Goal: Task Accomplishment & Management: Use online tool/utility

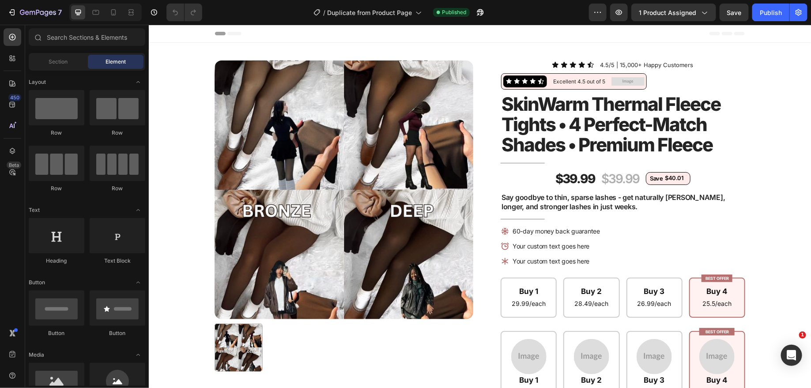
radio input "false"
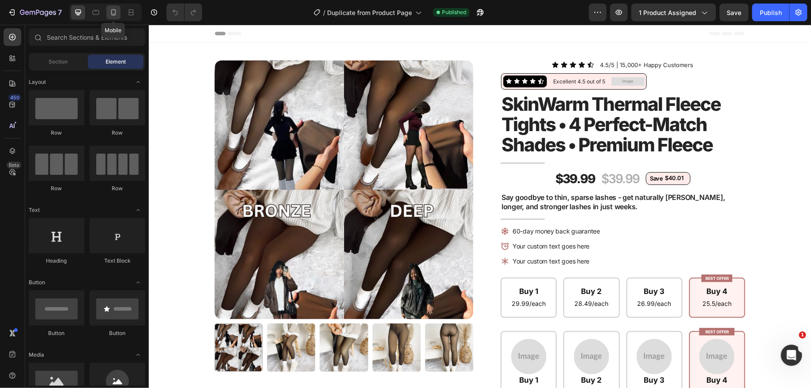
click at [109, 8] on icon at bounding box center [113, 12] width 9 height 9
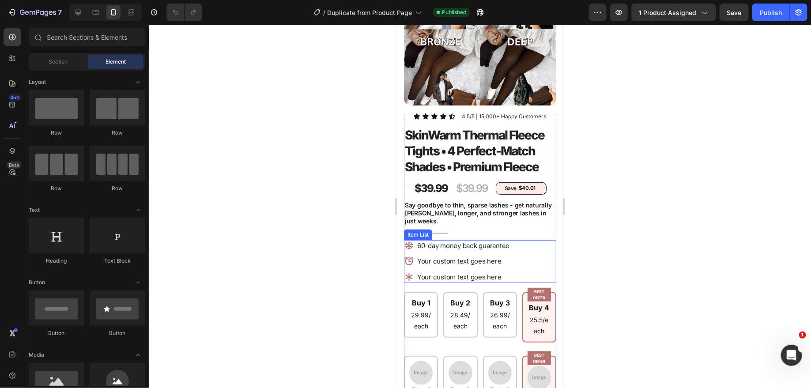
scroll to position [98, 0]
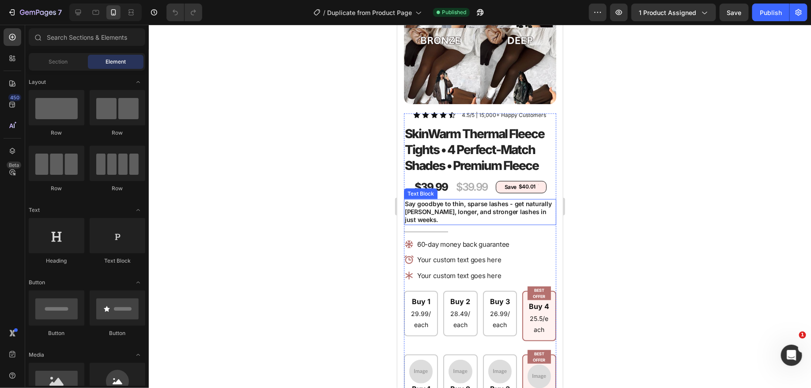
click at [447, 210] on p "Say goodbye to thin, sparse lashes - get naturally fuller, longer, and stronger…" at bounding box center [479, 212] width 151 height 24
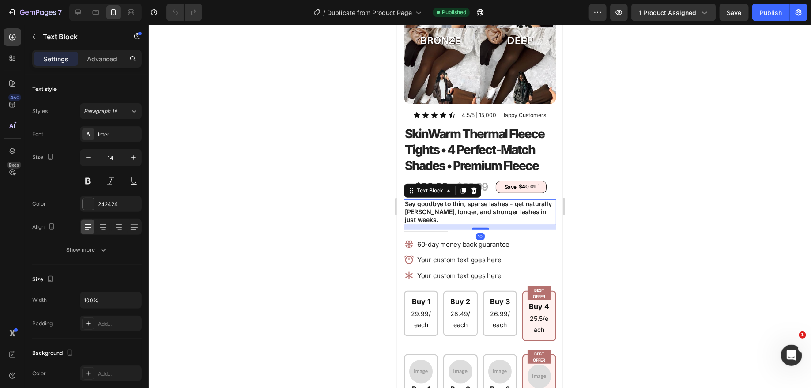
click at [448, 206] on p "Say goodbye to thin, sparse lashes - get naturally fuller, longer, and stronger…" at bounding box center [479, 212] width 151 height 24
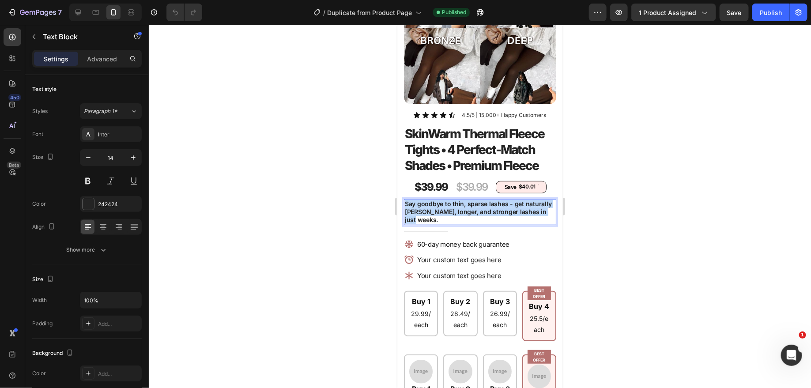
click at [448, 206] on p "Say goodbye to thin, sparse lashes - get naturally fuller, longer, and stronger…" at bounding box center [479, 212] width 151 height 24
click at [309, 184] on div at bounding box center [480, 206] width 662 height 363
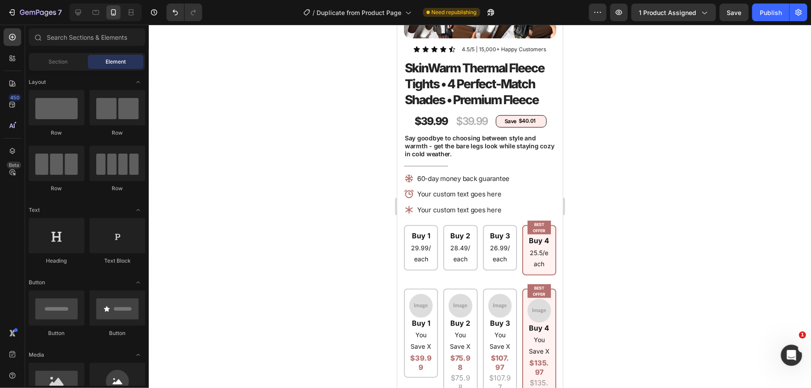
scroll to position [166, 0]
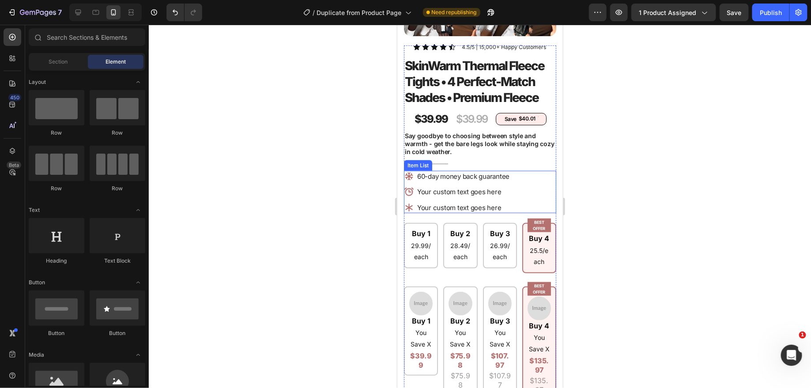
click at [469, 177] on p "60-day money back guarantee" at bounding box center [463, 176] width 92 height 9
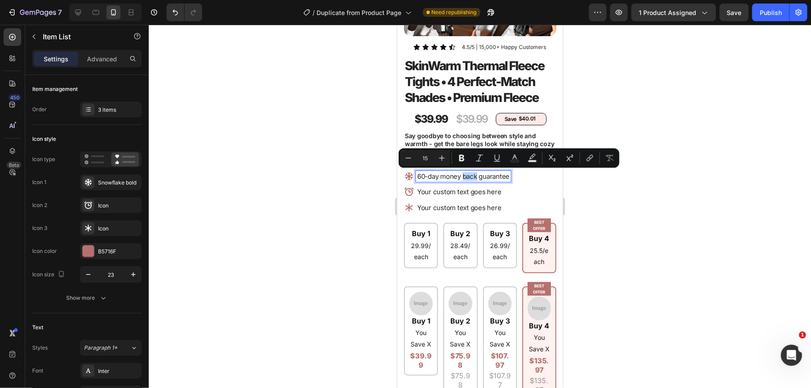
click at [469, 177] on p "60-day money back guarantee" at bounding box center [463, 176] width 92 height 9
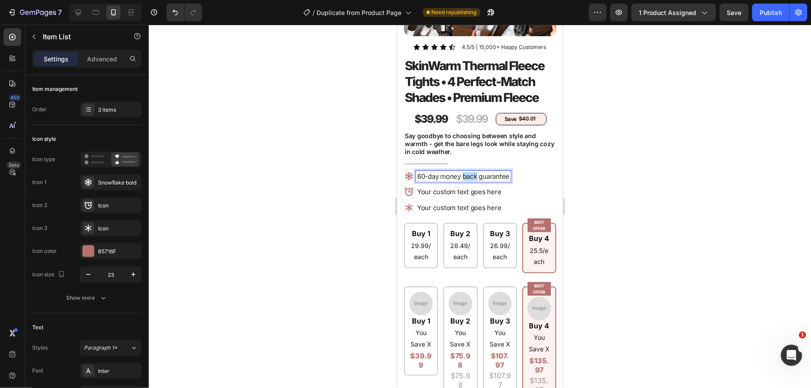
click at [469, 177] on p "60-day money back guarantee" at bounding box center [463, 176] width 92 height 9
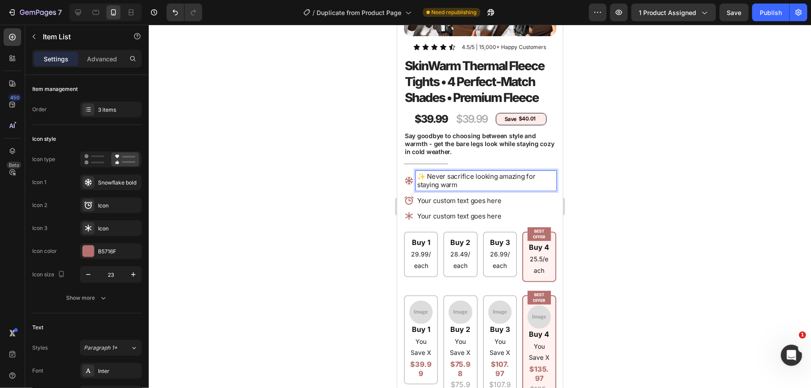
click at [482, 190] on div "✨ Never sacrifice looking amazing for staying warm Your custom text goes here Y…" at bounding box center [479, 195] width 152 height 51
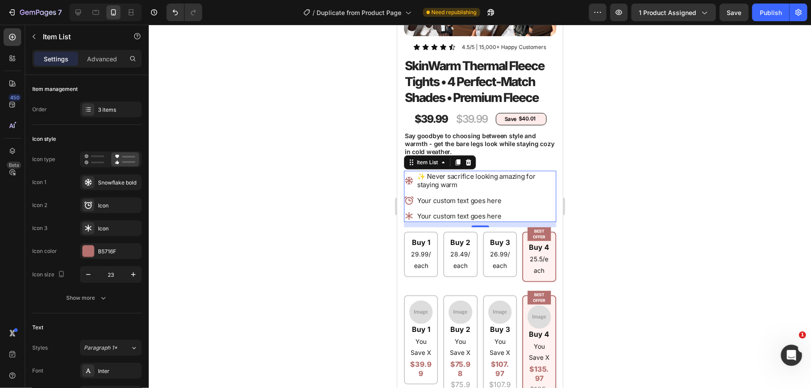
click at [469, 180] on p "✨ Never sacrifice looking amazing for staying warm" at bounding box center [486, 180] width 138 height 17
click at [611, 167] on div at bounding box center [480, 206] width 662 height 363
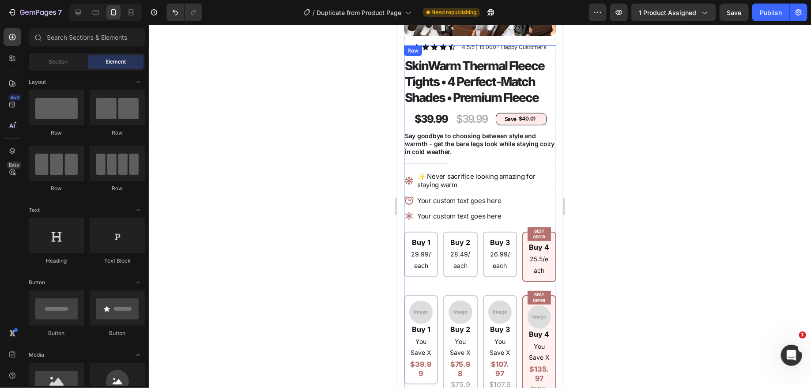
click at [481, 177] on p "✨ Never sacrifice looking amazing for staying warm" at bounding box center [486, 180] width 138 height 17
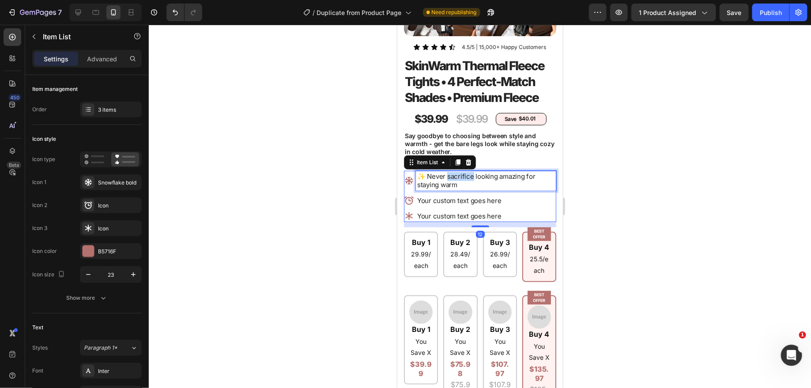
click at [451, 178] on p "✨ Never sacrifice looking amazing for staying warm" at bounding box center [486, 180] width 138 height 17
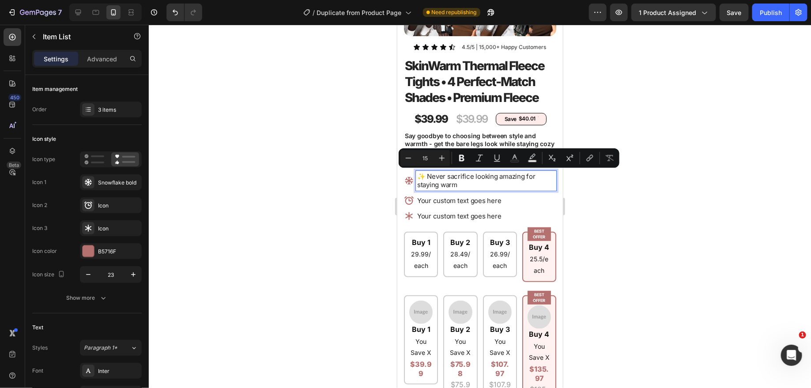
click at [461, 184] on p "✨ Never sacrifice looking amazing for staying warm" at bounding box center [486, 180] width 138 height 17
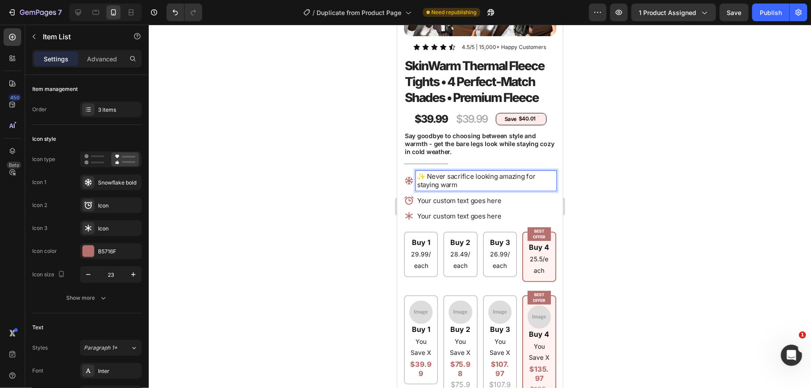
click at [463, 186] on p "✨ Never sacrifice looking amazing for staying warm" at bounding box center [486, 180] width 138 height 17
click at [449, 174] on p "✨ Never sacrifice looking amazing for staying warm" at bounding box center [486, 180] width 138 height 17
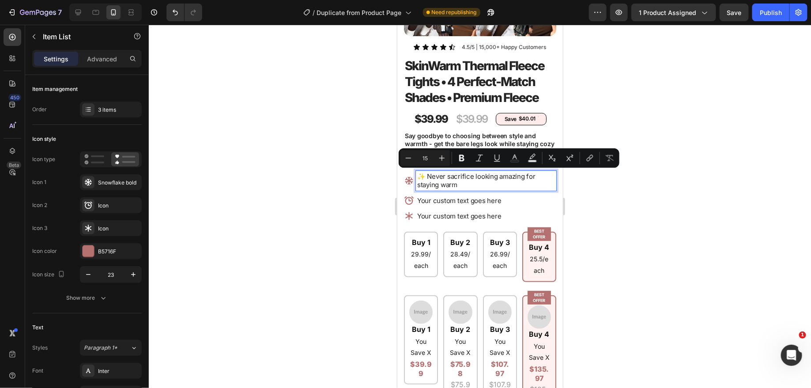
click at [466, 181] on p "✨ Never sacrifice looking amazing for staying warm" at bounding box center [486, 180] width 138 height 17
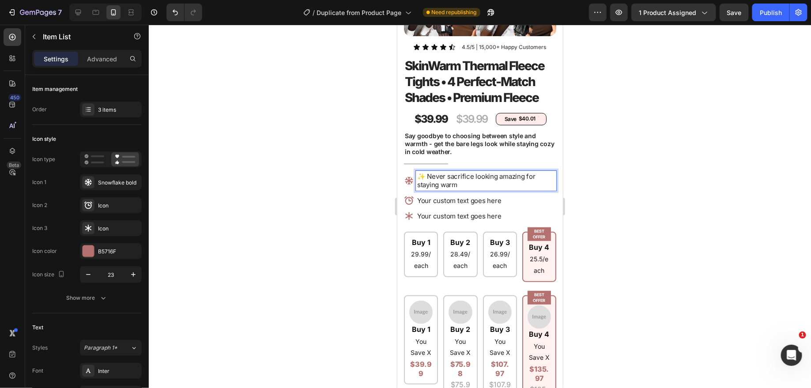
click at [466, 181] on p "✨ Never sacrifice looking amazing for staying warm" at bounding box center [486, 180] width 138 height 17
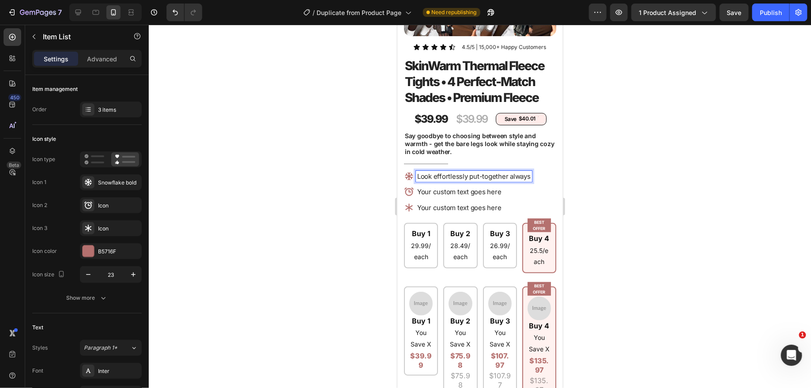
click at [508, 177] on p "Look effortlessly put-together always" at bounding box center [473, 176] width 113 height 9
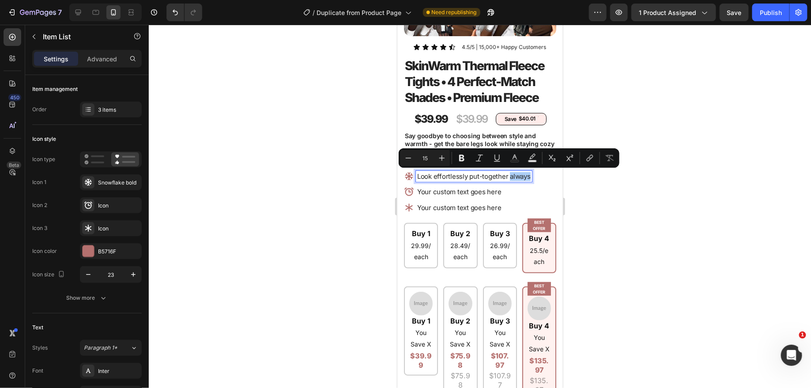
click at [312, 166] on div at bounding box center [480, 206] width 662 height 363
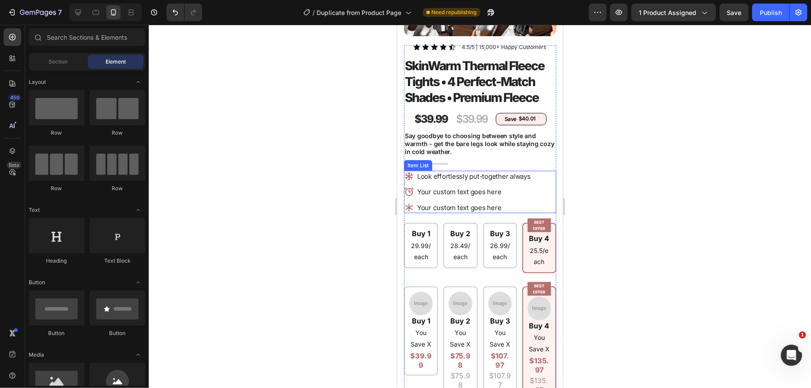
click at [451, 192] on p "Your custom text goes here" at bounding box center [473, 191] width 113 height 9
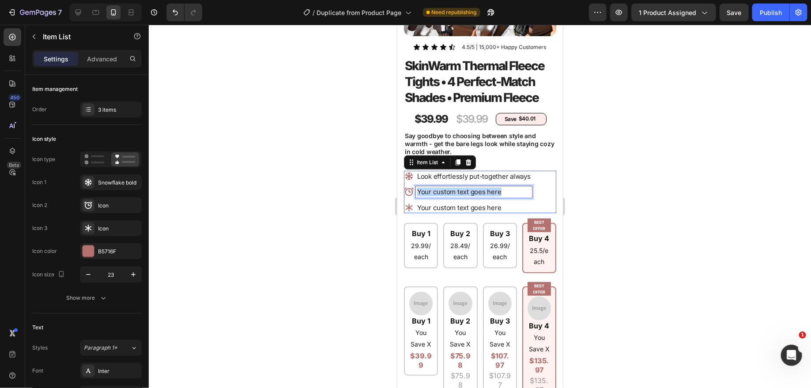
click at [451, 192] on p "Your custom text goes here" at bounding box center [473, 191] width 113 height 9
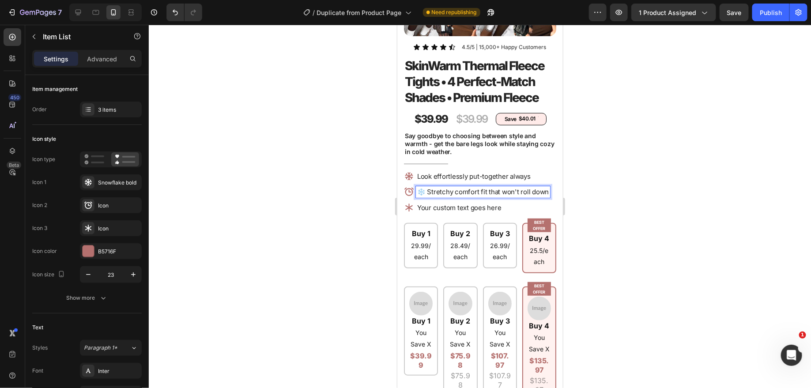
click at [443, 209] on p "Your custom text goes here" at bounding box center [483, 207] width 132 height 9
click at [305, 207] on div at bounding box center [480, 206] width 662 height 363
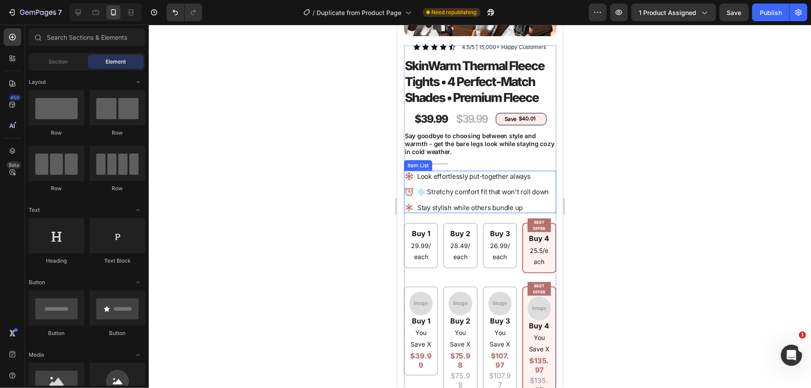
click at [427, 204] on p "Stay stylish while others bundle up" at bounding box center [483, 207] width 132 height 9
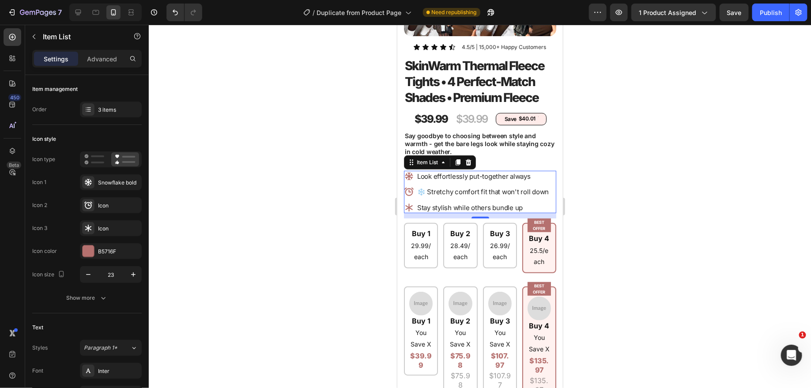
drag, startPoint x: 550, startPoint y: 206, endPoint x: 411, endPoint y: 168, distance: 143.3
click at [411, 170] on div "Look effortlessly put-together always ❄️ Stretchy comfort fit that won't roll d…" at bounding box center [479, 191] width 152 height 43
click at [630, 173] on div at bounding box center [480, 206] width 662 height 363
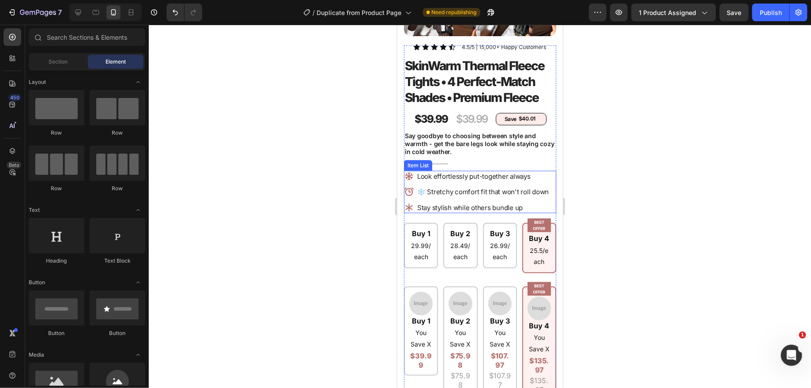
click at [441, 186] on div "❄️ Stretchy comfort fit that won't roll down" at bounding box center [482, 191] width 134 height 11
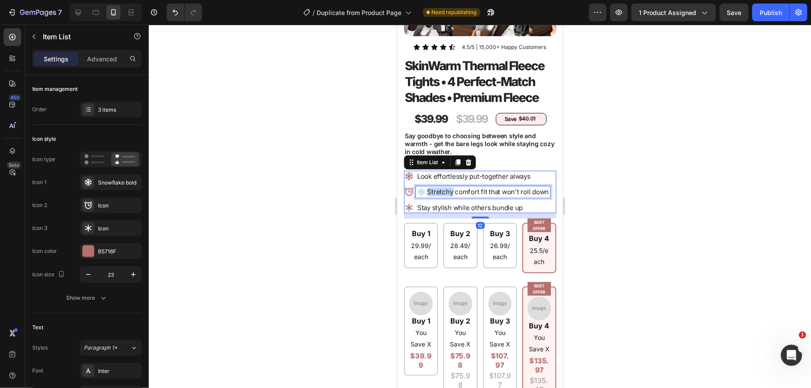
click at [429, 187] on p "❄️ Stretchy comfort fit that won't roll down" at bounding box center [483, 191] width 132 height 9
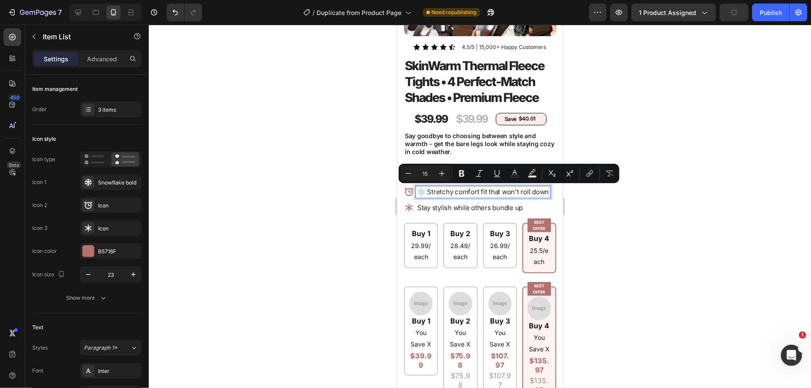
click at [423, 191] on p "❄️ Stretchy comfort fit that won't roll down" at bounding box center [483, 191] width 132 height 9
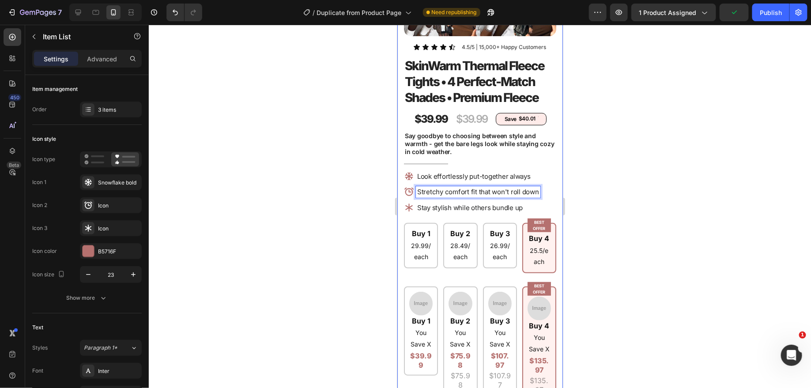
click at [568, 181] on div at bounding box center [480, 206] width 662 height 363
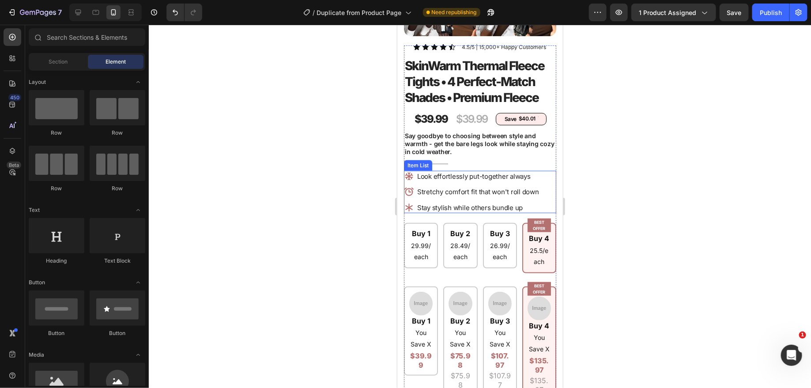
click at [435, 207] on p "Stay stylish while others bundle up" at bounding box center [478, 207] width 122 height 9
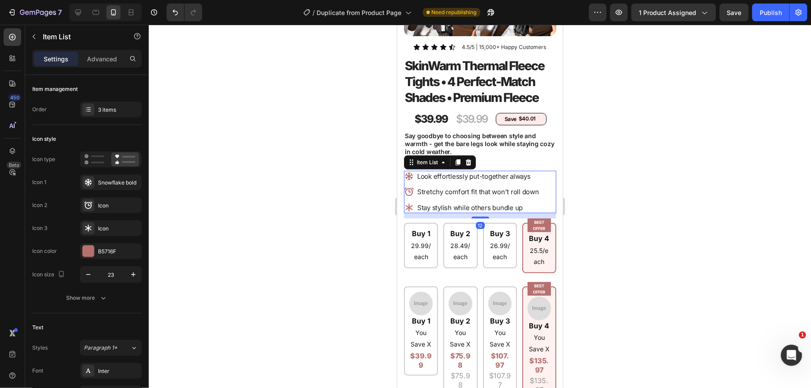
click at [403, 175] on icon at bounding box center [408, 176] width 10 height 10
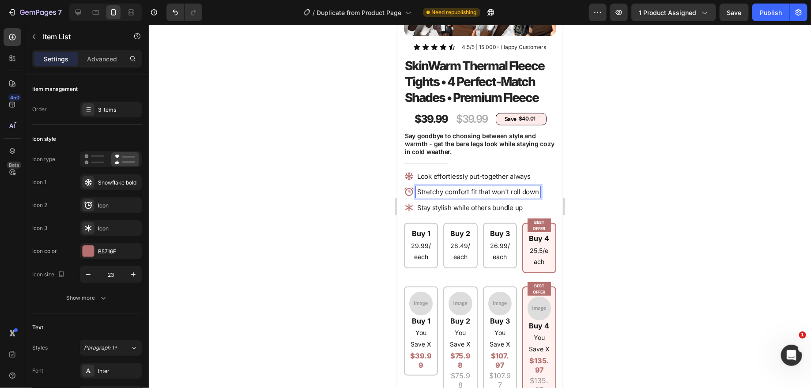
click at [408, 192] on icon at bounding box center [408, 191] width 10 height 10
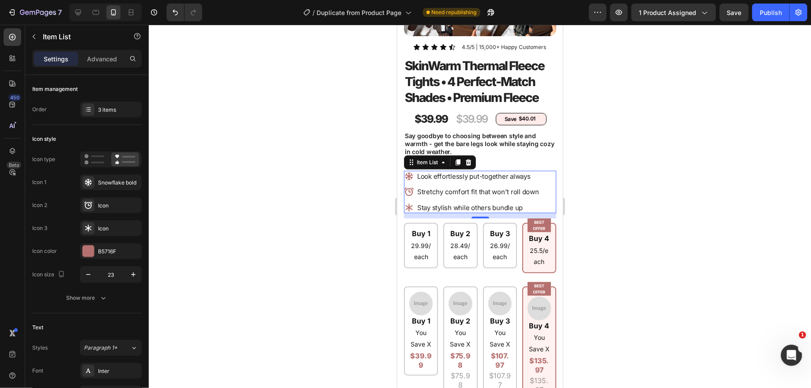
click at [404, 190] on icon at bounding box center [408, 191] width 10 height 10
click at [445, 188] on p "Stretchy comfort fit that won't roll down" at bounding box center [478, 191] width 122 height 9
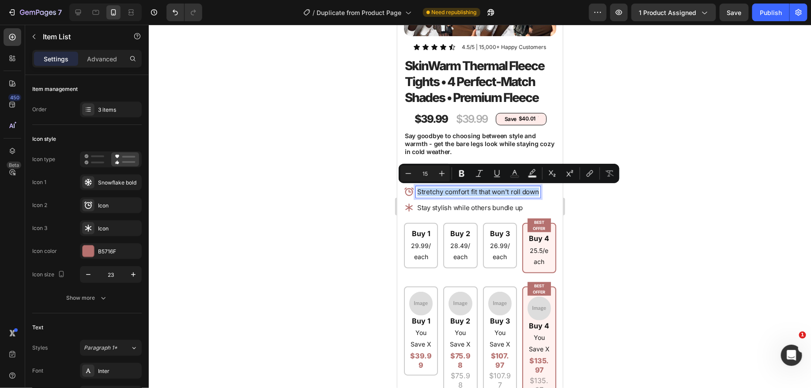
click at [445, 188] on p "Stretchy comfort fit that won't roll down" at bounding box center [478, 191] width 122 height 9
copy p "Stretchy comfort fit that won't roll down"
click at [464, 190] on p "Stretchy comfort fit that won't roll down" at bounding box center [478, 191] width 122 height 9
click at [468, 190] on p "Stretchy comfort fit that won't roll down" at bounding box center [478, 191] width 122 height 9
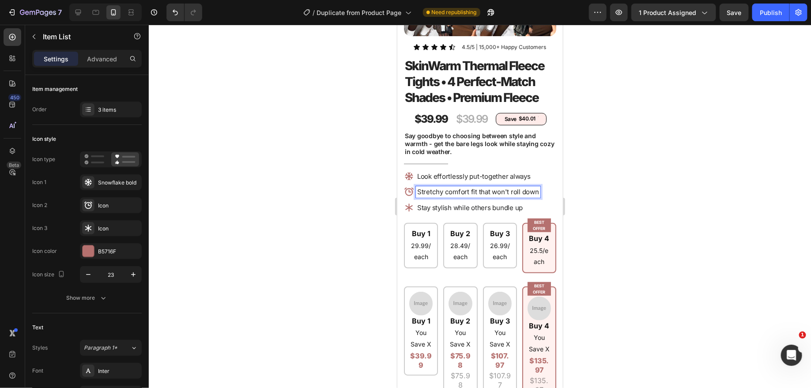
click at [467, 190] on p "Stretchy comfort fit that won't roll down" at bounding box center [478, 191] width 122 height 9
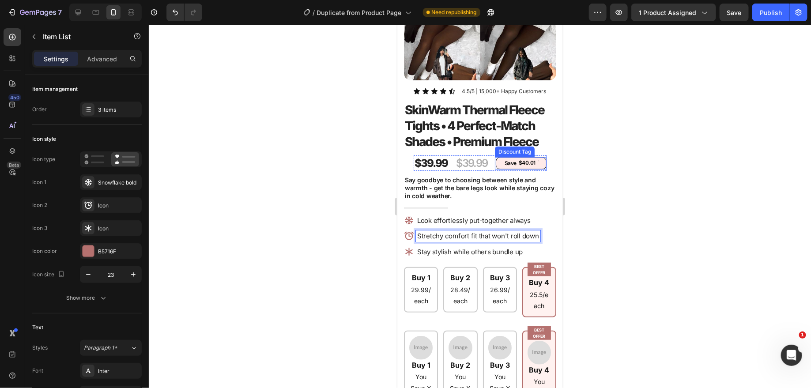
scroll to position [104, 0]
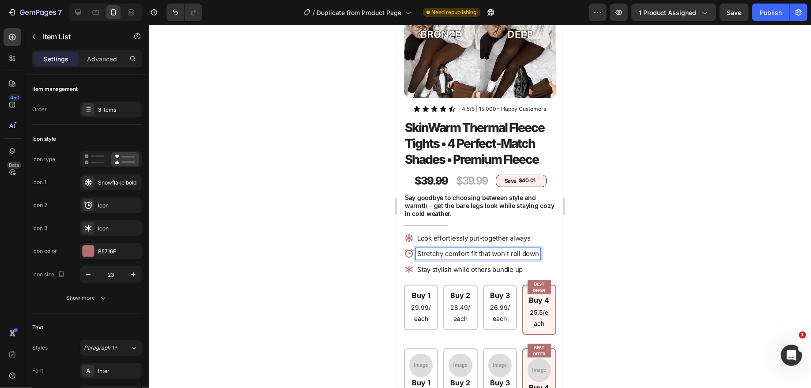
click at [413, 237] on icon at bounding box center [408, 238] width 10 height 10
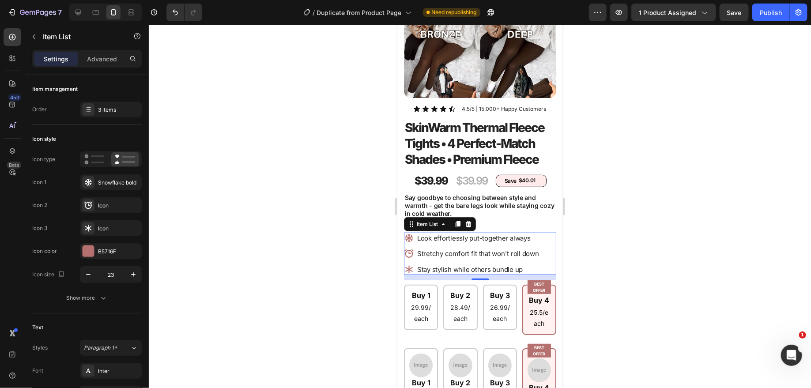
click at [407, 235] on icon at bounding box center [408, 238] width 10 height 10
click at [406, 249] on icon at bounding box center [408, 253] width 10 height 10
click at [408, 252] on icon at bounding box center [408, 253] width 9 height 8
click at [95, 249] on div "B5716F" at bounding box center [111, 251] width 62 height 16
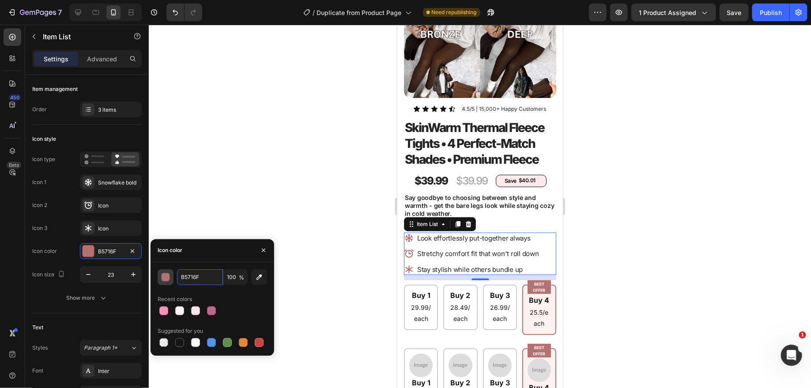
drag, startPoint x: 201, startPoint y: 277, endPoint x: 173, endPoint y: 277, distance: 28.3
click at [173, 277] on div "B5716F 100 %" at bounding box center [212, 277] width 109 height 16
click at [195, 277] on input "B5716F" at bounding box center [200, 277] width 46 height 16
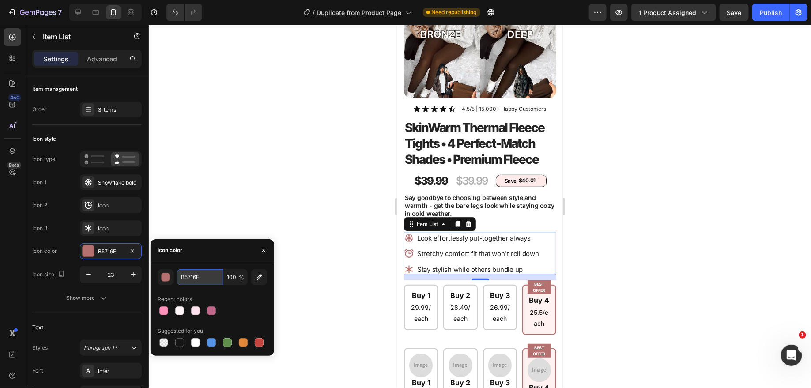
paste input "#FF6B6B"
type input "#FF6B6B"
click at [230, 154] on div at bounding box center [480, 206] width 662 height 363
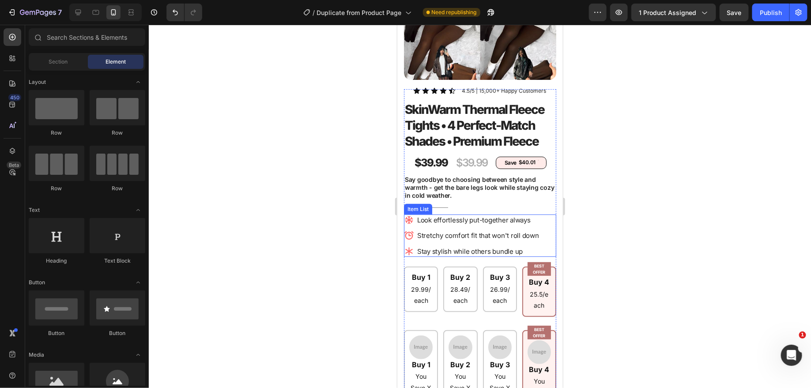
scroll to position [234, 0]
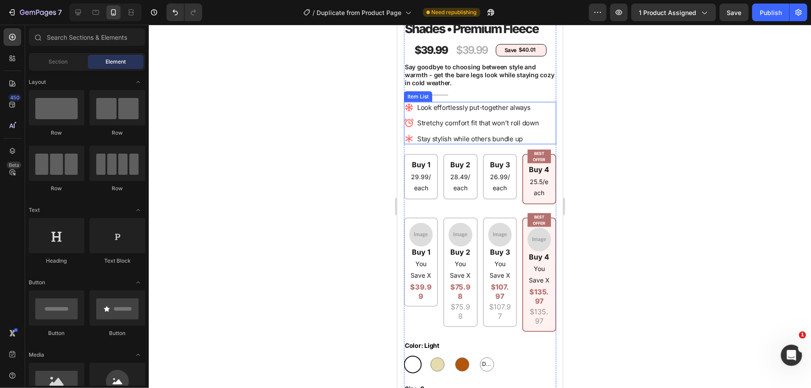
click at [410, 110] on icon at bounding box center [408, 107] width 10 height 10
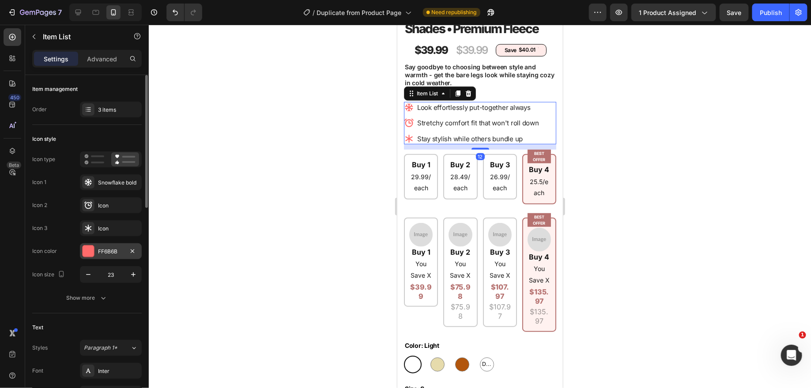
click at [113, 249] on div "FF6B6B" at bounding box center [111, 252] width 26 height 8
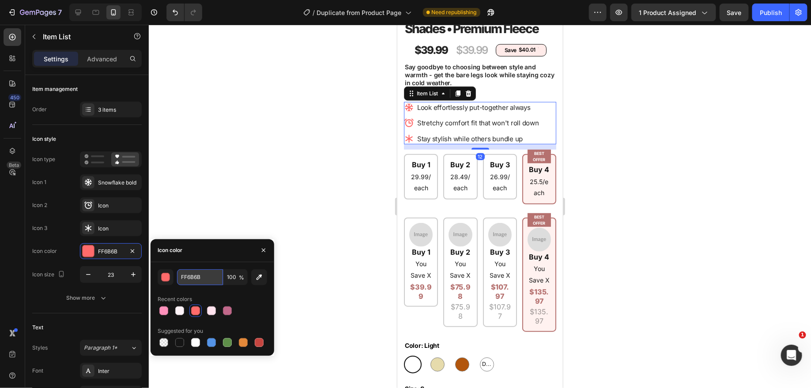
click at [191, 276] on input "FF6B6B" at bounding box center [200, 277] width 46 height 16
paste input "#D4A574"
type input "#D4A574"
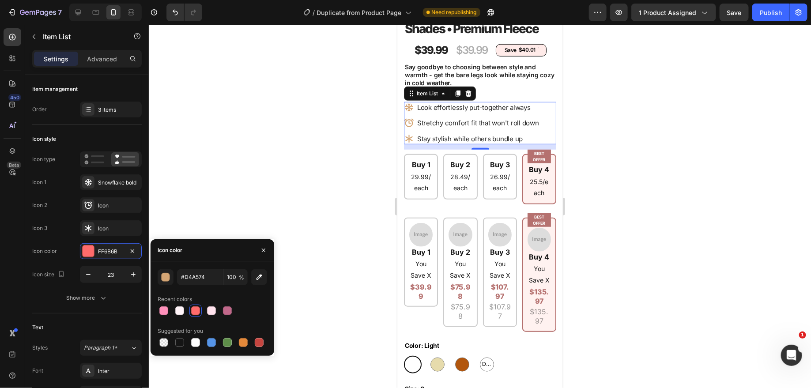
click at [250, 150] on div at bounding box center [480, 206] width 662 height 363
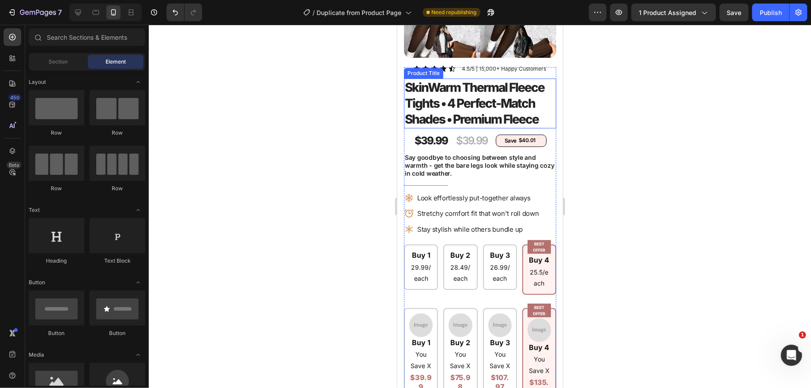
scroll to position [145, 0]
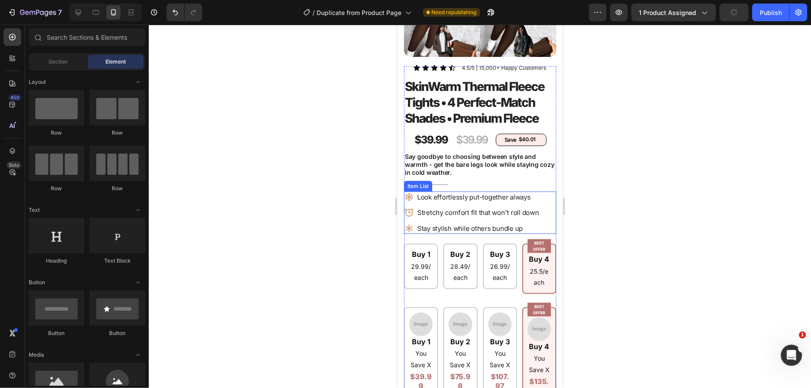
click at [417, 194] on p "Look effortlessly put-together always" at bounding box center [478, 196] width 122 height 9
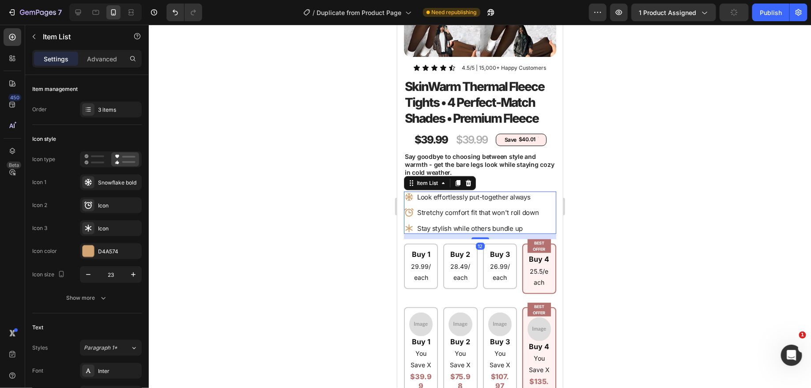
click at [409, 195] on icon at bounding box center [408, 196] width 8 height 8
click at [94, 245] on div "D4A574" at bounding box center [111, 251] width 62 height 16
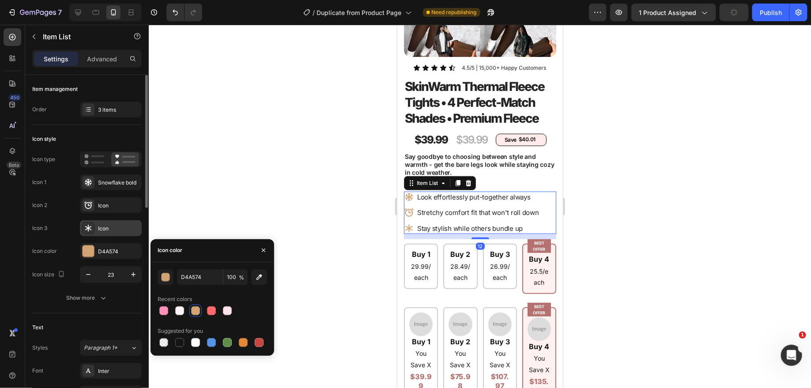
click at [99, 226] on div "Icon" at bounding box center [118, 229] width 41 height 8
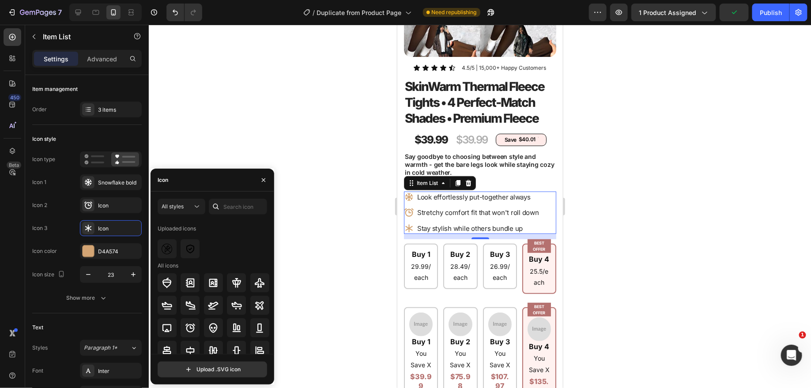
click at [174, 181] on div "Icon" at bounding box center [213, 180] width 124 height 23
click at [173, 182] on div "Icon" at bounding box center [213, 180] width 124 height 23
click at [166, 181] on div "Icon" at bounding box center [163, 180] width 11 height 8
click at [102, 202] on div "Icon" at bounding box center [118, 206] width 41 height 8
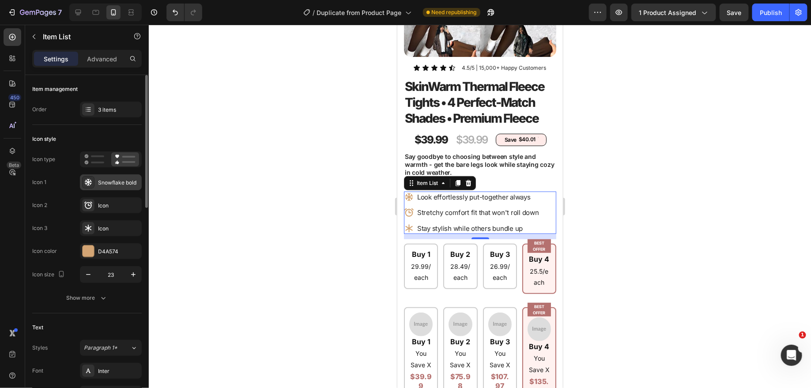
click at [99, 188] on div "Snowflake bold" at bounding box center [111, 182] width 62 height 16
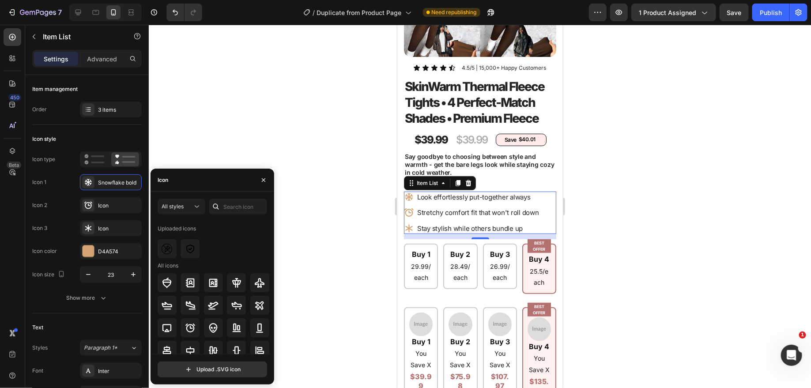
click at [173, 184] on div "Icon" at bounding box center [213, 180] width 124 height 23
click at [166, 182] on div "Icon" at bounding box center [163, 180] width 11 height 8
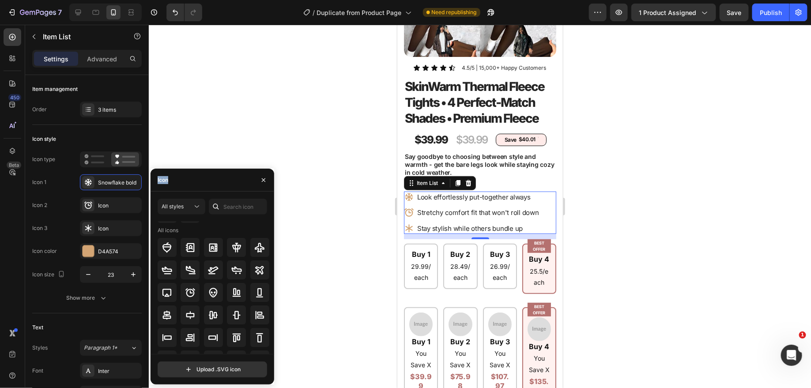
scroll to position [36, 0]
click at [226, 218] on div "All styles Uploaded icons All icons" at bounding box center [212, 276] width 109 height 155
click at [234, 211] on input "text" at bounding box center [238, 207] width 58 height 16
type input "check"
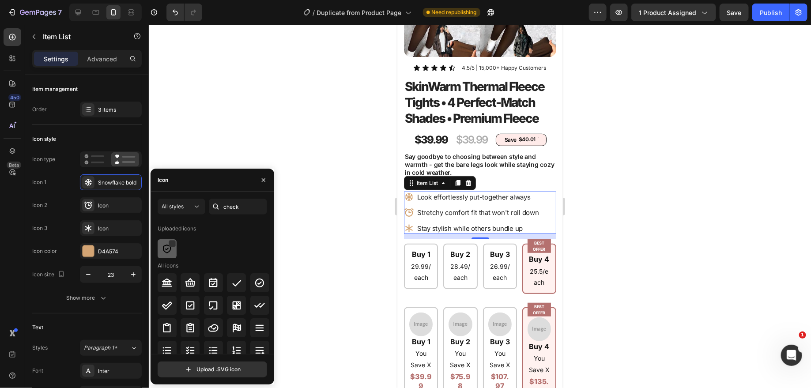
click at [165, 250] on img at bounding box center [167, 249] width 11 height 11
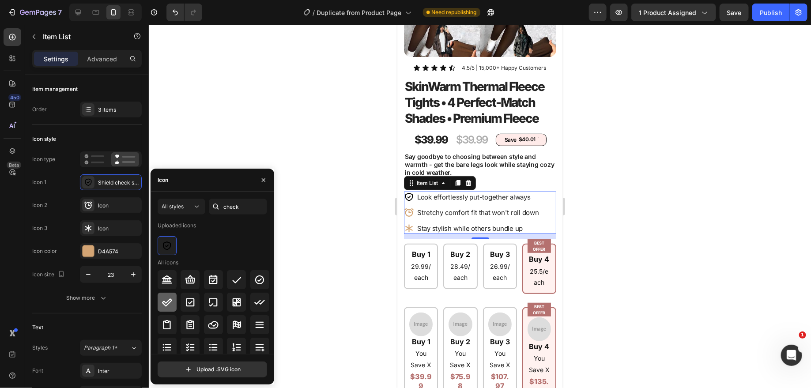
click at [167, 305] on icon at bounding box center [167, 302] width 10 height 8
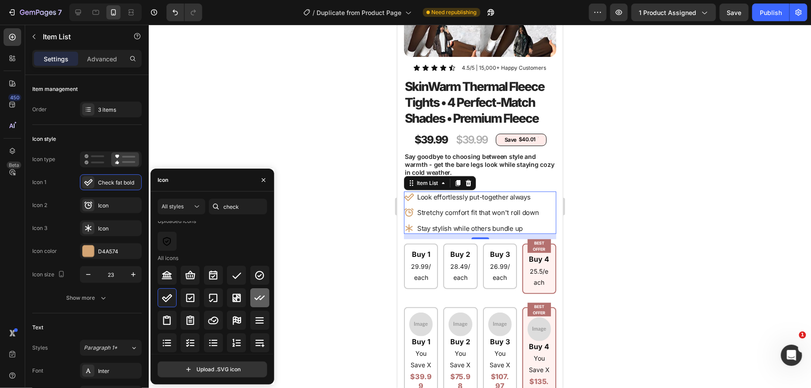
click at [265, 302] on div at bounding box center [259, 297] width 19 height 19
click at [233, 280] on div at bounding box center [236, 275] width 19 height 19
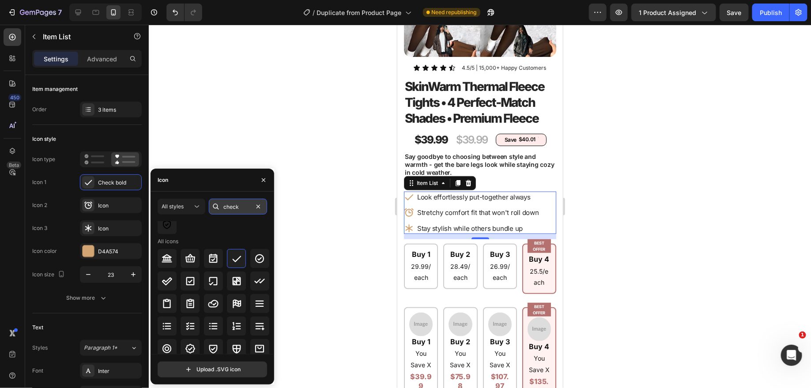
click at [246, 204] on input "check" at bounding box center [238, 207] width 58 height 16
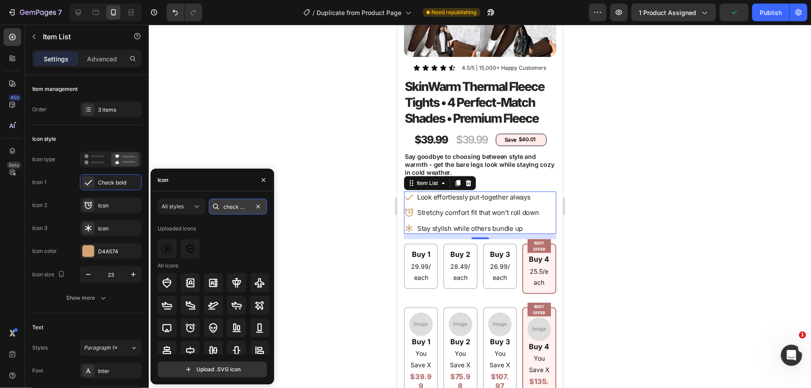
scroll to position [0, 3]
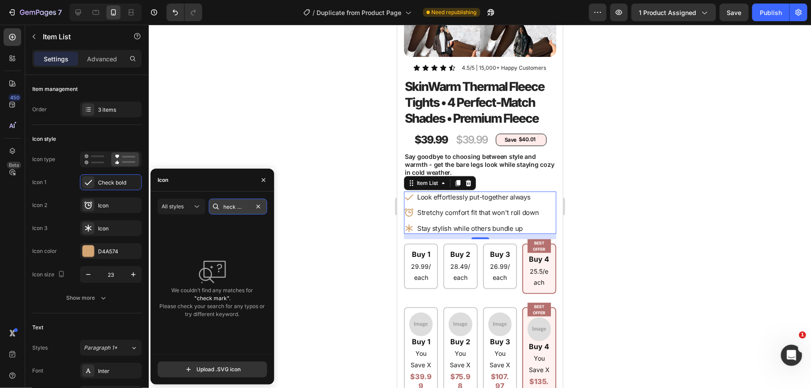
click at [227, 207] on input "check mark" at bounding box center [238, 207] width 58 height 16
click at [249, 208] on input "check mark" at bounding box center [238, 207] width 58 height 16
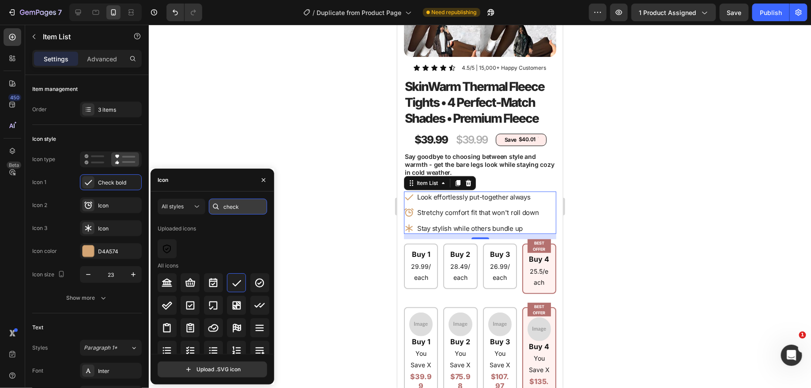
type input "check"
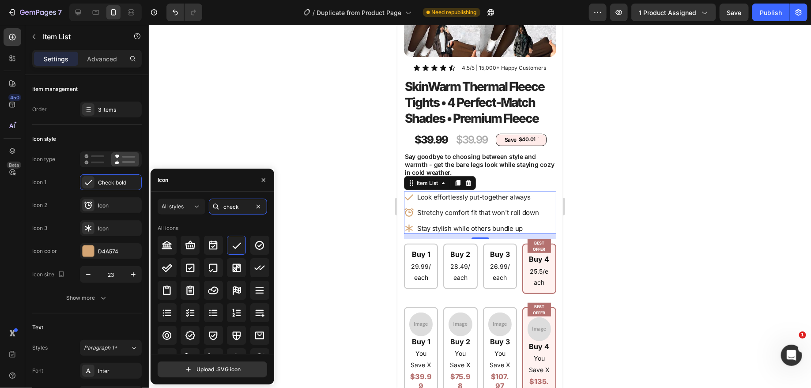
scroll to position [38, 0]
click at [163, 264] on icon at bounding box center [167, 267] width 11 height 11
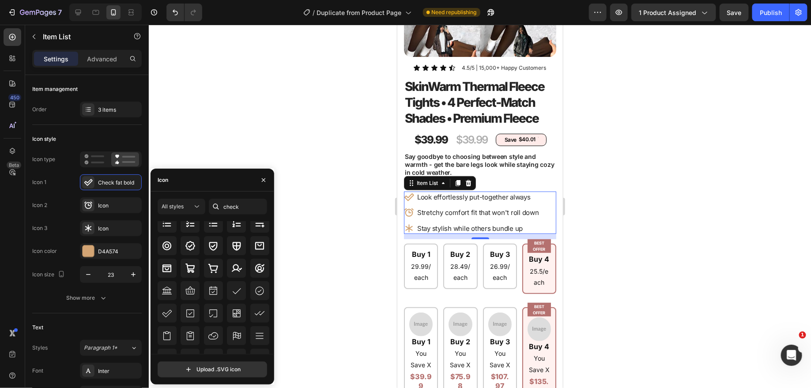
scroll to position [122, 0]
click at [234, 289] on icon at bounding box center [236, 289] width 11 height 11
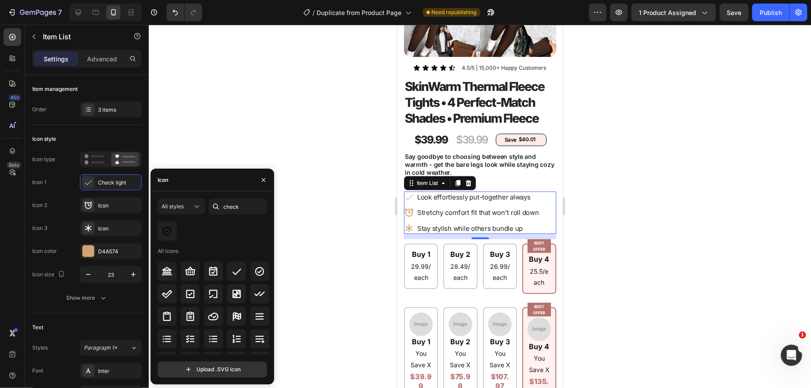
scroll to position [0, 0]
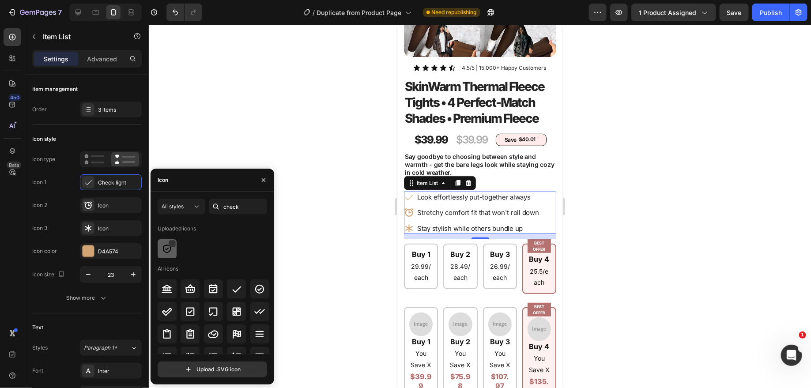
click at [162, 255] on div at bounding box center [167, 248] width 19 height 19
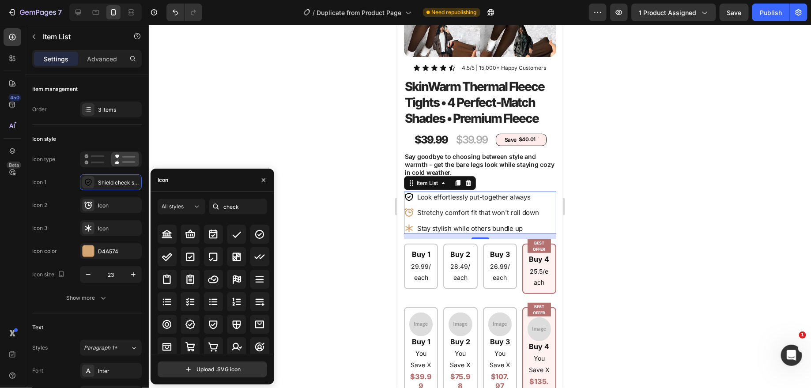
scroll to position [49, 0]
click at [168, 257] on icon at bounding box center [167, 257] width 10 height 8
click at [190, 256] on icon at bounding box center [190, 256] width 8 height 8
click at [259, 259] on icon at bounding box center [259, 256] width 11 height 11
click at [224, 233] on div at bounding box center [214, 233] width 112 height 19
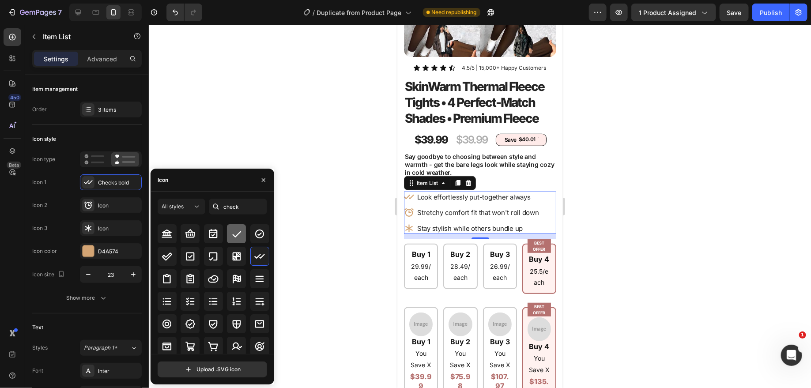
click at [232, 233] on icon at bounding box center [236, 234] width 11 height 11
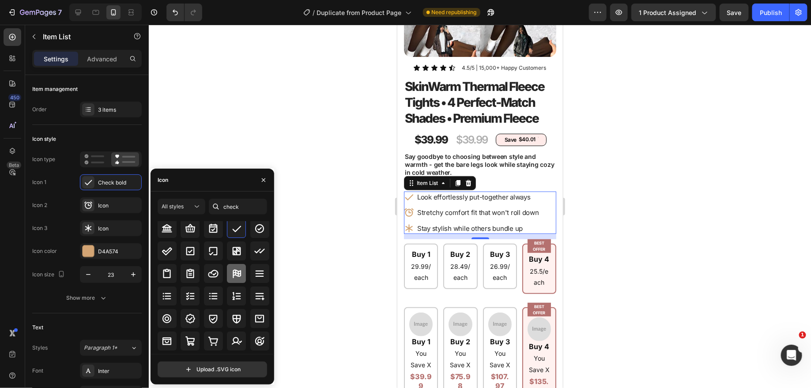
scroll to position [56, 0]
click at [166, 245] on icon at bounding box center [167, 250] width 11 height 11
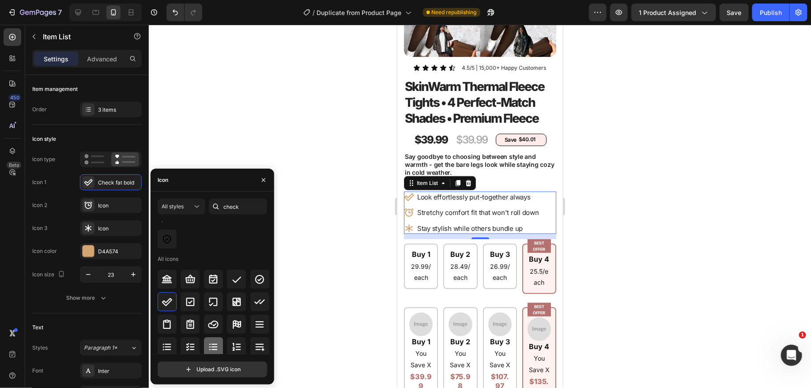
scroll to position [28, 0]
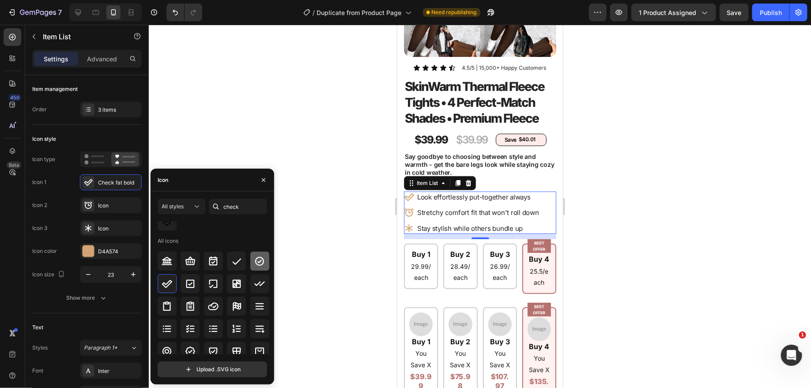
click at [259, 260] on icon at bounding box center [259, 261] width 9 height 9
click at [99, 208] on div "Icon" at bounding box center [118, 206] width 41 height 8
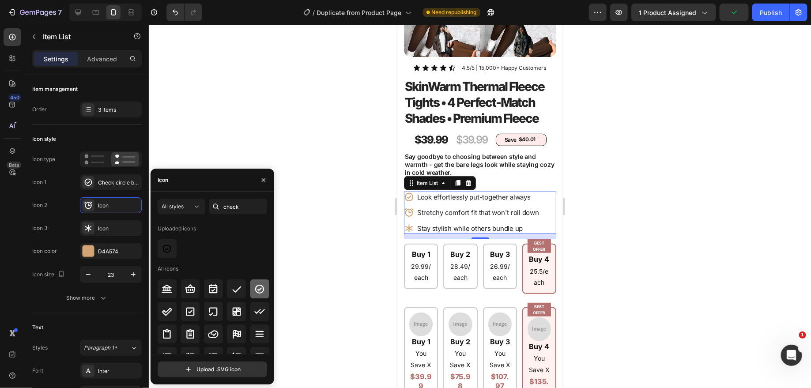
click at [262, 290] on icon at bounding box center [259, 289] width 11 height 11
click at [99, 229] on div "Icon" at bounding box center [118, 229] width 41 height 8
click at [259, 291] on icon at bounding box center [259, 289] width 11 height 11
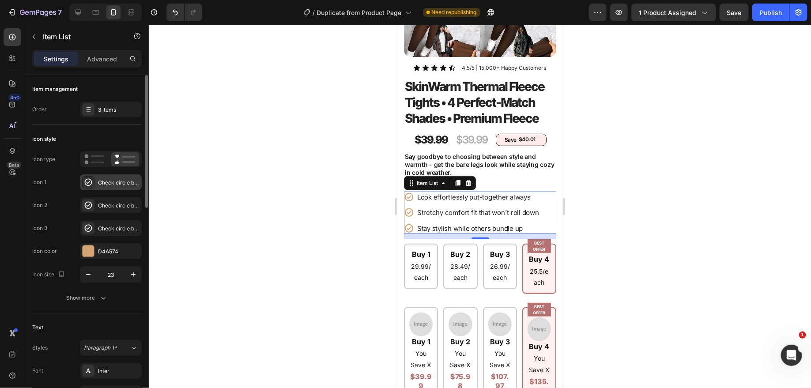
click at [86, 184] on icon at bounding box center [89, 183] width 8 height 8
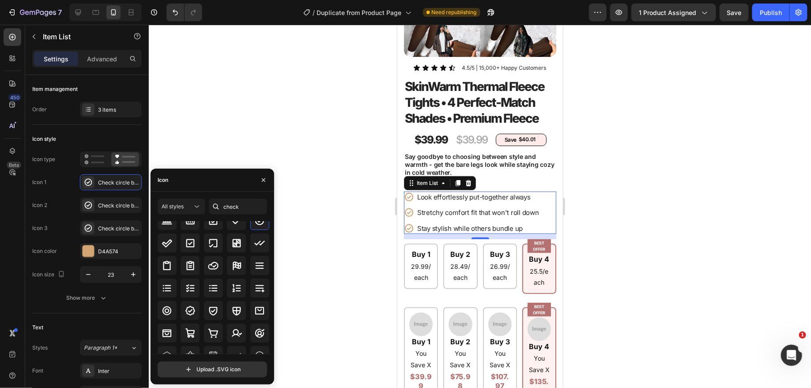
scroll to position [71, 0]
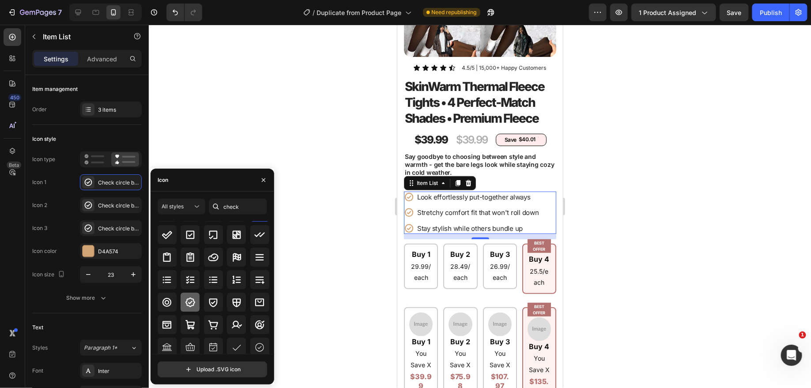
click at [191, 299] on icon at bounding box center [190, 302] width 11 height 11
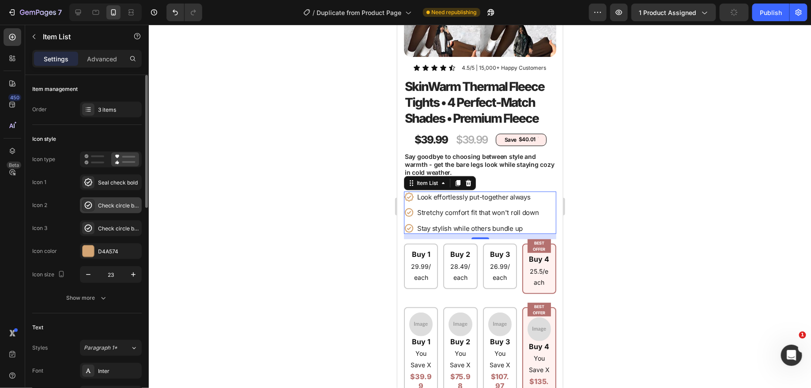
click at [107, 207] on div "Check circle bold" at bounding box center [118, 206] width 41 height 8
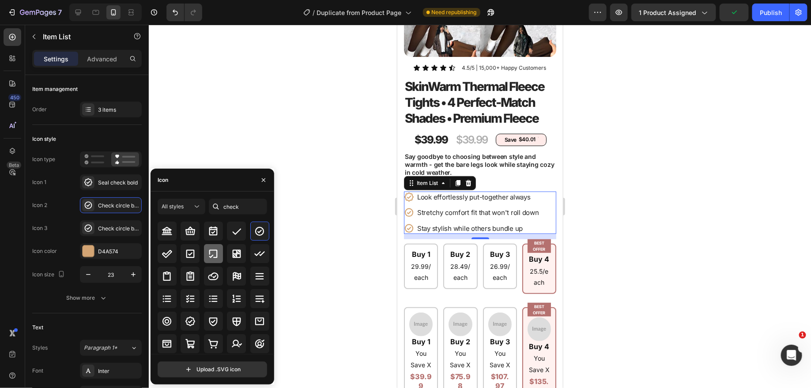
scroll to position [53, 0]
click at [191, 321] on icon at bounding box center [190, 320] width 11 height 11
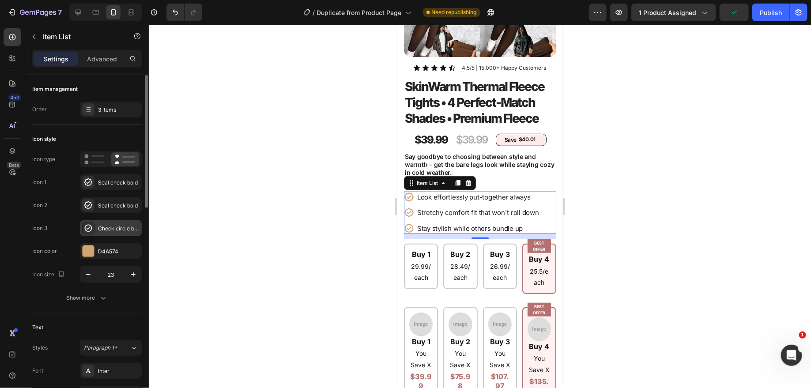
click at [94, 222] on div "Check circle bold" at bounding box center [111, 228] width 62 height 16
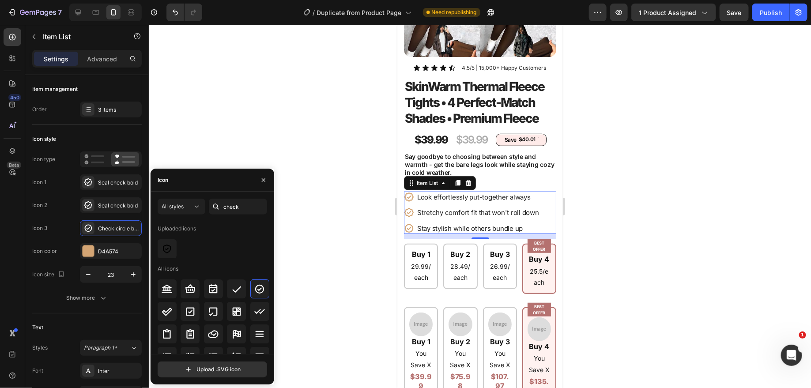
scroll to position [50, 0]
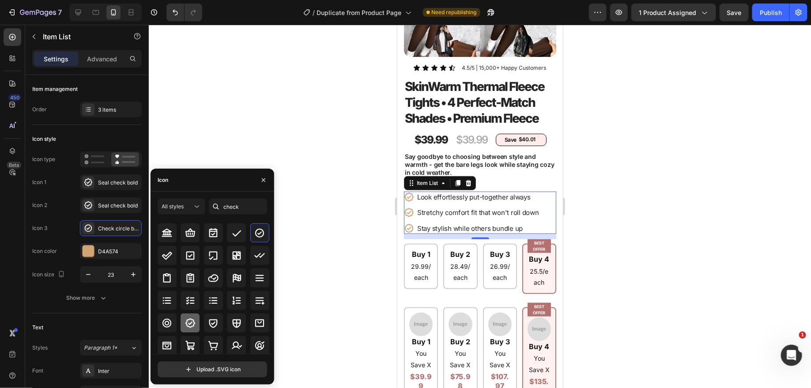
click at [191, 324] on icon at bounding box center [190, 323] width 11 height 11
click at [294, 113] on div at bounding box center [480, 206] width 662 height 363
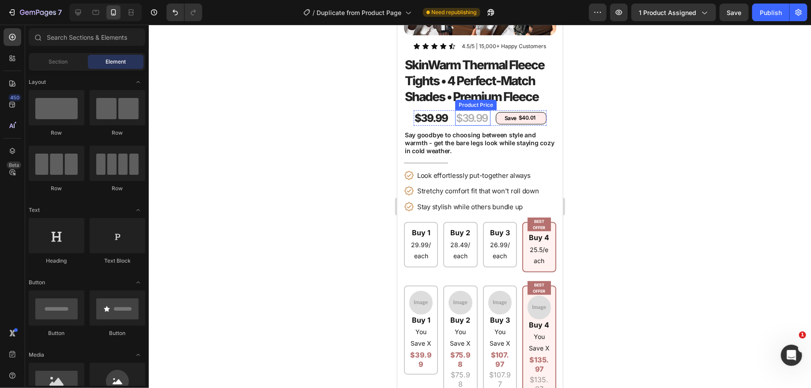
scroll to position [174, 0]
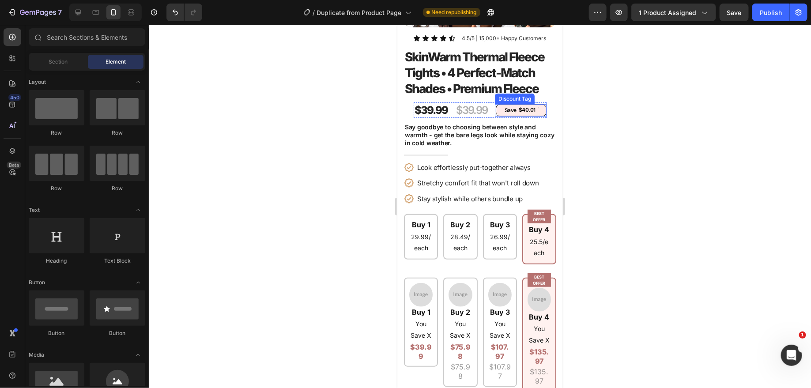
click at [504, 110] on div "Save" at bounding box center [510, 110] width 15 height 8
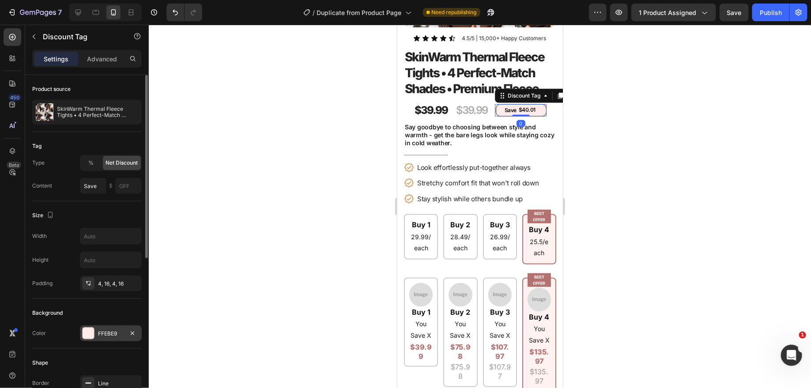
click at [108, 332] on div "FFEBE9" at bounding box center [111, 334] width 26 height 8
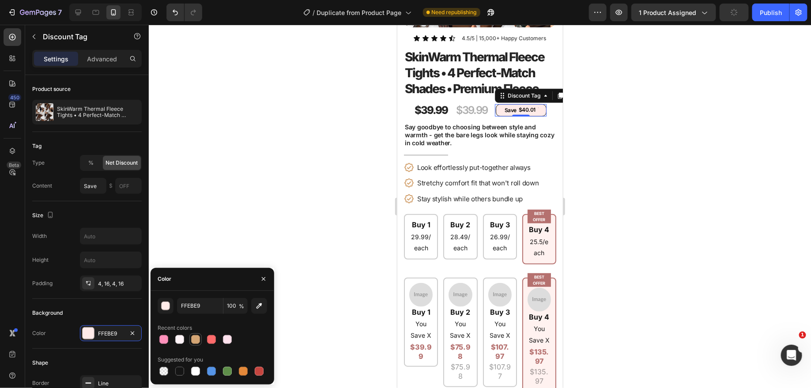
click at [193, 341] on div at bounding box center [195, 339] width 9 height 9
type input "D4A574"
click at [241, 173] on div at bounding box center [480, 206] width 662 height 363
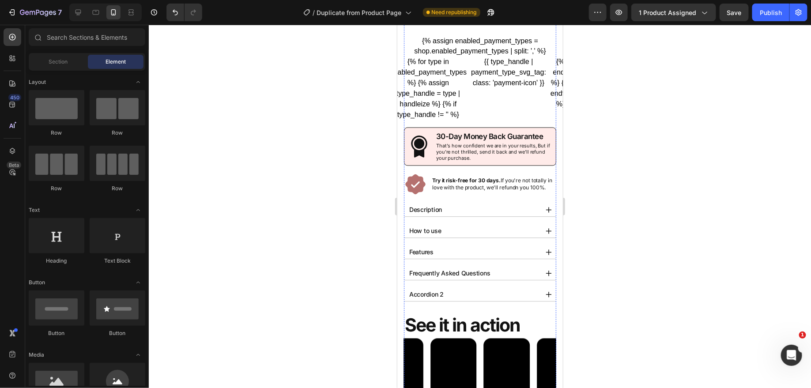
scroll to position [780, 0]
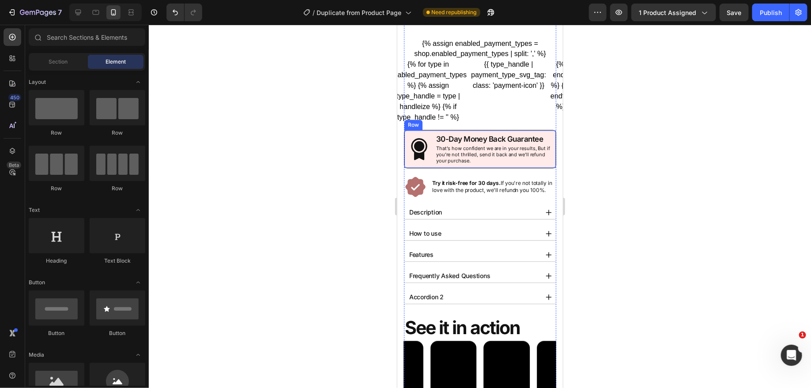
click at [426, 134] on div "Icon" at bounding box center [418, 148] width 23 height 31
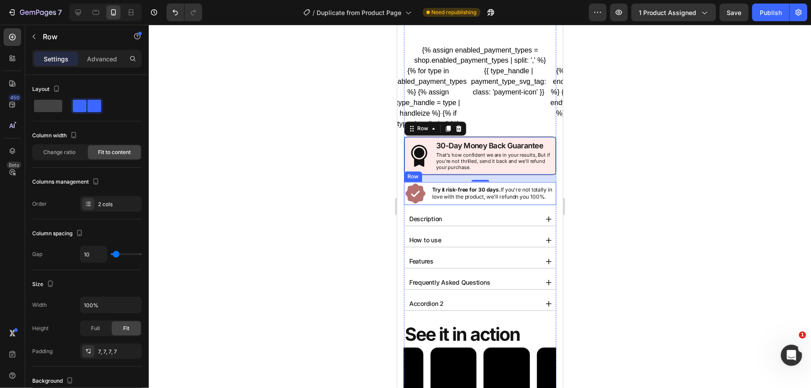
scroll to position [773, 0]
click at [466, 192] on p "Try it risk-free for 30 days. If you're not totally in love with the product, w…" at bounding box center [493, 193] width 123 height 15
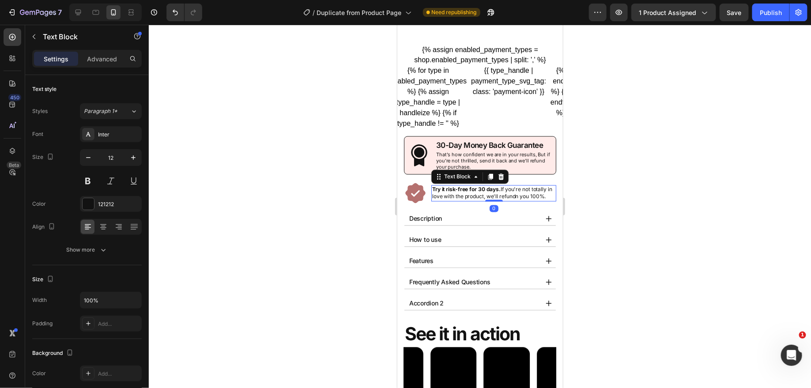
click at [480, 191] on p "Try it risk-free for 30 days. If you're not totally in love with the product, w…" at bounding box center [493, 193] width 123 height 15
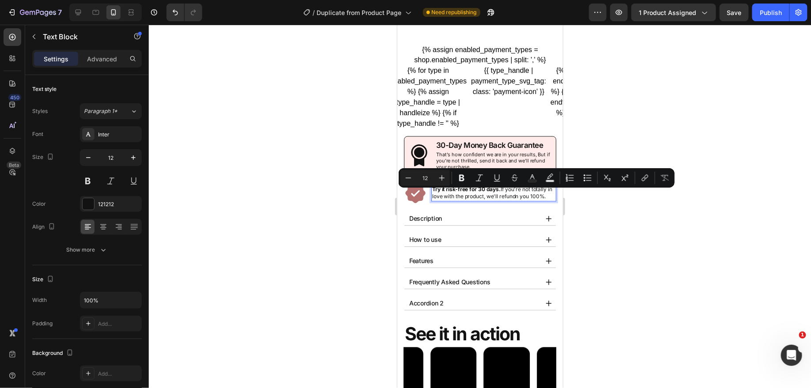
click at [511, 189] on p "Try it risk-free for 30 days. If you're not totally in love with the product, w…" at bounding box center [493, 193] width 123 height 15
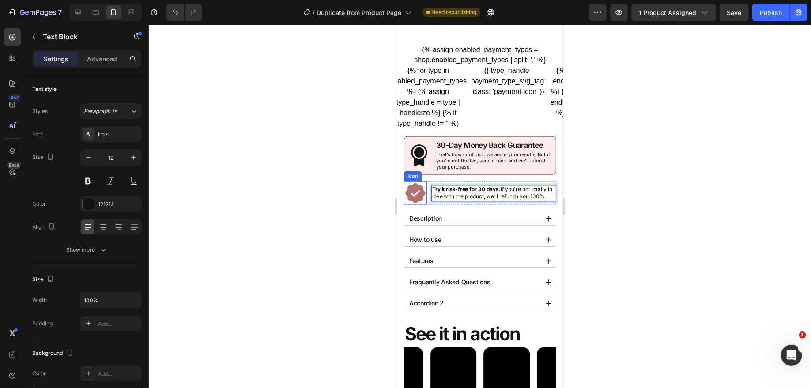
click at [415, 191] on icon at bounding box center [414, 192] width 23 height 23
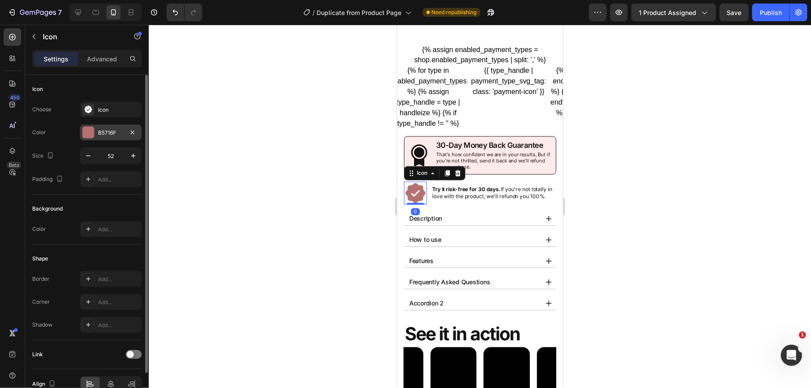
click at [94, 134] on div at bounding box center [88, 132] width 11 height 11
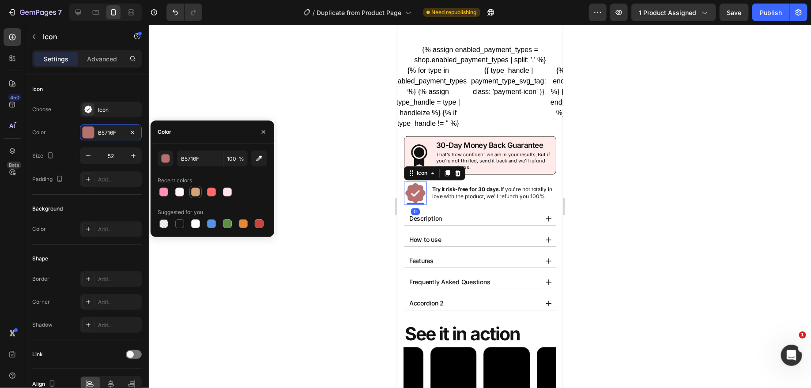
click at [196, 195] on div at bounding box center [195, 192] width 9 height 9
type input "D4A574"
click at [479, 192] on p "Try it risk-free for 30 days. If you're not totally in love with the product, w…" at bounding box center [493, 193] width 123 height 15
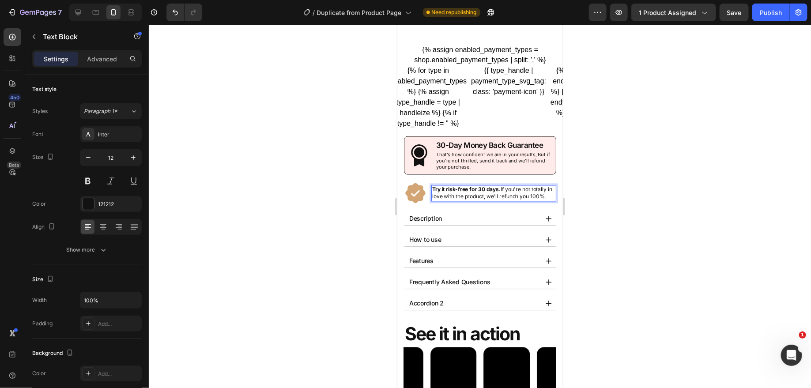
click at [495, 186] on strong "Try it risk-free for 30 days." at bounding box center [466, 189] width 68 height 7
click at [516, 190] on p "Try it risk-free for 30 days. If you're not totally in love with the product, w…" at bounding box center [493, 193] width 123 height 15
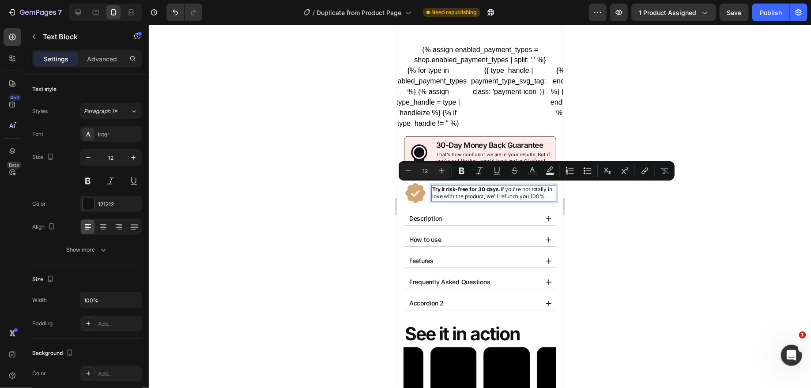
click at [448, 197] on p "Try it risk-free for 30 days. If you're not totally in love with the product, w…" at bounding box center [493, 193] width 123 height 15
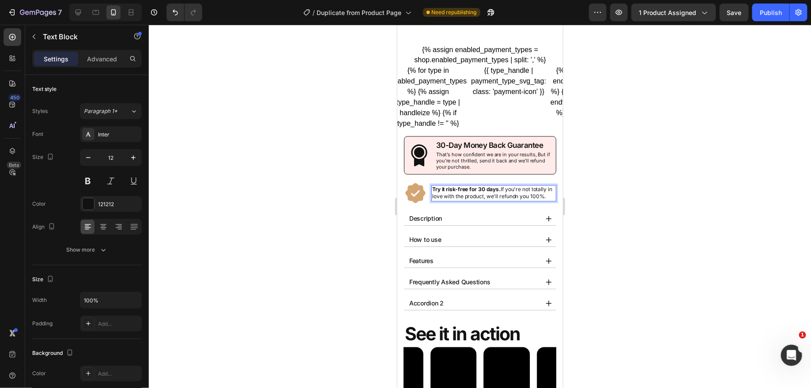
click at [492, 197] on p "Try it risk-free for 30 days. If you're not totally in love with the product, w…" at bounding box center [493, 193] width 123 height 15
click at [547, 194] on p "Try it risk-free for 30 days. If you're not totally in love with the product, w…" at bounding box center [493, 193] width 123 height 15
click at [513, 191] on p "Try it risk-free for 30 days. If you're not totally in love with the product, s…" at bounding box center [493, 193] width 123 height 15
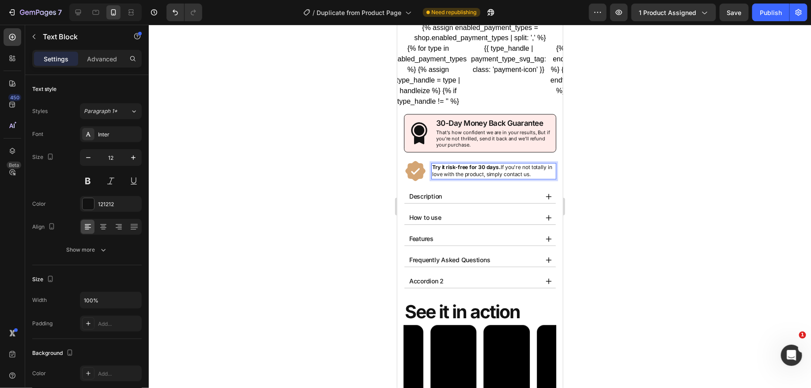
scroll to position [800, 0]
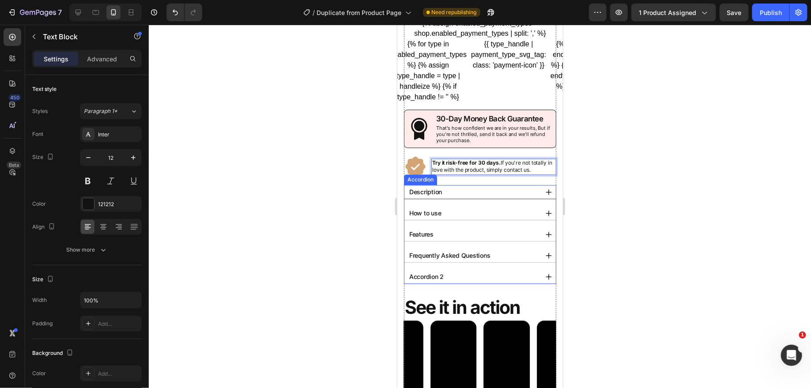
click at [514, 189] on div "Description" at bounding box center [472, 192] width 130 height 14
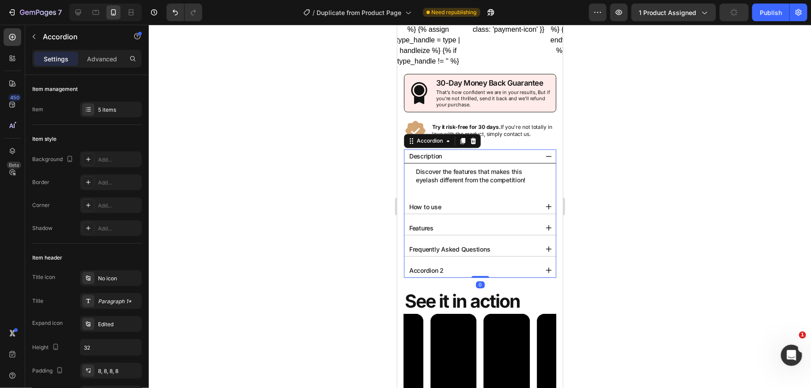
scroll to position [840, 0]
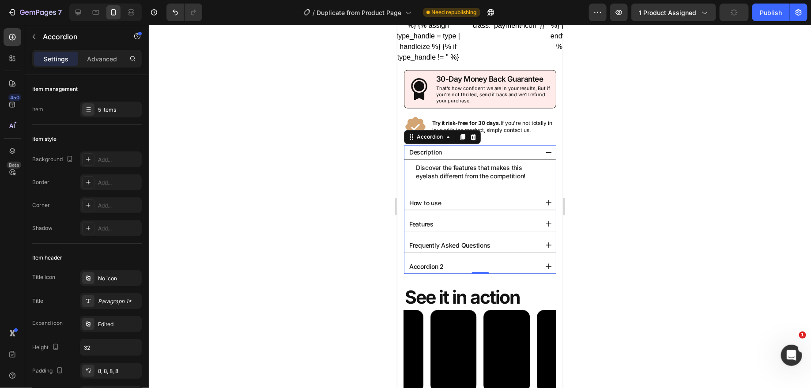
click at [476, 196] on div "How to use" at bounding box center [472, 203] width 130 height 14
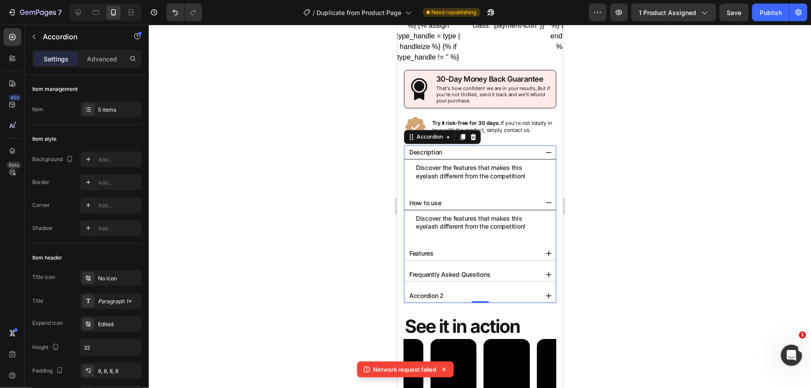
click at [437, 204] on p "How to use" at bounding box center [425, 202] width 32 height 11
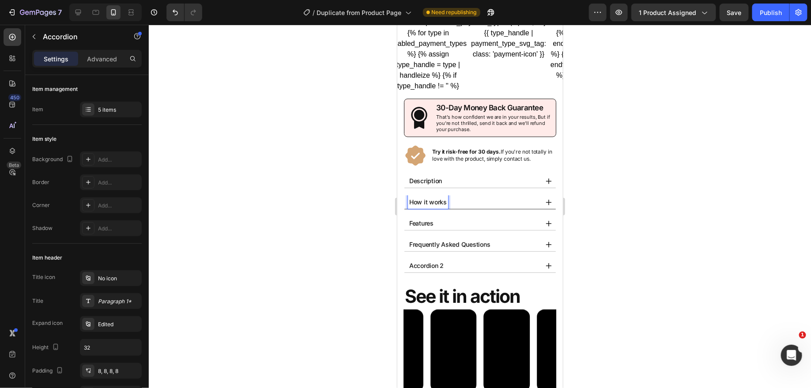
scroll to position [810, 0]
click at [426, 184] on p "Description" at bounding box center [425, 181] width 33 height 11
click at [464, 178] on div "Description" at bounding box center [472, 181] width 130 height 14
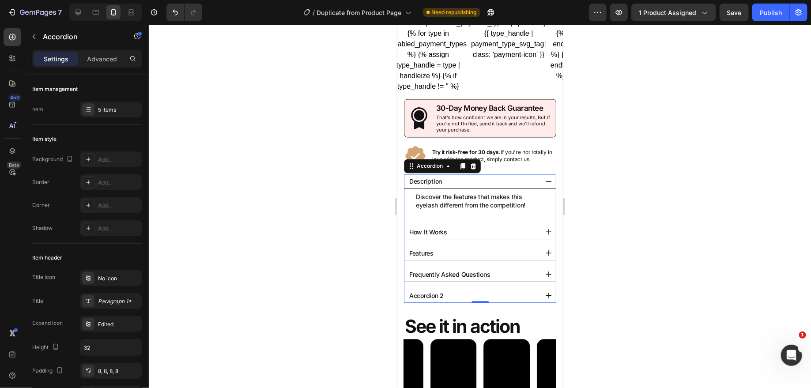
click at [438, 180] on p "Description" at bounding box center [425, 181] width 33 height 11
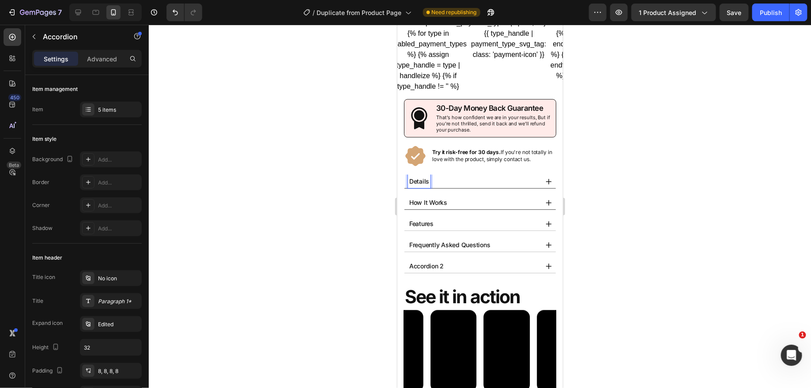
click at [428, 203] on p "How It Works" at bounding box center [428, 202] width 38 height 11
click at [419, 178] on p "Details" at bounding box center [419, 181] width 20 height 11
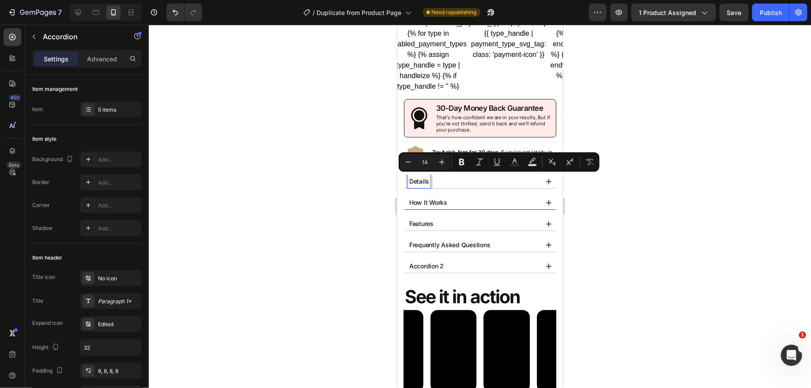
click at [430, 200] on p "How It Works" at bounding box center [428, 202] width 38 height 11
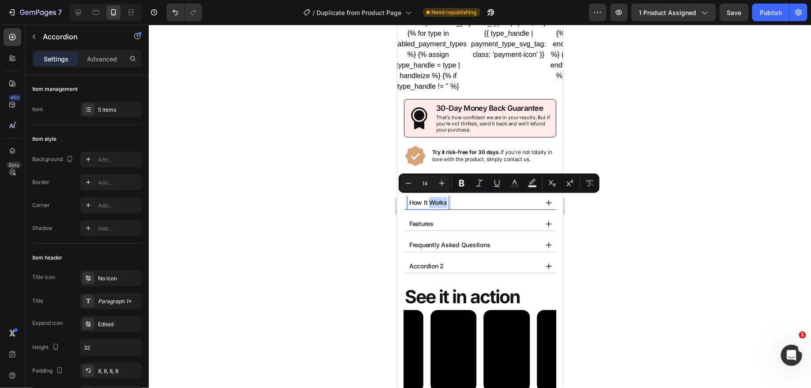
click at [430, 200] on p "How It Works" at bounding box center [428, 202] width 38 height 11
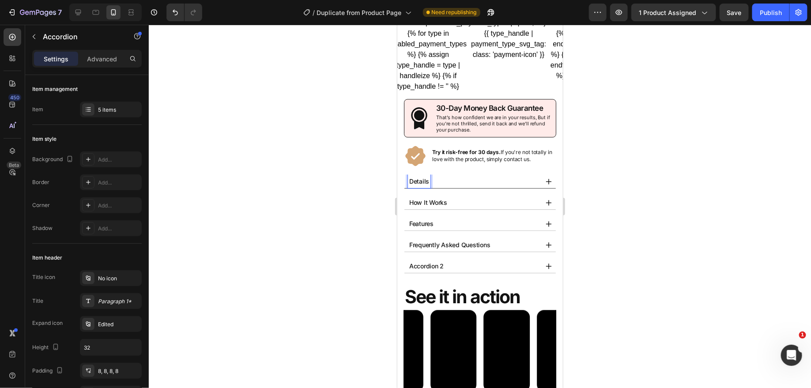
click at [421, 177] on p "Details" at bounding box center [419, 181] width 20 height 11
click at [459, 177] on div "Details" at bounding box center [472, 181] width 130 height 14
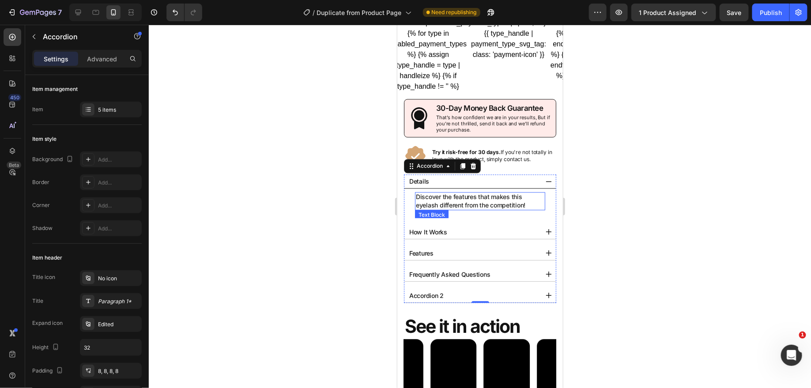
click at [446, 206] on p "Discover the features that makes this eyelash different from the competition!" at bounding box center [479, 201] width 128 height 16
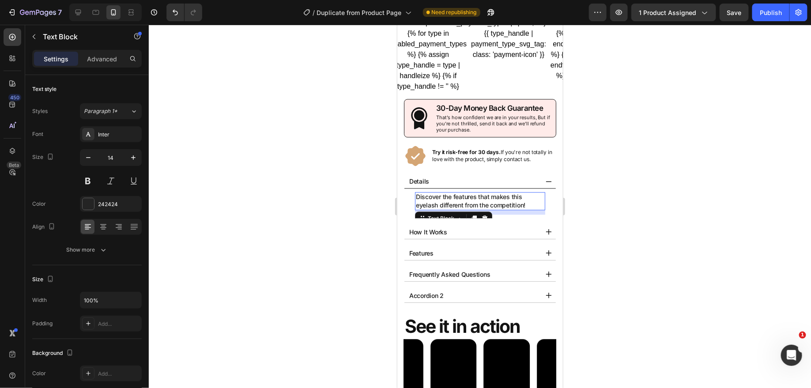
click at [460, 196] on p "Discover the features that makes this eyelash different from the competition!" at bounding box center [479, 201] width 128 height 16
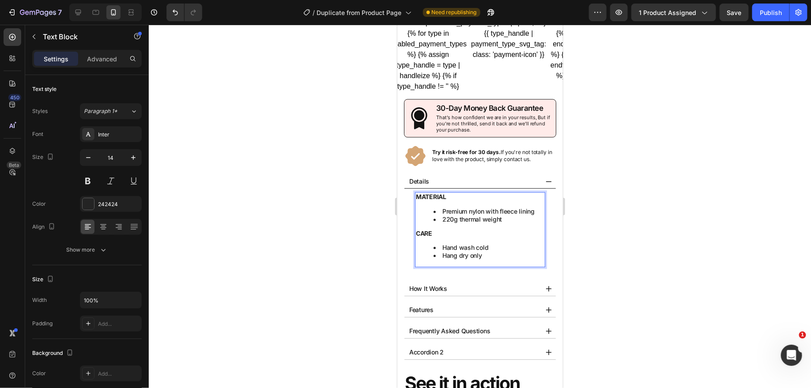
click at [430, 236] on div "MATERIAL Premium nylon with fleece lining 220g thermal weight CARE Hand wash co…" at bounding box center [480, 229] width 130 height 75
click at [427, 233] on strong "CARE" at bounding box center [423, 234] width 16 height 8
click at [430, 244] on ul "Hand wash cold Hang dry only" at bounding box center [479, 252] width 128 height 16
click at [442, 236] on div "MATERIAL Premium nylon with fleece lining 220g thermal weight CARE Hand wash co…" at bounding box center [480, 229] width 130 height 75
click at [690, 192] on div at bounding box center [480, 206] width 662 height 363
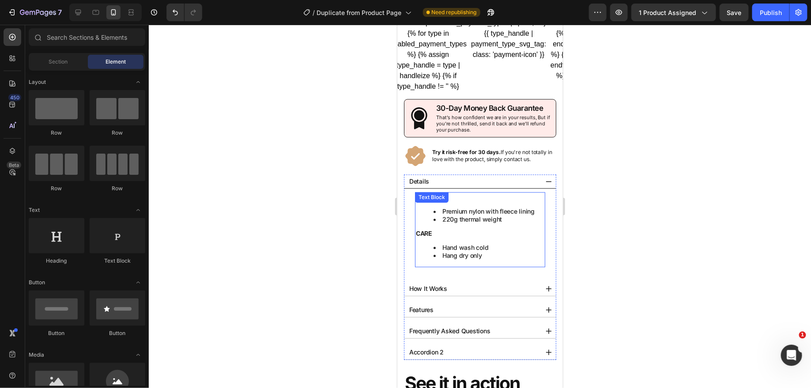
scroll to position [822, 0]
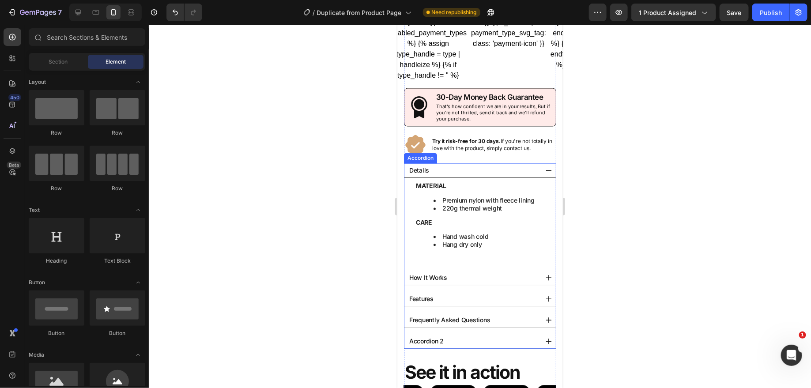
click at [532, 163] on div "Details" at bounding box center [472, 170] width 130 height 14
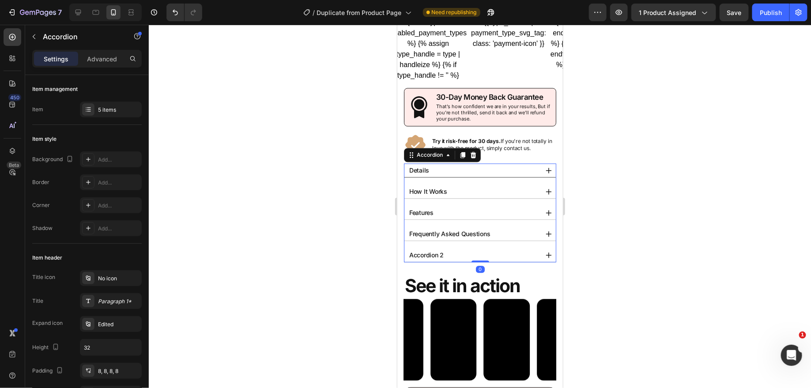
click at [532, 163] on div "Details" at bounding box center [472, 170] width 130 height 14
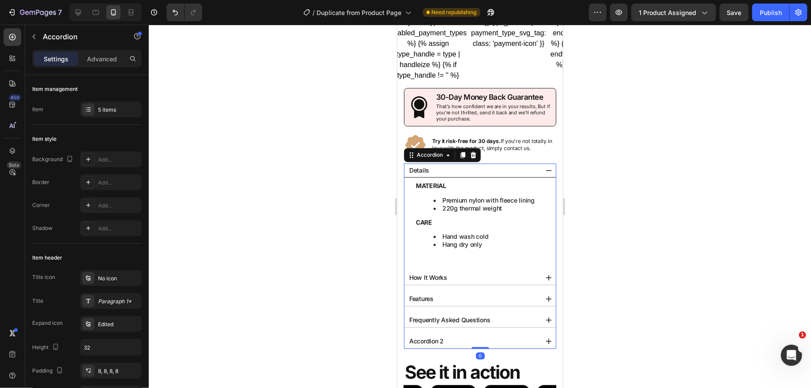
click at [524, 163] on div "Details" at bounding box center [472, 170] width 130 height 14
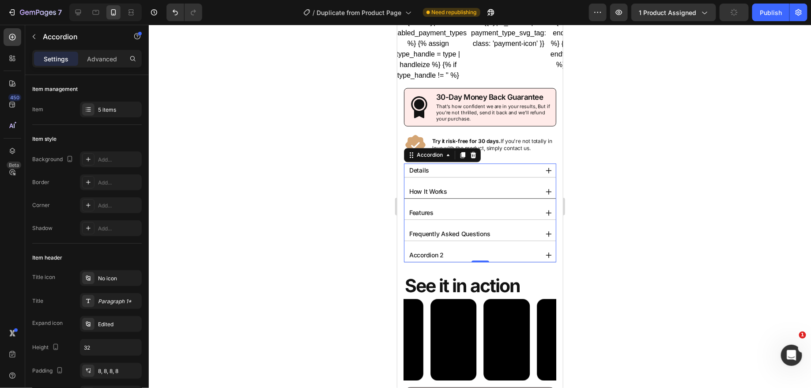
click at [464, 187] on div "How It Works" at bounding box center [472, 192] width 130 height 14
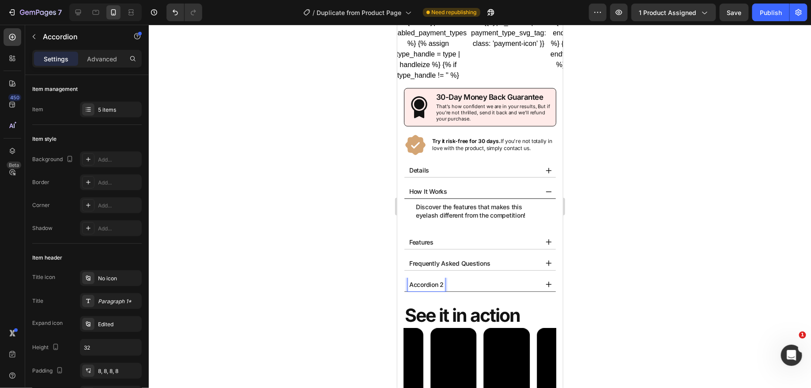
click at [464, 279] on div "Accordion 2" at bounding box center [472, 285] width 130 height 14
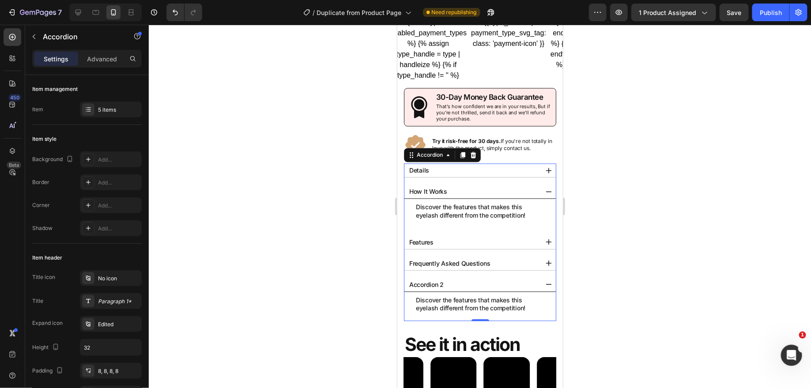
click at [468, 278] on div "Accordion 2" at bounding box center [472, 285] width 130 height 14
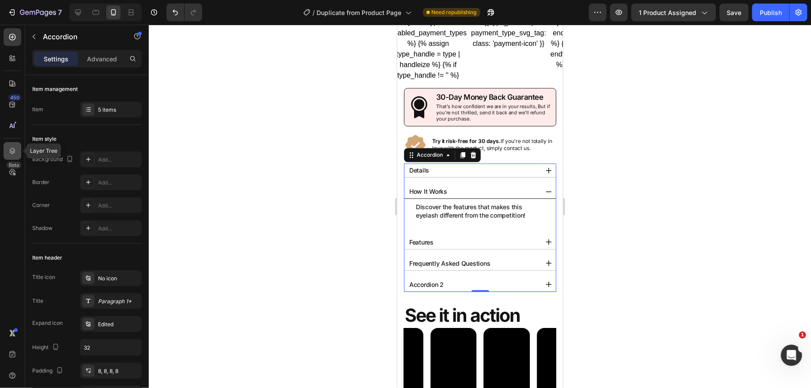
click at [15, 154] on icon at bounding box center [12, 151] width 9 height 9
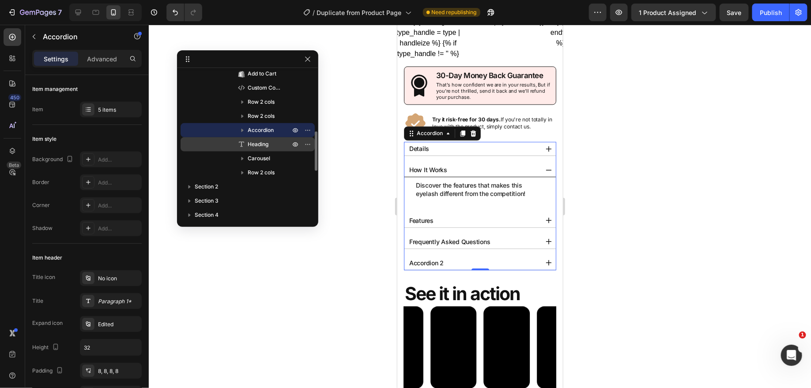
scroll to position [291, 0]
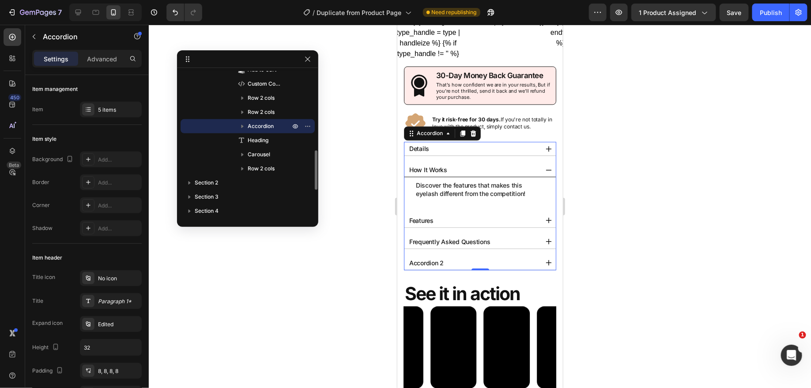
click at [265, 123] on span "Accordion" at bounding box center [261, 126] width 26 height 9
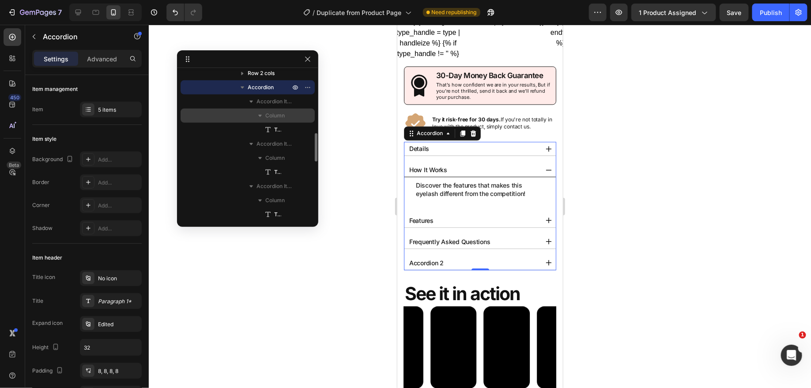
scroll to position [332, 0]
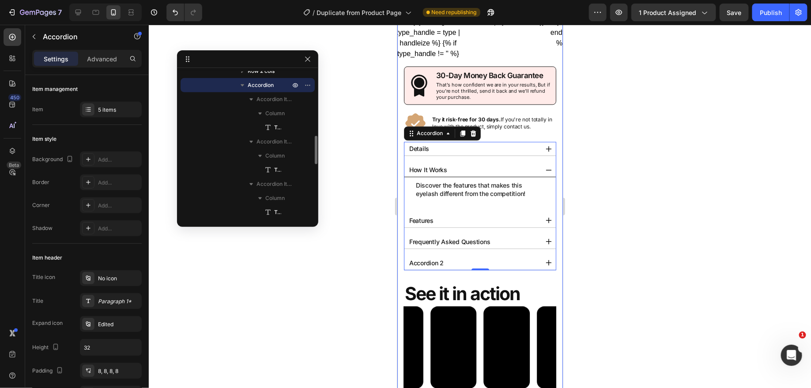
click at [576, 123] on div at bounding box center [480, 206] width 662 height 363
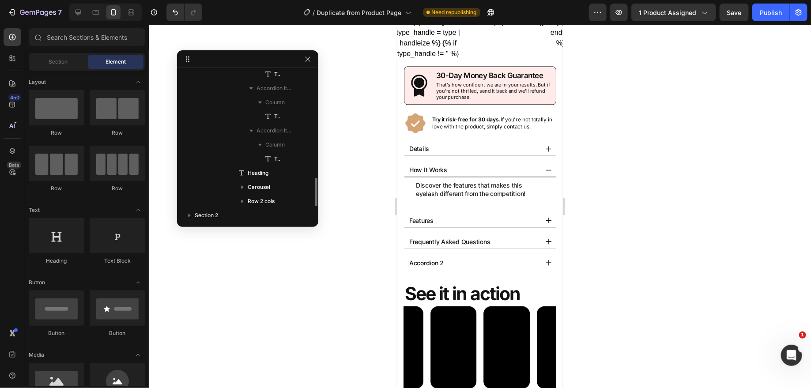
scroll to position [485, 0]
click at [273, 116] on span "Accordion Item" at bounding box center [273, 116] width 35 height 9
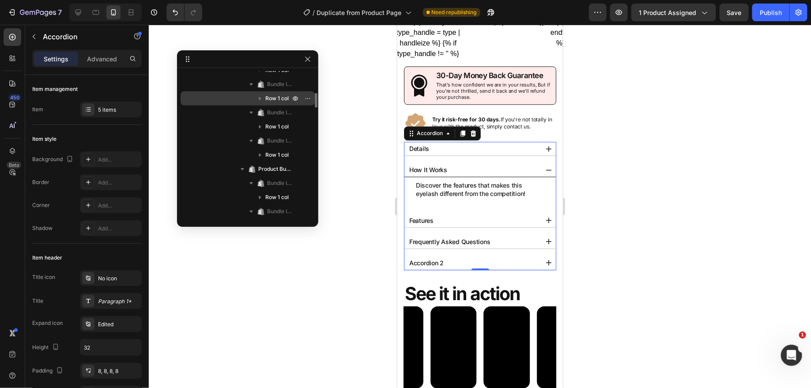
scroll to position [386, 0]
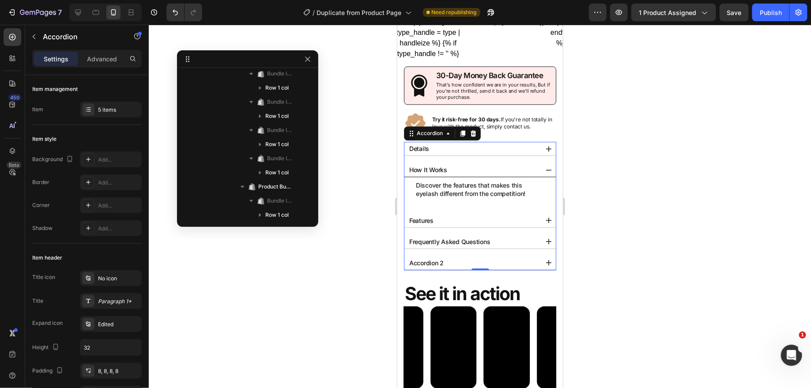
click at [456, 256] on div "Accordion 2" at bounding box center [472, 263] width 130 height 14
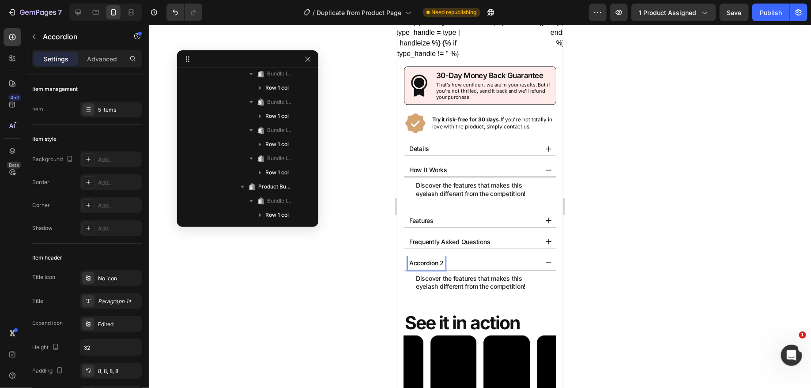
click at [484, 258] on div "Accordion 2" at bounding box center [472, 263] width 130 height 14
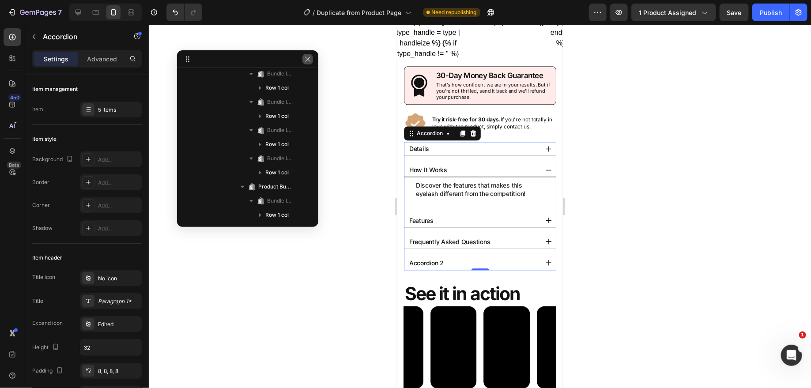
click at [306, 57] on icon "button" at bounding box center [307, 59] width 5 height 5
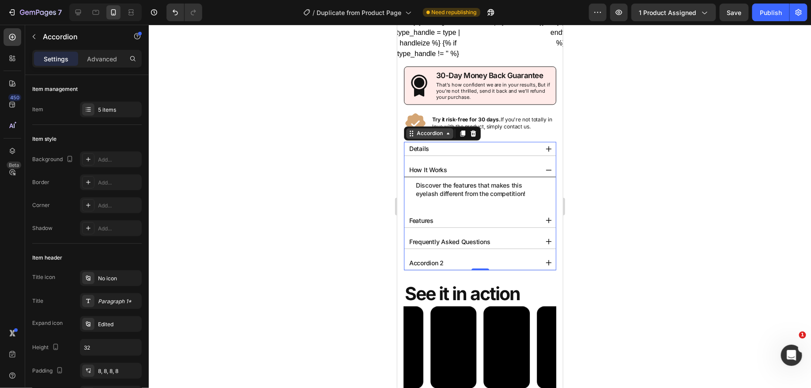
click at [446, 134] on div "Accordion" at bounding box center [429, 133] width 47 height 11
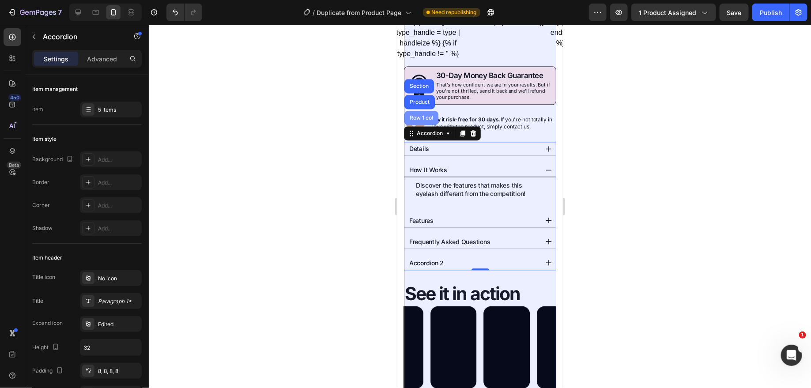
click at [423, 115] on div "Row 1 col" at bounding box center [420, 117] width 27 height 5
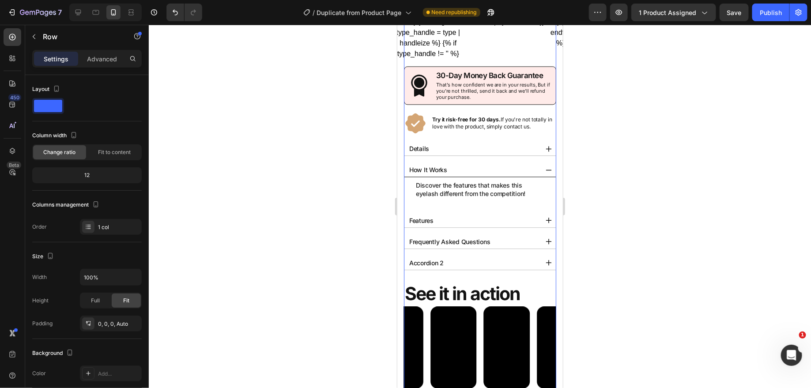
click at [329, 227] on div at bounding box center [480, 206] width 662 height 363
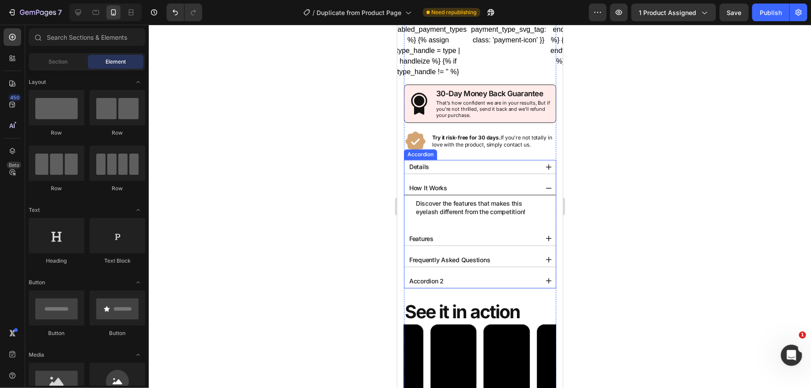
scroll to position [823, 0]
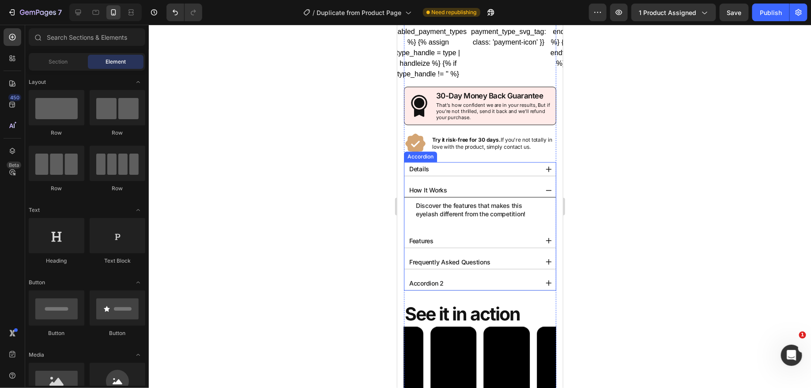
click at [489, 187] on div "How It Works" at bounding box center [472, 190] width 130 height 14
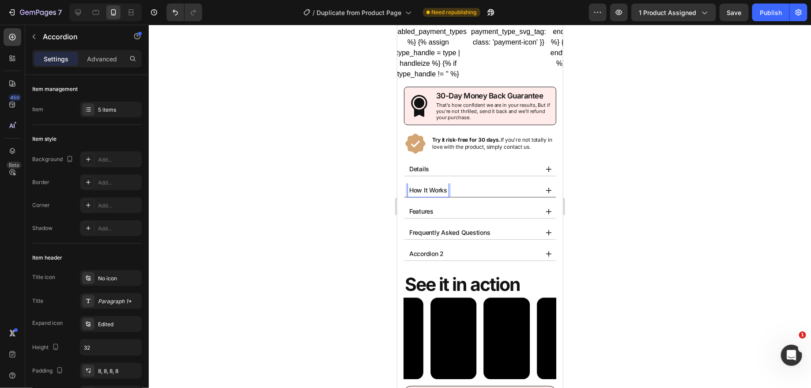
click at [467, 190] on div "How It Works" at bounding box center [472, 190] width 130 height 14
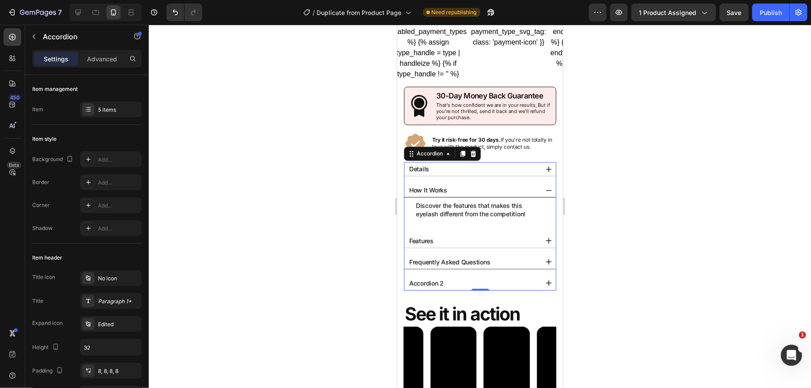
click at [458, 262] on p "Frequently Asked Questions" at bounding box center [449, 261] width 81 height 11
click at [498, 255] on div "Frequently Asked Questions" at bounding box center [472, 262] width 130 height 14
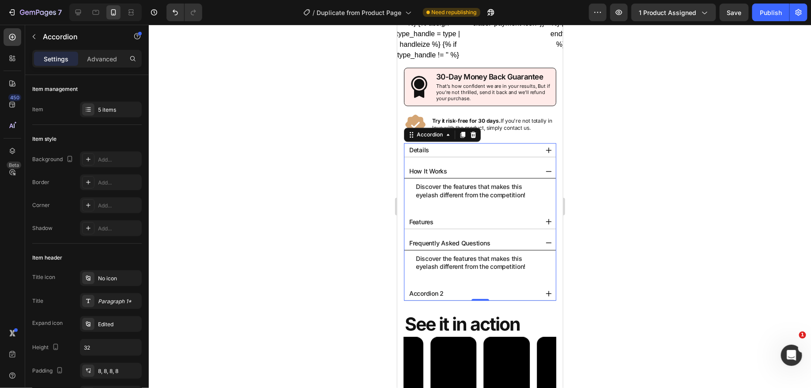
scroll to position [843, 0]
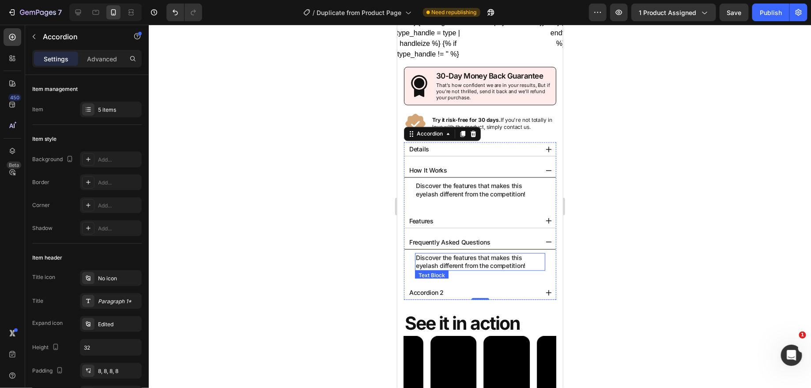
click at [457, 256] on p "Discover the features that makes this eyelash different from the competition!" at bounding box center [479, 261] width 128 height 16
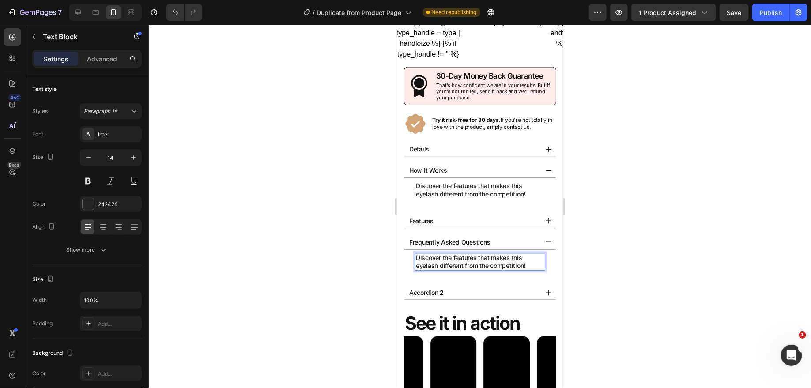
click at [509, 259] on p "Discover the features that makes this eyelash different from the competition!" at bounding box center [479, 261] width 128 height 16
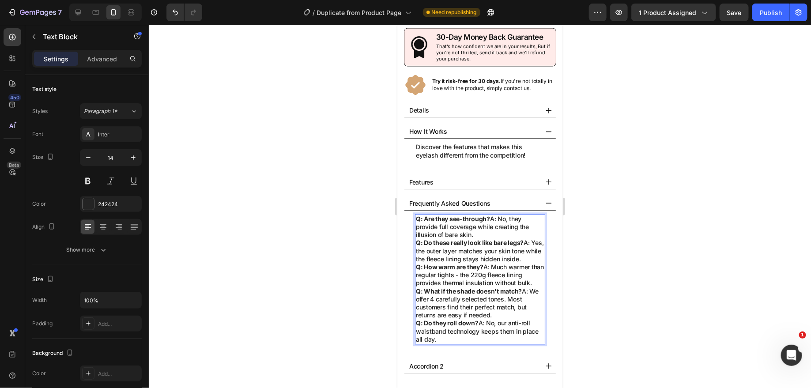
scroll to position [901, 0]
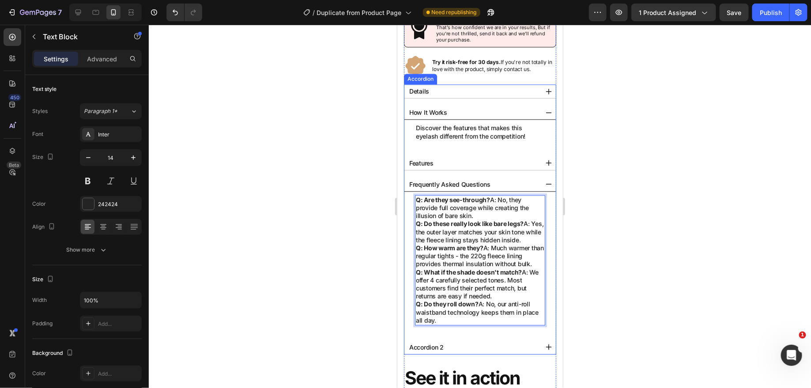
click at [477, 177] on div "Frequently Asked Questions" at bounding box center [449, 184] width 84 height 14
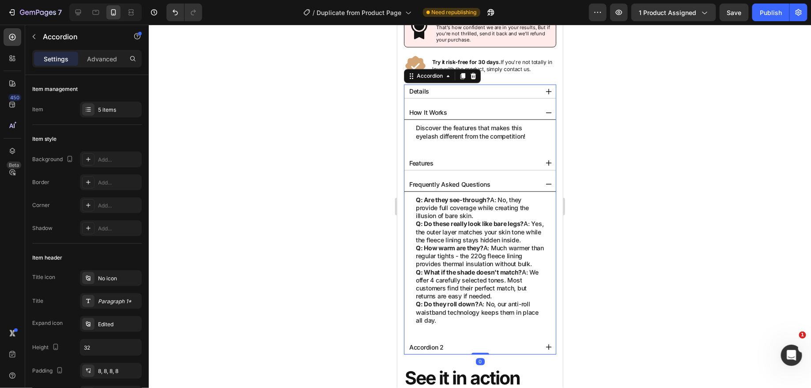
click at [516, 183] on div "Frequently Asked Questions" at bounding box center [472, 184] width 130 height 14
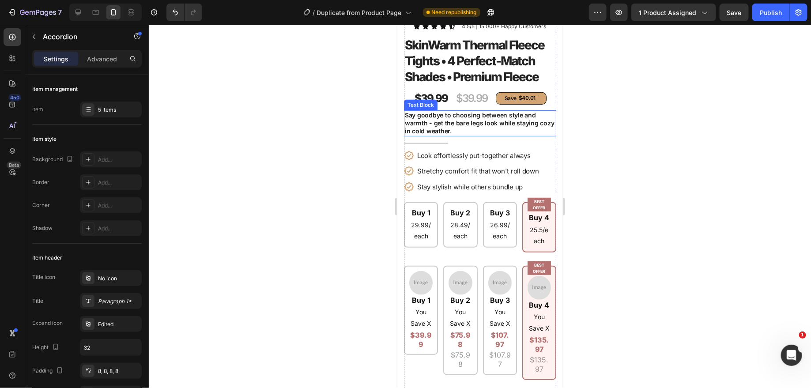
scroll to position [188, 0]
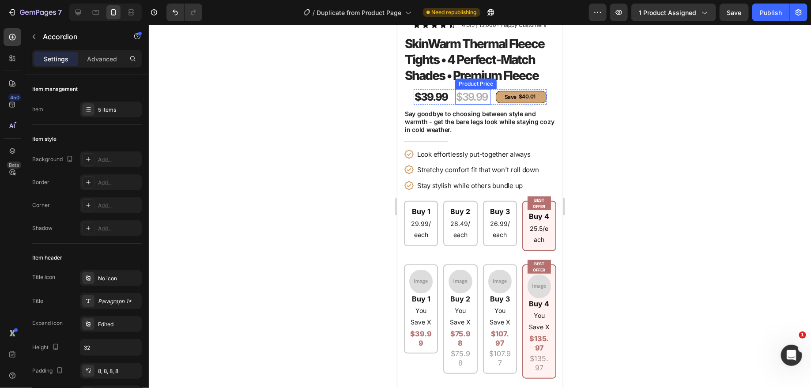
click at [475, 93] on div "$39.99" at bounding box center [471, 96] width 33 height 15
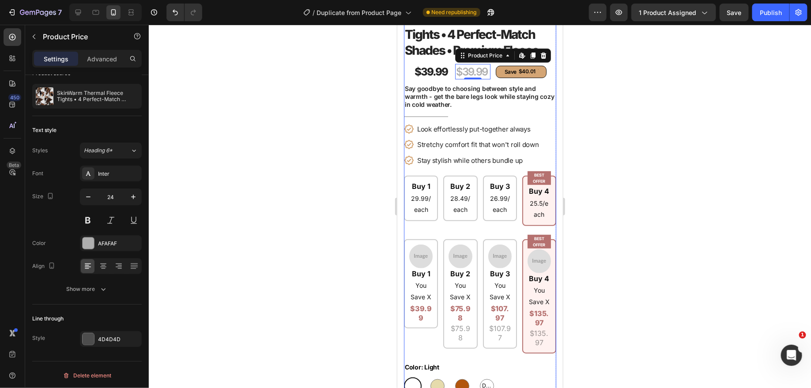
scroll to position [213, 0]
click at [430, 69] on div "$39.99" at bounding box center [430, 70] width 35 height 15
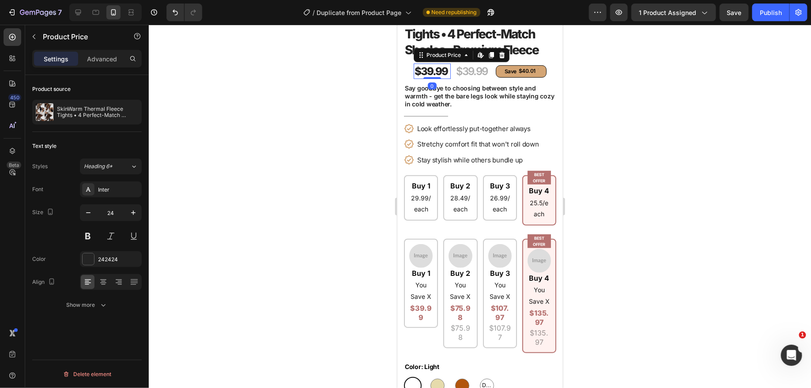
scroll to position [0, 0]
click at [465, 66] on div "$39.99" at bounding box center [471, 70] width 33 height 15
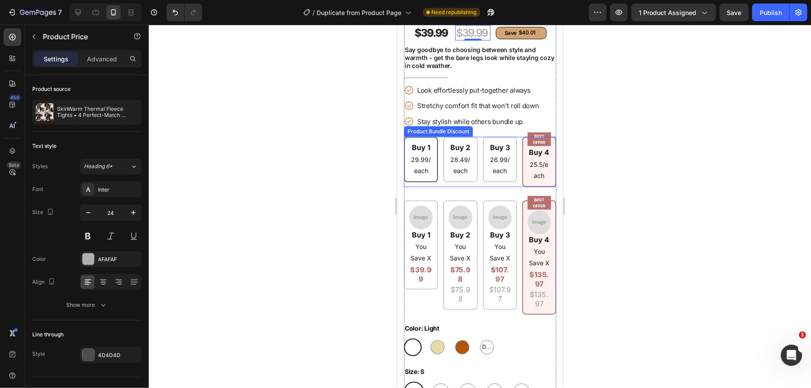
scroll to position [239, 0]
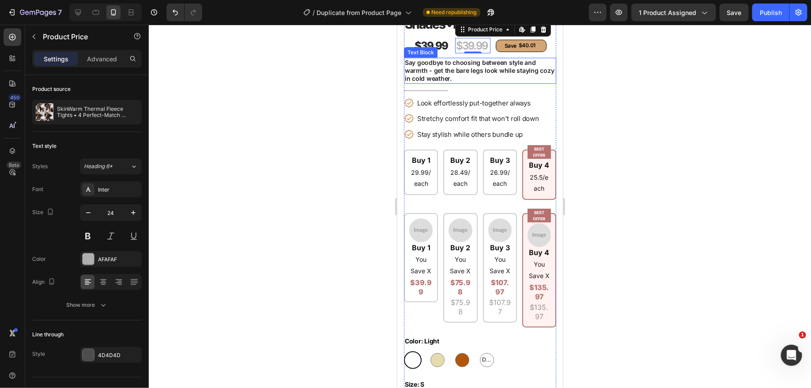
click at [467, 79] on p "Say goodbye to choosing between style and warmth - get the bare legs look while…" at bounding box center [479, 70] width 151 height 24
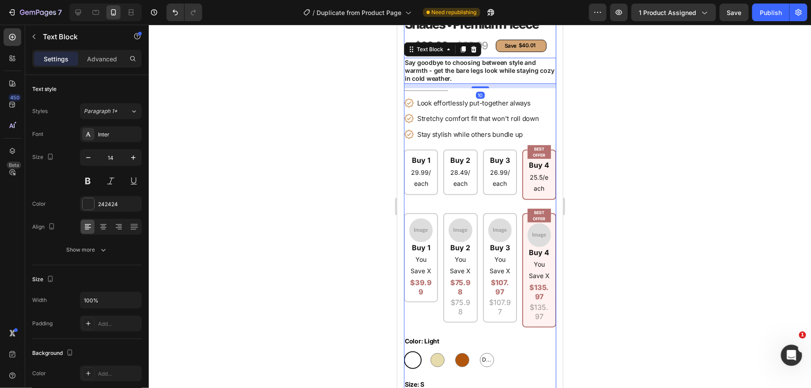
scroll to position [270, 0]
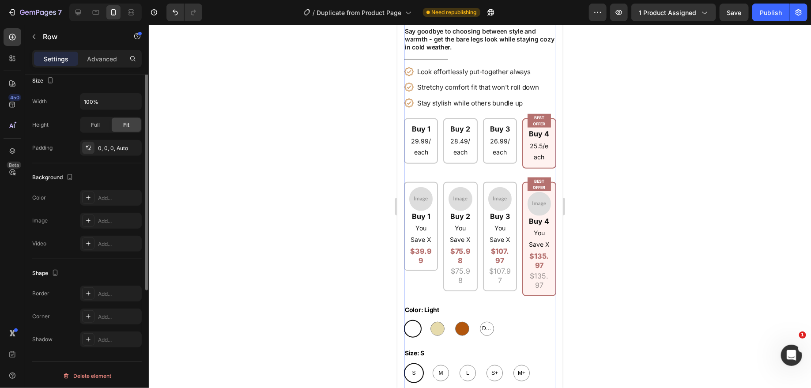
scroll to position [0, 0]
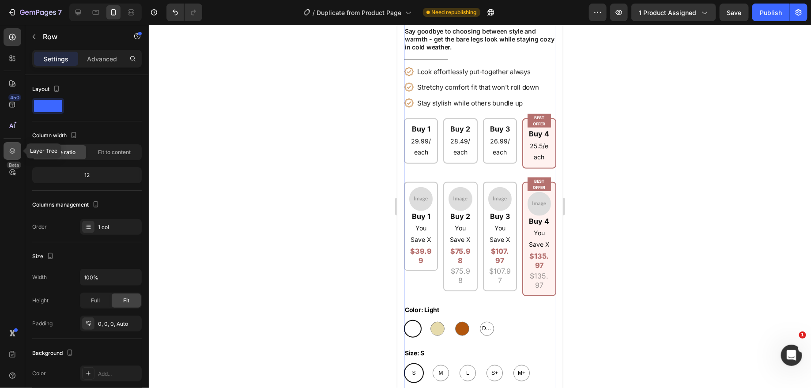
click at [13, 151] on icon at bounding box center [12, 151] width 9 height 9
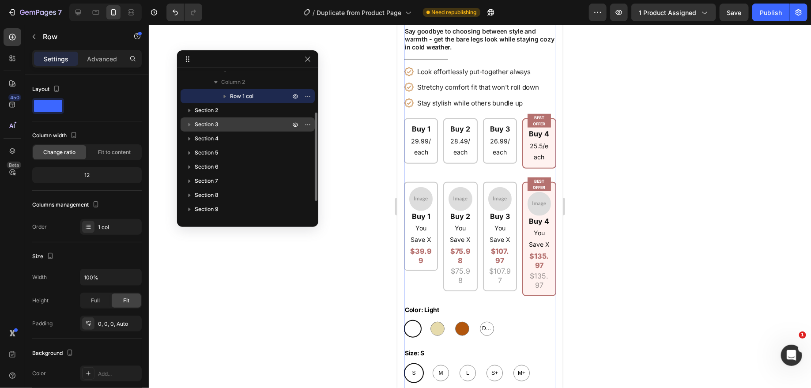
scroll to position [69, 0]
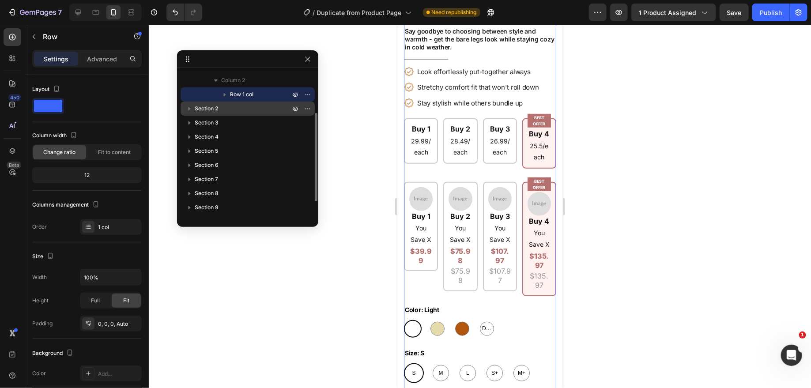
click at [191, 108] on icon "button" at bounding box center [189, 108] width 9 height 9
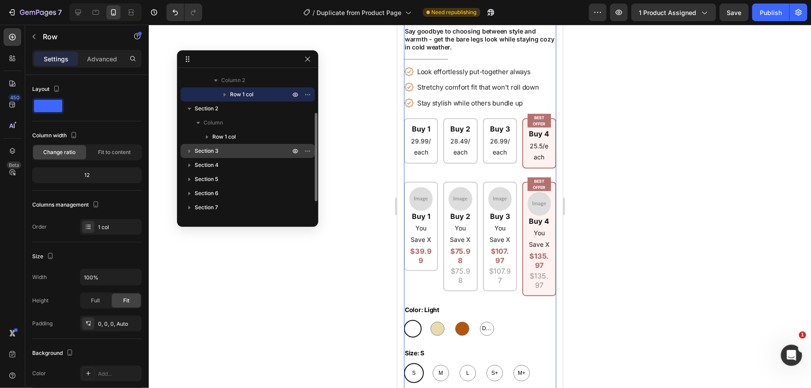
click at [189, 150] on icon "button" at bounding box center [189, 152] width 2 height 4
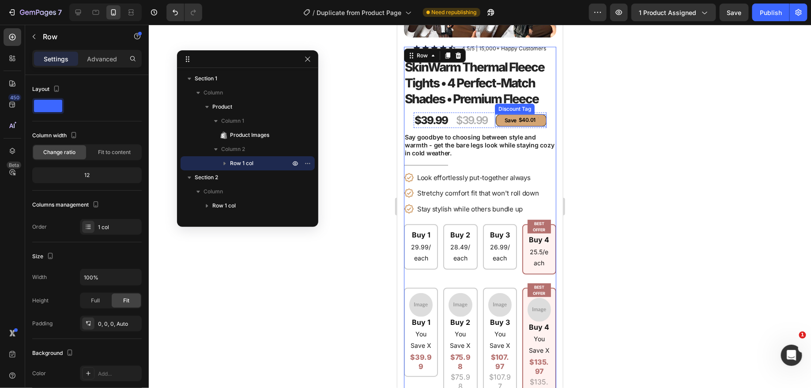
scroll to position [165, 0]
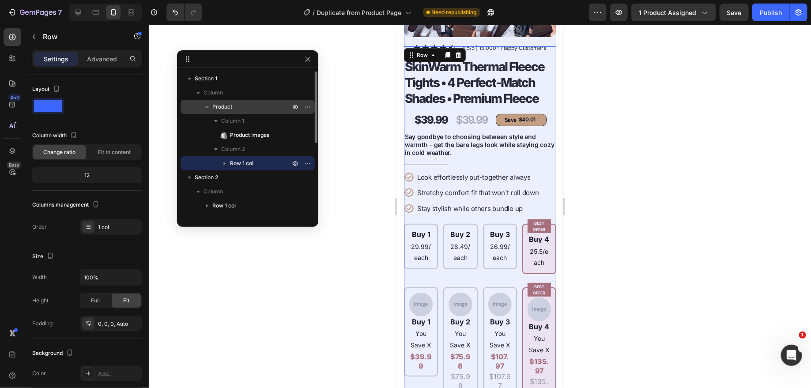
click at [209, 106] on icon "button" at bounding box center [207, 106] width 9 height 9
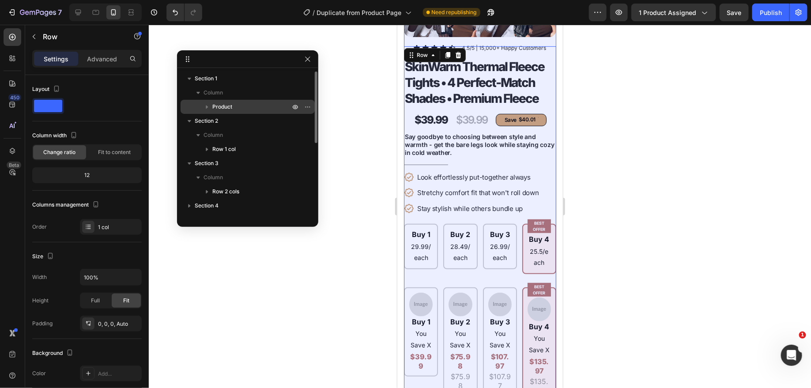
click at [209, 106] on icon "button" at bounding box center [207, 106] width 9 height 9
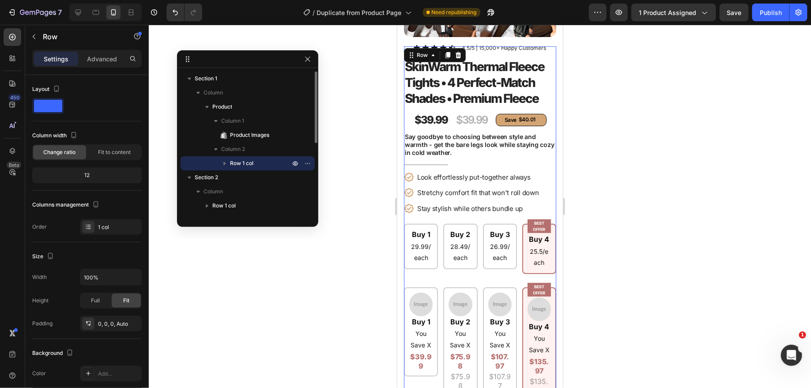
click at [224, 163] on icon "button" at bounding box center [225, 164] width 2 height 4
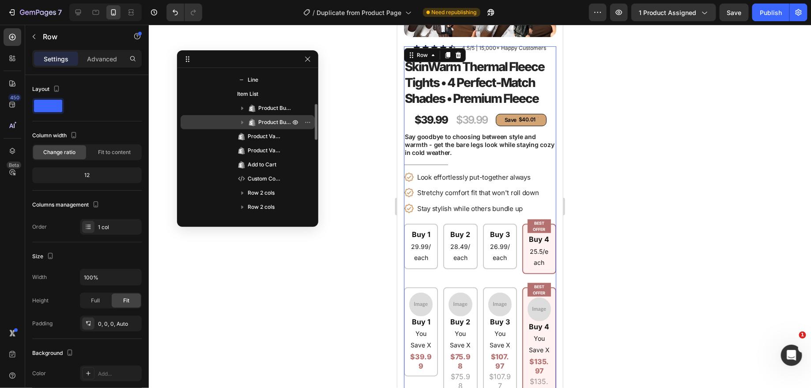
scroll to position [206, 0]
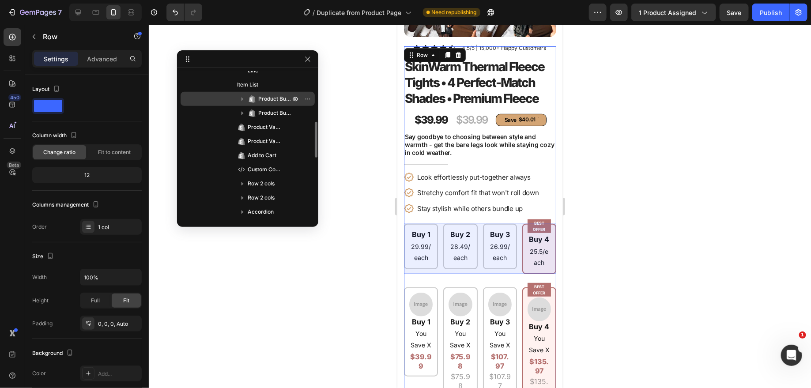
click at [263, 98] on span "Product Bundle Discount" at bounding box center [275, 98] width 34 height 9
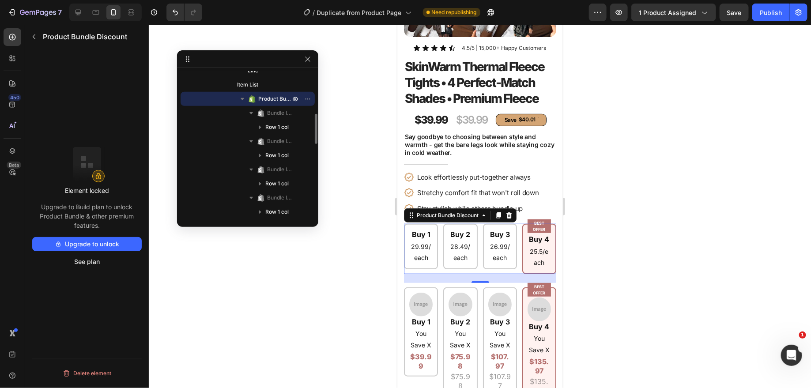
click at [245, 98] on icon "button" at bounding box center [242, 98] width 9 height 9
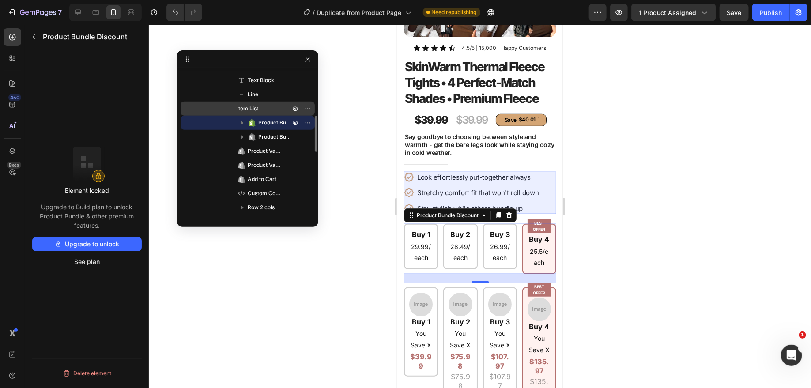
click at [263, 108] on p "Item List" at bounding box center [259, 108] width 44 height 9
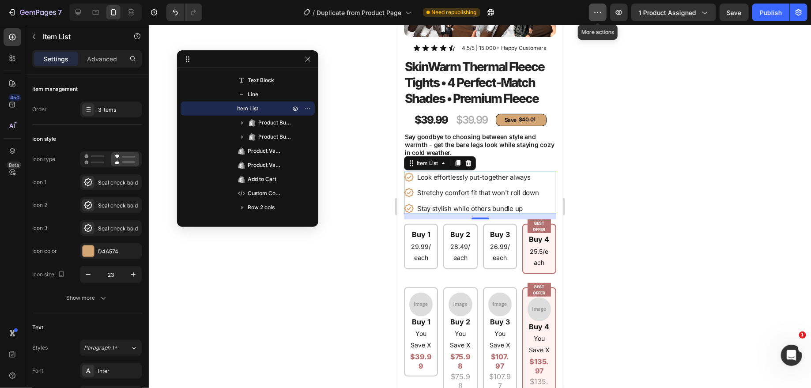
click at [602, 14] on icon "button" at bounding box center [597, 12] width 9 height 9
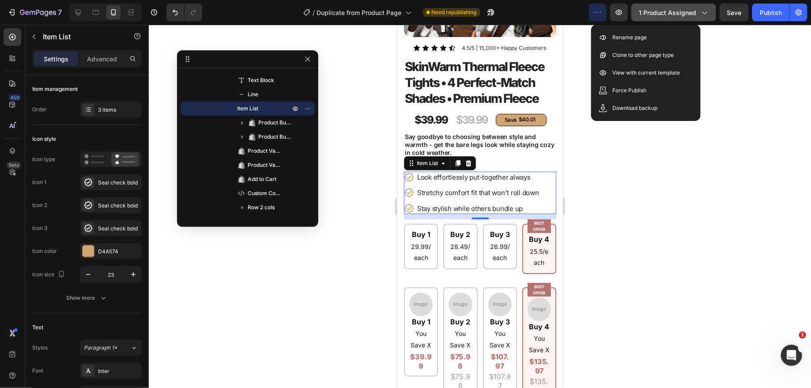
click at [706, 12] on icon "button" at bounding box center [704, 12] width 9 height 9
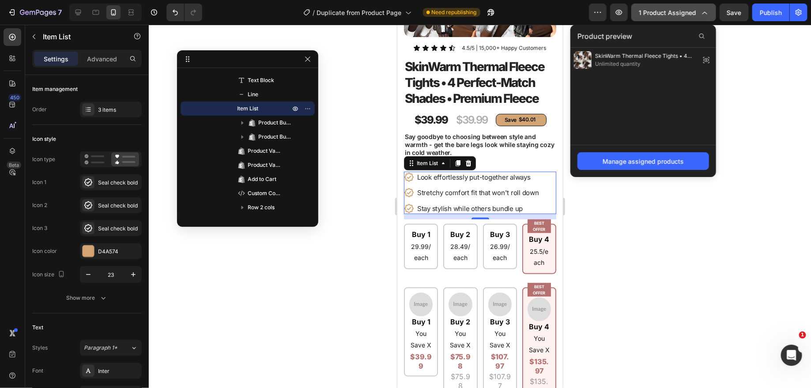
click at [706, 12] on icon "button" at bounding box center [704, 12] width 9 height 9
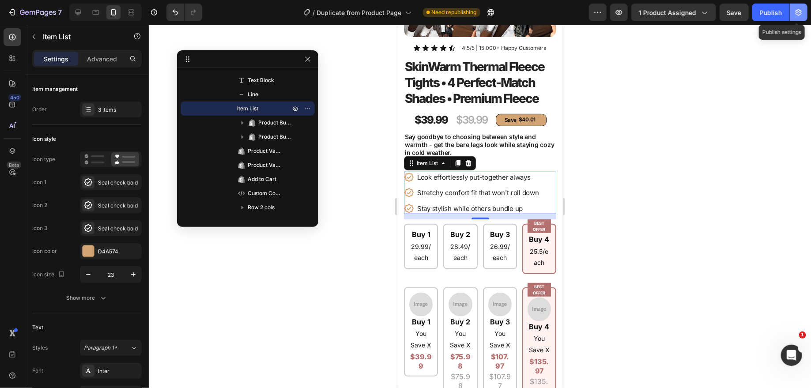
click at [797, 11] on icon "button" at bounding box center [798, 12] width 6 height 7
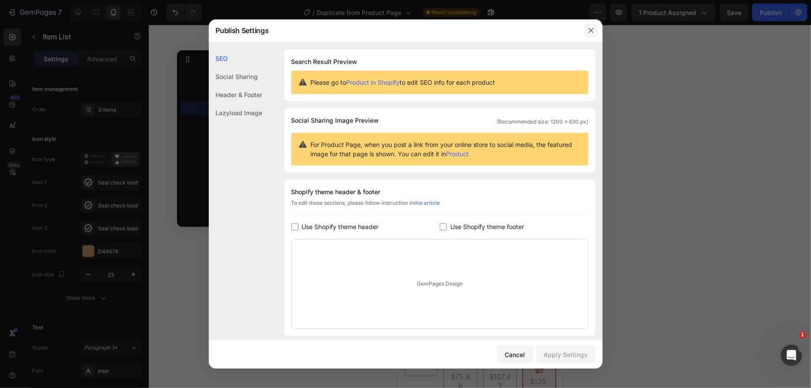
click at [590, 29] on icon "button" at bounding box center [591, 30] width 7 height 7
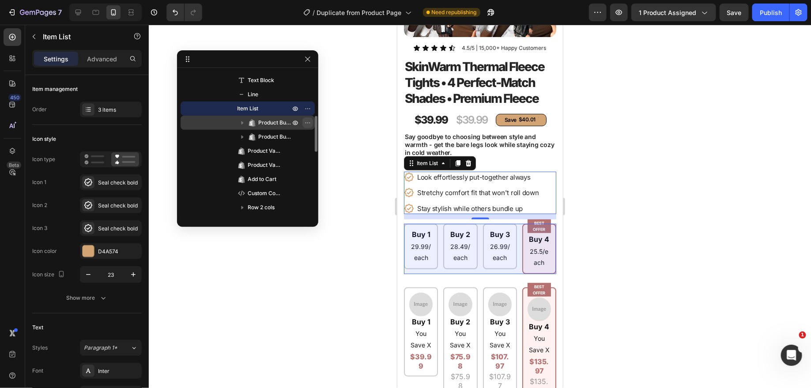
click at [308, 121] on icon "button" at bounding box center [307, 122] width 7 height 7
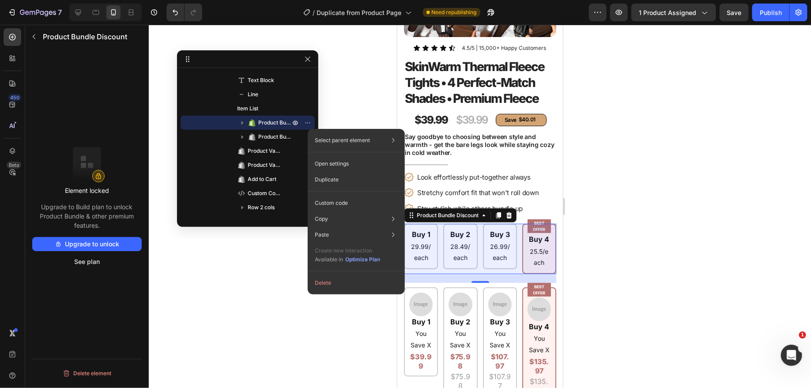
click at [353, 98] on div at bounding box center [480, 206] width 662 height 363
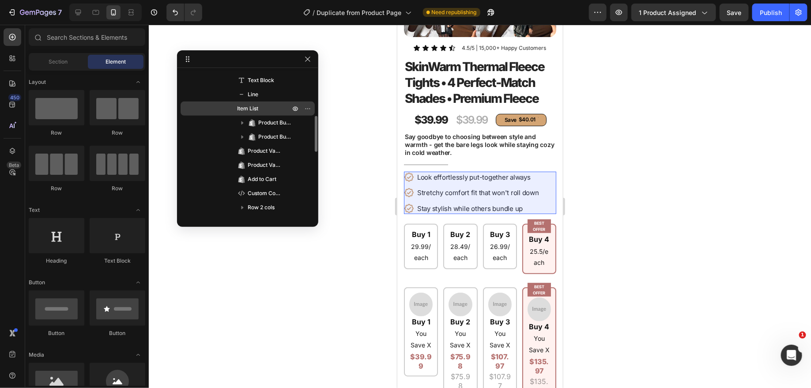
click at [274, 108] on p "Item List" at bounding box center [259, 108] width 44 height 9
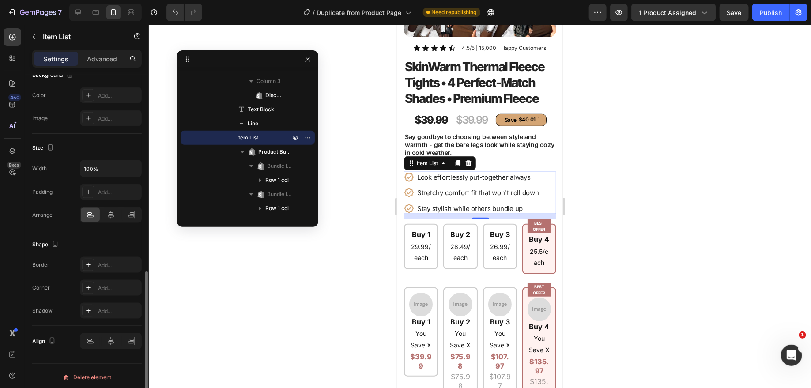
scroll to position [0, 0]
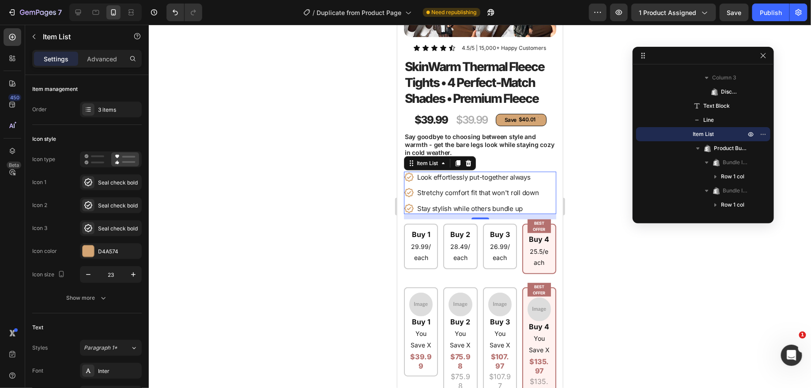
drag, startPoint x: 580, startPoint y: 124, endPoint x: 741, endPoint y: 52, distance: 176.4
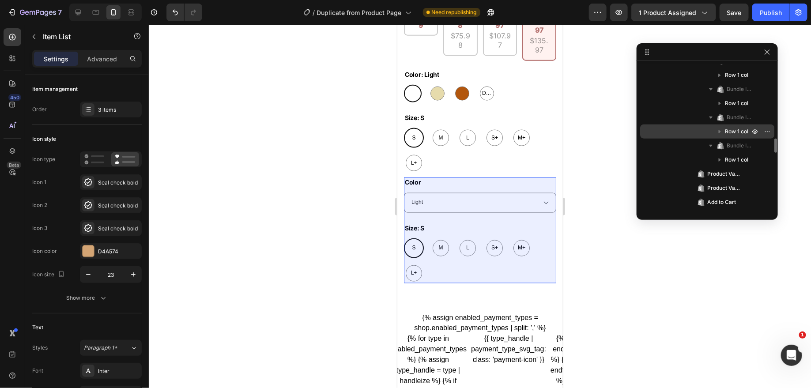
scroll to position [541, 0]
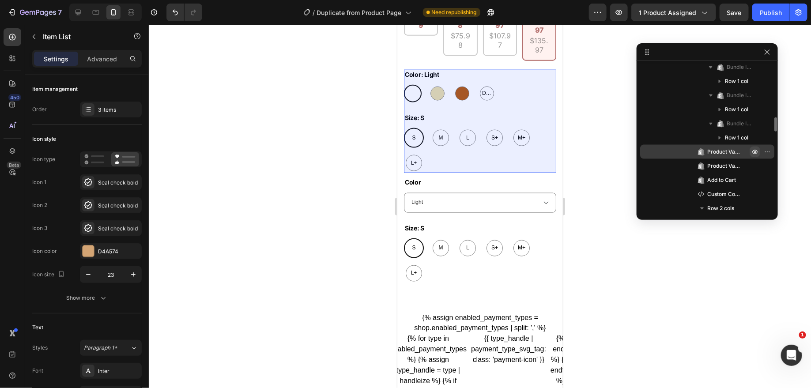
click at [756, 150] on icon "button" at bounding box center [754, 151] width 7 height 7
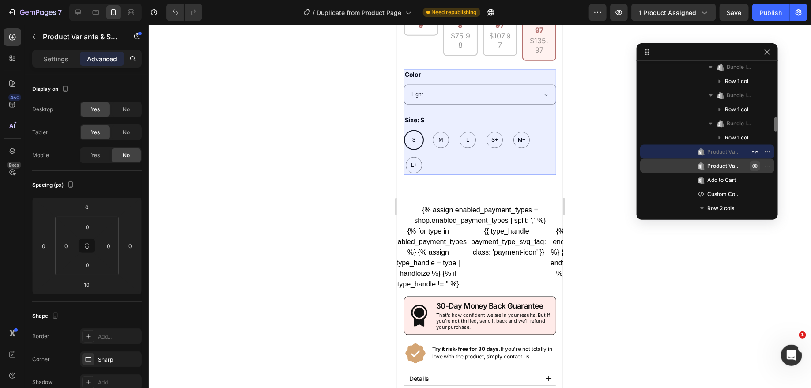
click at [757, 165] on icon "button" at bounding box center [754, 166] width 5 height 4
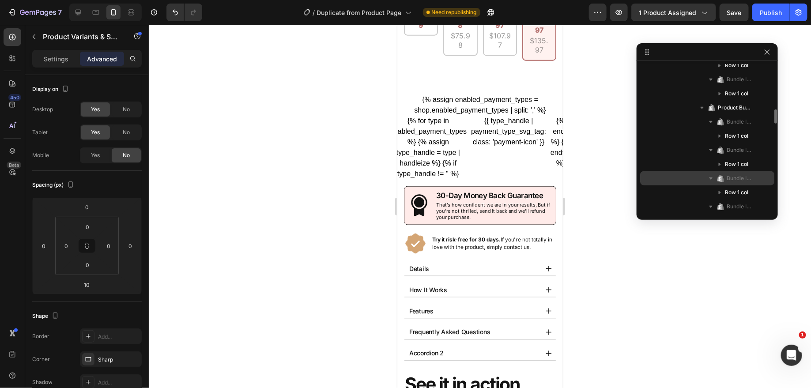
scroll to position [456, 0]
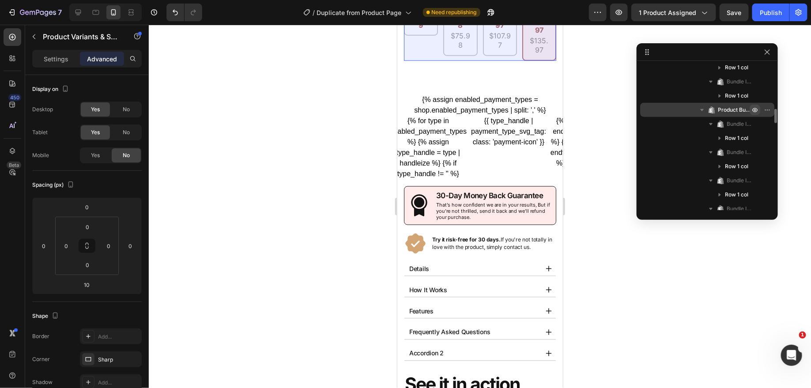
click at [756, 109] on icon "button" at bounding box center [754, 109] width 7 height 7
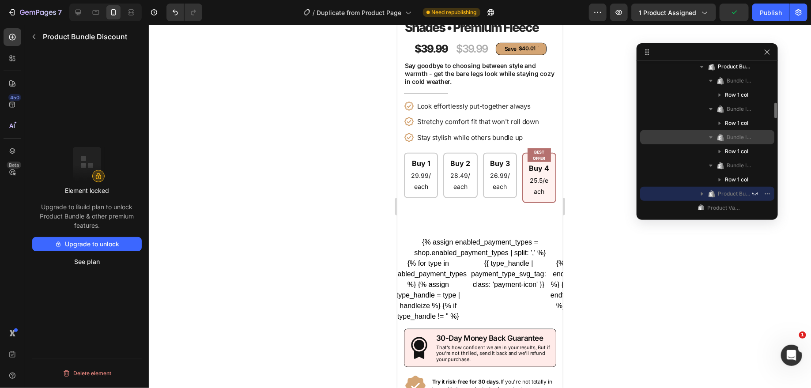
scroll to position [340, 0]
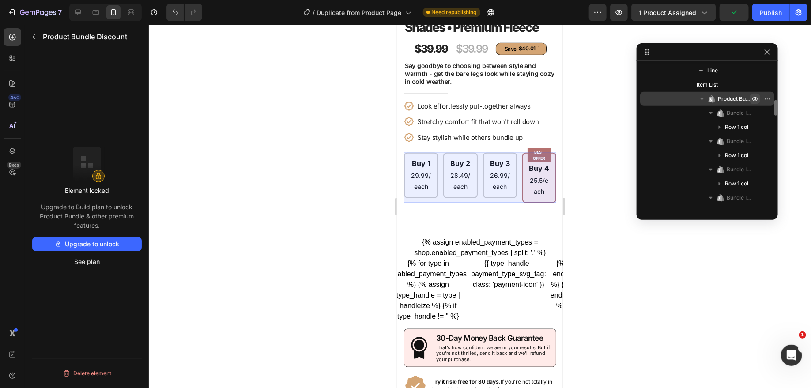
click at [754, 97] on icon "button" at bounding box center [754, 98] width 7 height 7
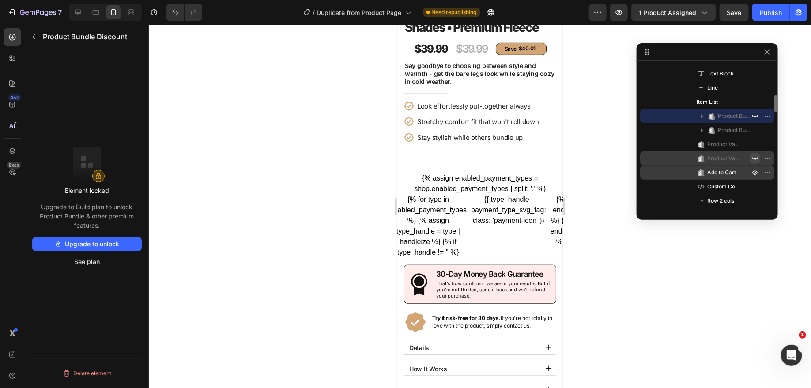
scroll to position [315, 0]
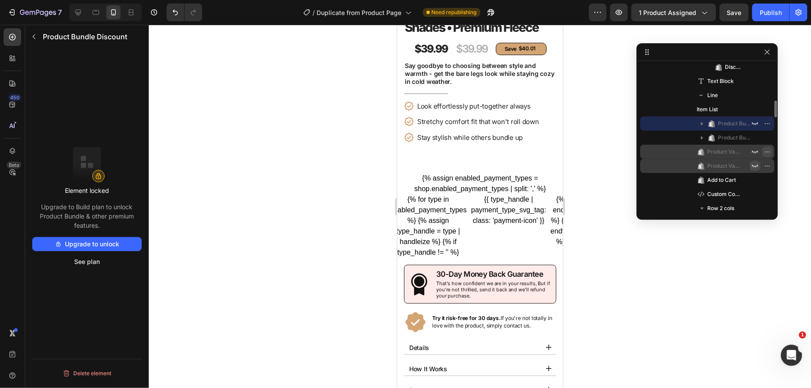
click at [765, 151] on icon "button" at bounding box center [767, 151] width 7 height 7
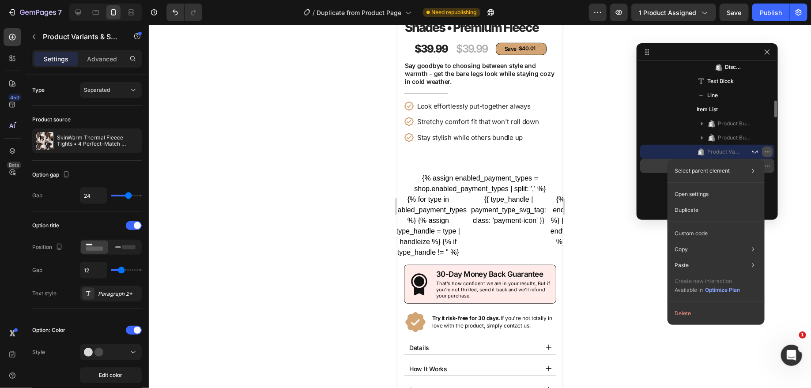
click at [766, 151] on icon "button" at bounding box center [767, 151] width 7 height 7
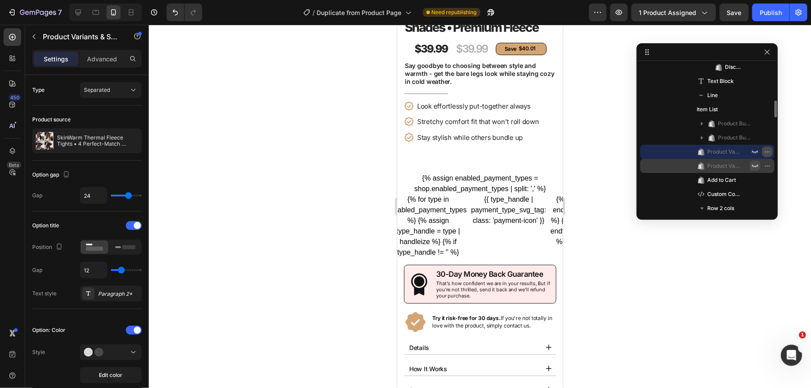
click at [766, 151] on icon "button" at bounding box center [767, 151] width 7 height 7
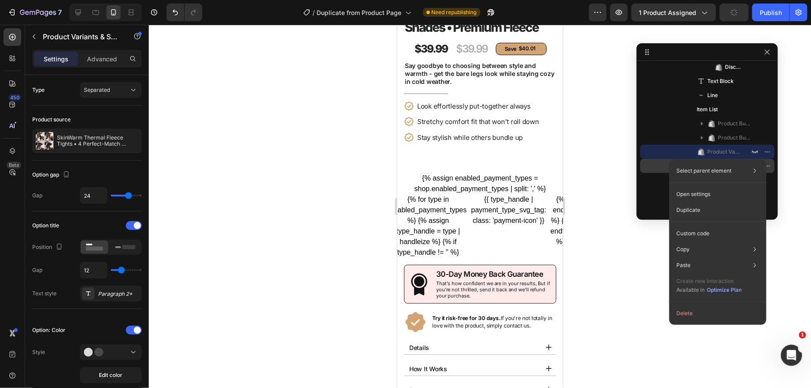
click at [788, 139] on div at bounding box center [480, 206] width 662 height 363
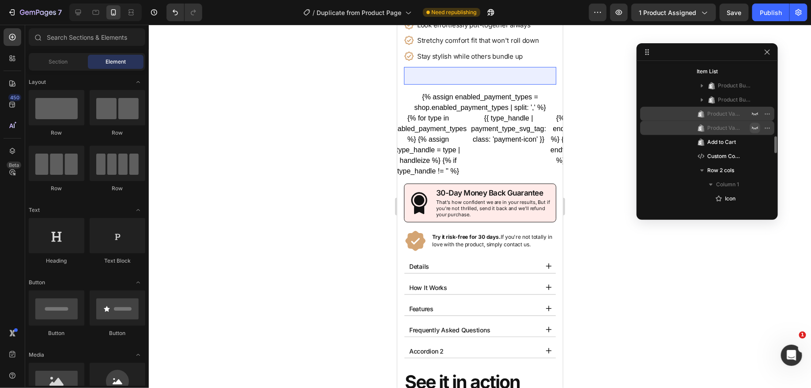
scroll to position [399, 0]
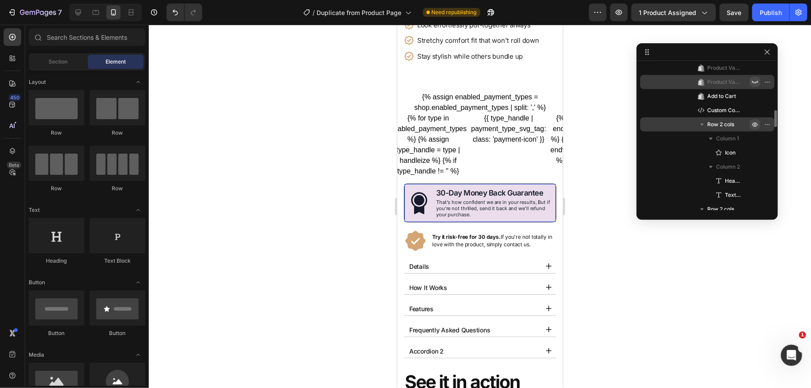
click at [759, 123] on button "button" at bounding box center [755, 124] width 11 height 11
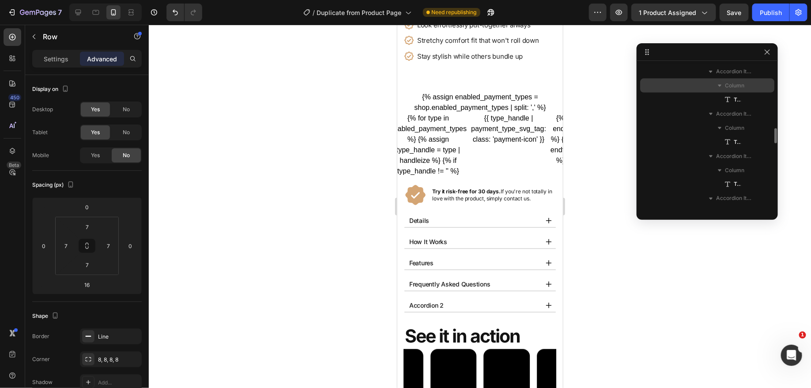
scroll to position [699, 0]
click at [720, 78] on icon "button" at bounding box center [720, 79] width 4 height 2
click at [720, 78] on icon "button" at bounding box center [719, 79] width 9 height 9
click at [735, 91] on span "Text Block" at bounding box center [737, 93] width 7 height 9
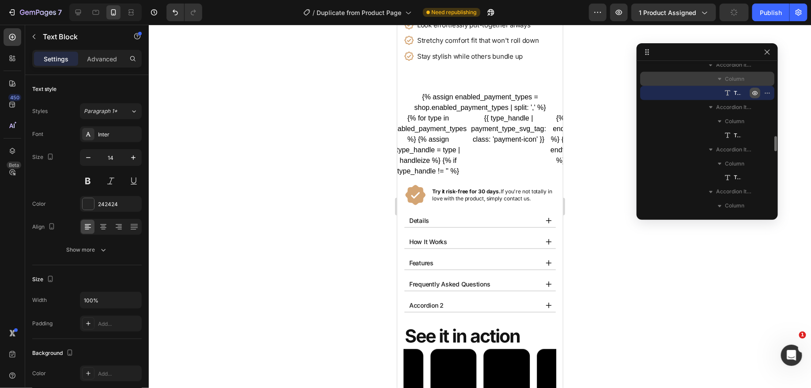
click at [758, 91] on icon "button" at bounding box center [754, 93] width 7 height 7
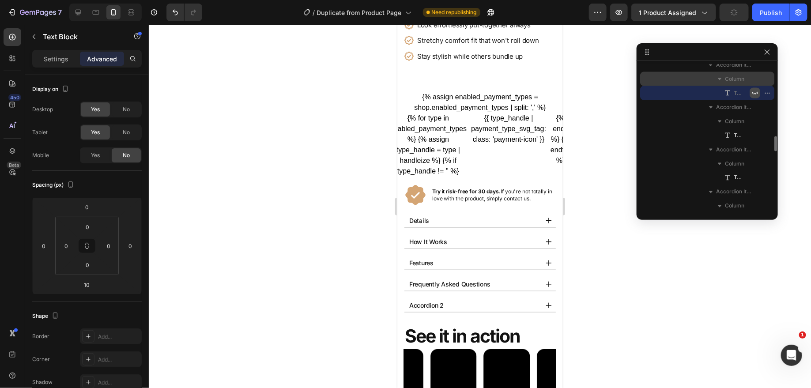
click at [758, 91] on icon "button" at bounding box center [754, 93] width 7 height 7
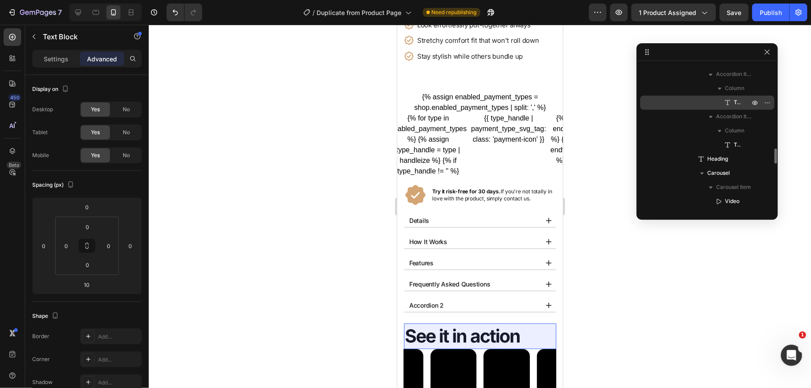
scroll to position [817, 0]
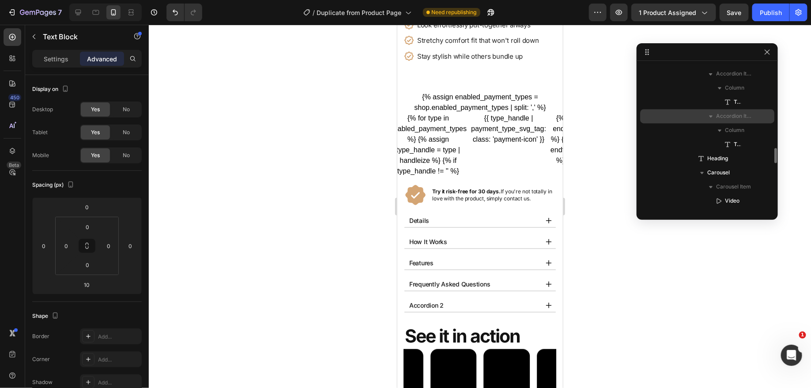
click at [748, 117] on span "Accordion Item" at bounding box center [733, 116] width 35 height 9
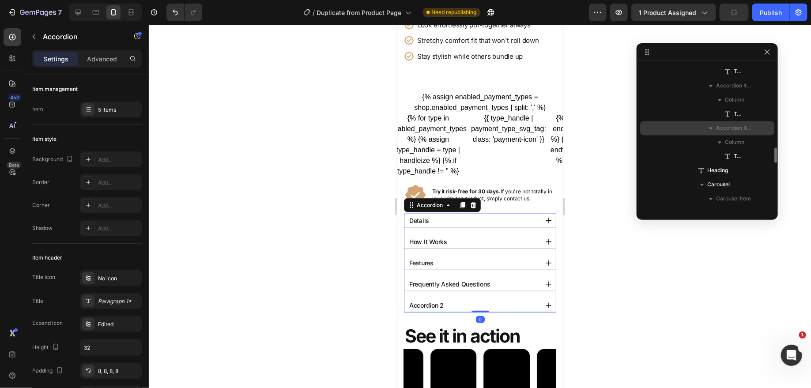
scroll to position [794, 0]
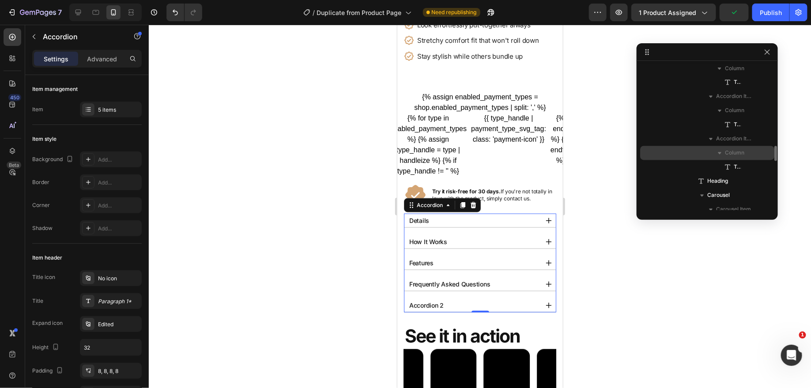
click at [720, 152] on icon "button" at bounding box center [720, 153] width 4 height 2
click at [720, 152] on icon "button" at bounding box center [720, 154] width 2 height 4
click at [734, 165] on span "Text Block" at bounding box center [737, 167] width 7 height 9
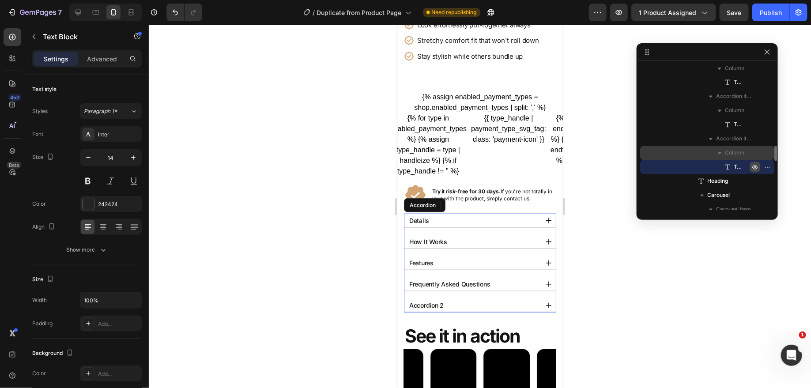
click at [755, 166] on icon "button" at bounding box center [754, 168] width 5 height 4
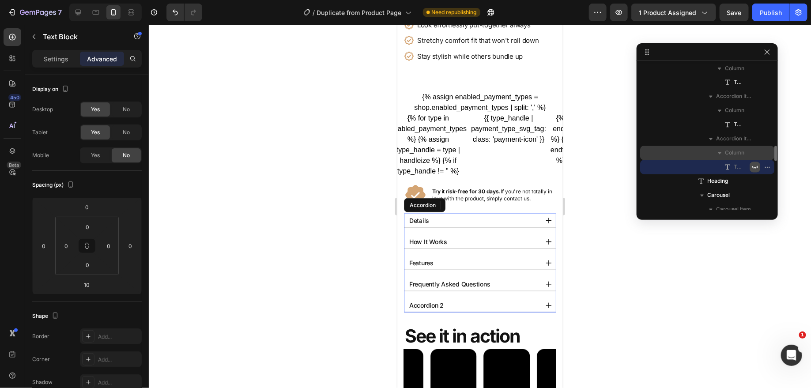
click at [755, 165] on icon "button" at bounding box center [754, 167] width 7 height 7
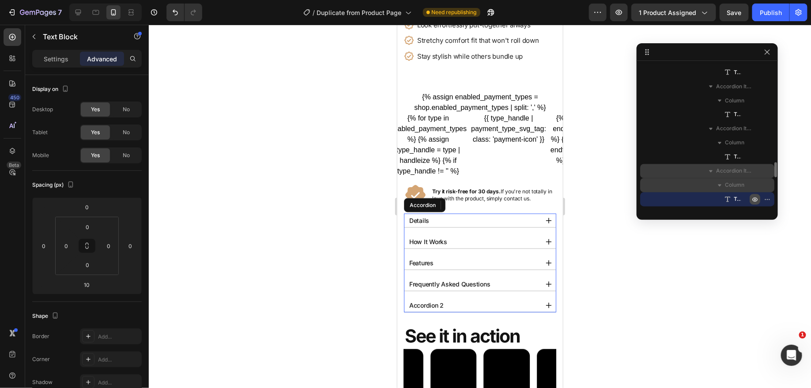
scroll to position [761, 0]
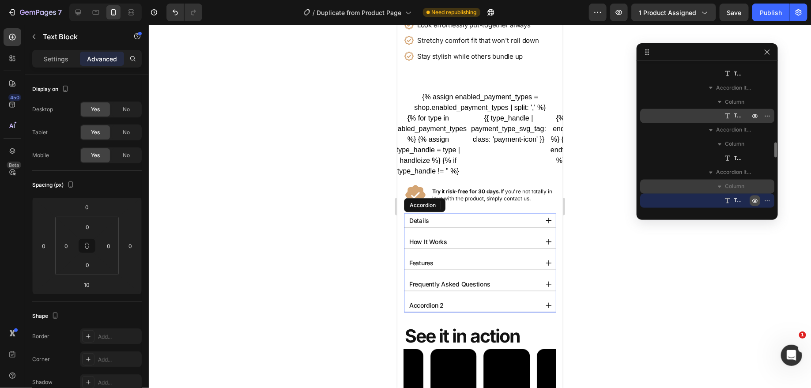
click at [743, 116] on div "Text Block" at bounding box center [707, 116] width 127 height 14
click at [755, 117] on icon "button" at bounding box center [755, 116] width 2 height 2
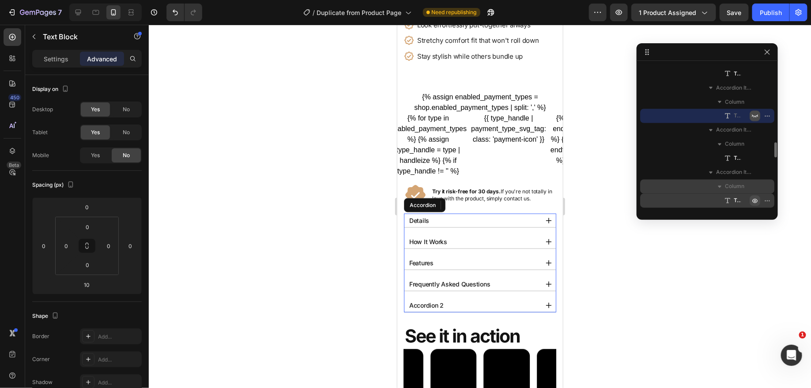
click at [755, 116] on icon "button" at bounding box center [755, 116] width 6 height 3
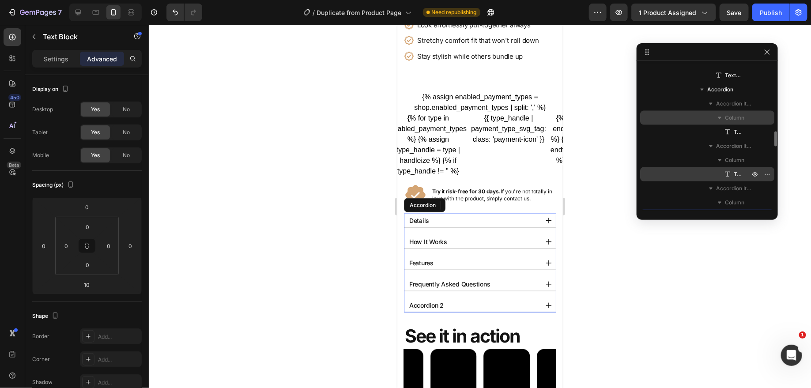
scroll to position [659, 0]
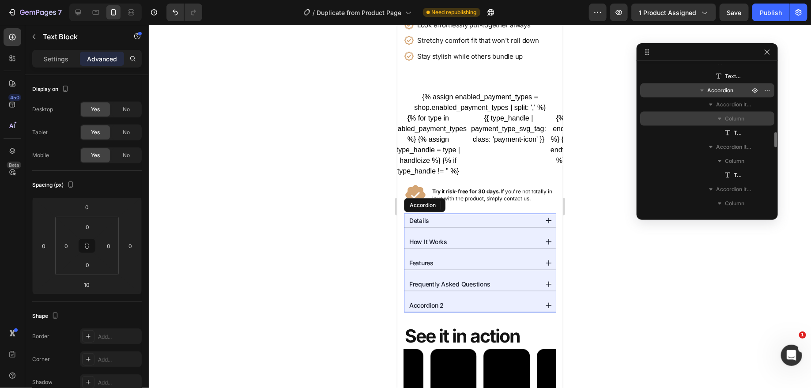
click at [720, 90] on span "Accordion" at bounding box center [720, 90] width 26 height 9
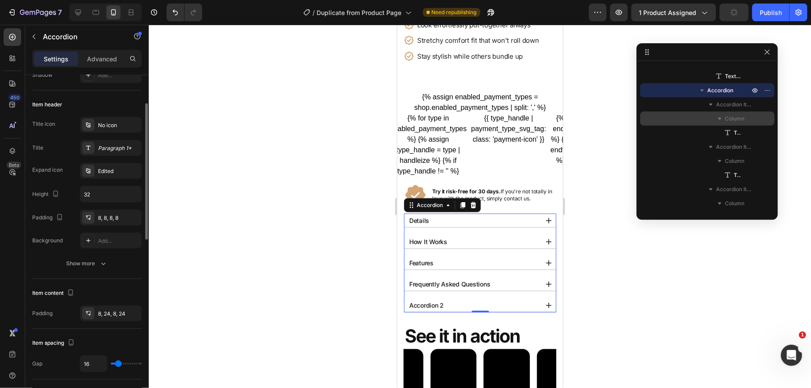
scroll to position [190, 0]
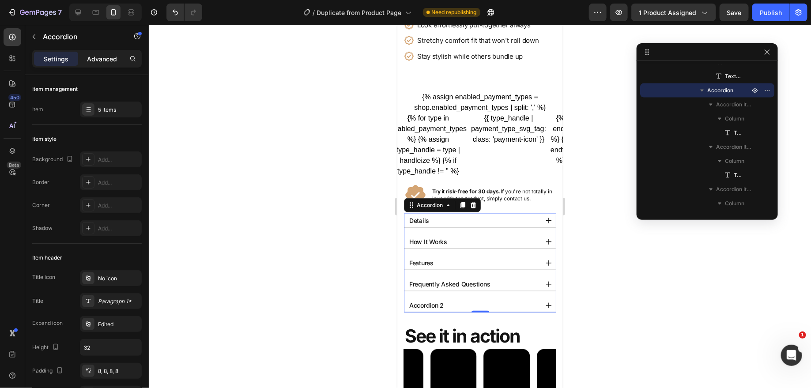
click at [103, 55] on p "Advanced" at bounding box center [102, 58] width 30 height 9
type input "100%"
type input "100"
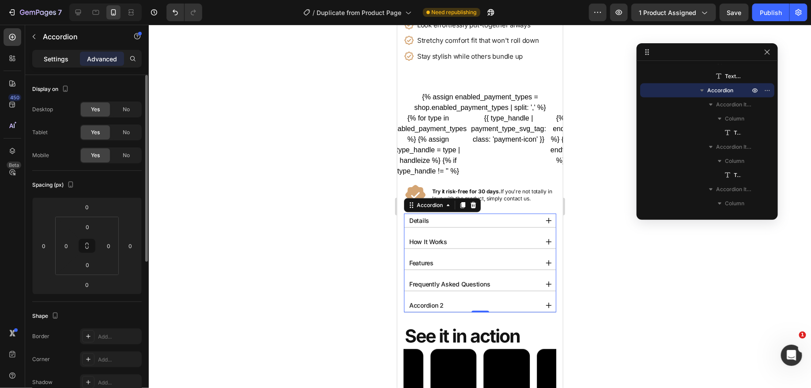
click at [53, 64] on div "Settings" at bounding box center [56, 59] width 44 height 14
type input "16"
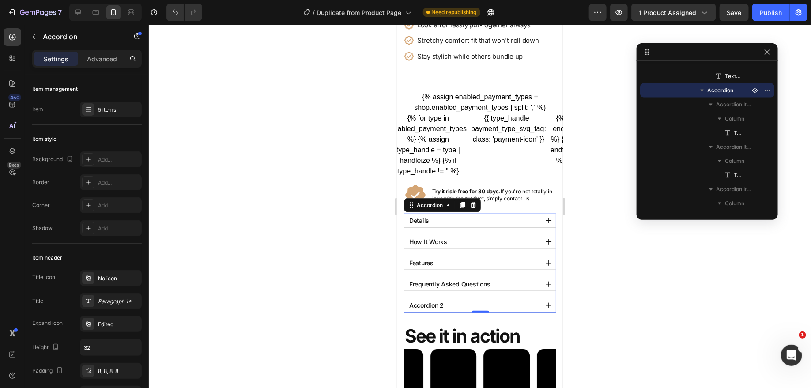
click at [53, 58] on p "Settings" at bounding box center [56, 58] width 25 height 9
click at [766, 88] on icon "button" at bounding box center [767, 90] width 7 height 7
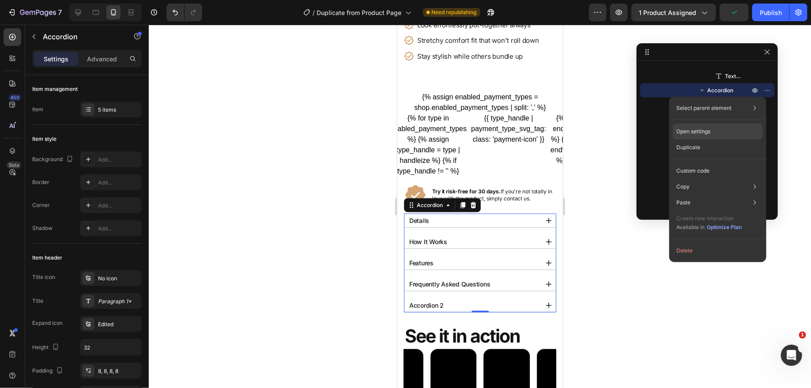
click at [728, 130] on div "Open settings" at bounding box center [718, 132] width 90 height 16
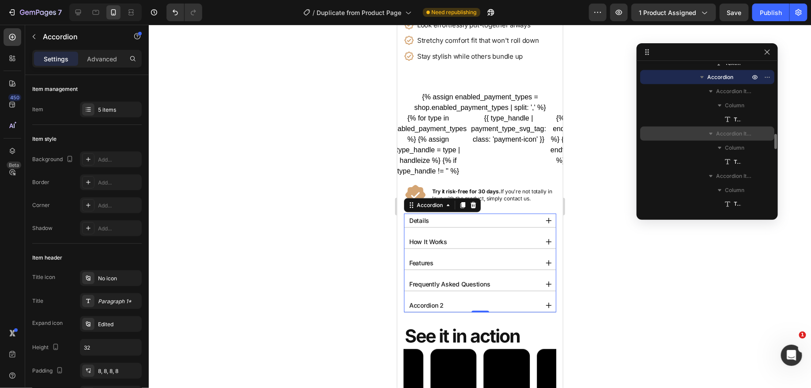
scroll to position [673, 0]
click at [753, 77] on icon "button" at bounding box center [754, 76] width 7 height 7
type input "100%"
type input "100"
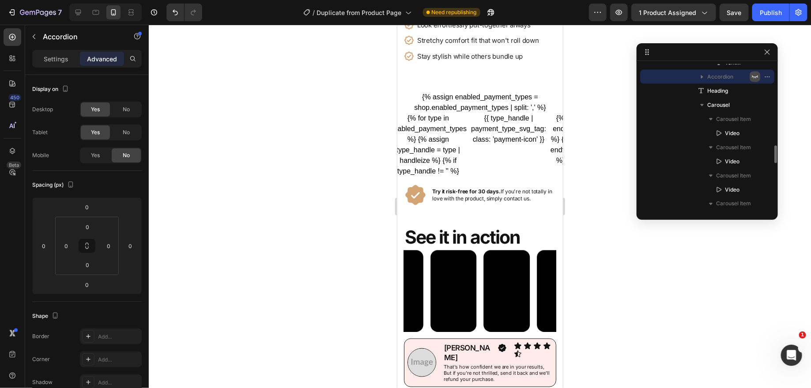
click at [754, 76] on icon "button" at bounding box center [754, 76] width 7 height 7
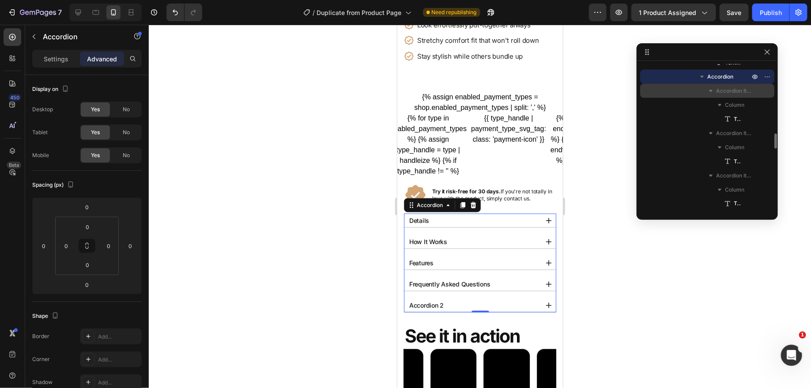
click at [733, 96] on div "Accordion Item" at bounding box center [707, 91] width 127 height 14
click at [716, 90] on span "Accordion Item" at bounding box center [733, 91] width 35 height 9
click at [755, 117] on icon "button" at bounding box center [754, 119] width 7 height 7
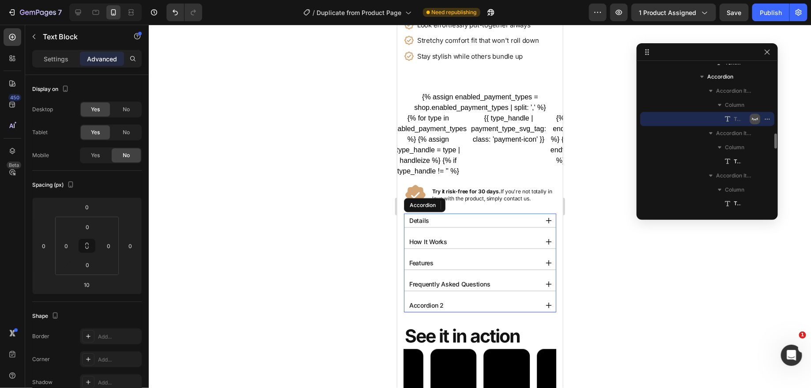
click at [755, 117] on icon "button" at bounding box center [754, 119] width 7 height 7
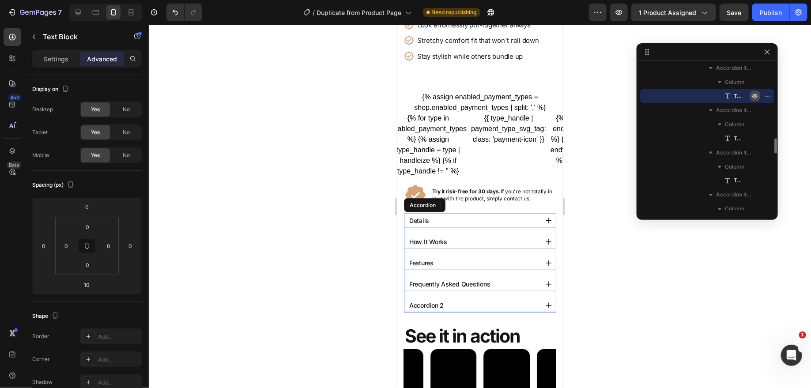
scroll to position [699, 0]
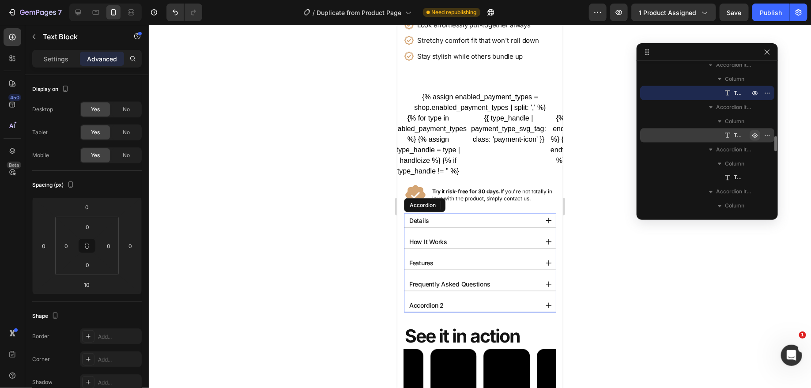
click at [758, 136] on icon "button" at bounding box center [754, 135] width 7 height 7
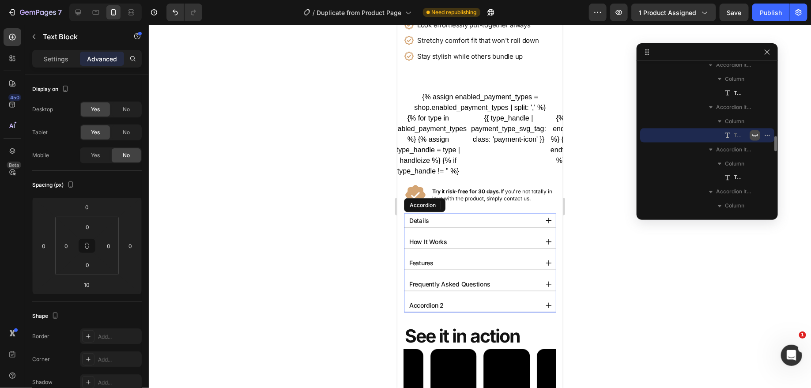
click at [756, 133] on icon "button" at bounding box center [754, 135] width 7 height 7
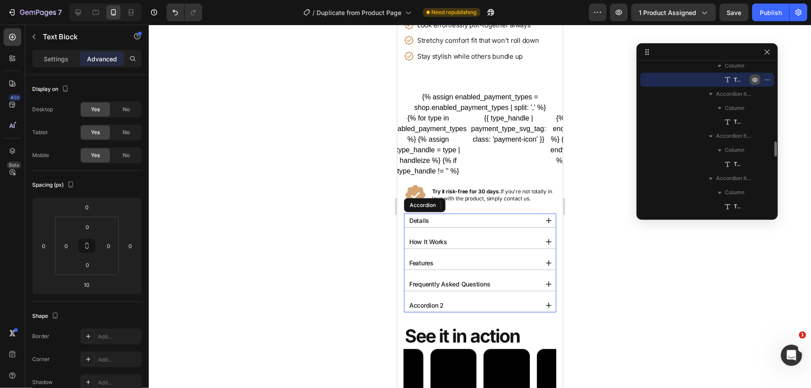
scroll to position [756, 0]
click at [754, 121] on icon "button" at bounding box center [755, 121] width 2 height 2
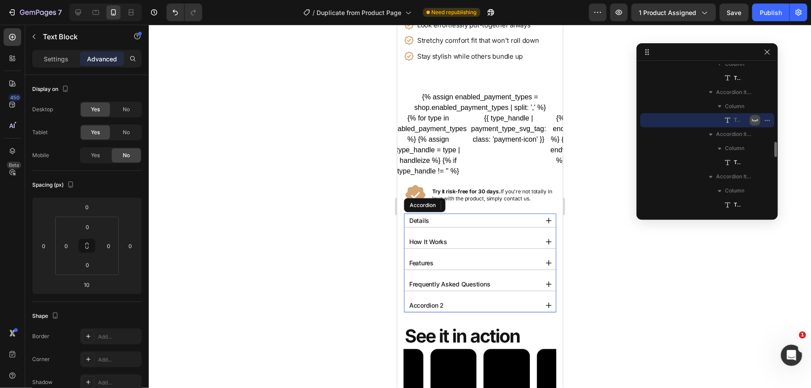
click at [754, 121] on icon "button" at bounding box center [754, 120] width 7 height 7
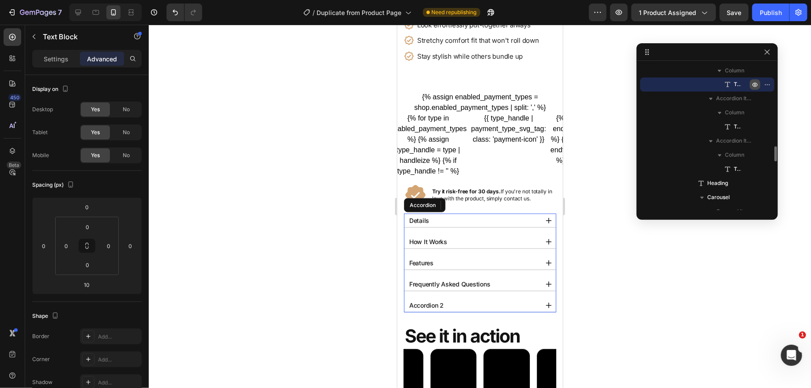
scroll to position [796, 0]
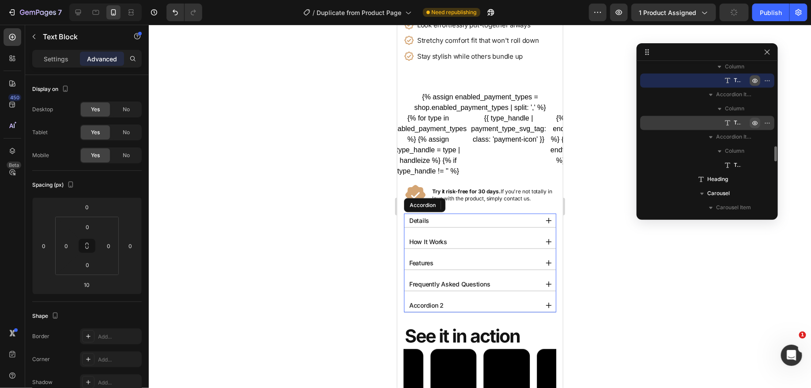
click at [754, 124] on icon "button" at bounding box center [754, 123] width 5 height 4
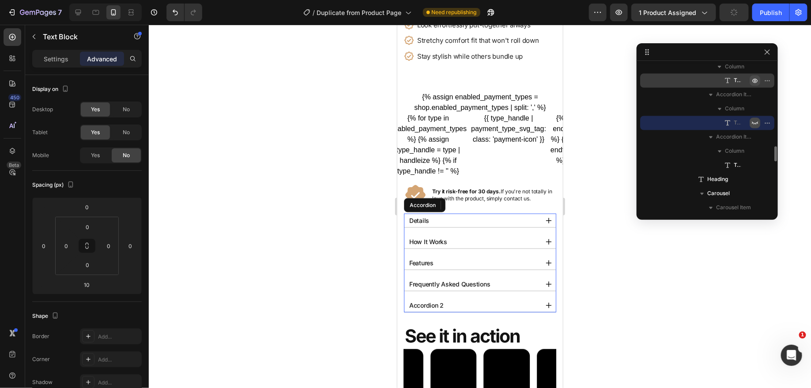
click at [754, 124] on icon "button" at bounding box center [754, 123] width 7 height 7
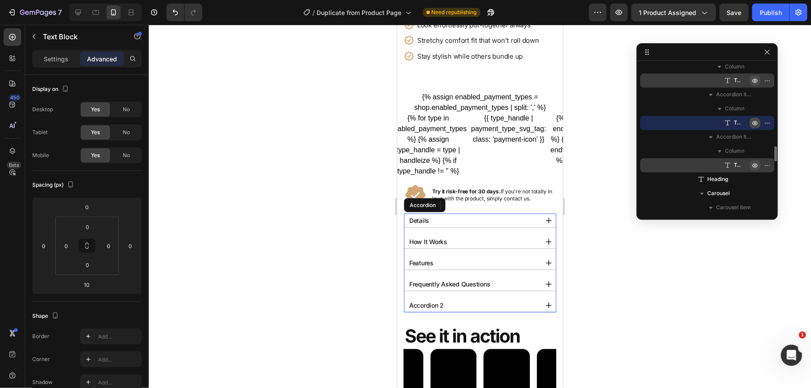
click at [757, 165] on icon "button" at bounding box center [754, 166] width 5 height 4
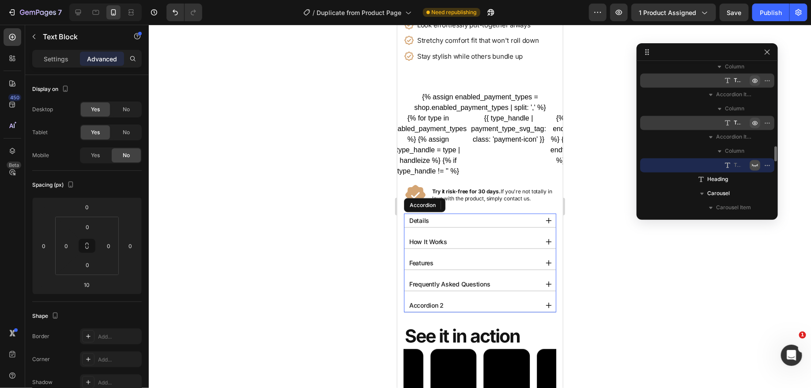
click at [757, 165] on icon "button" at bounding box center [755, 165] width 6 height 3
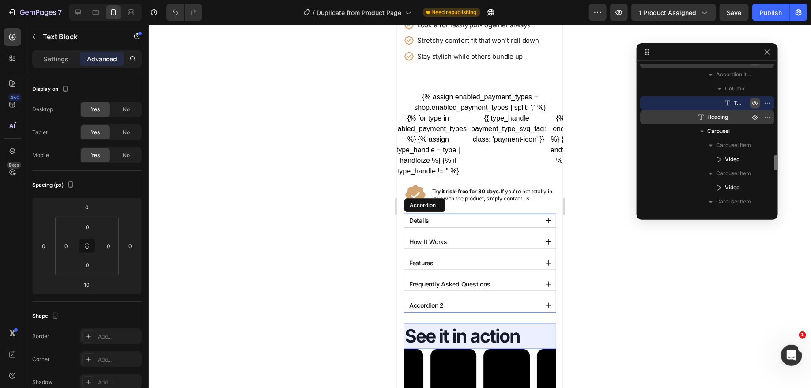
scroll to position [860, 0]
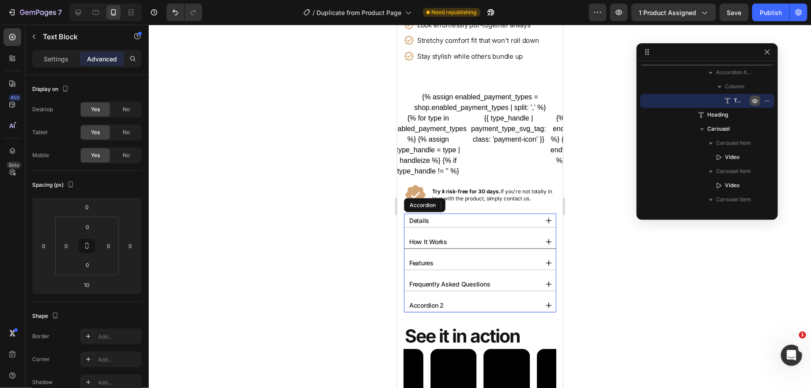
click at [495, 237] on div "How It Works" at bounding box center [472, 241] width 130 height 14
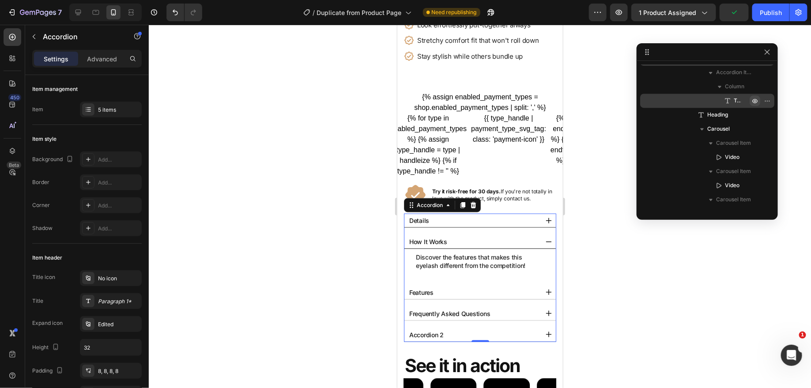
click at [503, 221] on div "Details" at bounding box center [472, 220] width 130 height 14
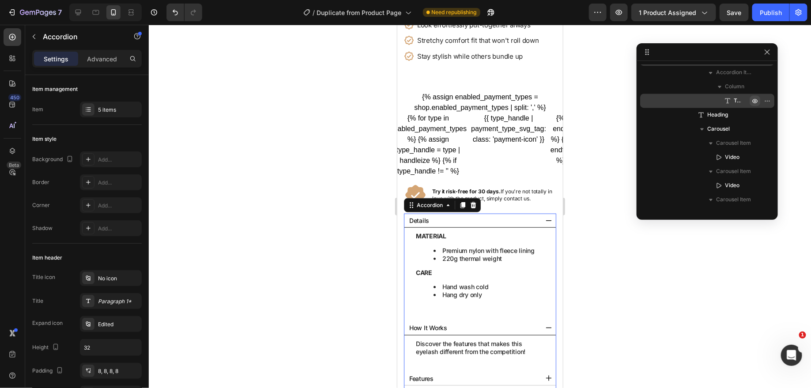
click at [503, 217] on div "Details" at bounding box center [472, 220] width 130 height 14
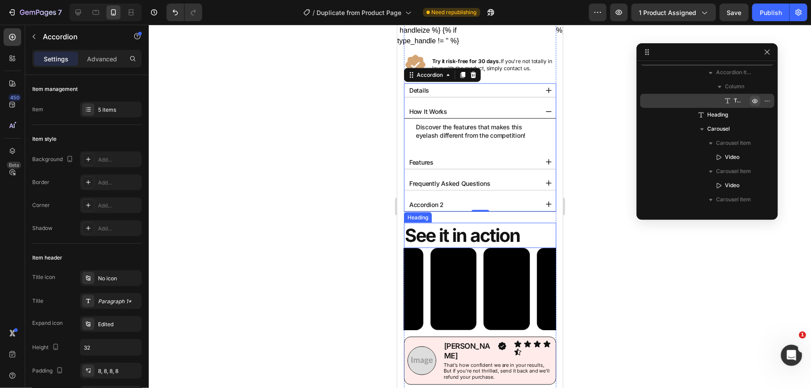
scroll to position [495, 0]
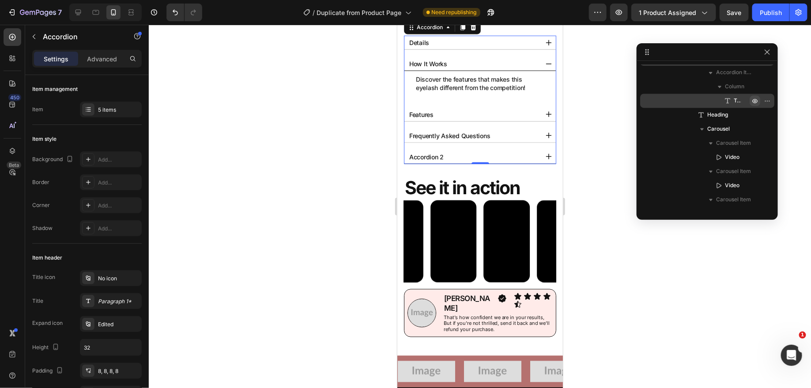
click at [461, 152] on div "Accordion 2" at bounding box center [472, 157] width 130 height 14
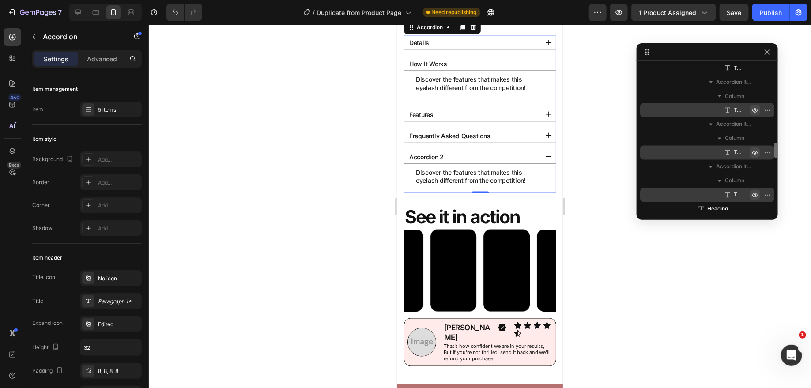
scroll to position [767, 0]
click at [757, 192] on icon "button" at bounding box center [754, 194] width 7 height 7
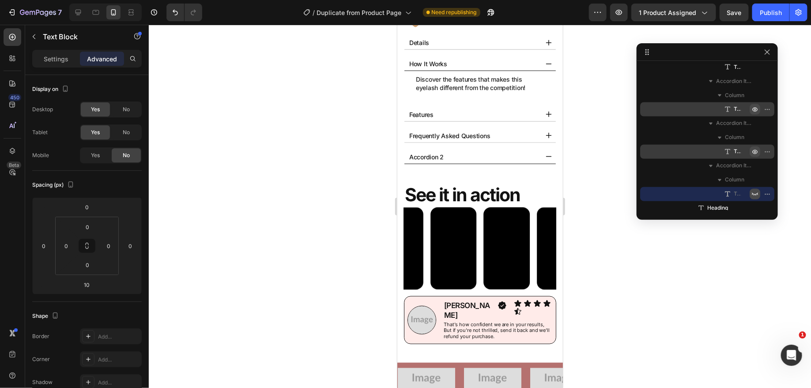
click at [757, 192] on icon "button" at bounding box center [754, 194] width 7 height 7
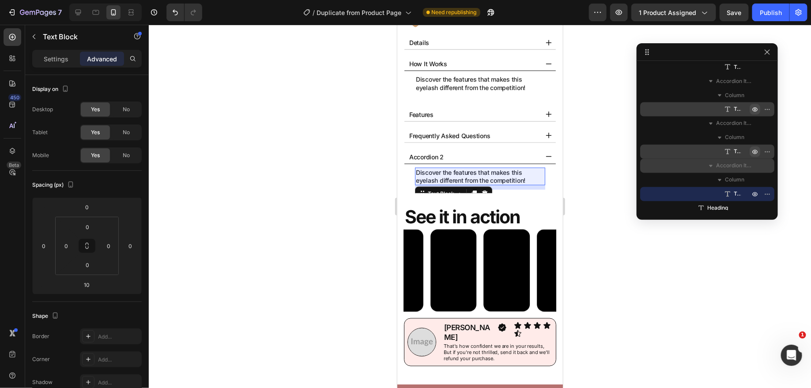
click at [764, 163] on div "Accordion Item" at bounding box center [707, 166] width 127 height 14
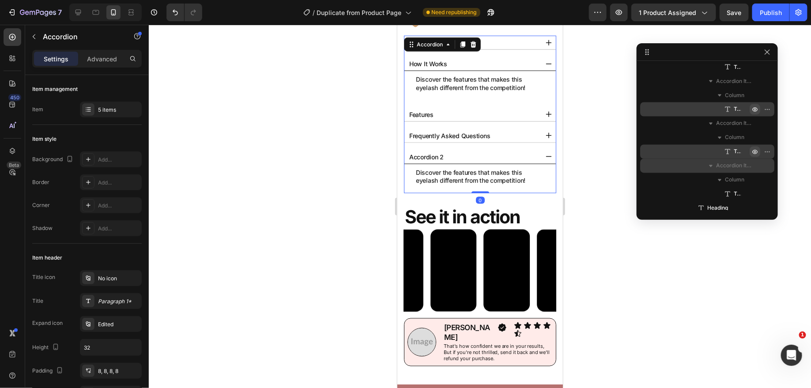
click at [709, 168] on icon "button" at bounding box center [710, 166] width 9 height 9
click at [711, 164] on icon "button" at bounding box center [710, 166] width 9 height 9
click at [734, 164] on span "Accordion Item" at bounding box center [733, 166] width 35 height 9
click at [471, 41] on icon at bounding box center [472, 44] width 7 height 7
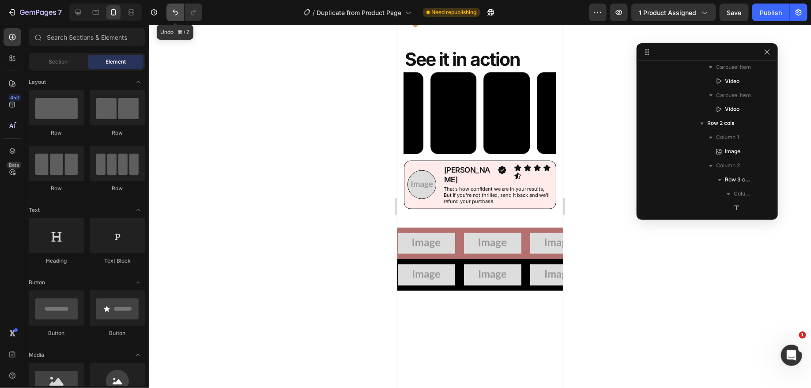
click at [166, 13] on button "Undo/Redo" at bounding box center [175, 13] width 18 height 18
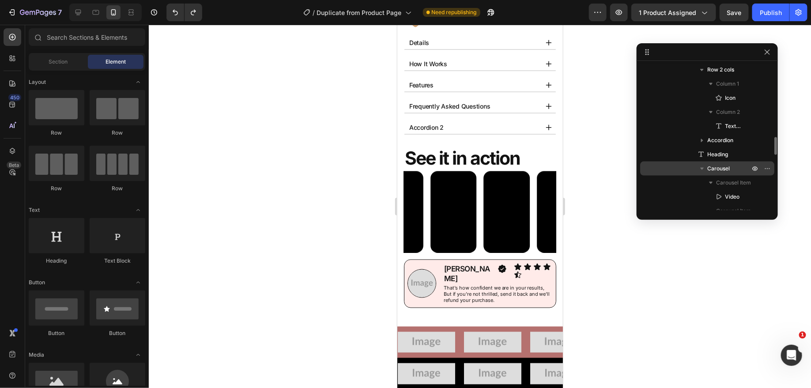
scroll to position [608, 0]
click at [419, 274] on img at bounding box center [421, 283] width 29 height 29
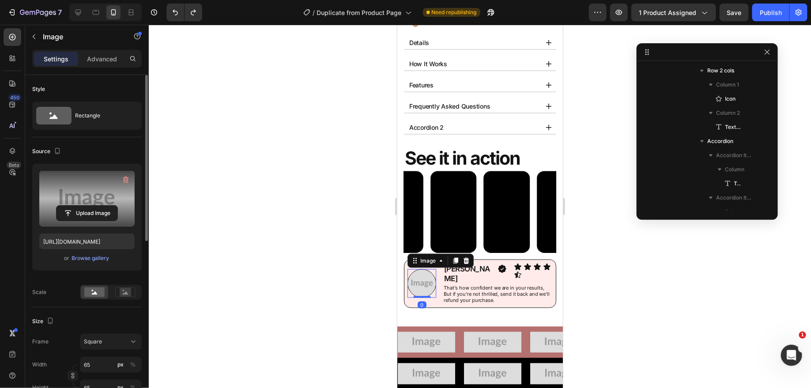
click at [67, 203] on label at bounding box center [86, 199] width 95 height 56
click at [67, 206] on input "file" at bounding box center [87, 213] width 61 height 15
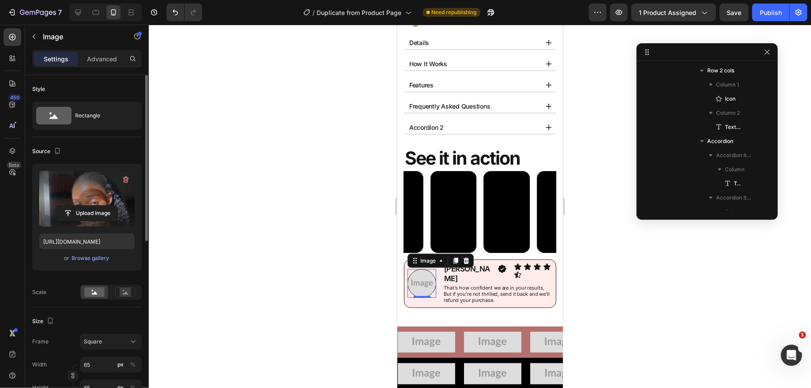
type input "https://cdn.shopify.com/s/files/1/0831/7183/6230/files/gempages_573698986611835…"
click at [456, 275] on div "Text Block" at bounding box center [459, 279] width 30 height 8
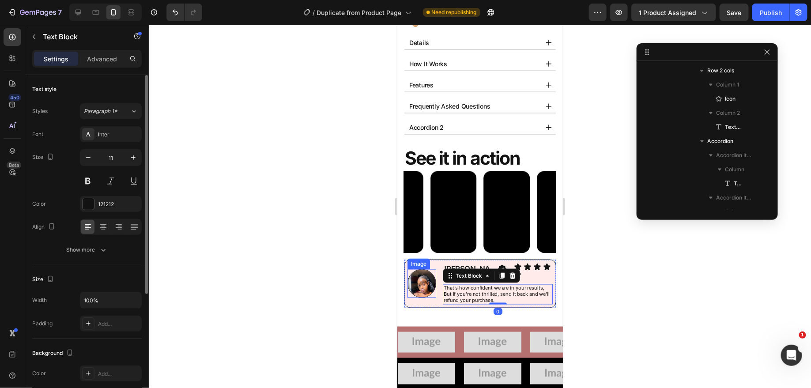
click at [428, 269] on img at bounding box center [421, 283] width 29 height 29
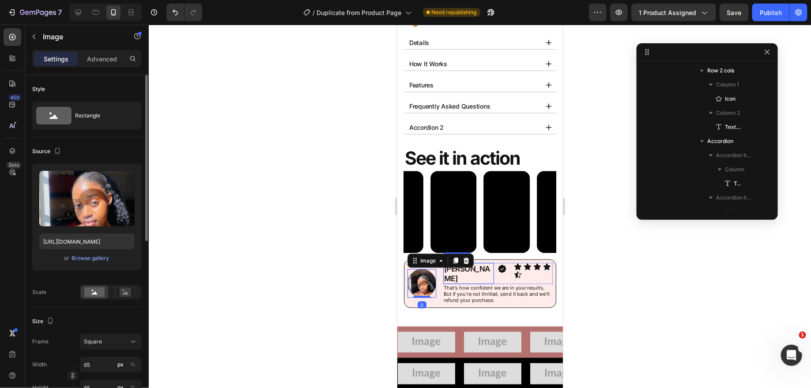
click at [457, 264] on h2 "Lauren J." at bounding box center [468, 273] width 51 height 21
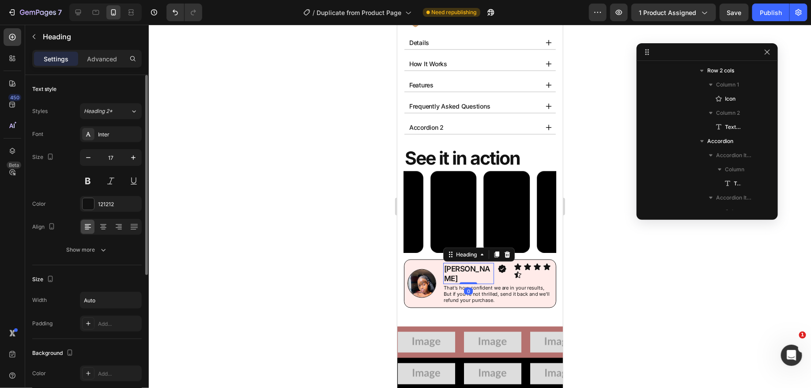
click at [457, 264] on h2 "Lauren J." at bounding box center [468, 273] width 51 height 21
click at [457, 264] on p "Lauren J." at bounding box center [468, 273] width 49 height 19
click at [462, 285] on p "That's how confident we are in your results, But if you're not thrilled, send i…" at bounding box center [497, 294] width 108 height 18
click at [469, 285] on p "That's how confident we are in your results, But if you're not thrilled, send i…" at bounding box center [497, 294] width 108 height 18
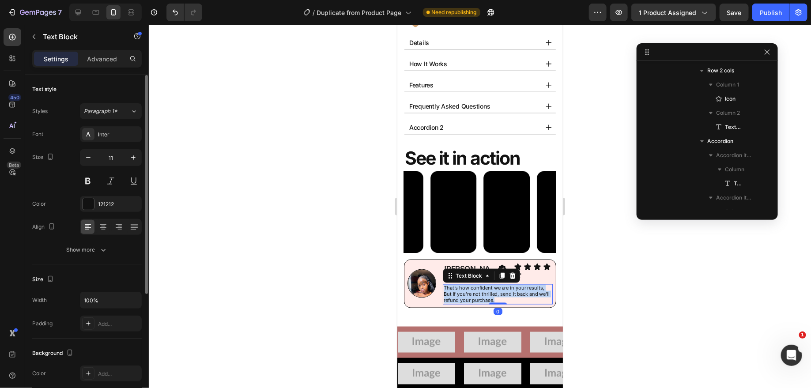
click at [469, 285] on p "That's how confident we are in your results, But if you're not thrilled, send i…" at bounding box center [497, 294] width 108 height 18
click at [472, 285] on p "Finally found tights that actually match my skin tone! The Chocolate shade is p…" at bounding box center [497, 294] width 108 height 18
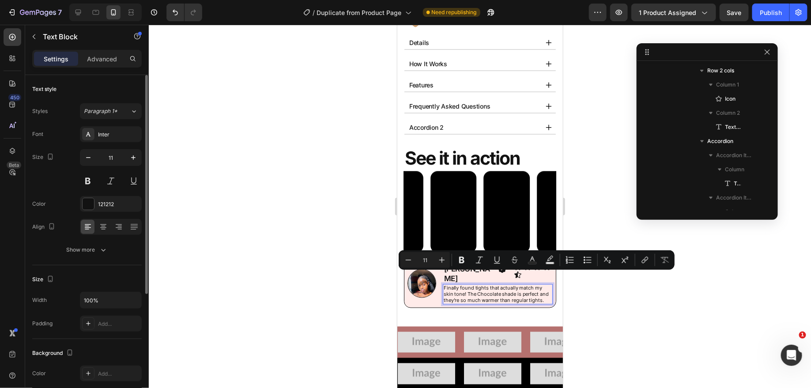
click at [487, 285] on p "Finally found tights that actually match my skin tone! The Chocolate shade is p…" at bounding box center [497, 294] width 108 height 18
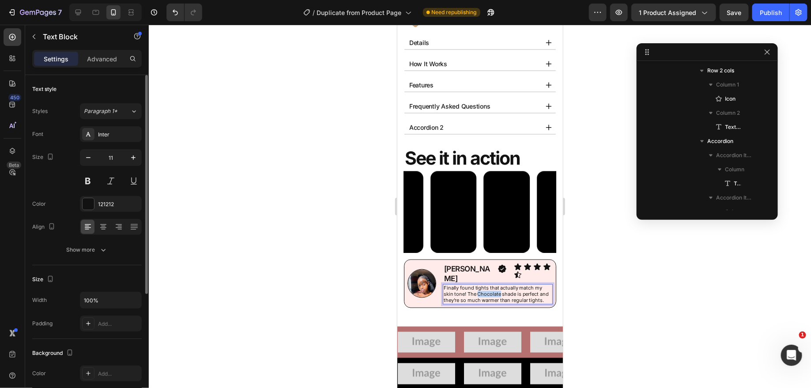
click at [487, 285] on p "Finally found tights that actually match my skin tone! The Chocolate shade is p…" at bounding box center [497, 294] width 108 height 18
click at [622, 280] on div at bounding box center [480, 206] width 662 height 363
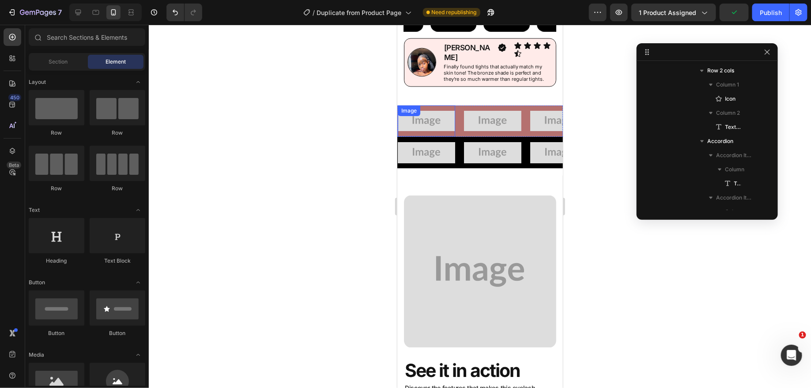
scroll to position [648, 0]
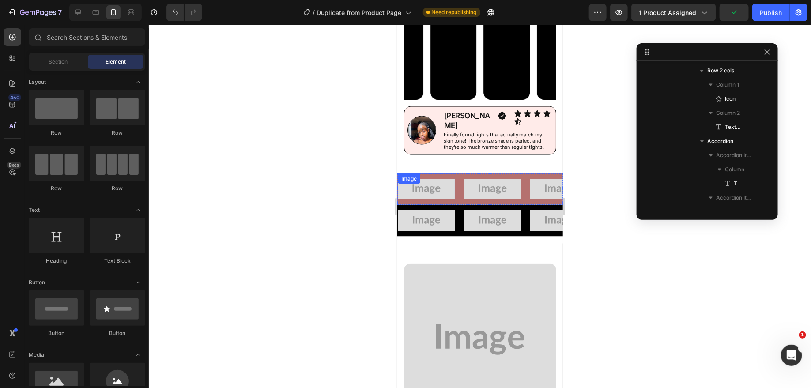
click at [427, 173] on div "Image" at bounding box center [425, 189] width 57 height 32
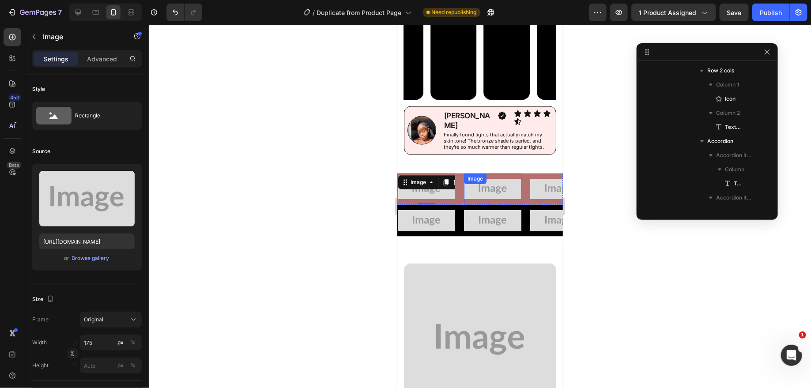
click at [491, 178] on img at bounding box center [492, 188] width 57 height 21
click at [544, 176] on div "Image" at bounding box center [558, 189] width 57 height 32
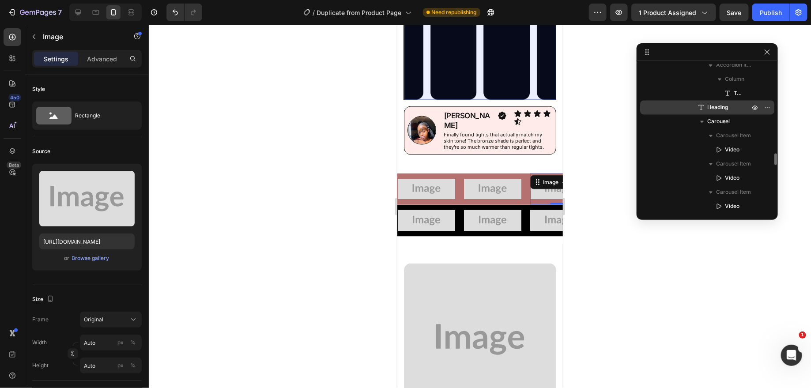
scroll to position [889, 0]
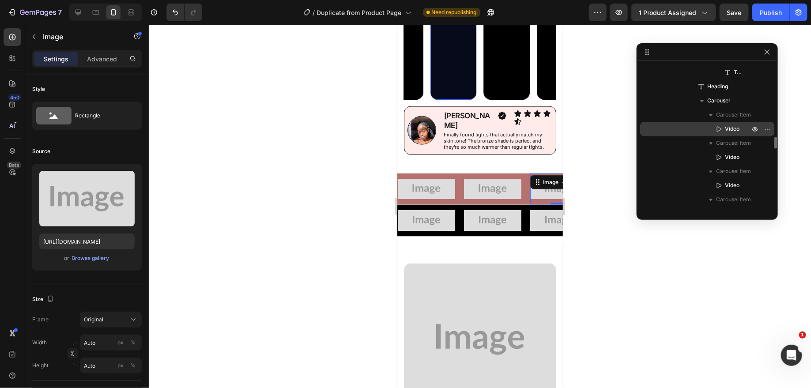
click at [737, 128] on span "Video" at bounding box center [732, 128] width 15 height 9
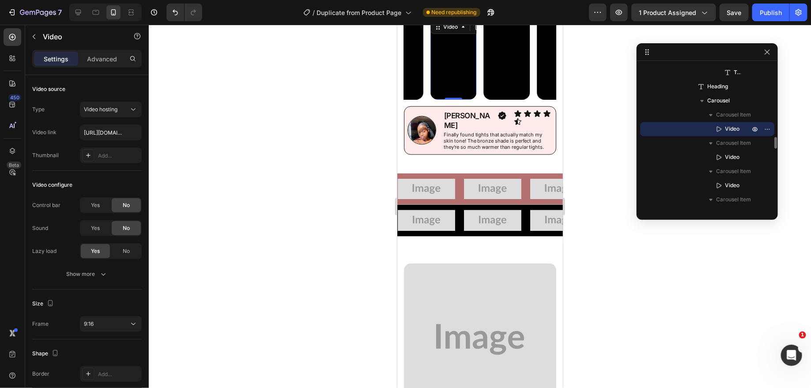
click at [736, 127] on span "Video" at bounding box center [732, 128] width 15 height 9
click at [728, 125] on span "Video" at bounding box center [732, 128] width 15 height 9
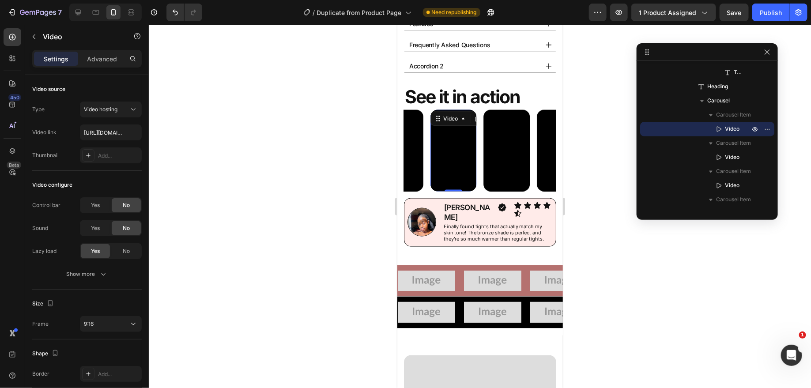
scroll to position [540, 0]
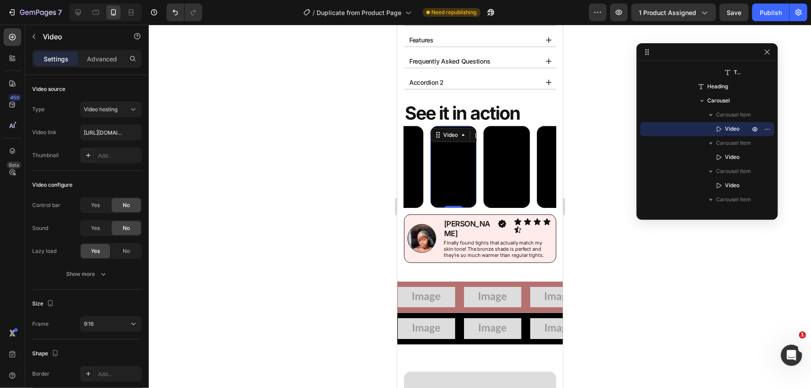
click at [460, 154] on video at bounding box center [453, 167] width 46 height 82
click at [464, 134] on icon at bounding box center [462, 134] width 7 height 7
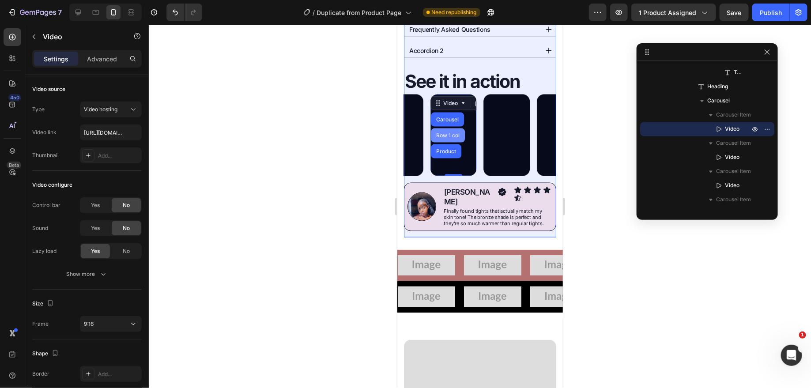
scroll to position [577, 0]
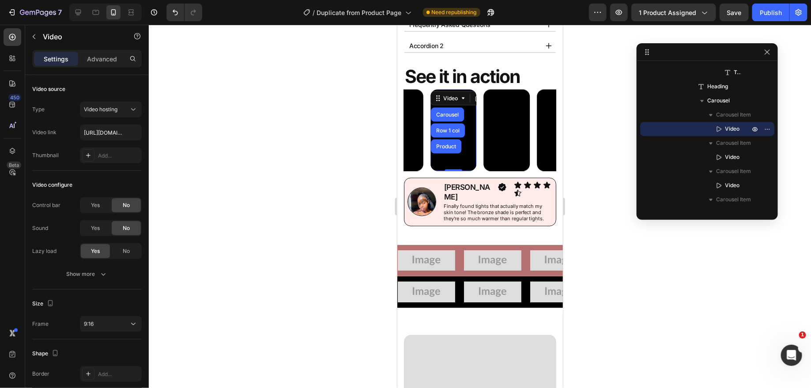
click at [476, 129] on video at bounding box center [453, 130] width 46 height 82
click at [472, 138] on video at bounding box center [453, 130] width 46 height 82
click at [725, 125] on span "Video" at bounding box center [732, 128] width 15 height 9
click at [738, 125] on span "Video" at bounding box center [732, 128] width 15 height 9
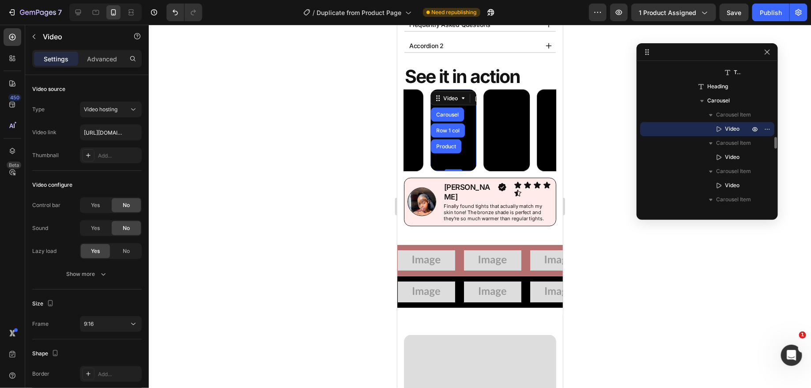
click at [738, 125] on span "Video" at bounding box center [732, 128] width 15 height 9
click at [765, 126] on icon "button" at bounding box center [767, 128] width 7 height 7
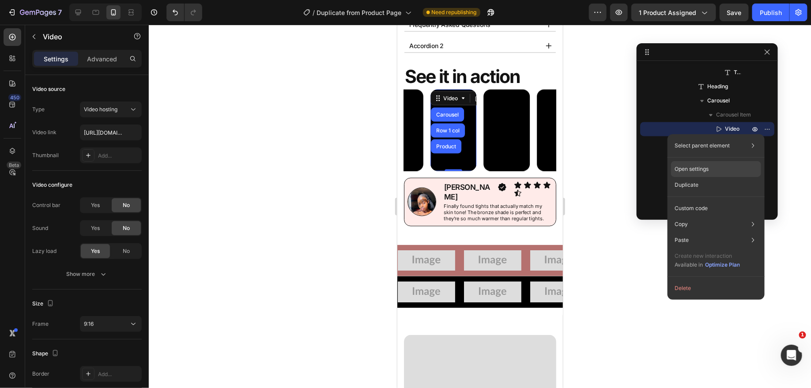
click at [706, 168] on p "Open settings" at bounding box center [692, 169] width 34 height 8
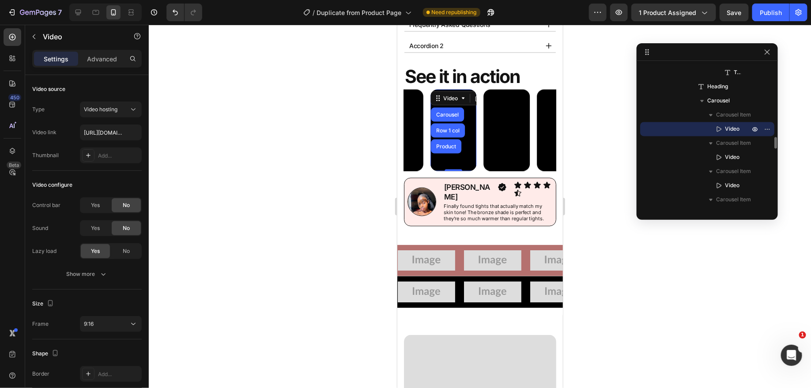
click at [728, 124] on span "Video" at bounding box center [732, 128] width 15 height 9
click at [752, 128] on icon "button" at bounding box center [754, 128] width 7 height 7
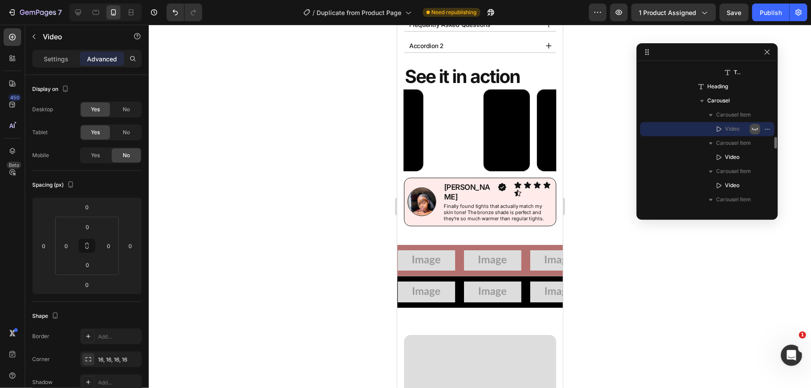
click at [752, 128] on icon "button" at bounding box center [755, 129] width 6 height 3
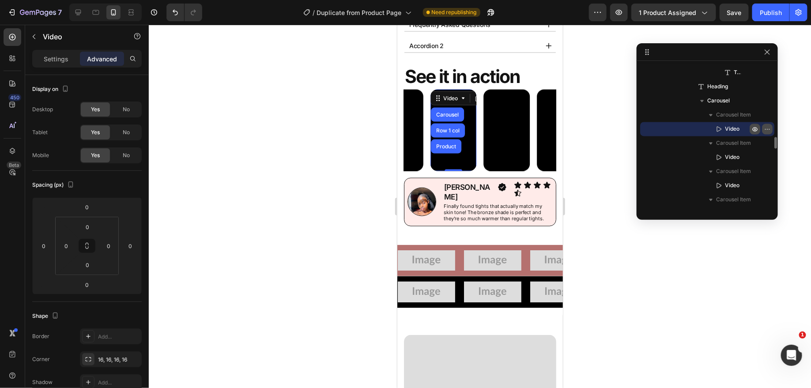
click at [768, 128] on icon "button" at bounding box center [767, 128] width 7 height 7
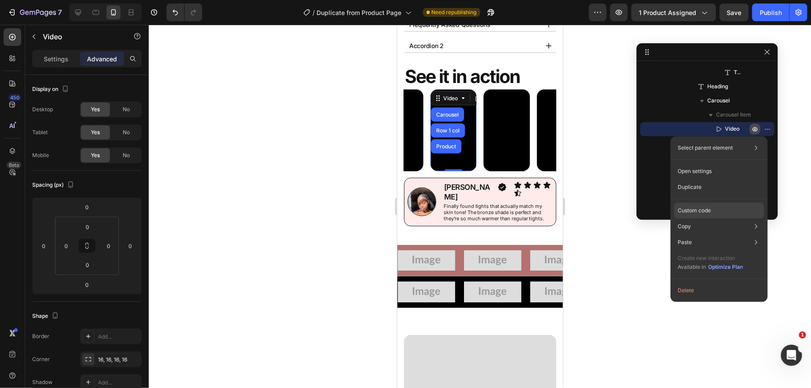
click at [712, 210] on div "Custom code" at bounding box center [719, 211] width 90 height 16
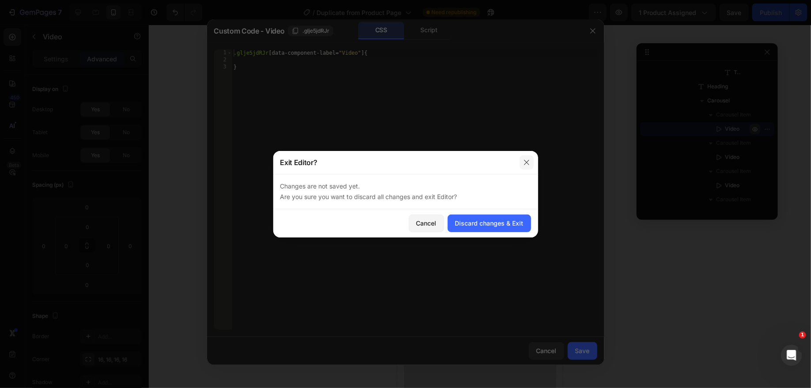
click at [527, 157] on button "button" at bounding box center [527, 162] width 14 height 14
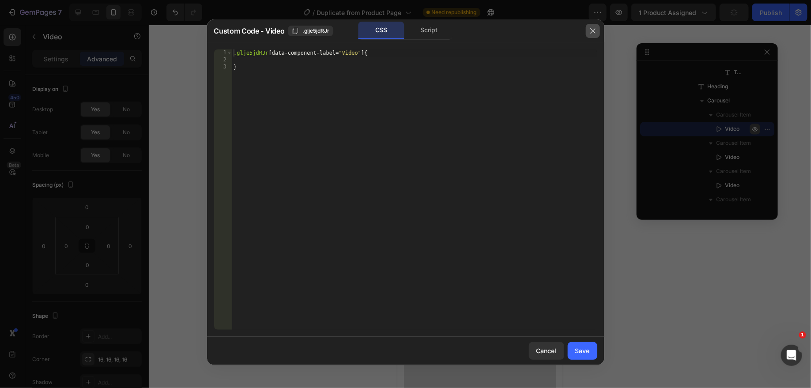
click at [597, 27] on button "button" at bounding box center [593, 31] width 14 height 14
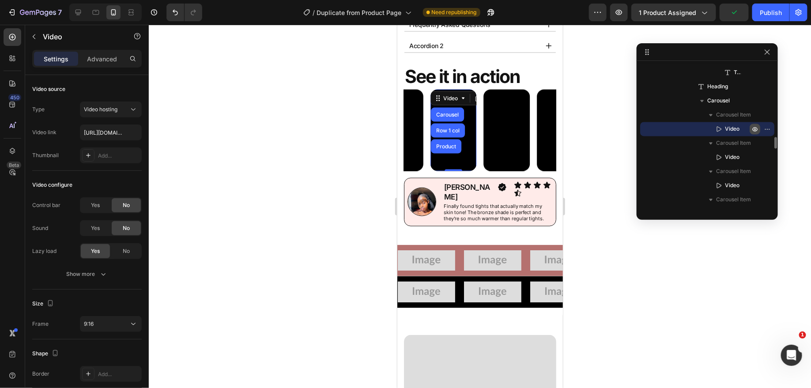
click at [735, 127] on span "Video" at bounding box center [732, 128] width 15 height 9
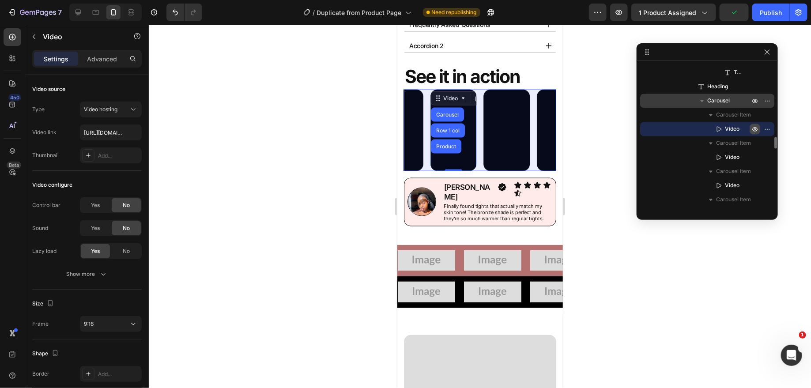
click at [730, 94] on div "Carousel" at bounding box center [707, 101] width 127 height 14
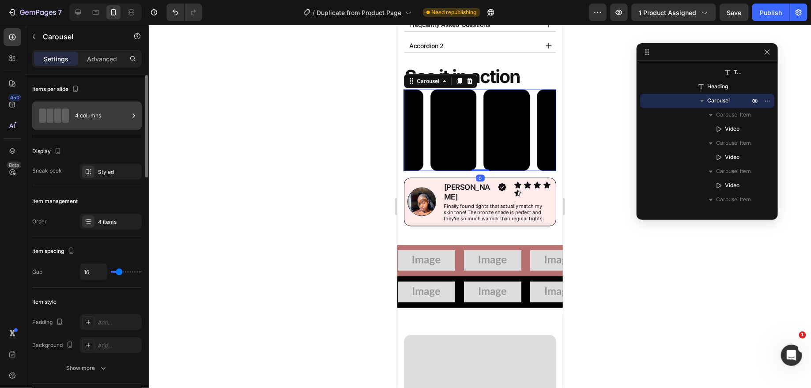
click at [84, 121] on div "4 columns" at bounding box center [102, 116] width 54 height 20
click at [79, 154] on div "Display" at bounding box center [86, 151] width 109 height 14
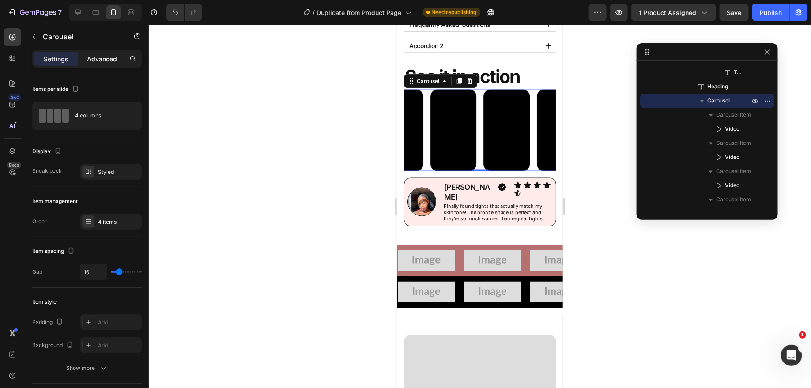
click at [95, 53] on div "Advanced" at bounding box center [102, 59] width 44 height 14
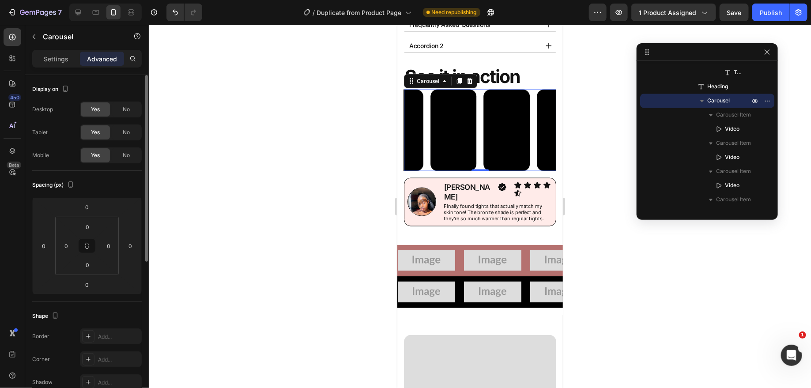
click at [53, 57] on p "Settings" at bounding box center [56, 58] width 25 height 9
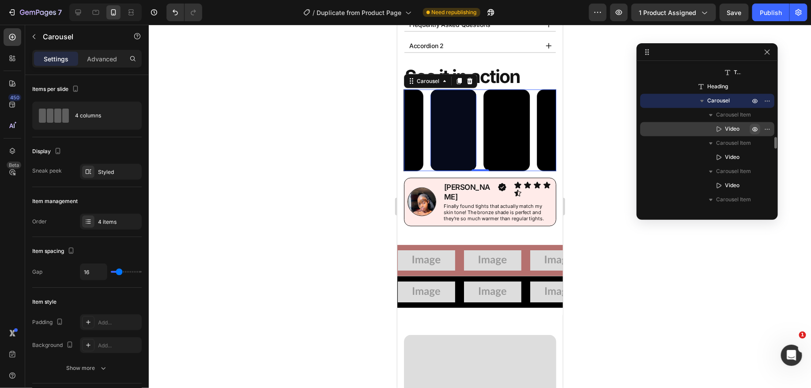
click at [734, 130] on span "Video" at bounding box center [732, 128] width 15 height 9
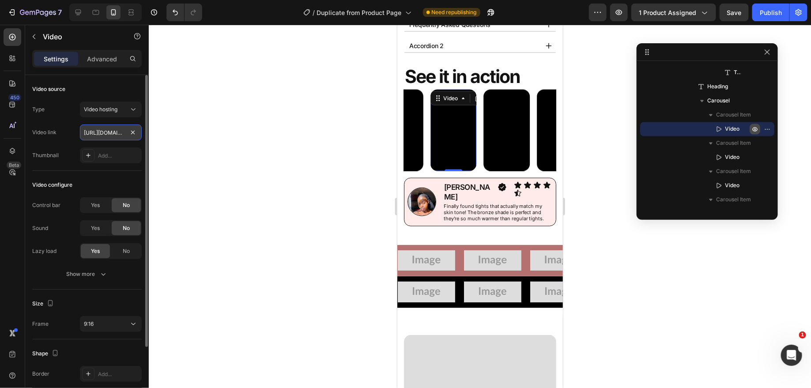
click at [106, 131] on input "https://cdn.shopify.com/videos/c/o/v/07f87e8ea3244f4d92ef25ee00ea5c67.mp4" at bounding box center [111, 132] width 62 height 16
click at [111, 133] on input "https://cdn.shopify.com/videos/c/o/v/07f87e8ea3244f4d92ef25ee00ea5c67.mp4" at bounding box center [111, 132] width 62 height 16
click at [71, 133] on div "Video link https://cdn.shopify.com/videos/c/o/v/07f87e8ea3244f4d92ef25ee00ea5c6…" at bounding box center [86, 132] width 109 height 16
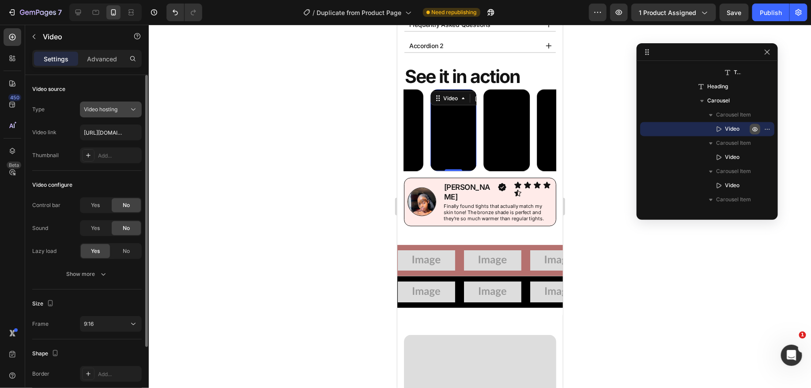
click at [103, 110] on span "Video hosting" at bounding box center [101, 109] width 34 height 7
click at [68, 110] on div "Type Video hosting" at bounding box center [86, 110] width 109 height 16
click at [105, 133] on input "https://cdn.shopify.com/videos/c/o/v/07f87e8ea3244f4d92ef25ee00ea5c67.mp4" at bounding box center [111, 132] width 62 height 16
click at [111, 109] on span "Video hosting" at bounding box center [101, 109] width 34 height 7
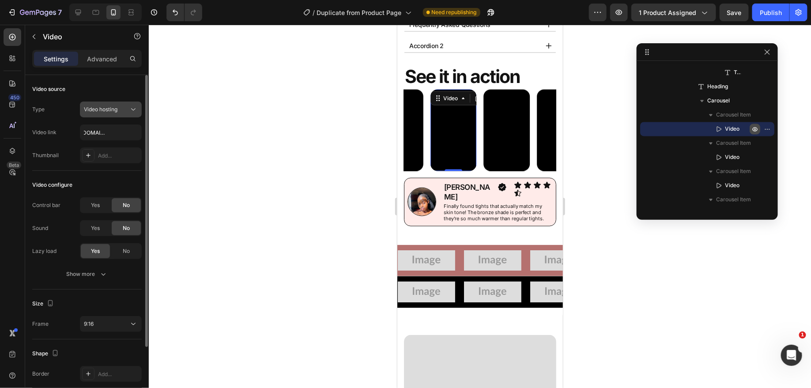
scroll to position [0, 0]
click at [61, 107] on div "Type Video hosting" at bounding box center [86, 110] width 109 height 16
click at [109, 135] on input "https://cdn.shopify.com/videos/c/o/v/07f87e8ea3244f4d92ef25ee00ea5c67.mp4" at bounding box center [111, 132] width 62 height 16
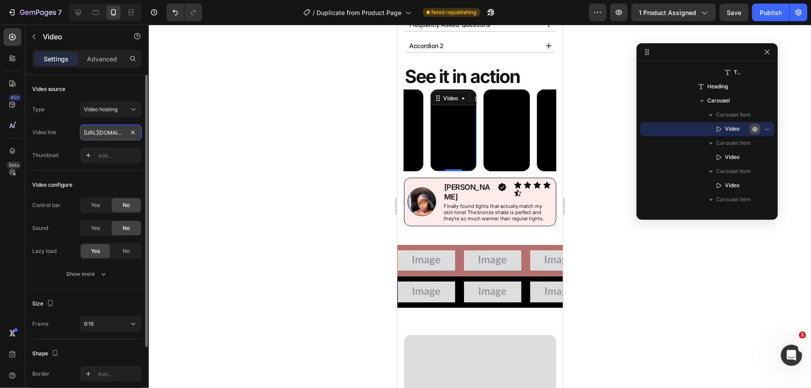
click at [109, 135] on input "https://cdn.shopify.com/videos/c/o/v/07f87e8ea3244f4d92ef25ee00ea5c67.mp4" at bounding box center [111, 132] width 62 height 16
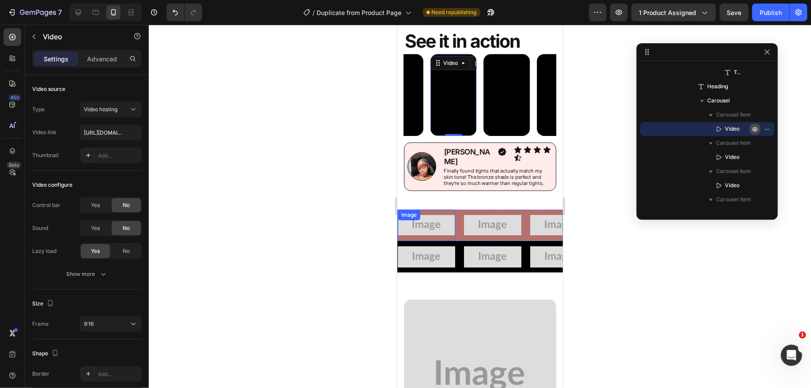
click at [426, 212] on div "Image" at bounding box center [425, 225] width 57 height 32
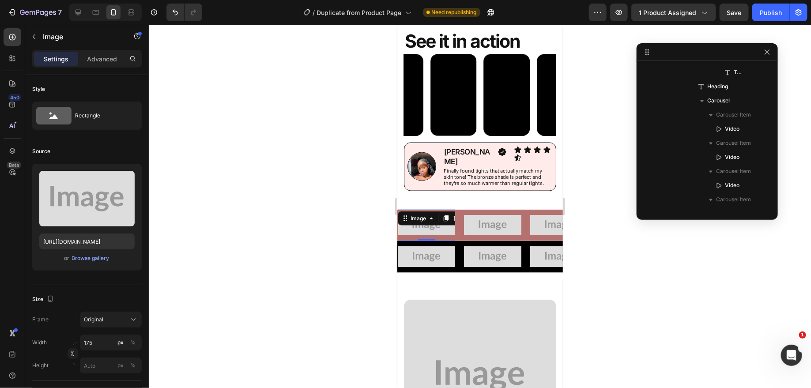
scroll to position [1381, 0]
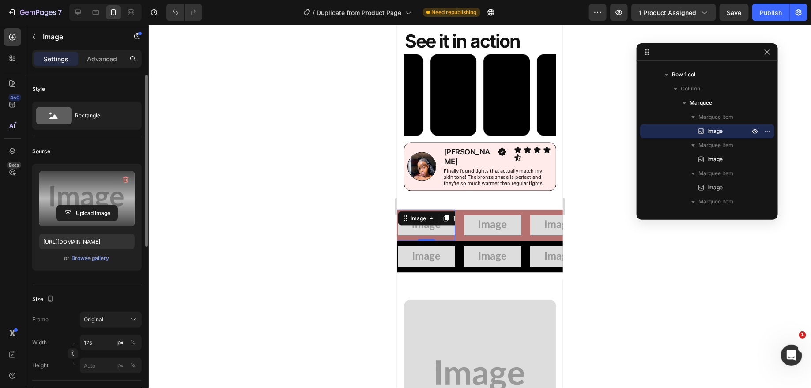
click at [99, 197] on label at bounding box center [86, 199] width 95 height 56
click at [99, 206] on input "file" at bounding box center [87, 213] width 61 height 15
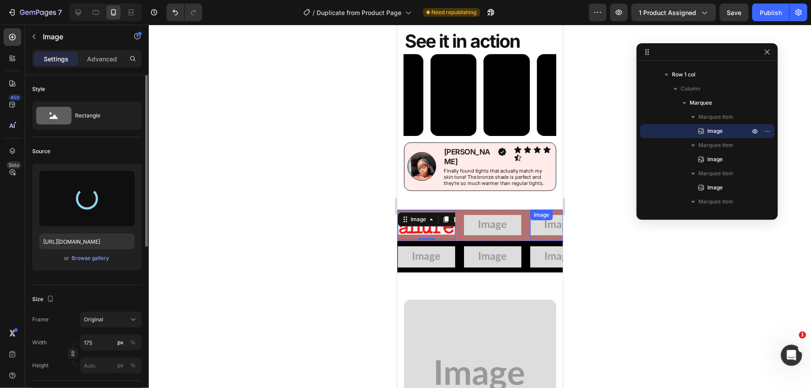
type input "https://cdn.shopify.com/s/files/1/0831/7183/6230/files/gempages_573698986611835…"
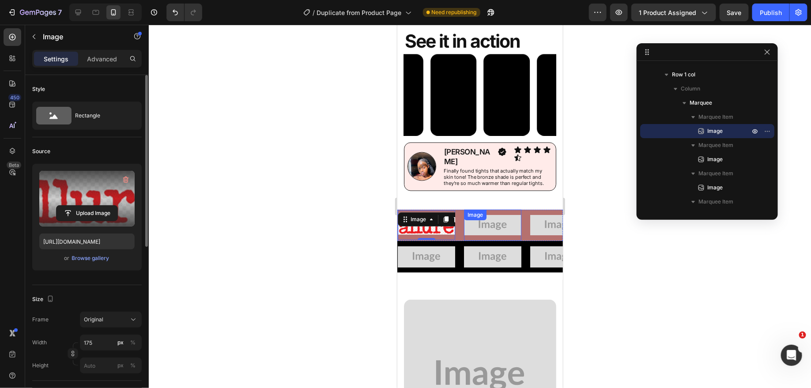
click at [496, 215] on img at bounding box center [492, 225] width 57 height 21
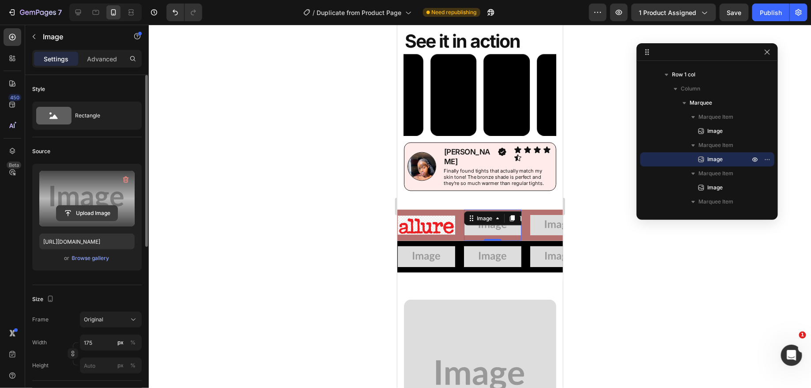
click at [68, 211] on input "file" at bounding box center [87, 213] width 61 height 15
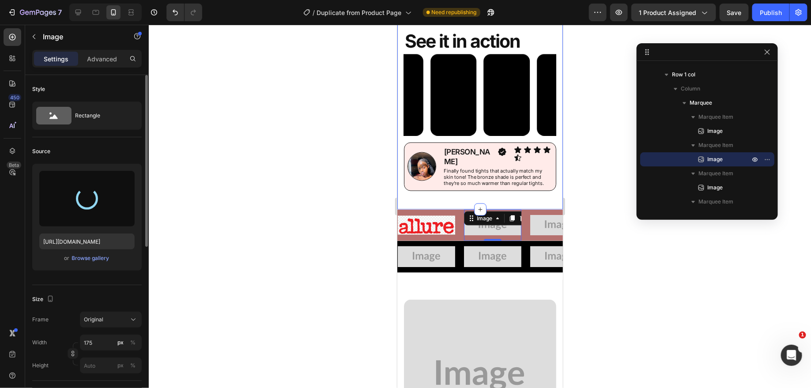
click at [538, 210] on div "Image" at bounding box center [558, 225] width 57 height 32
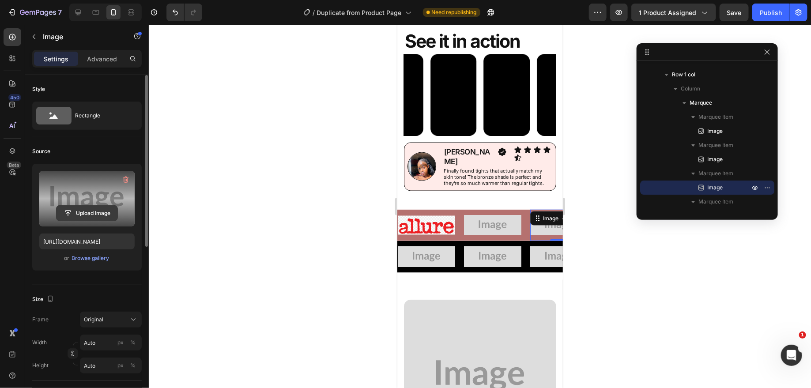
click at [97, 219] on input "file" at bounding box center [87, 213] width 61 height 15
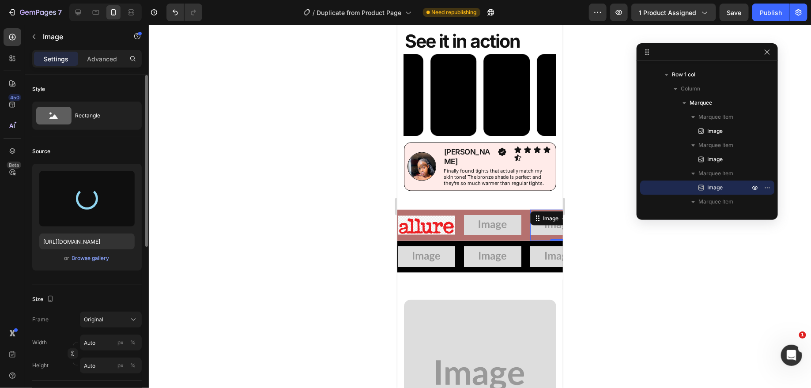
type input "https://cdn.shopify.com/s/files/1/0831/7183/6230/files/gempages_573698986611835…"
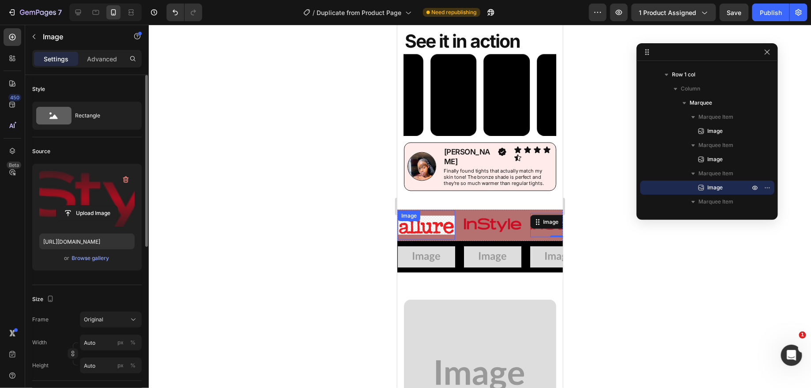
click at [418, 210] on div "Image" at bounding box center [425, 225] width 57 height 30
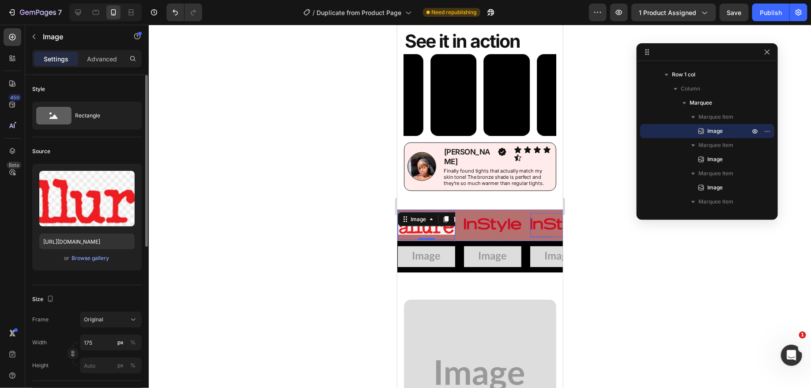
click at [539, 218] on img at bounding box center [558, 224] width 57 height 13
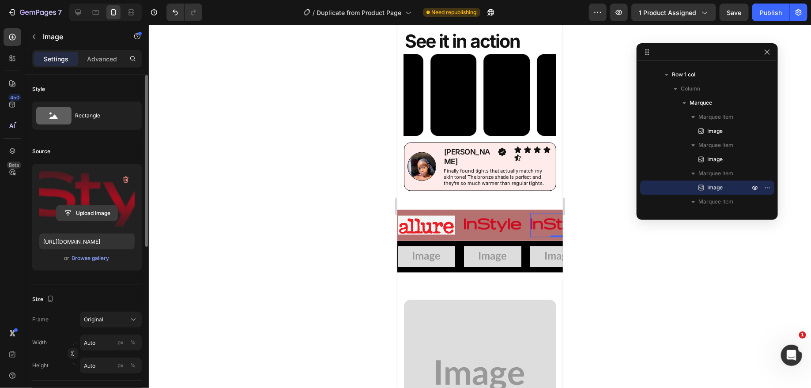
click at [82, 215] on input "file" at bounding box center [87, 213] width 61 height 15
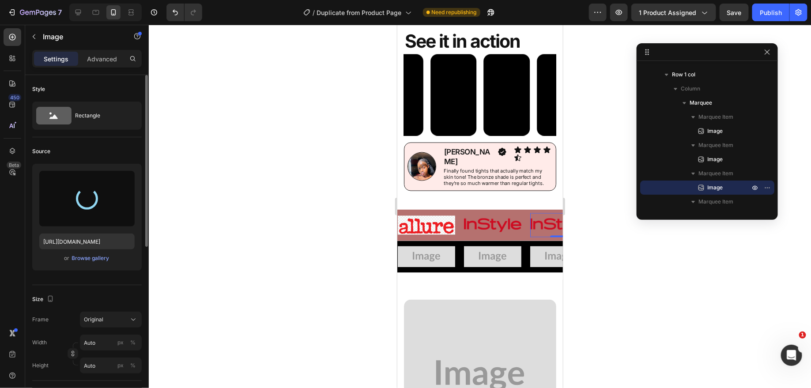
type input "https://cdn.shopify.com/s/files/1/0831/7183/6230/files/gempages_573698986611835…"
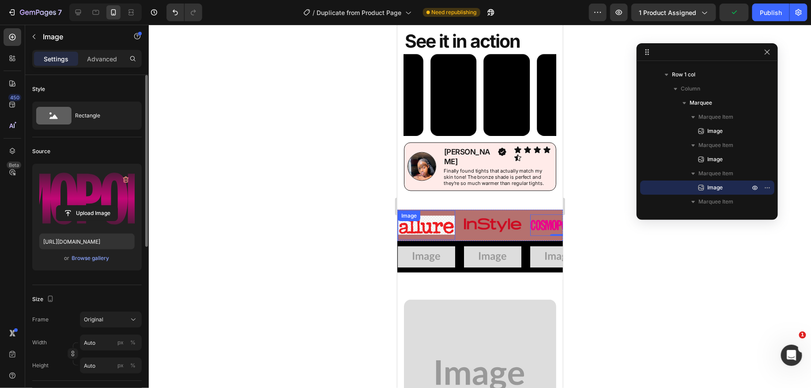
click at [424, 214] on div "Image" at bounding box center [425, 225] width 57 height 30
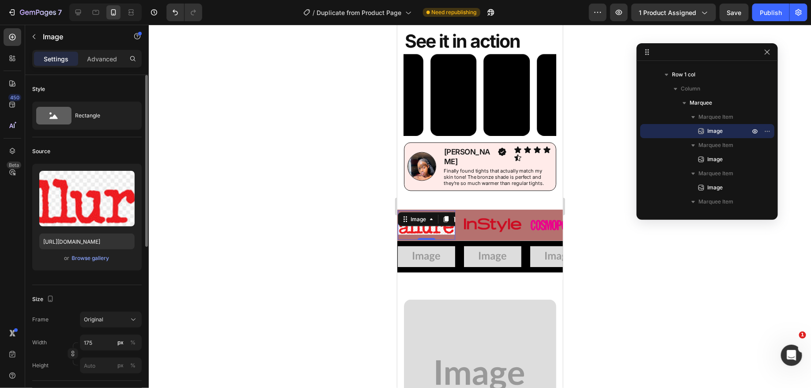
click at [429, 219] on img at bounding box center [425, 224] width 57 height 19
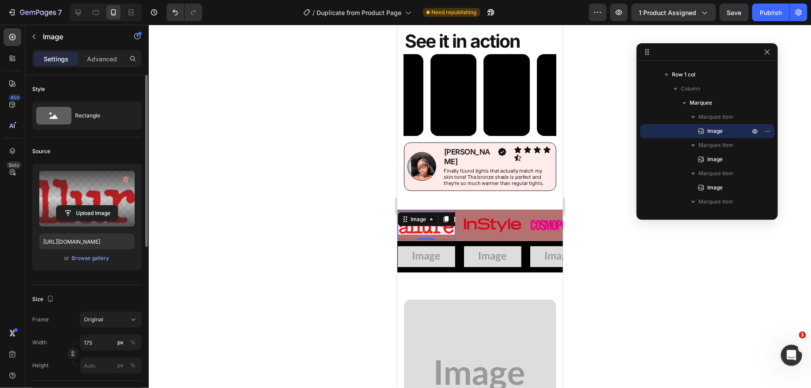
click at [58, 191] on label at bounding box center [86, 199] width 95 height 56
click at [58, 206] on input "file" at bounding box center [87, 213] width 61 height 15
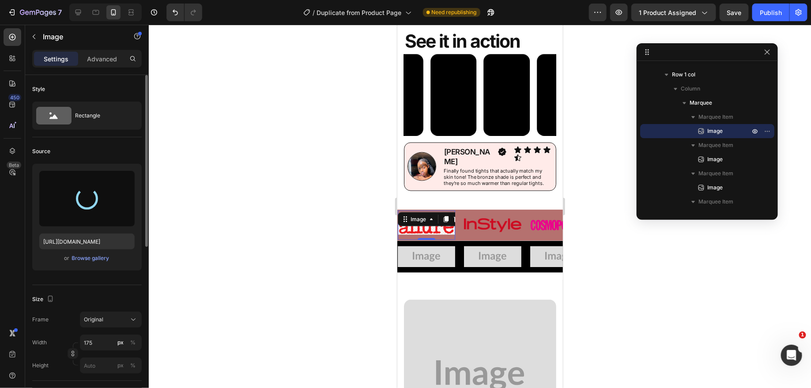
type input "https://cdn.shopify.com/s/files/1/0831/7183/6230/files/gempages_573698986611835…"
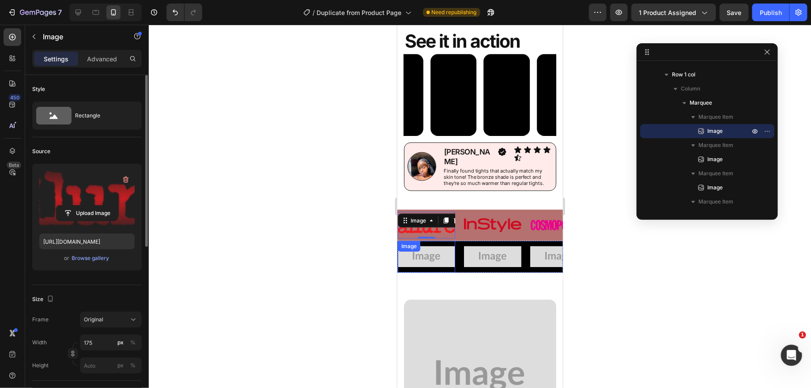
click at [437, 247] on img at bounding box center [425, 256] width 57 height 21
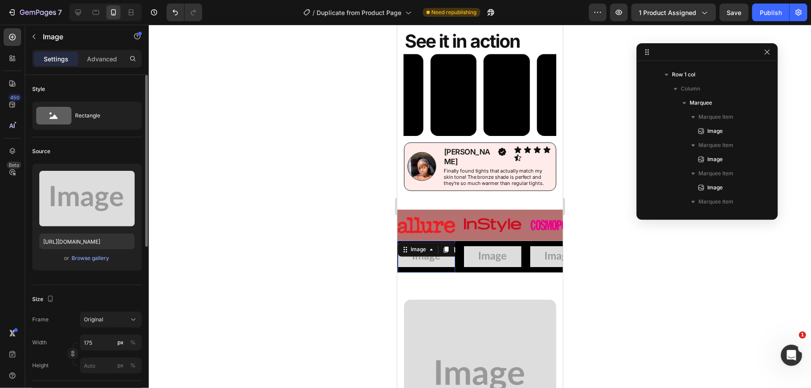
scroll to position [1593, 0]
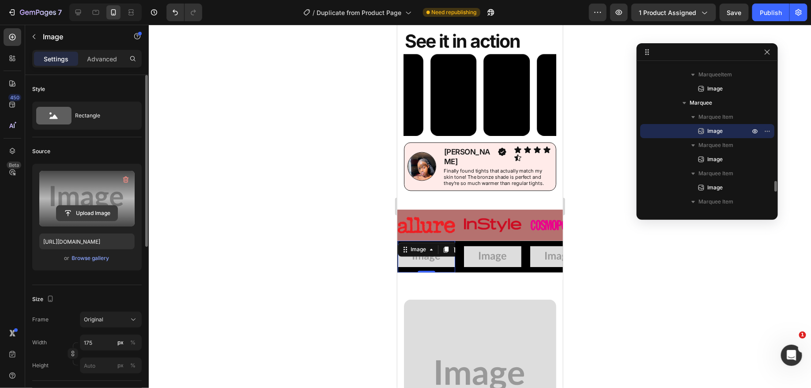
click at [94, 206] on input "file" at bounding box center [87, 213] width 61 height 15
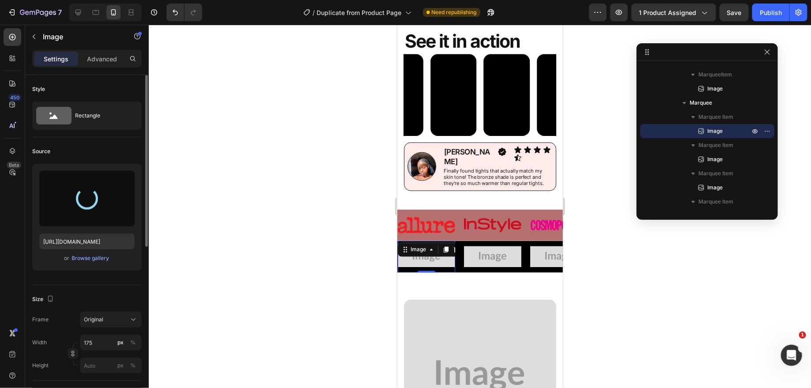
type input "https://cdn.shopify.com/s/files/1/0831/7183/6230/files/gempages_573698986611835…"
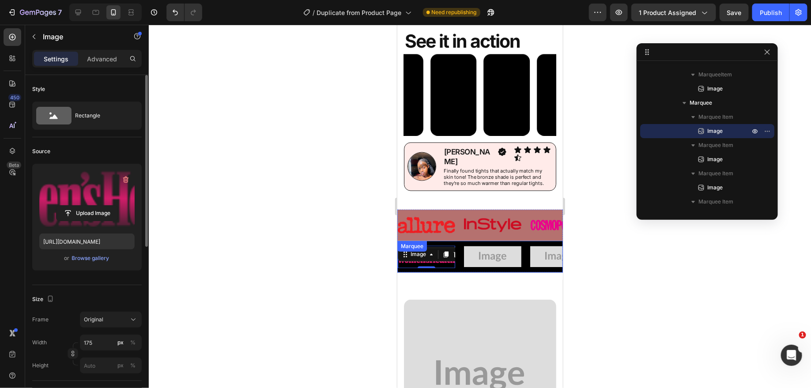
click at [501, 246] on img at bounding box center [492, 256] width 57 height 21
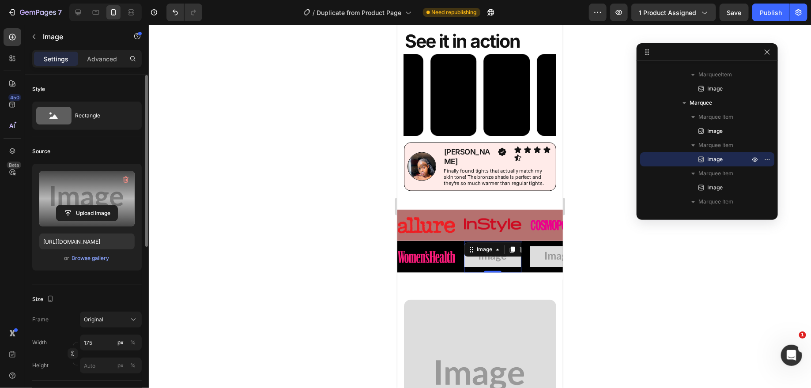
click at [103, 202] on label at bounding box center [86, 199] width 95 height 56
click at [103, 206] on input "file" at bounding box center [87, 213] width 61 height 15
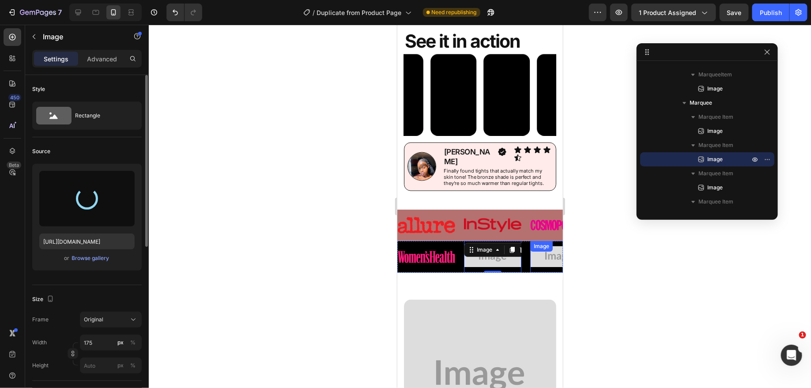
type input "https://cdn.shopify.com/s/files/1/0831/7183/6230/files/gempages_573698986611835…"
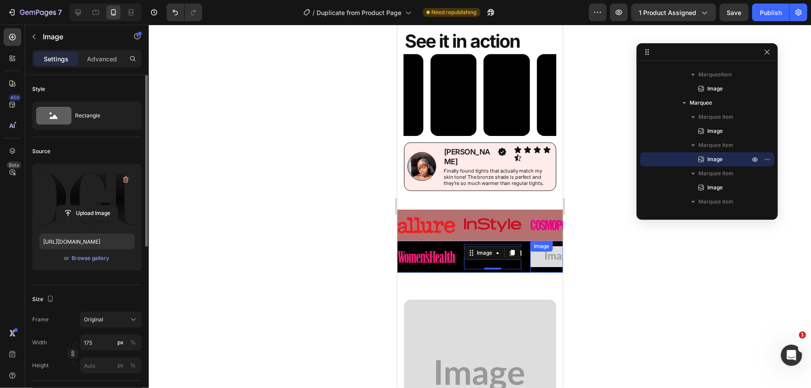
click at [554, 244] on div "Image" at bounding box center [558, 257] width 57 height 32
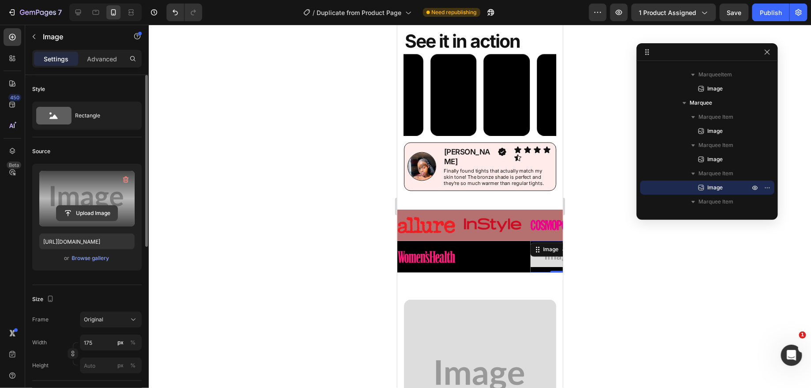
click at [90, 219] on input "file" at bounding box center [87, 213] width 61 height 15
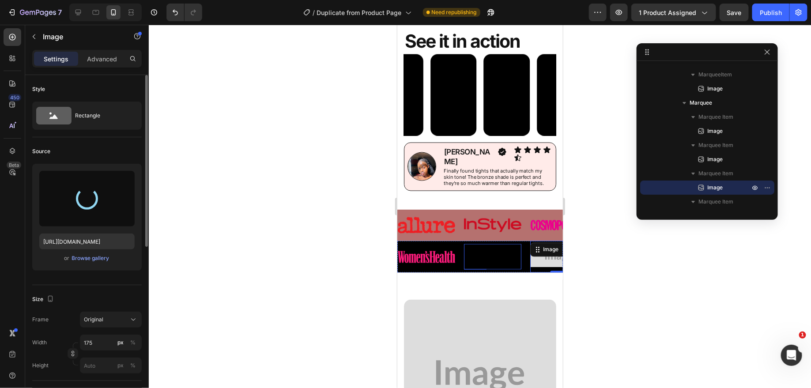
click at [490, 249] on img at bounding box center [492, 256] width 57 height 15
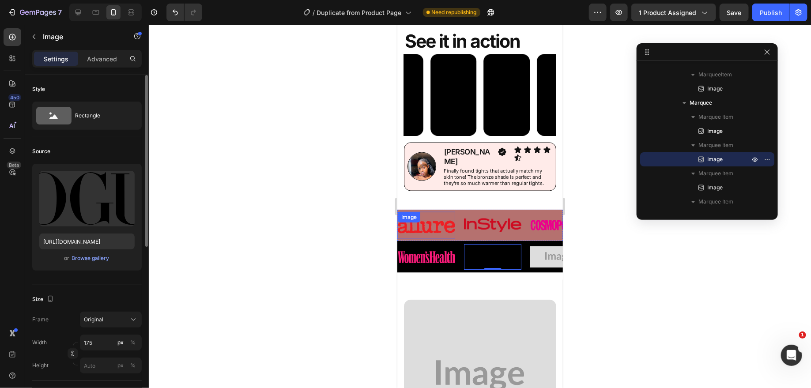
click at [433, 217] on img at bounding box center [425, 225] width 57 height 16
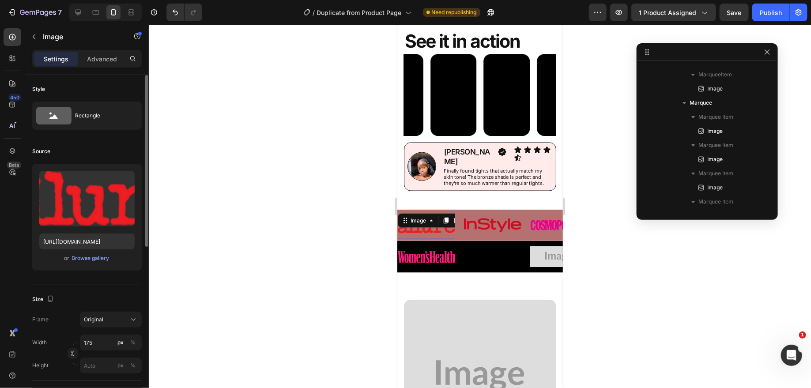
scroll to position [1381, 0]
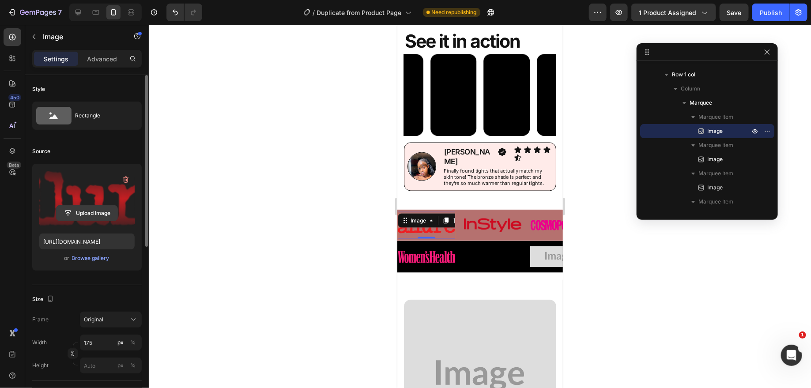
click at [95, 212] on input "file" at bounding box center [87, 213] width 61 height 15
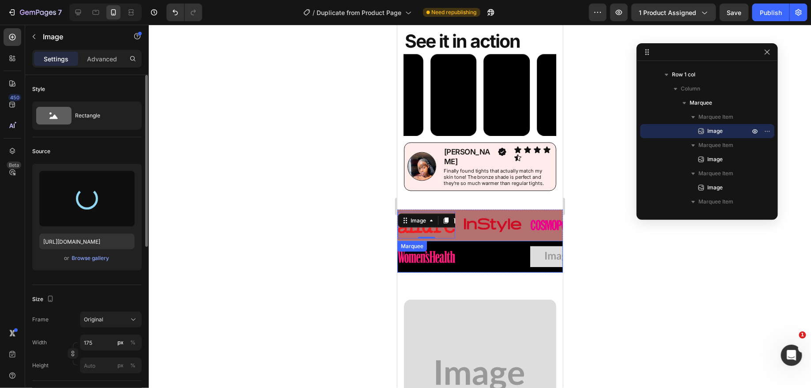
type input "https://cdn.shopify.com/s/files/1/0831/7183/6230/files/gempages_573698986611835…"
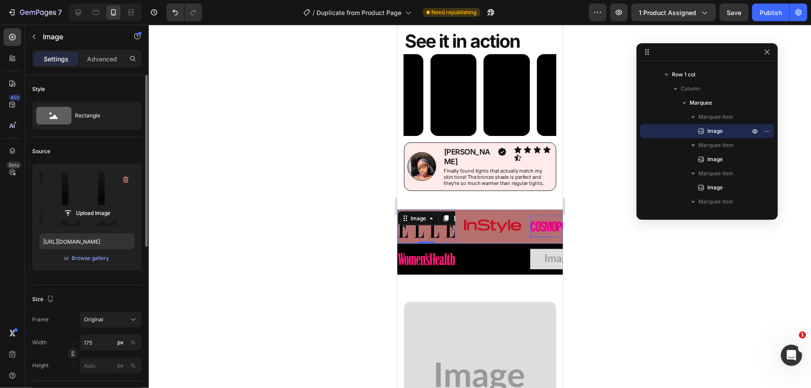
click at [543, 221] on img at bounding box center [558, 226] width 57 height 11
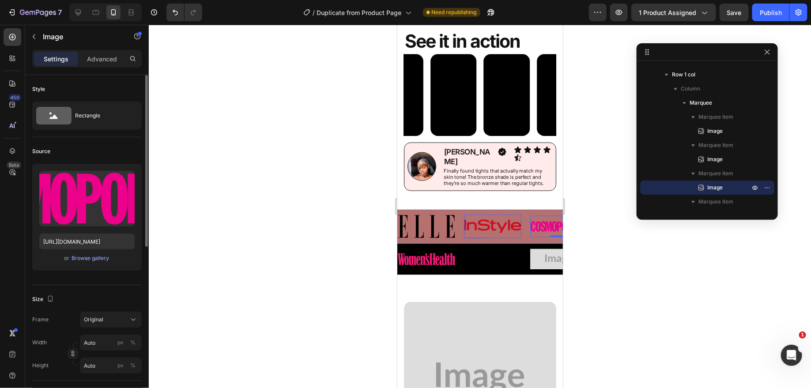
click at [494, 219] on img at bounding box center [492, 225] width 57 height 13
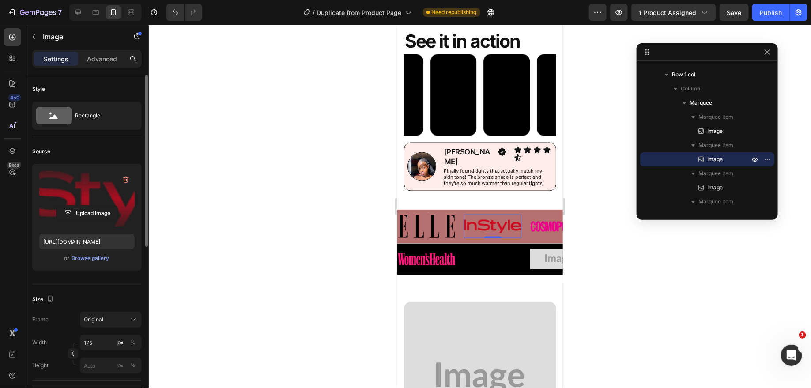
click at [76, 188] on label at bounding box center [86, 199] width 95 height 56
click at [76, 206] on input "file" at bounding box center [87, 213] width 61 height 15
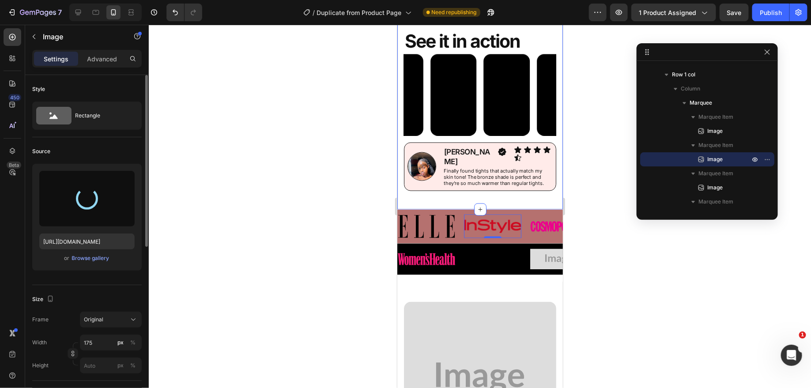
type input "https://cdn.shopify.com/s/files/1/0831/7183/6230/files/gempages_573698986611835…"
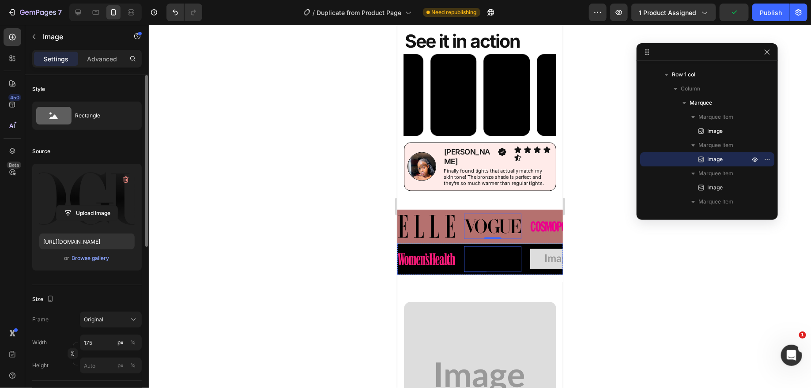
click at [494, 251] on img at bounding box center [492, 258] width 57 height 15
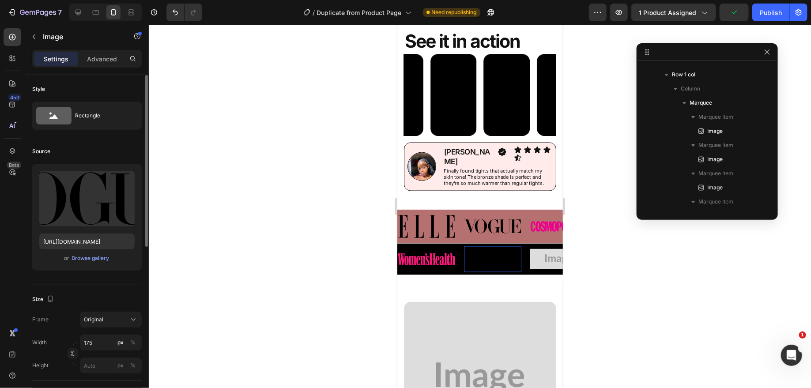
scroll to position [1621, 0]
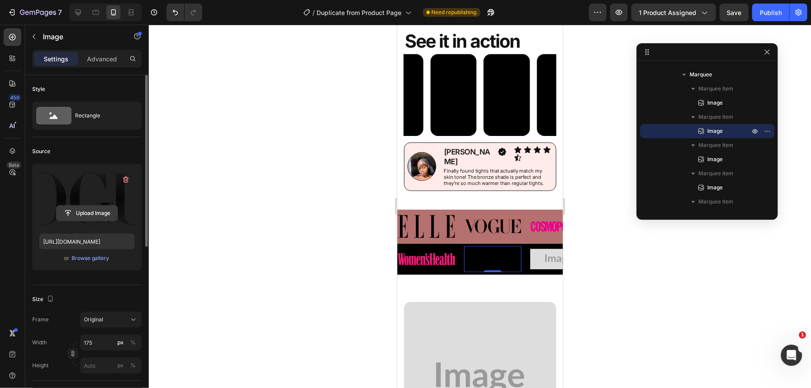
click at [94, 211] on input "file" at bounding box center [87, 213] width 61 height 15
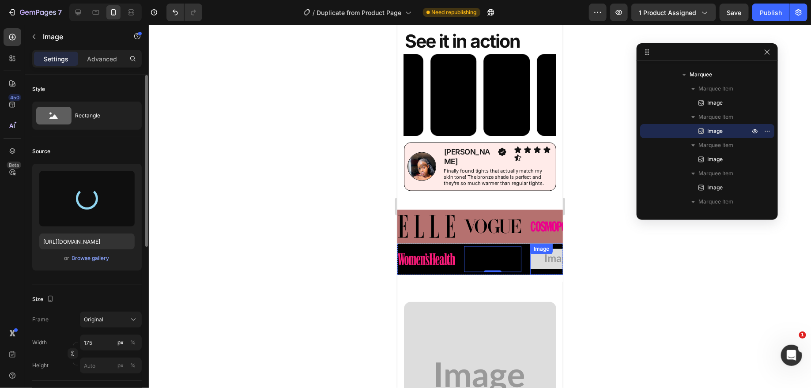
type input "https://cdn.shopify.com/s/files/1/0831/7183/6230/files/gempages_573698986611835…"
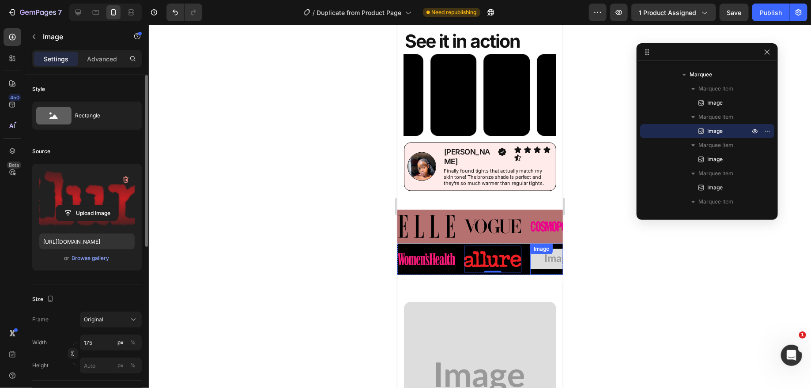
click at [550, 244] on div "Image" at bounding box center [558, 259] width 57 height 32
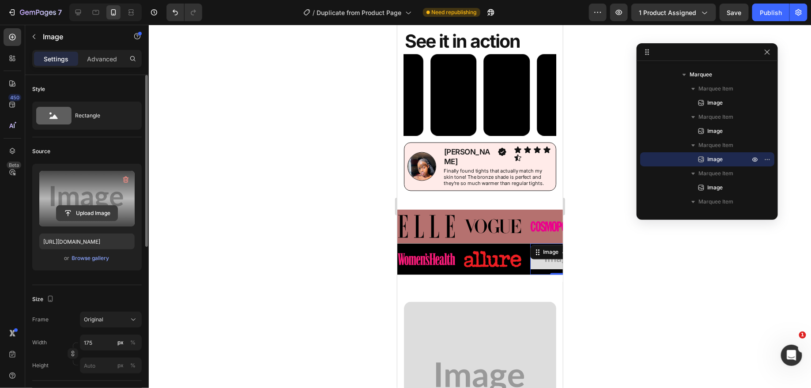
click at [90, 211] on input "file" at bounding box center [87, 213] width 61 height 15
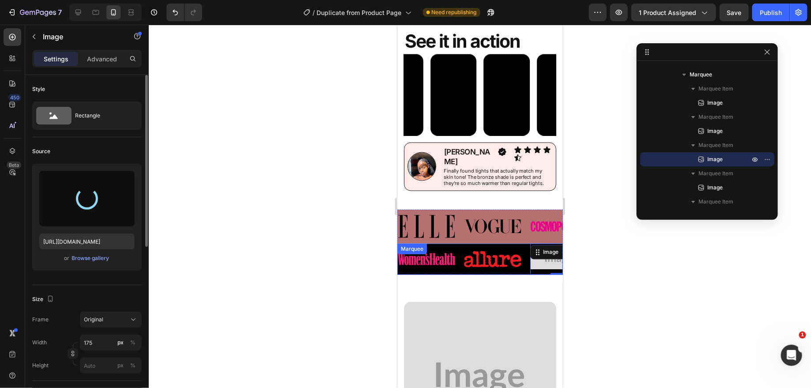
type input "https://cdn.shopify.com/s/files/1/0831/7183/6230/files/gempages_573698986611835…"
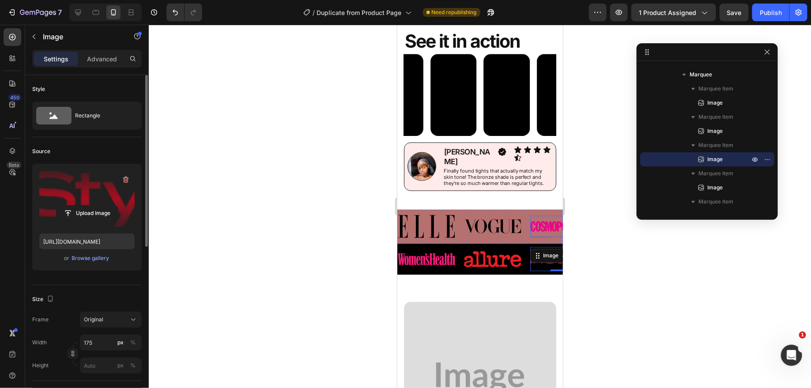
click at [547, 221] on img at bounding box center [558, 226] width 57 height 11
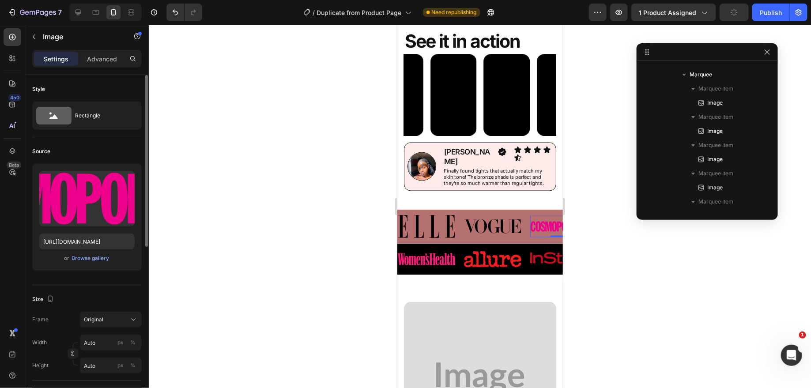
scroll to position [1438, 0]
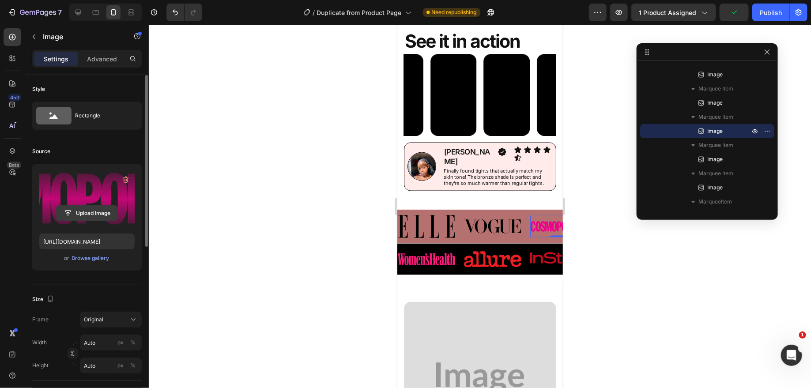
click at [90, 209] on input "file" at bounding box center [87, 213] width 61 height 15
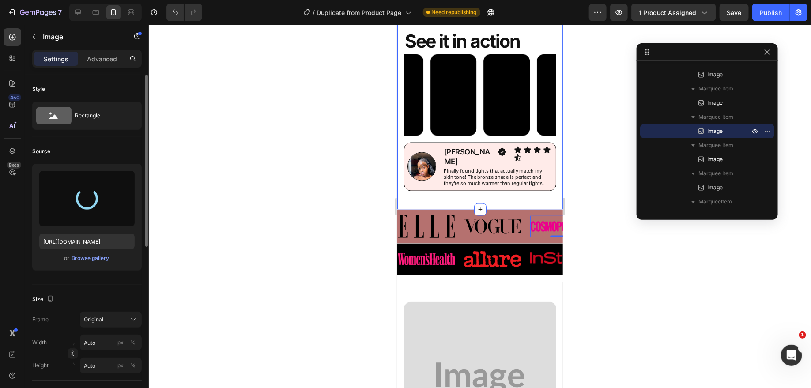
type input "https://cdn.shopify.com/s/files/1/0831/7183/6230/files/gempages_573698986611835…"
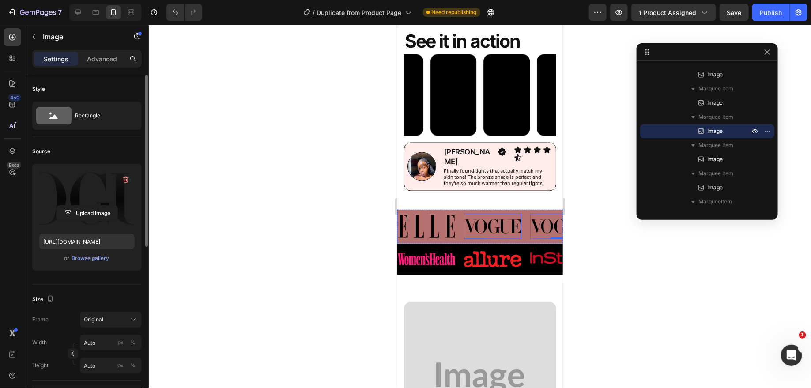
click at [496, 219] on img at bounding box center [492, 226] width 57 height 15
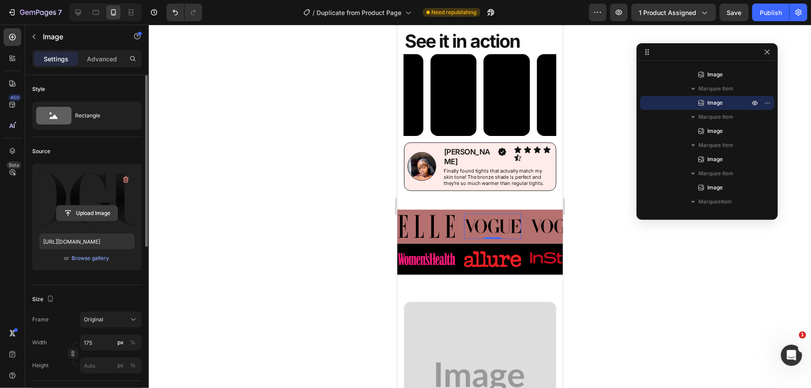
click at [77, 218] on input "file" at bounding box center [87, 213] width 61 height 15
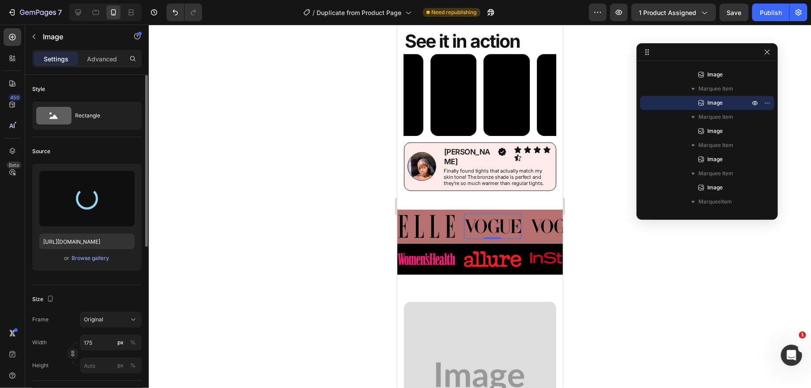
type input "https://cdn.shopify.com/s/files/1/0831/7183/6230/files/gempages_573698986611835…"
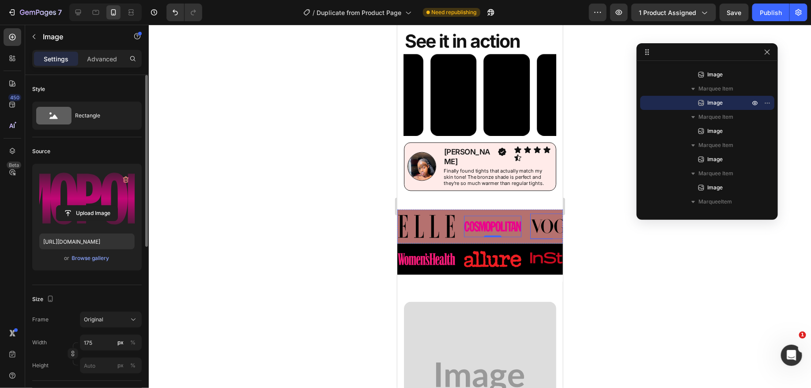
click at [616, 169] on div at bounding box center [480, 206] width 662 height 363
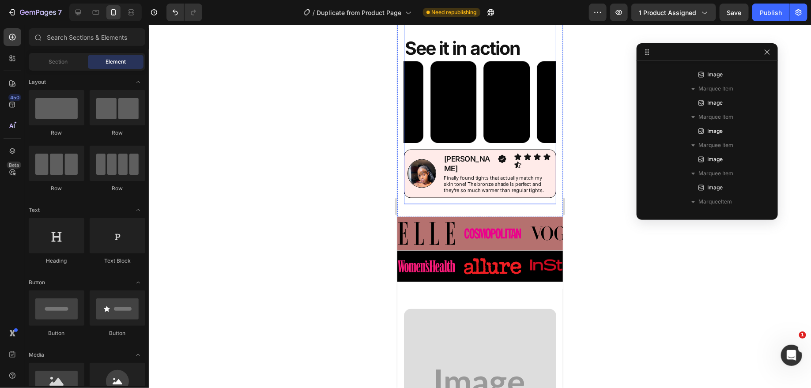
scroll to position [601, 0]
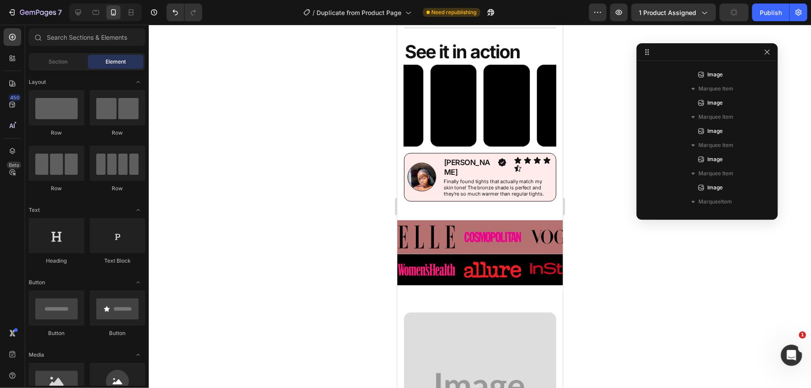
click at [335, 265] on div at bounding box center [480, 206] width 662 height 363
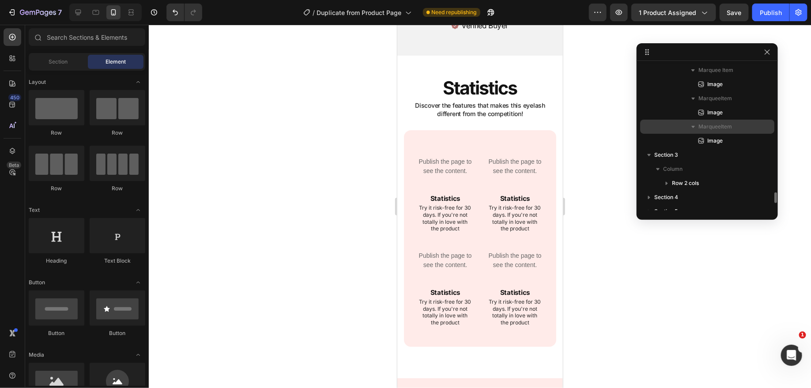
scroll to position [1845, 0]
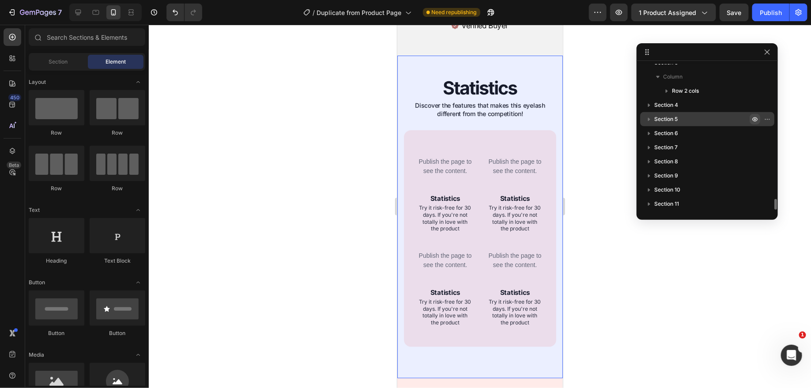
click at [755, 117] on icon "button" at bounding box center [754, 119] width 7 height 7
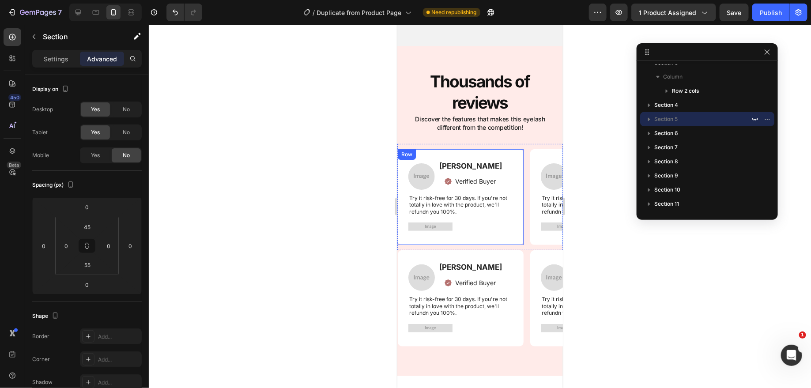
scroll to position [1656, 0]
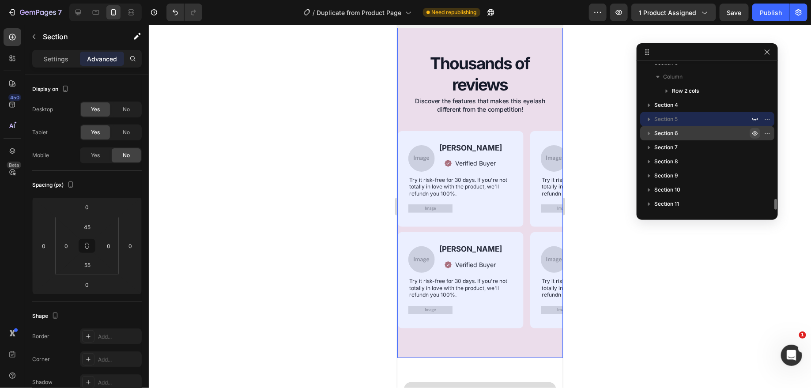
click at [753, 130] on icon "button" at bounding box center [754, 133] width 7 height 7
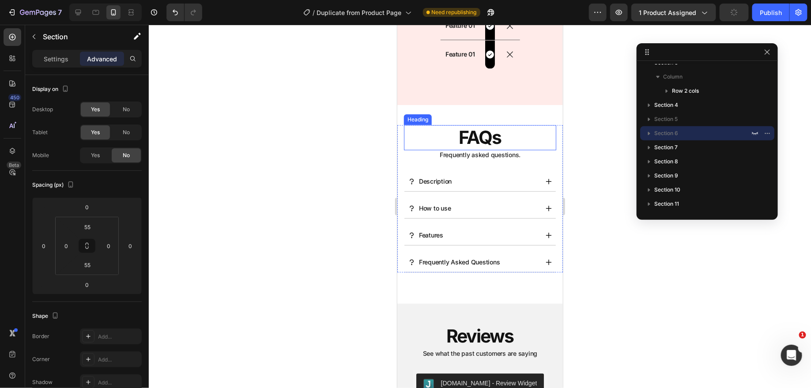
scroll to position [2487, 0]
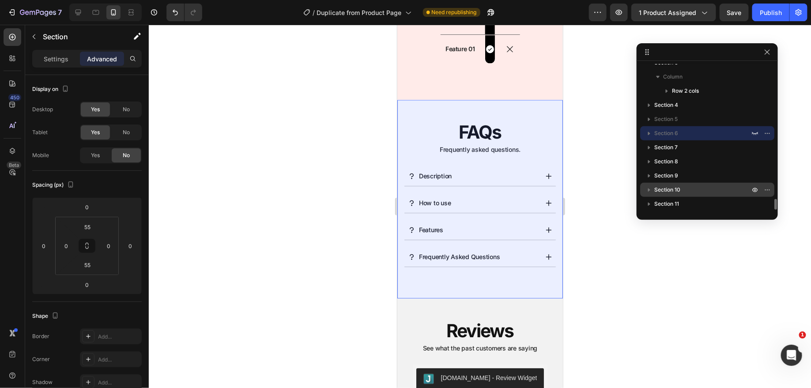
click at [683, 187] on p "Section 10" at bounding box center [702, 189] width 97 height 9
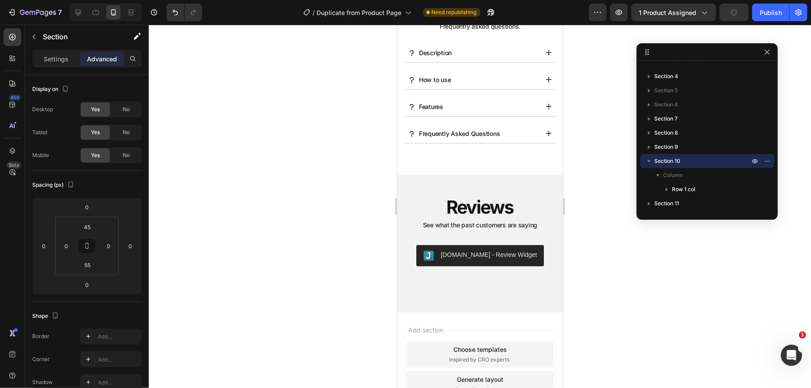
scroll to position [2722, 0]
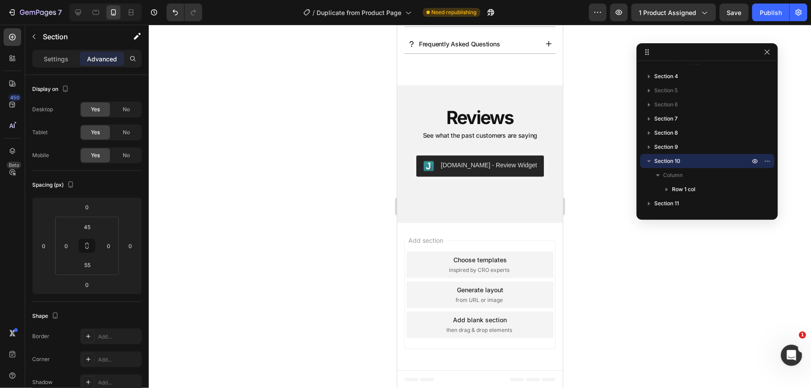
click at [516, 324] on div "Add blank section then drag & drop elements" at bounding box center [479, 324] width 147 height 26
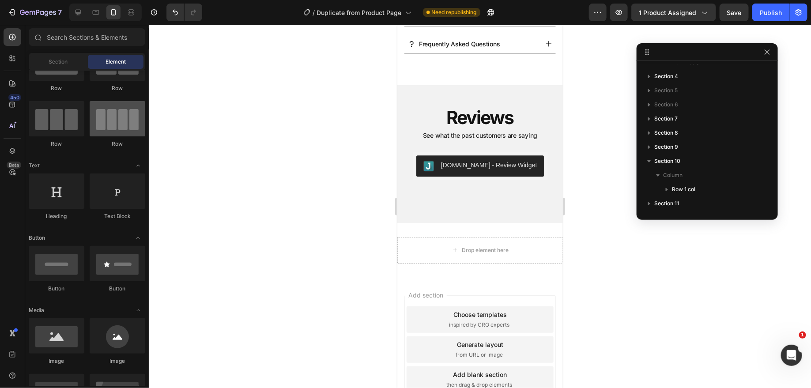
scroll to position [0, 0]
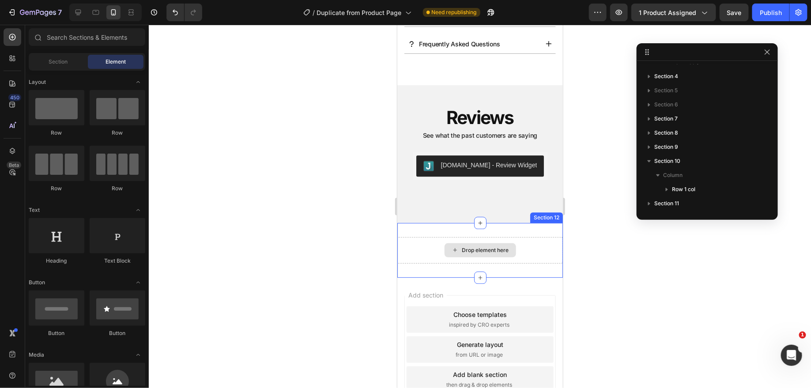
click at [487, 248] on div "Drop element here" at bounding box center [485, 249] width 47 height 7
click at [481, 250] on div "Drop element here" at bounding box center [485, 249] width 47 height 7
drag, startPoint x: 481, startPoint y: 250, endPoint x: 604, endPoint y: 233, distance: 124.4
click at [481, 250] on div "Drop element here" at bounding box center [485, 249] width 47 height 7
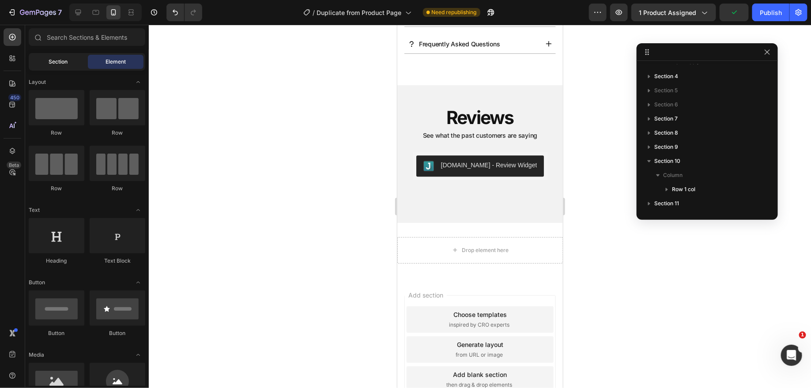
click at [59, 60] on span "Section" at bounding box center [58, 62] width 19 height 8
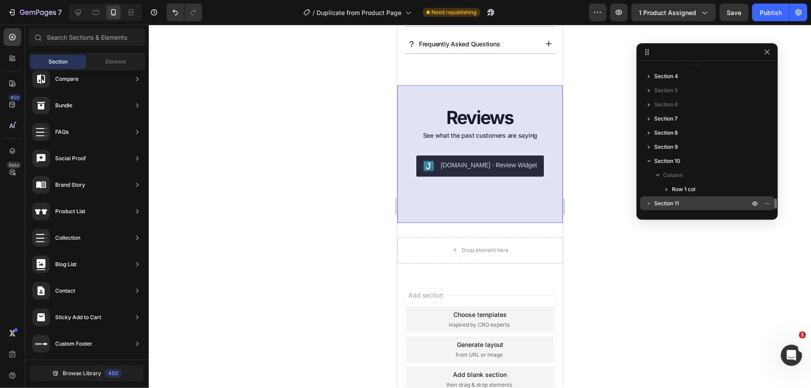
scroll to position [1888, 0]
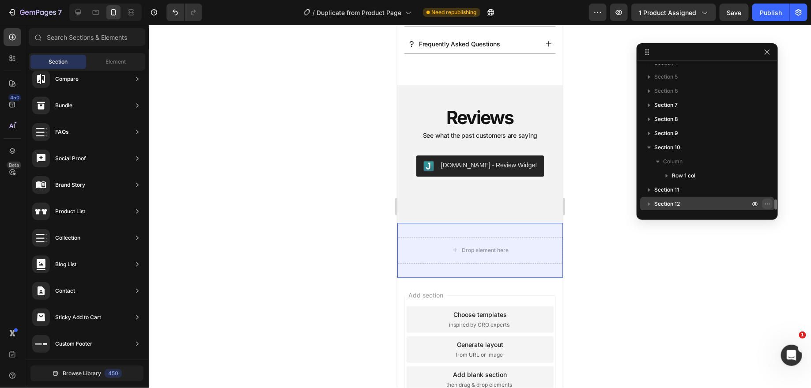
click at [767, 201] on icon "button" at bounding box center [767, 203] width 7 height 7
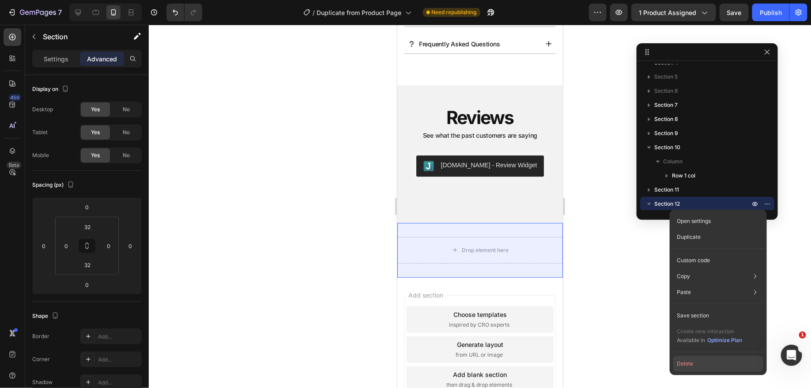
click at [704, 371] on button "Delete" at bounding box center [718, 364] width 90 height 16
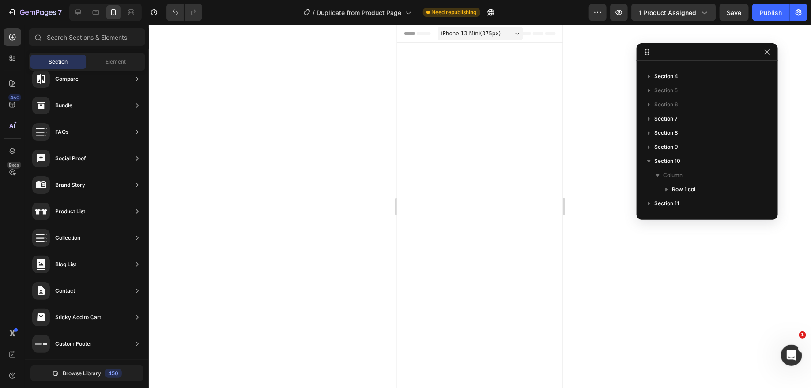
scroll to position [2722, 0]
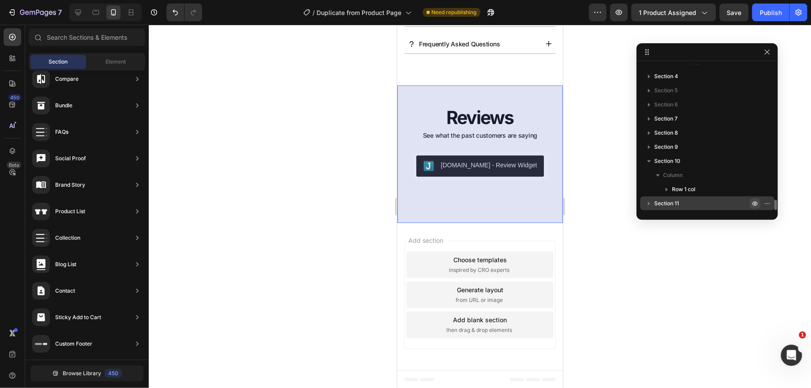
click at [755, 204] on icon "button" at bounding box center [754, 203] width 7 height 7
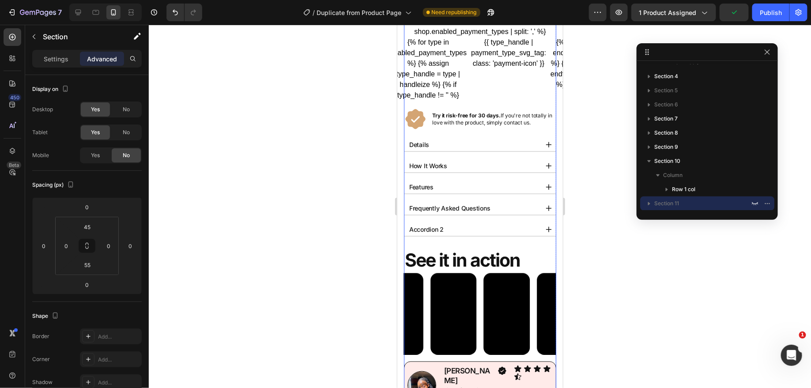
scroll to position [418, 0]
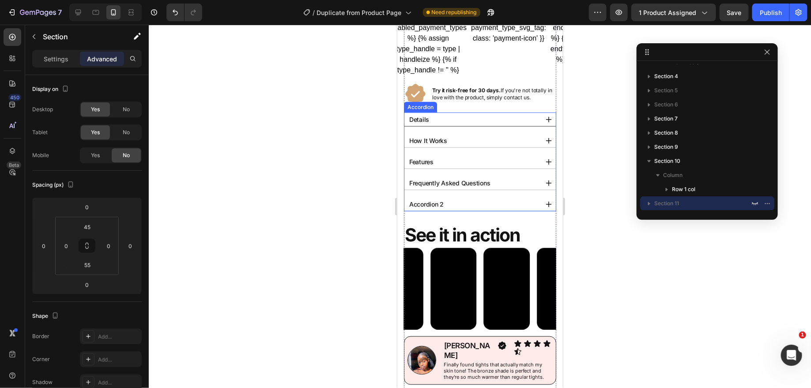
click at [458, 112] on div "Details" at bounding box center [472, 119] width 130 height 14
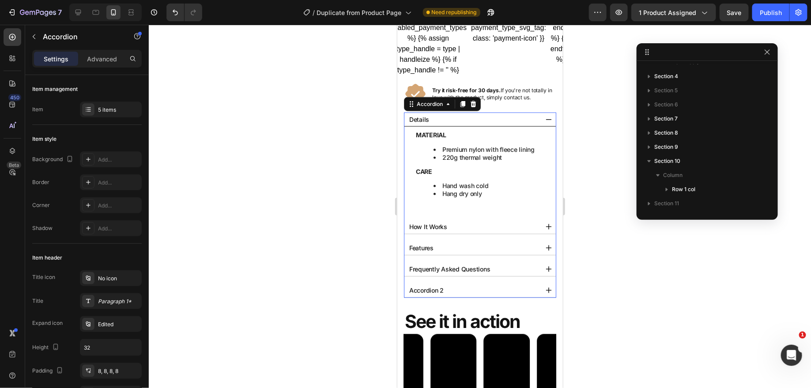
scroll to position [619, 0]
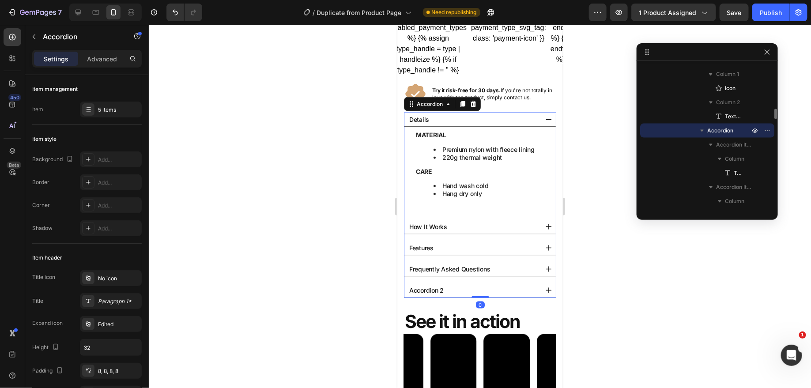
click at [456, 113] on div "Details" at bounding box center [472, 119] width 130 height 14
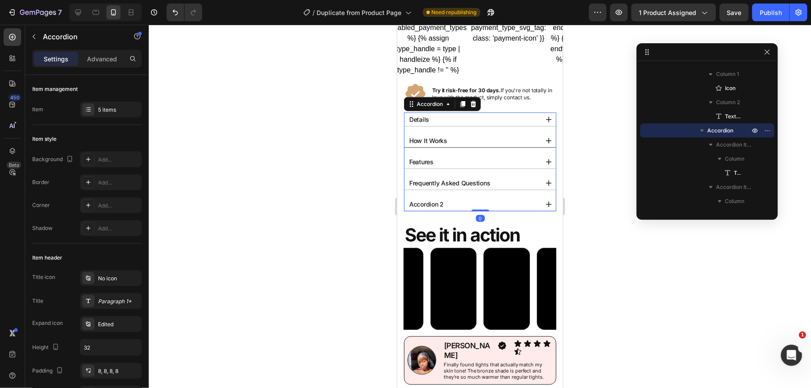
click at [454, 143] on div "How It Works" at bounding box center [472, 140] width 130 height 14
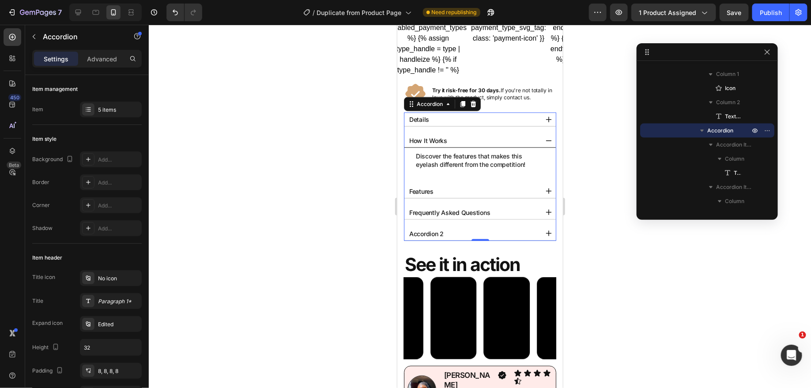
click at [473, 135] on div "How It Works" at bounding box center [472, 140] width 130 height 14
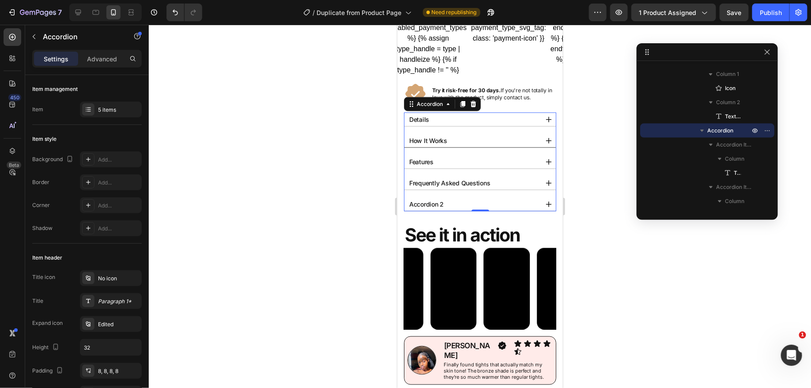
click at [455, 135] on div "How It Works" at bounding box center [472, 140] width 130 height 14
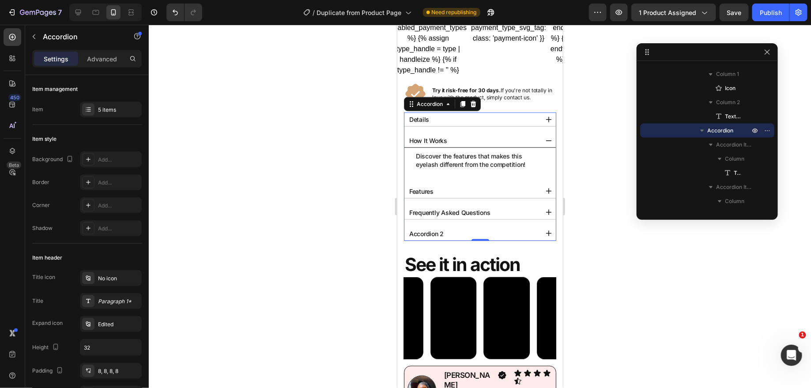
click at [467, 138] on div "How It Works" at bounding box center [472, 140] width 130 height 14
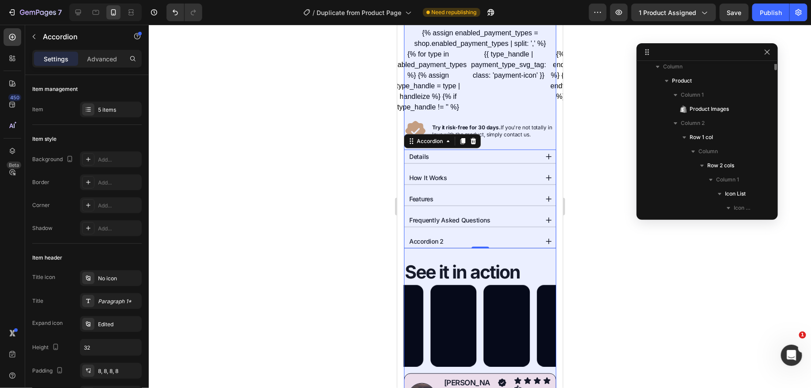
scroll to position [0, 0]
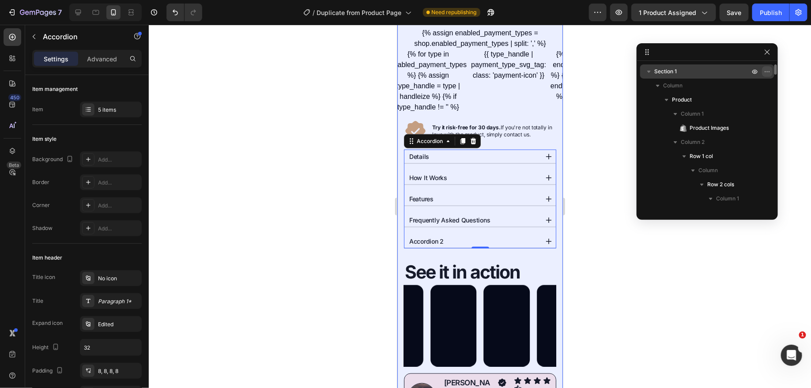
click at [765, 73] on icon "button" at bounding box center [767, 71] width 7 height 7
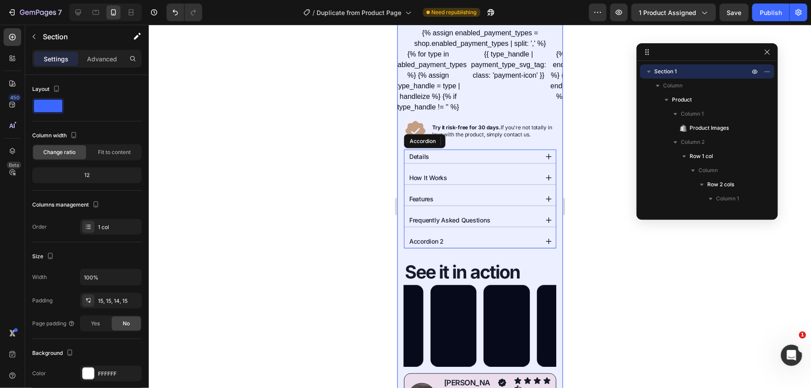
drag, startPoint x: 601, startPoint y: 111, endPoint x: 606, endPoint y: 114, distance: 5.8
click at [600, 111] on div at bounding box center [480, 206] width 662 height 363
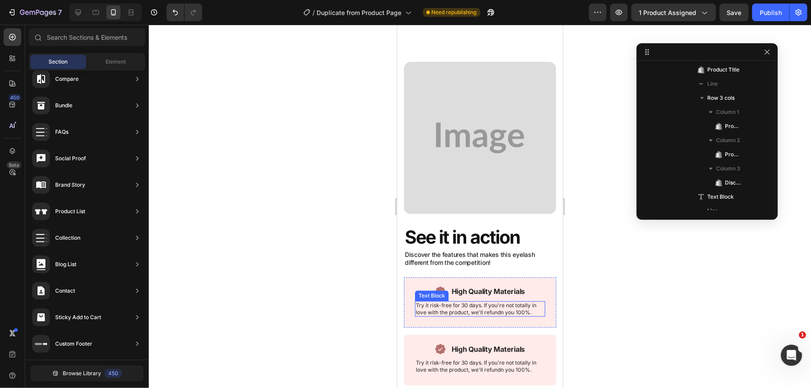
scroll to position [968, 0]
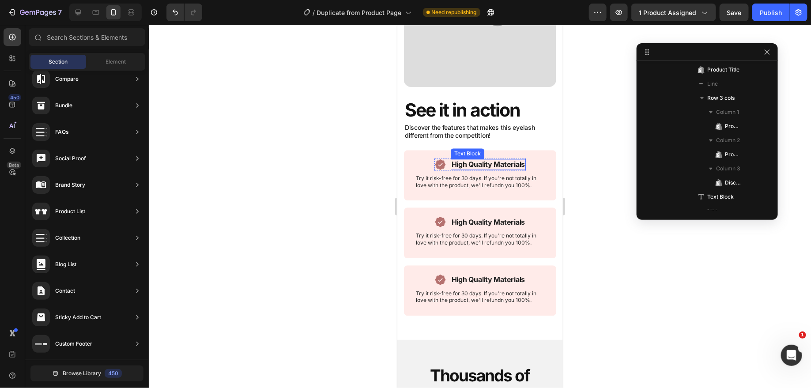
click at [483, 165] on p "High Quality Materials" at bounding box center [488, 163] width 74 height 9
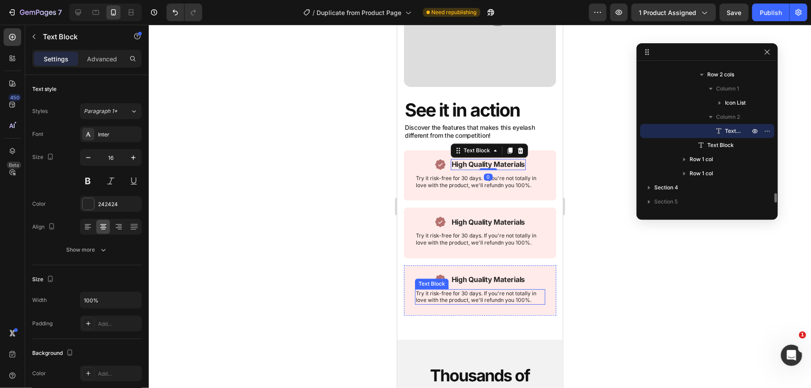
click at [489, 277] on p "High Quality Materials" at bounding box center [488, 279] width 74 height 9
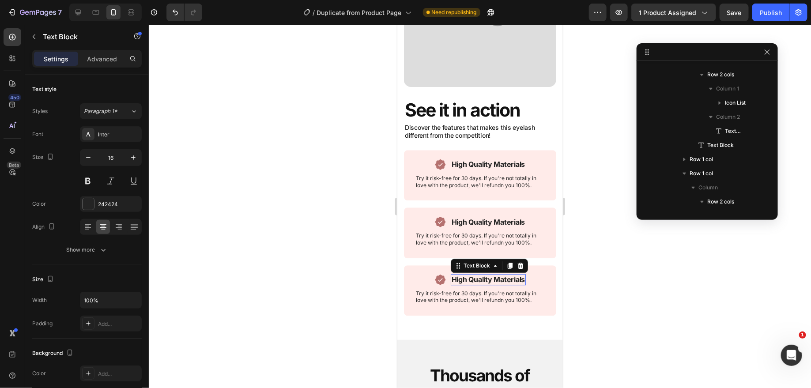
scroll to position [2102, 0]
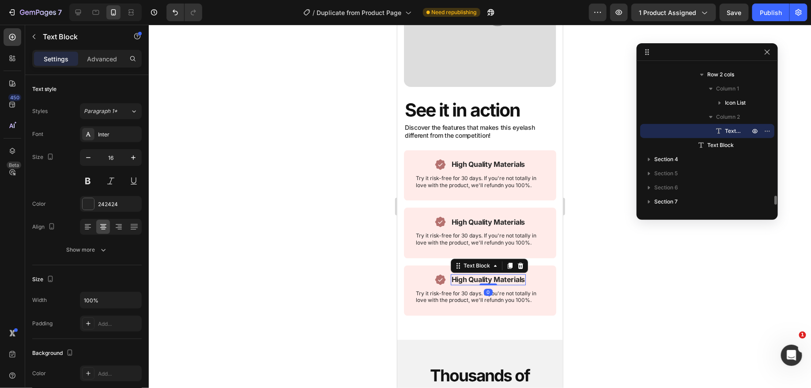
click at [472, 276] on p "High Quality Materials" at bounding box center [488, 279] width 74 height 9
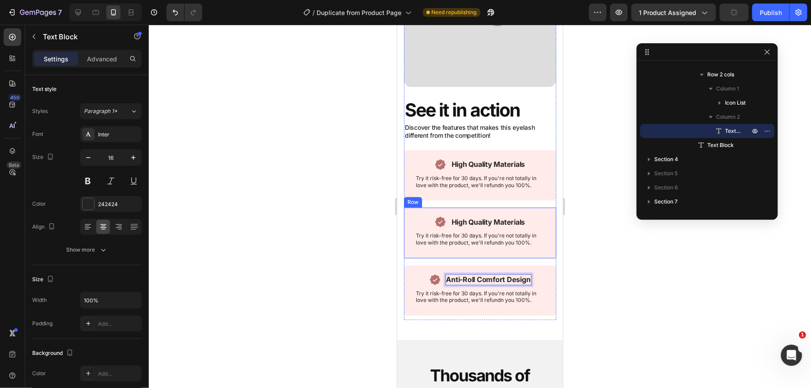
click at [471, 221] on p "High Quality Materials" at bounding box center [488, 221] width 74 height 9
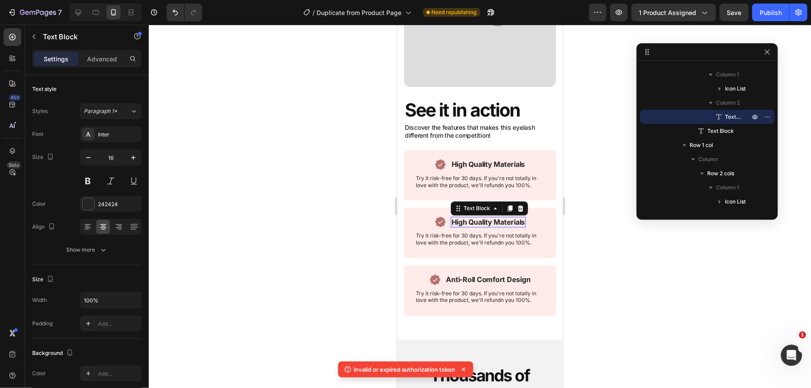
click at [471, 221] on p "High Quality Materials" at bounding box center [488, 221] width 74 height 9
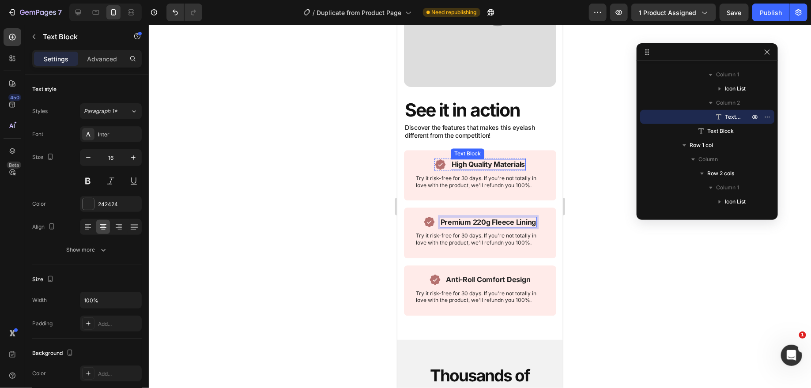
click at [487, 166] on p "High Quality Materials" at bounding box center [488, 163] width 74 height 9
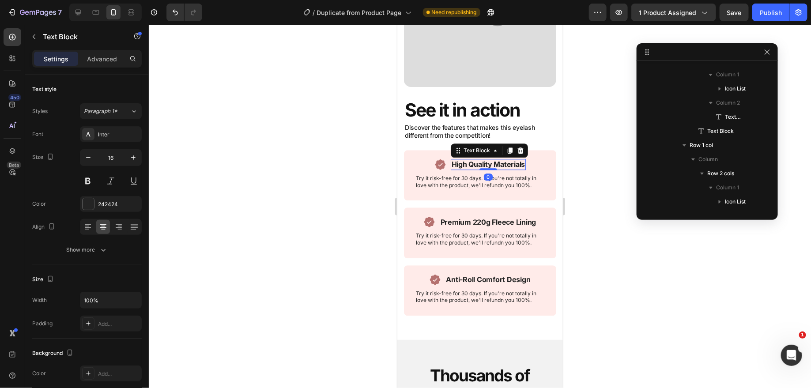
click at [487, 166] on p "High Quality Materials" at bounding box center [488, 163] width 74 height 9
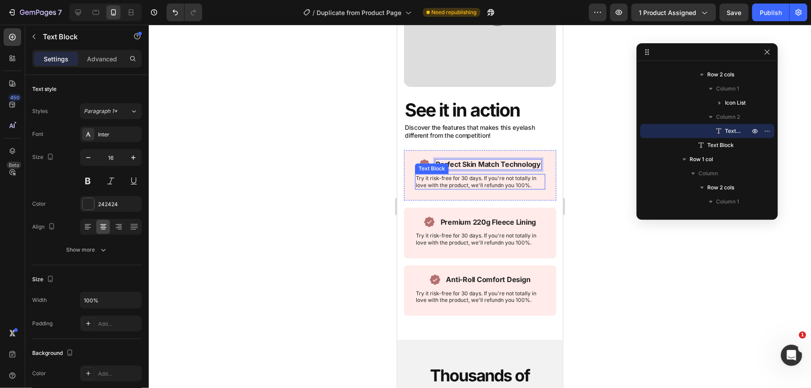
click at [459, 183] on p "Try it risk-free for 30 days. If you're not totally in love with the product, w…" at bounding box center [479, 181] width 128 height 14
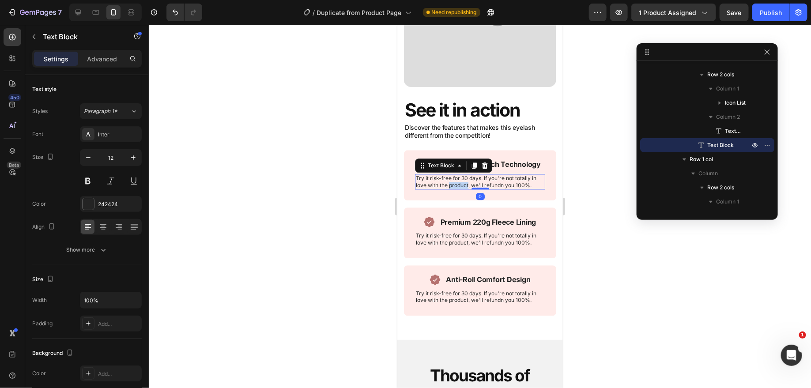
click at [459, 183] on p "Try it risk-free for 30 days. If you're not totally in love with the product, w…" at bounding box center [479, 181] width 128 height 14
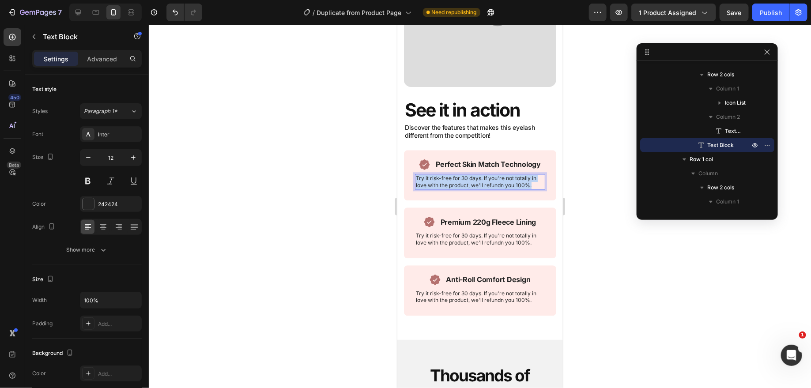
click at [459, 183] on p "Try it risk-free for 30 days. If you're not totally in love with the product, w…" at bounding box center [479, 181] width 128 height 14
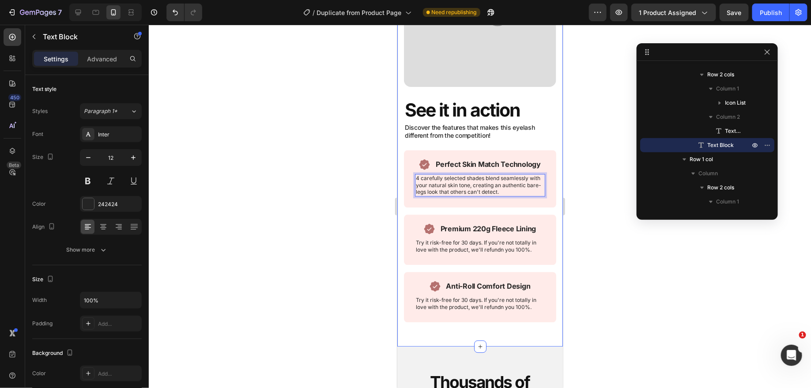
click at [574, 177] on div at bounding box center [480, 206] width 662 height 363
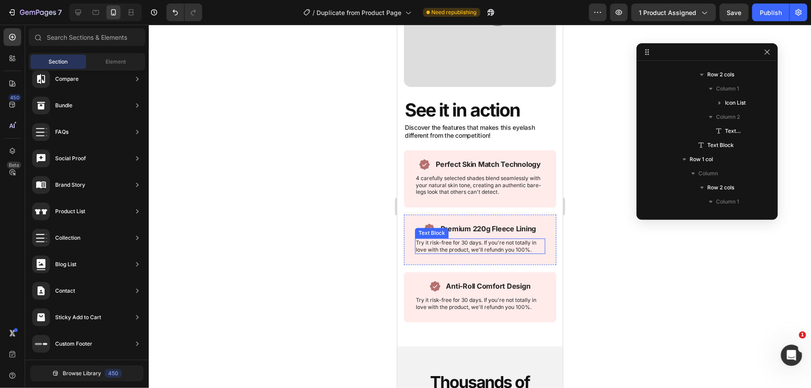
click at [467, 242] on p "Try it risk-free for 30 days. If you're not totally in love with the product, w…" at bounding box center [479, 246] width 128 height 14
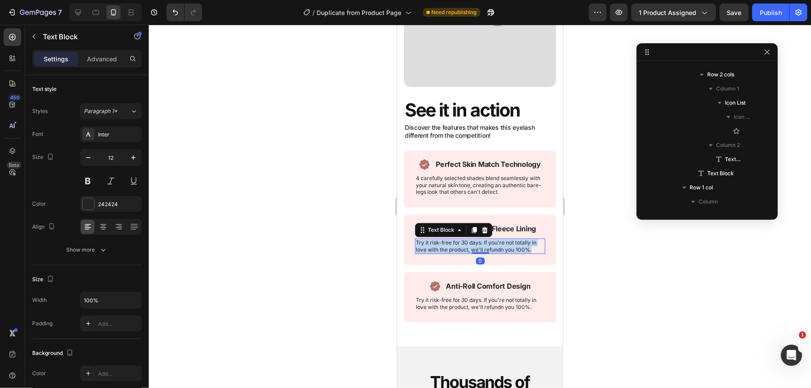
click at [467, 242] on p "Try it risk-free for 30 days. If you're not totally in love with the product, w…" at bounding box center [479, 246] width 128 height 14
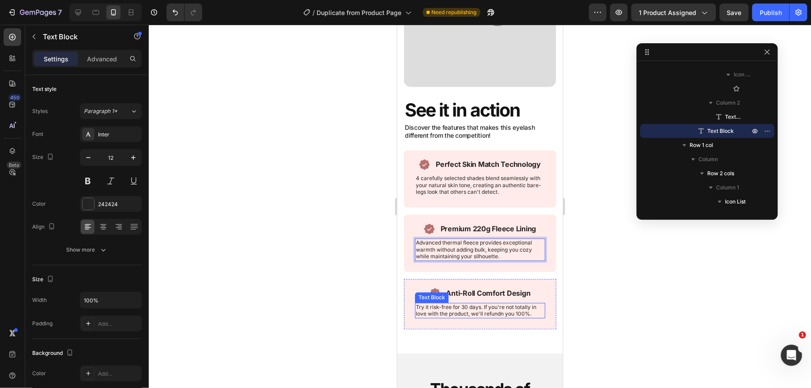
click at [463, 306] on p "Try it risk-free for 30 days. If you're not totally in love with the product, w…" at bounding box center [479, 310] width 128 height 14
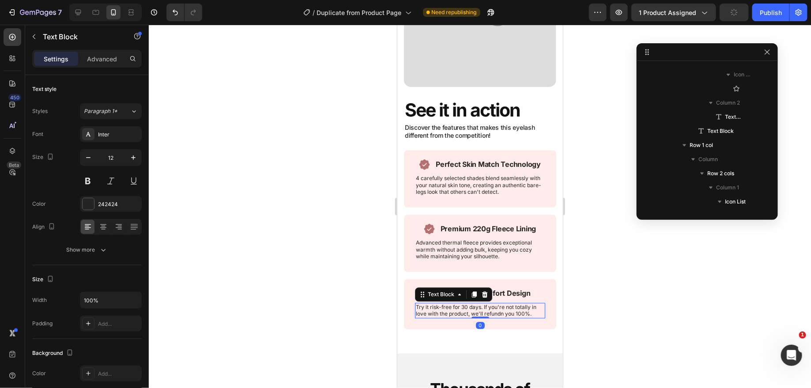
scroll to position [2299, 0]
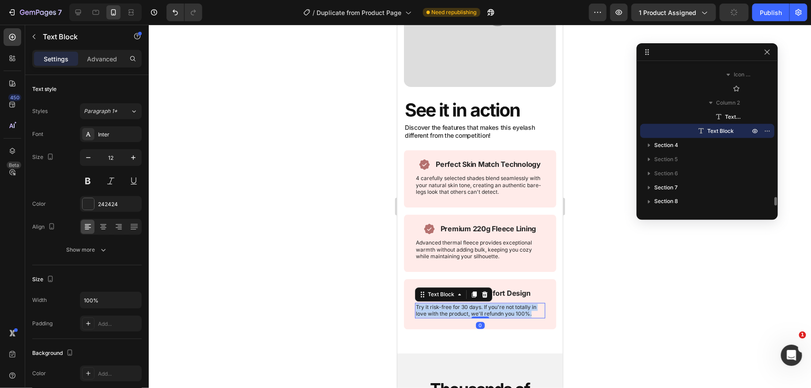
click at [463, 306] on p "Try it risk-free for 30 days. If you're not totally in love with the product, w…" at bounding box center [479, 310] width 128 height 14
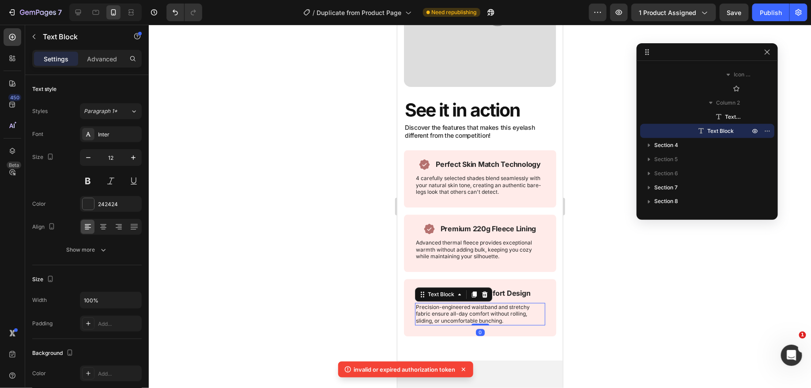
click at [579, 271] on div at bounding box center [480, 206] width 662 height 363
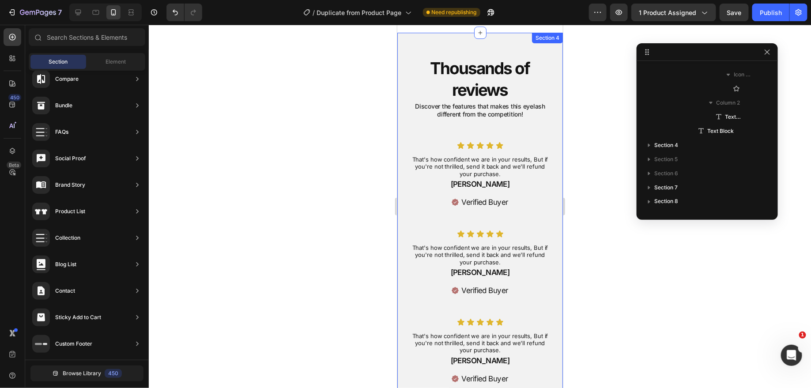
scroll to position [1320, 0]
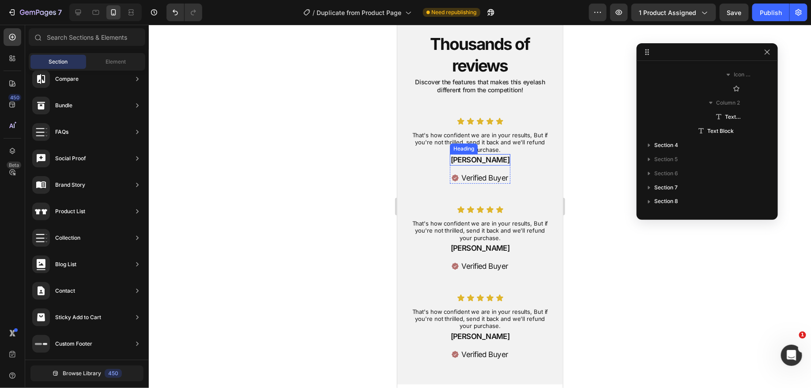
click at [473, 158] on h2 "Lauren J." at bounding box center [479, 159] width 61 height 11
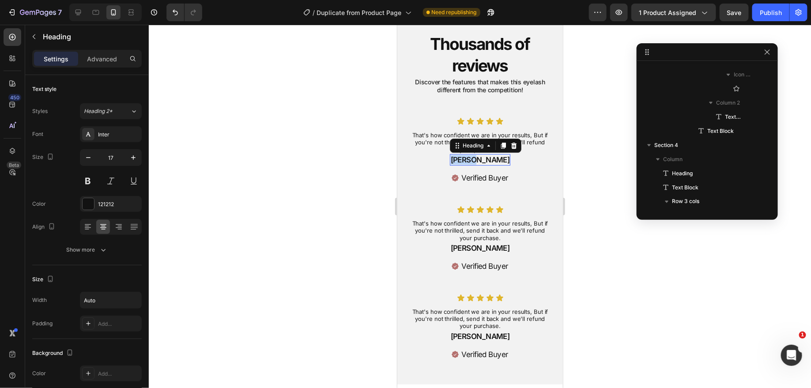
scroll to position [2455, 0]
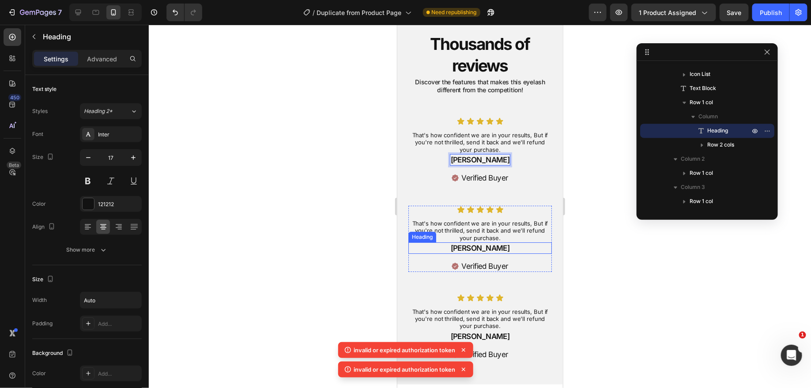
click at [481, 248] on h2 "Lauren J." at bounding box center [479, 247] width 61 height 11
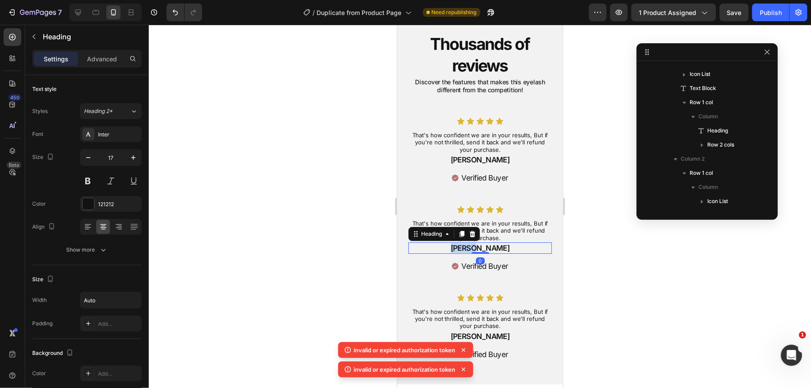
scroll to position [2554, 0]
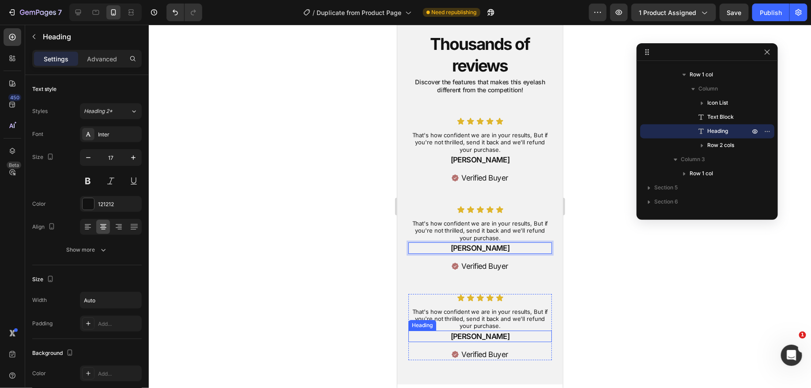
click at [476, 333] on h2 "Lauren J." at bounding box center [479, 335] width 61 height 11
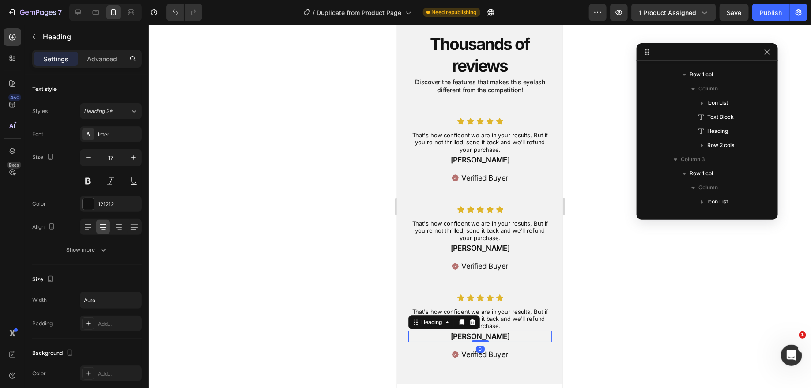
scroll to position [2653, 0]
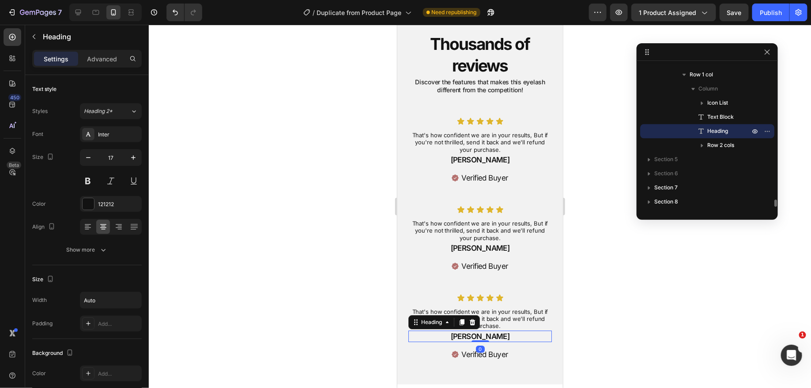
click at [476, 333] on h2 "Lauren J." at bounding box center [479, 335] width 61 height 11
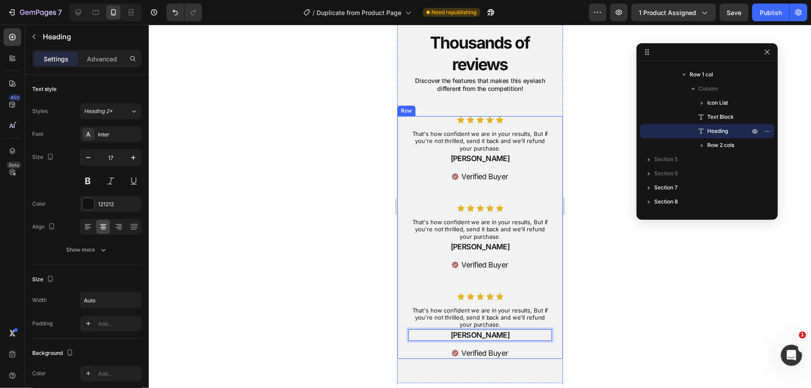
scroll to position [1313, 0]
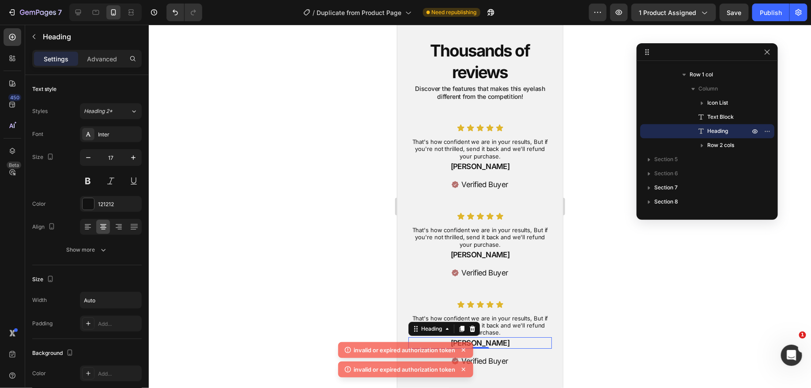
scroll to position [1313, 0]
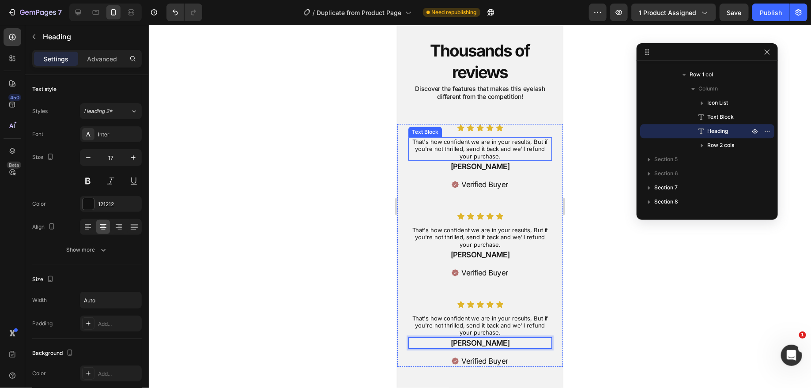
click at [483, 142] on p "That's how confident we are in your results, But if you're not thrilled, send i…" at bounding box center [480, 149] width 142 height 22
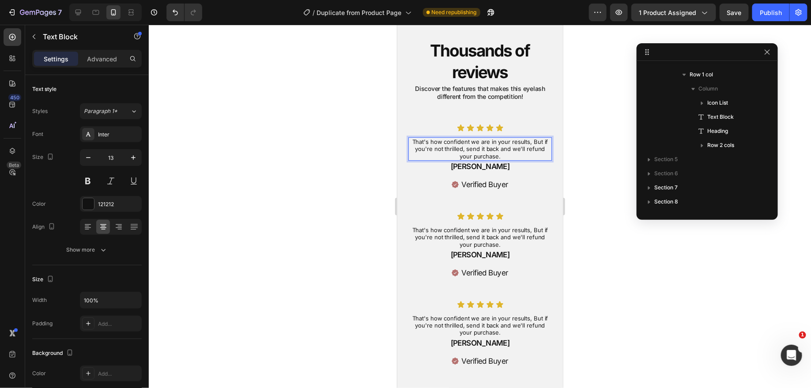
scroll to position [2412, 0]
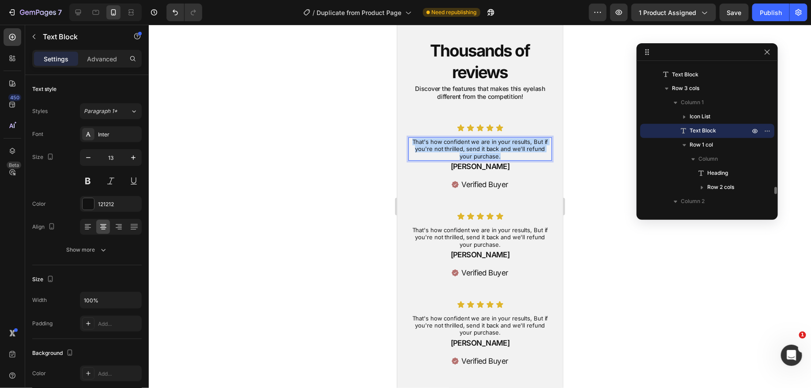
click at [483, 142] on p "That's how confident we are in your results, But if you're not thrilled, send i…" at bounding box center [480, 149] width 142 height 22
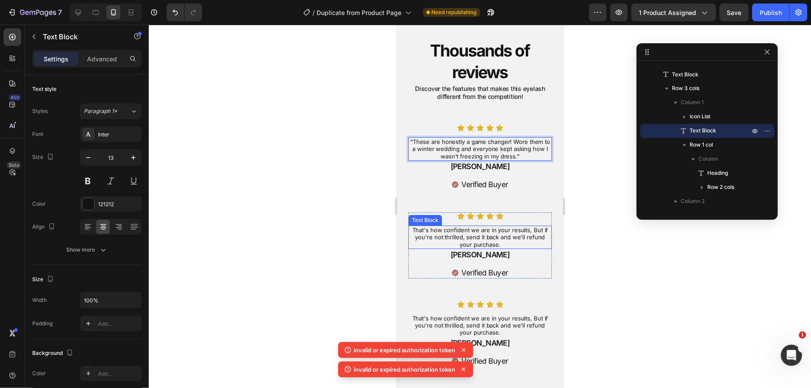
click at [482, 232] on p "That's how confident we are in your results, But if you're not thrilled, send i…" at bounding box center [480, 237] width 142 height 22
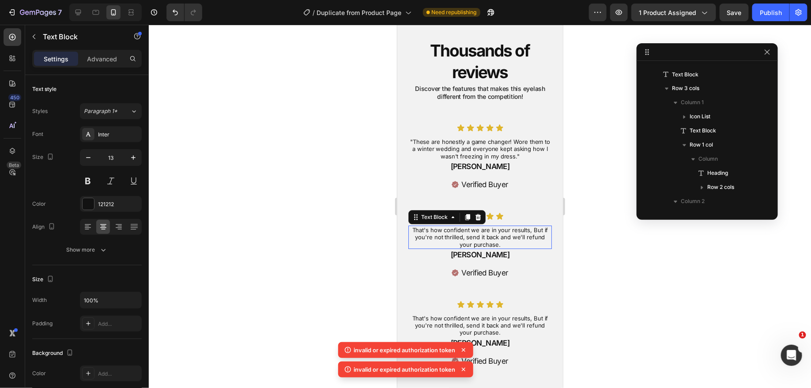
click at [482, 232] on p "That's how confident we are in your results, But if you're not thrilled, send i…" at bounding box center [480, 237] width 142 height 22
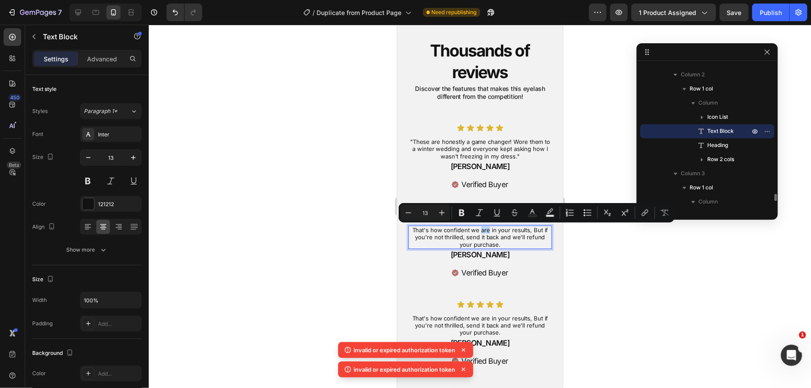
click at [482, 232] on p "That's how confident we are in your results, But if you're not thrilled, send i…" at bounding box center [480, 237] width 142 height 22
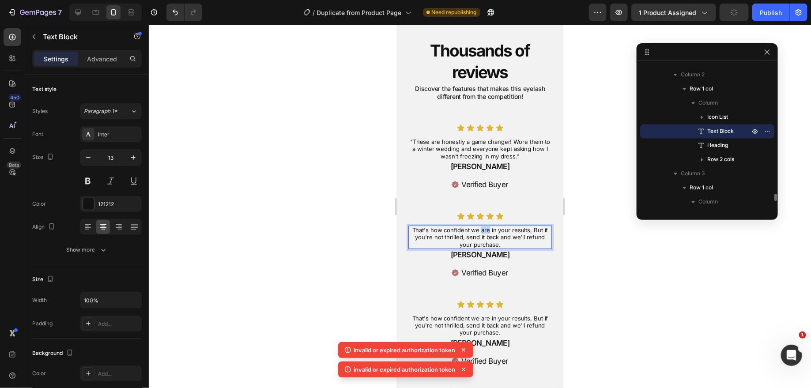
click at [482, 232] on p "That's how confident we are in your results, But if you're not thrilled, send i…" at bounding box center [480, 237] width 142 height 22
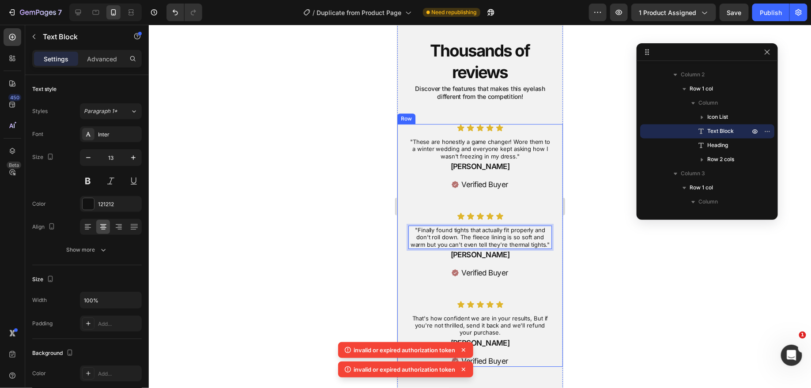
scroll to position [1379, 0]
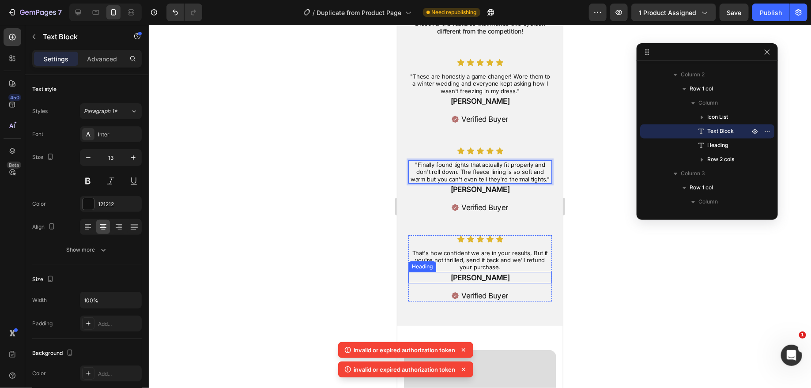
click at [472, 250] on p "That's how confident we are in your results, But if you're not thrilled, send i…" at bounding box center [480, 260] width 142 height 22
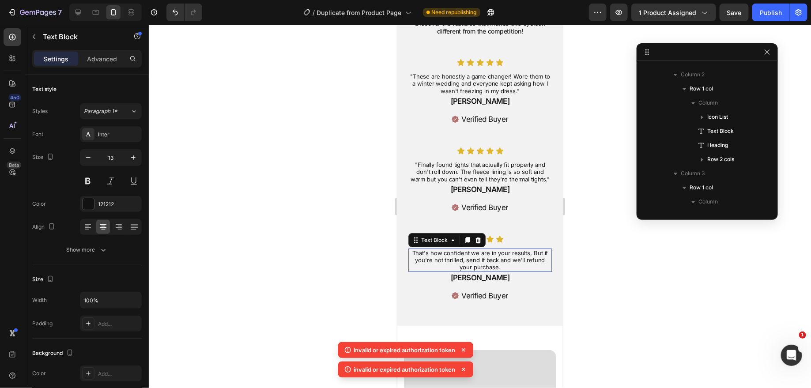
click at [472, 250] on p "That's how confident we are in your results, But if you're not thrilled, send i…" at bounding box center [480, 260] width 142 height 22
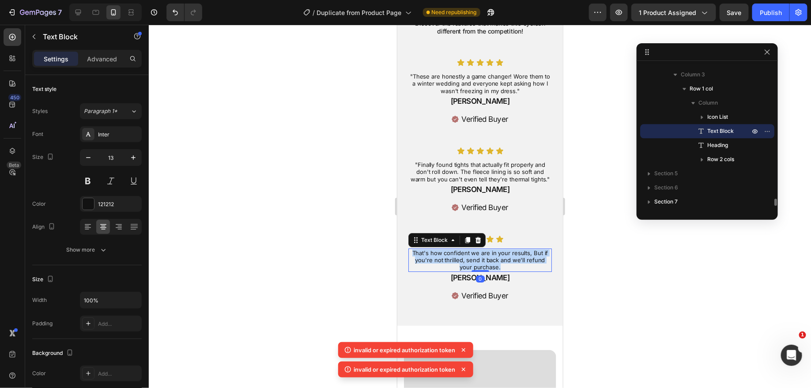
click at [472, 250] on p "That's how confident we are in your results, But if you're not thrilled, send i…" at bounding box center [480, 260] width 142 height 22
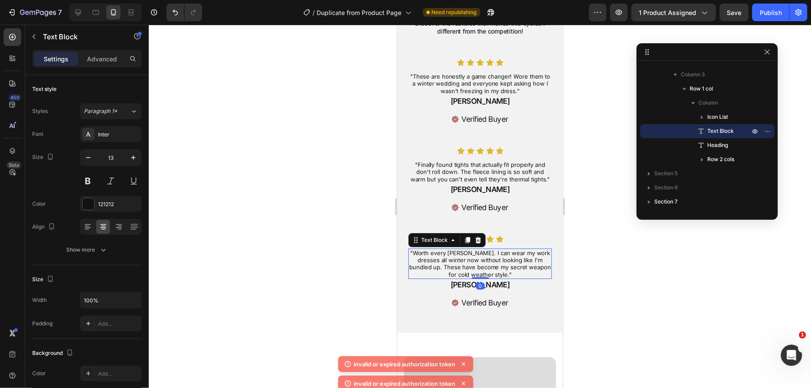
click at [326, 222] on div at bounding box center [480, 206] width 662 height 363
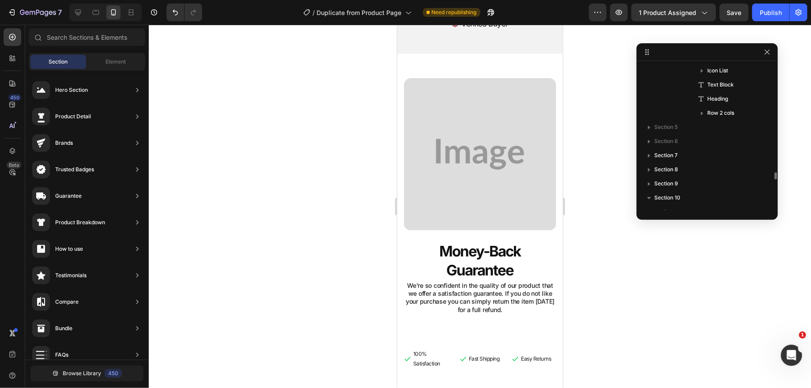
scroll to position [2709, 0]
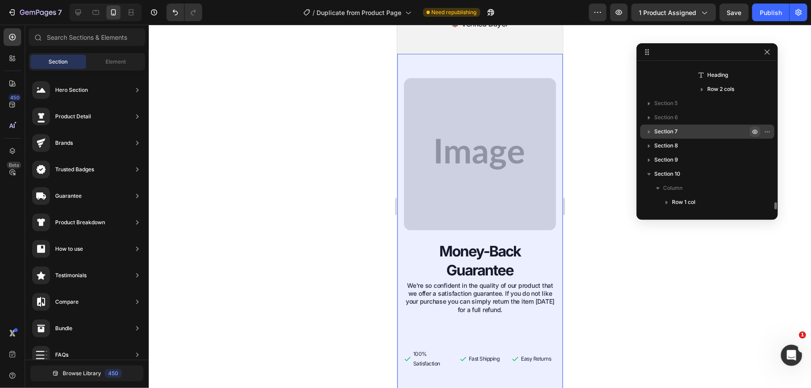
click at [755, 129] on icon "button" at bounding box center [754, 131] width 7 height 7
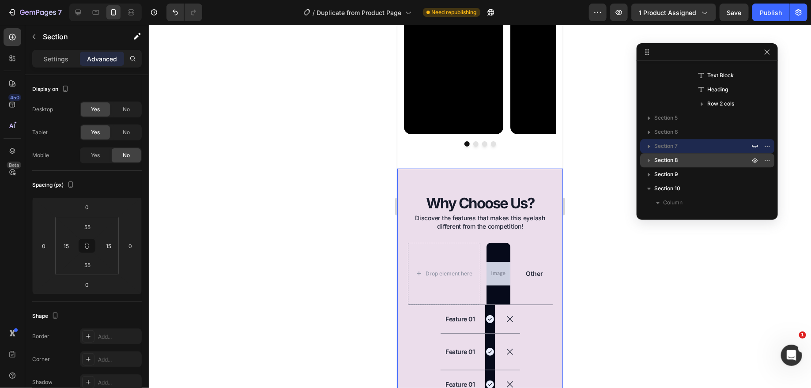
scroll to position [2711, 0]
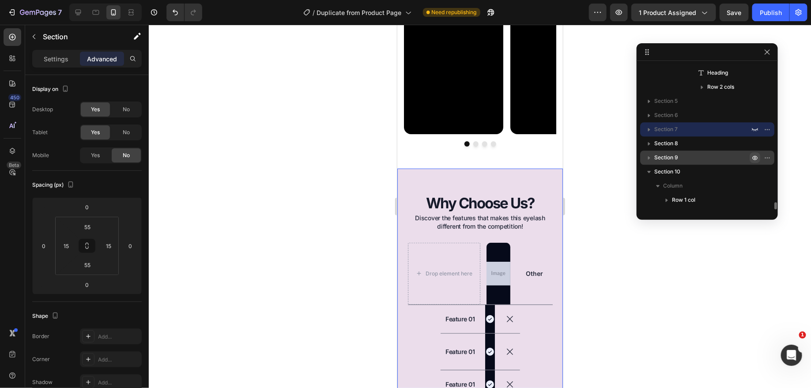
click at [756, 159] on icon "button" at bounding box center [754, 157] width 7 height 7
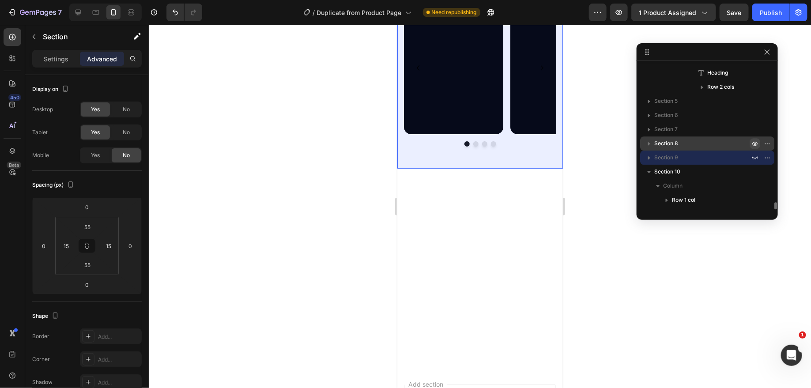
click at [754, 142] on icon "button" at bounding box center [754, 144] width 5 height 4
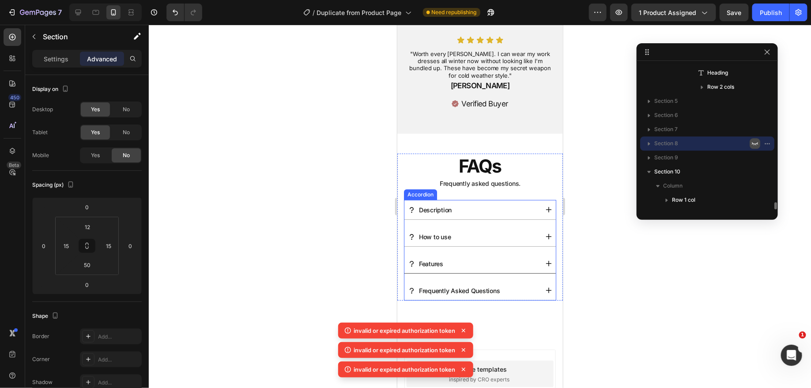
scroll to position [1578, 0]
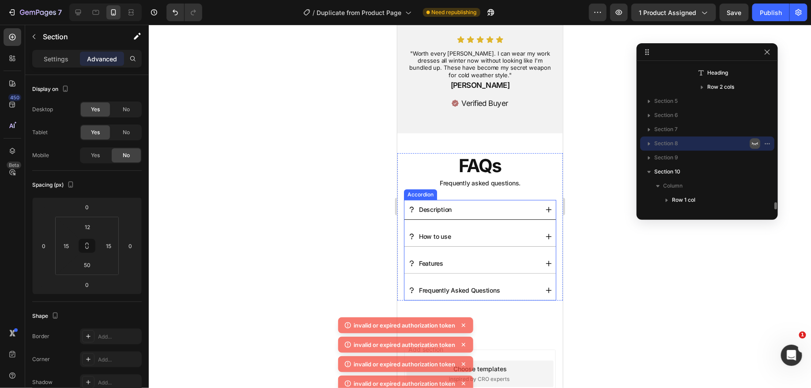
click at [471, 211] on div "Description" at bounding box center [472, 209] width 130 height 14
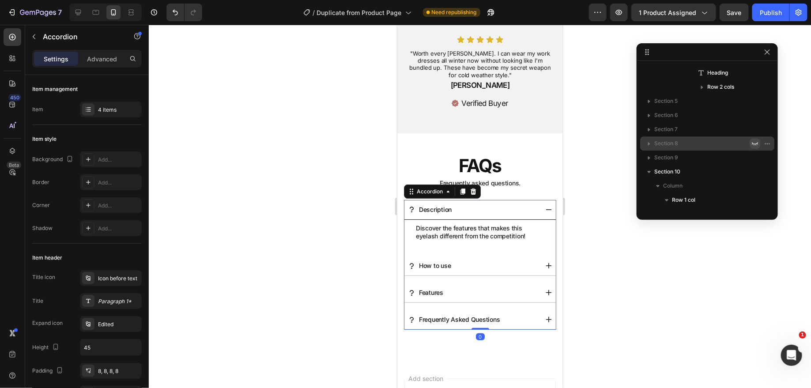
scroll to position [2778, 0]
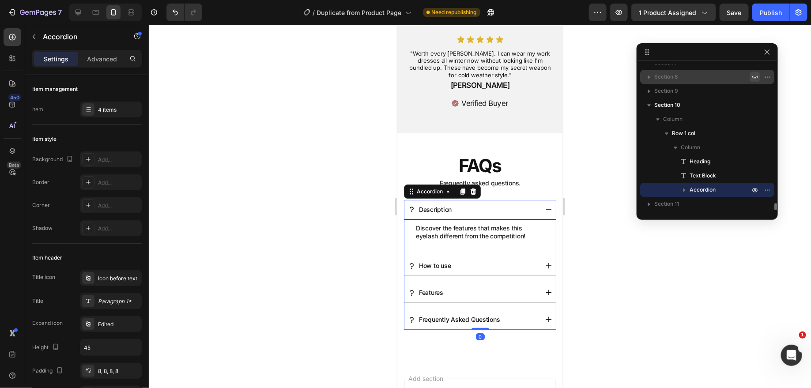
click at [471, 211] on div "Description" at bounding box center [472, 209] width 130 height 14
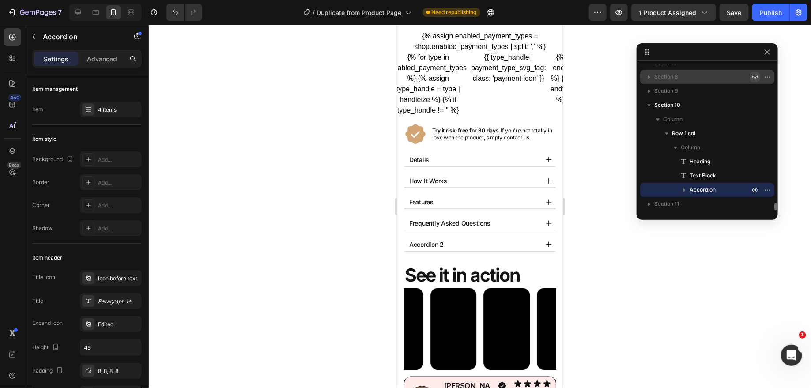
scroll to position [381, 0]
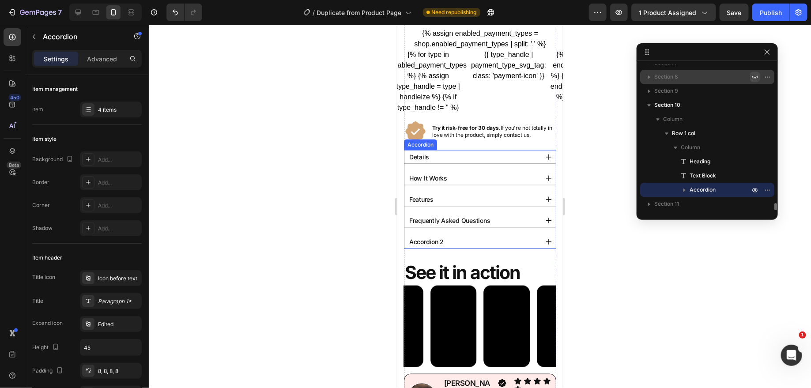
click at [449, 152] on div "Details" at bounding box center [472, 157] width 130 height 14
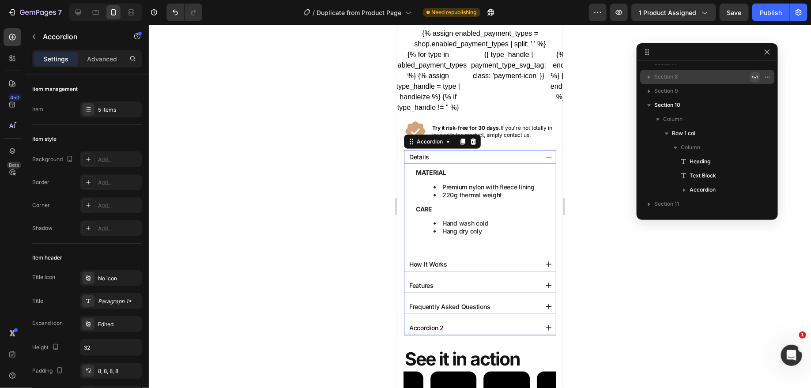
scroll to position [619, 0]
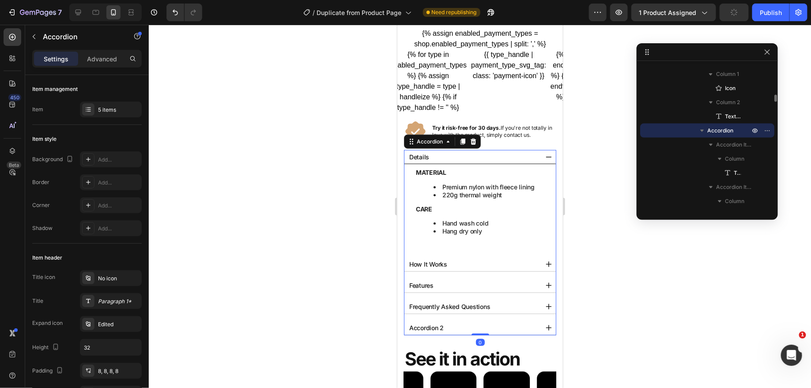
click at [445, 153] on div "Details" at bounding box center [472, 157] width 130 height 14
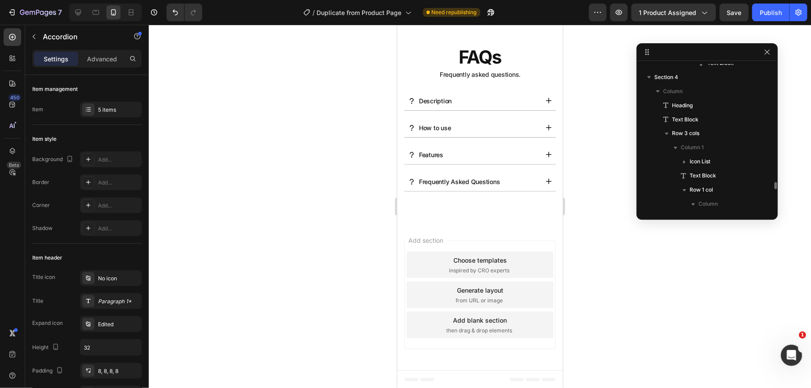
scroll to position [2778, 0]
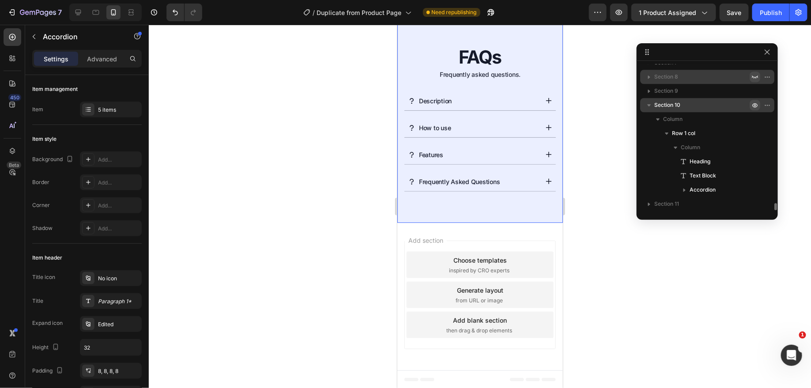
click at [754, 104] on icon "button" at bounding box center [754, 105] width 7 height 7
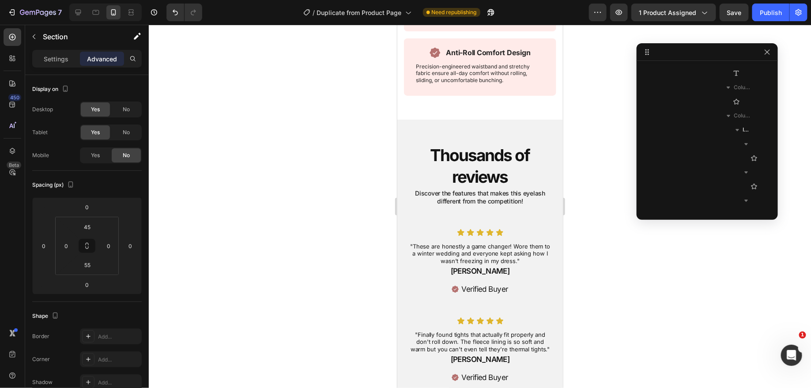
scroll to position [1489, 0]
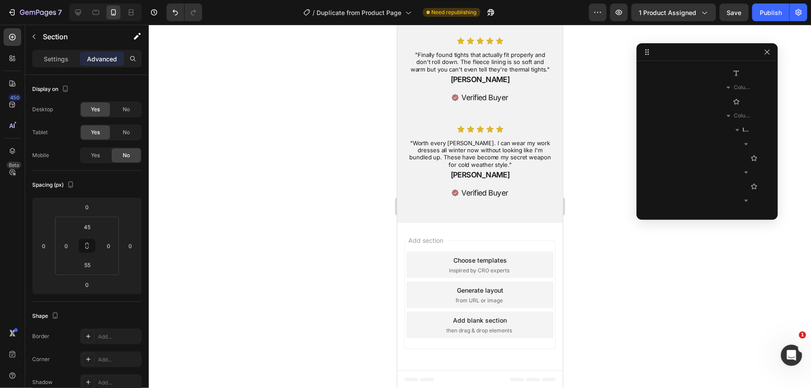
click at [508, 326] on span "then drag & drop elements" at bounding box center [479, 330] width 66 height 8
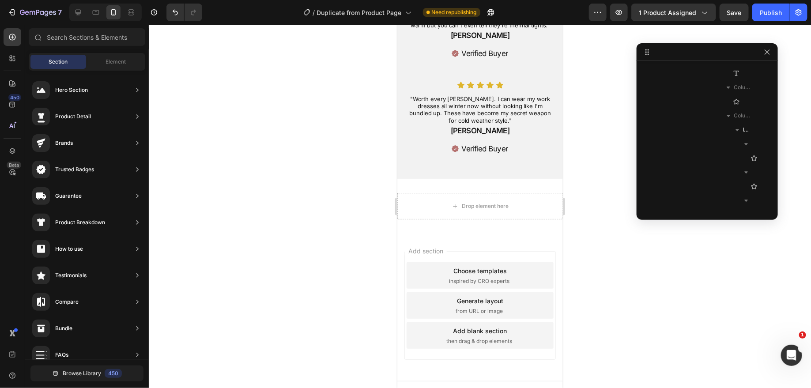
scroll to position [1543, 0]
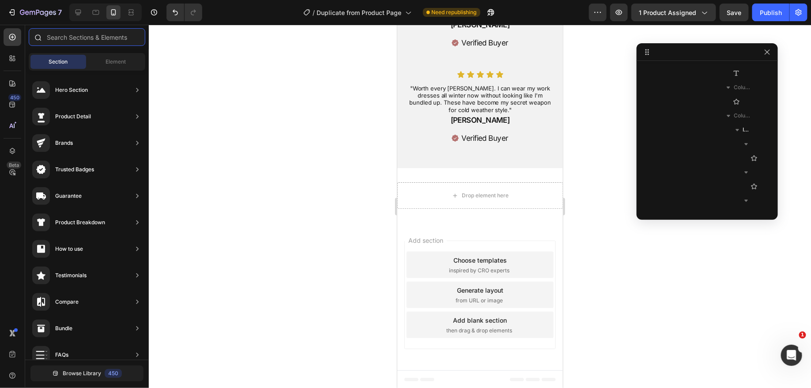
click at [94, 31] on input "text" at bounding box center [87, 37] width 117 height 18
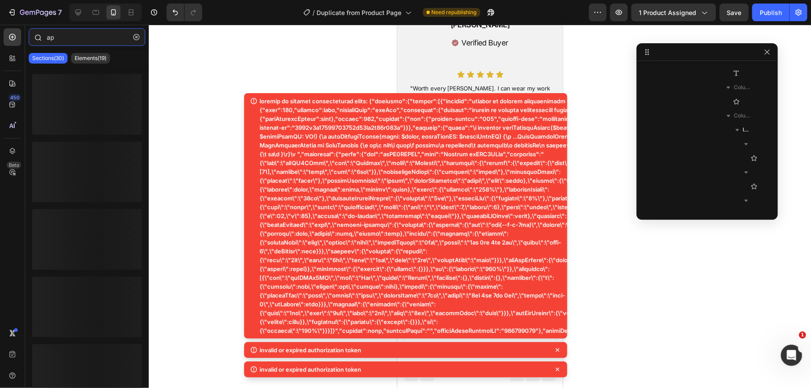
type input "a"
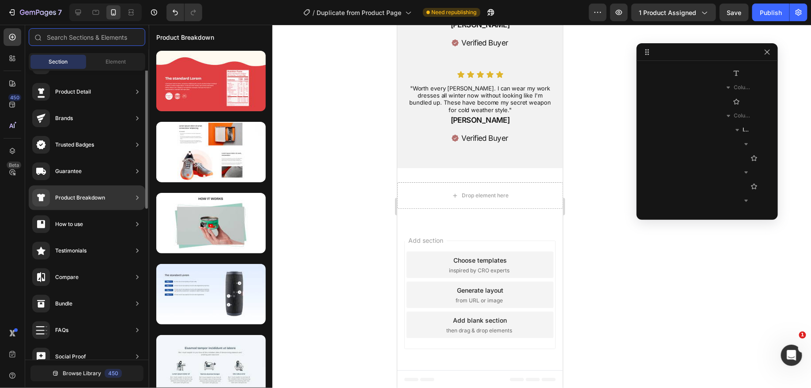
scroll to position [0, 0]
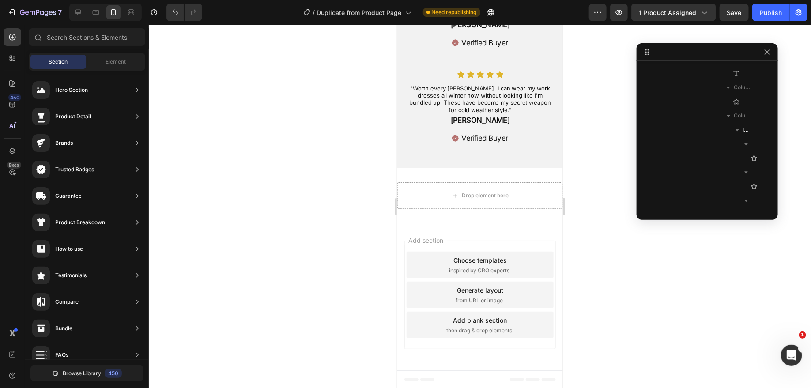
click at [110, 50] on div "Sections(30) Elements(84) Section Element Hero Section Product Detail Brands Tr…" at bounding box center [87, 207] width 124 height 358
click at [110, 56] on div "Element" at bounding box center [116, 62] width 56 height 14
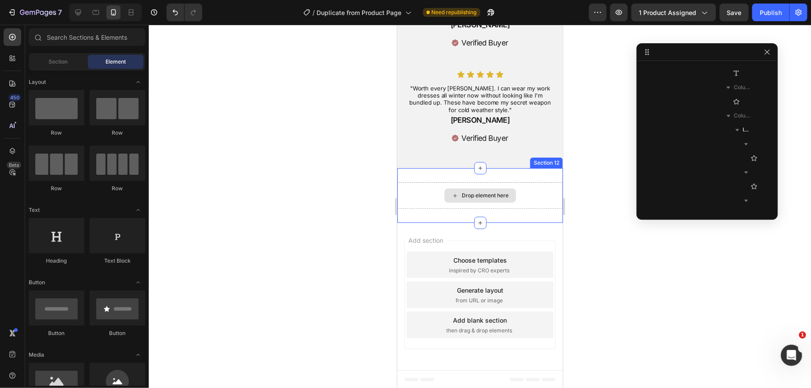
click at [471, 192] on div "Drop element here" at bounding box center [485, 195] width 47 height 7
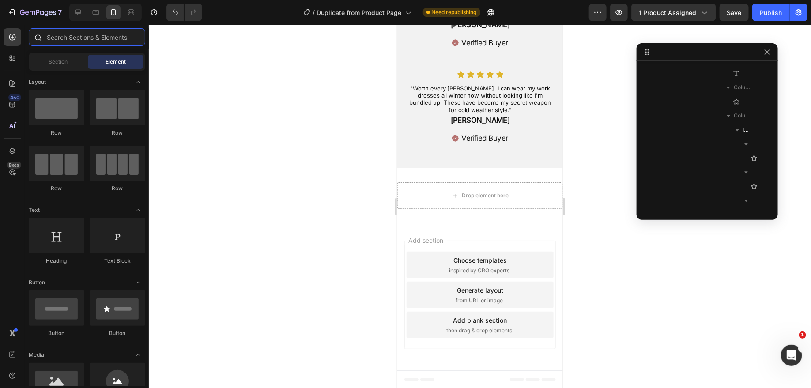
click at [64, 35] on input "text" at bounding box center [87, 37] width 117 height 18
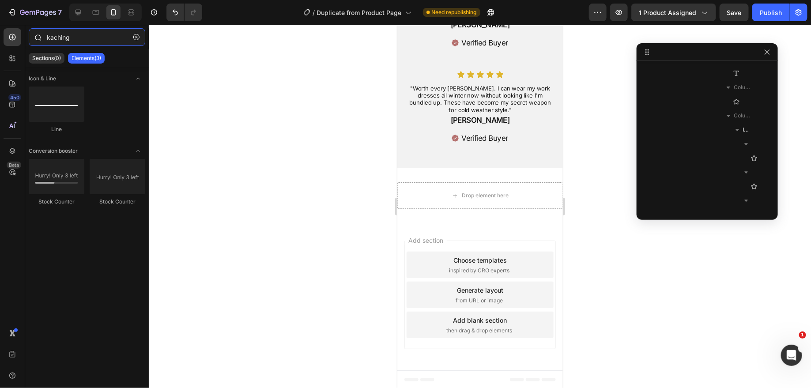
type input "kaching"
click at [132, 36] on button "button" at bounding box center [136, 37] width 14 height 14
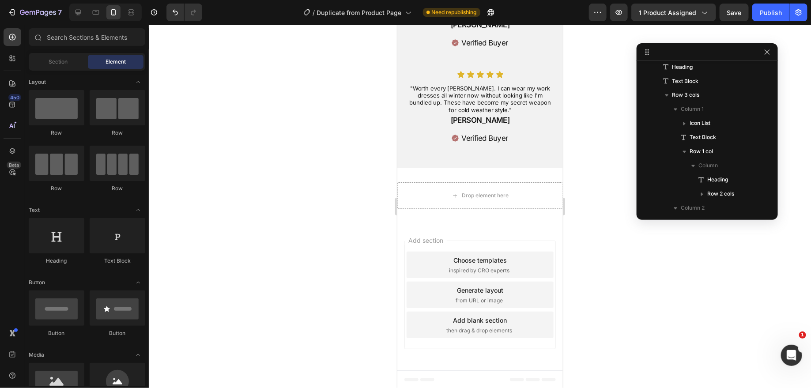
scroll to position [2707, 0]
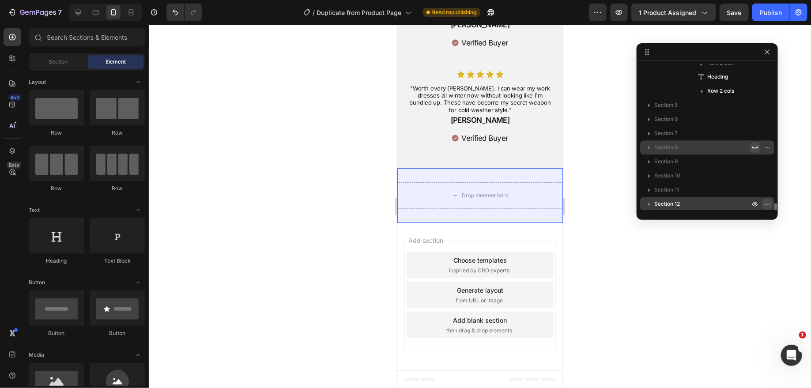
click at [767, 201] on icon "button" at bounding box center [767, 203] width 7 height 7
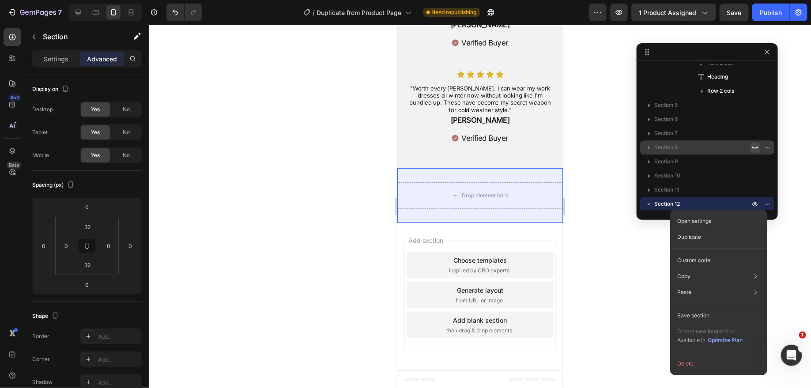
click at [704, 361] on button "Delete" at bounding box center [719, 364] width 90 height 16
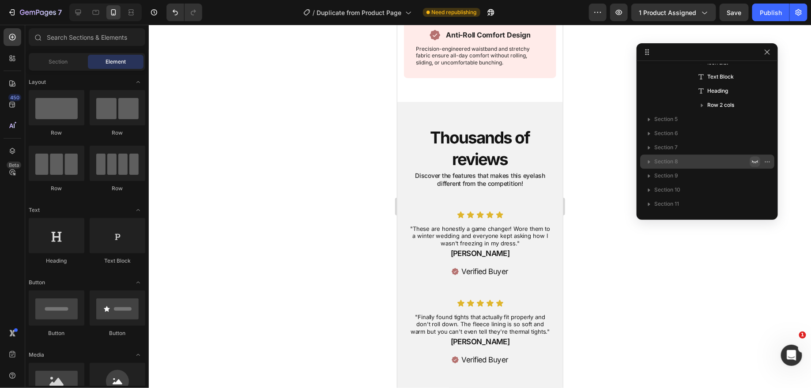
scroll to position [1259, 0]
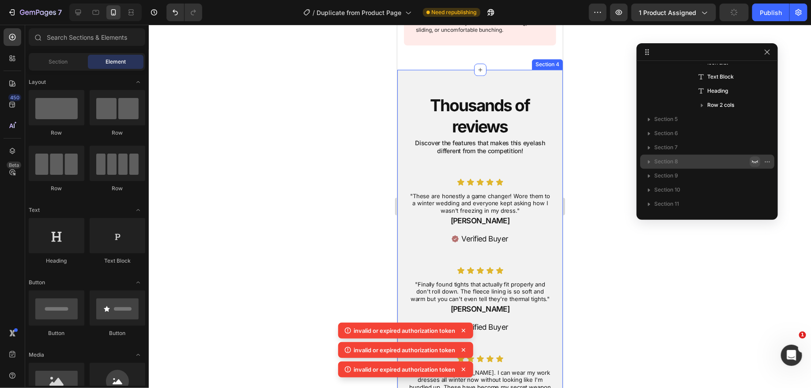
click at [488, 146] on p "Discover the features that makes this eyelash different from the competition!" at bounding box center [479, 147] width 151 height 16
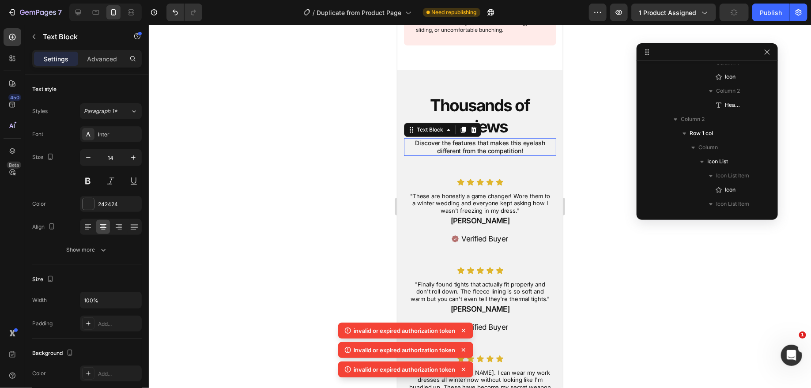
click at [488, 146] on p "Discover the features that makes this eyelash different from the competition!" at bounding box center [479, 147] width 151 height 16
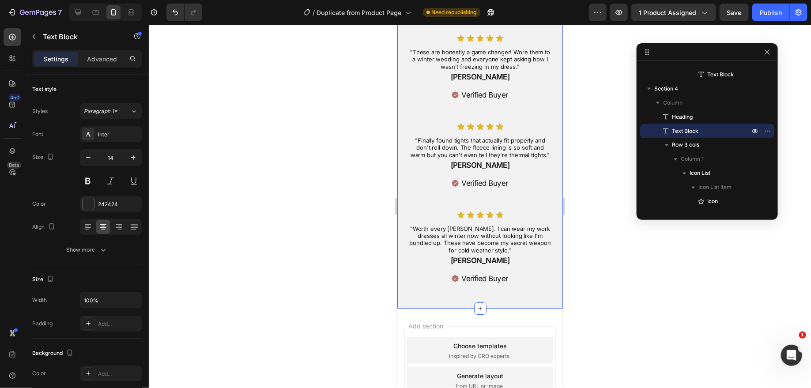
scroll to position [1410, 0]
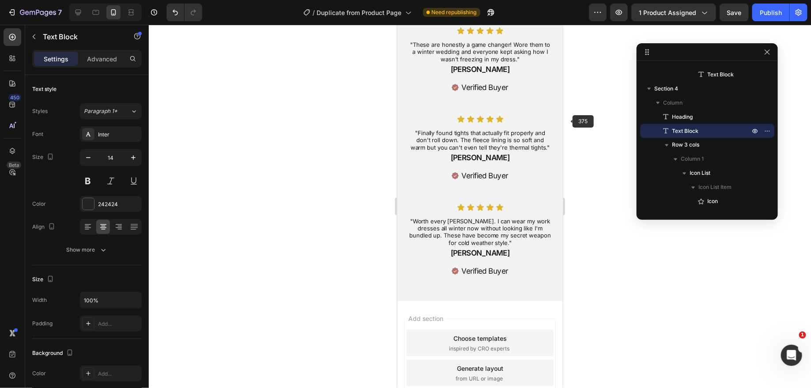
click at [570, 119] on div at bounding box center [480, 206] width 662 height 363
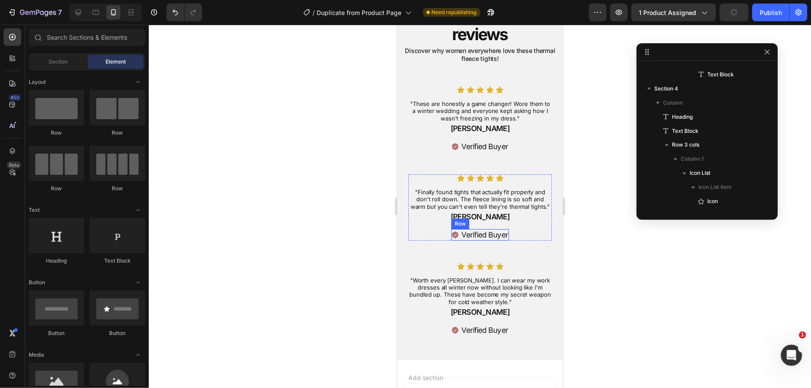
scroll to position [1347, 0]
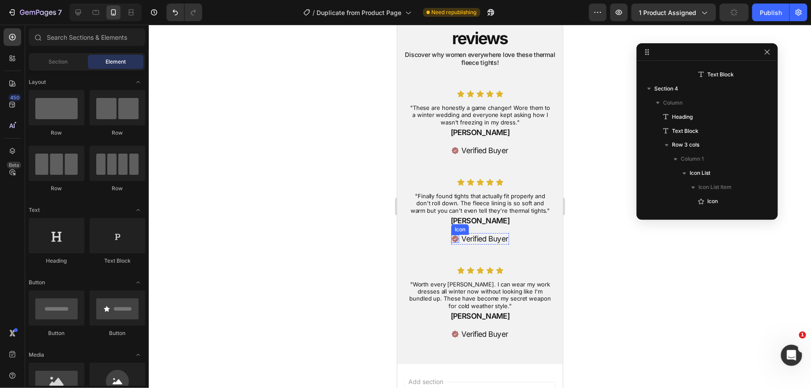
click at [455, 240] on icon at bounding box center [454, 238] width 7 height 7
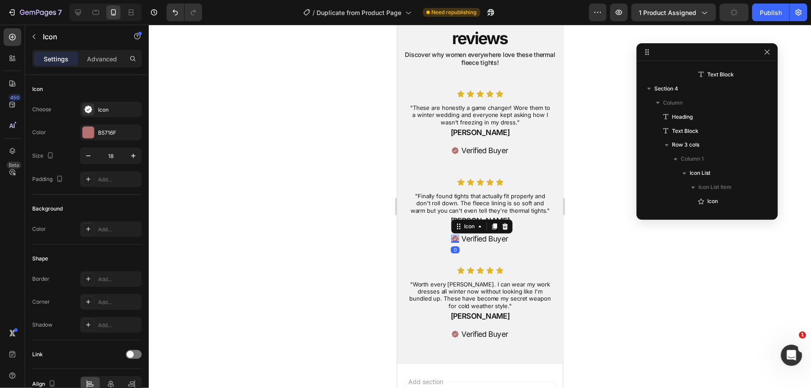
scroll to position [2935, 0]
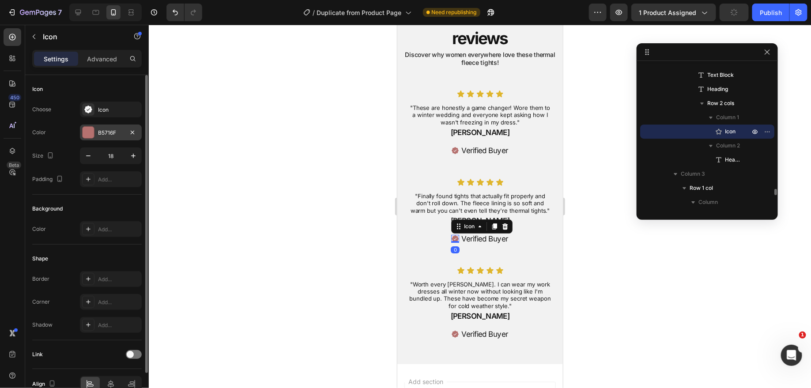
click at [109, 127] on div "B5716F" at bounding box center [111, 132] width 62 height 16
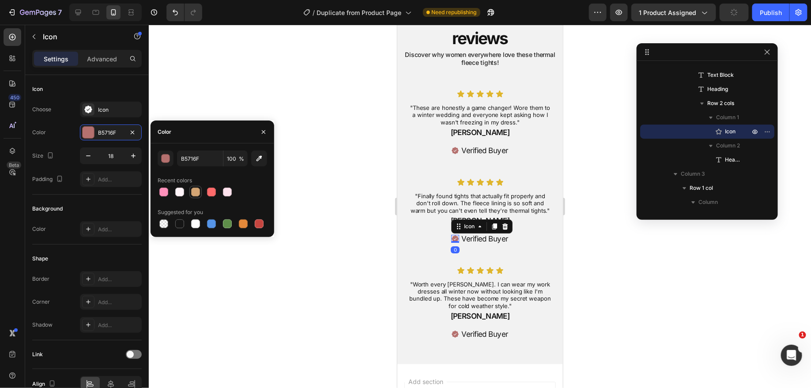
click at [196, 191] on div at bounding box center [195, 192] width 9 height 9
type input "D4A574"
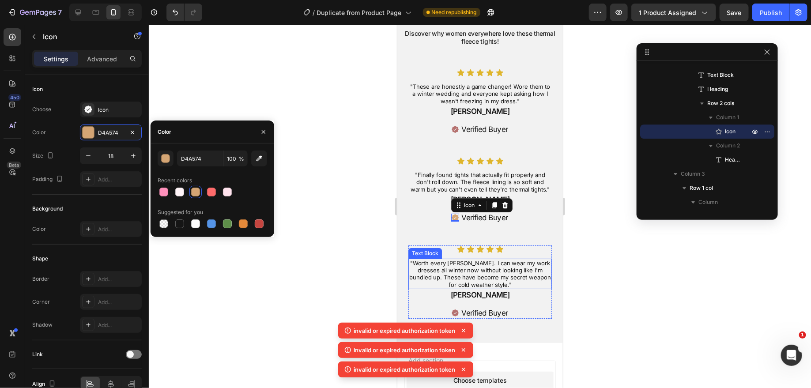
scroll to position [1371, 0]
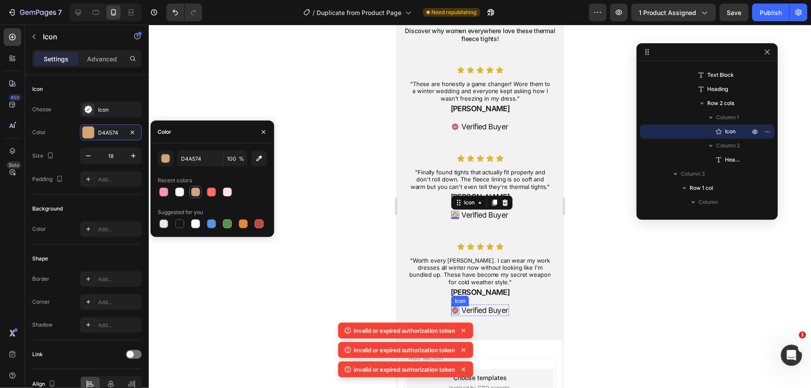
click at [455, 313] on icon at bounding box center [455, 310] width 8 height 8
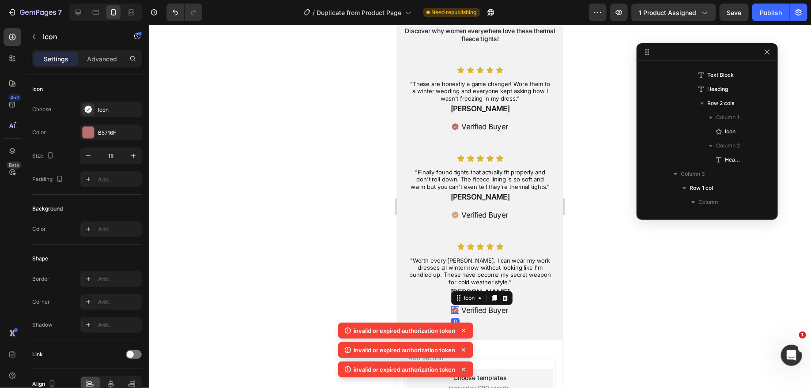
scroll to position [3231, 0]
click at [453, 309] on icon at bounding box center [454, 309] width 7 height 7
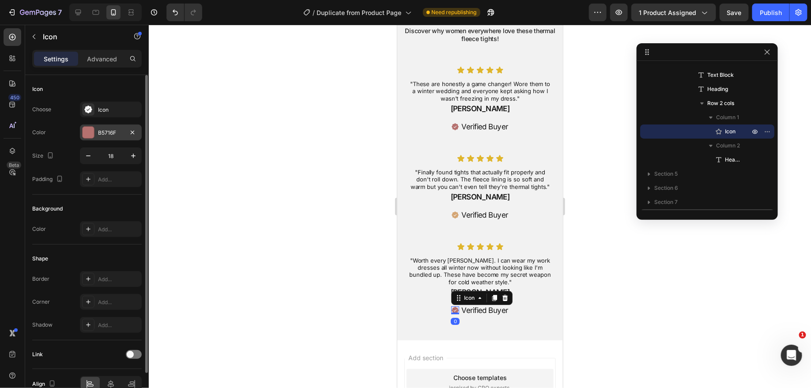
click at [102, 129] on div "B5716F" at bounding box center [111, 133] width 26 height 8
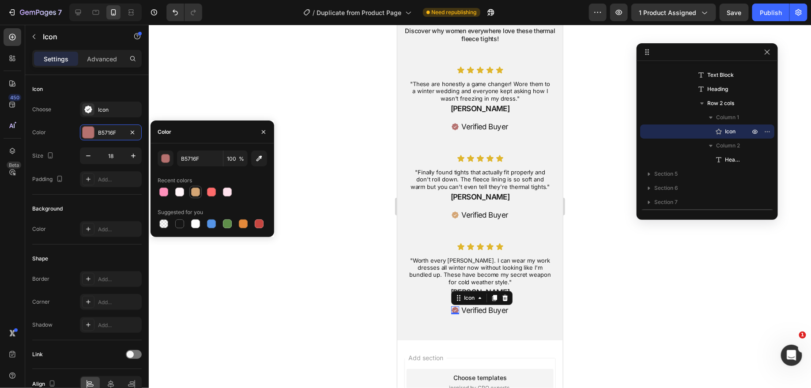
click at [199, 194] on div at bounding box center [195, 192] width 9 height 9
type input "D4A574"
click at [456, 126] on icon at bounding box center [454, 126] width 7 height 7
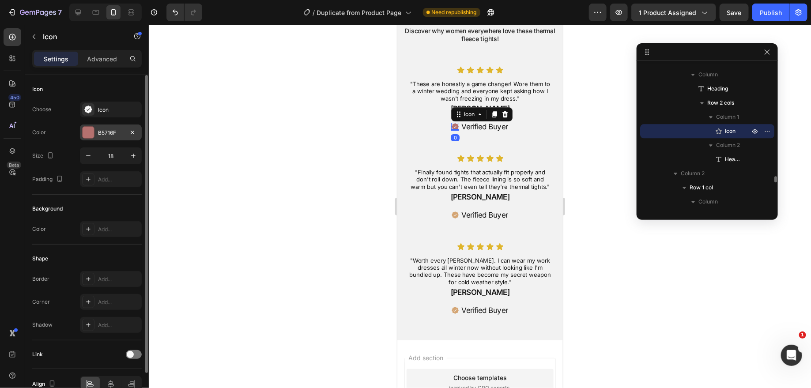
click at [104, 131] on div "B5716F" at bounding box center [111, 133] width 26 height 8
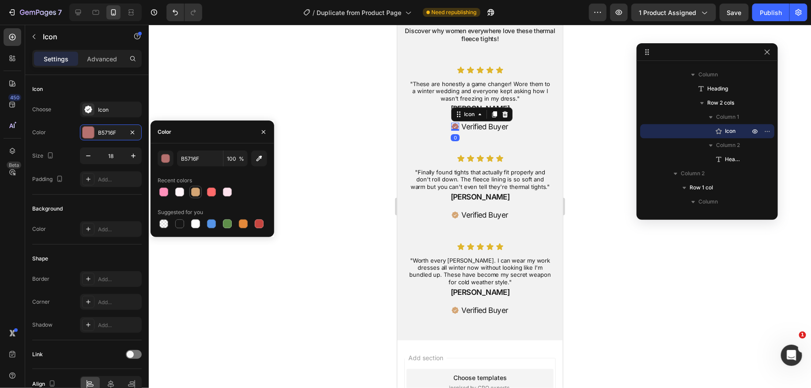
click at [195, 192] on div at bounding box center [195, 192] width 9 height 9
type input "D4A574"
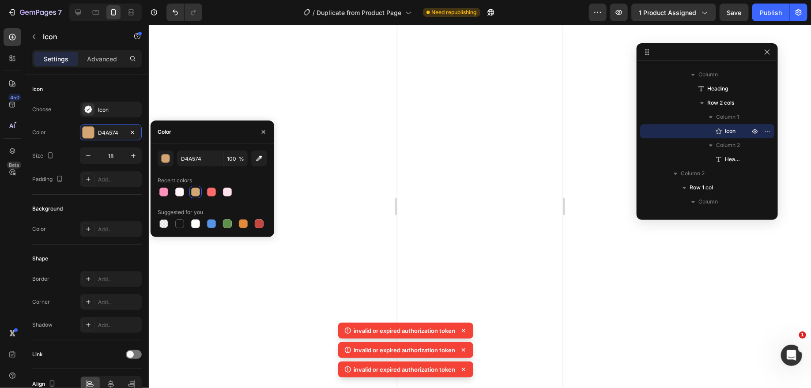
scroll to position [0, 0]
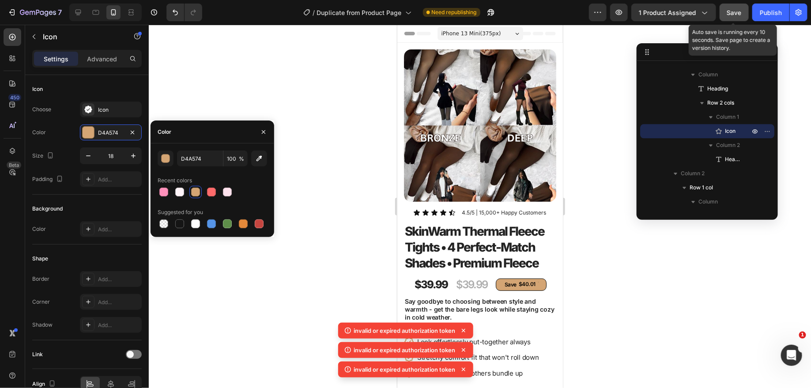
click at [732, 5] on button "Save" at bounding box center [734, 13] width 29 height 18
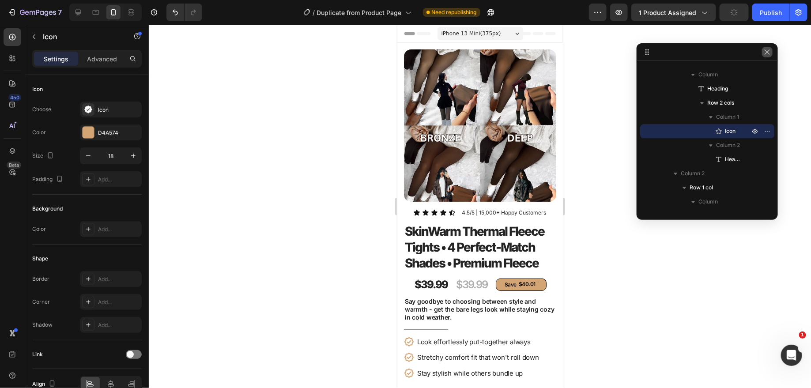
click at [767, 47] on button "button" at bounding box center [767, 52] width 11 height 11
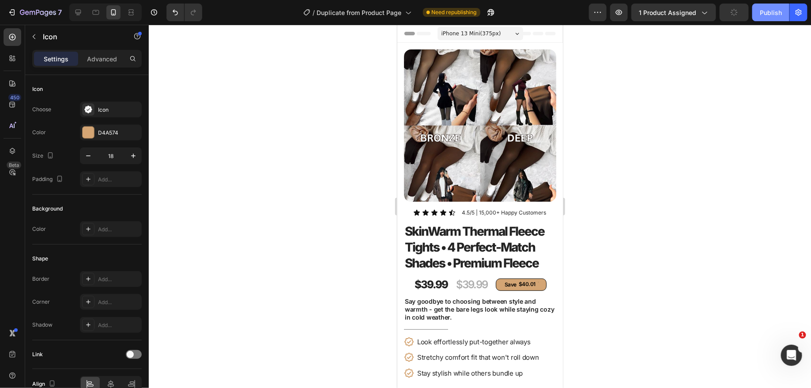
click at [773, 7] on button "Publish" at bounding box center [770, 13] width 37 height 18
click at [606, 16] on button "button" at bounding box center [598, 13] width 18 height 18
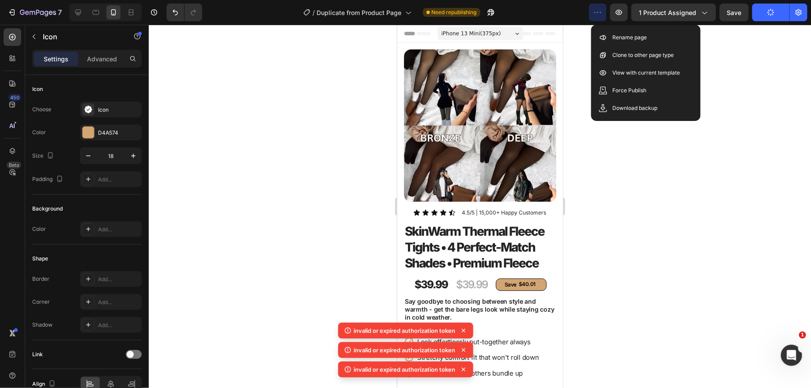
click at [739, 80] on div at bounding box center [480, 206] width 662 height 363
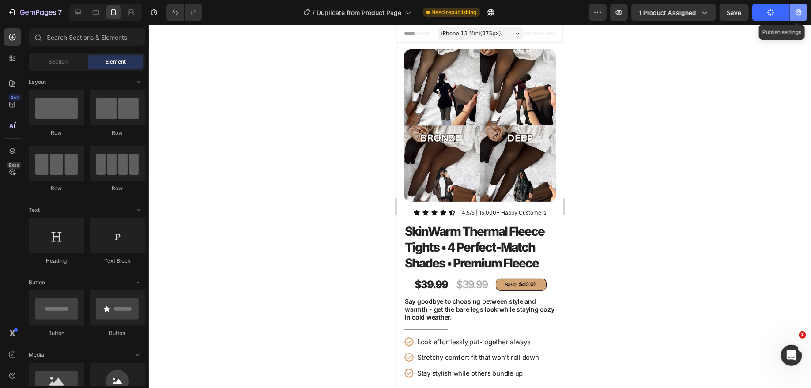
click at [802, 15] on icon "button" at bounding box center [798, 12] width 9 height 9
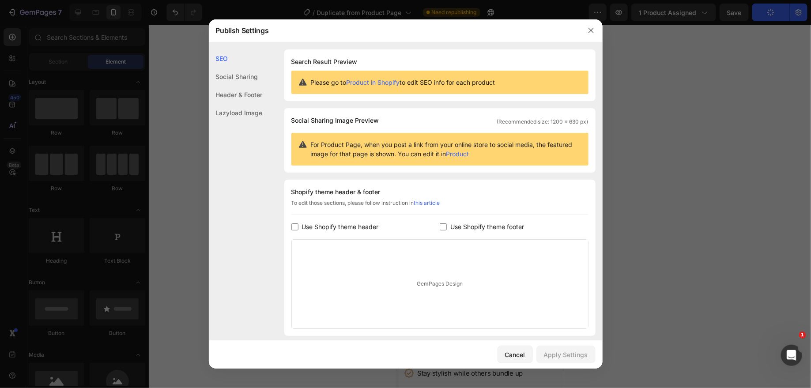
click at [578, 26] on div "Publish Settings" at bounding box center [394, 30] width 371 height 23
click at [588, 31] on icon "button" at bounding box center [591, 30] width 7 height 7
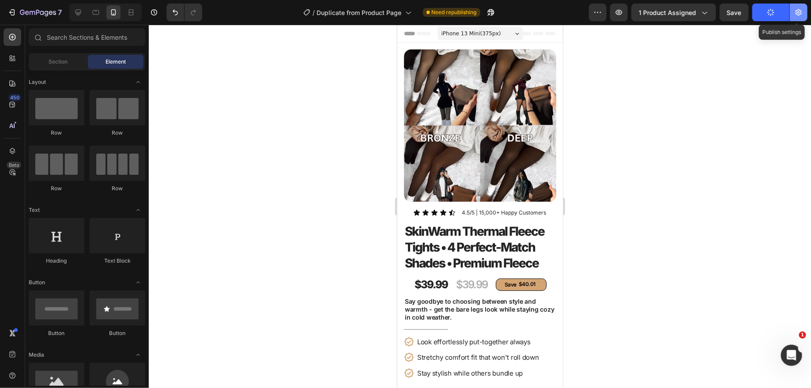
click at [802, 15] on icon "button" at bounding box center [798, 12] width 9 height 9
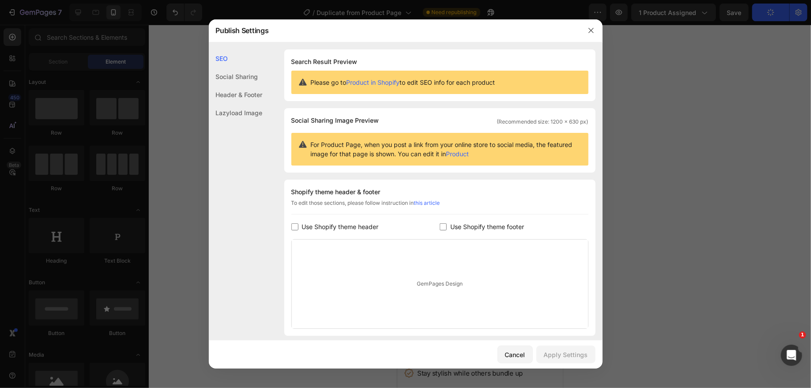
click at [582, 23] on div at bounding box center [591, 30] width 23 height 23
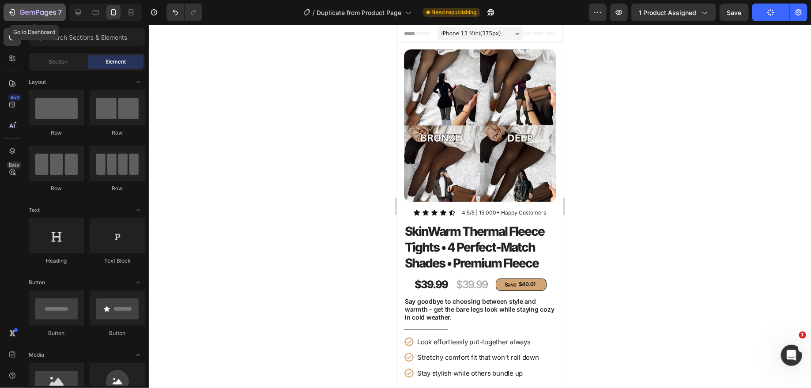
click at [11, 12] on icon "button" at bounding box center [11, 12] width 4 height 3
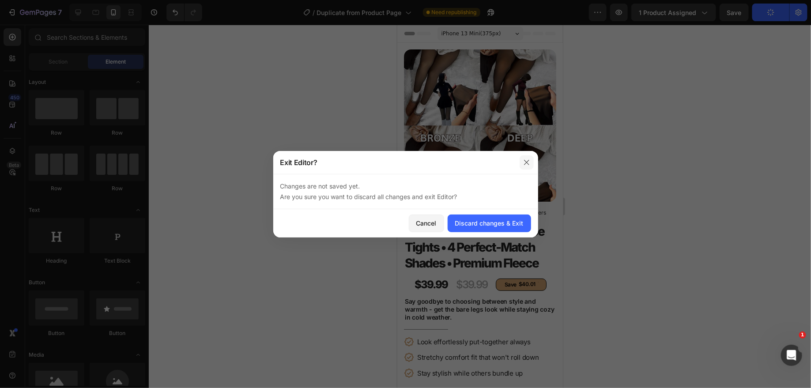
click at [529, 160] on icon "button" at bounding box center [526, 162] width 7 height 7
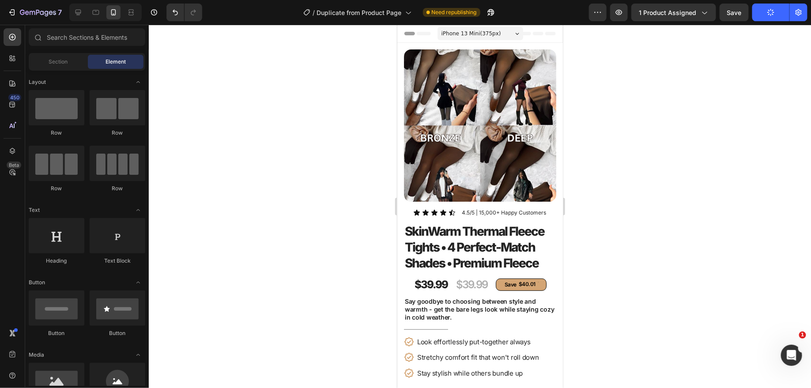
click at [782, 8] on button "Publish" at bounding box center [770, 13] width 37 height 18
drag, startPoint x: 777, startPoint y: 11, endPoint x: 736, endPoint y: 13, distance: 41.5
click at [774, 11] on button "Publish" at bounding box center [770, 13] width 37 height 18
click at [727, 14] on button "Save" at bounding box center [734, 13] width 29 height 18
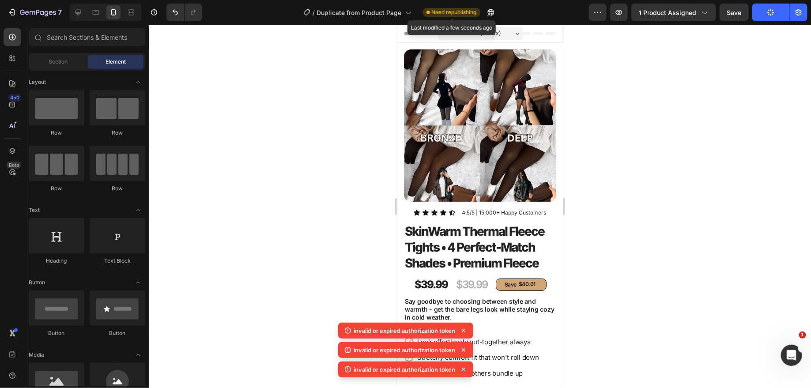
click at [466, 11] on span "Need republishing" at bounding box center [454, 12] width 45 height 8
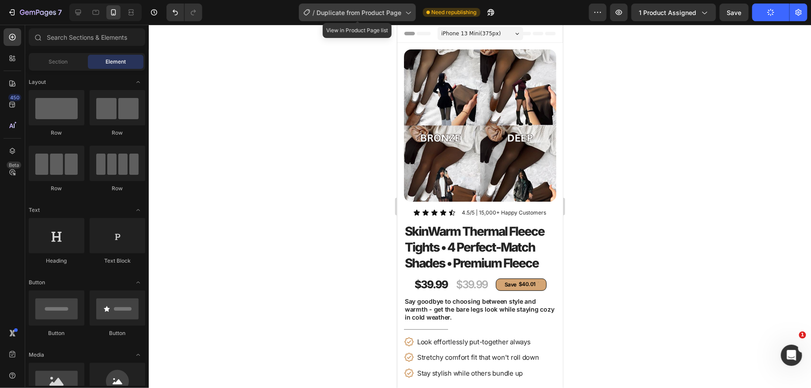
click at [410, 16] on icon at bounding box center [407, 12] width 9 height 9
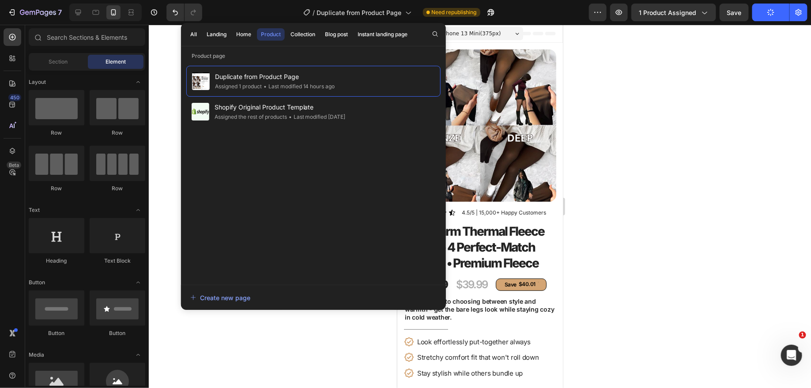
click at [654, 94] on div at bounding box center [480, 206] width 662 height 363
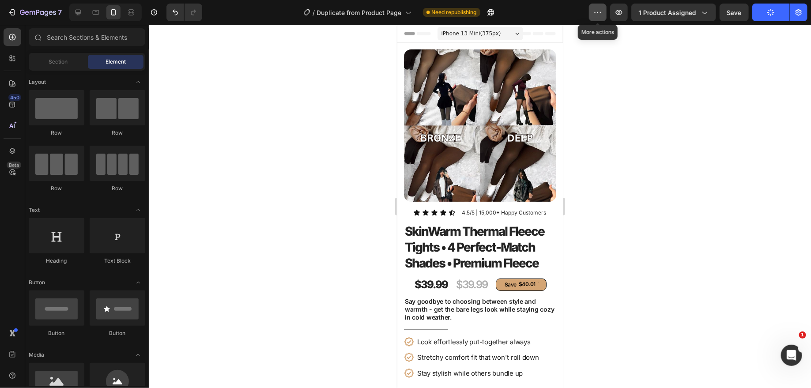
click at [602, 14] on icon "button" at bounding box center [597, 12] width 9 height 9
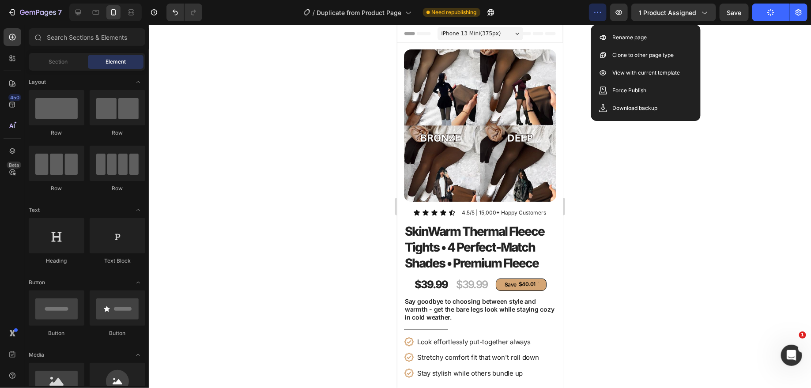
click at [736, 68] on div at bounding box center [480, 206] width 662 height 363
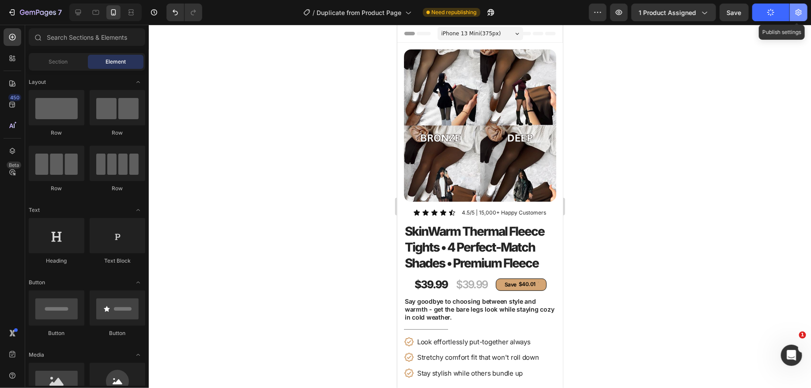
click at [797, 10] on icon "button" at bounding box center [798, 12] width 9 height 9
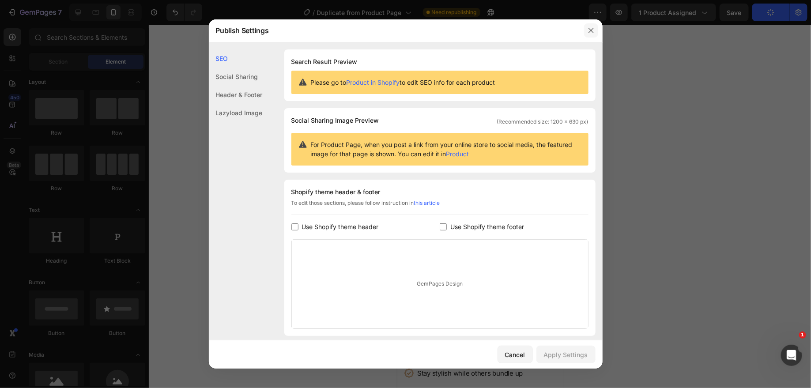
click at [589, 27] on icon "button" at bounding box center [591, 30] width 7 height 7
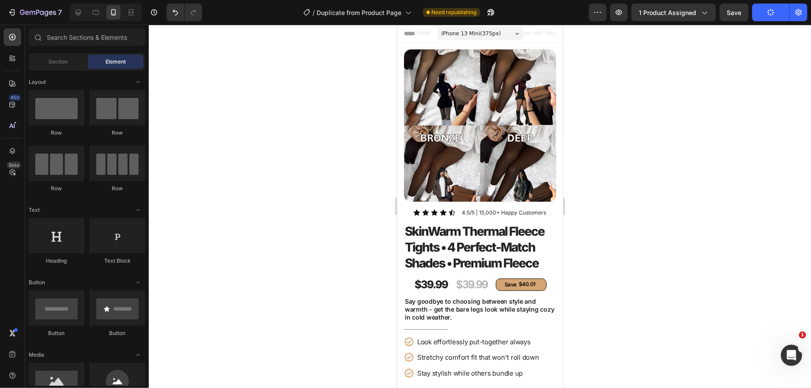
click at [703, 77] on div at bounding box center [480, 206] width 662 height 363
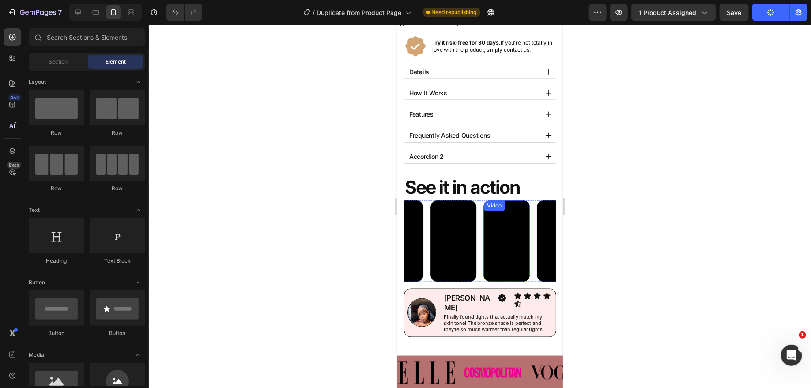
scroll to position [464, 0]
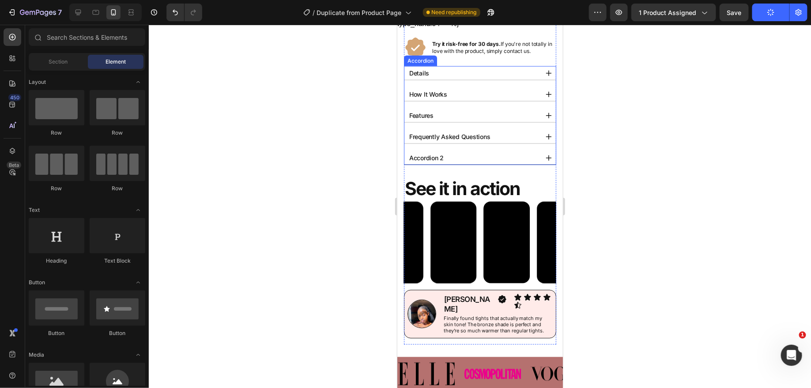
click at [465, 156] on div "Accordion 2" at bounding box center [472, 158] width 130 height 14
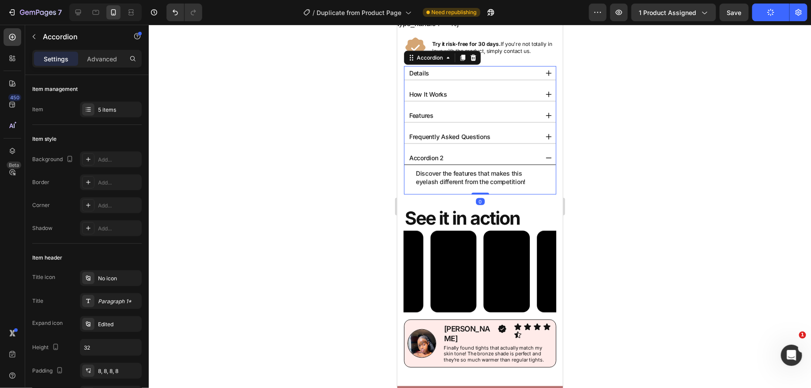
click at [465, 156] on div "Accordion 2" at bounding box center [472, 158] width 130 height 14
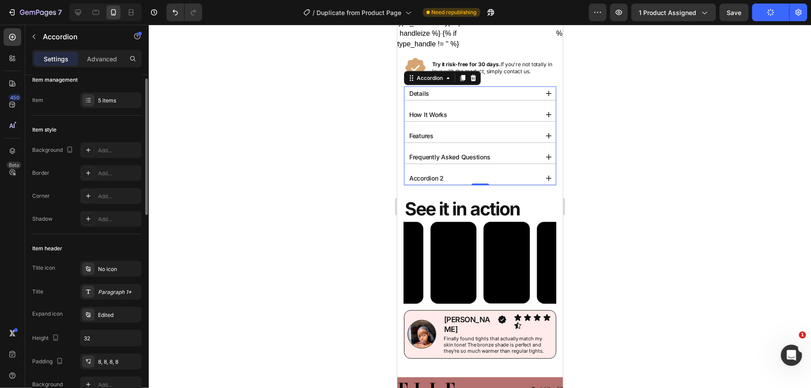
scroll to position [0, 0]
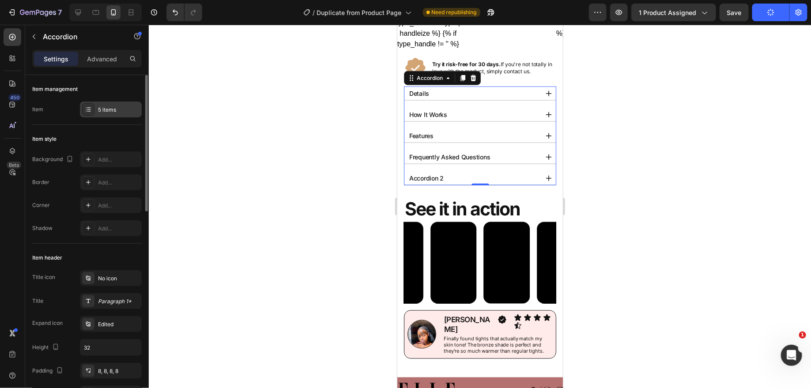
click at [103, 112] on div "5 items" at bounding box center [118, 110] width 41 height 8
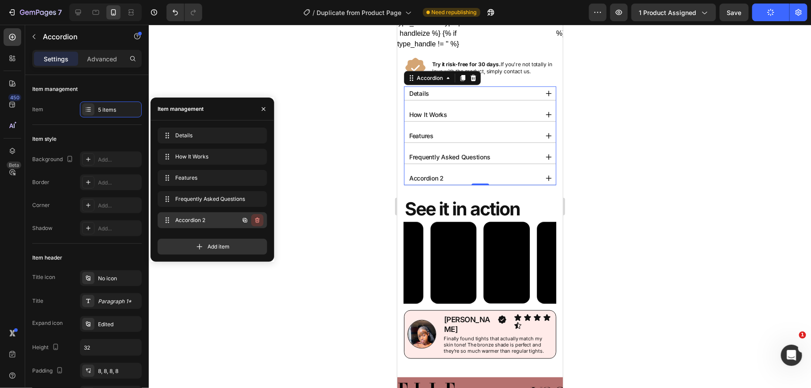
click at [261, 219] on button "button" at bounding box center [257, 220] width 12 height 12
click at [251, 220] on div "Delete" at bounding box center [251, 220] width 16 height 8
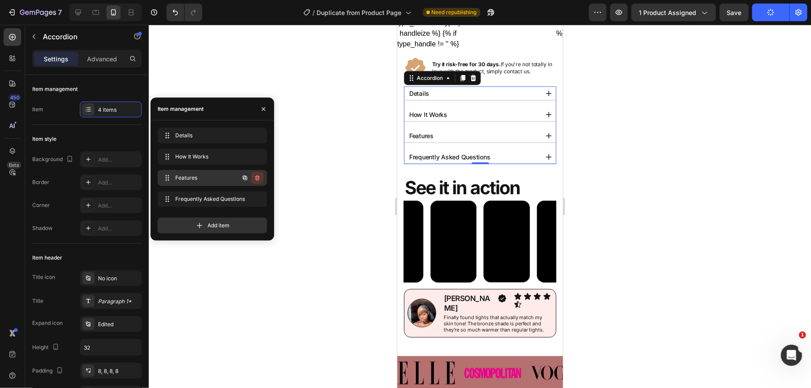
click at [255, 178] on icon "button" at bounding box center [257, 177] width 7 height 7
click at [256, 178] on div "Delete" at bounding box center [251, 178] width 16 height 8
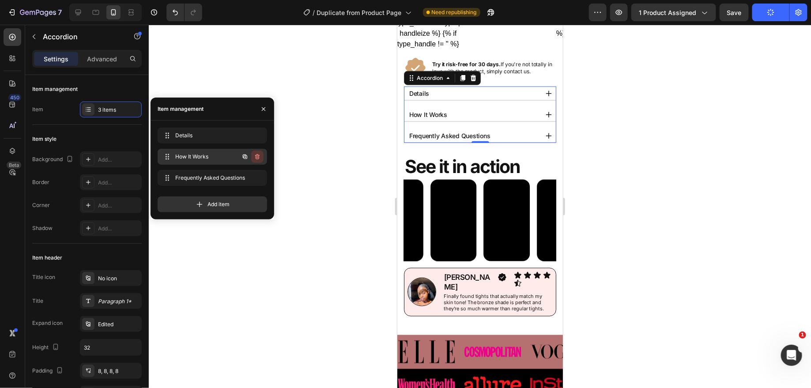
click at [259, 157] on icon "button" at bounding box center [257, 156] width 4 height 5
click at [252, 154] on div "Delete" at bounding box center [251, 157] width 16 height 8
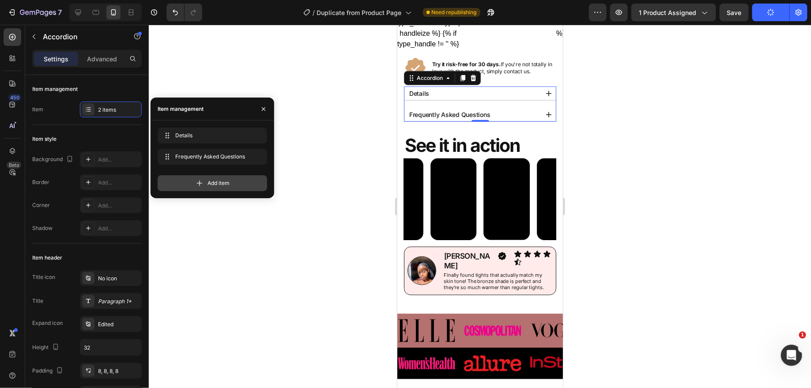
click at [245, 184] on div "Add item" at bounding box center [212, 183] width 109 height 16
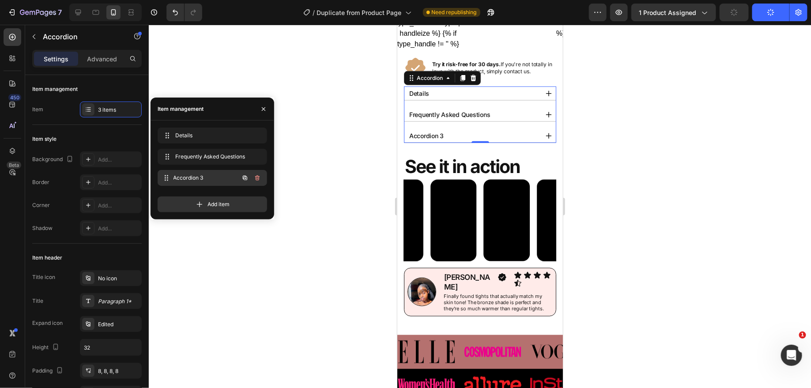
click at [206, 176] on span "Accordion 3" at bounding box center [205, 178] width 65 height 8
click at [206, 176] on span "Accordion 3" at bounding box center [200, 178] width 50 height 8
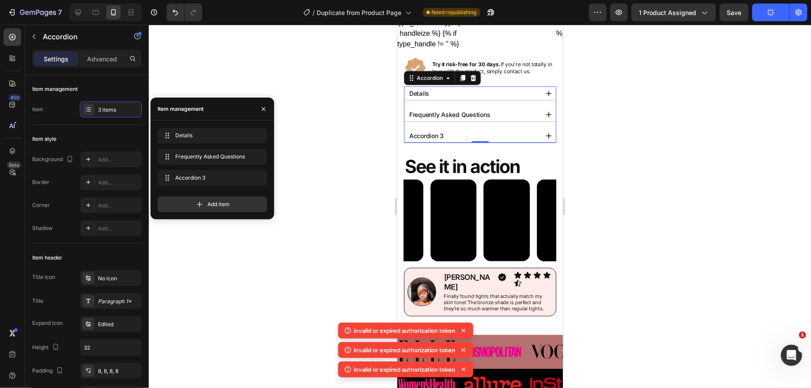
click at [454, 136] on div "Accordion 3" at bounding box center [472, 135] width 130 height 14
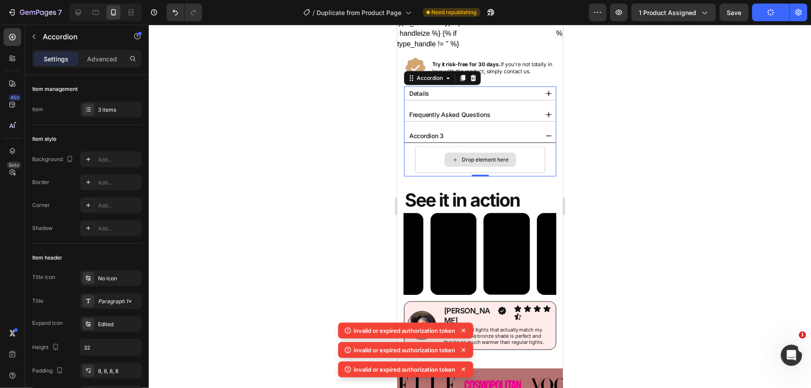
click at [464, 156] on div "Drop element here" at bounding box center [485, 159] width 47 height 7
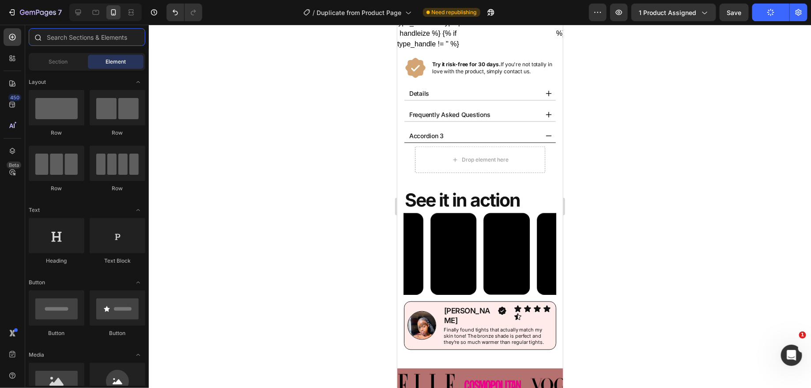
click at [92, 35] on input "text" at bounding box center [87, 37] width 117 height 18
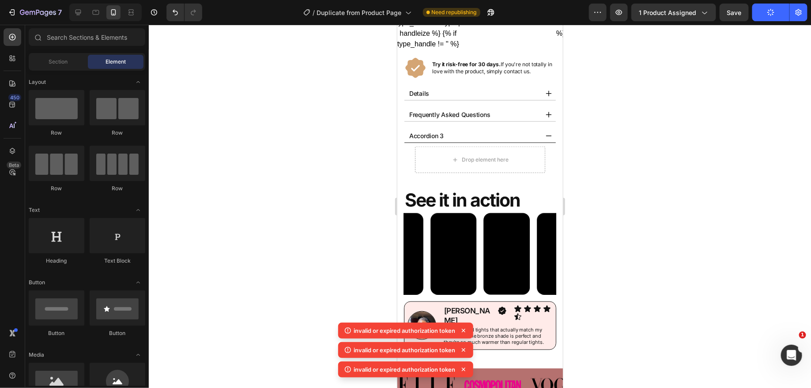
click at [773, 11] on icon "button" at bounding box center [771, 13] width 10 height 10
click at [773, 10] on icon "button" at bounding box center [771, 12] width 8 height 8
click at [774, 10] on icon "button" at bounding box center [771, 13] width 10 height 10
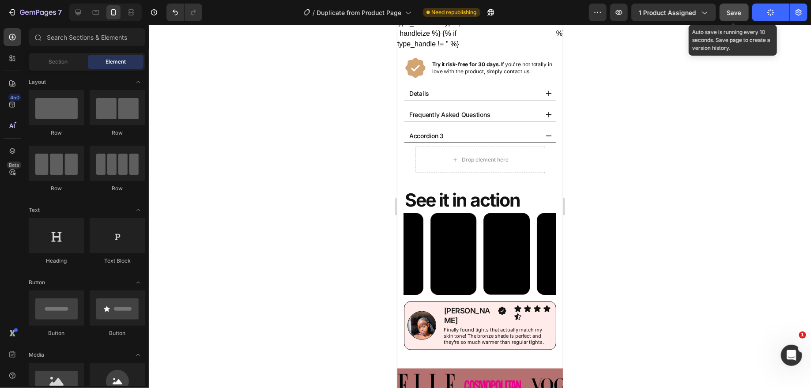
click at [742, 13] on button "Save" at bounding box center [734, 13] width 29 height 18
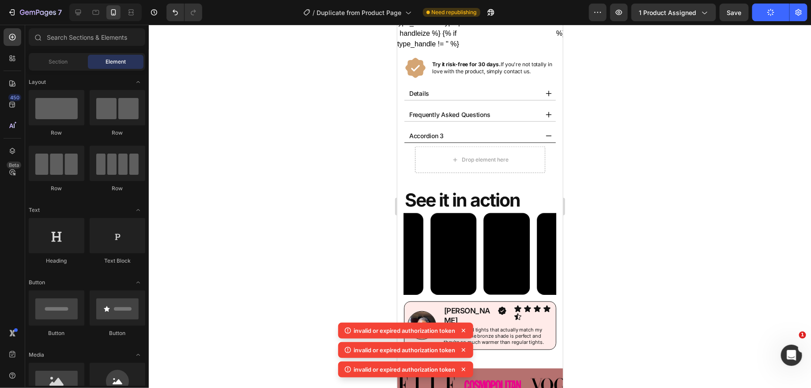
click at [717, 14] on div "Preview 1 product assigned Save Publish" at bounding box center [698, 13] width 219 height 18
click at [710, 14] on button "1 product assigned" at bounding box center [673, 13] width 85 height 18
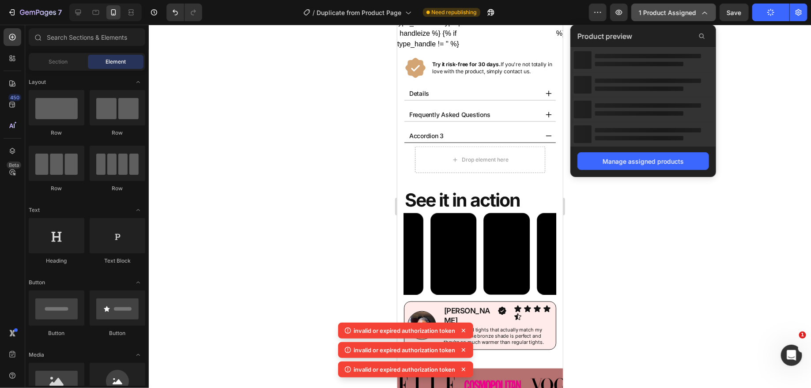
click at [710, 14] on button "1 product assigned" at bounding box center [673, 13] width 85 height 18
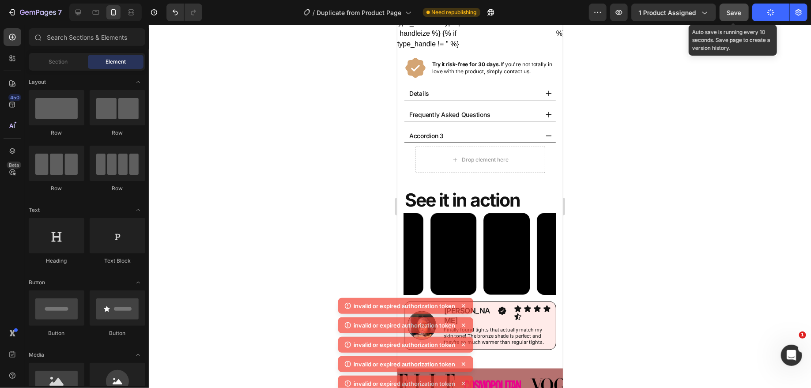
click at [730, 13] on span "Save" at bounding box center [734, 13] width 15 height 8
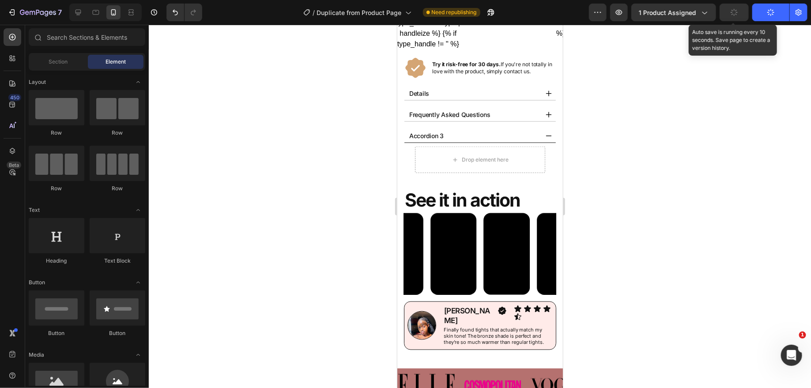
click at [730, 13] on button "button" at bounding box center [734, 13] width 29 height 18
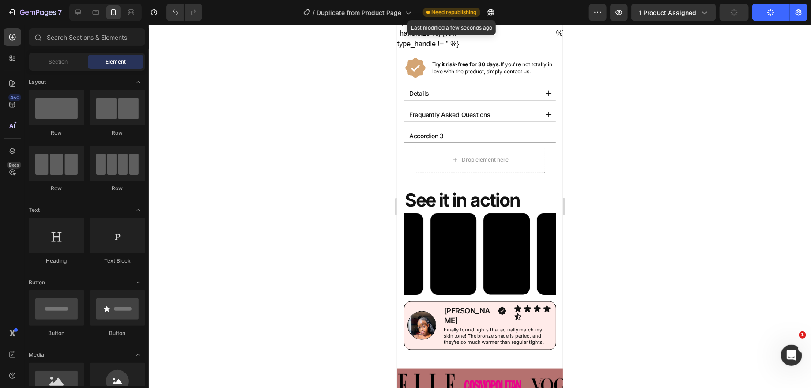
click at [448, 11] on span "Need republishing" at bounding box center [454, 12] width 45 height 8
click at [469, 14] on span "Need republishing" at bounding box center [454, 12] width 45 height 8
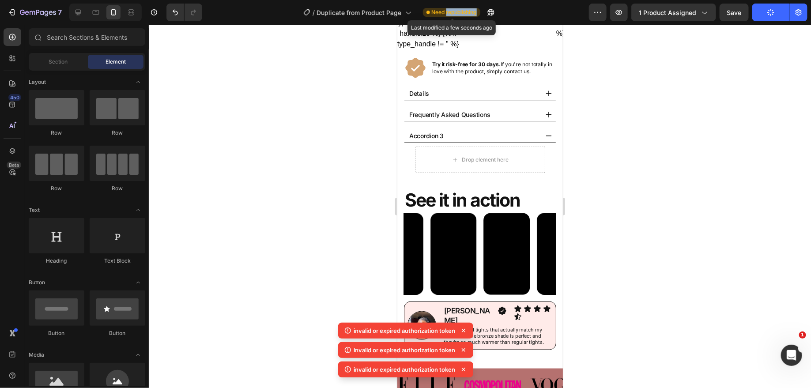
click at [469, 14] on span "Need republishing" at bounding box center [454, 12] width 45 height 8
click at [464, 14] on span "Need republishing" at bounding box center [454, 12] width 45 height 8
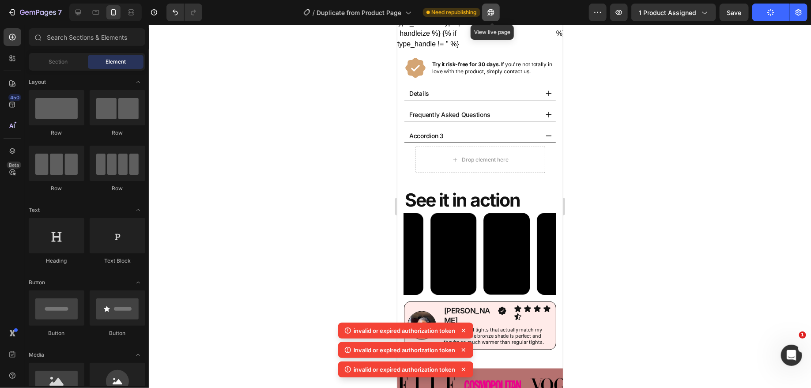
click at [484, 13] on button "button" at bounding box center [491, 13] width 18 height 18
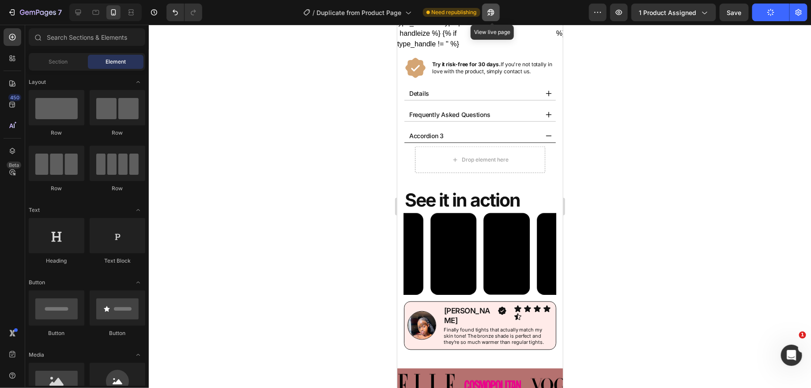
click at [493, 14] on icon "button" at bounding box center [490, 12] width 9 height 9
drag, startPoint x: 632, startPoint y: 136, endPoint x: 631, endPoint y: 130, distance: 6.2
click at [632, 136] on div at bounding box center [480, 206] width 662 height 363
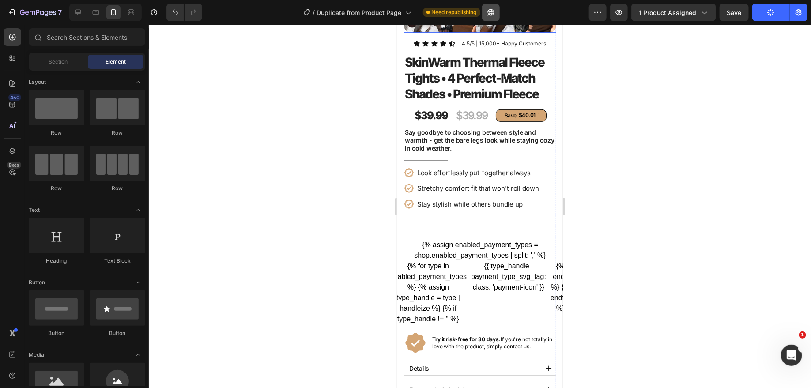
scroll to position [155, 0]
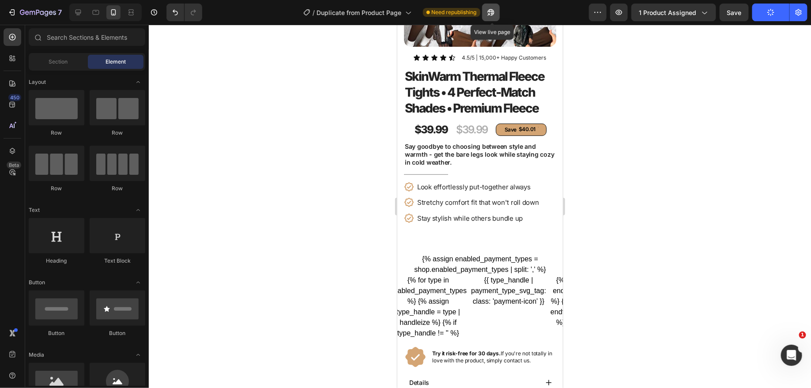
click at [492, 10] on icon "button" at bounding box center [490, 12] width 9 height 9
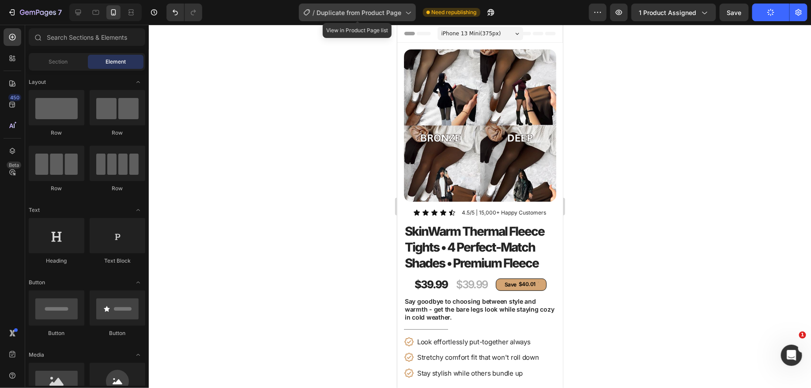
click at [411, 14] on icon at bounding box center [407, 12] width 9 height 9
click at [655, 91] on div at bounding box center [480, 206] width 662 height 363
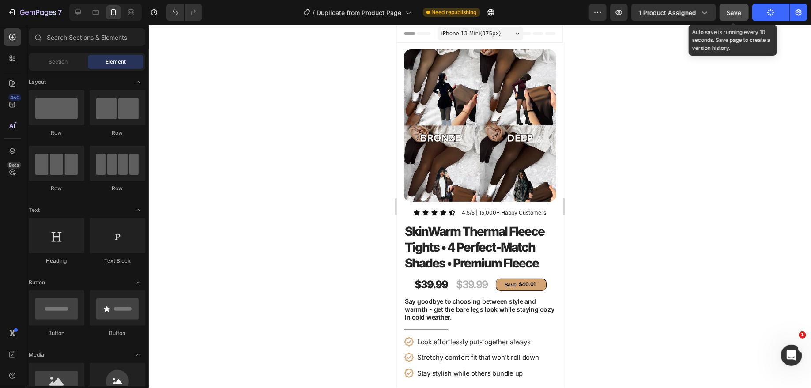
click at [743, 13] on button "Save" at bounding box center [734, 13] width 29 height 18
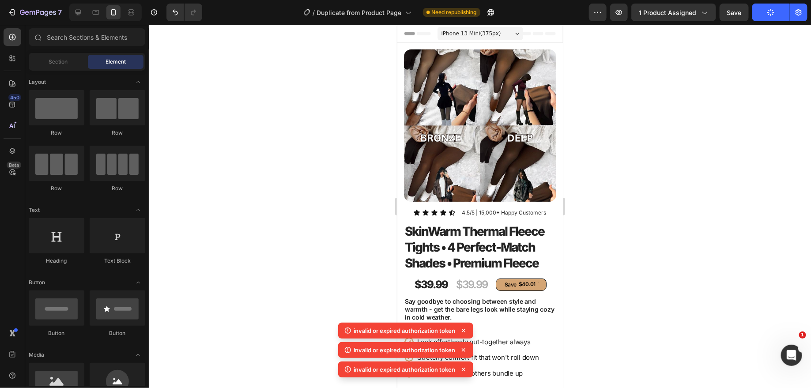
click at [784, 12] on button "Publish" at bounding box center [770, 13] width 37 height 18
click at [797, 10] on icon "button" at bounding box center [798, 12] width 9 height 9
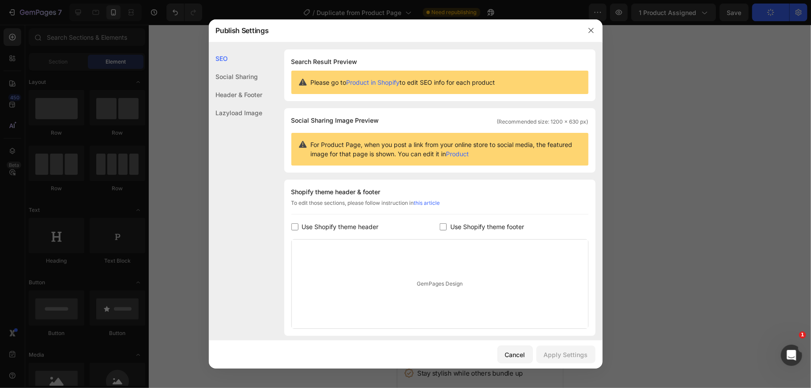
click at [584, 37] on div at bounding box center [591, 30] width 23 height 23
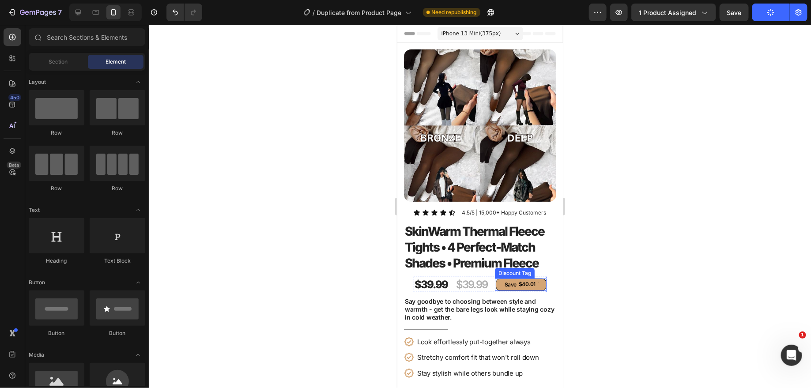
click at [501, 283] on div "Save $40.01" at bounding box center [520, 284] width 51 height 12
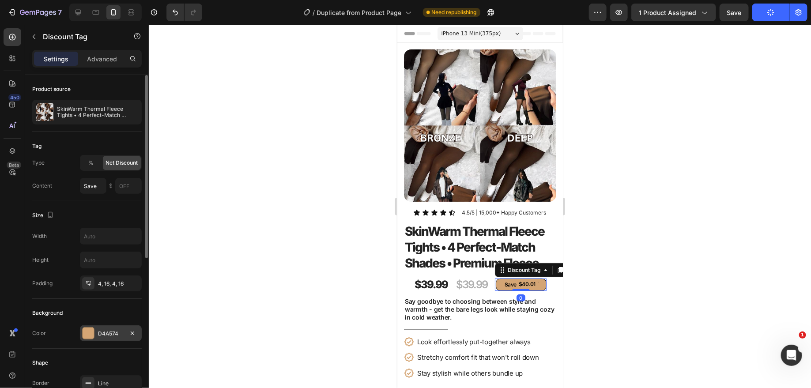
click at [111, 332] on div "D4A574" at bounding box center [111, 334] width 26 height 8
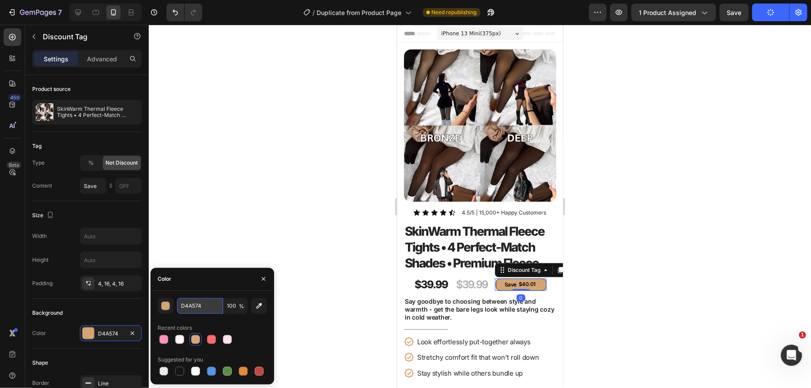
click at [194, 313] on input "D4A574" at bounding box center [200, 306] width 46 height 16
click at [282, 152] on div at bounding box center [480, 206] width 662 height 363
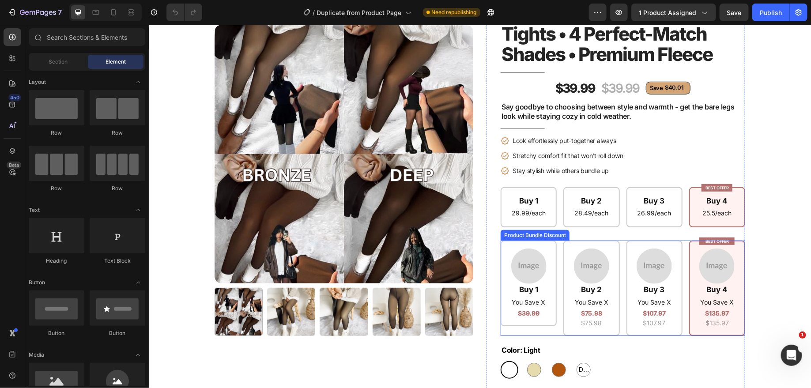
scroll to position [78, 0]
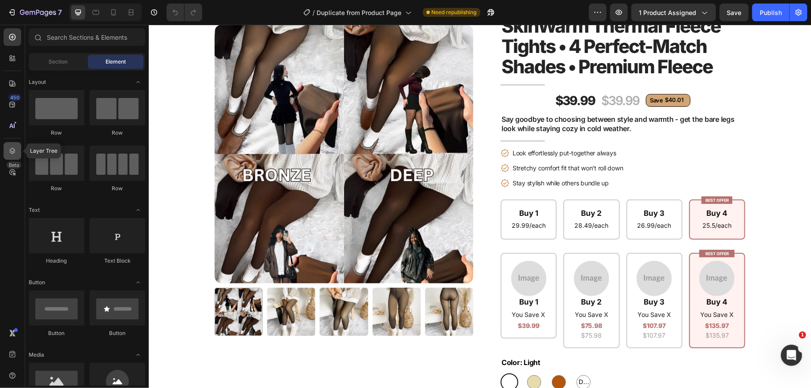
click at [15, 153] on icon at bounding box center [12, 151] width 9 height 9
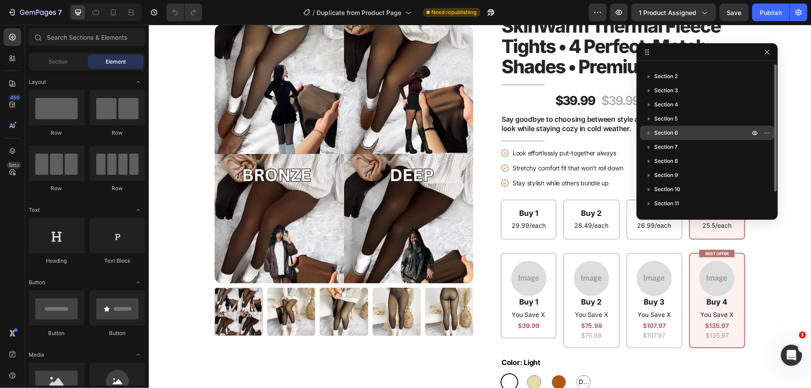
scroll to position [0, 0]
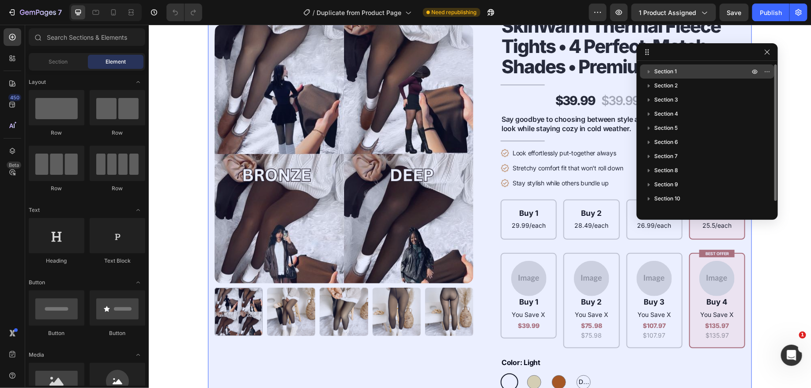
click at [650, 70] on icon "button" at bounding box center [649, 71] width 9 height 9
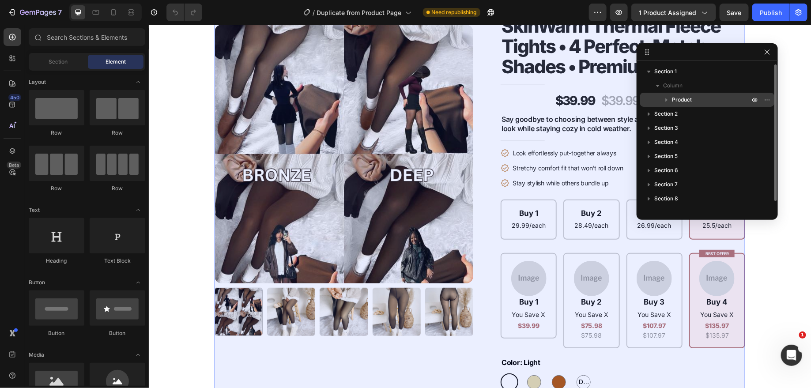
click at [664, 98] on icon "button" at bounding box center [666, 99] width 9 height 9
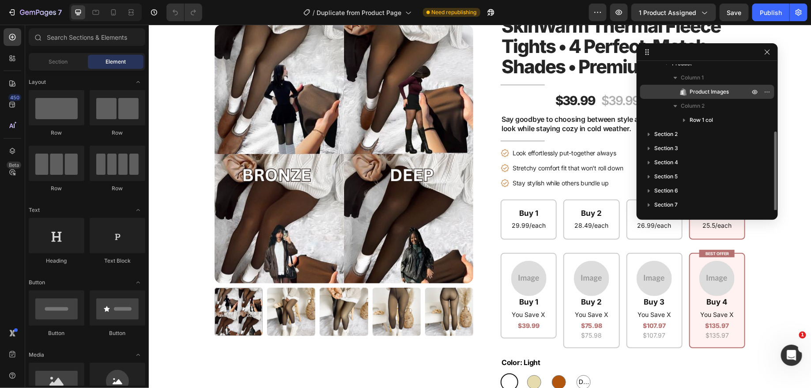
scroll to position [19, 0]
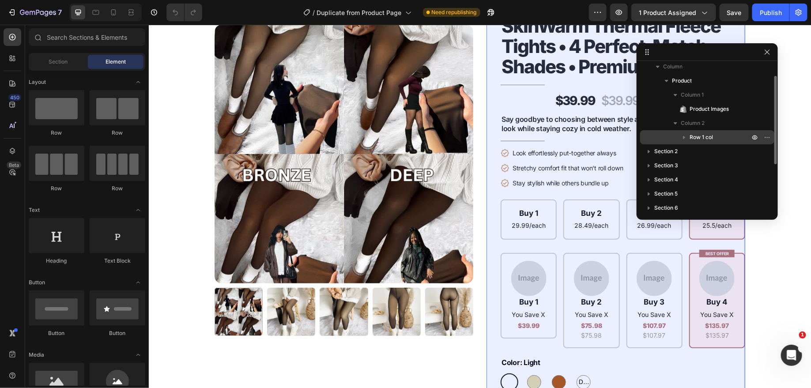
click at [686, 137] on icon "button" at bounding box center [684, 137] width 9 height 9
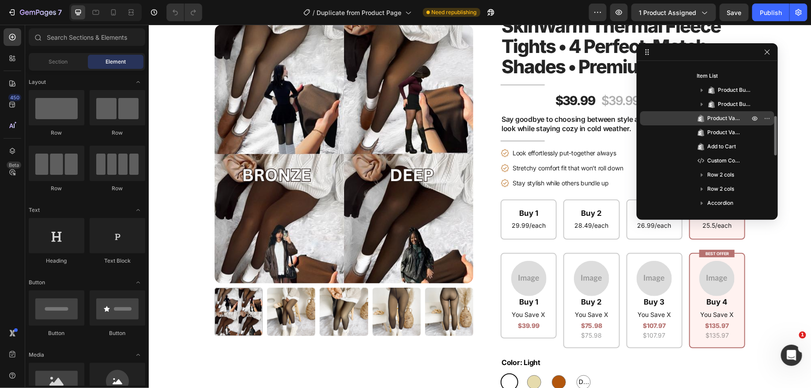
scroll to position [200, 0]
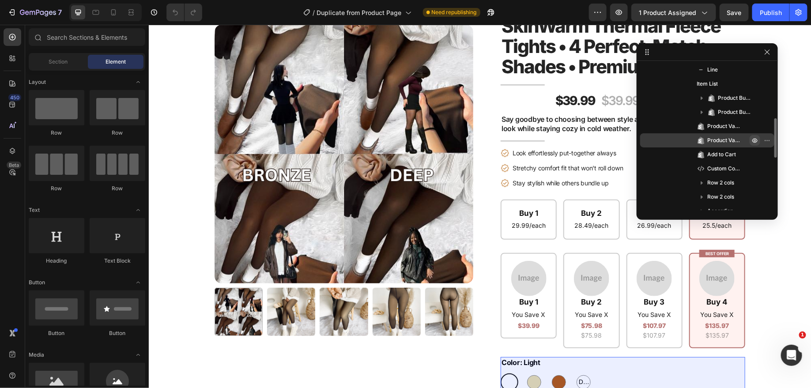
click at [753, 127] on icon "button" at bounding box center [754, 126] width 5 height 4
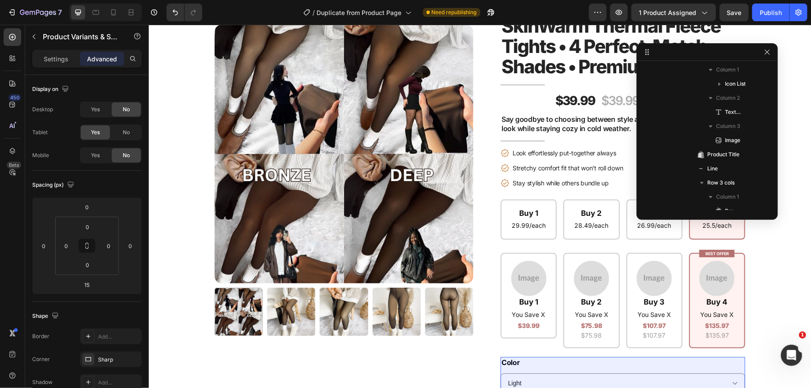
scroll to position [647, 0]
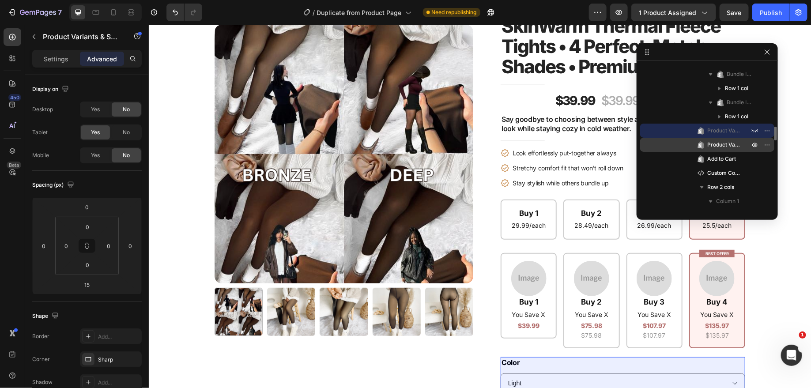
click at [752, 143] on icon "button" at bounding box center [754, 144] width 7 height 7
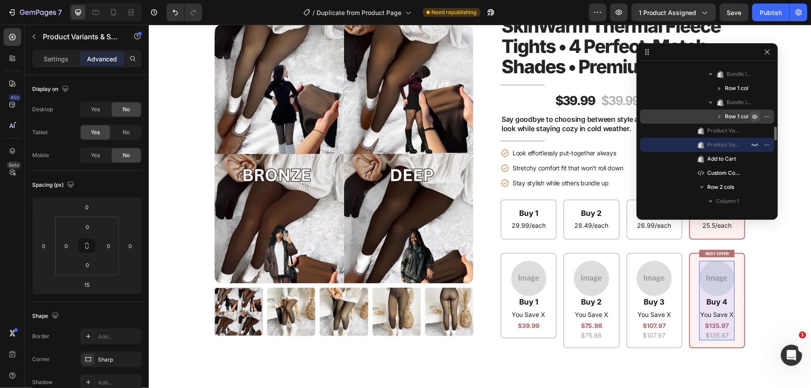
click at [757, 115] on icon "button" at bounding box center [754, 116] width 7 height 7
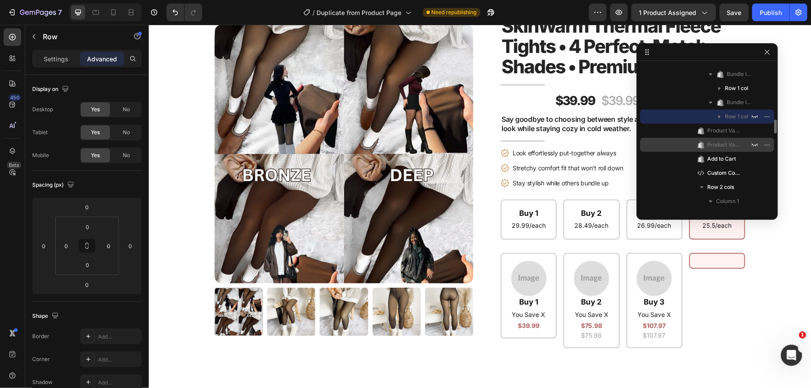
scroll to position [618, 0]
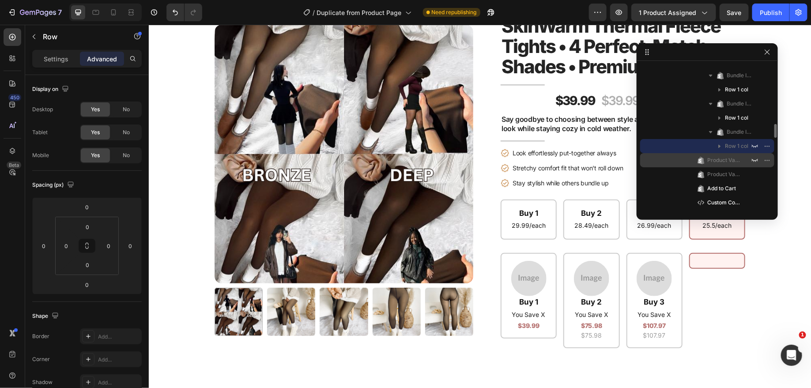
click at [754, 145] on icon "button" at bounding box center [754, 146] width 7 height 7
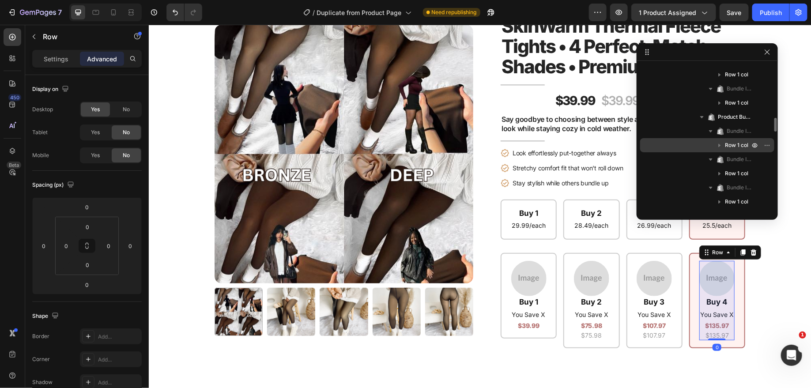
scroll to position [533, 0]
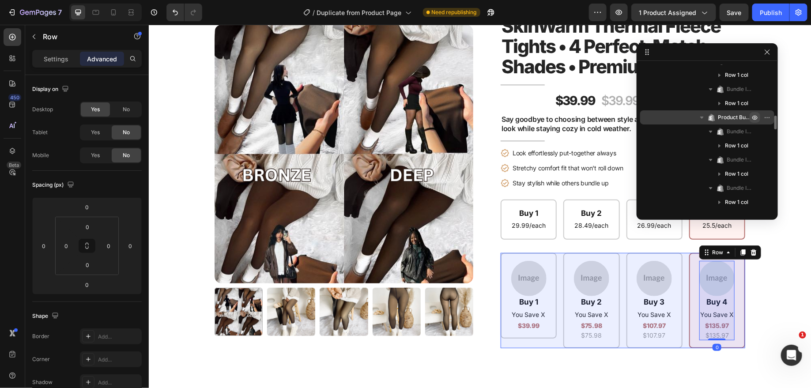
click at [754, 118] on icon "button" at bounding box center [754, 117] width 7 height 7
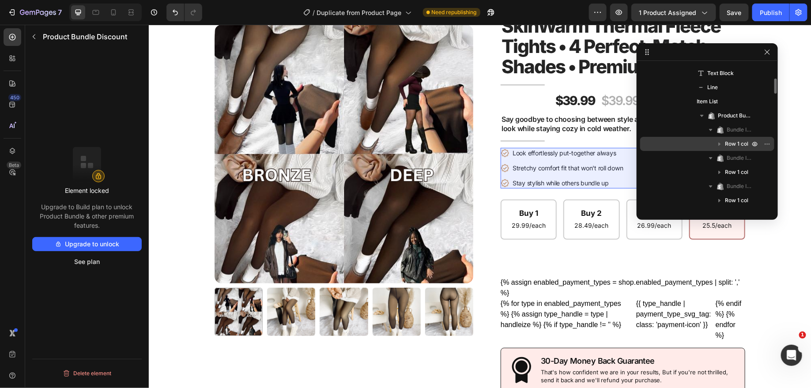
scroll to position [379, 0]
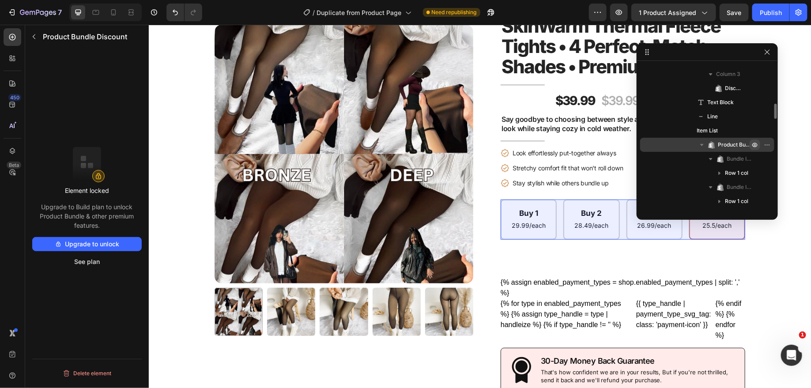
click at [754, 144] on icon "button" at bounding box center [755, 145] width 2 height 2
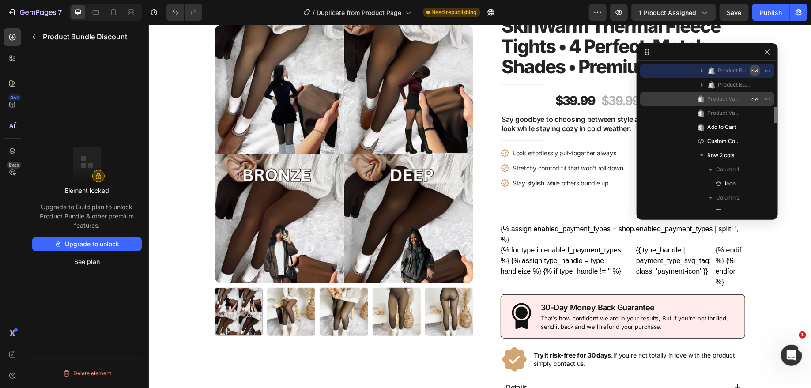
scroll to position [466, 0]
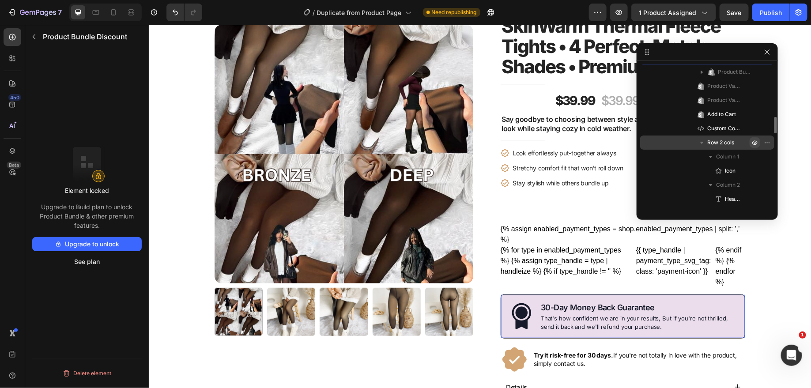
click at [754, 142] on icon "button" at bounding box center [755, 143] width 2 height 2
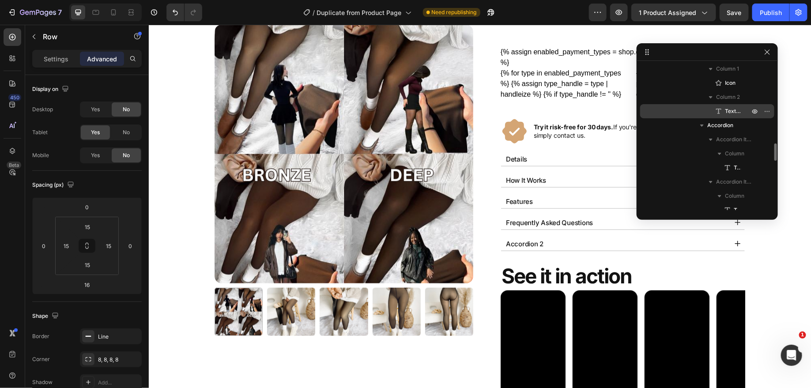
scroll to position [578, 0]
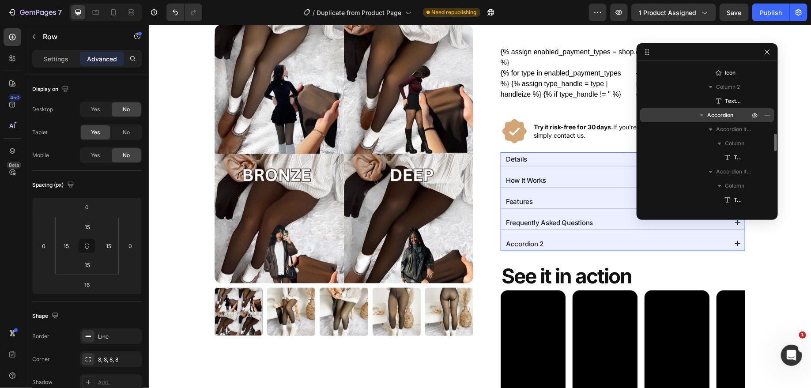
click at [724, 113] on span "Accordion" at bounding box center [720, 115] width 26 height 9
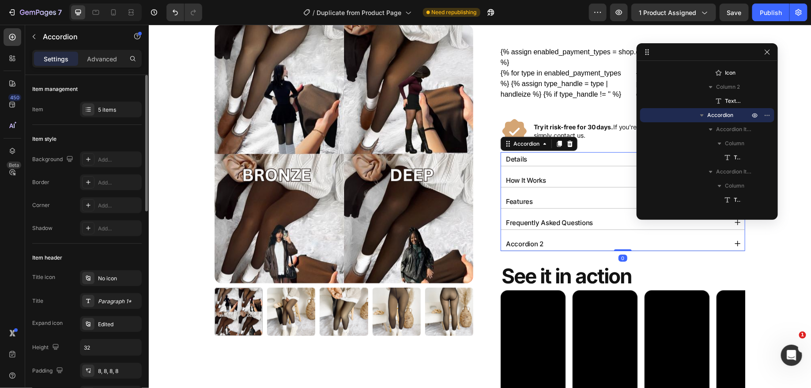
click at [75, 106] on div "Item 5 items" at bounding box center [86, 110] width 109 height 16
click at [105, 106] on div "5 items" at bounding box center [118, 110] width 41 height 8
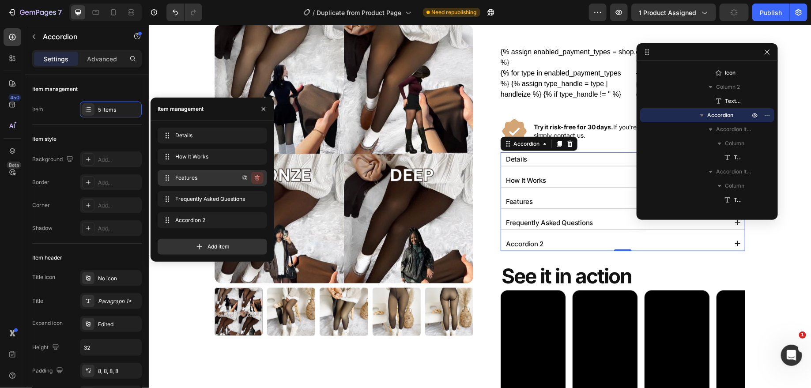
click at [257, 177] on icon "button" at bounding box center [257, 177] width 7 height 7
click at [254, 179] on div "Delete" at bounding box center [251, 178] width 16 height 8
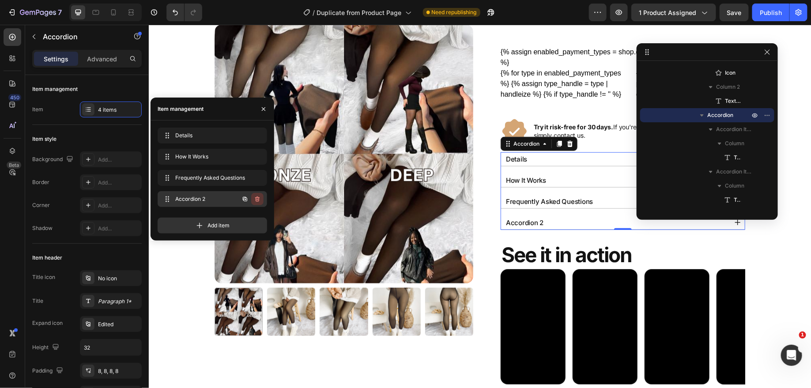
click at [258, 199] on icon "button" at bounding box center [257, 199] width 7 height 7
click at [258, 200] on div "Delete" at bounding box center [251, 199] width 16 height 8
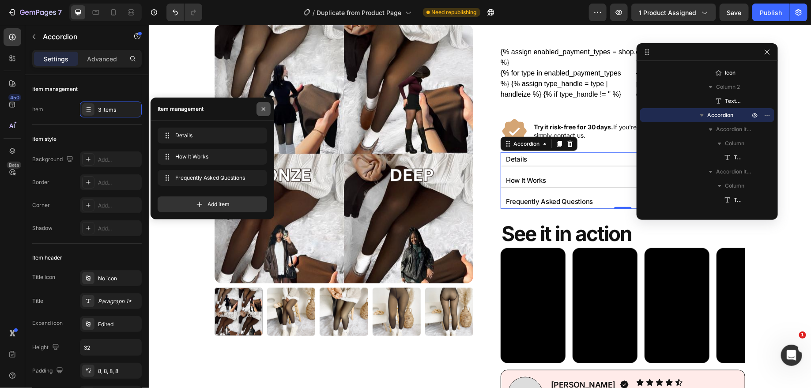
click at [263, 106] on icon "button" at bounding box center [263, 109] width 7 height 7
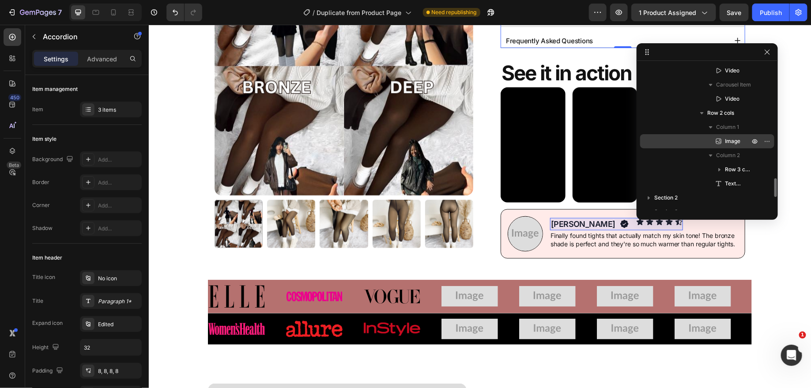
scroll to position [865, 0]
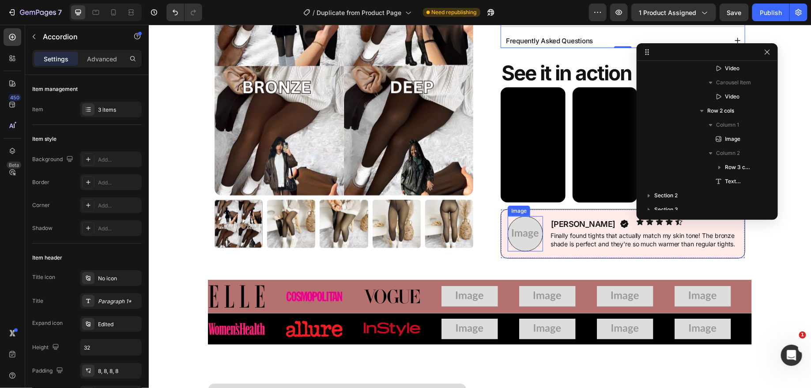
click at [518, 222] on img at bounding box center [524, 233] width 35 height 35
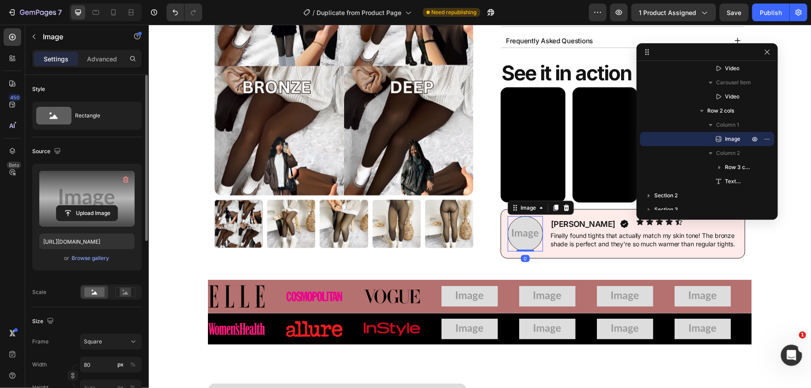
click at [86, 198] on label at bounding box center [86, 199] width 95 height 56
click at [86, 206] on input "file" at bounding box center [87, 213] width 61 height 15
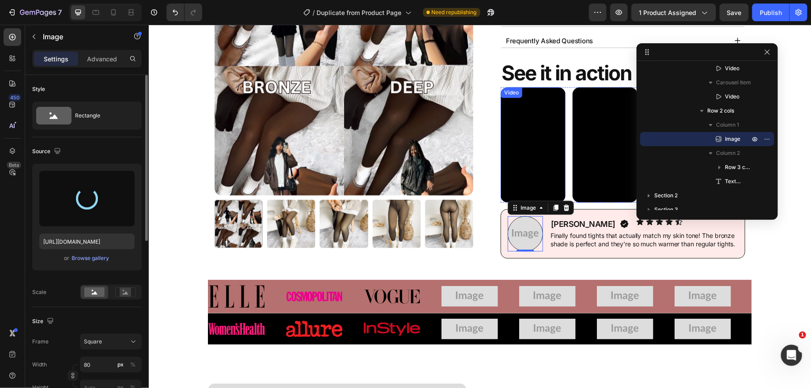
type input "https://cdn.shopify.com/s/files/1/0831/7183/6230/files/gempages_573698986611835…"
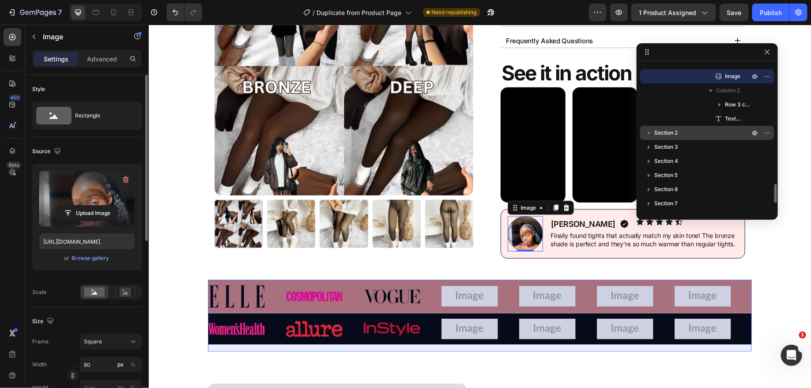
scroll to position [931, 0]
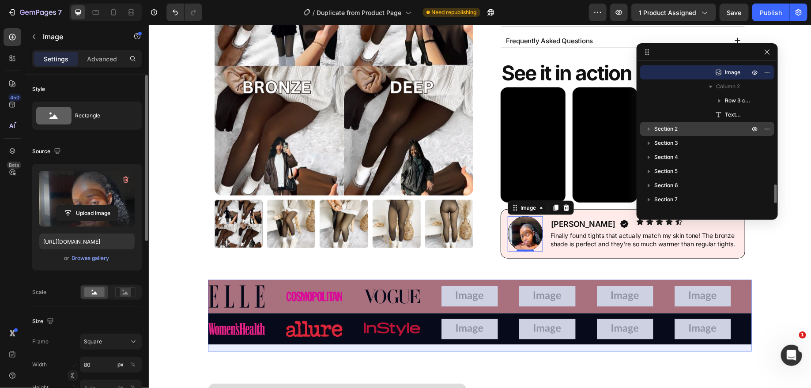
click at [651, 126] on icon "button" at bounding box center [649, 128] width 9 height 9
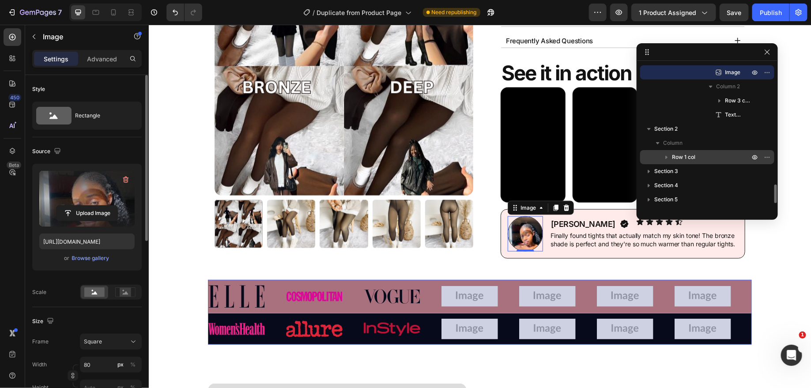
click at [664, 155] on icon "button" at bounding box center [666, 157] width 9 height 9
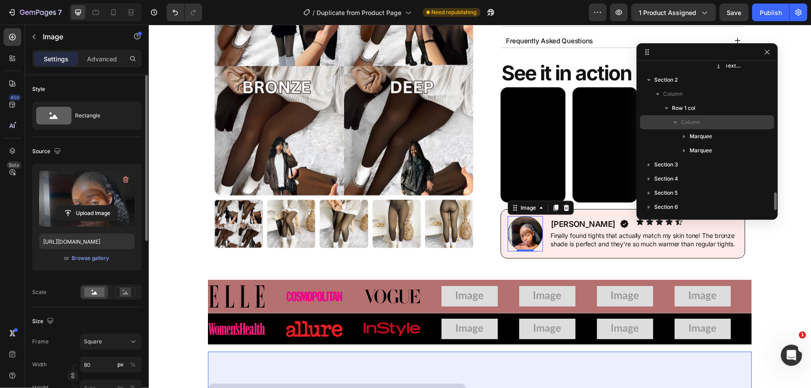
scroll to position [1008, 0]
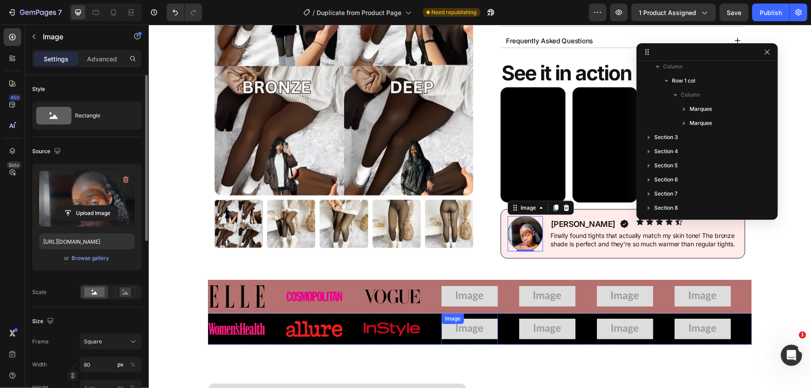
click at [471, 324] on img at bounding box center [469, 328] width 57 height 21
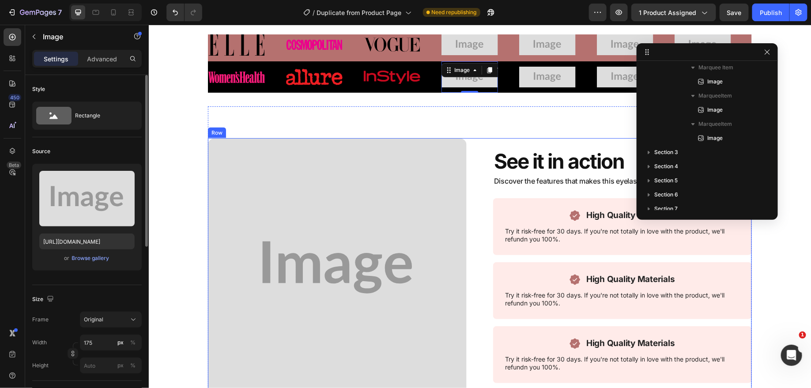
scroll to position [716, 0]
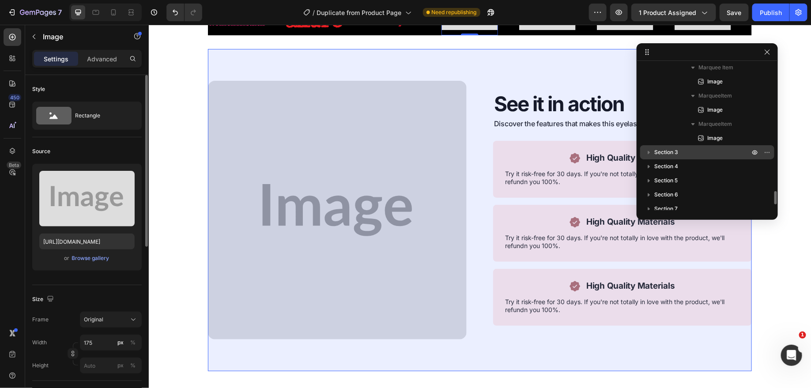
click at [648, 150] on icon "button" at bounding box center [649, 152] width 9 height 9
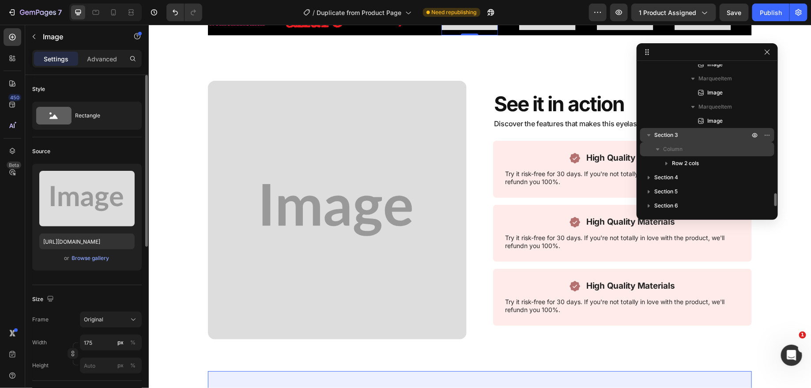
scroll to position [1408, 0]
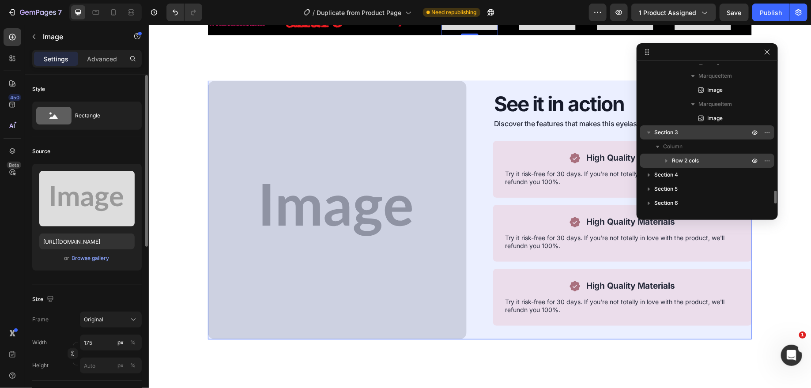
click at [668, 162] on icon "button" at bounding box center [666, 160] width 9 height 9
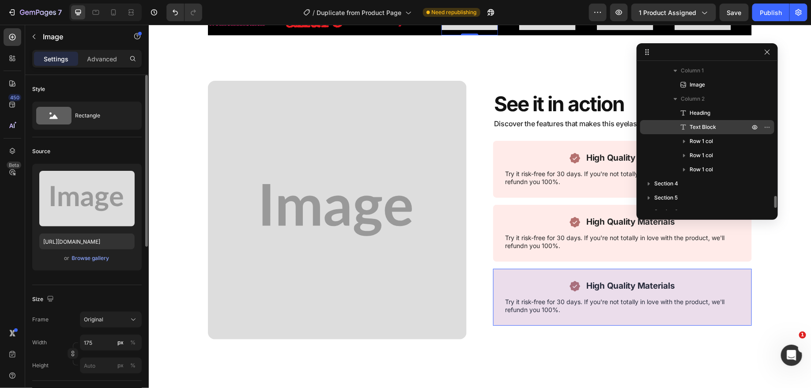
scroll to position [1518, 0]
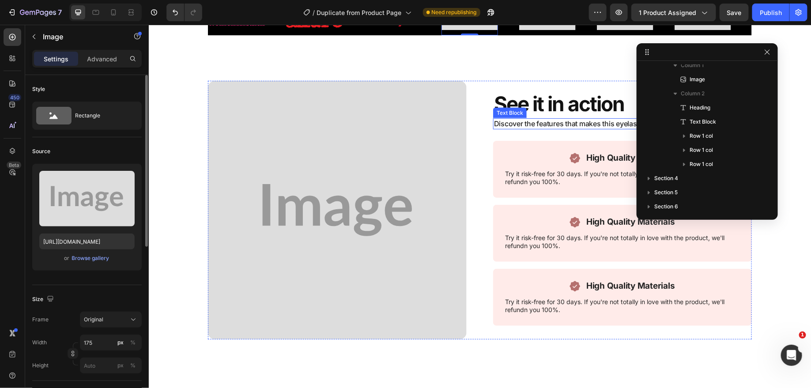
click at [566, 124] on p "Discover the features that makes this eyelash different from the competition!" at bounding box center [622, 123] width 257 height 9
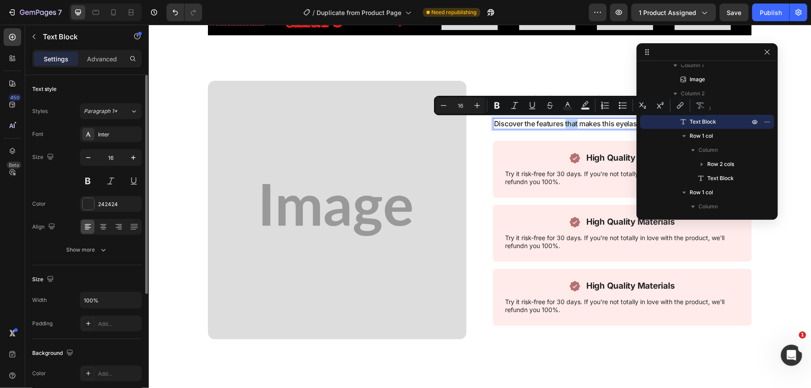
click at [566, 124] on p "Discover the features that makes this eyelash different from the competition!" at bounding box center [622, 123] width 257 height 9
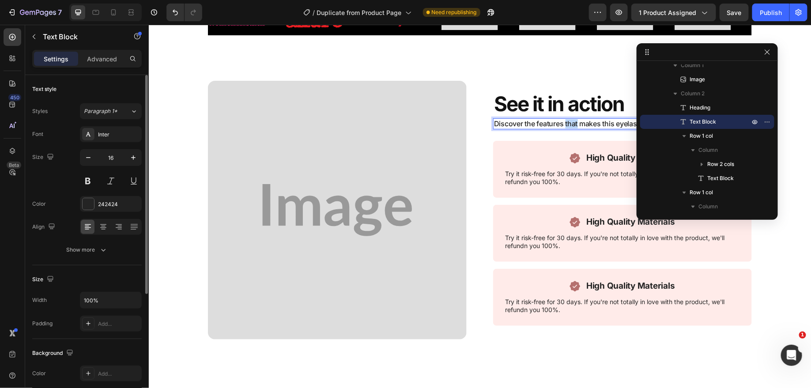
click at [566, 124] on p "Discover the features that makes this eyelash different from the competition!" at bounding box center [622, 123] width 257 height 9
click at [608, 155] on p "High Quality Materials" at bounding box center [630, 157] width 89 height 11
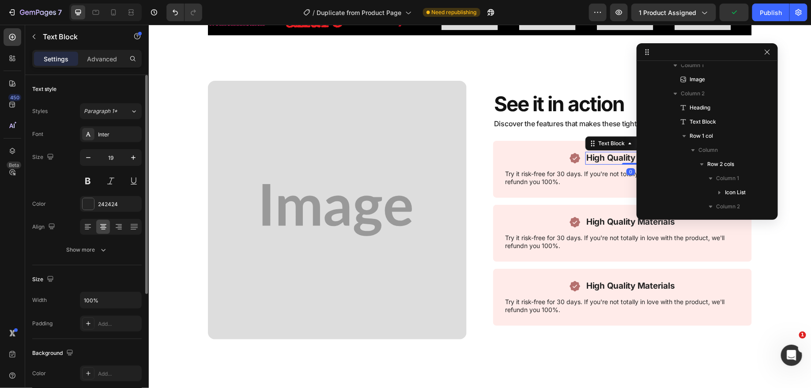
scroll to position [1607, 0]
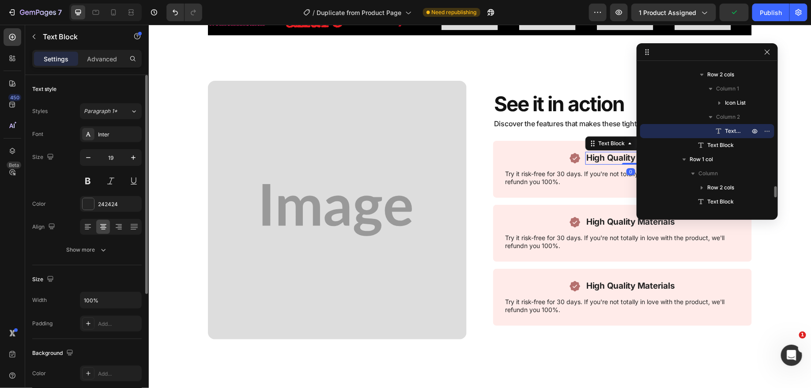
click at [608, 155] on p "High Quality Materials" at bounding box center [630, 157] width 89 height 11
click at [614, 222] on p "High Quality Materials" at bounding box center [630, 221] width 89 height 11
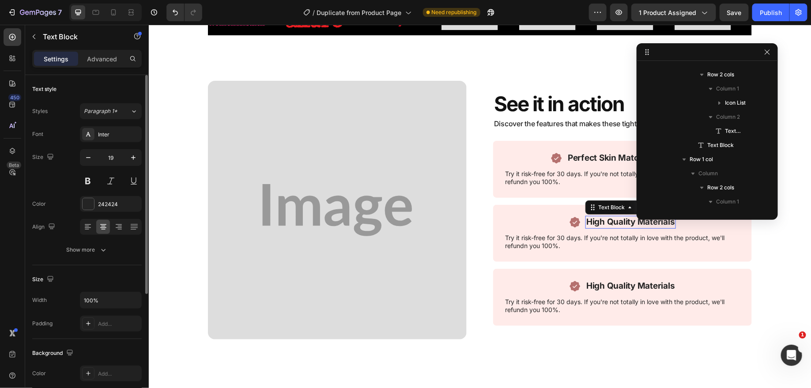
scroll to position [1720, 0]
click at [614, 222] on p "High Quality Materials" at bounding box center [630, 221] width 89 height 11
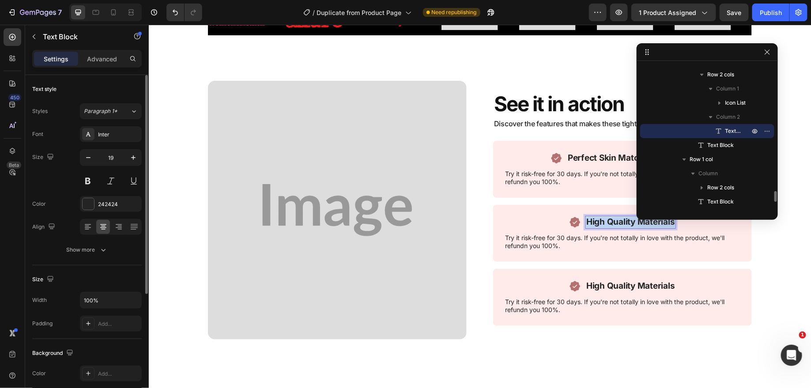
click at [614, 222] on p "High Quality Materials" at bounding box center [630, 221] width 89 height 11
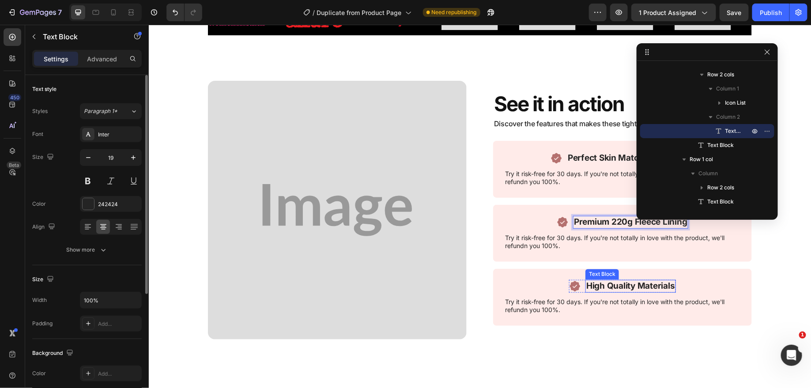
click at [599, 287] on p "High Quality Materials" at bounding box center [630, 285] width 89 height 11
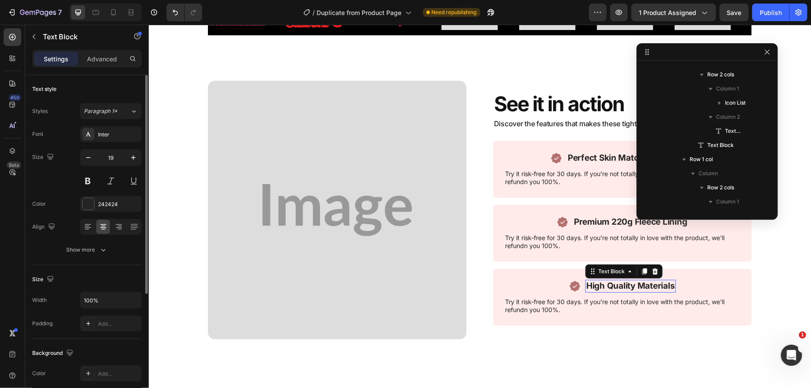
scroll to position [1833, 0]
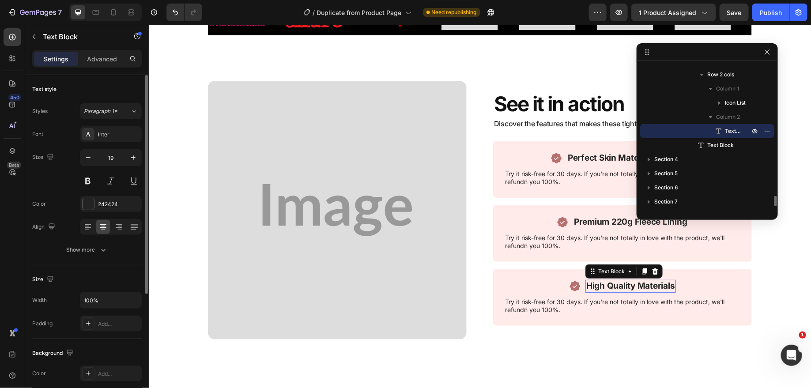
click at [599, 287] on p "High Quality Materials" at bounding box center [630, 285] width 89 height 11
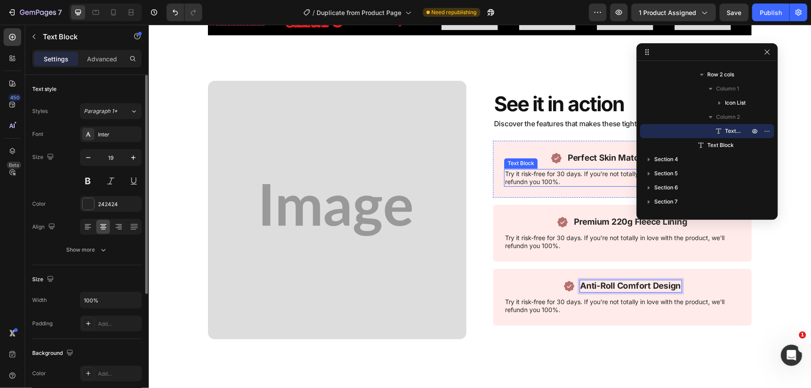
click at [569, 170] on p "Try it risk-free for 30 days. If you're not totally in love with the product, w…" at bounding box center [622, 178] width 235 height 16
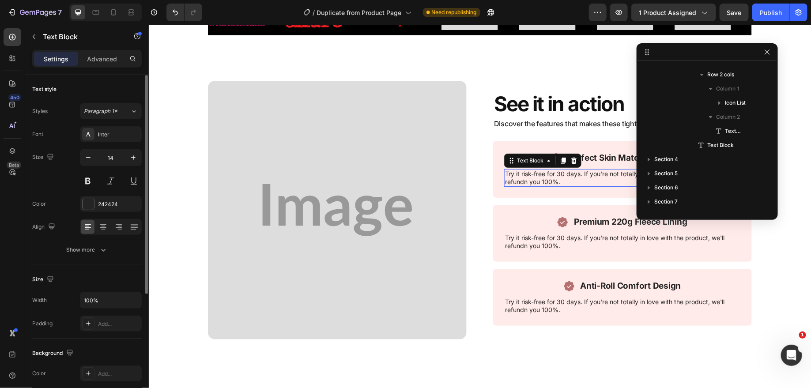
scroll to position [1621, 0]
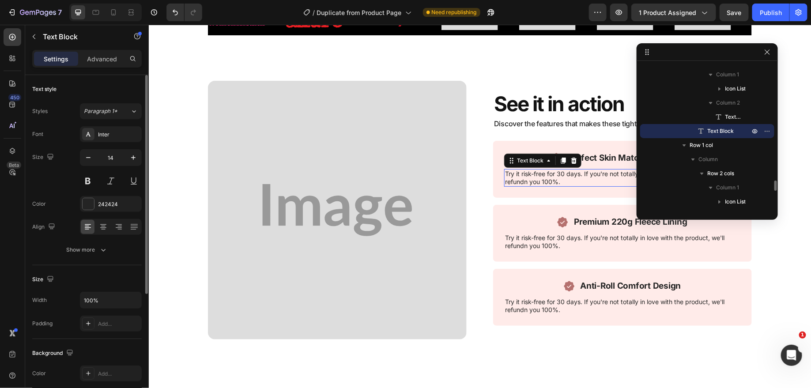
click at [569, 170] on p "Try it risk-free for 30 days. If you're not totally in love with the product, w…" at bounding box center [622, 178] width 235 height 16
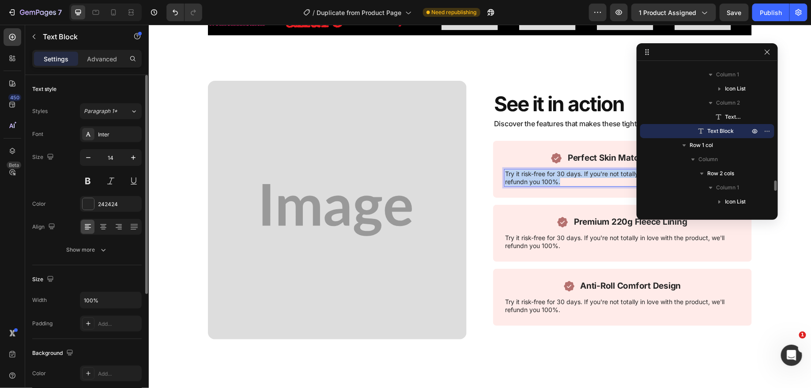
click at [569, 170] on p "Try it risk-free for 30 days. If you're not totally in love with the product, w…" at bounding box center [622, 178] width 235 height 16
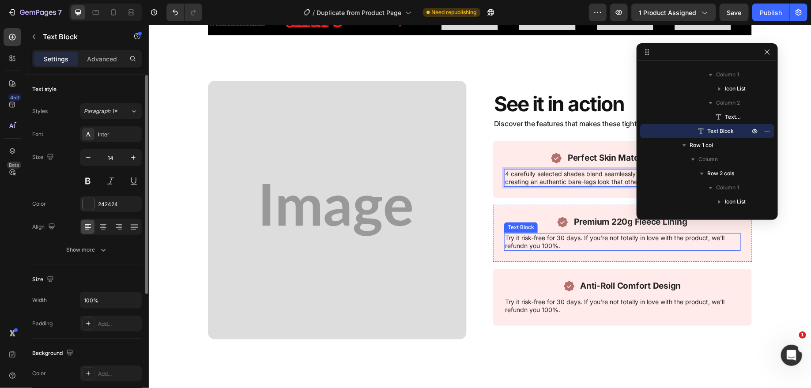
click at [538, 237] on p "Try it risk-free for 30 days. If you're not totally in love with the product, w…" at bounding box center [622, 242] width 235 height 16
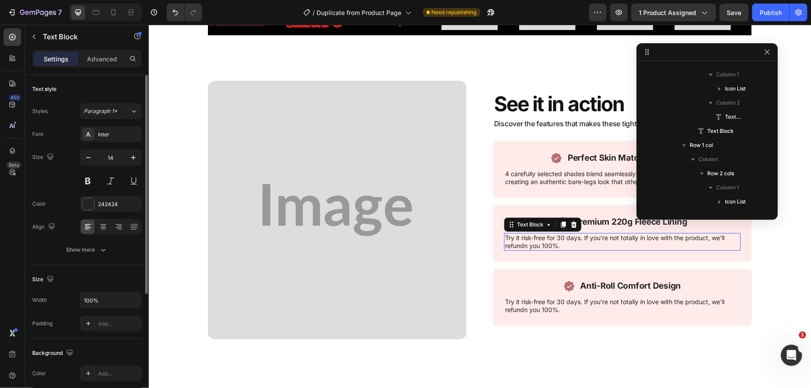
scroll to position [1734, 0]
click at [538, 237] on p "Try it risk-free for 30 days. If you're not totally in love with the product, w…" at bounding box center [622, 242] width 235 height 16
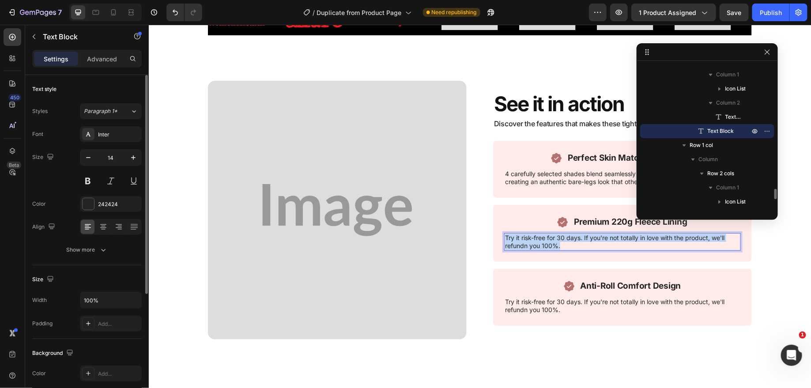
click at [538, 237] on p "Try it risk-free for 30 days. If you're not totally in love with the product, w…" at bounding box center [622, 242] width 235 height 16
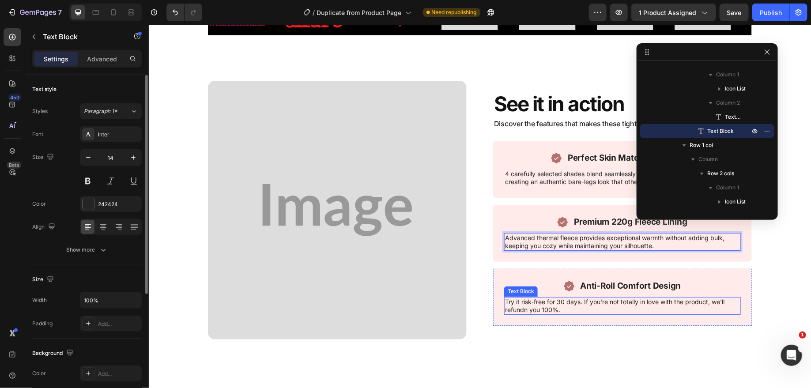
click at [548, 302] on p "Try it risk-free for 30 days. If you're not totally in love with the product, w…" at bounding box center [622, 306] width 235 height 16
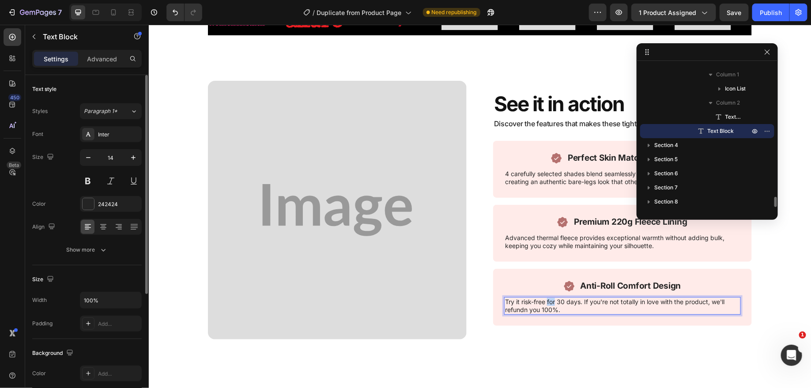
click at [548, 302] on p "Try it risk-free for 30 days. If you're not totally in love with the product, w…" at bounding box center [622, 306] width 235 height 16
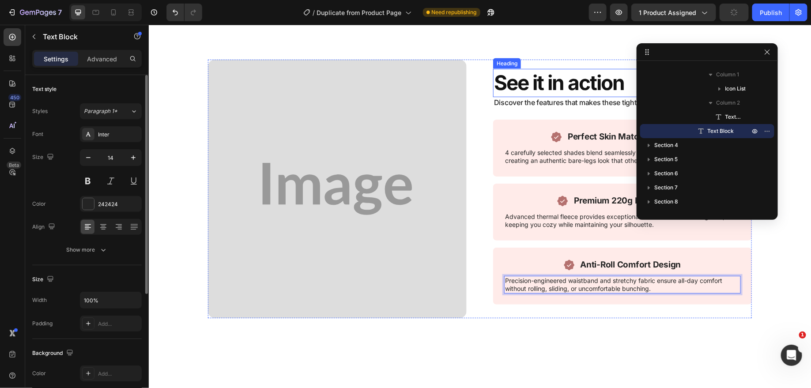
scroll to position [725, 0]
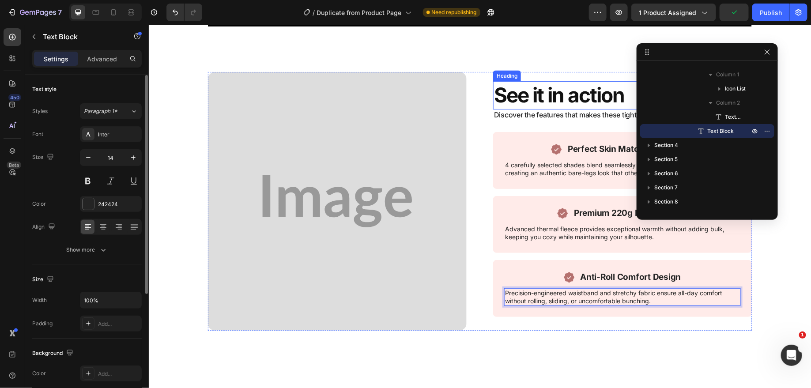
click at [540, 90] on h2 "See it in action" at bounding box center [622, 95] width 259 height 28
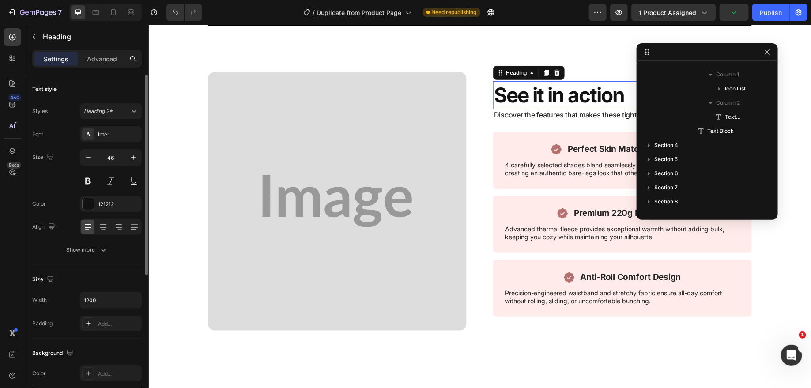
scroll to position [1494, 0]
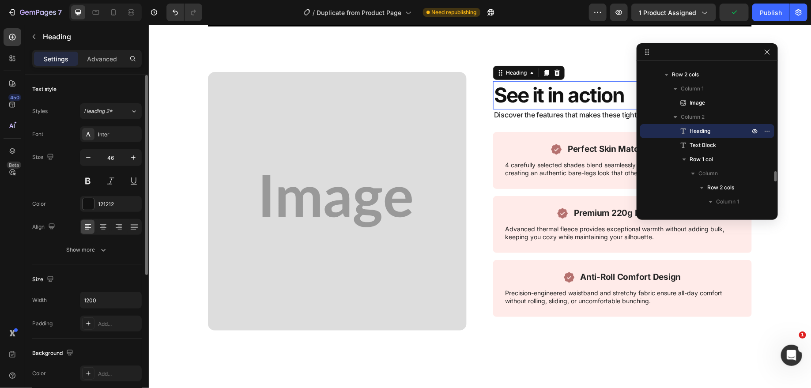
click at [540, 90] on h2 "See it in action" at bounding box center [622, 95] width 259 height 28
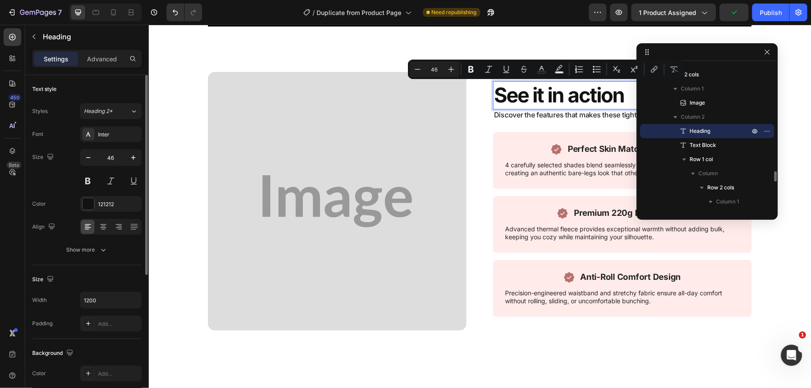
click at [540, 90] on p "See it in action" at bounding box center [622, 95] width 257 height 26
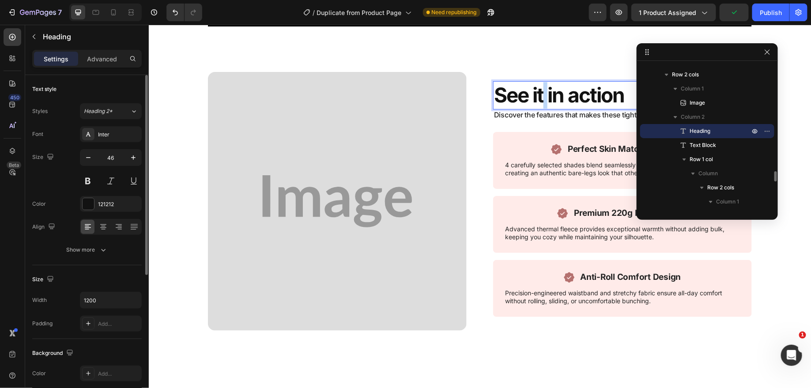
click at [540, 90] on p "See it in action" at bounding box center [622, 95] width 257 height 26
click at [110, 13] on icon at bounding box center [113, 12] width 9 height 9
type input "41"
type input "100%"
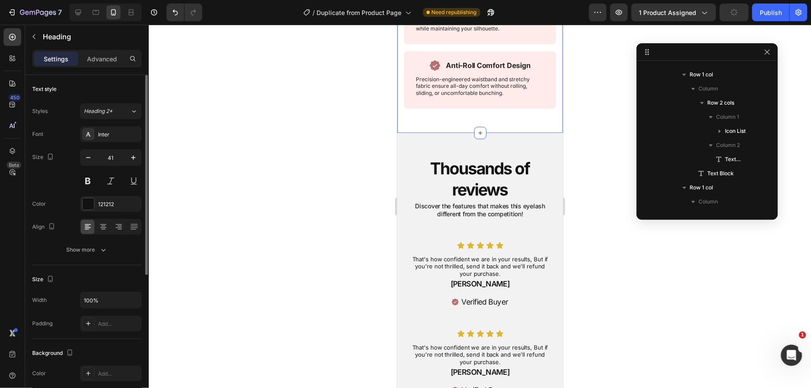
scroll to position [1143, 0]
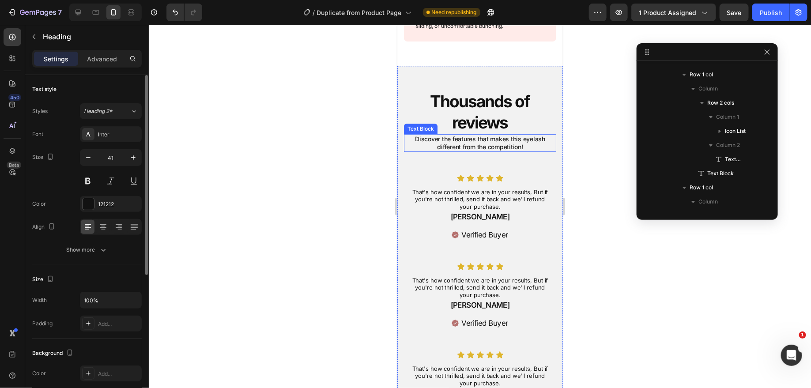
click at [481, 142] on p "Discover the features that makes this eyelash different from the competition!" at bounding box center [479, 143] width 151 height 16
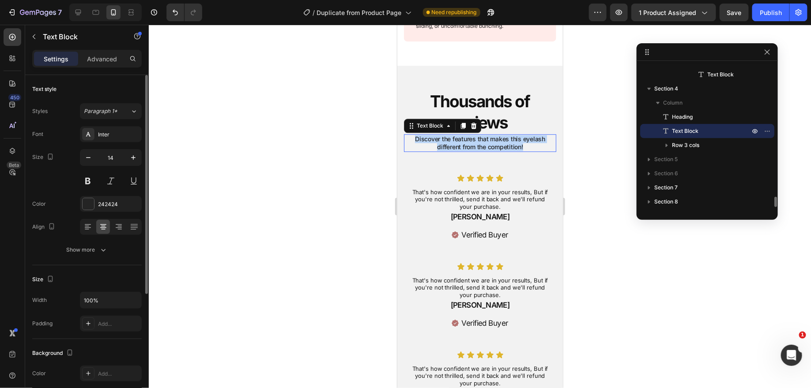
click at [481, 142] on p "Discover the features that makes this eyelash different from the competition!" at bounding box center [479, 143] width 151 height 16
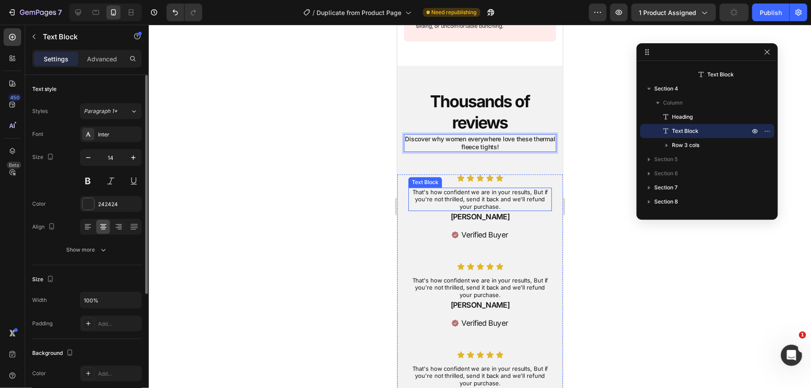
click at [478, 202] on p "That's how confident we are in your results, But if you're not thrilled, send i…" at bounding box center [480, 199] width 142 height 22
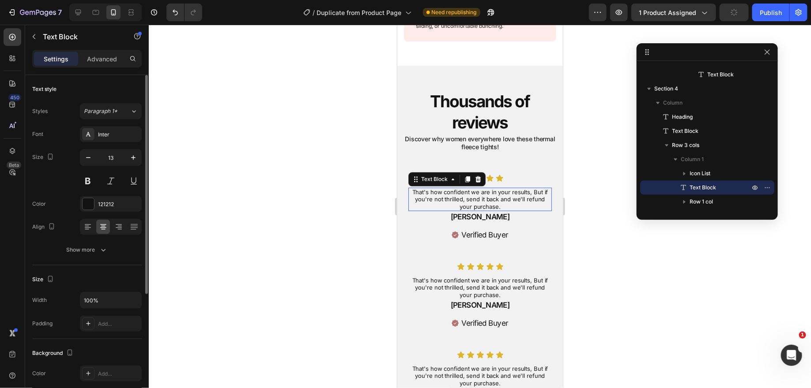
click at [478, 202] on p "That's how confident we are in your results, But if you're not thrilled, send i…" at bounding box center [480, 199] width 142 height 22
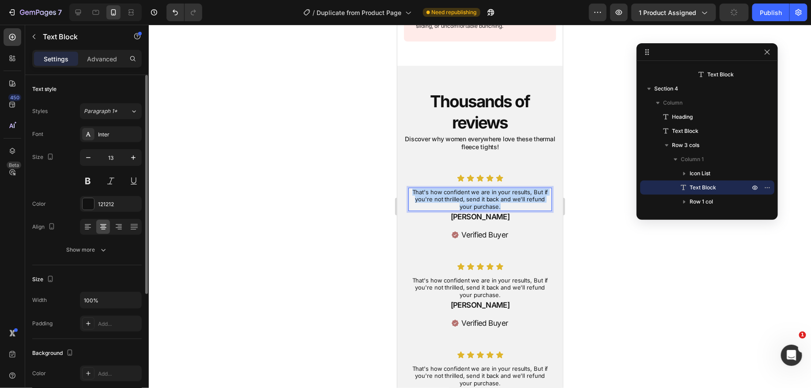
click at [478, 202] on p "That's how confident we are in your results, But if you're not thrilled, send i…" at bounding box center [480, 199] width 142 height 22
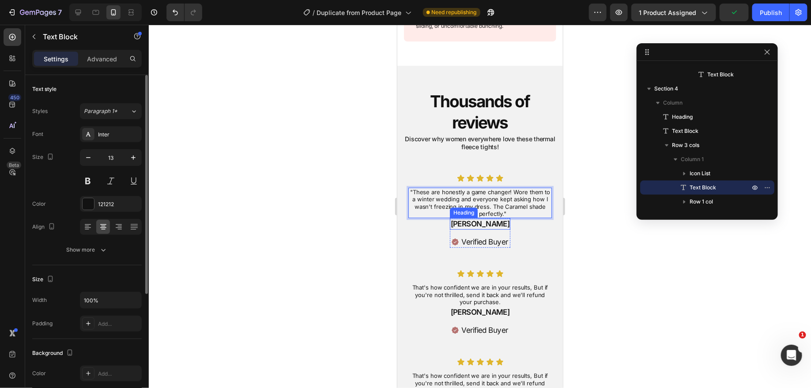
click at [475, 222] on h2 "Lauren J." at bounding box center [479, 223] width 61 height 11
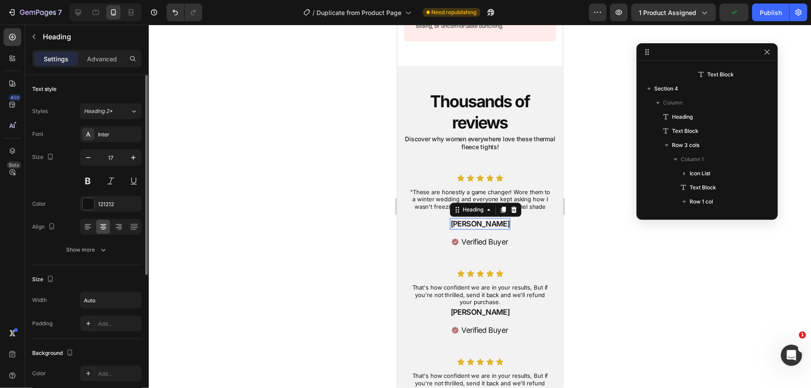
scroll to position [1918, 0]
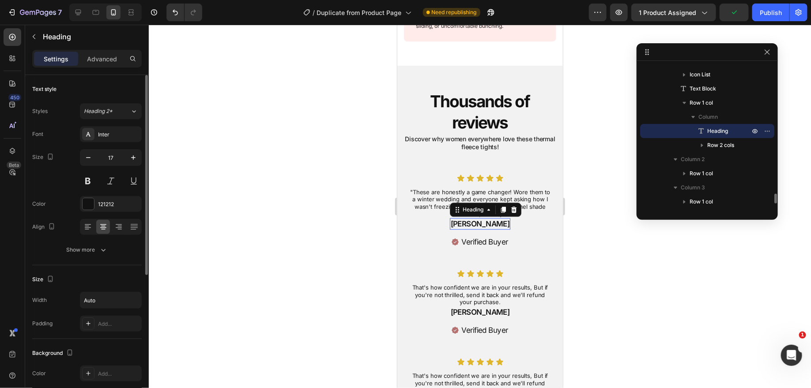
click at [475, 222] on h2 "Lauren J." at bounding box center [479, 223] width 61 height 11
click at [477, 290] on p "That's how confident we are in your results, But if you're not thrilled, send i…" at bounding box center [480, 294] width 142 height 22
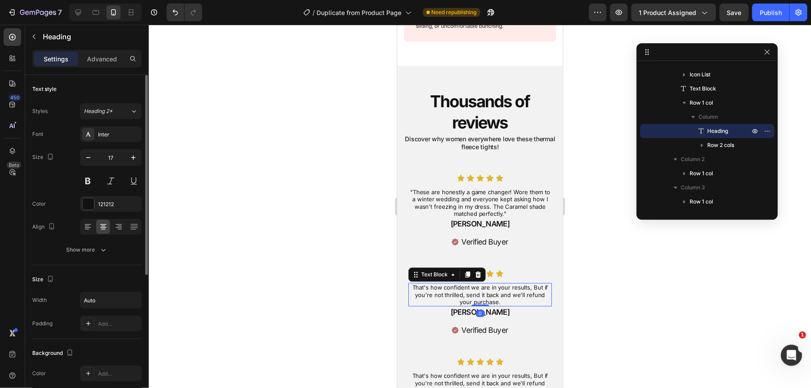
click at [477, 290] on p "That's how confident we are in your results, But if you're not thrilled, send i…" at bounding box center [480, 294] width 142 height 22
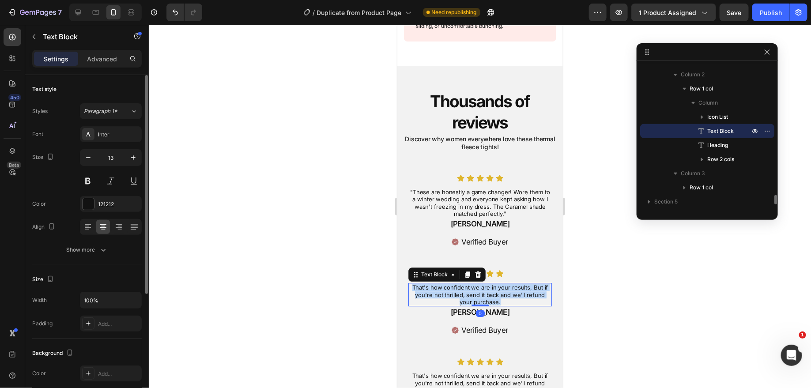
click at [477, 290] on p "That's how confident we are in your results, But if you're not thrilled, send i…" at bounding box center [480, 294] width 142 height 22
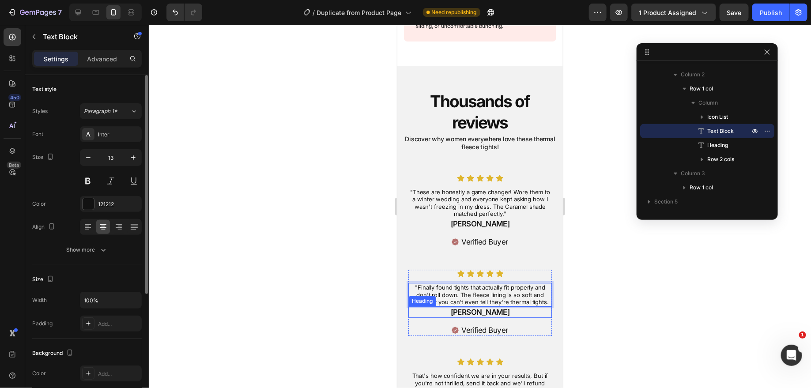
click at [479, 309] on h2 "Lauren J." at bounding box center [479, 311] width 61 height 11
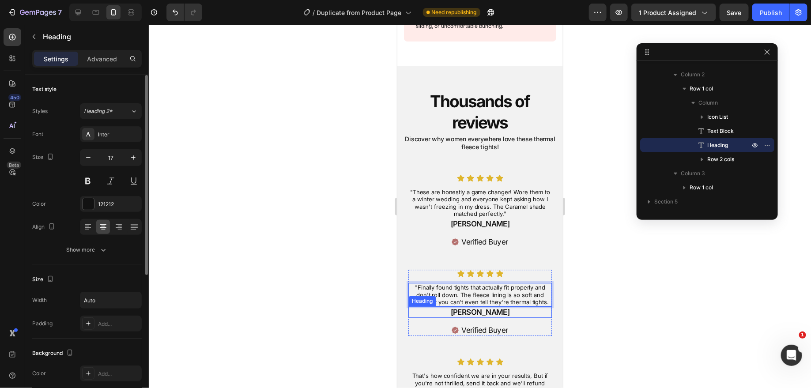
click at [479, 309] on h2 "Lauren J." at bounding box center [479, 311] width 61 height 11
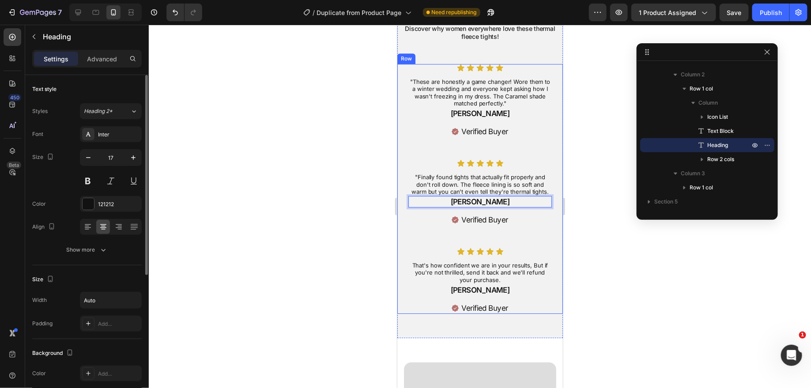
scroll to position [1254, 0]
click at [475, 265] on p "That's how confident we are in your results, But if you're not thrilled, send i…" at bounding box center [480, 272] width 142 height 22
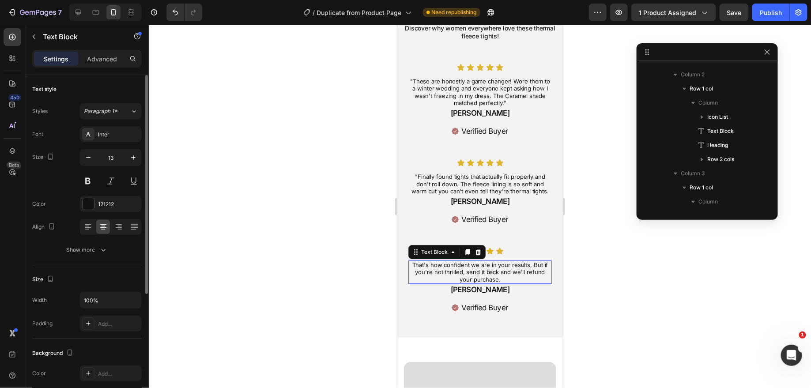
click at [475, 265] on p "That's how confident we are in your results, But if you're not thrilled, send i…" at bounding box center [480, 272] width 142 height 22
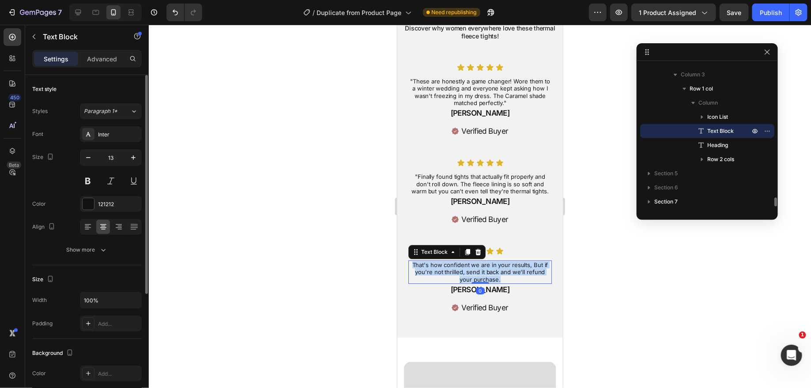
click at [475, 265] on p "That's how confident we are in your results, But if you're not thrilled, send i…" at bounding box center [480, 272] width 142 height 22
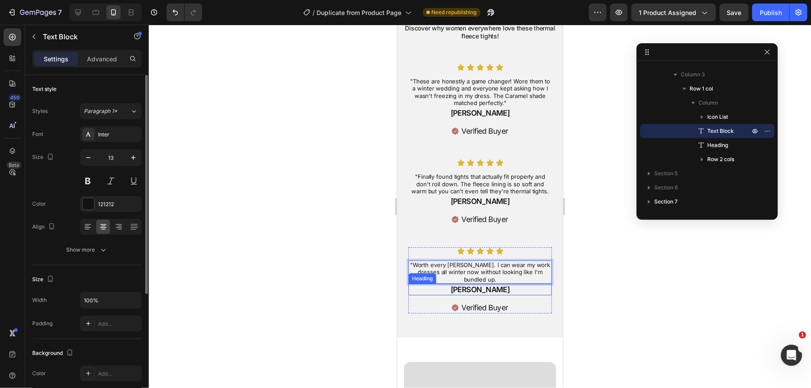
click at [485, 283] on h2 "Lauren J." at bounding box center [479, 288] width 61 height 11
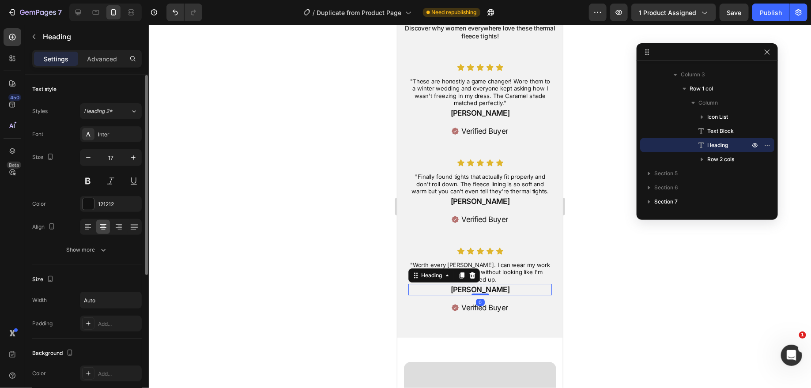
click at [479, 283] on h2 "Lauren J." at bounding box center [479, 288] width 61 height 11
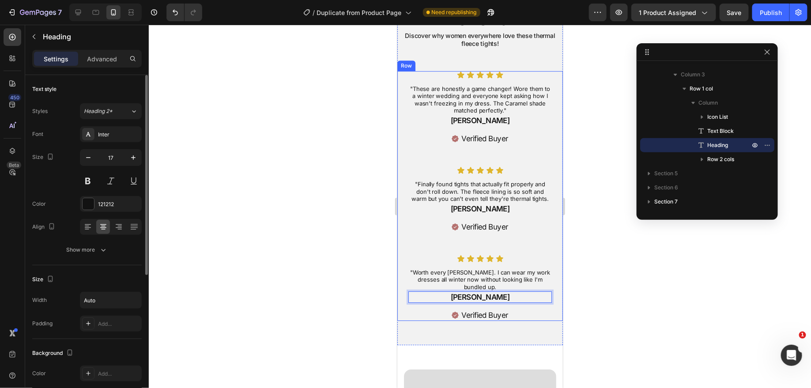
scroll to position [1232, 0]
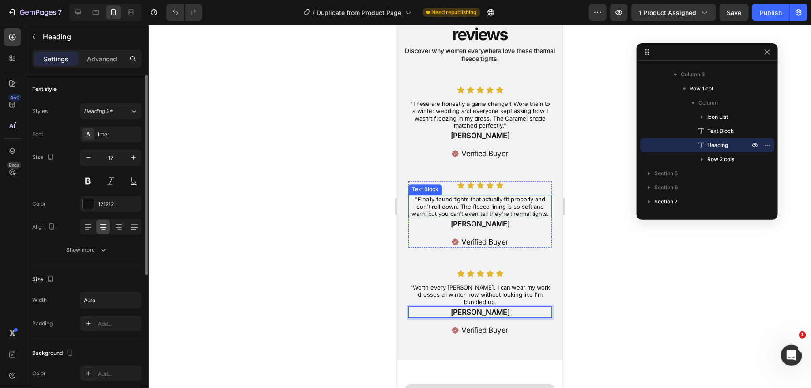
click at [469, 211] on p ""Finally found tights that actually fit properly and don't roll down. The fleec…" at bounding box center [480, 206] width 142 height 22
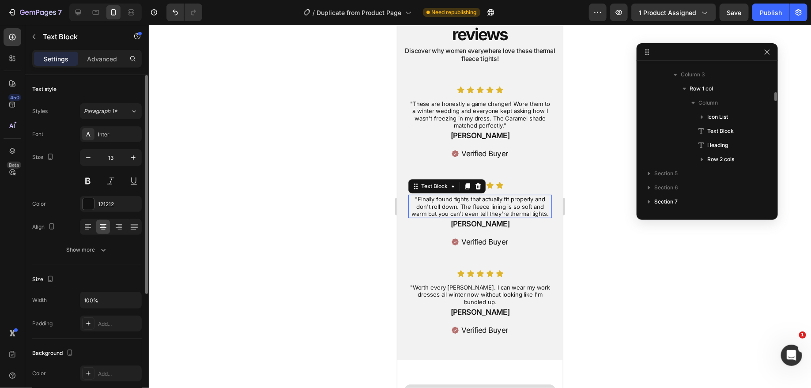
scroll to position [2003, 0]
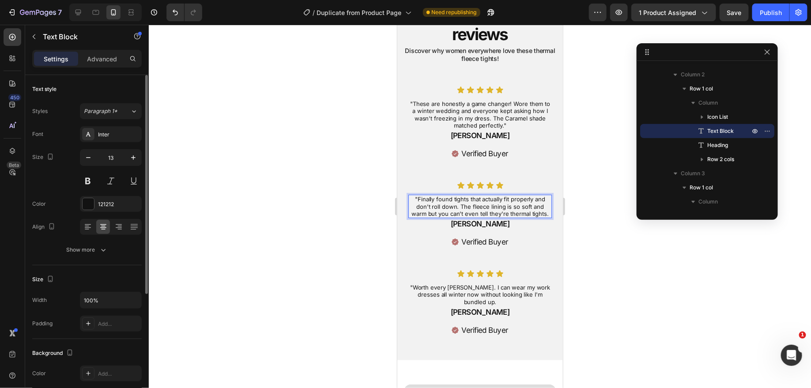
click at [454, 204] on p ""Finally found tights that actually fit properly and don't roll down. The fleec…" at bounding box center [480, 206] width 142 height 22
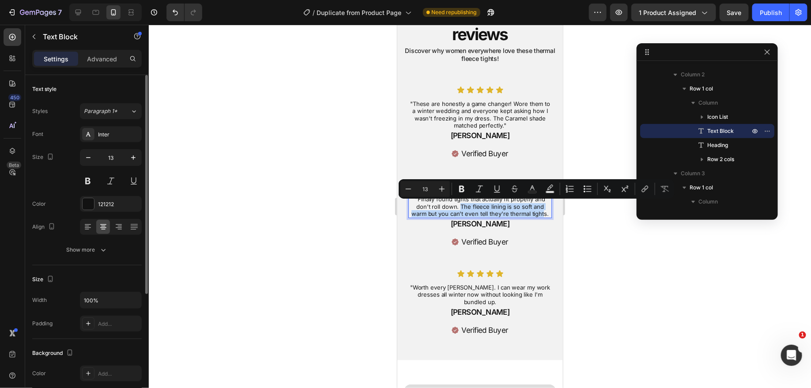
drag, startPoint x: 453, startPoint y: 204, endPoint x: 534, endPoint y: 211, distance: 81.6
click at [534, 211] on p ""Finally found tights that actually fit properly and don't roll down. The fleec…" at bounding box center [480, 206] width 142 height 22
click at [495, 213] on p ""Finally found tights that actually fit properly and don't roll down. The fleec…" at bounding box center [480, 206] width 142 height 22
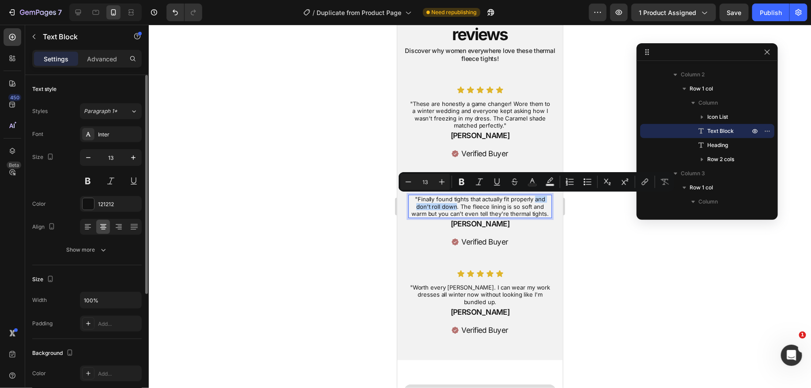
drag, startPoint x: 535, startPoint y: 198, endPoint x: 449, endPoint y: 207, distance: 87.0
click at [449, 207] on p ""Finally found tights that actually fit properly and don't roll down. The fleec…" at bounding box center [480, 206] width 142 height 22
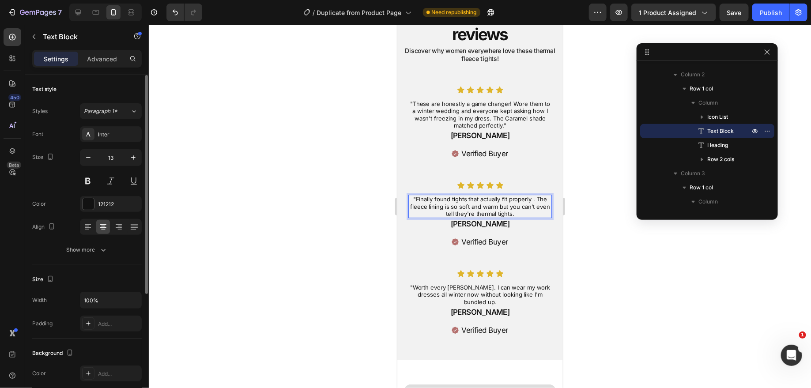
click at [531, 194] on div ""Finally found tights that actually fit properly . The fleece lining is so soft…" at bounding box center [479, 205] width 143 height 23
click at [464, 203] on p ""Finally found tights that actually fit properly. The fleece lining is so soft …" at bounding box center [480, 206] width 142 height 22
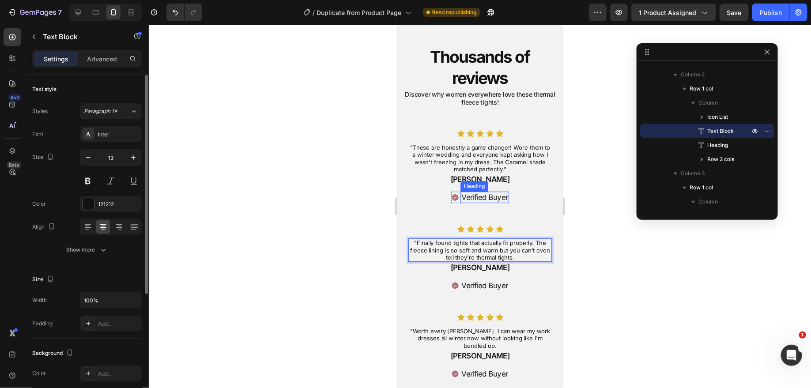
scroll to position [1181, 0]
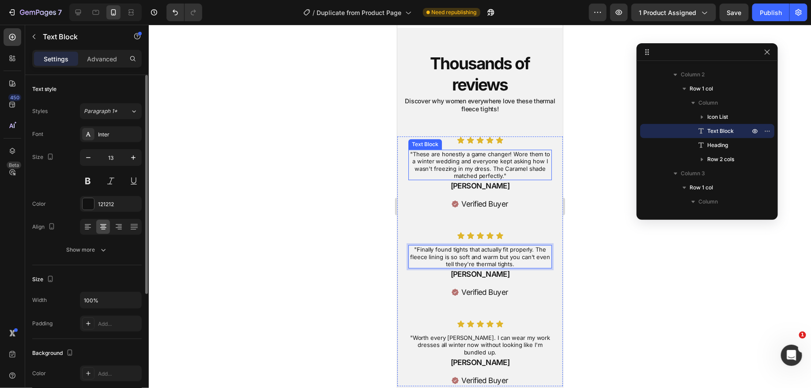
click at [444, 152] on p ""These are honestly a game changer! Wore them to a winter wedding and everyone …" at bounding box center [480, 164] width 142 height 29
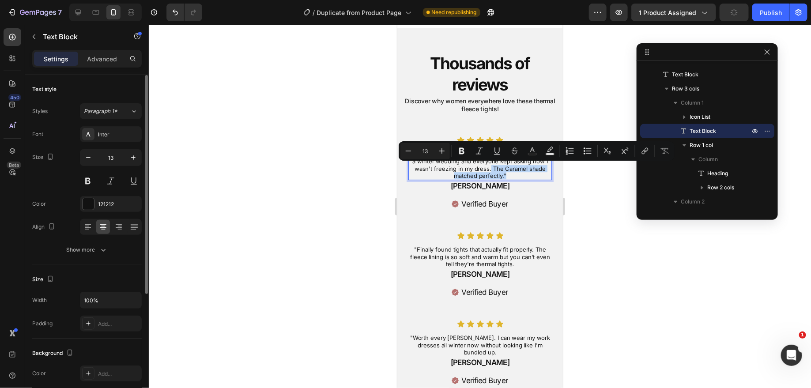
drag, startPoint x: 490, startPoint y: 166, endPoint x: 506, endPoint y: 177, distance: 19.0
click at [506, 177] on p ""These are honestly a game changer! Wore them to a winter wedding and everyone …" at bounding box center [480, 164] width 142 height 29
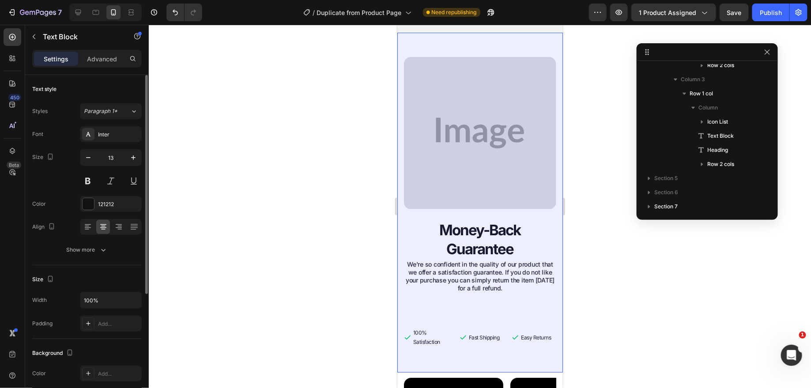
scroll to position [2124, 0]
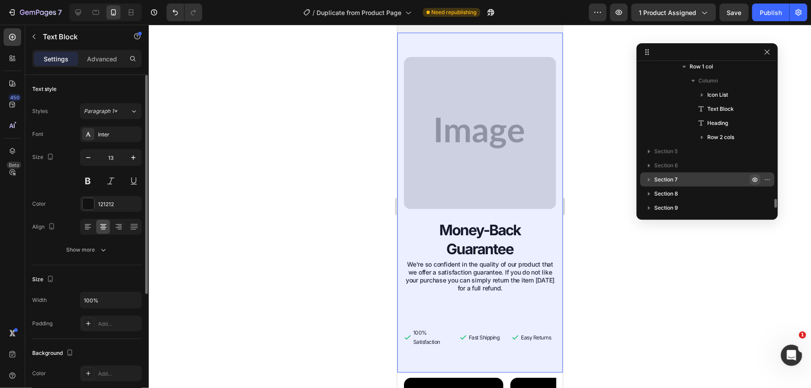
click at [754, 179] on icon "button" at bounding box center [755, 180] width 2 height 2
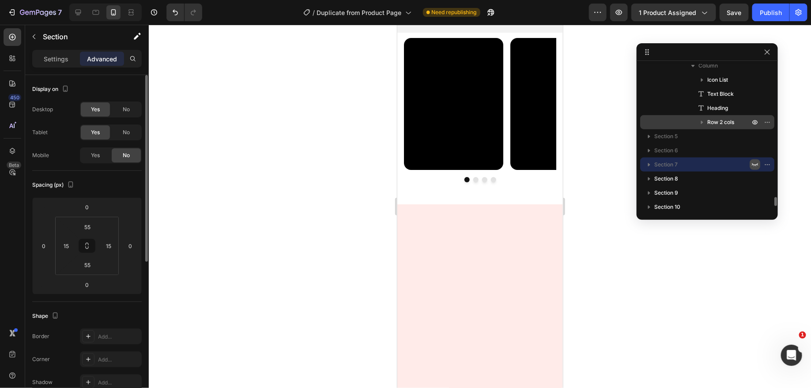
scroll to position [2139, 0]
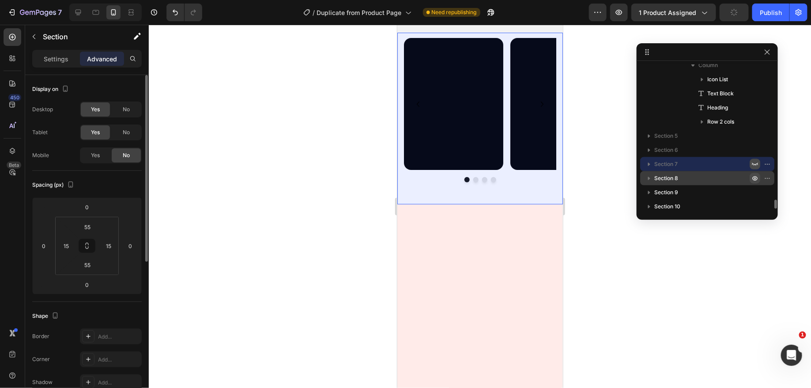
click at [755, 178] on icon "button" at bounding box center [754, 178] width 7 height 7
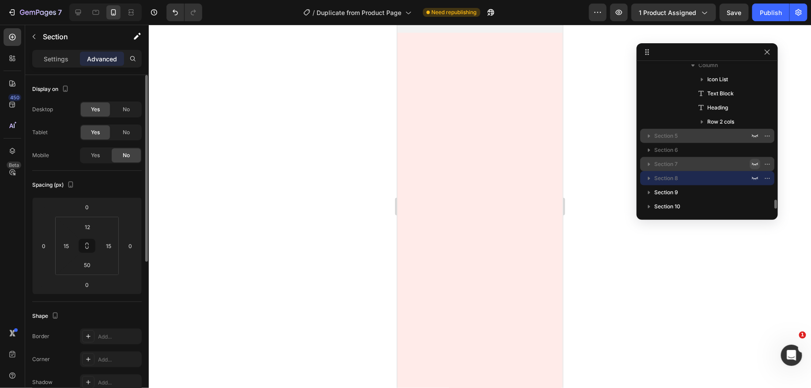
scroll to position [2156, 0]
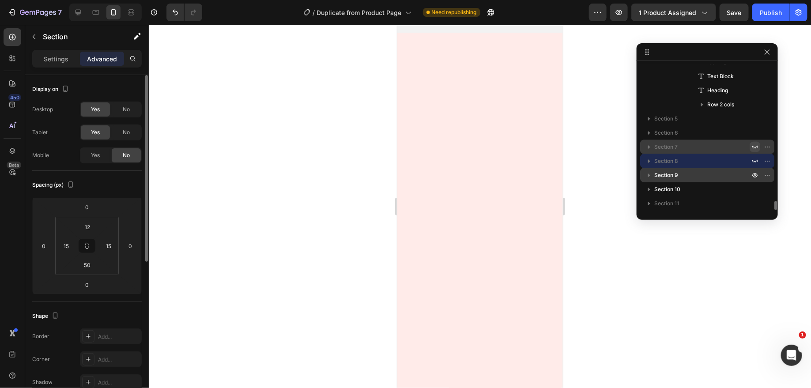
click at [721, 174] on p "Section 9" at bounding box center [702, 175] width 97 height 9
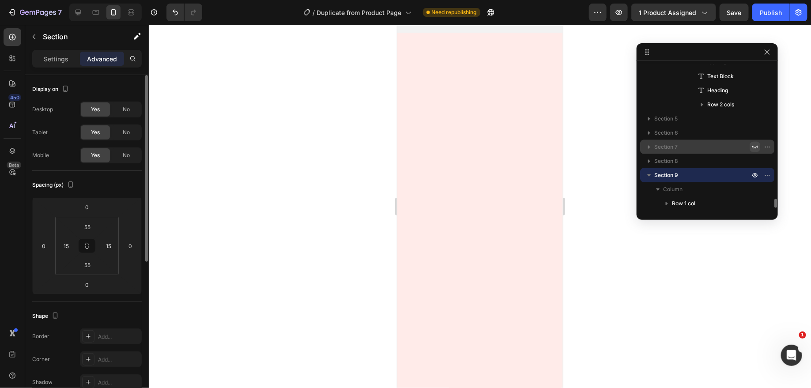
click at [711, 176] on p "Section 9" at bounding box center [702, 175] width 97 height 9
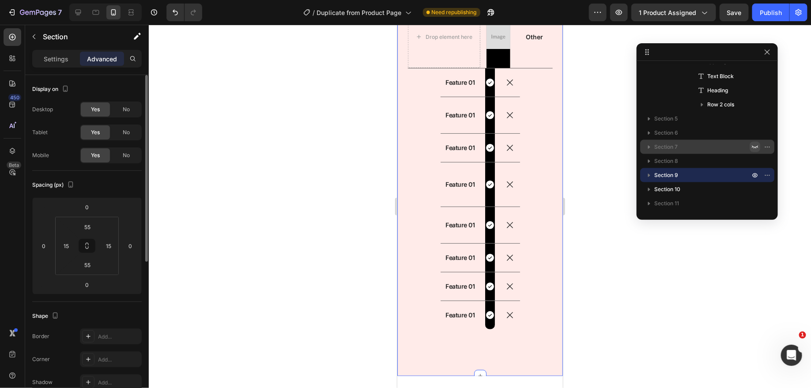
scroll to position [1733, 0]
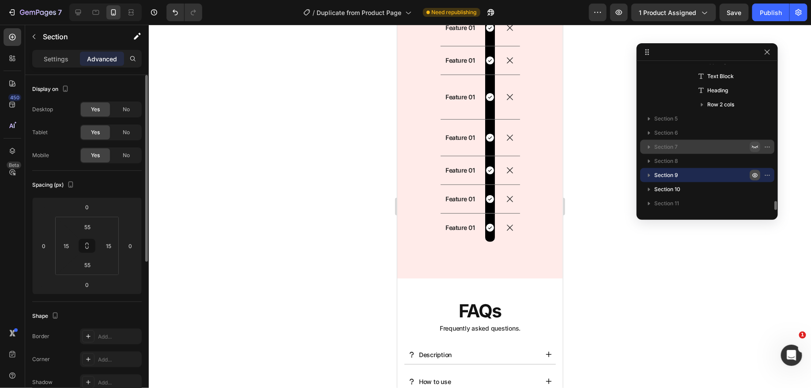
click at [750, 171] on button "button" at bounding box center [755, 175] width 11 height 11
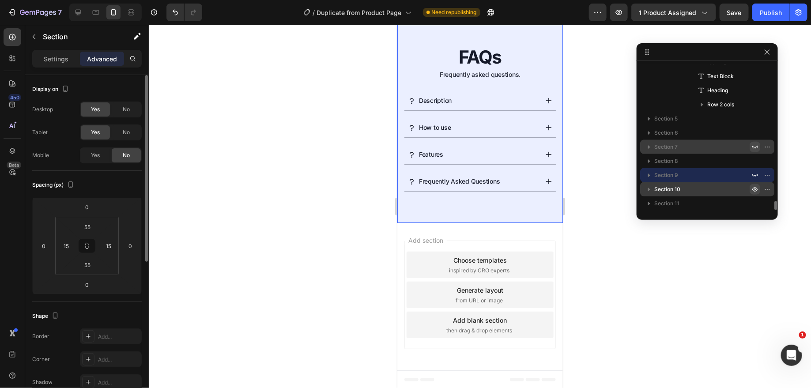
click at [756, 191] on icon "button" at bounding box center [754, 189] width 7 height 7
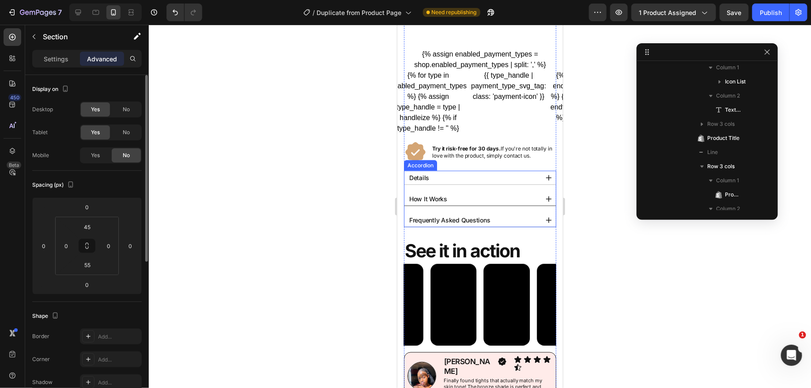
scroll to position [359, 0]
click at [470, 174] on div "Details" at bounding box center [472, 178] width 130 height 14
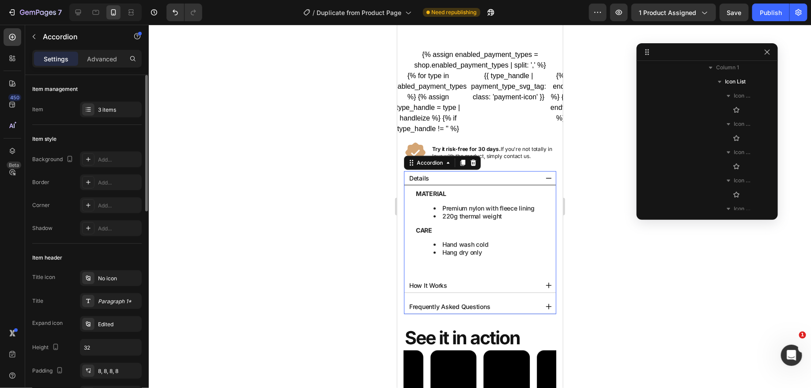
scroll to position [619, 0]
click at [470, 177] on div "Details" at bounding box center [472, 178] width 130 height 14
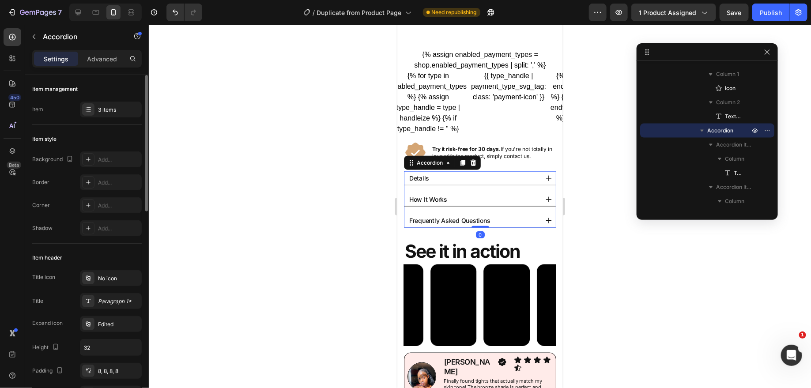
click at [471, 194] on div "How It Works" at bounding box center [472, 199] width 130 height 14
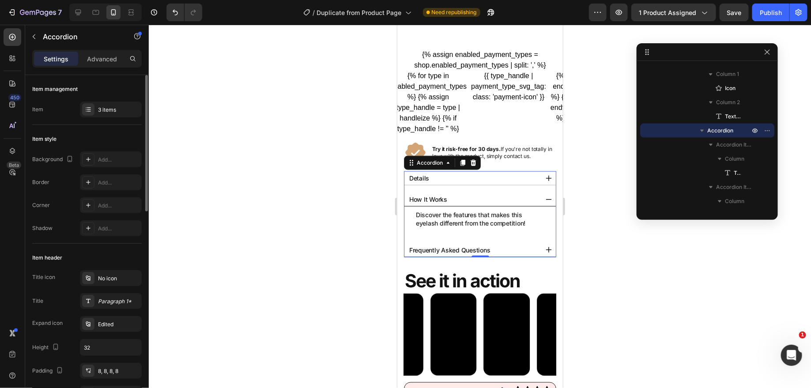
click at [448, 247] on p "Frequently Asked Questions" at bounding box center [449, 249] width 81 height 11
click at [505, 245] on div "Frequently Asked Questions" at bounding box center [472, 250] width 130 height 14
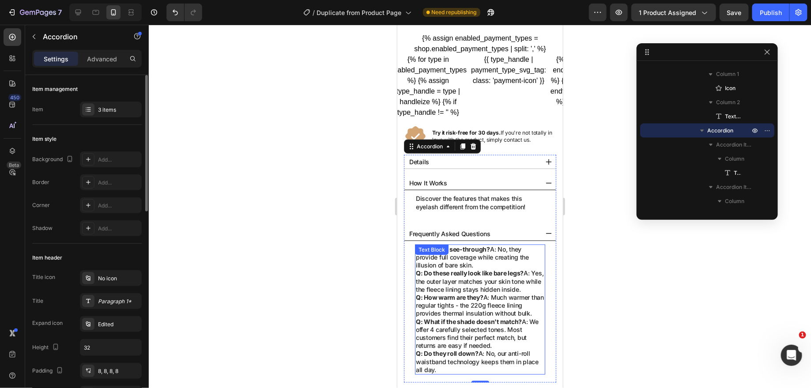
scroll to position [355, 0]
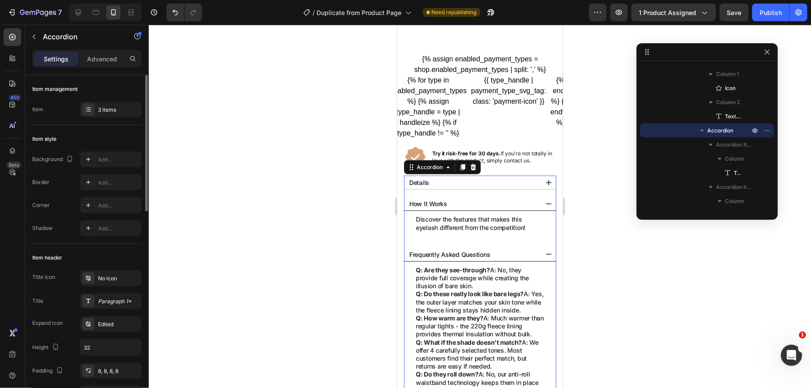
click at [539, 250] on div "Frequently Asked Questions" at bounding box center [479, 254] width 151 height 14
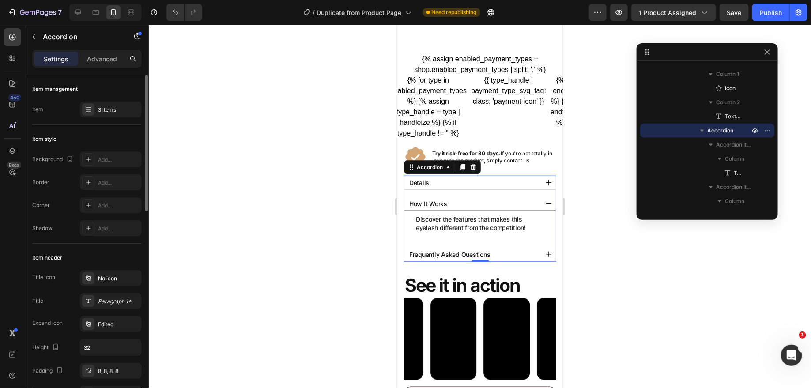
click at [469, 198] on div "How It Works" at bounding box center [472, 203] width 130 height 14
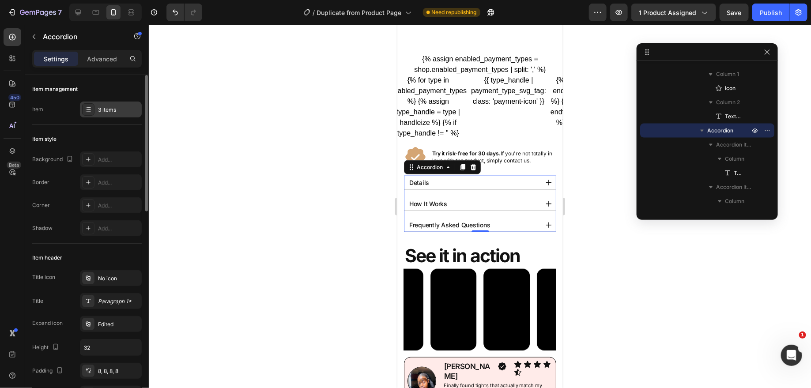
click at [118, 109] on div "3 items" at bounding box center [118, 110] width 41 height 8
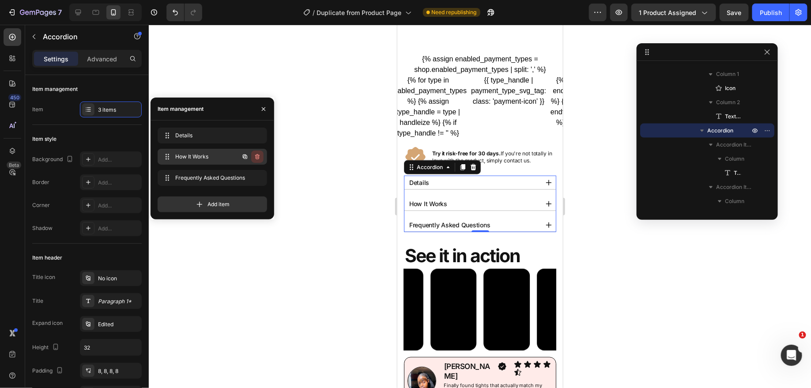
click at [260, 157] on icon "button" at bounding box center [257, 156] width 7 height 7
click at [252, 155] on div "Delete" at bounding box center [251, 157] width 16 height 8
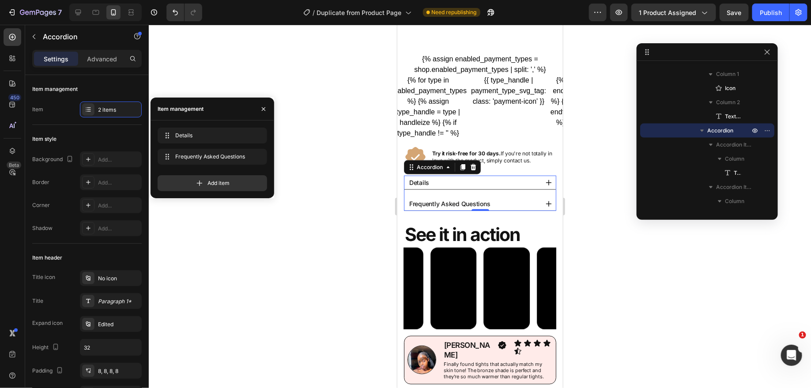
click at [500, 179] on div "Details" at bounding box center [472, 182] width 130 height 14
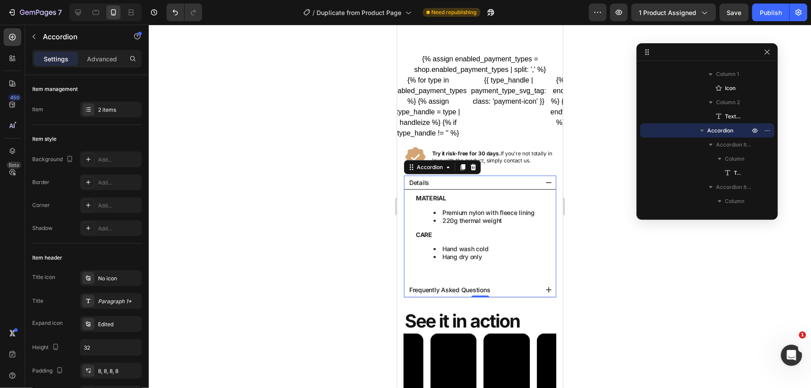
click at [494, 176] on div "Details" at bounding box center [472, 182] width 130 height 14
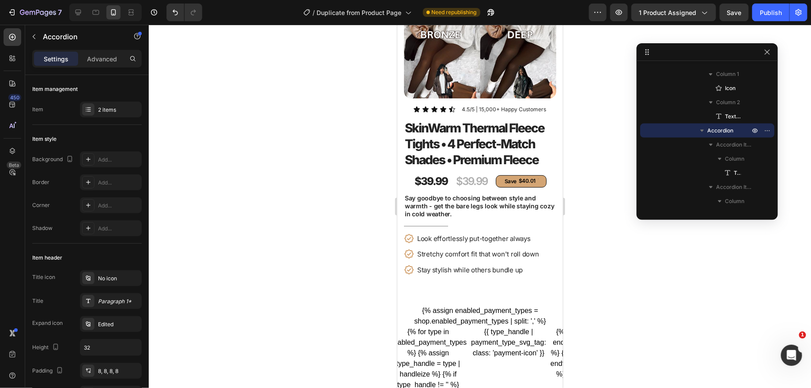
scroll to position [0, 0]
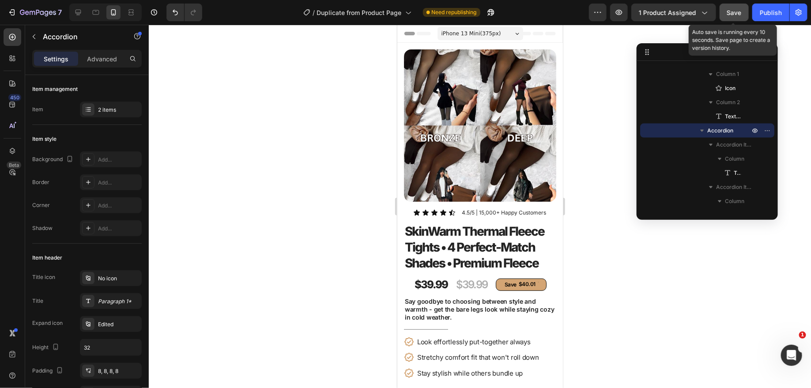
click at [739, 11] on span "Save" at bounding box center [734, 13] width 15 height 8
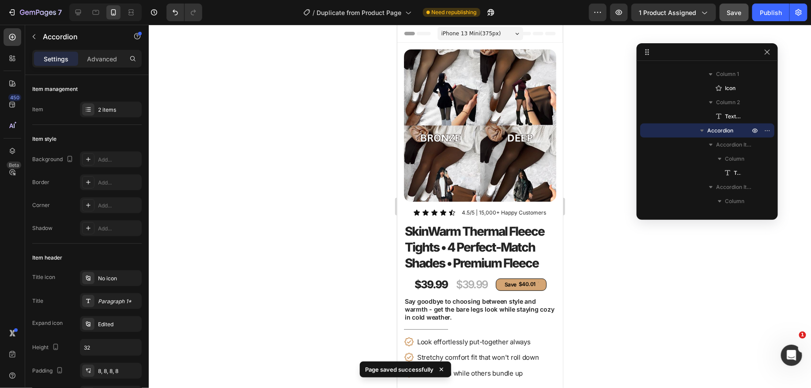
click at [764, 47] on div at bounding box center [767, 52] width 11 height 11
click at [765, 50] on icon "button" at bounding box center [767, 52] width 7 height 7
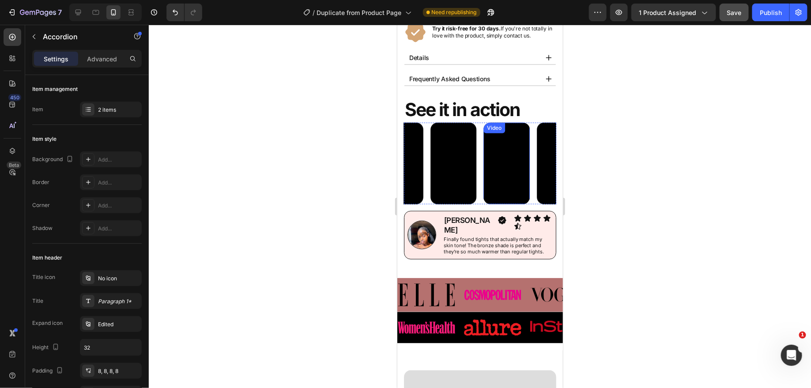
scroll to position [482, 0]
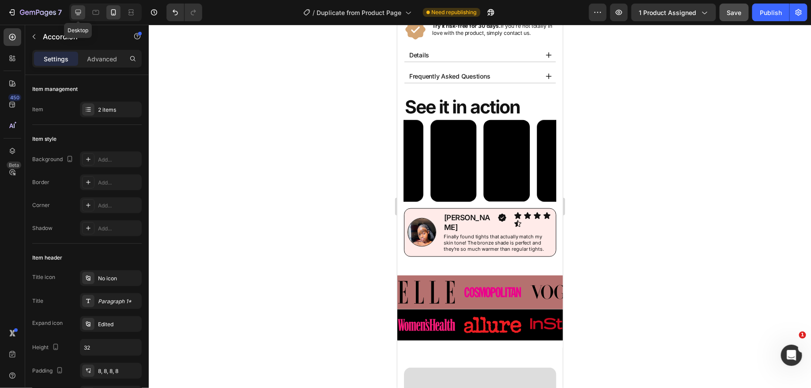
click at [81, 8] on div at bounding box center [78, 12] width 14 height 14
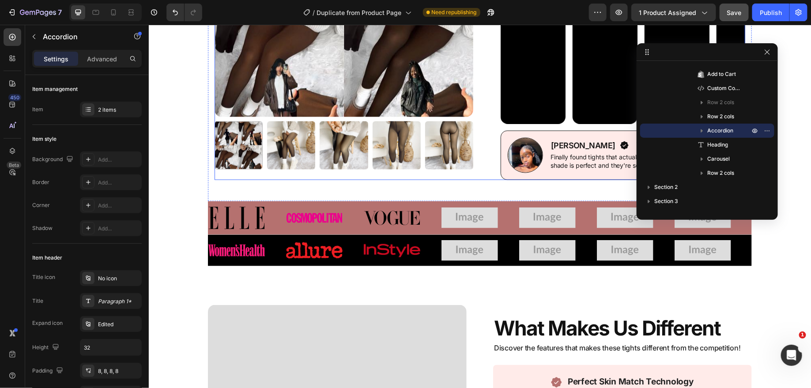
scroll to position [472, 0]
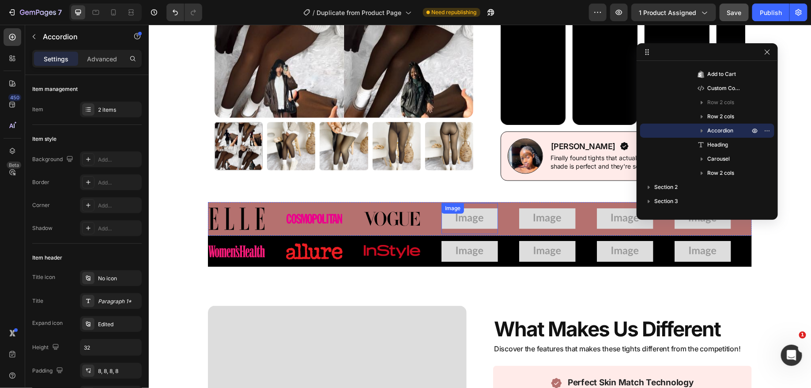
click at [467, 218] on img at bounding box center [469, 218] width 57 height 21
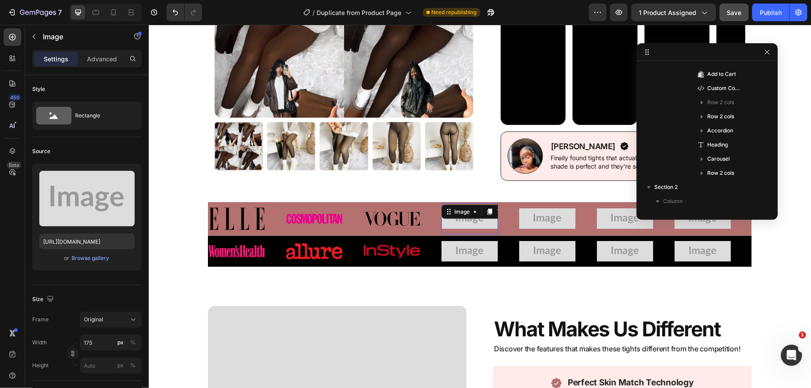
scroll to position [506, 0]
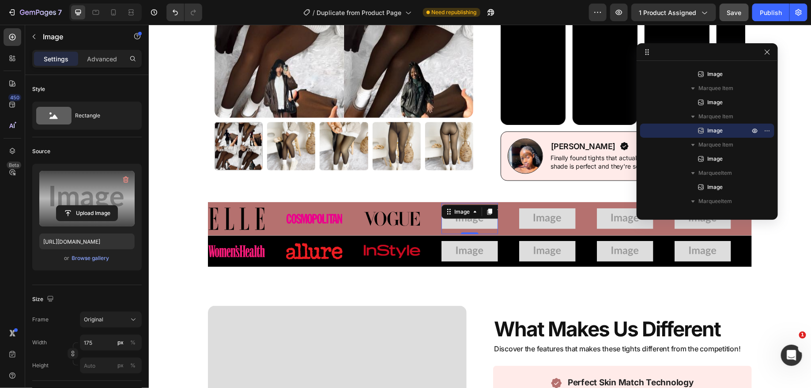
click at [88, 198] on label at bounding box center [86, 199] width 95 height 56
click at [88, 206] on input "file" at bounding box center [87, 213] width 61 height 15
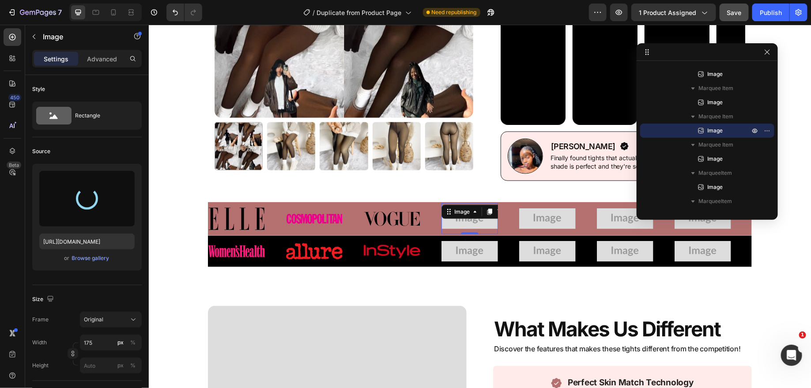
type input "https://cdn.shopify.com/s/files/1/0831/7183/6230/files/gempages_573698986611835…"
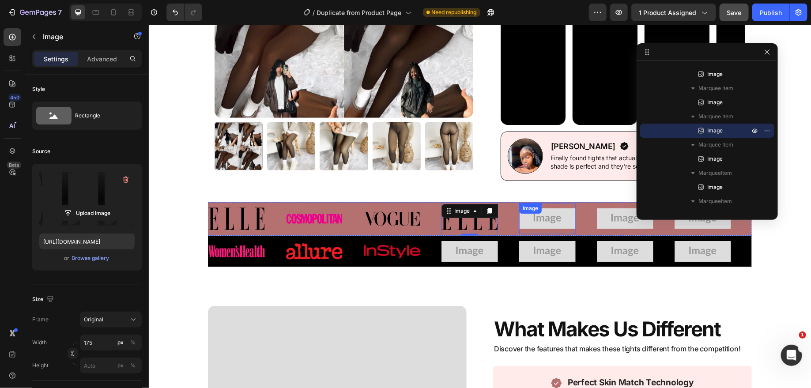
click at [551, 217] on img at bounding box center [547, 218] width 57 height 21
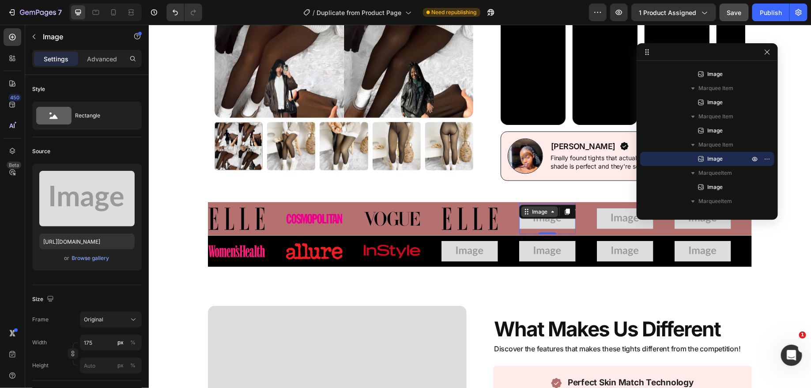
click at [537, 207] on div "Image" at bounding box center [539, 211] width 19 height 8
click at [556, 221] on img at bounding box center [547, 218] width 57 height 21
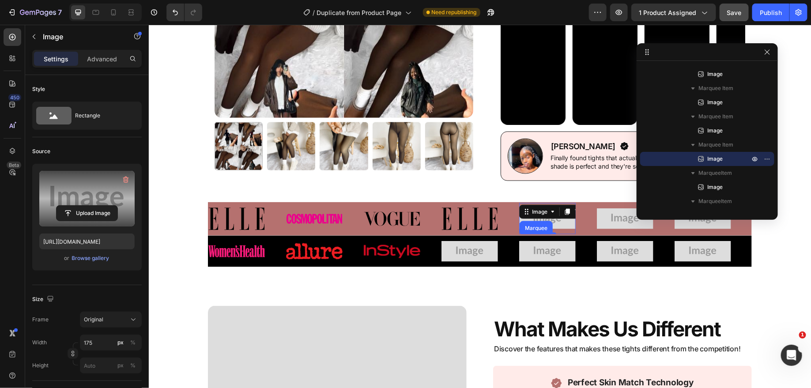
click at [81, 199] on label at bounding box center [86, 199] width 95 height 56
click at [81, 206] on input "file" at bounding box center [87, 213] width 61 height 15
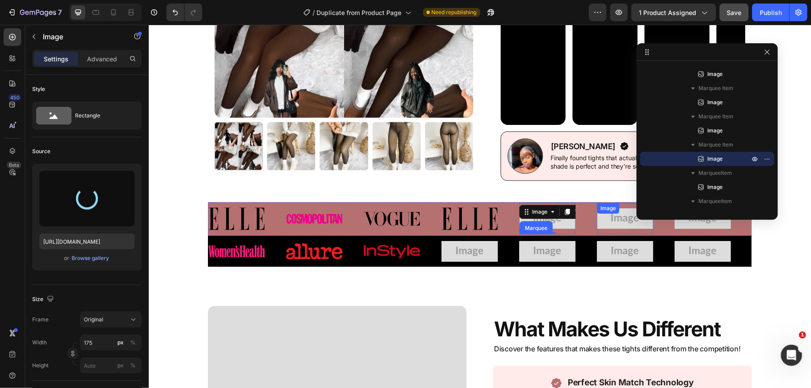
type input "https://cdn.shopify.com/s/files/1/0831/7183/6230/files/gempages_573698986611835…"
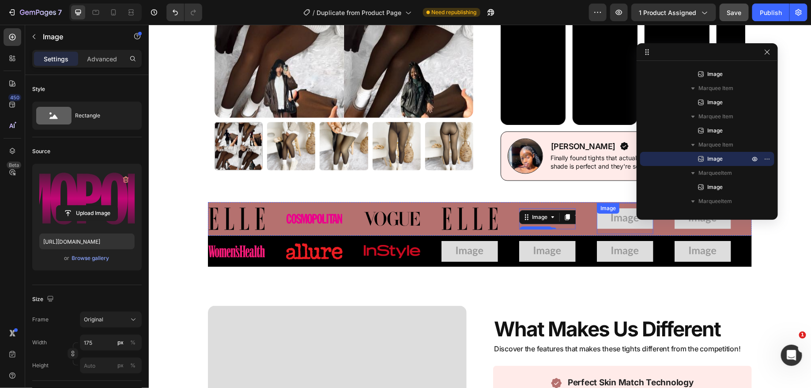
click at [622, 218] on img at bounding box center [624, 218] width 57 height 21
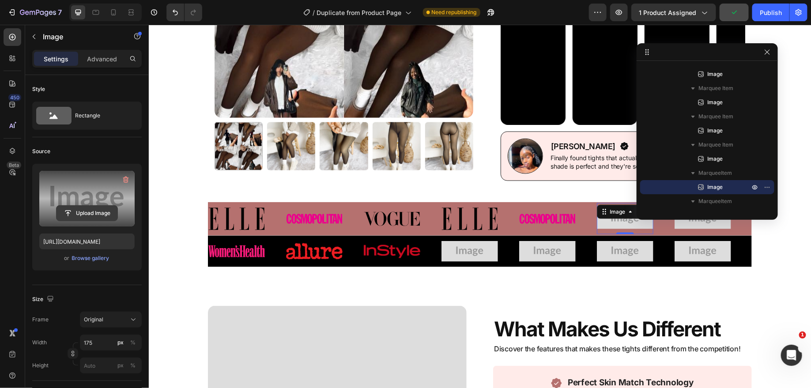
click at [83, 211] on input "file" at bounding box center [87, 213] width 61 height 15
click at [87, 212] on input "file" at bounding box center [87, 213] width 61 height 15
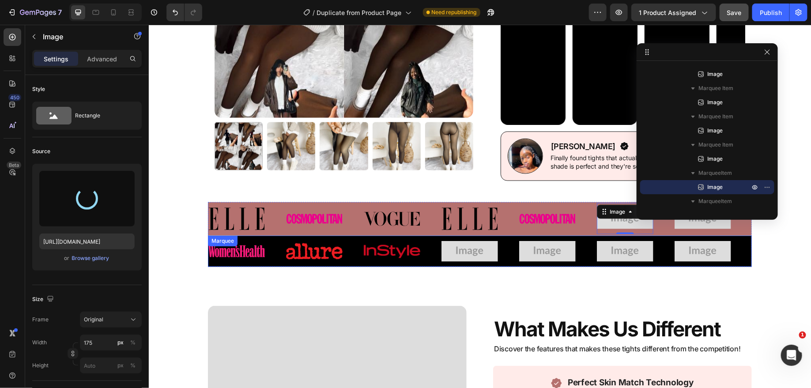
type input "https://cdn.shopify.com/s/files/1/0831/7183/6230/files/gempages_573698986611835…"
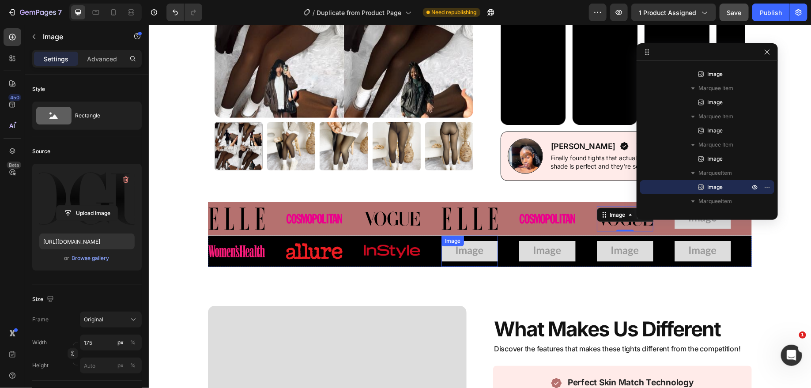
click at [465, 245] on div "Image" at bounding box center [469, 250] width 57 height 31
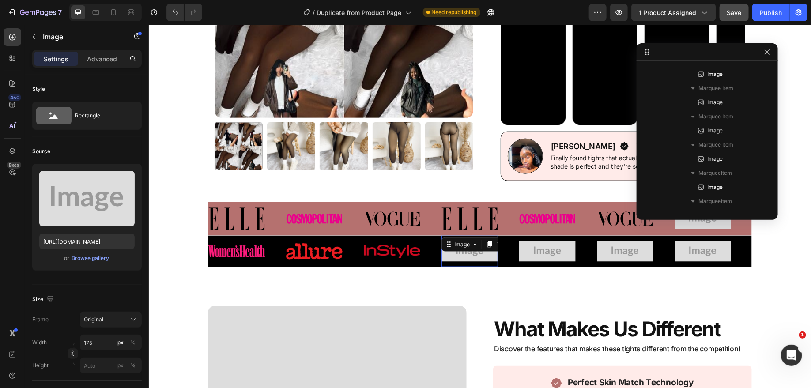
scroll to position [718, 0]
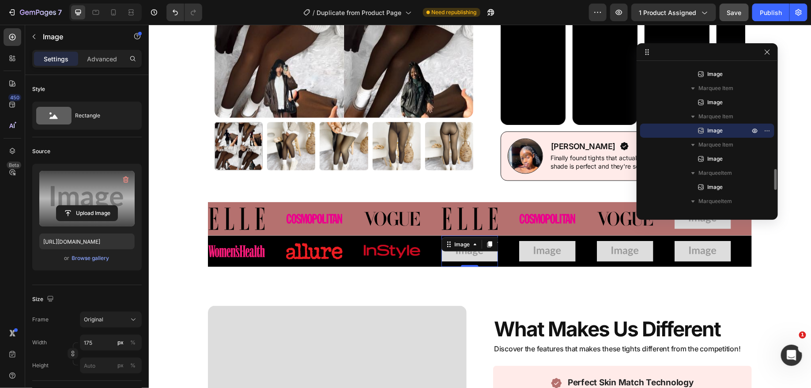
click at [94, 202] on label at bounding box center [86, 199] width 95 height 56
click at [94, 206] on input "file" at bounding box center [87, 213] width 61 height 15
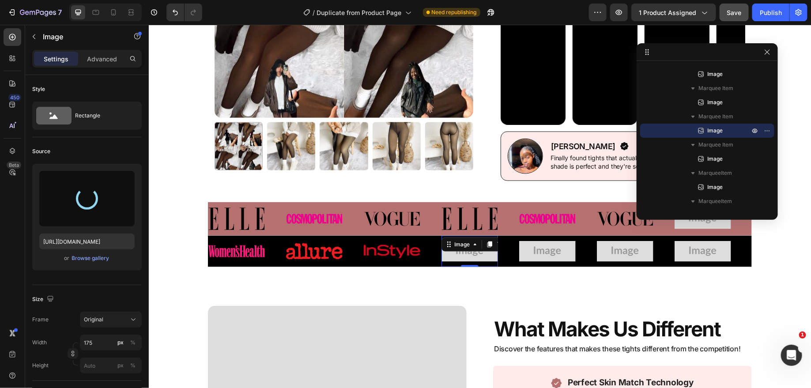
type input "https://cdn.shopify.com/s/files/1/0831/7183/6230/files/gempages_573698986611835…"
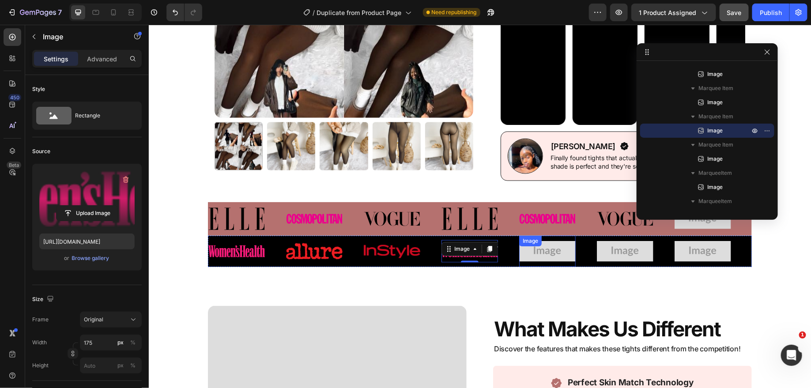
click at [551, 247] on div "Image" at bounding box center [547, 250] width 57 height 31
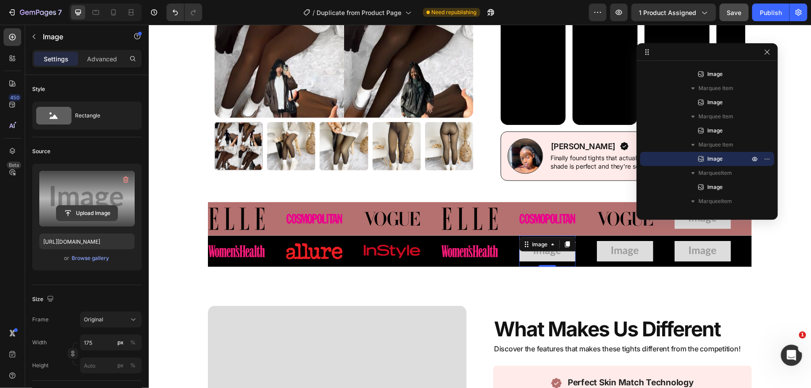
click at [85, 206] on input "file" at bounding box center [87, 213] width 61 height 15
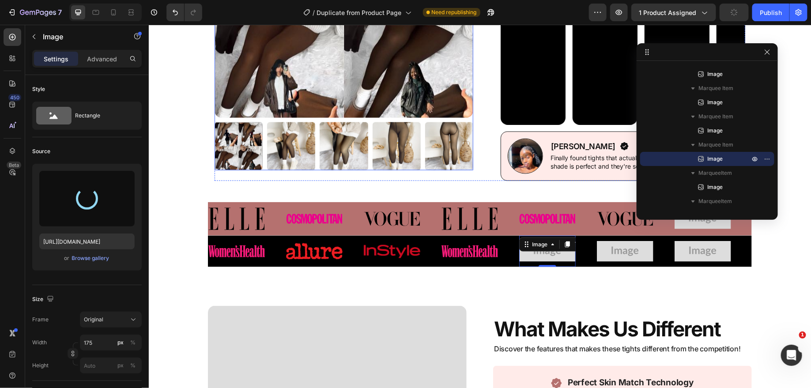
type input "https://cdn.shopify.com/s/files/1/0831/7183/6230/files/gempages_573698986611835…"
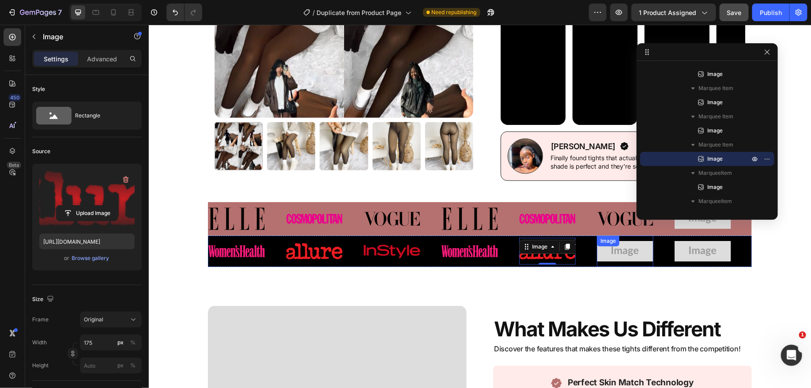
click at [626, 254] on img at bounding box center [624, 251] width 57 height 21
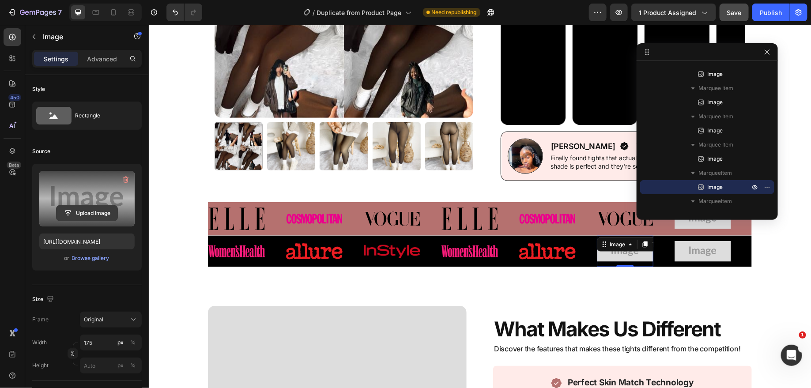
click at [88, 218] on input "file" at bounding box center [87, 213] width 61 height 15
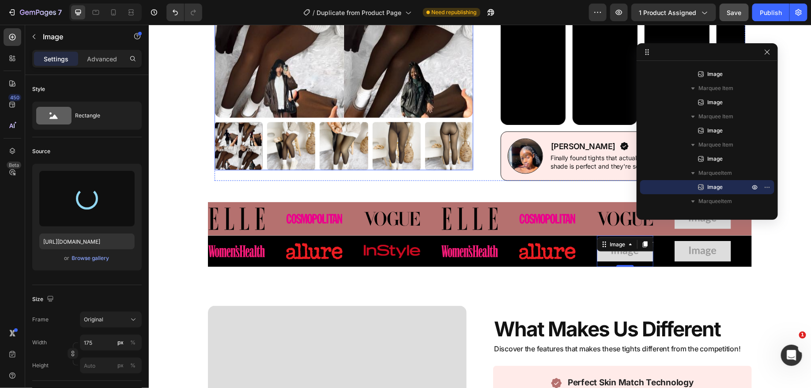
type input "https://cdn.shopify.com/s/files/1/0831/7183/6230/files/gempages_573698986611835…"
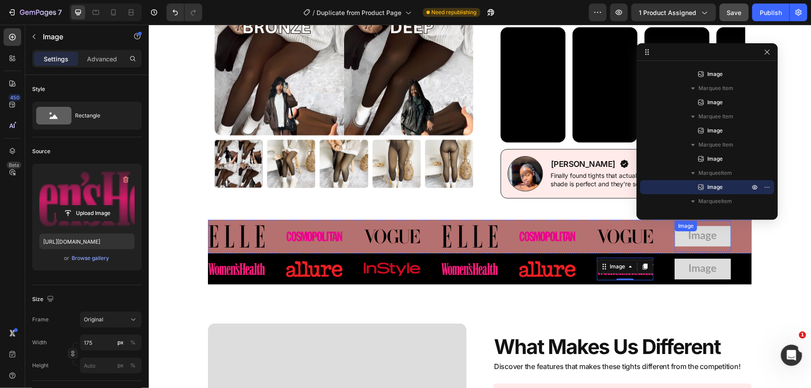
scroll to position [440, 0]
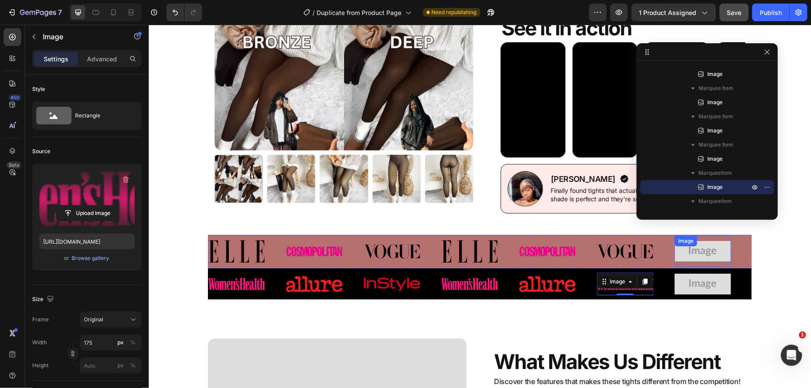
click at [706, 251] on img at bounding box center [702, 251] width 57 height 21
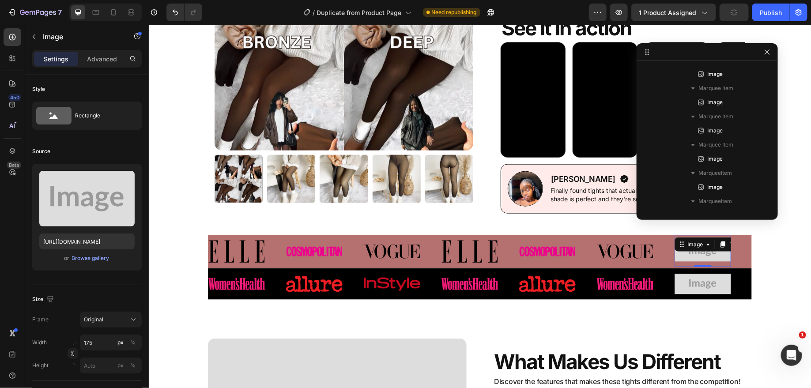
scroll to position [591, 0]
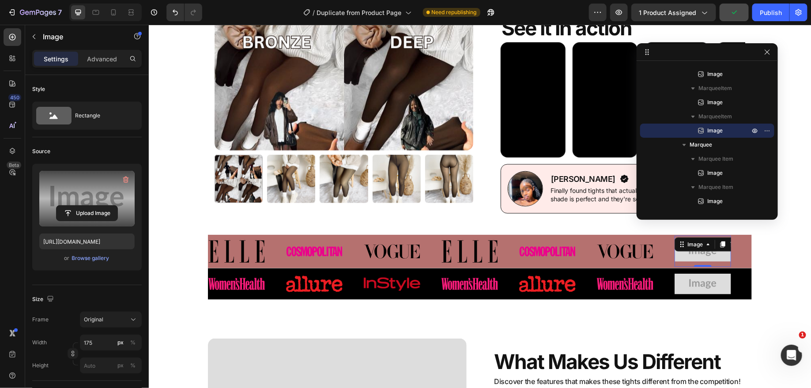
click at [91, 195] on label at bounding box center [86, 199] width 95 height 56
click at [91, 206] on input "file" at bounding box center [87, 213] width 61 height 15
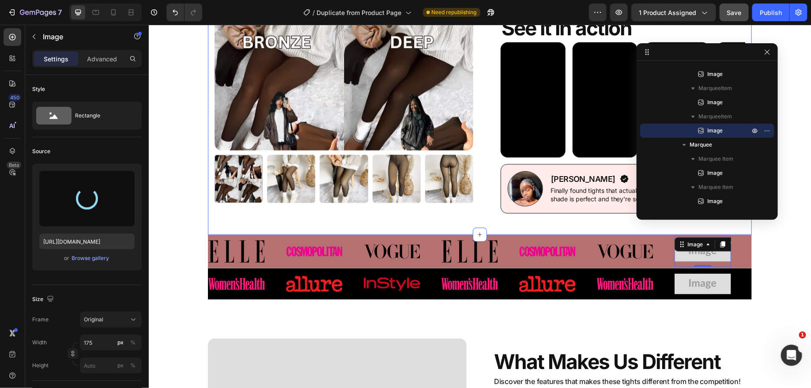
type input "https://cdn.shopify.com/s/files/1/0831/7183/6230/files/gempages_573698986611835…"
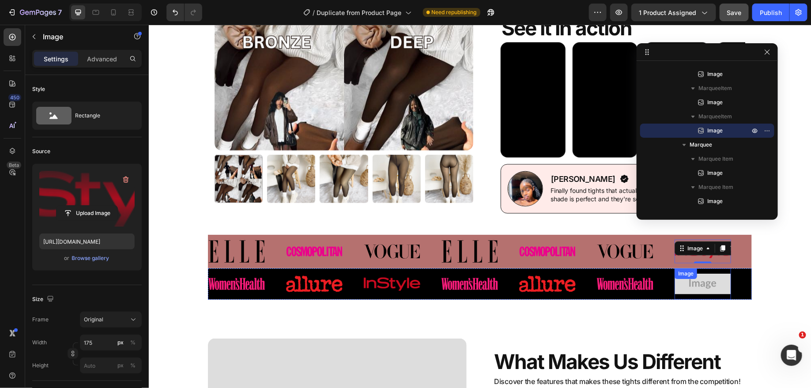
click at [705, 279] on img at bounding box center [702, 283] width 57 height 21
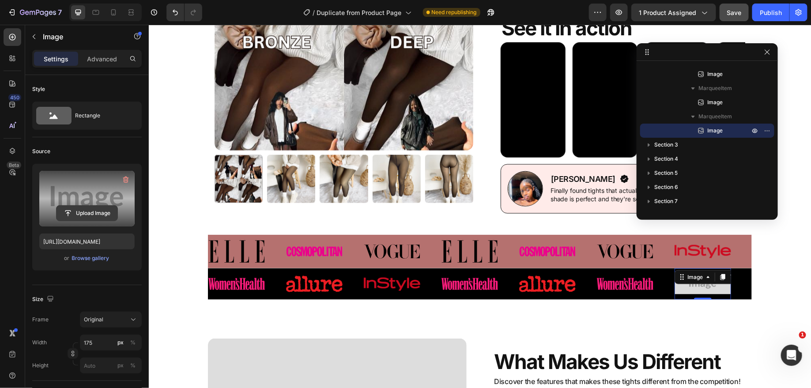
click at [72, 207] on input "file" at bounding box center [87, 213] width 61 height 15
click at [83, 200] on label at bounding box center [86, 199] width 95 height 56
click at [83, 206] on input "file" at bounding box center [87, 213] width 61 height 15
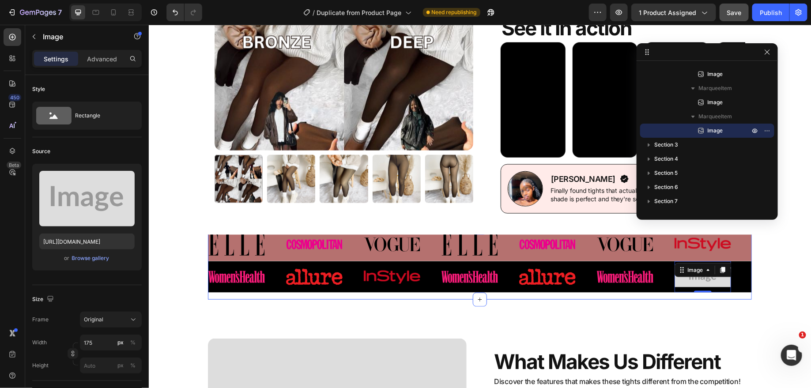
scroll to position [0, 0]
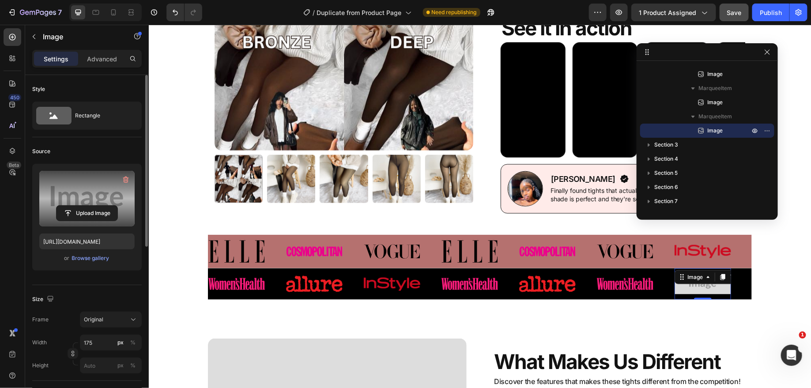
click at [89, 200] on label at bounding box center [86, 199] width 95 height 56
click at [89, 206] on input "file" at bounding box center [87, 213] width 61 height 15
click at [82, 196] on label at bounding box center [86, 199] width 95 height 56
click at [82, 206] on input "file" at bounding box center [87, 213] width 61 height 15
click at [83, 186] on label at bounding box center [86, 199] width 95 height 56
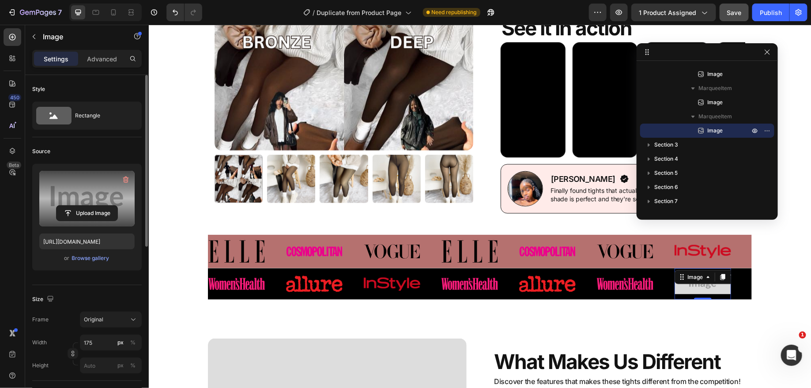
click at [83, 206] on input "file" at bounding box center [87, 213] width 61 height 15
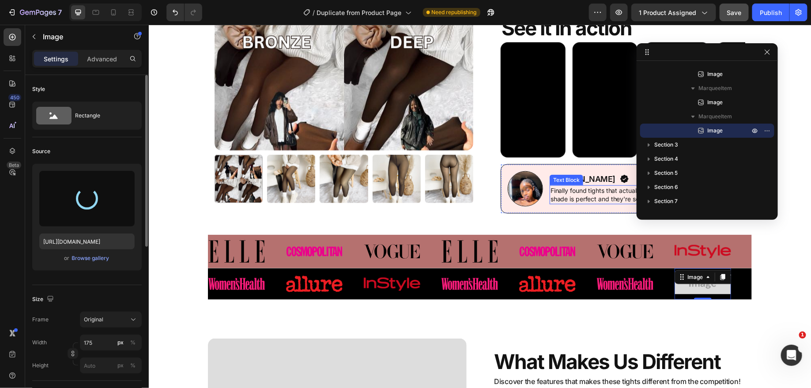
type input "https://cdn.shopify.com/s/files/1/0831/7183/6230/files/gempages_573698986611835…"
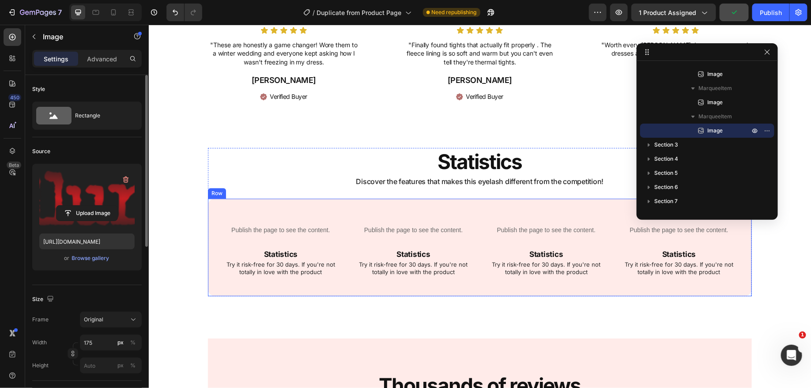
scroll to position [1130, 0]
click at [109, 13] on icon at bounding box center [113, 12] width 9 height 9
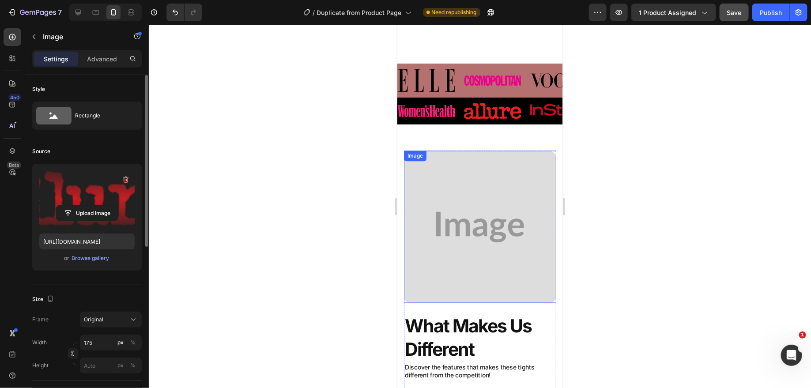
scroll to position [795, 0]
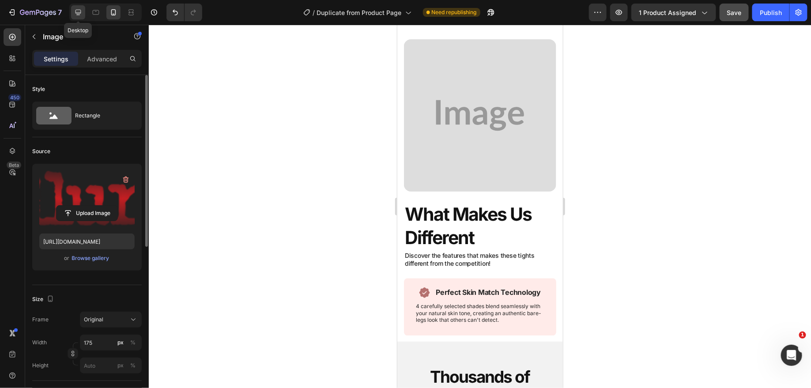
click at [72, 7] on div at bounding box center [78, 12] width 14 height 14
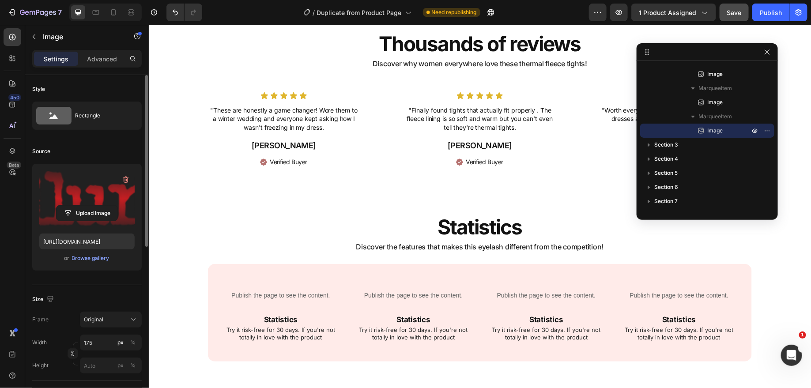
scroll to position [1135, 0]
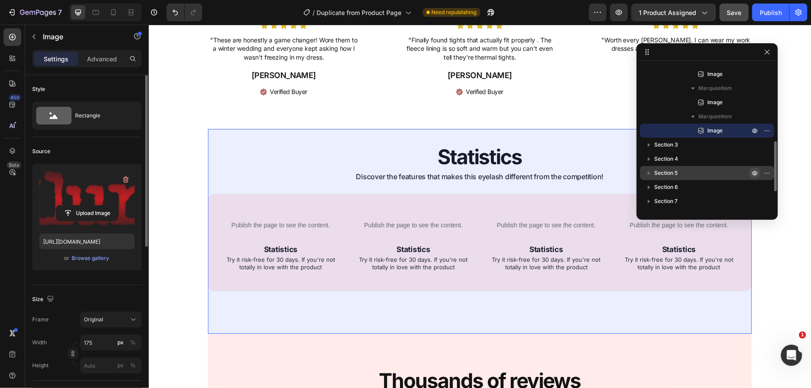
click at [755, 173] on icon "button" at bounding box center [754, 173] width 7 height 7
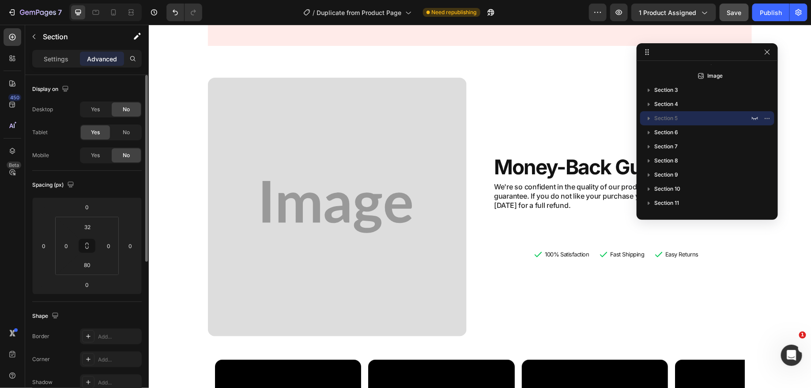
scroll to position [1607, 0]
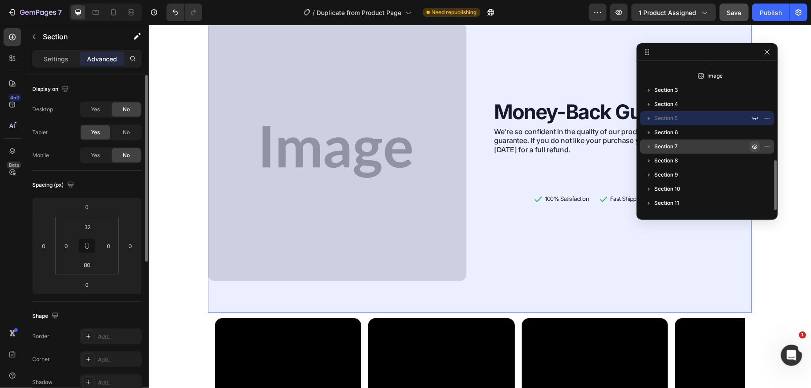
click at [754, 147] on icon "button" at bounding box center [755, 147] width 2 height 2
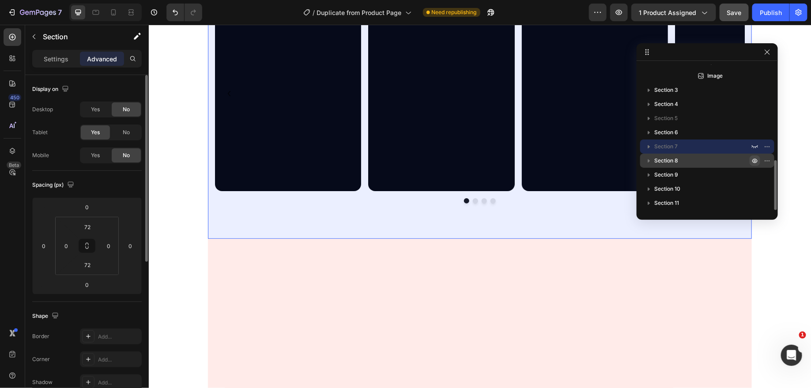
click at [755, 161] on icon "button" at bounding box center [755, 161] width 2 height 2
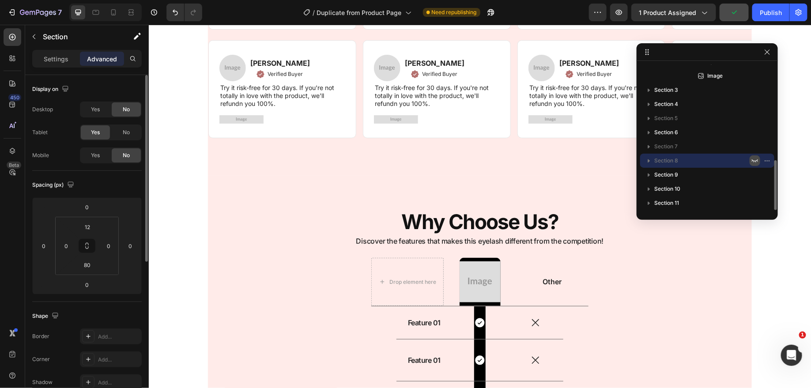
scroll to position [1432, 0]
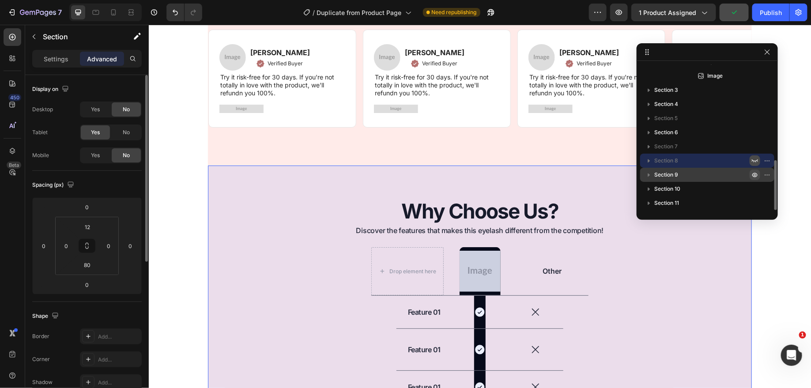
click at [752, 174] on icon "button" at bounding box center [754, 174] width 7 height 7
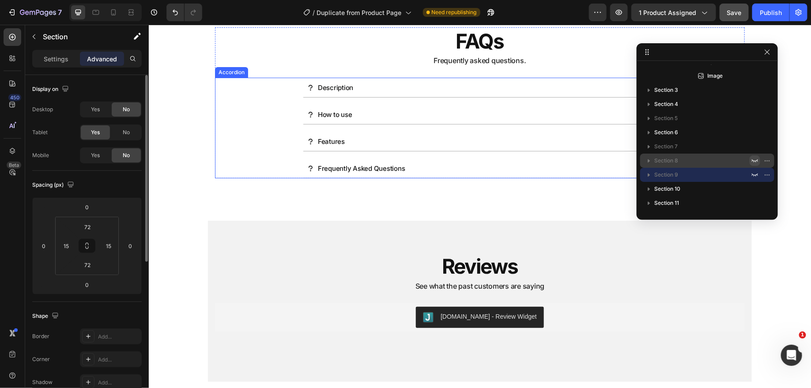
scroll to position [1525, 0]
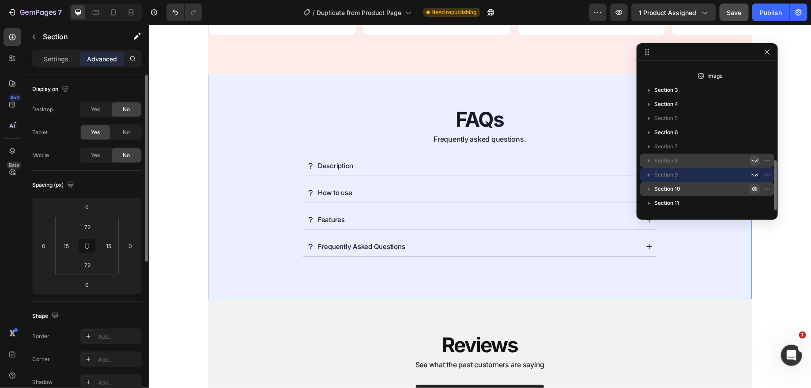
click at [754, 188] on icon "button" at bounding box center [754, 188] width 7 height 7
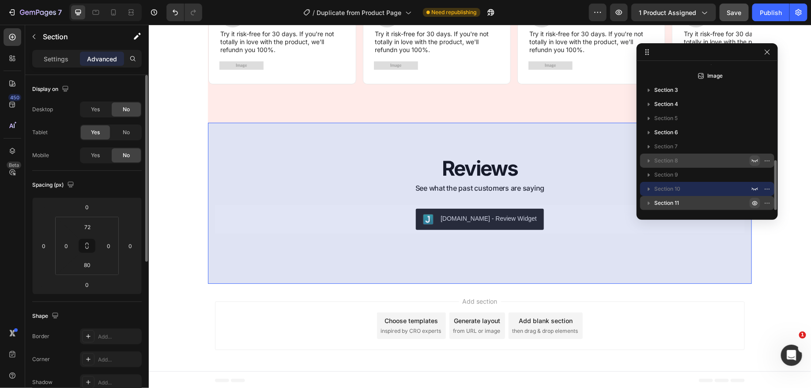
click at [755, 204] on icon "button" at bounding box center [754, 203] width 7 height 7
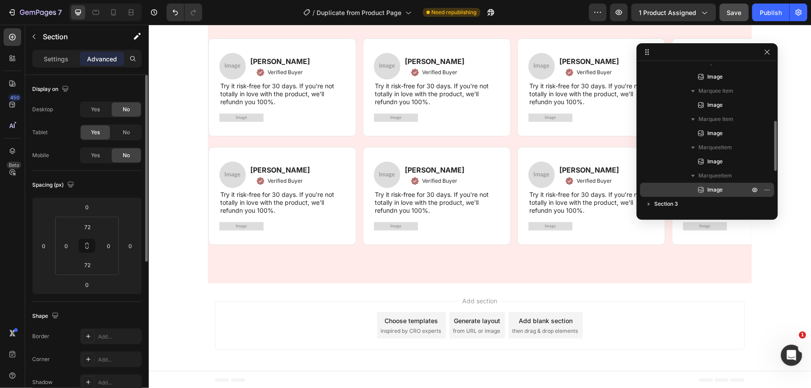
scroll to position [278, 0]
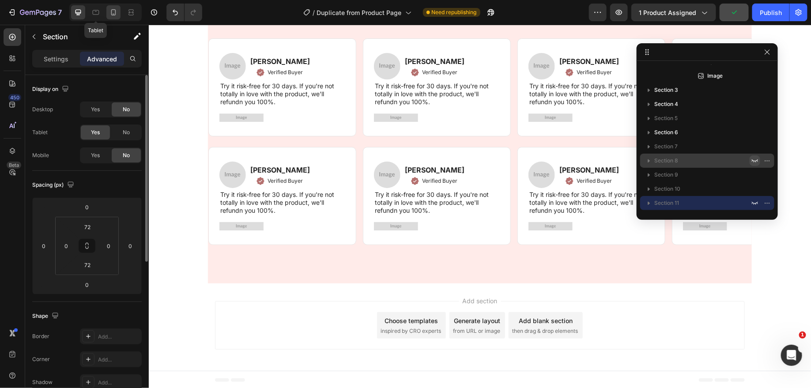
click at [114, 11] on icon at bounding box center [113, 12] width 9 height 9
type input "45"
type input "55"
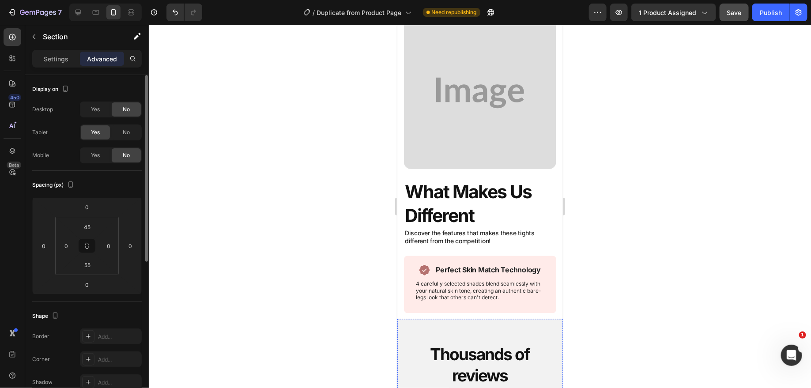
scroll to position [730, 0]
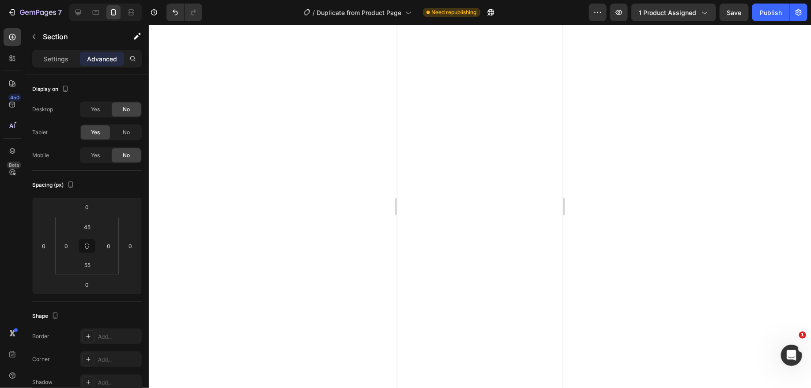
scroll to position [1355, 0]
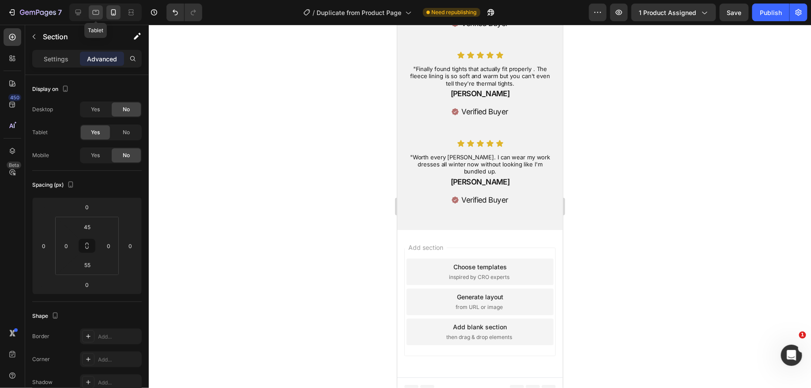
click at [94, 11] on icon at bounding box center [95, 12] width 9 height 9
type input "72"
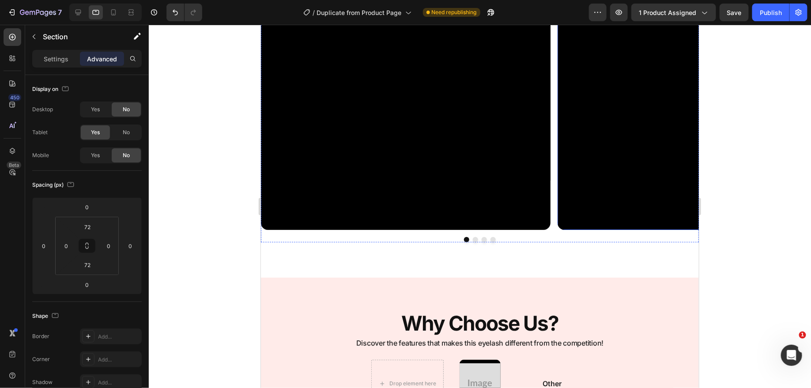
scroll to position [3900, 0]
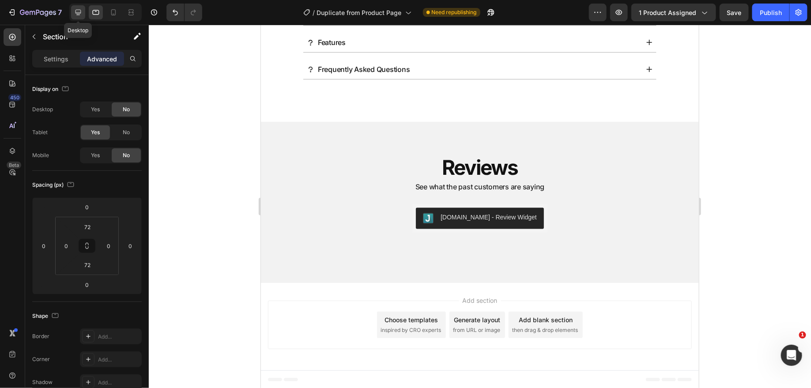
click at [75, 10] on icon at bounding box center [78, 13] width 6 height 6
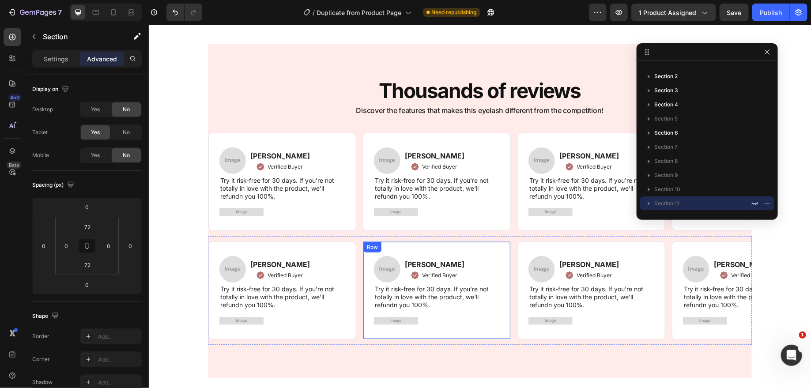
scroll to position [1985, 0]
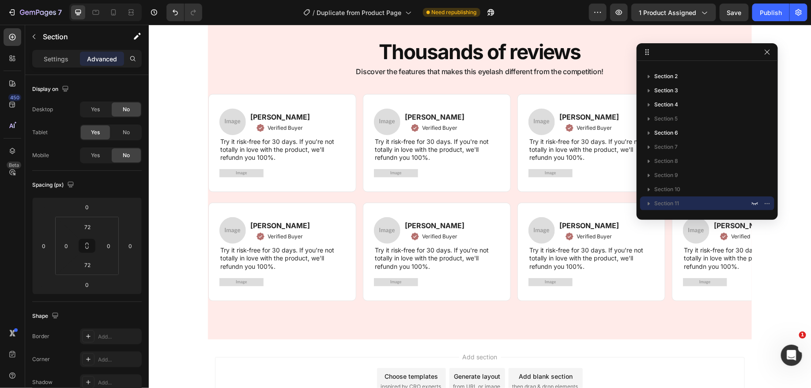
click at [764, 46] on div at bounding box center [707, 52] width 141 height 18
click at [767, 55] on icon "button" at bounding box center [767, 52] width 7 height 7
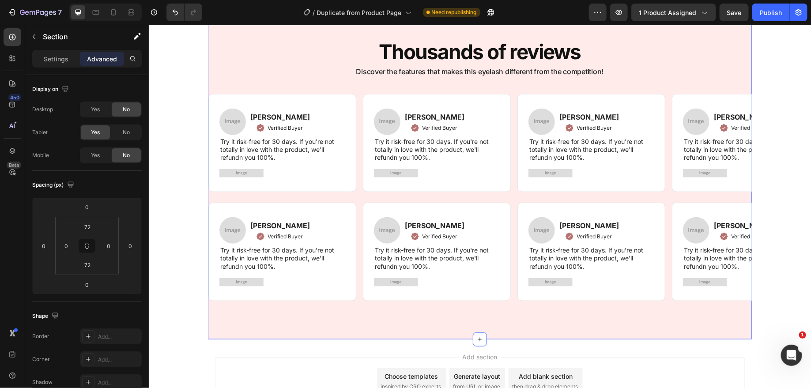
click at [488, 304] on div "Image [PERSON_NAME] Text block Verified Buyer Item List Row Try it risk-free fo…" at bounding box center [479, 251] width 544 height 109
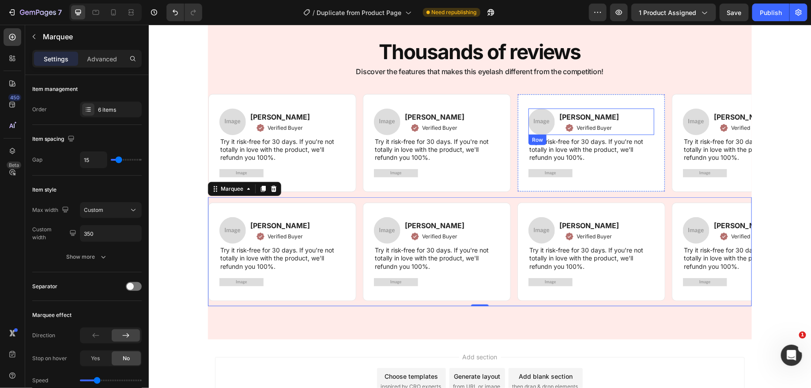
click at [645, 109] on div "Image [PERSON_NAME] Text block Verified Buyer Item List Row" at bounding box center [591, 121] width 126 height 26
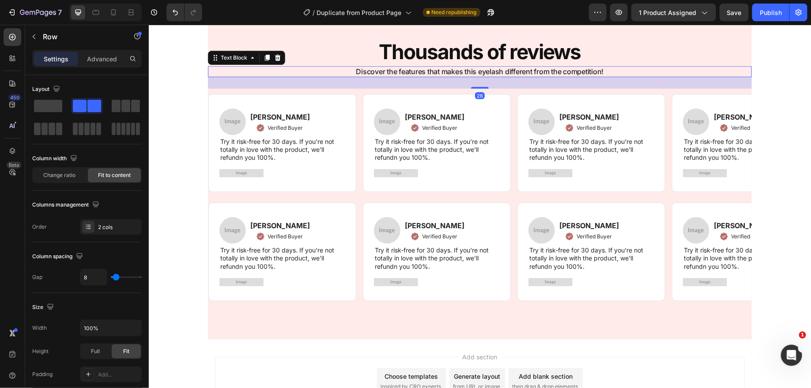
click at [660, 71] on p "Discover the features that makes this eyelash different from the competition!" at bounding box center [479, 71] width 542 height 9
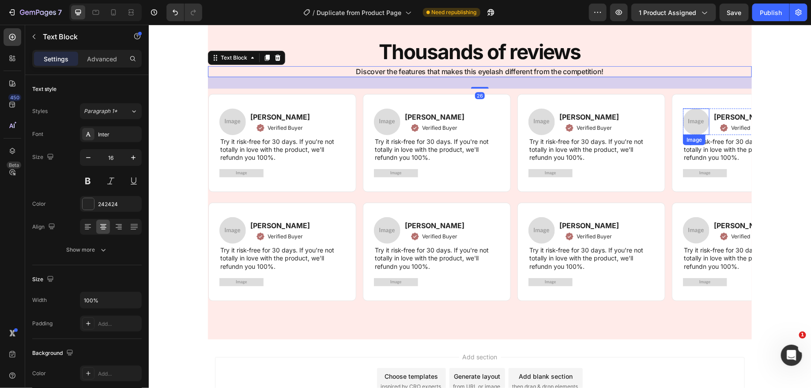
click at [711, 116] on div "Image [PERSON_NAME] Text block Verified Buyer Item List Row" at bounding box center [745, 121] width 126 height 26
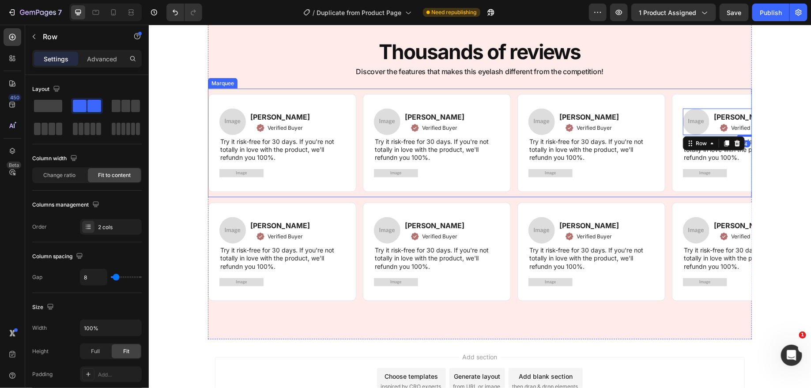
click at [707, 192] on div "Image [PERSON_NAME] Text block Verified Buyer Item List Row Try it risk-free fo…" at bounding box center [479, 142] width 544 height 109
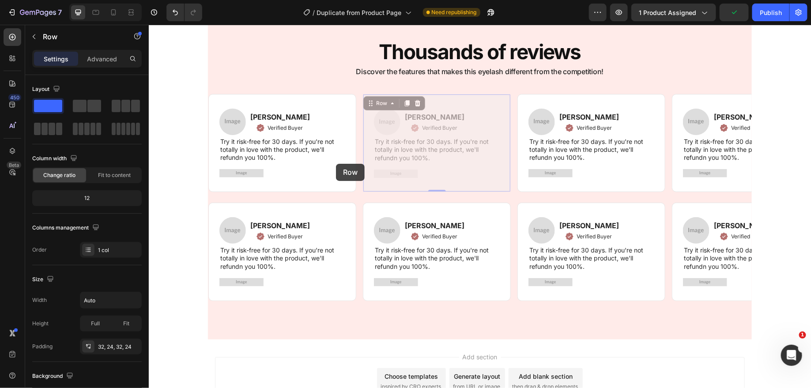
drag, startPoint x: 482, startPoint y: 163, endPoint x: 335, endPoint y: 163, distance: 147.0
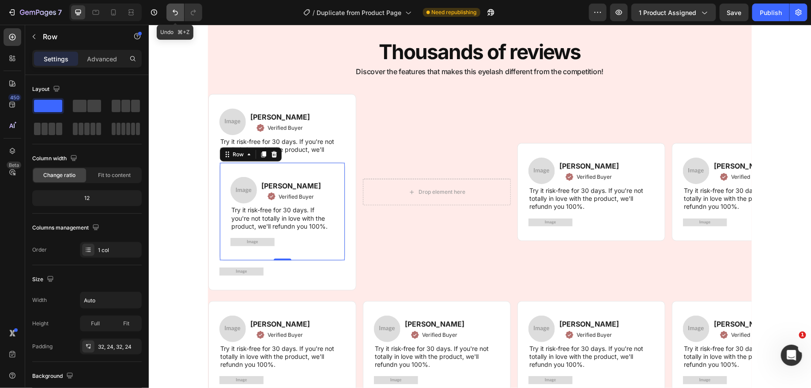
click at [173, 15] on icon "Undo/Redo" at bounding box center [175, 12] width 9 height 9
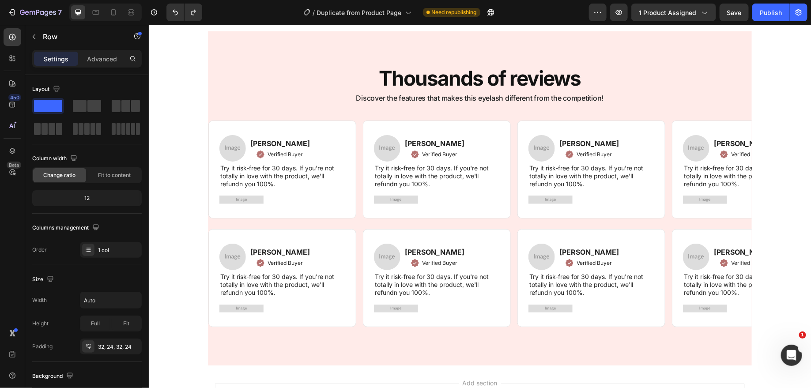
scroll to position [1809, 0]
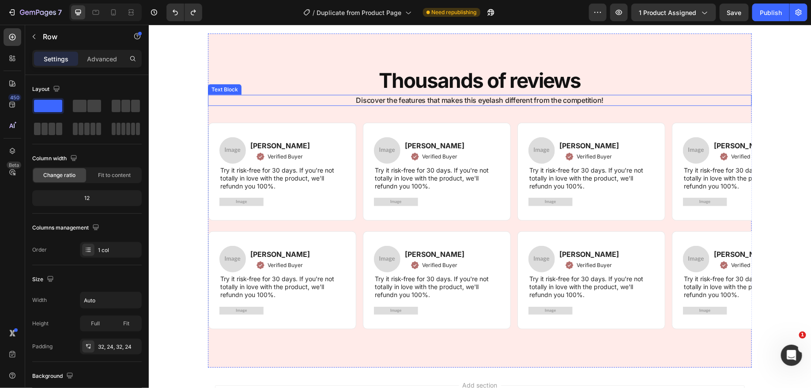
click at [420, 99] on p "Discover the features that makes this eyelash different from the competition!" at bounding box center [479, 99] width 542 height 9
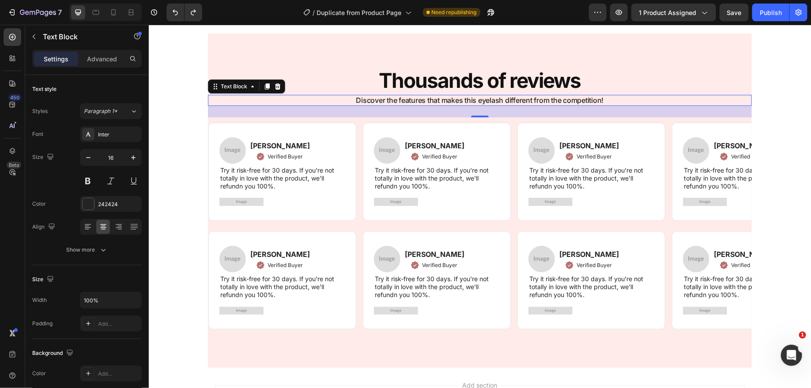
click at [420, 99] on p "Discover the features that makes this eyelash different from the competition!" at bounding box center [479, 99] width 542 height 9
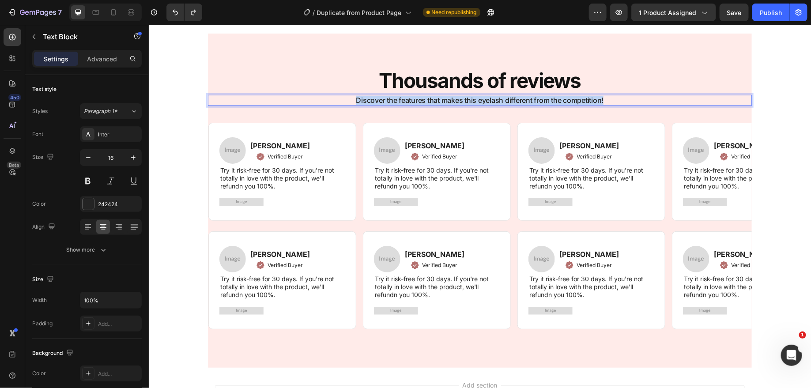
click at [420, 99] on p "Discover the features that makes this eyelash different from the competition!" at bounding box center [479, 99] width 542 height 9
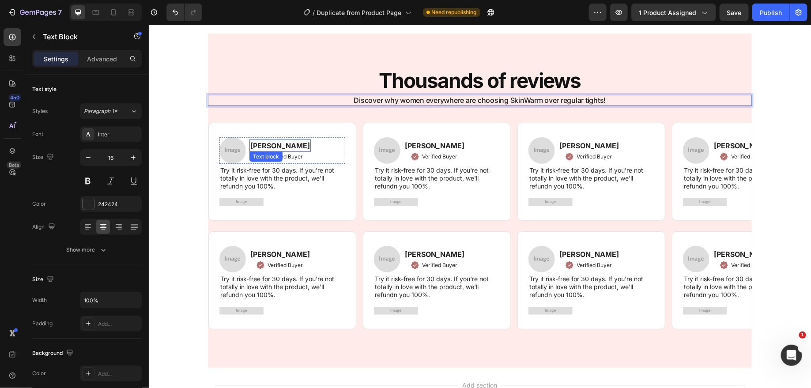
click at [262, 144] on p "[PERSON_NAME]" at bounding box center [280, 145] width 60 height 11
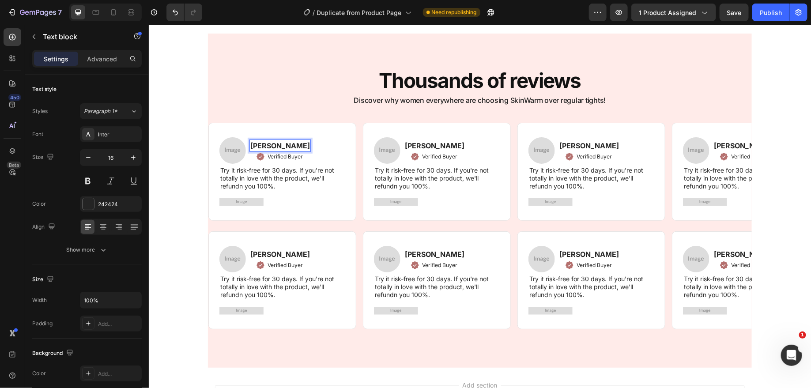
click at [282, 146] on p "[PERSON_NAME]" at bounding box center [280, 145] width 60 height 11
click at [420, 142] on p "[PERSON_NAME]" at bounding box center [434, 145] width 60 height 11
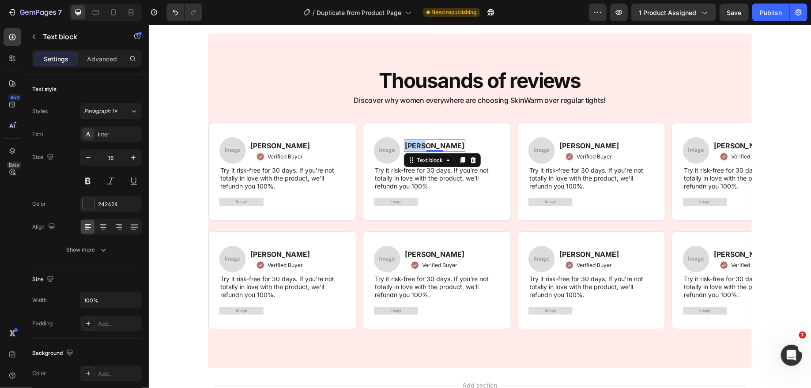
click at [420, 142] on p "[PERSON_NAME]" at bounding box center [434, 145] width 60 height 11
click at [582, 146] on div "[PERSON_NAME] Text block Verified Buyer Item List" at bounding box center [588, 150] width 61 height 26
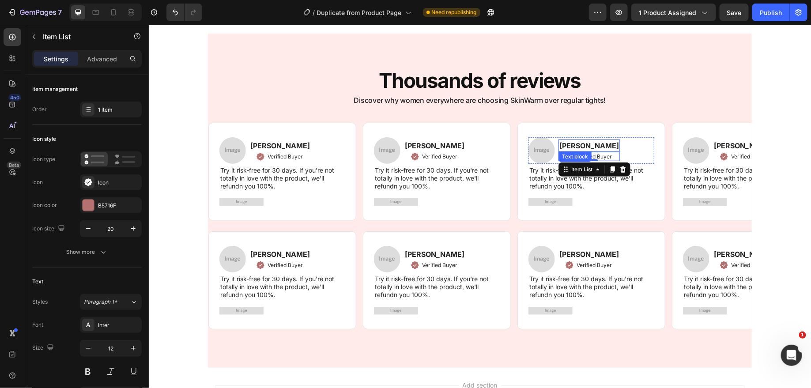
click at [588, 146] on p "[PERSON_NAME]" at bounding box center [589, 145] width 60 height 11
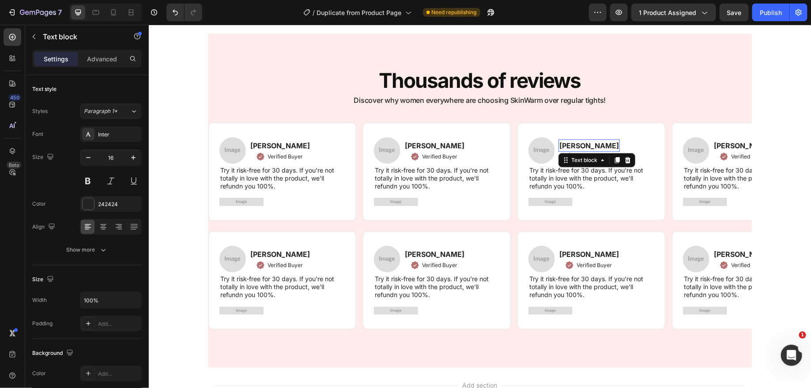
click at [588, 146] on p "[PERSON_NAME]" at bounding box center [589, 145] width 60 height 11
click at [739, 142] on p "[PERSON_NAME]" at bounding box center [743, 145] width 60 height 11
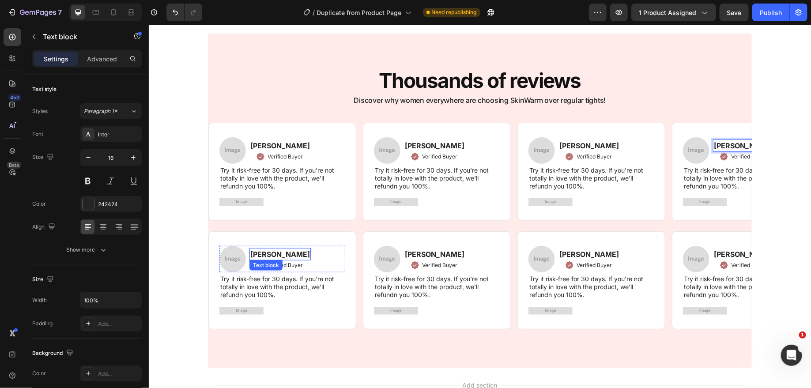
click at [262, 258] on p "[PERSON_NAME]" at bounding box center [280, 254] width 60 height 11
click at [430, 252] on p "[PERSON_NAME]" at bounding box center [434, 254] width 60 height 11
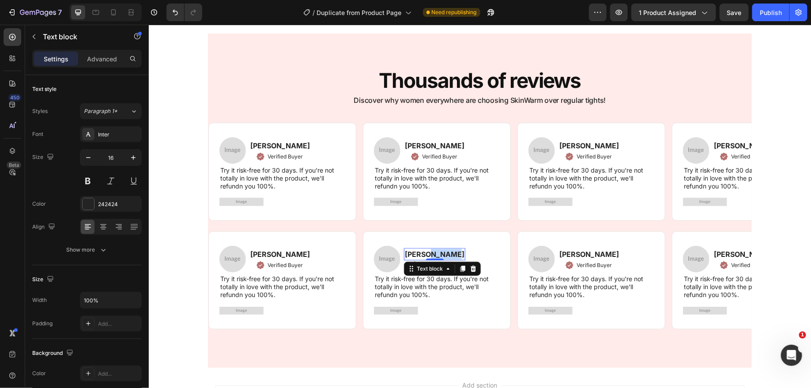
click at [430, 252] on p "[PERSON_NAME]" at bounding box center [434, 254] width 60 height 11
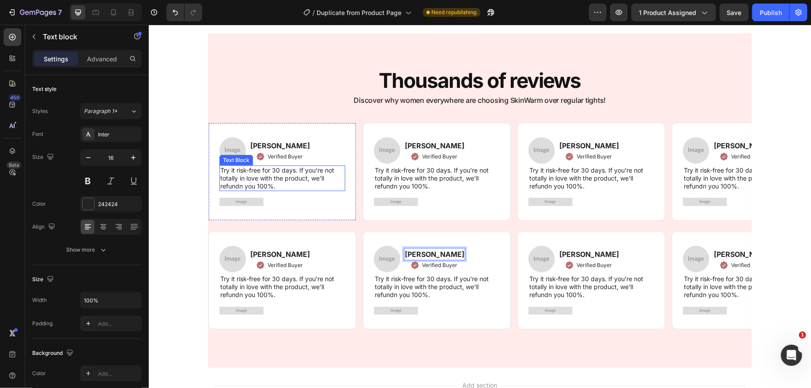
click at [258, 172] on p "Try it risk-free for 30 days. If you're not totally in love with the product, w…" at bounding box center [282, 178] width 124 height 24
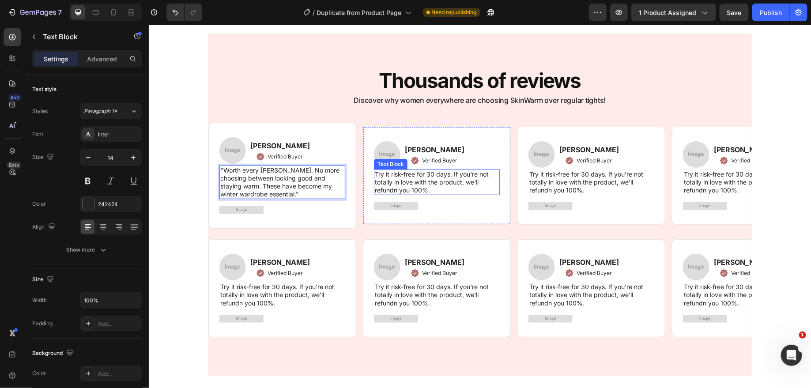
click at [419, 174] on p "Try it risk-free for 30 days. If you're not totally in love with the product, w…" at bounding box center [436, 182] width 124 height 24
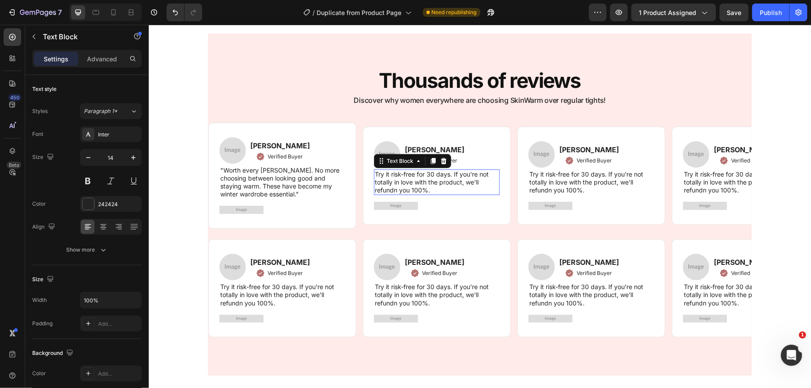
click at [419, 174] on p "Try it risk-free for 30 days. If you're not totally in love with the product, w…" at bounding box center [436, 182] width 124 height 24
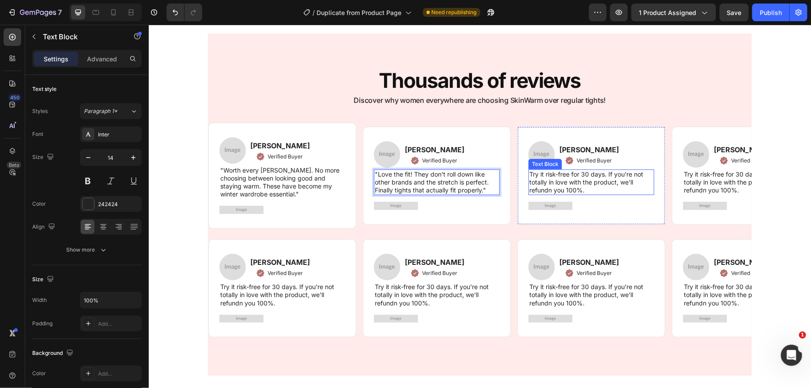
click at [564, 181] on p "Try it risk-free for 30 days. If you're not totally in love with the product, w…" at bounding box center [591, 182] width 124 height 24
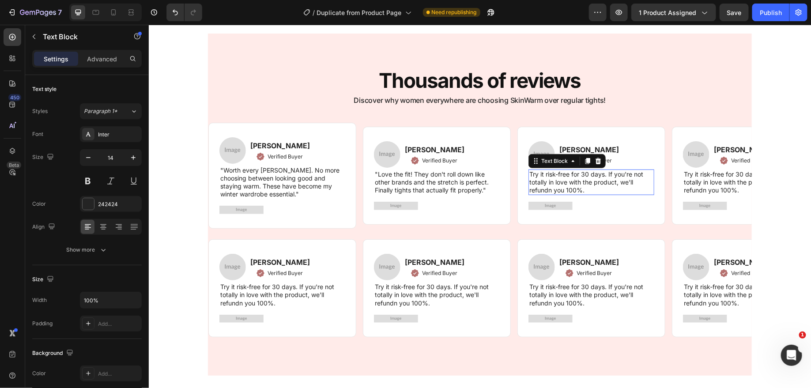
click at [564, 181] on p "Try it risk-free for 30 days. If you're not totally in love with the product, w…" at bounding box center [591, 182] width 124 height 24
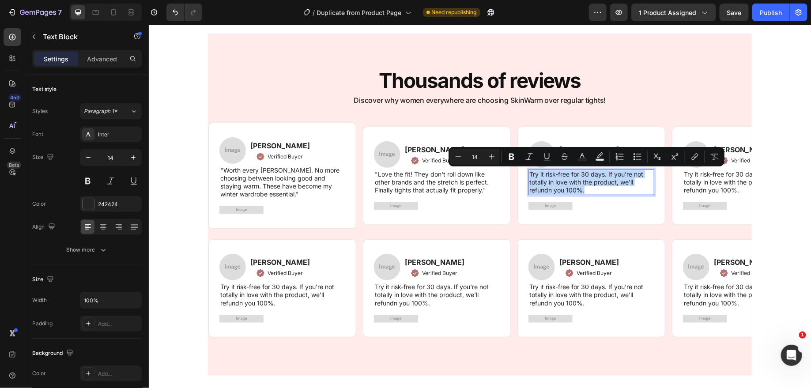
scroll to position [1805, 0]
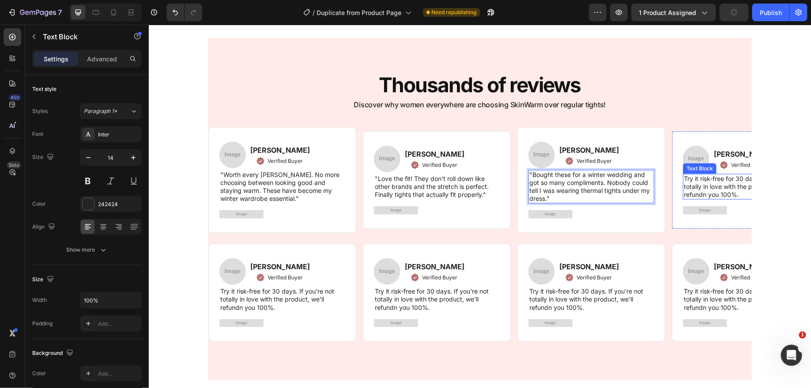
click at [701, 185] on p "Try it risk-free for 30 days. If you're not totally in love with the product, w…" at bounding box center [745, 186] width 124 height 24
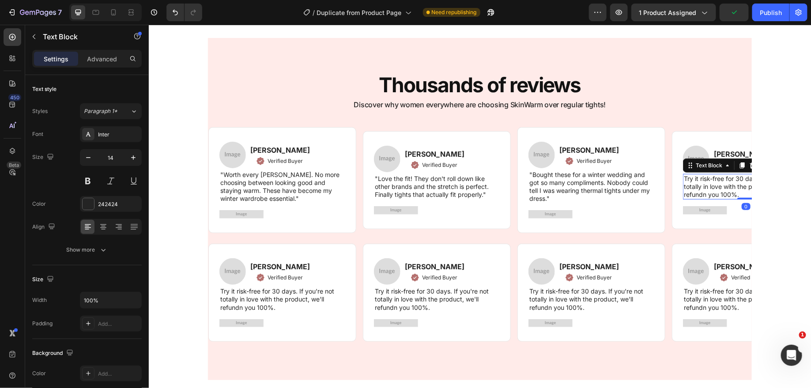
click at [701, 185] on p "Try it risk-free for 30 days. If you're not totally in love with the product, w…" at bounding box center [745, 186] width 124 height 24
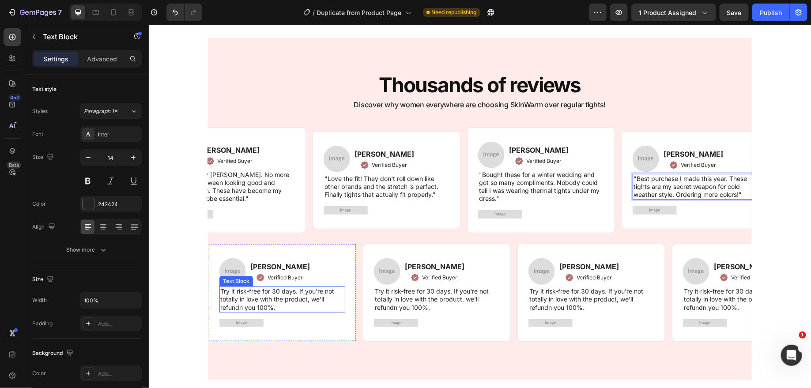
click at [265, 299] on p "Try it risk-free for 30 days. If you're not totally in love with the product, w…" at bounding box center [282, 299] width 124 height 24
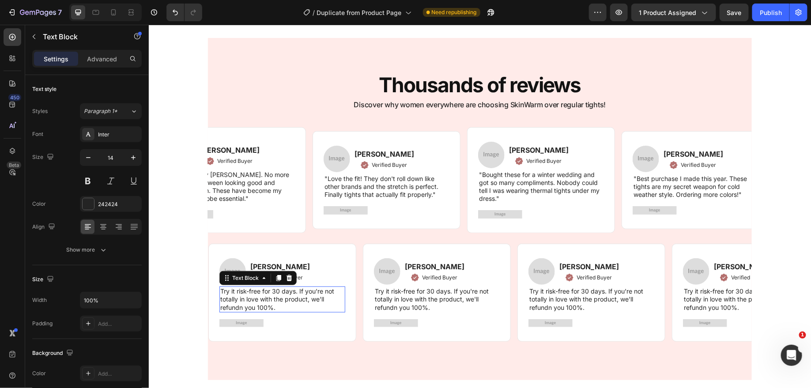
click at [265, 299] on p "Try it risk-free for 30 days. If you're not totally in love with the product, w…" at bounding box center [282, 299] width 124 height 24
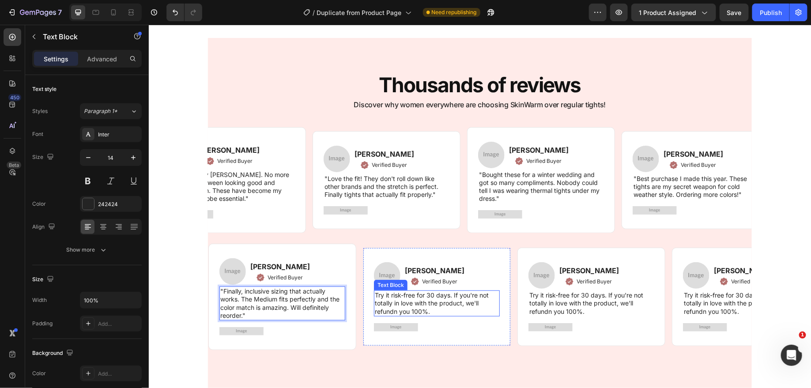
click at [409, 298] on p "Try it risk-free for 30 days. If you're not totally in love with the product, w…" at bounding box center [436, 303] width 124 height 24
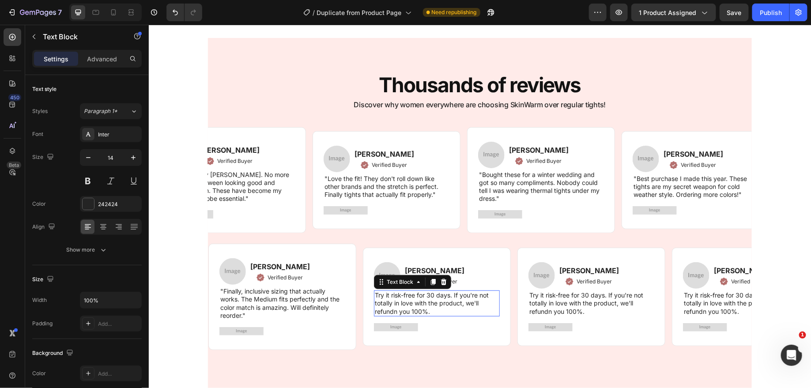
click at [409, 298] on p "Try it risk-free for 30 days. If you're not totally in love with the product, w…" at bounding box center [436, 303] width 124 height 24
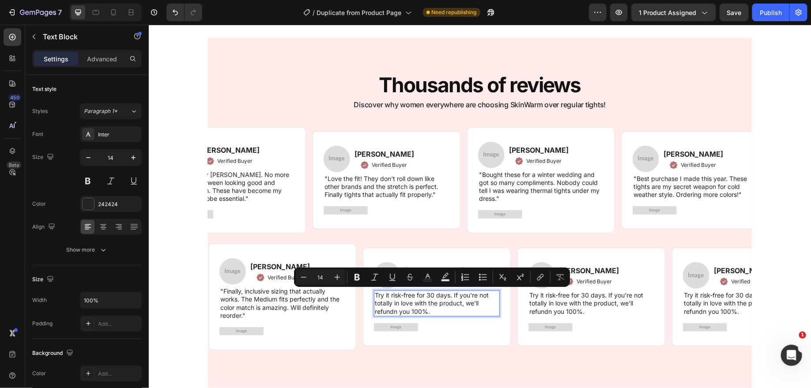
scroll to position [1801, 0]
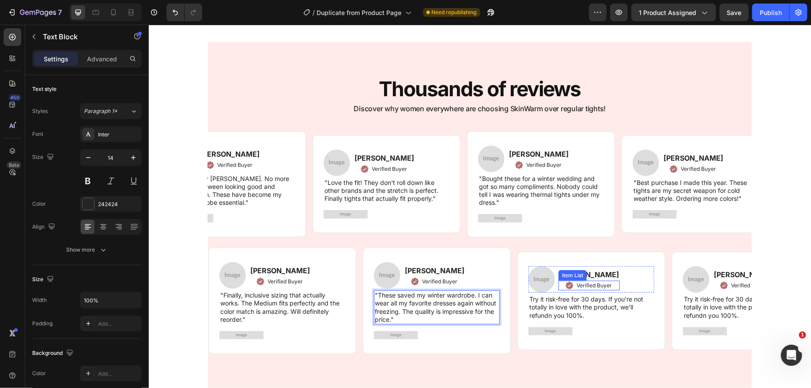
click at [576, 274] on div "Jenny Wilson Text block Verified Buyer Item List" at bounding box center [588, 279] width 61 height 26
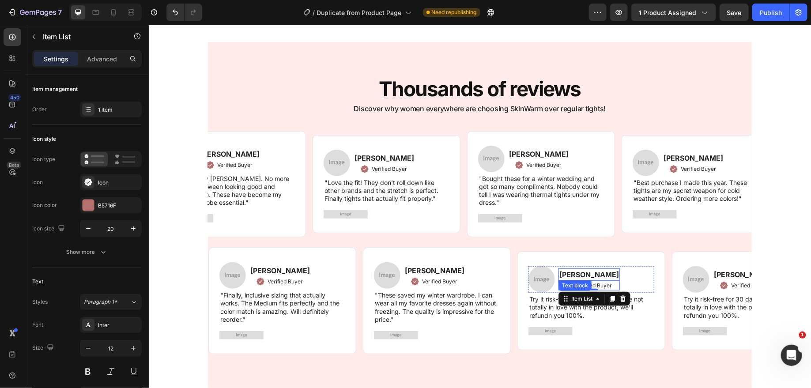
click at [593, 271] on p "[PERSON_NAME]" at bounding box center [589, 274] width 60 height 11
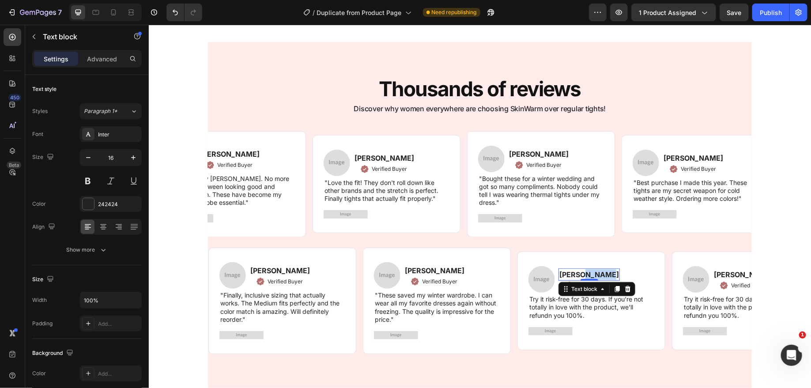
click at [593, 271] on p "[PERSON_NAME]" at bounding box center [589, 274] width 60 height 11
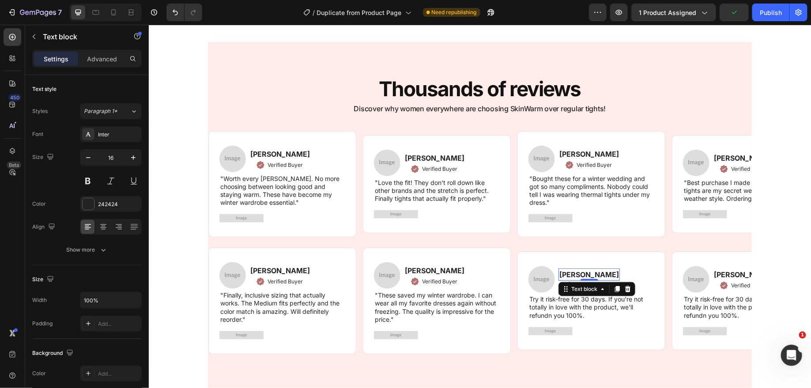
scroll to position [0, 50]
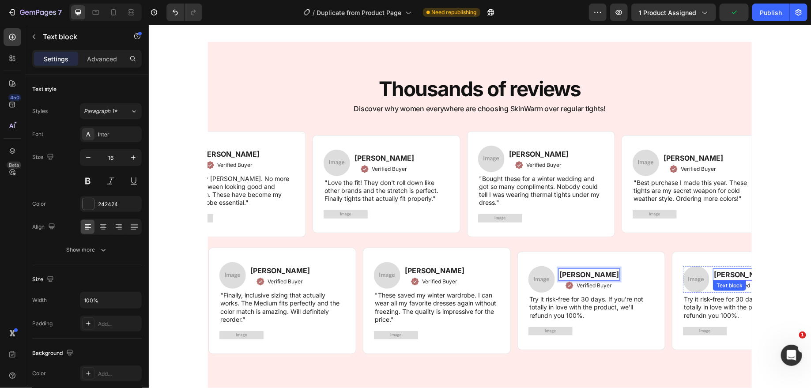
click at [734, 271] on p "[PERSON_NAME]" at bounding box center [743, 274] width 60 height 11
click at [568, 307] on p "Try it risk-free for 30 days. If you're not totally in love with the product, w…" at bounding box center [591, 307] width 124 height 24
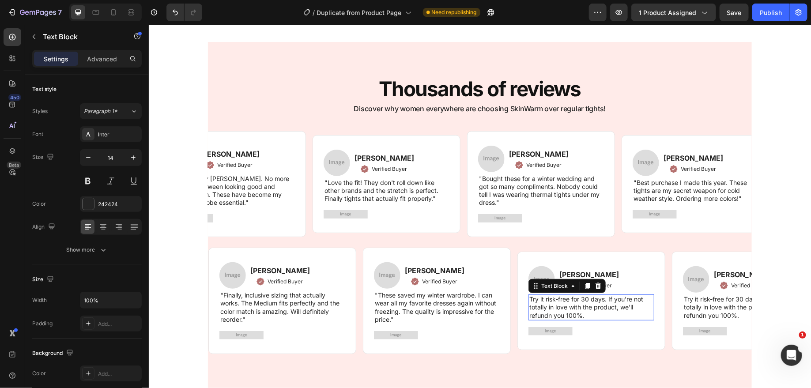
click at [568, 307] on p "Try it risk-free for 30 days. If you're not totally in love with the product, w…" at bounding box center [591, 307] width 124 height 24
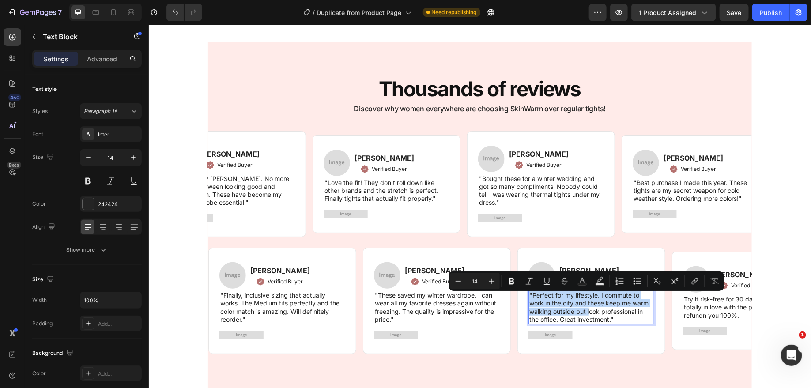
scroll to position [1797, 0]
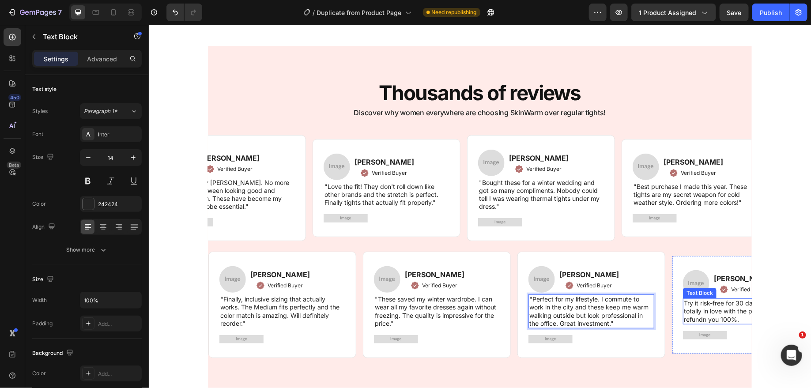
click at [719, 308] on p "Try it risk-free for 30 days. If you're not totally in love with the product, w…" at bounding box center [745, 311] width 124 height 24
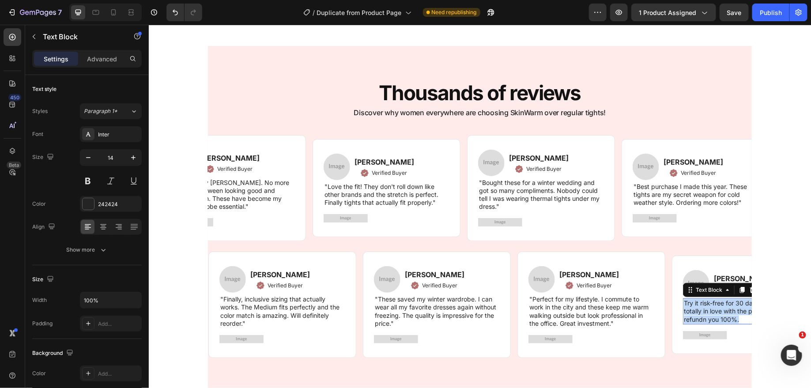
click at [719, 308] on p "Try it risk-free for 30 days. If you're not totally in love with the product, w…" at bounding box center [745, 311] width 124 height 24
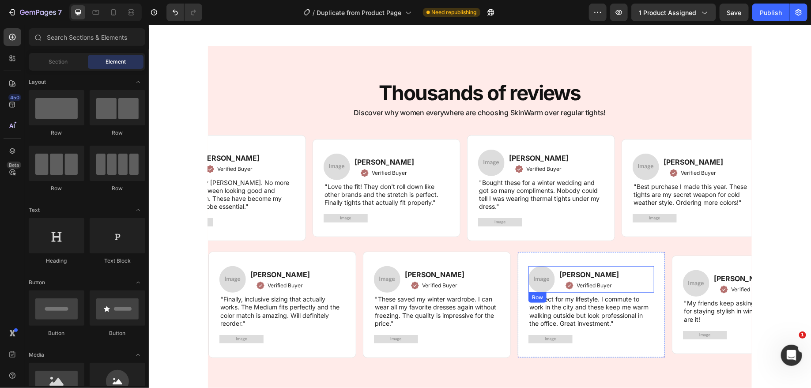
click at [600, 292] on div "Image [PERSON_NAME] Text block Verified Buyer Item List Row "Perfect for my lif…" at bounding box center [591, 304] width 126 height 77
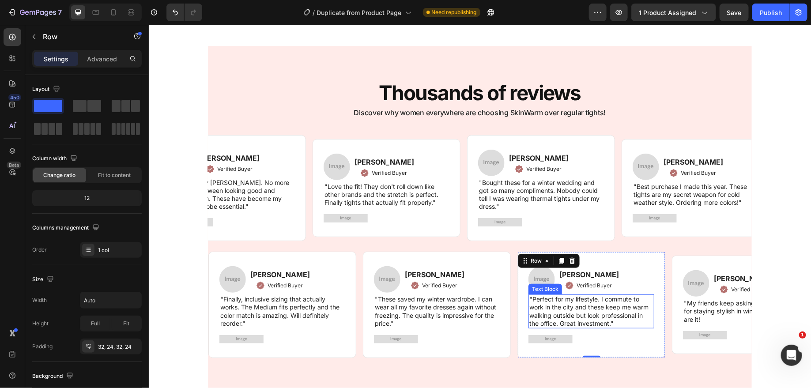
click at [624, 312] on p ""Perfect for my lifestyle. I commute to work in the city and these keep me warm…" at bounding box center [591, 311] width 124 height 32
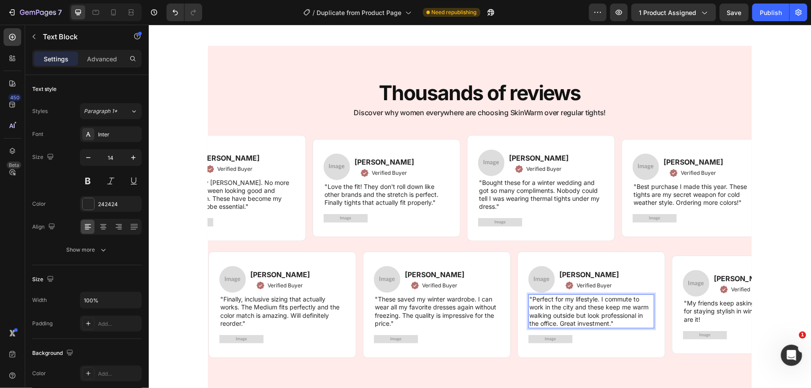
click at [624, 324] on p ""Perfect for my lifestyle. I commute to work in the city and these keep me warm…" at bounding box center [591, 311] width 124 height 32
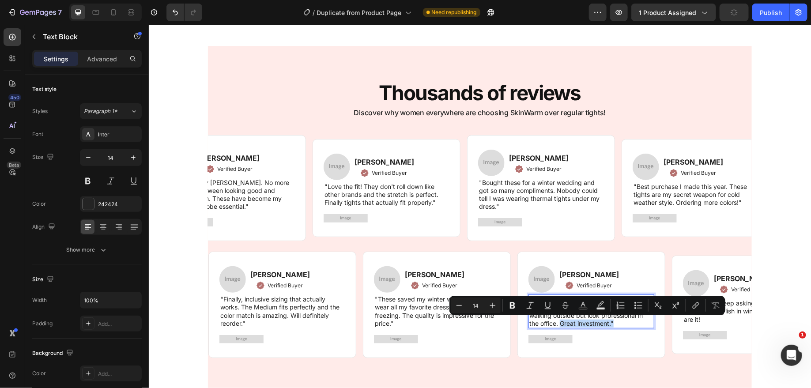
drag, startPoint x: 627, startPoint y: 323, endPoint x: 561, endPoint y: 324, distance: 66.2
click at [561, 324] on p ""Perfect for my lifestyle. I commute to work in the city and these keep me warm…" at bounding box center [591, 311] width 124 height 32
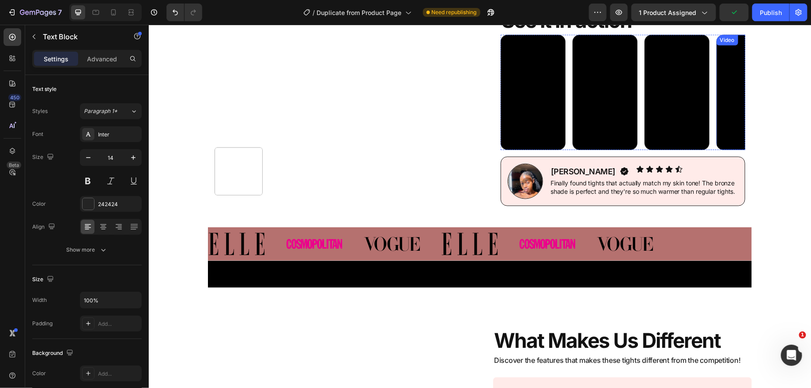
scroll to position [0, 0]
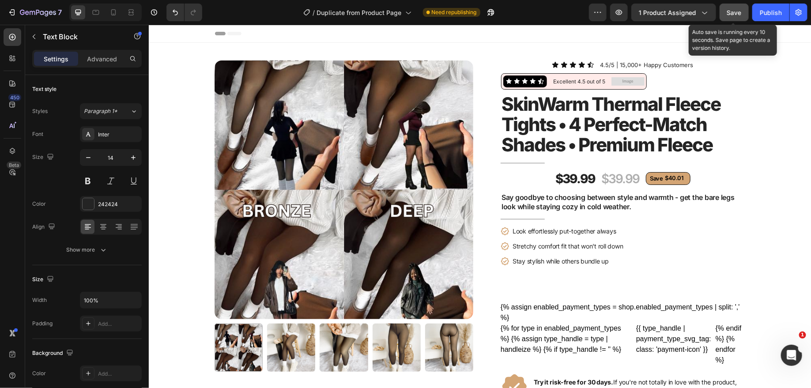
click at [737, 15] on span "Save" at bounding box center [734, 13] width 15 height 8
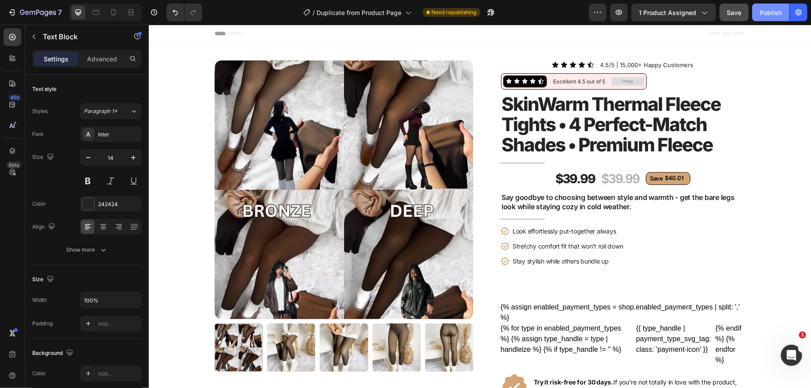
click at [772, 10] on div "Publish" at bounding box center [771, 12] width 22 height 9
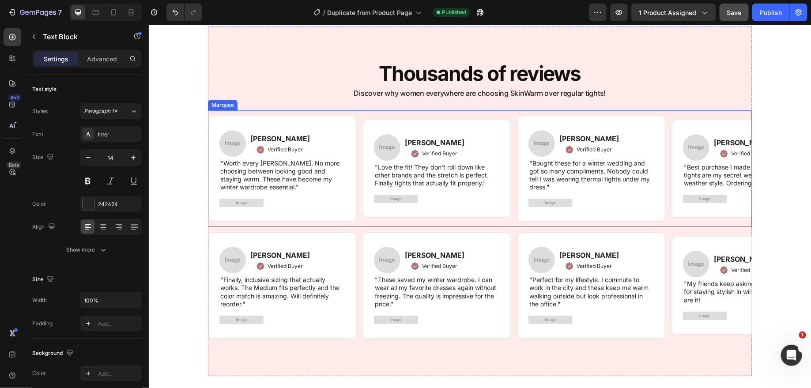
scroll to position [1243, 0]
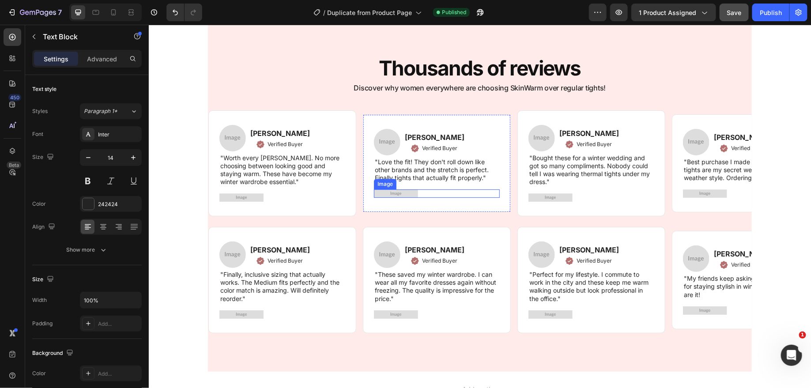
click at [400, 194] on img at bounding box center [395, 193] width 44 height 8
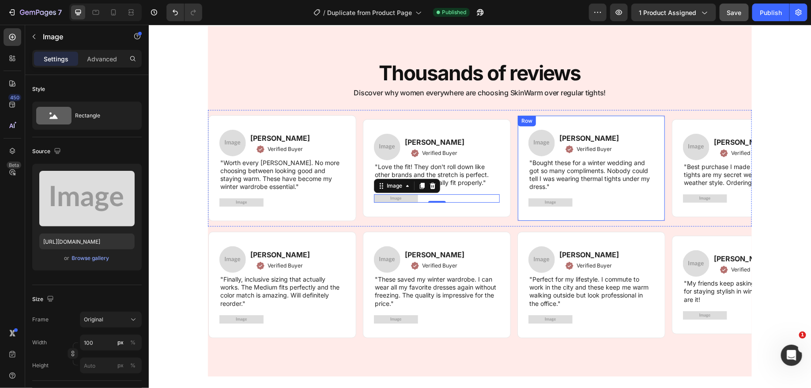
scroll to position [1237, 0]
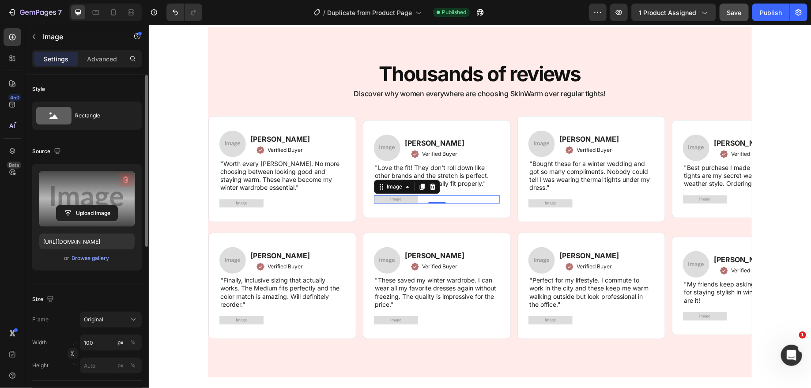
click at [122, 177] on icon "button" at bounding box center [125, 179] width 9 height 9
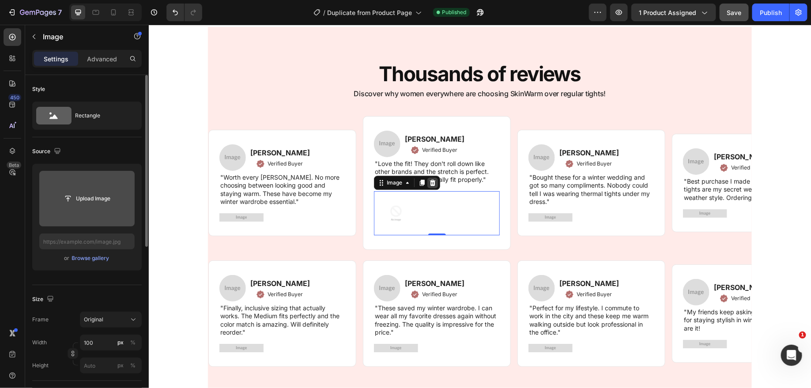
click at [429, 180] on icon at bounding box center [432, 182] width 7 height 7
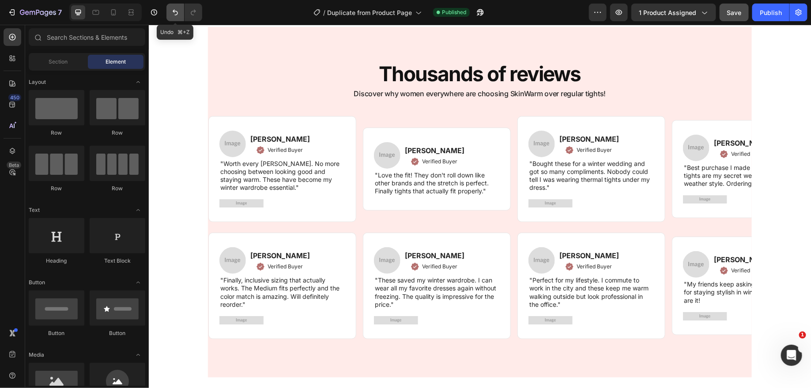
click at [176, 8] on icon "Undo/Redo" at bounding box center [175, 12] width 9 height 9
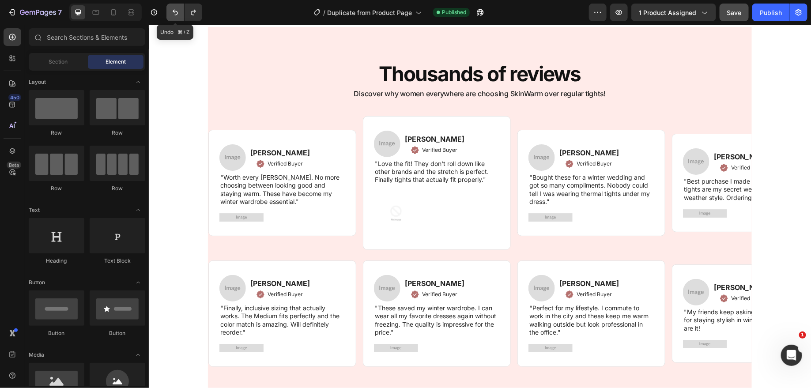
click at [176, 8] on icon "Undo/Redo" at bounding box center [175, 12] width 9 height 9
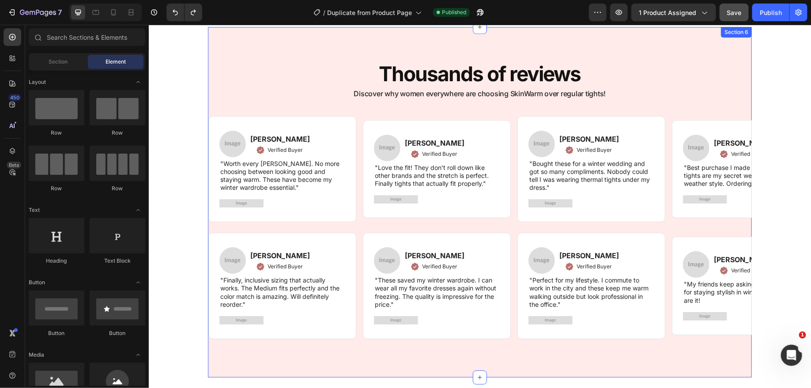
click at [284, 99] on div "Thousands of reviews Heading Discover why women everywhere are choosing SkinWar…" at bounding box center [479, 202] width 544 height 284
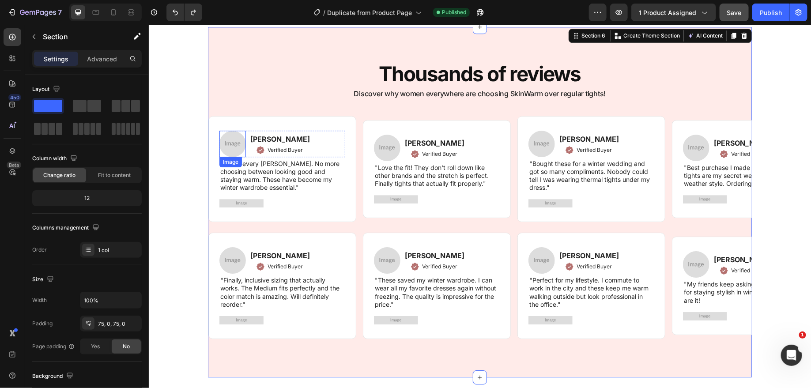
click at [234, 147] on img at bounding box center [232, 143] width 26 height 26
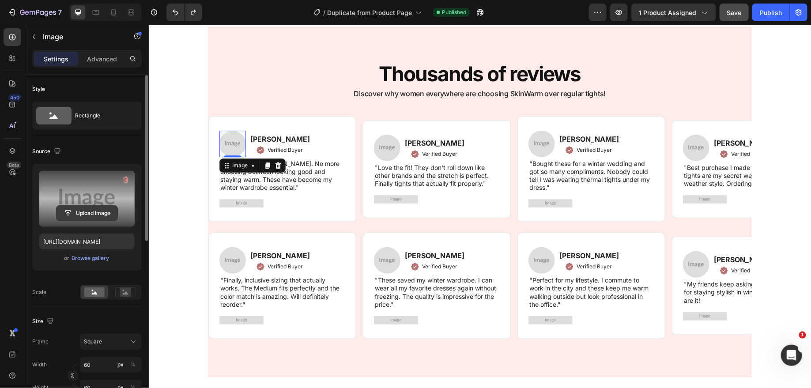
click at [91, 213] on input "file" at bounding box center [87, 213] width 61 height 15
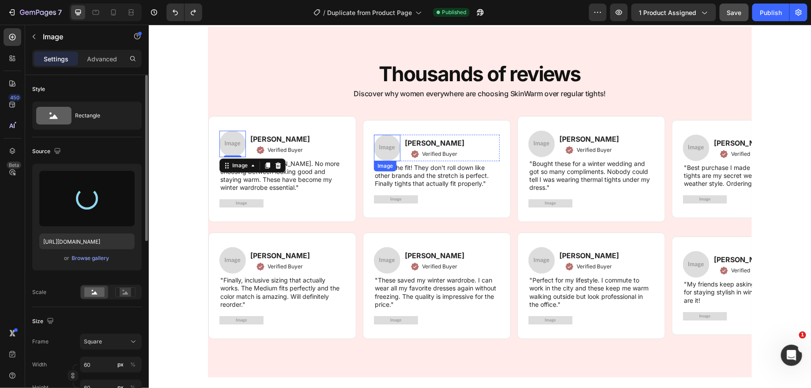
click at [389, 142] on img at bounding box center [386, 147] width 26 height 26
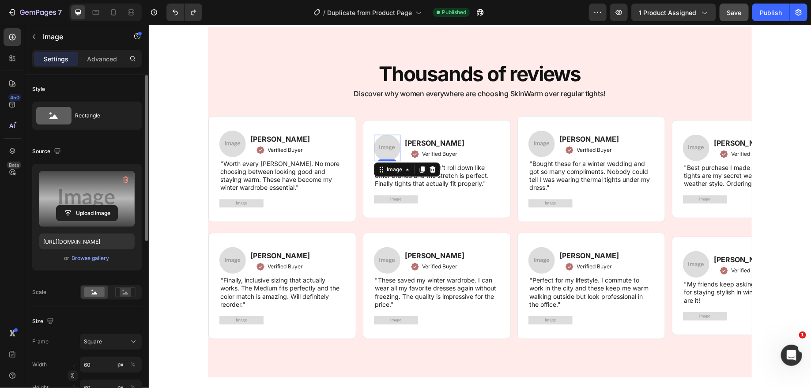
click at [90, 201] on label at bounding box center [86, 199] width 95 height 56
click at [90, 206] on input "file" at bounding box center [87, 213] width 61 height 15
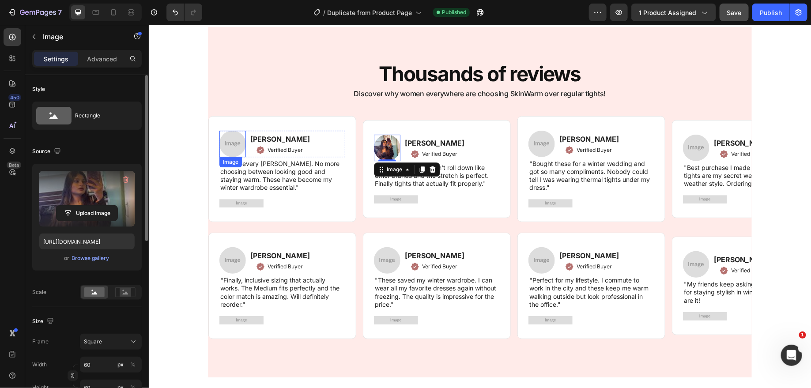
click at [234, 141] on img at bounding box center [232, 143] width 26 height 26
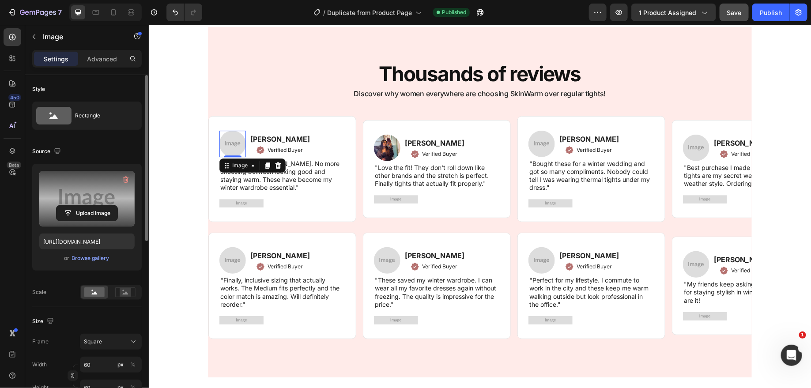
click at [95, 196] on label at bounding box center [86, 199] width 95 height 56
click at [95, 206] on input "file" at bounding box center [87, 213] width 61 height 15
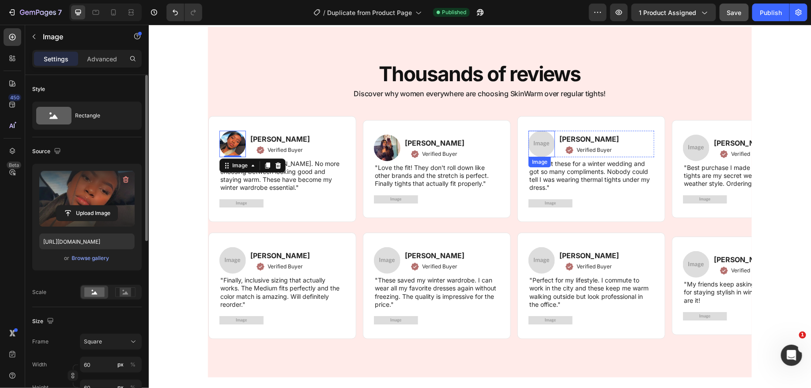
click at [541, 141] on img at bounding box center [541, 143] width 26 height 26
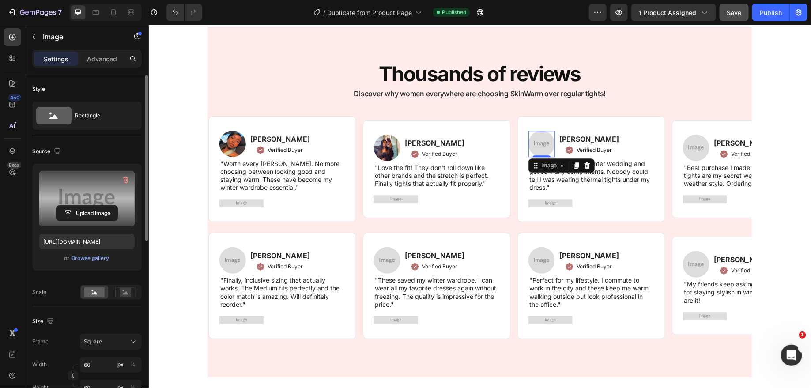
click at [105, 201] on label at bounding box center [86, 199] width 95 height 56
click at [105, 206] on input "file" at bounding box center [87, 213] width 61 height 15
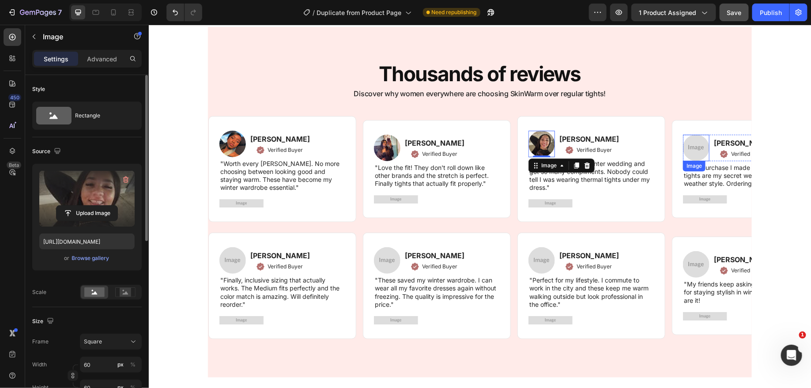
click at [697, 145] on img at bounding box center [695, 147] width 26 height 26
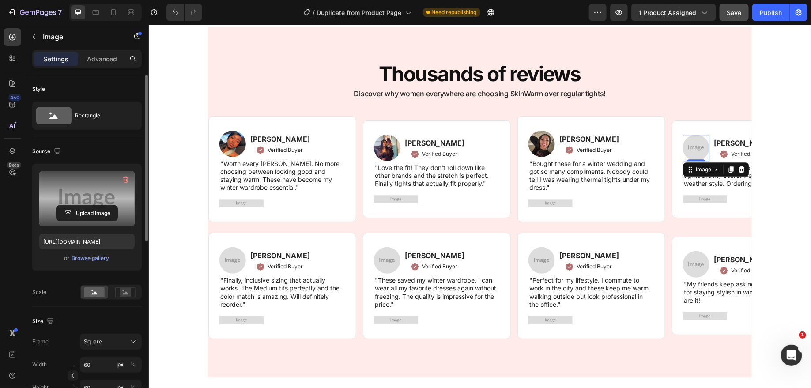
click at [95, 197] on label at bounding box center [86, 199] width 95 height 56
click at [95, 206] on input "file" at bounding box center [87, 213] width 61 height 15
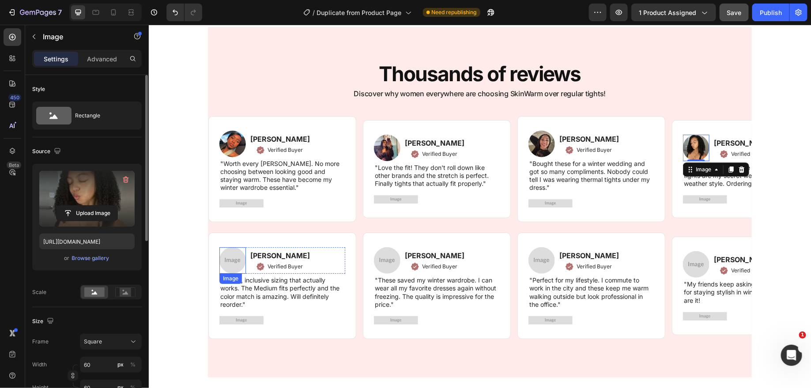
click at [234, 259] on img at bounding box center [232, 260] width 26 height 26
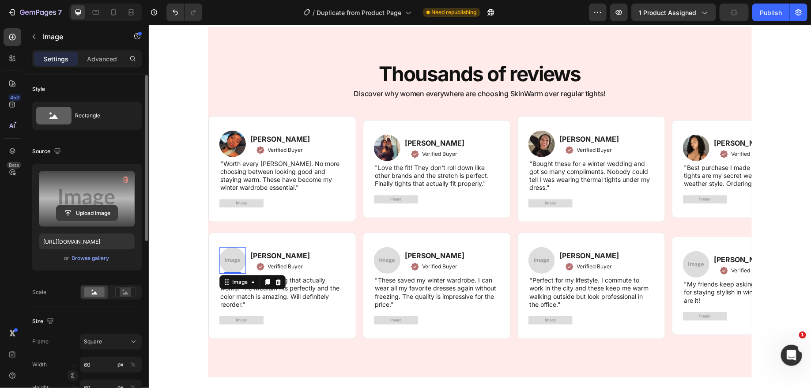
click at [102, 208] on input "file" at bounding box center [87, 213] width 61 height 15
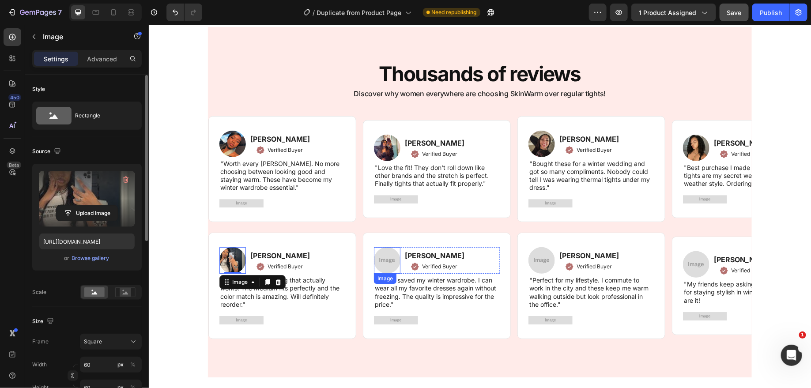
click at [384, 257] on img at bounding box center [386, 260] width 26 height 26
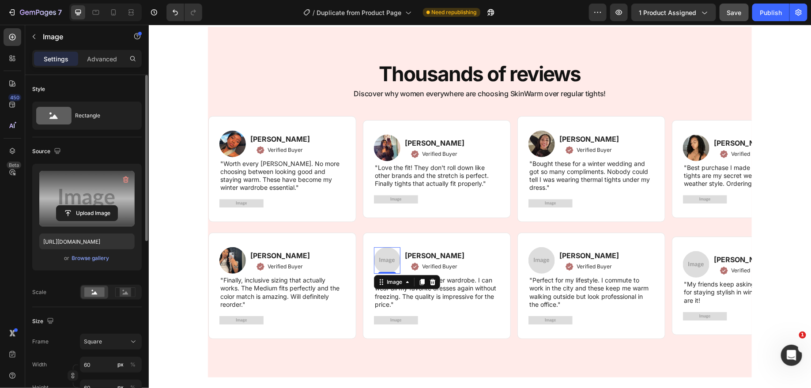
click at [99, 192] on label at bounding box center [86, 199] width 95 height 56
click at [99, 206] on input "file" at bounding box center [87, 213] width 61 height 15
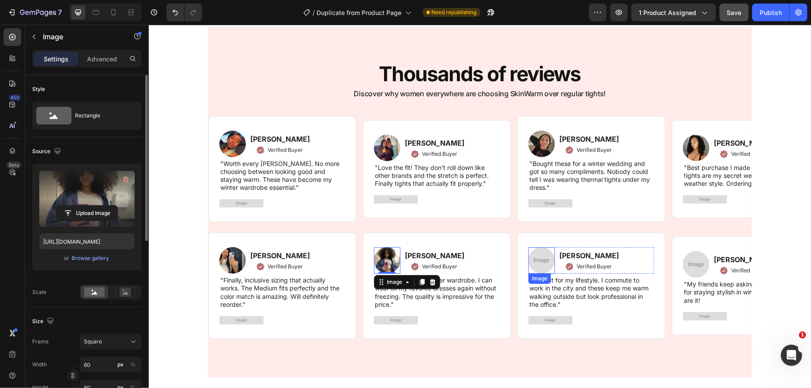
click at [540, 255] on img at bounding box center [541, 260] width 26 height 26
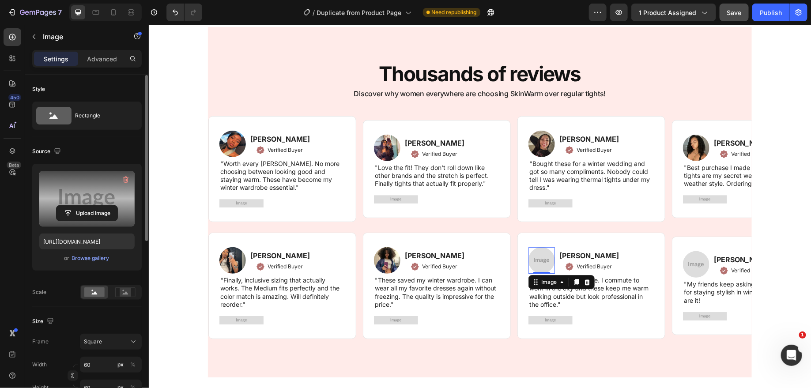
click at [69, 187] on label at bounding box center [86, 199] width 95 height 56
click at [69, 206] on input "file" at bounding box center [87, 213] width 61 height 15
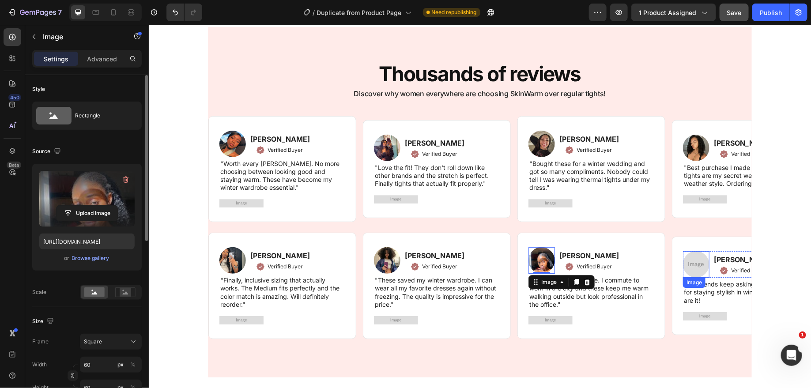
click at [696, 260] on img at bounding box center [695, 264] width 26 height 26
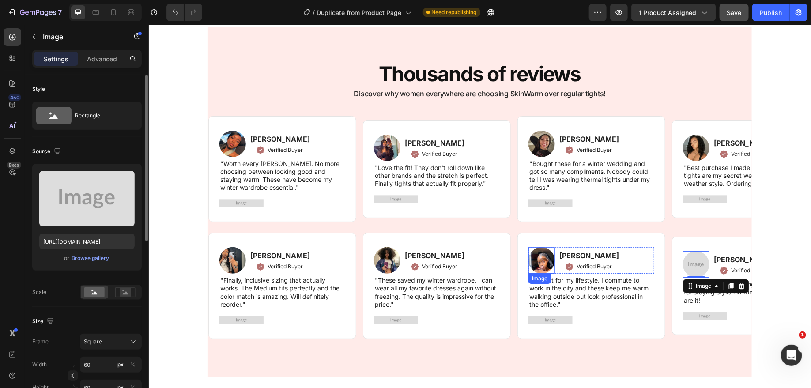
click at [542, 251] on img at bounding box center [541, 260] width 26 height 26
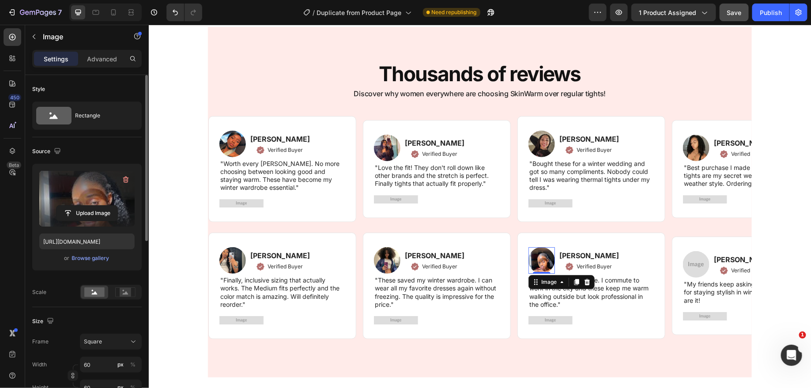
click at [79, 203] on label at bounding box center [86, 199] width 95 height 56
click at [79, 206] on input "file" at bounding box center [87, 213] width 61 height 15
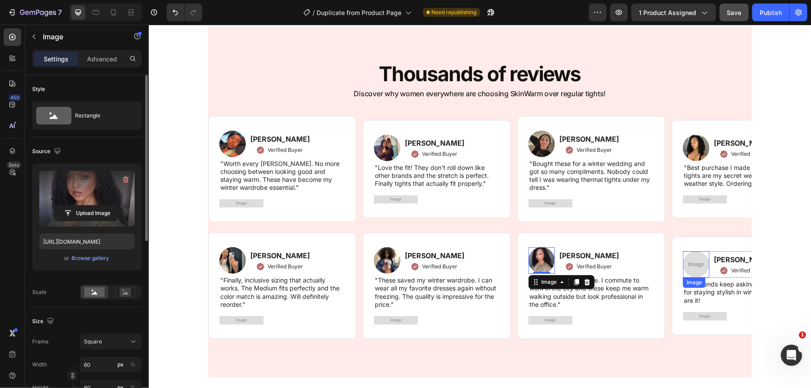
click at [697, 260] on img at bounding box center [695, 264] width 26 height 26
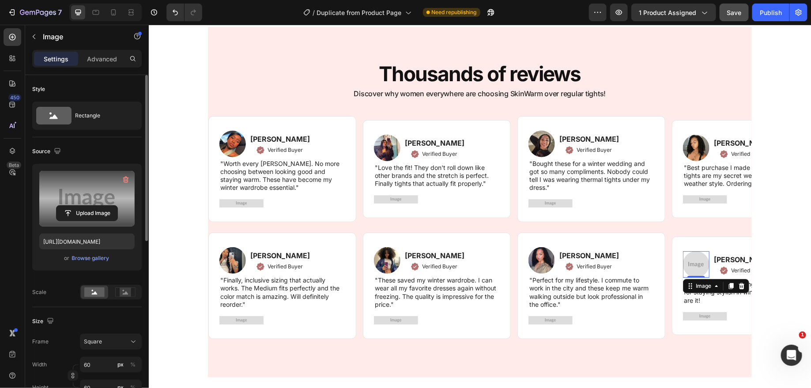
click at [62, 191] on label at bounding box center [86, 199] width 95 height 56
click at [62, 206] on input "file" at bounding box center [87, 213] width 61 height 15
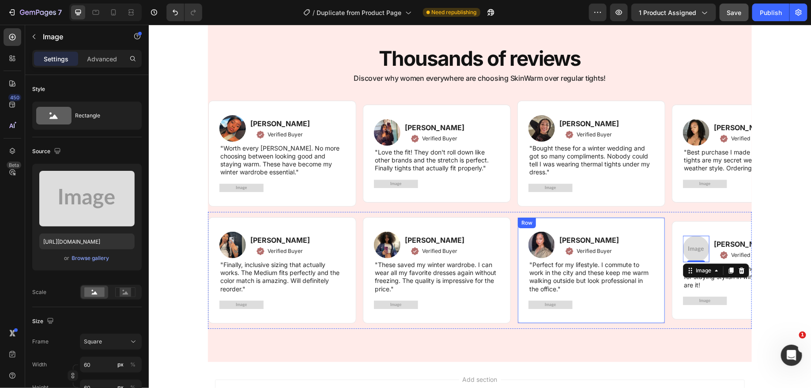
scroll to position [1253, 0]
click at [697, 247] on img at bounding box center [695, 248] width 26 height 26
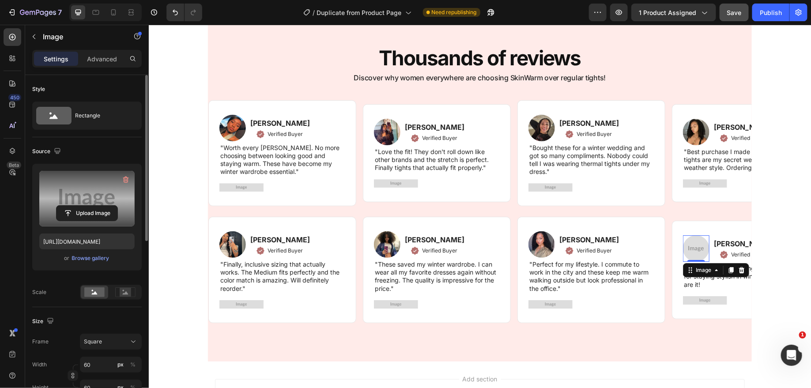
click at [82, 189] on label at bounding box center [86, 199] width 95 height 56
click at [82, 206] on input "file" at bounding box center [87, 213] width 61 height 15
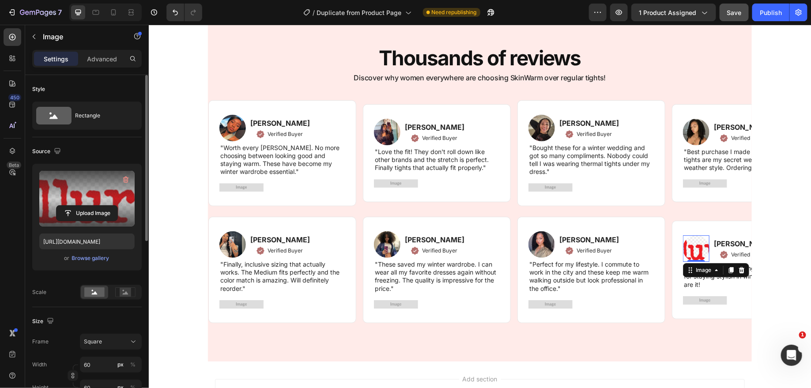
click at [45, 211] on div "Upload Image" at bounding box center [86, 213] width 95 height 16
click at [91, 212] on input "file" at bounding box center [87, 213] width 61 height 15
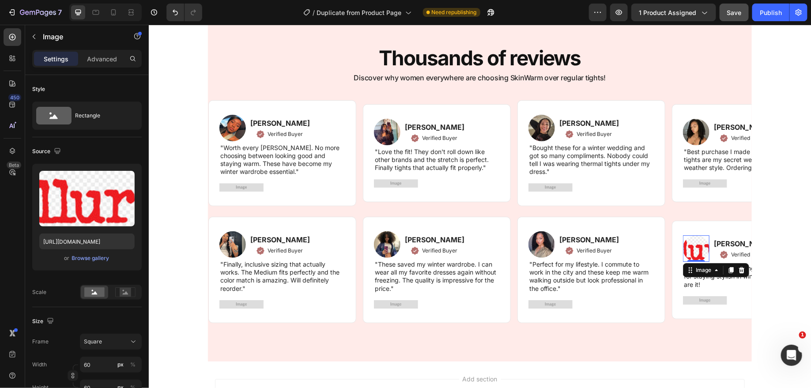
click at [693, 246] on img at bounding box center [695, 248] width 26 height 26
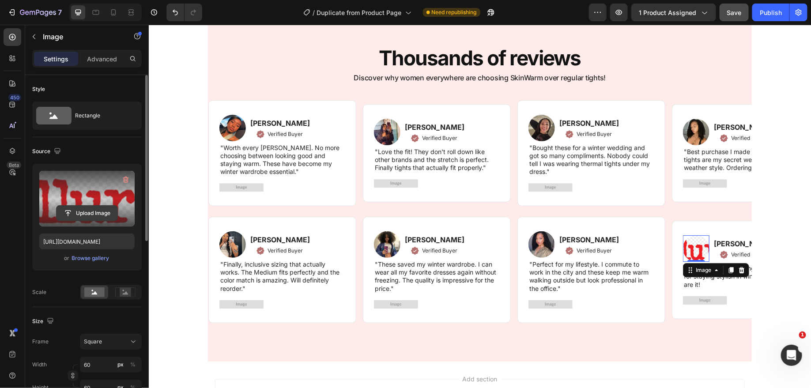
click at [86, 214] on input "file" at bounding box center [87, 213] width 61 height 15
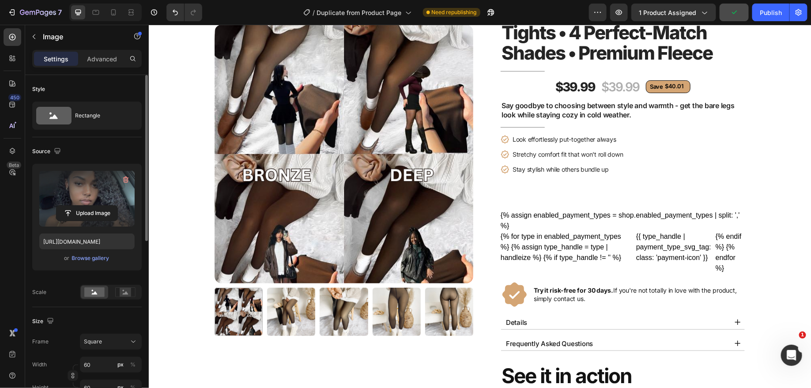
scroll to position [0, 0]
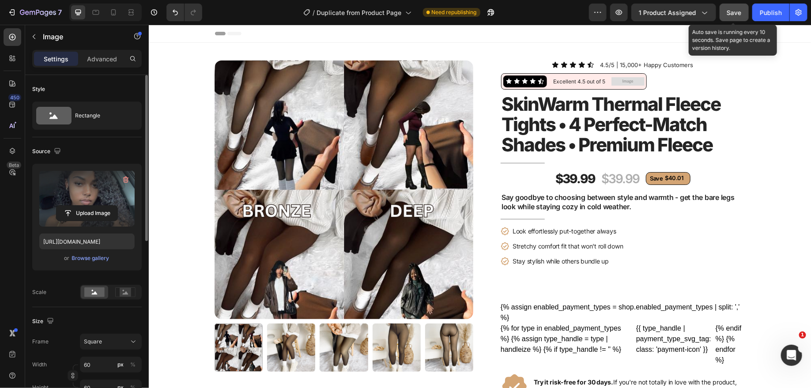
click at [729, 14] on span "Save" at bounding box center [734, 13] width 15 height 8
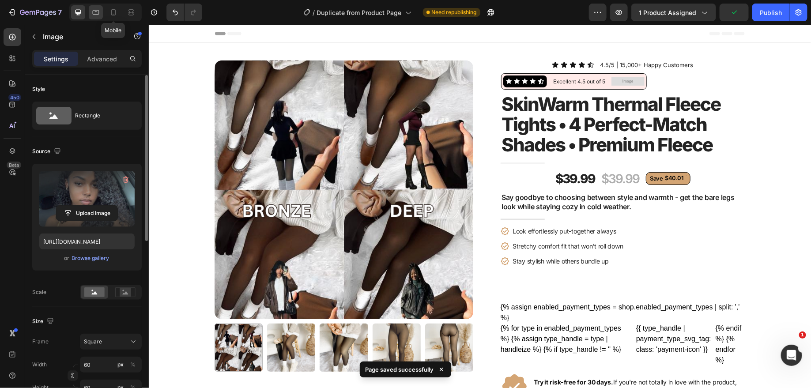
drag, startPoint x: 110, startPoint y: 14, endPoint x: 101, endPoint y: 14, distance: 9.3
click at [109, 14] on icon at bounding box center [113, 12] width 9 height 9
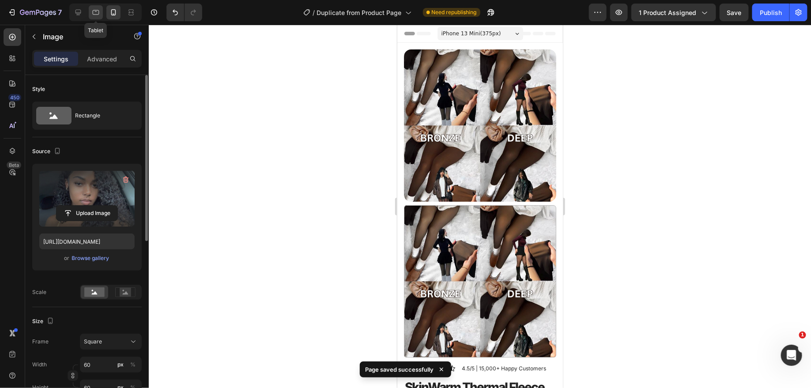
click at [96, 14] on icon at bounding box center [95, 12] width 9 height 9
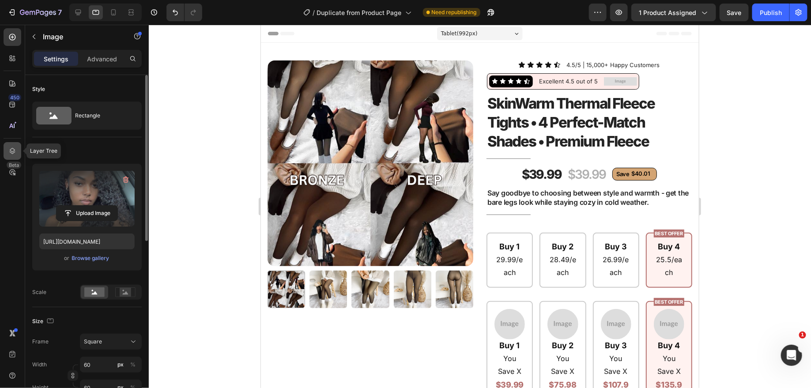
click at [16, 153] on icon at bounding box center [12, 151] width 9 height 9
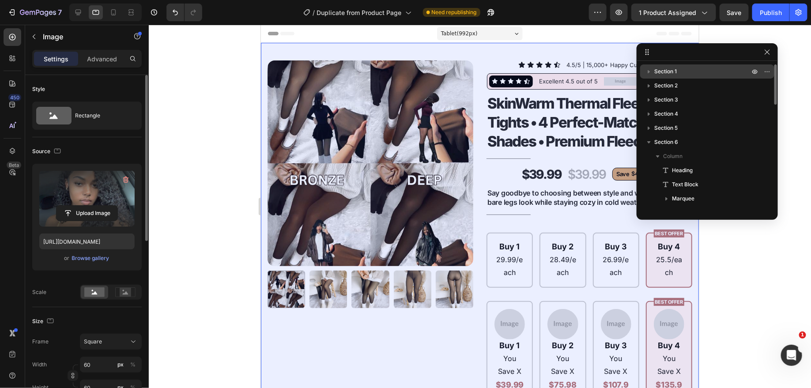
click at [648, 73] on icon "button" at bounding box center [649, 71] width 9 height 9
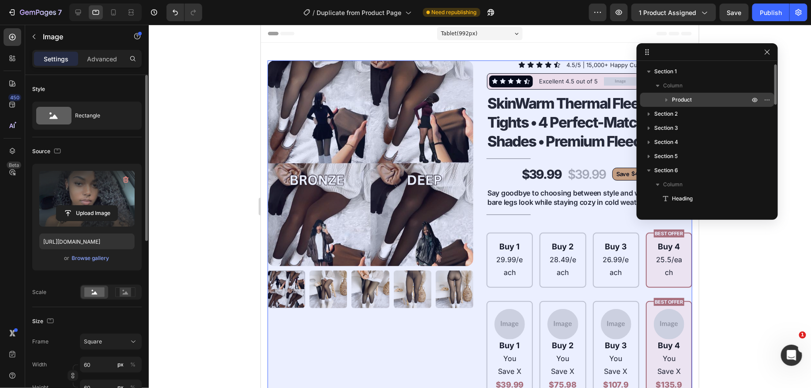
click at [668, 102] on icon "button" at bounding box center [666, 99] width 9 height 9
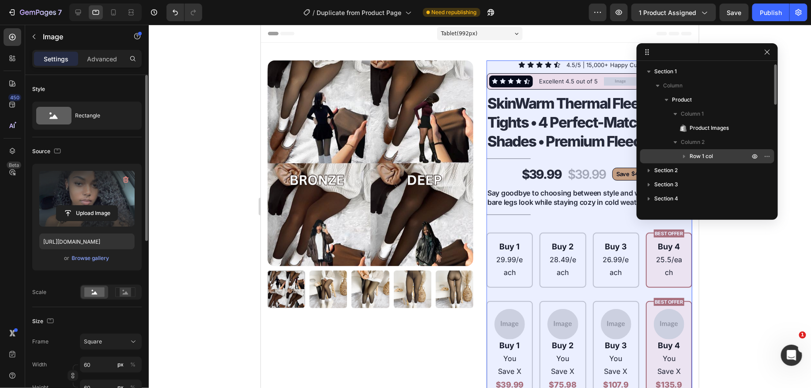
click at [685, 155] on icon "button" at bounding box center [684, 156] width 9 height 9
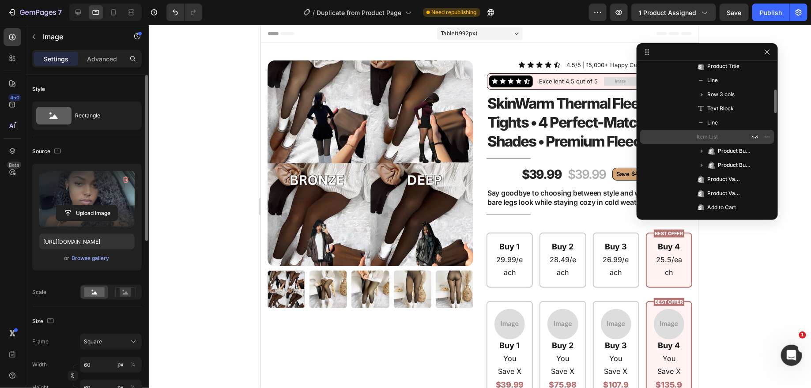
scroll to position [163, 0]
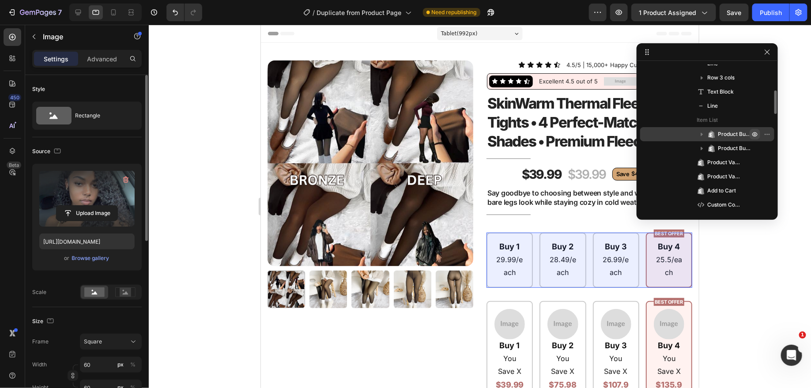
click at [756, 133] on icon "button" at bounding box center [754, 134] width 5 height 4
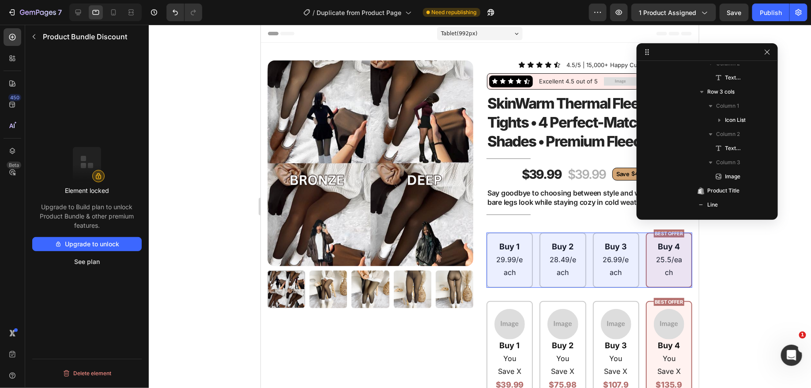
scroll to position [393, 0]
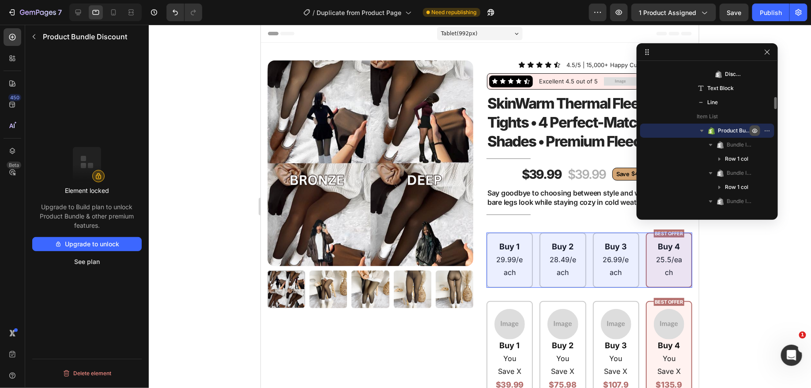
click at [753, 129] on icon "button" at bounding box center [754, 131] width 5 height 4
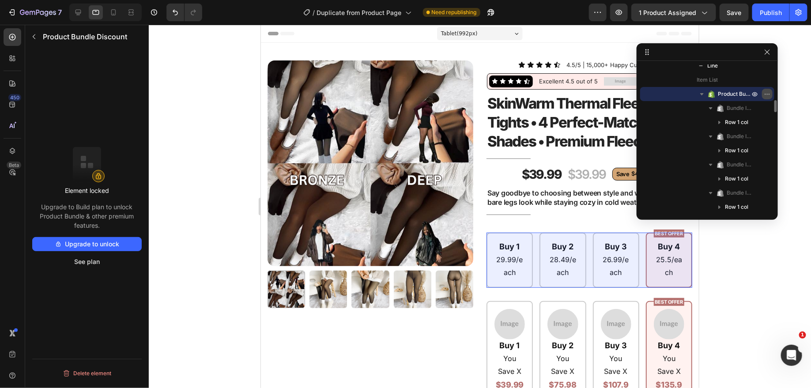
click at [764, 95] on icon "button" at bounding box center [767, 93] width 7 height 7
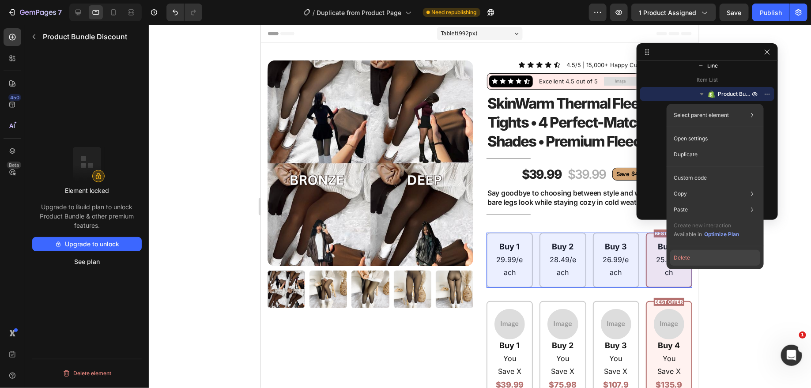
click at [702, 261] on button "Delete" at bounding box center [715, 258] width 90 height 16
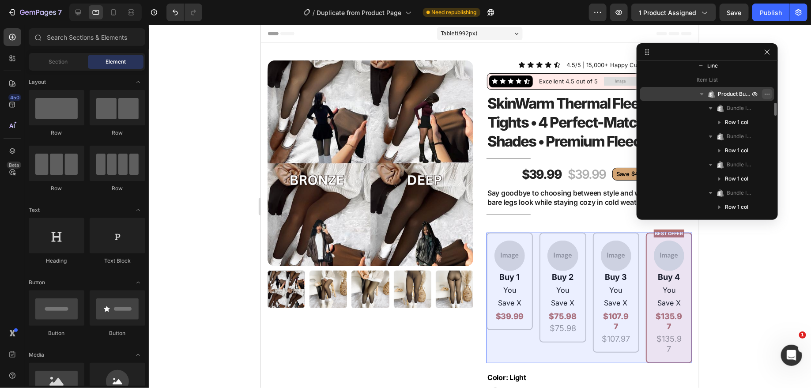
click at [765, 92] on icon "button" at bounding box center [767, 93] width 7 height 7
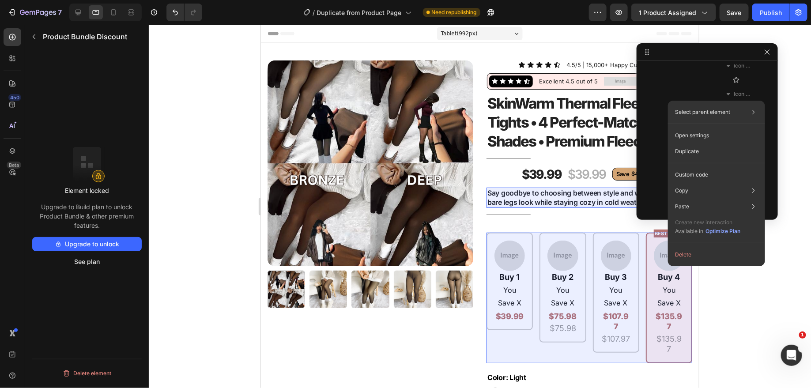
scroll to position [675, 0]
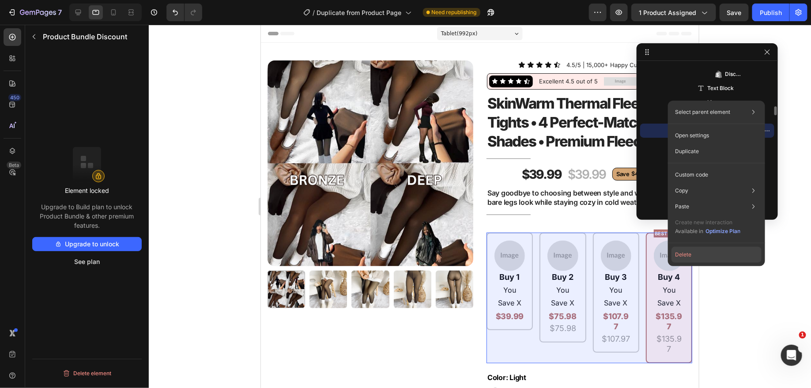
click at [699, 262] on button "Delete" at bounding box center [716, 255] width 90 height 16
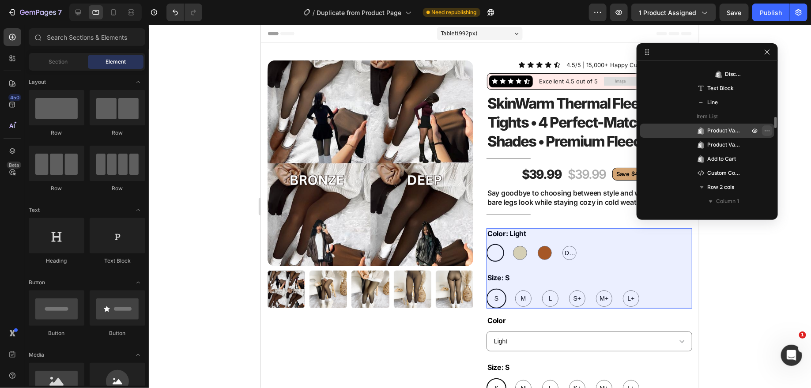
click at [765, 130] on icon "button" at bounding box center [767, 130] width 7 height 7
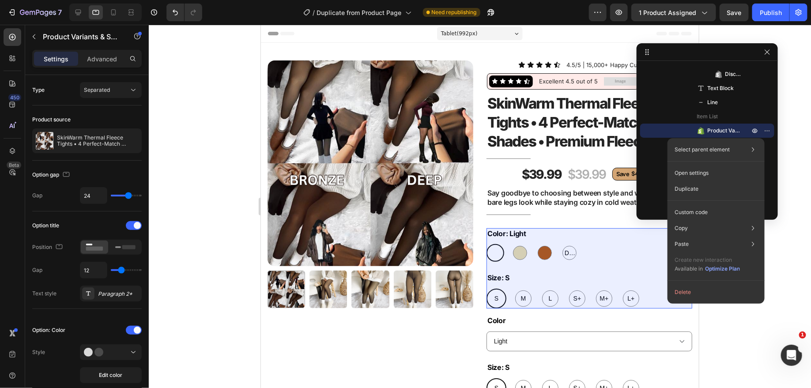
click at [705, 292] on button "Delete" at bounding box center [716, 292] width 90 height 16
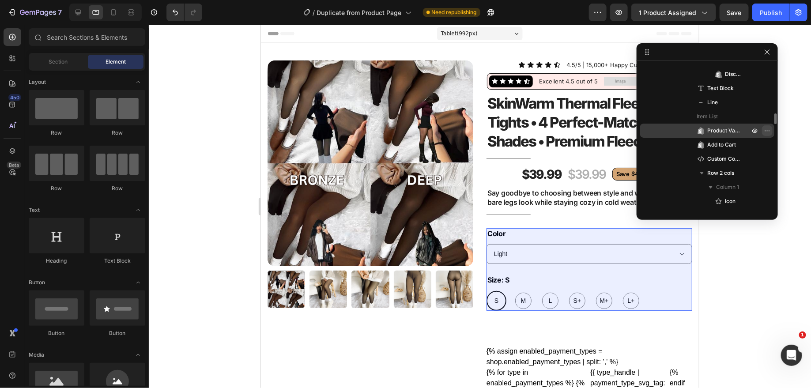
click at [765, 128] on icon "button" at bounding box center [767, 130] width 7 height 7
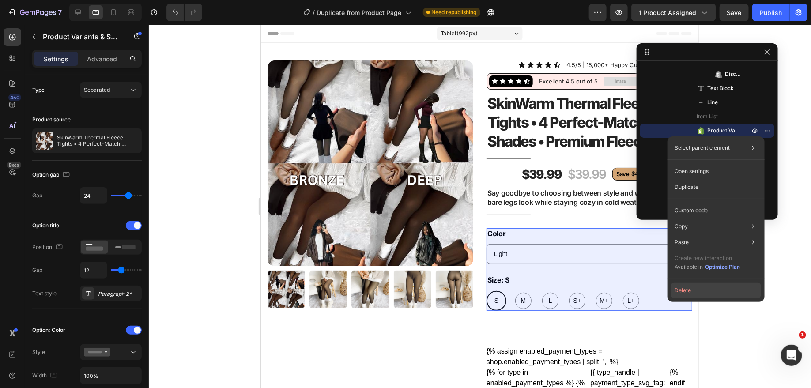
click at [712, 288] on button "Delete" at bounding box center [716, 291] width 90 height 16
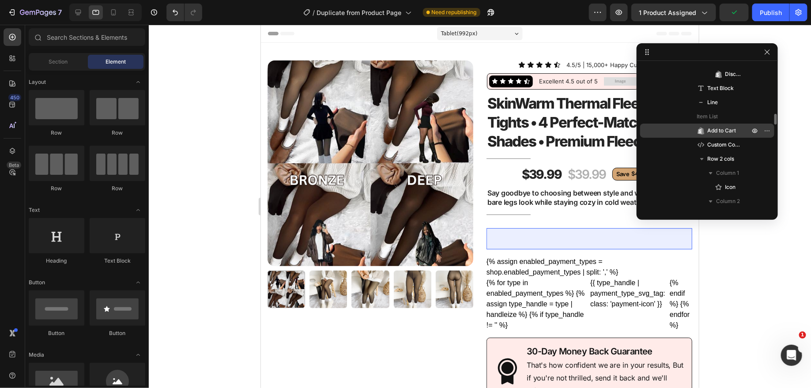
click at [718, 130] on span "Add to Cart" at bounding box center [721, 130] width 29 height 9
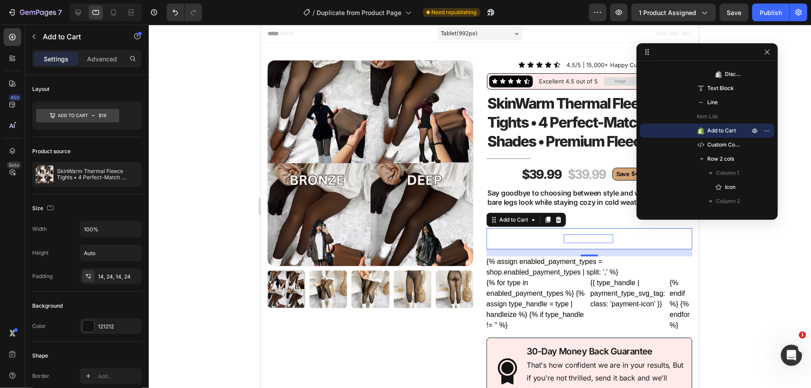
click at [583, 238] on div "Add to cart" at bounding box center [587, 238] width 49 height 9
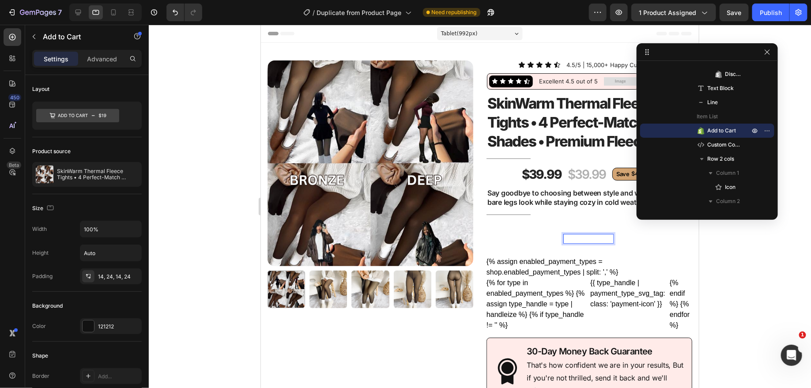
click at [592, 236] on p "Add to cart" at bounding box center [587, 238] width 49 height 9
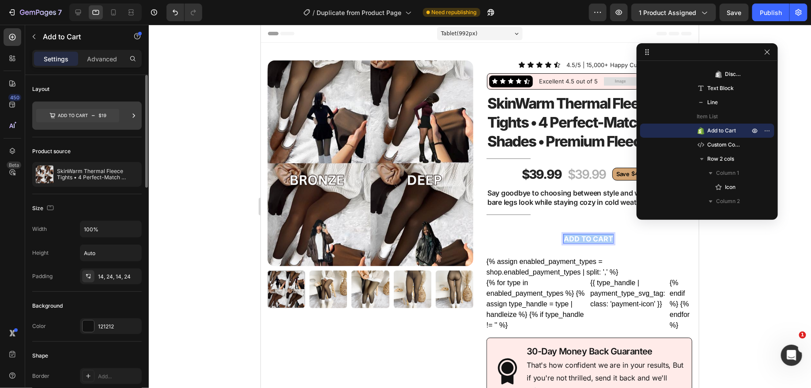
click at [79, 113] on icon at bounding box center [77, 115] width 83 height 13
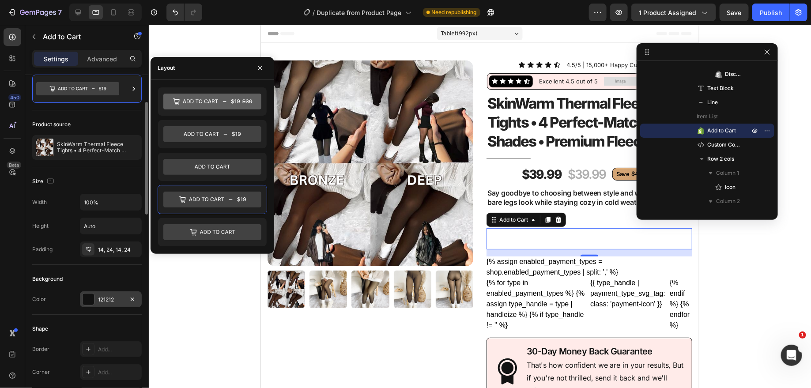
scroll to position [53, 0]
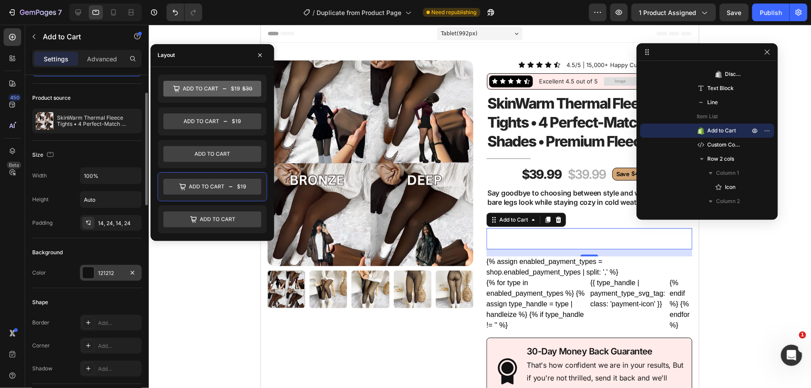
click at [88, 274] on div at bounding box center [88, 272] width 11 height 11
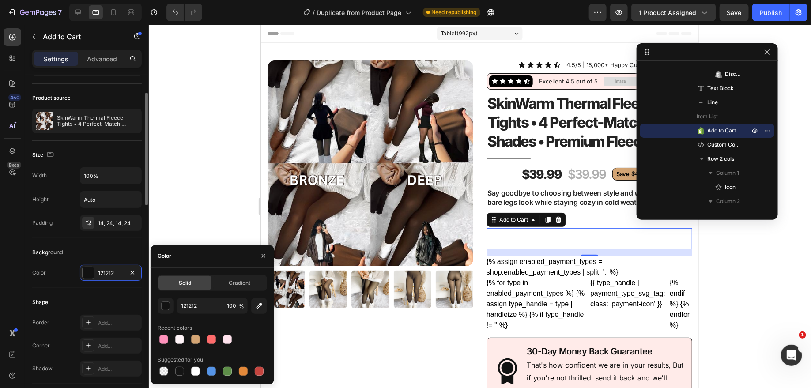
click at [73, 246] on div "Background" at bounding box center [86, 252] width 109 height 14
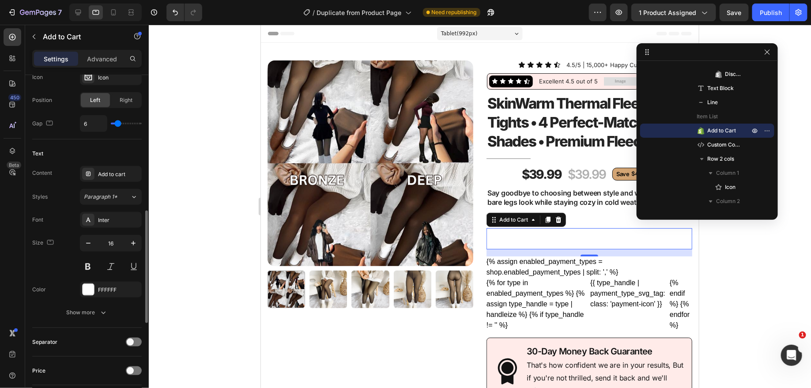
scroll to position [400, 0]
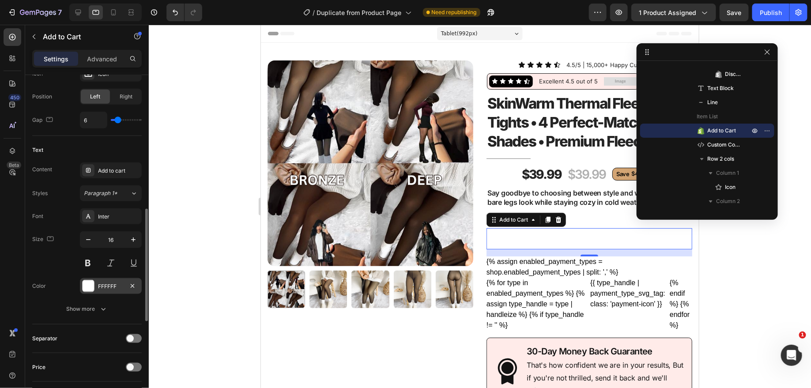
click at [95, 280] on div "FFFFFF" at bounding box center [111, 286] width 62 height 16
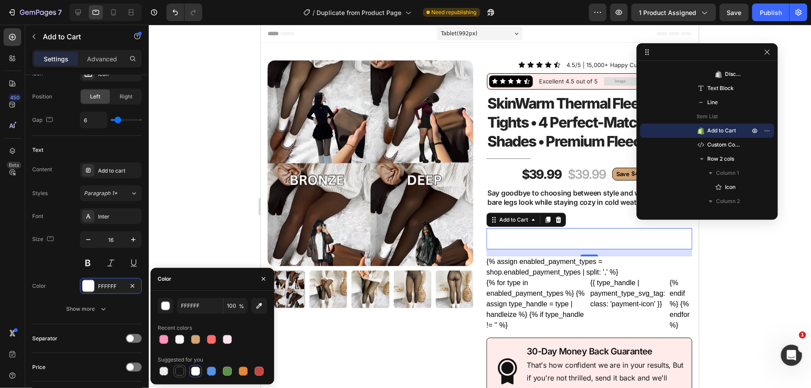
click at [177, 369] on div at bounding box center [179, 371] width 9 height 9
click at [66, 272] on div "Font Inter Size 16 Color 151515 Show more" at bounding box center [86, 262] width 109 height 109
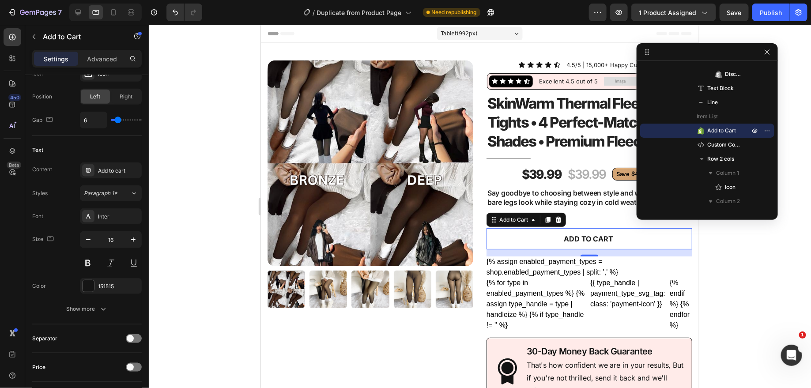
click at [544, 241] on button "Add to cart" at bounding box center [589, 239] width 206 height 22
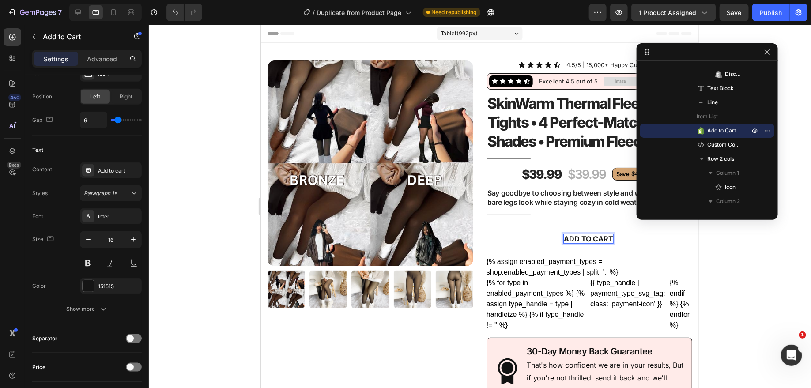
click at [586, 237] on p "Add to cart" at bounding box center [587, 238] width 49 height 9
click at [49, 268] on div "Size 16" at bounding box center [86, 251] width 109 height 40
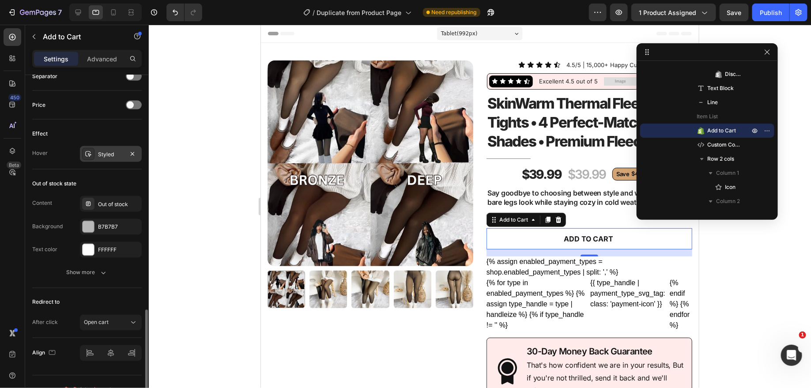
scroll to position [674, 0]
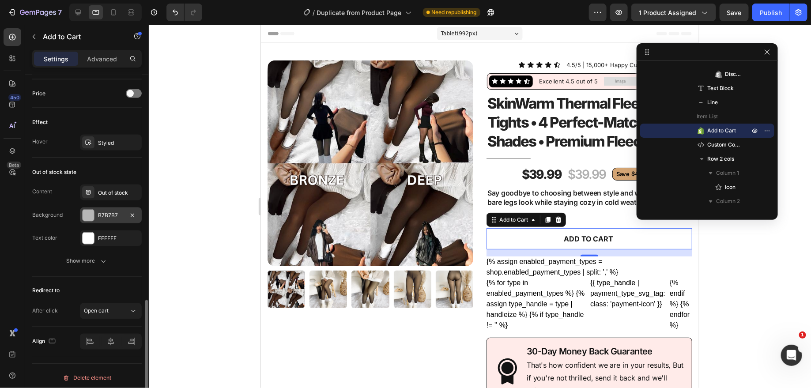
click at [85, 210] on div at bounding box center [88, 215] width 11 height 11
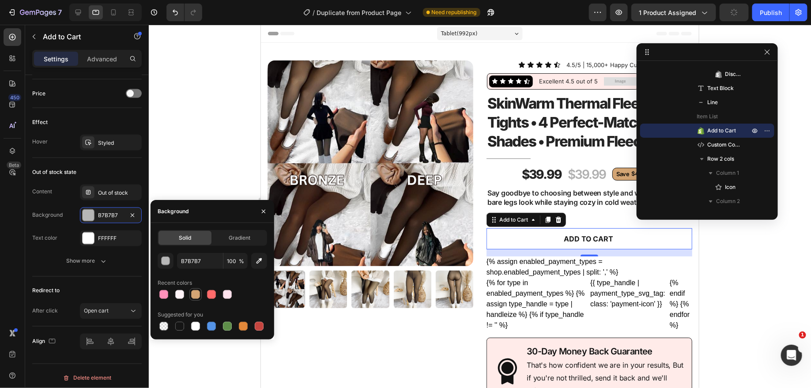
click at [193, 294] on div at bounding box center [195, 294] width 9 height 9
click at [62, 230] on div "Text color FFFFFF" at bounding box center [86, 238] width 109 height 16
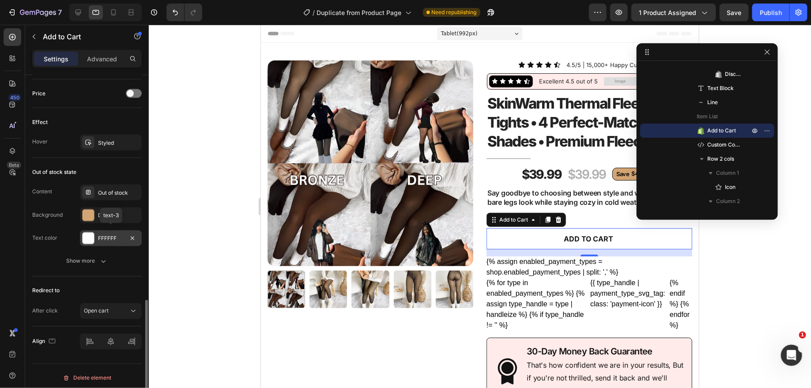
click at [89, 237] on div at bounding box center [88, 238] width 11 height 11
click at [68, 233] on div "Text color FFFFFF" at bounding box center [86, 238] width 109 height 16
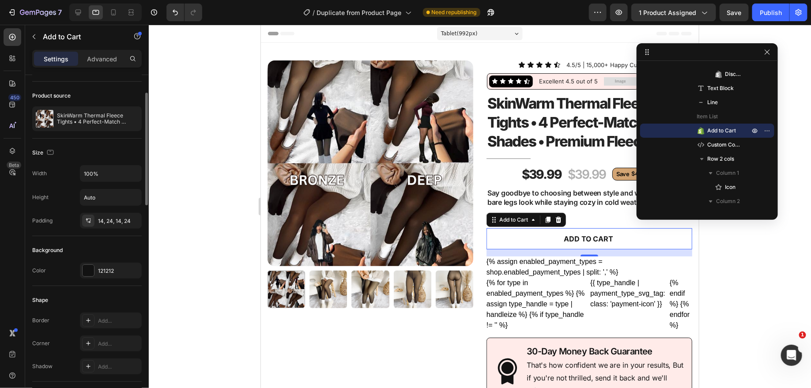
scroll to position [55, 0]
click at [97, 275] on div "121212" at bounding box center [111, 271] width 62 height 16
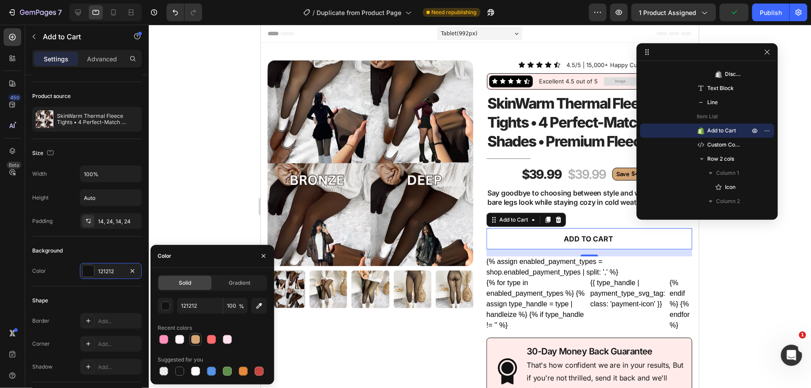
click at [195, 339] on div at bounding box center [195, 339] width 9 height 9
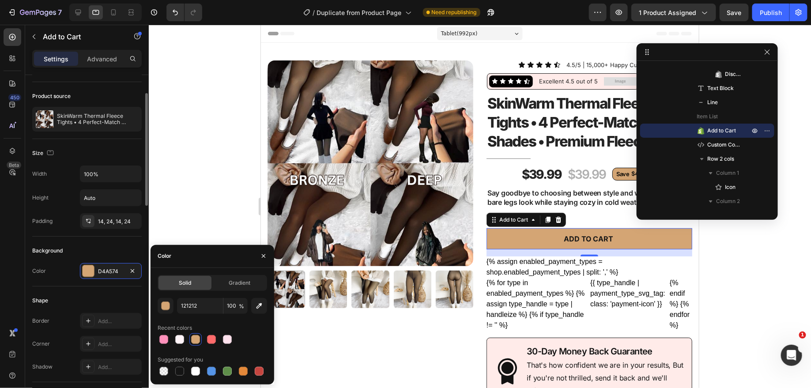
click at [67, 249] on div "Background" at bounding box center [86, 251] width 109 height 14
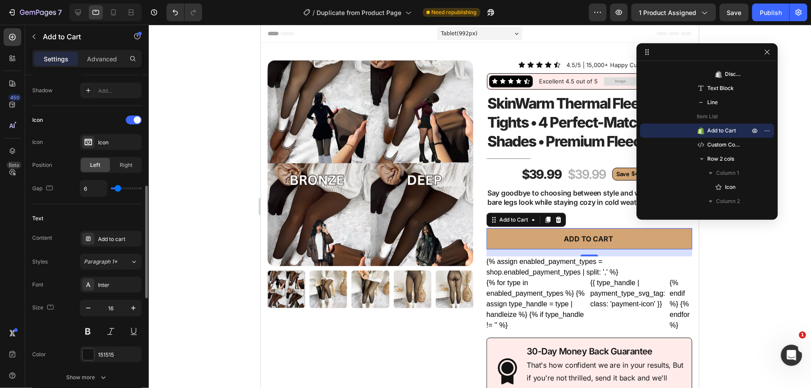
click at [67, 249] on div "Content Add to cart Styles Paragraph 1* Font Inter Size 16 Color 151515 Show mo…" at bounding box center [86, 308] width 109 height 155
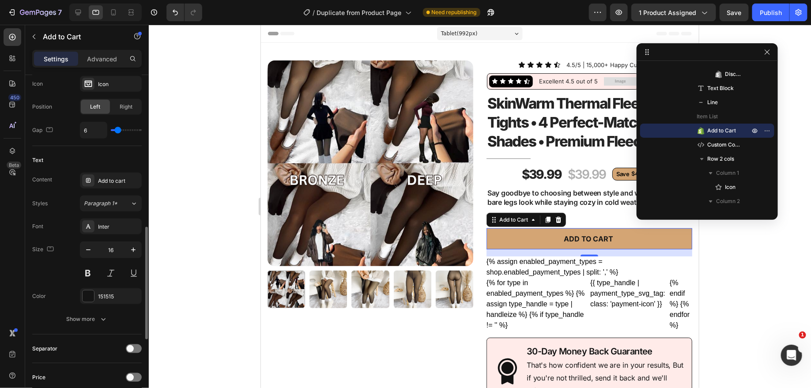
scroll to position [408, 0]
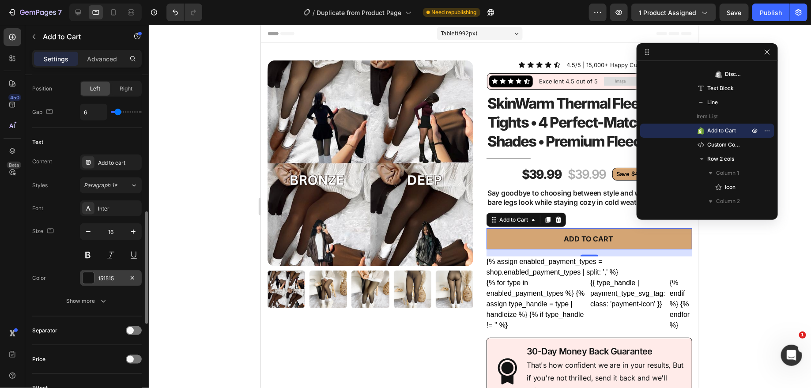
click at [90, 272] on div at bounding box center [88, 277] width 11 height 11
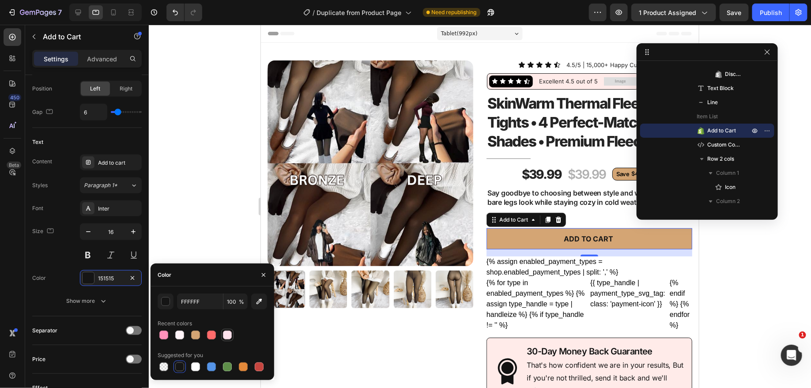
click at [230, 336] on div at bounding box center [227, 335] width 9 height 9
click at [180, 335] on div at bounding box center [179, 335] width 9 height 9
click at [196, 366] on div at bounding box center [195, 366] width 9 height 9
click at [59, 252] on div "Size 16" at bounding box center [86, 243] width 109 height 40
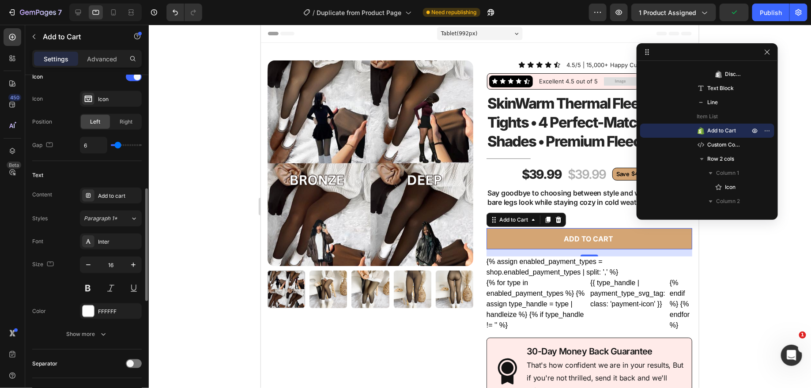
scroll to position [366, 0]
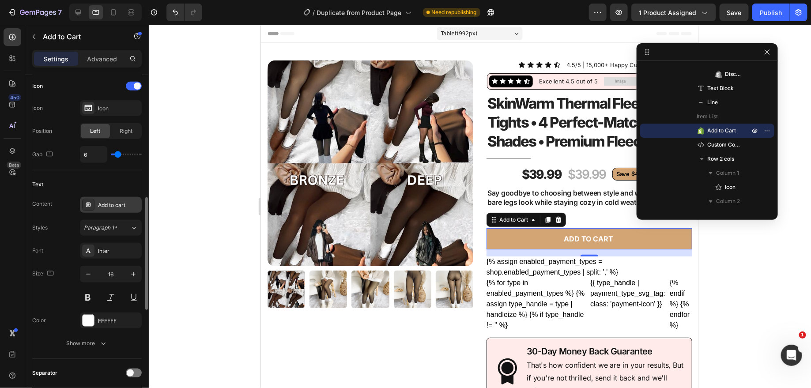
click at [102, 205] on div "Add to cart" at bounding box center [118, 205] width 41 height 8
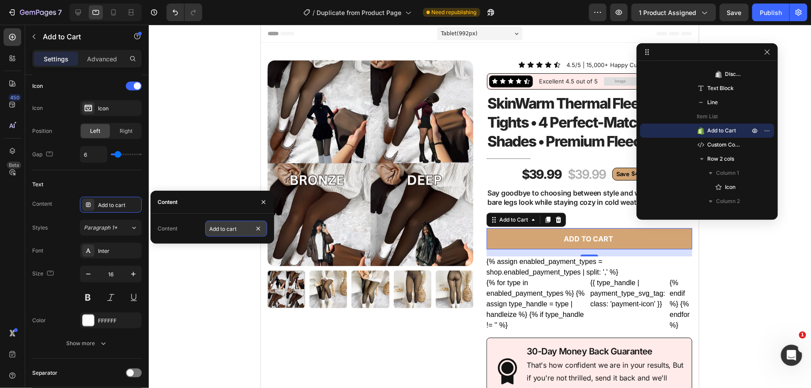
click at [224, 228] on input "Add to cart" at bounding box center [236, 229] width 62 height 16
click at [83, 170] on div "Text Content Add to cart Styles Paragraph 1* Font Inter Size 16 Color FFFFFF Sh…" at bounding box center [86, 264] width 109 height 188
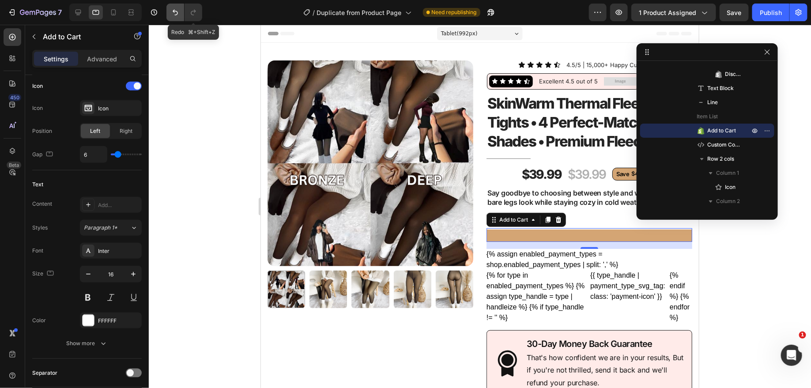
click at [170, 11] on button "Undo/Redo" at bounding box center [175, 13] width 18 height 18
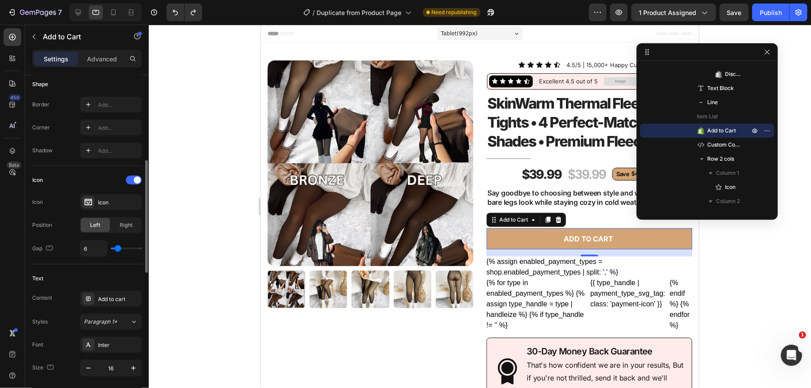
scroll to position [262, 0]
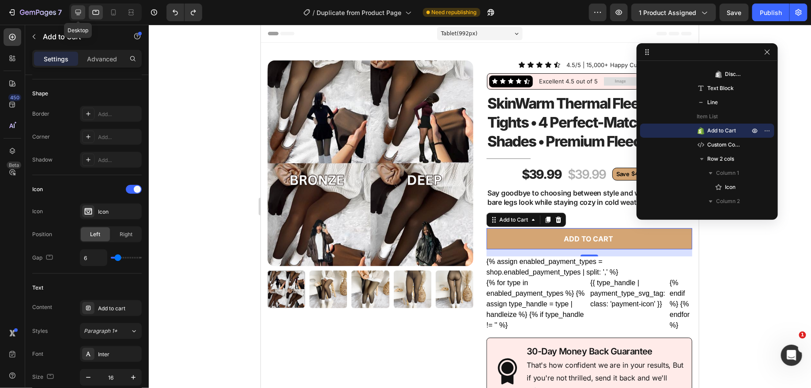
click at [76, 13] on icon at bounding box center [78, 13] width 6 height 6
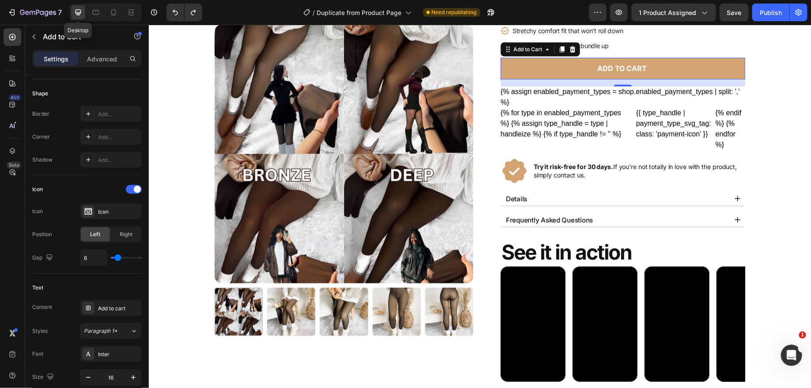
scroll to position [215, 0]
click at [107, 12] on div at bounding box center [113, 12] width 14 height 14
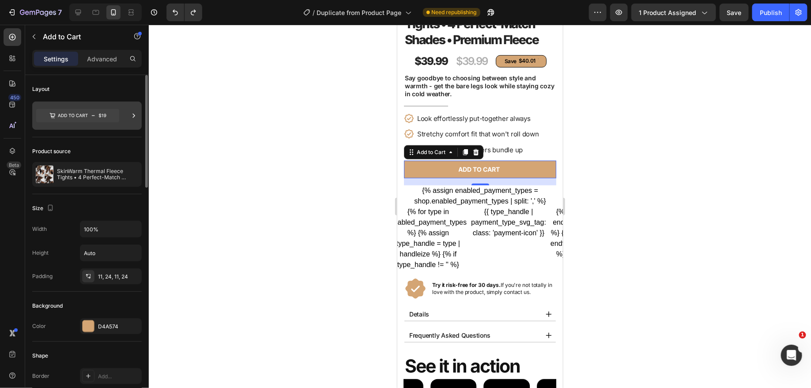
click at [122, 114] on div at bounding box center [86, 116] width 109 height 28
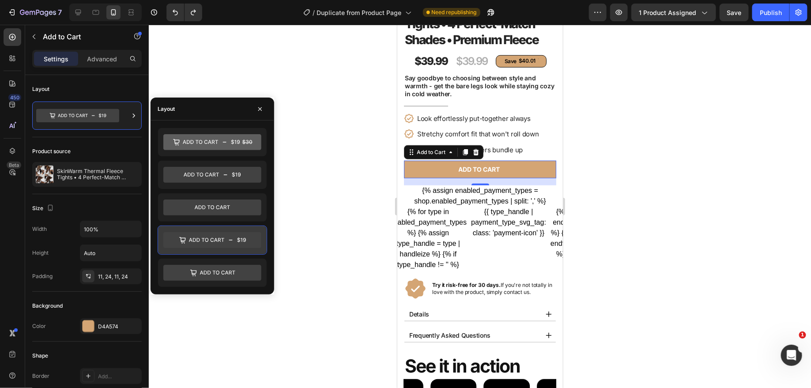
click at [222, 239] on icon at bounding box center [206, 240] width 35 height 4
click at [271, 59] on div at bounding box center [480, 206] width 662 height 363
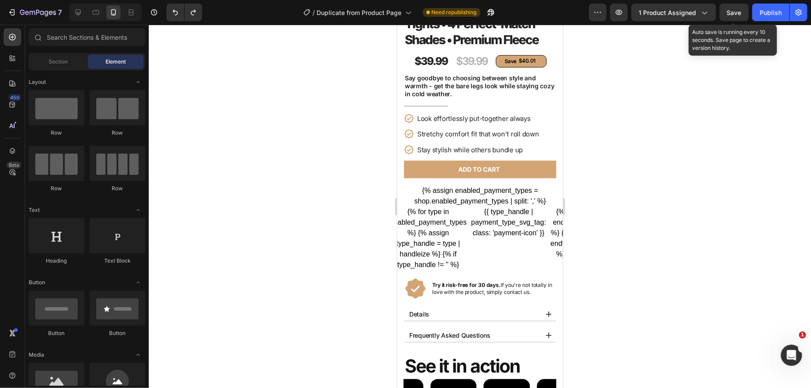
click at [729, 11] on span "Save" at bounding box center [734, 13] width 15 height 8
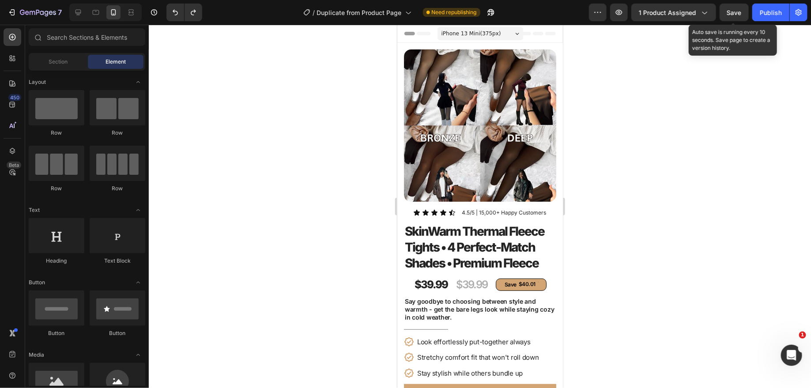
click at [736, 10] on span "Save" at bounding box center [734, 13] width 15 height 8
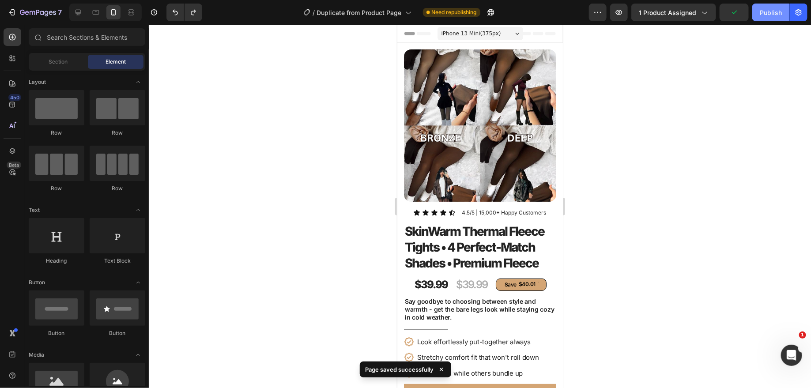
click at [775, 9] on div "Publish" at bounding box center [771, 12] width 22 height 9
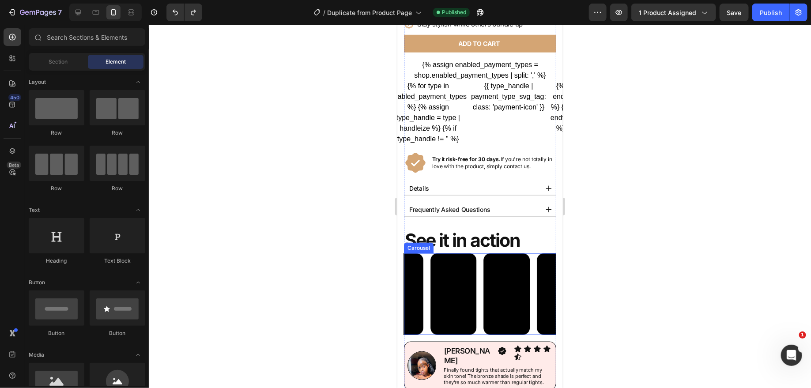
scroll to position [519, 0]
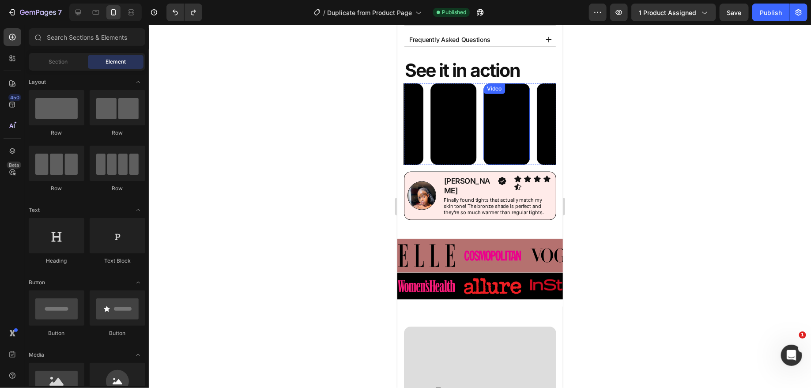
click at [506, 112] on video at bounding box center [506, 124] width 46 height 82
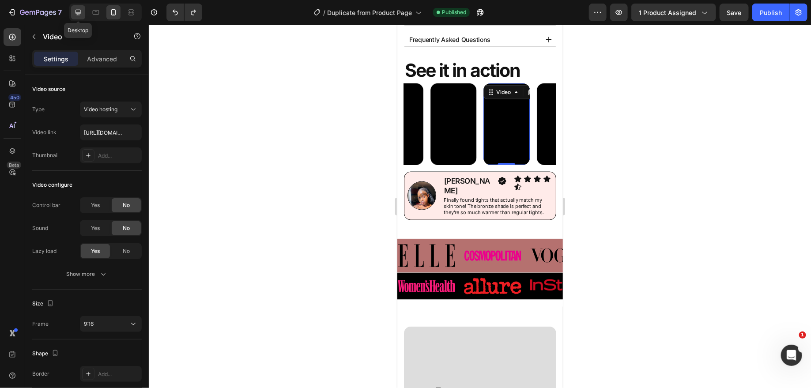
click at [79, 11] on icon at bounding box center [78, 12] width 9 height 9
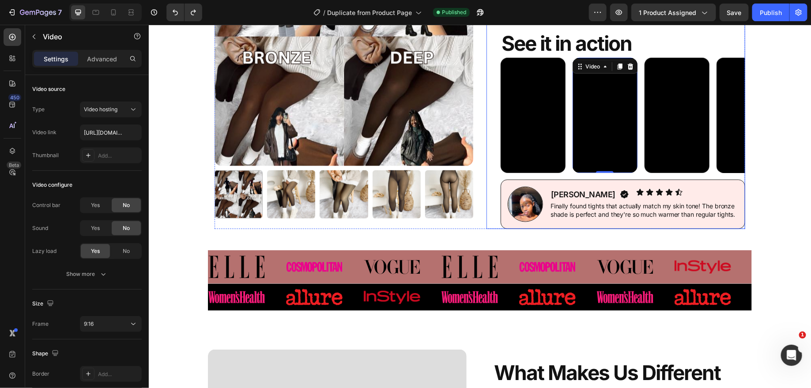
scroll to position [362, 0]
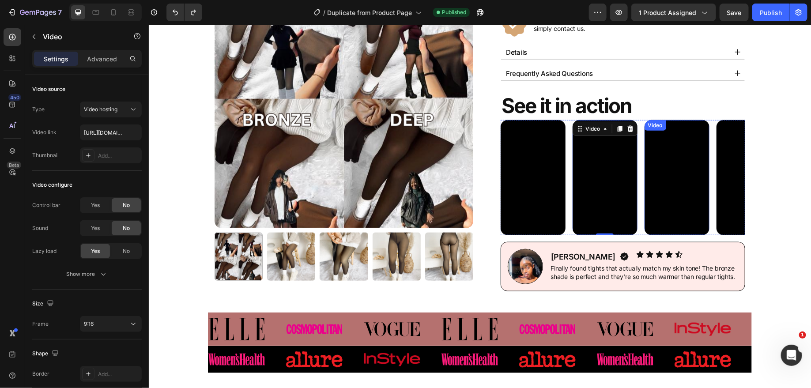
click at [693, 147] on video at bounding box center [676, 177] width 65 height 115
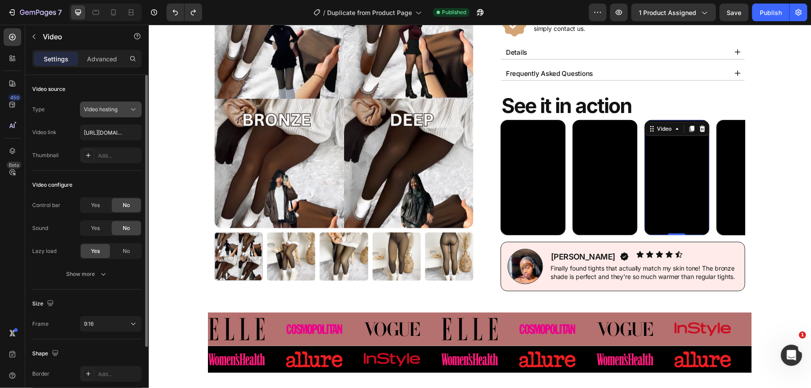
click at [106, 109] on span "Video hosting" at bounding box center [101, 109] width 34 height 7
click at [101, 89] on div "Video source" at bounding box center [86, 89] width 109 height 14
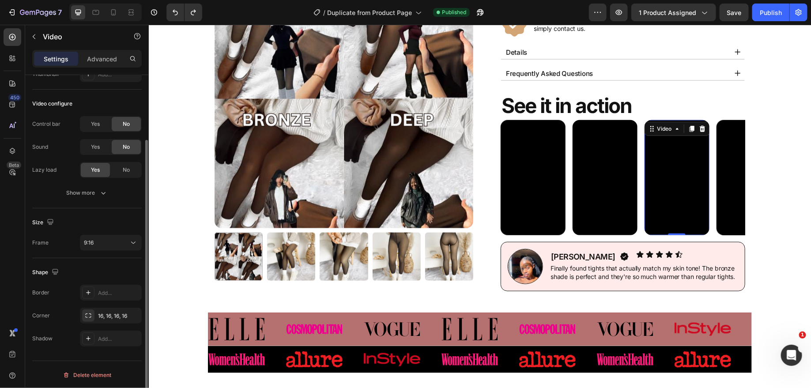
scroll to position [0, 0]
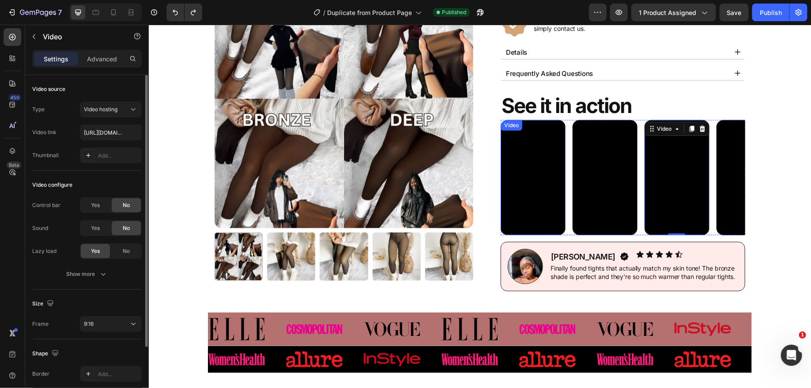
click at [522, 150] on video at bounding box center [532, 177] width 65 height 115
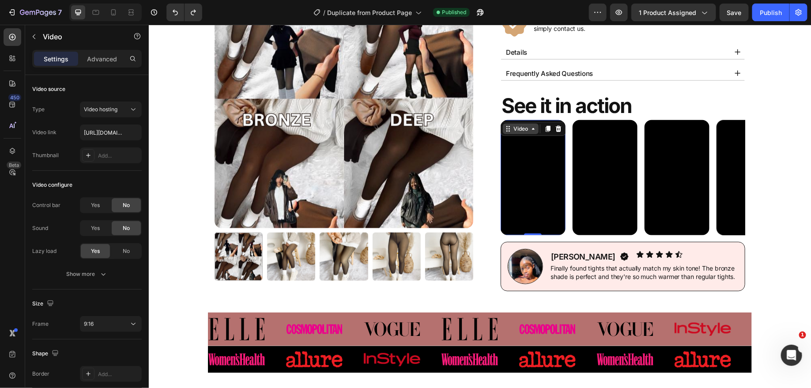
click at [532, 128] on icon at bounding box center [532, 128] width 7 height 7
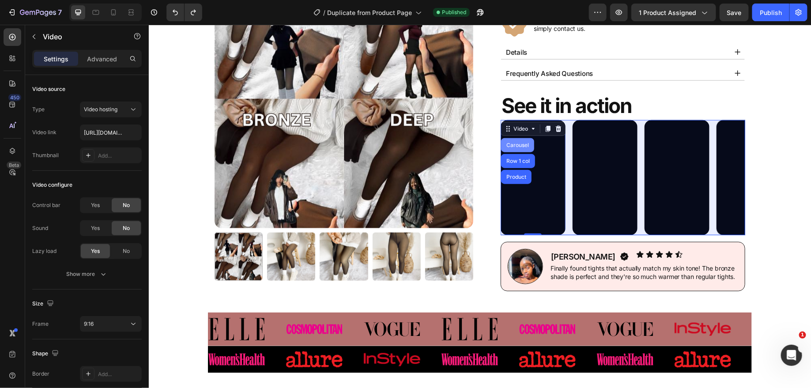
click at [525, 142] on div "Carousel" at bounding box center [517, 144] width 26 height 5
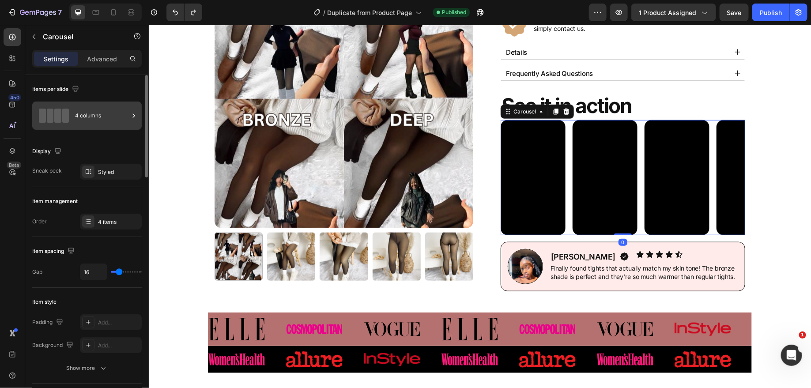
click at [112, 120] on div "4 columns" at bounding box center [102, 116] width 54 height 20
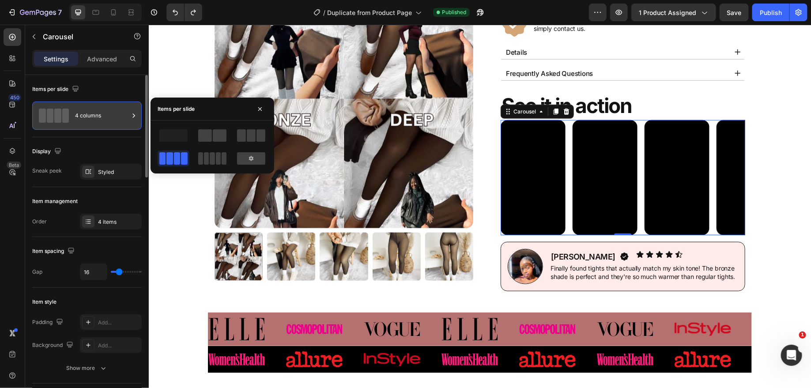
click at [114, 113] on div "4 columns" at bounding box center [102, 116] width 54 height 20
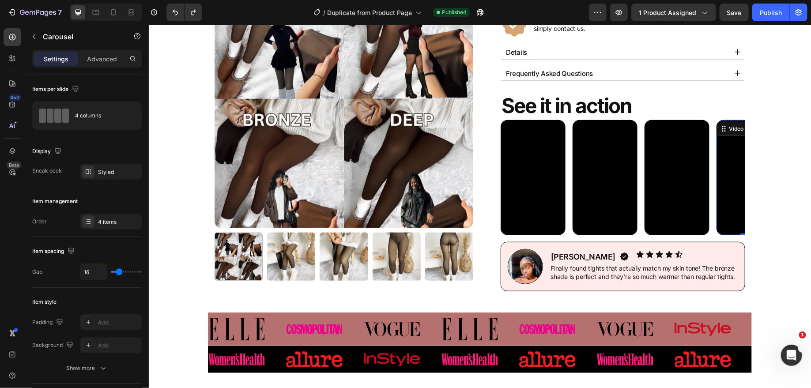
click at [728, 167] on video at bounding box center [748, 177] width 65 height 115
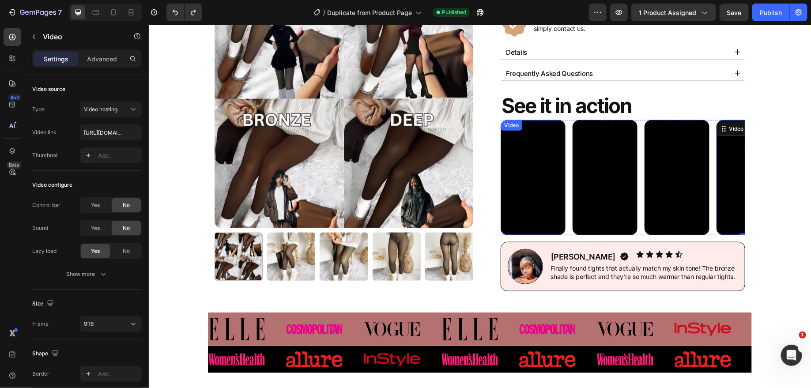
click at [533, 167] on video at bounding box center [532, 177] width 65 height 115
click at [528, 128] on div "Video" at bounding box center [520, 128] width 18 height 8
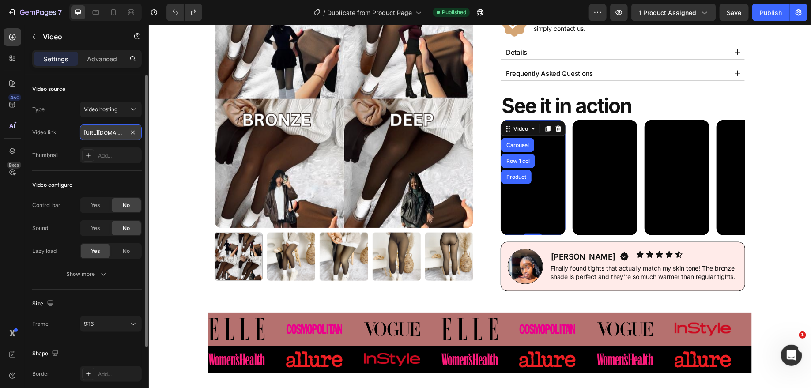
click at [105, 128] on input "[URL][DOMAIN_NAME]" at bounding box center [111, 132] width 62 height 16
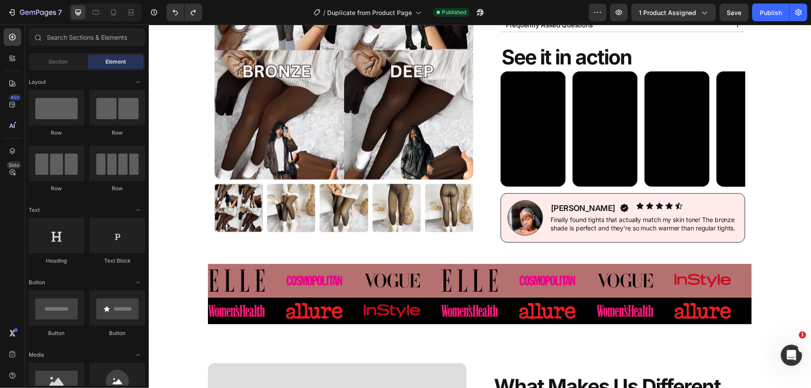
scroll to position [396, 0]
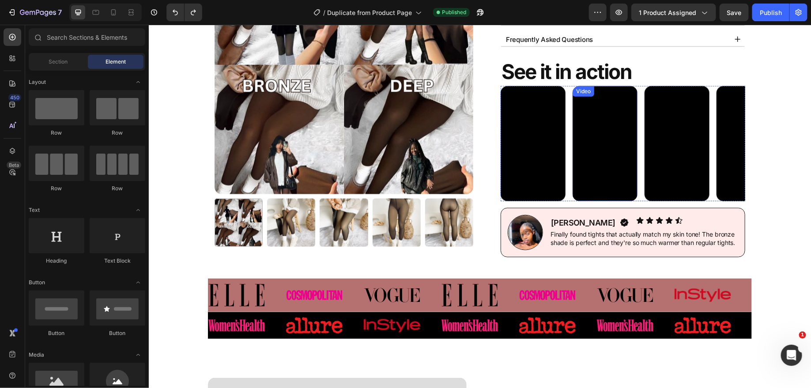
click at [520, 135] on video at bounding box center [532, 143] width 65 height 115
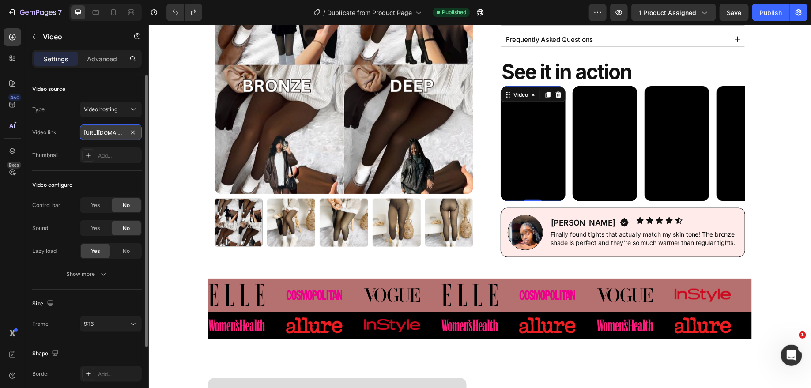
click at [98, 128] on input "[URL][DOMAIN_NAME]" at bounding box center [111, 132] width 62 height 16
click at [107, 130] on input "[URL][DOMAIN_NAME]" at bounding box center [111, 132] width 62 height 16
paste input "36895a5e07bb4c0d8113a1326a0f3889"
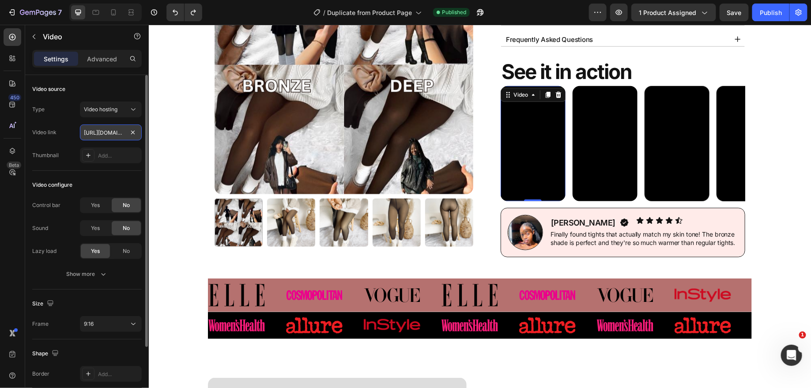
scroll to position [0, 165]
type input "[URL][DOMAIN_NAME]"
click at [70, 117] on div "Type Video hosting Video link [URL][DOMAIN_NAME] Thumbnail Add..." at bounding box center [86, 133] width 109 height 62
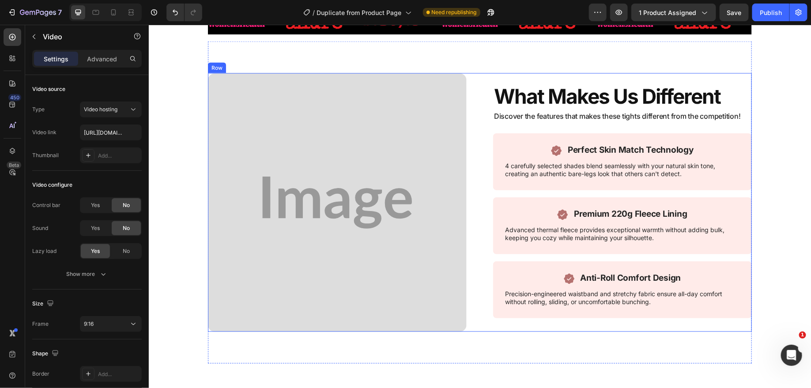
scroll to position [700, 0]
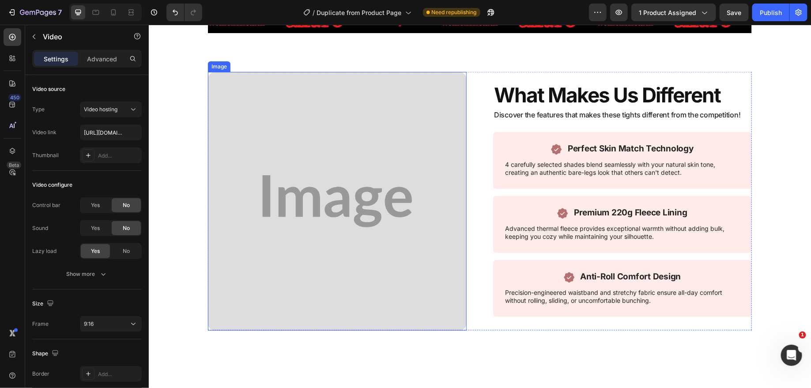
click at [356, 187] on img at bounding box center [336, 201] width 259 height 259
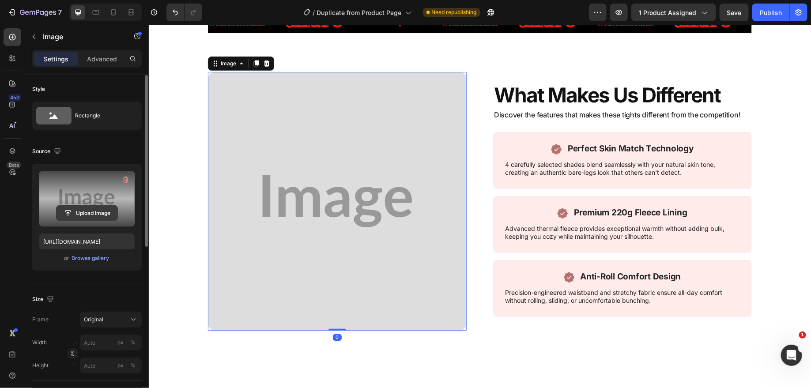
click at [75, 207] on input "file" at bounding box center [87, 213] width 61 height 15
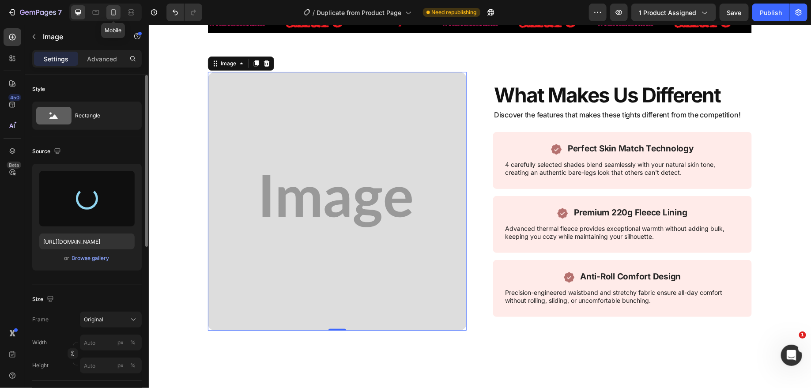
click at [109, 14] on icon at bounding box center [113, 12] width 9 height 9
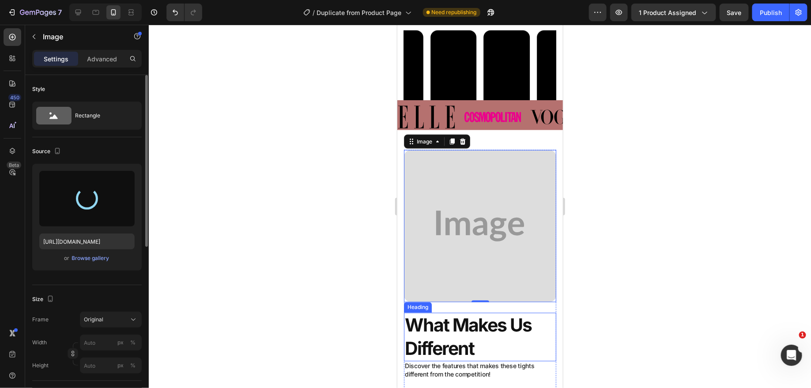
scroll to position [662, 0]
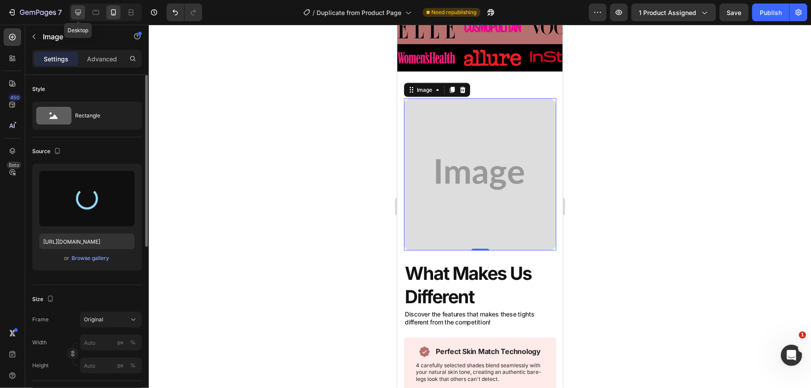
click at [75, 13] on icon at bounding box center [78, 12] width 9 height 9
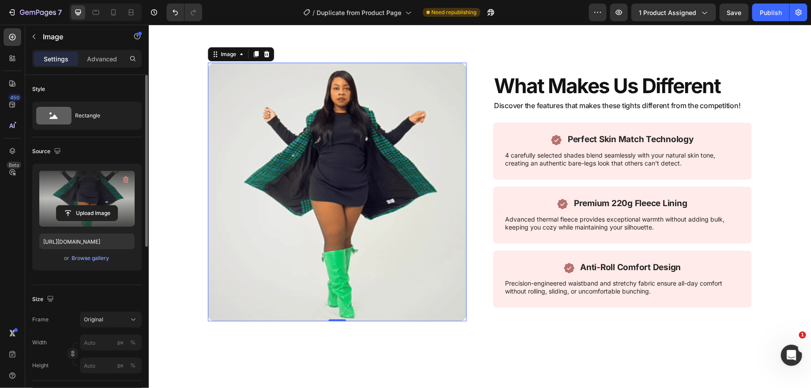
scroll to position [696, 0]
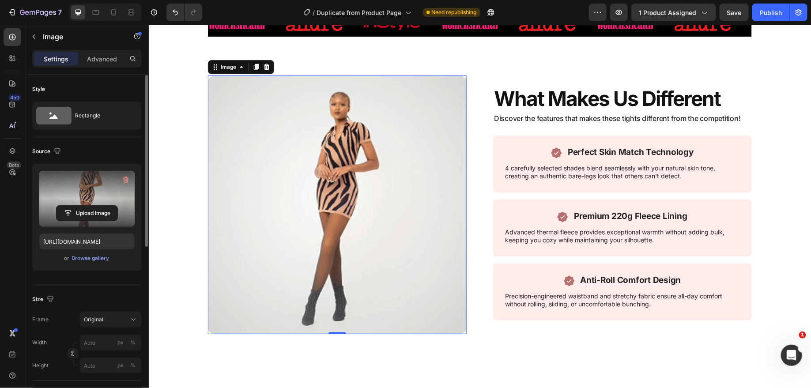
click at [361, 179] on img at bounding box center [336, 204] width 259 height 259
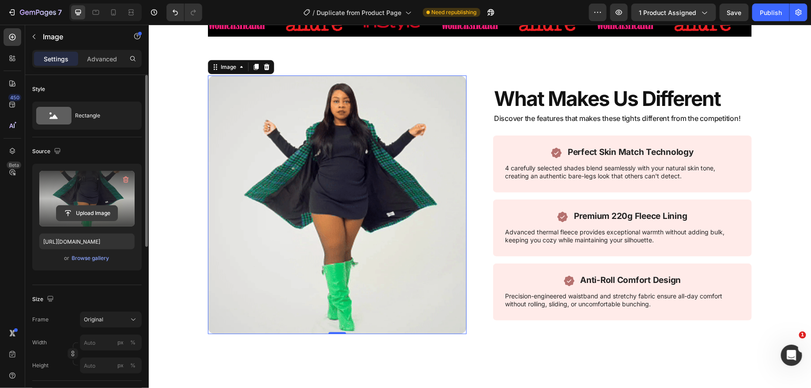
click at [91, 212] on input "file" at bounding box center [87, 213] width 61 height 15
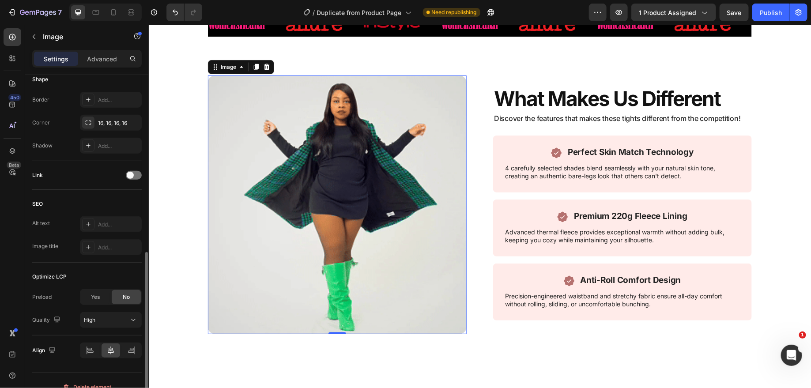
scroll to position [327, 0]
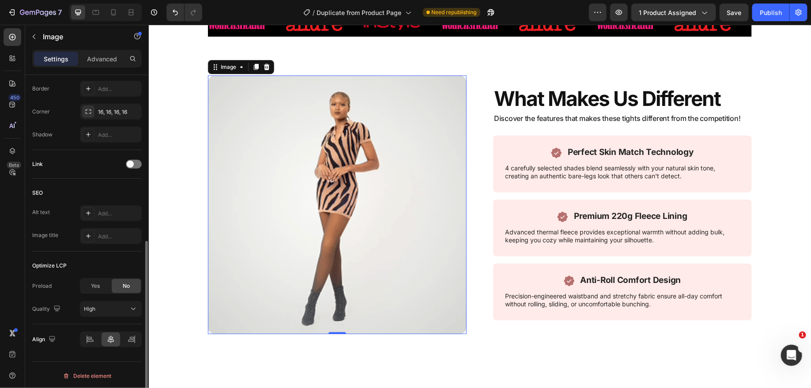
type input "[URL][DOMAIN_NAME]"
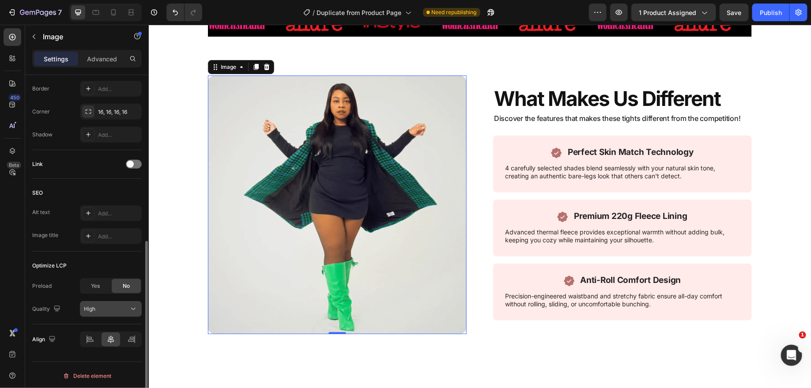
click at [112, 307] on div "High" at bounding box center [106, 309] width 45 height 8
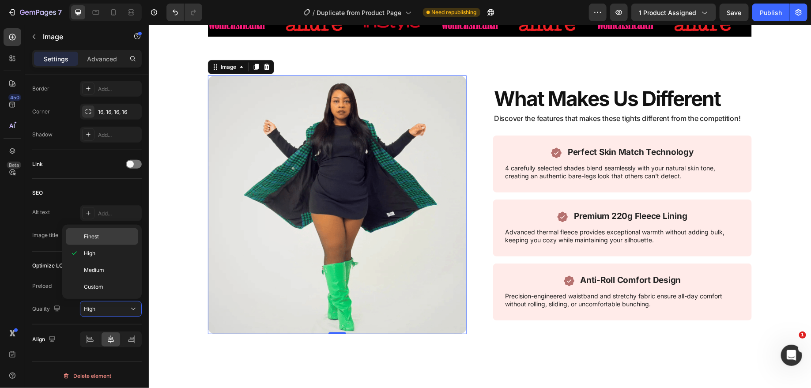
click at [101, 240] on p "Finest" at bounding box center [109, 237] width 50 height 8
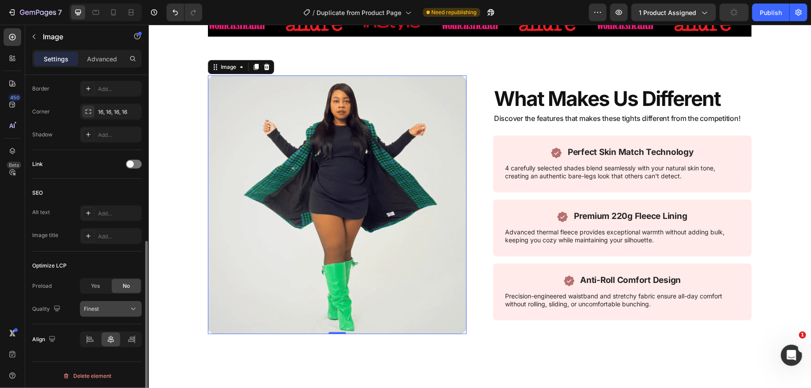
click at [115, 305] on div "Finest" at bounding box center [106, 309] width 45 height 8
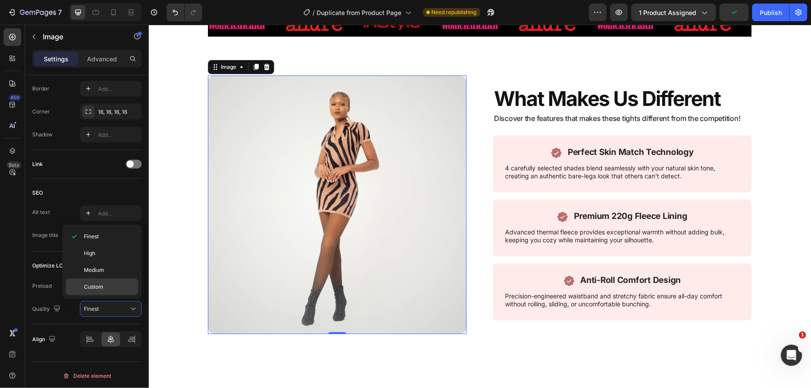
click at [117, 285] on p "Custom" at bounding box center [109, 287] width 50 height 8
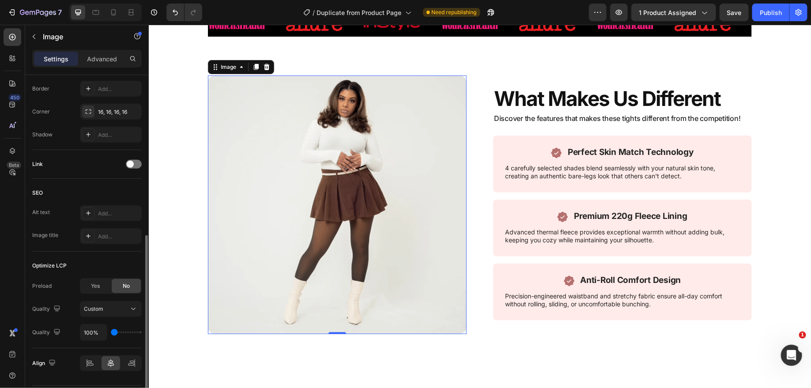
type input "150%"
type input "150"
type input "200%"
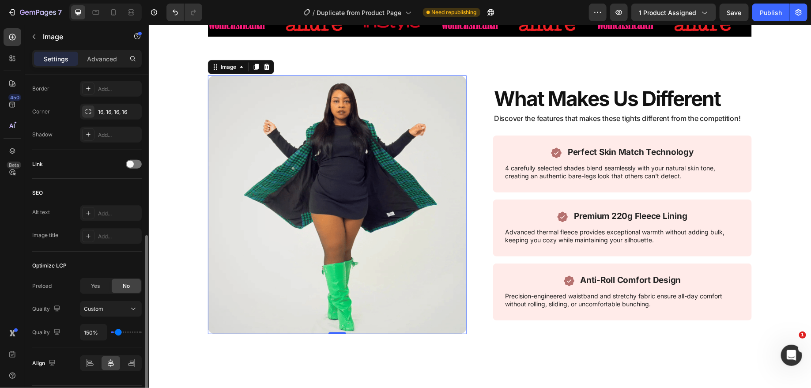
type input "200"
type input "250%"
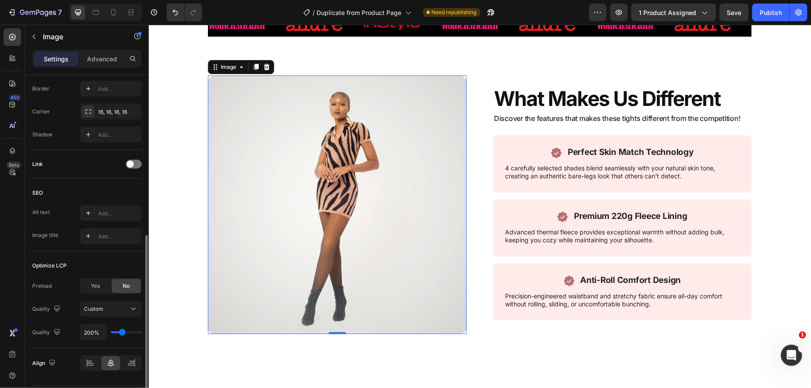
type input "250"
type input "300%"
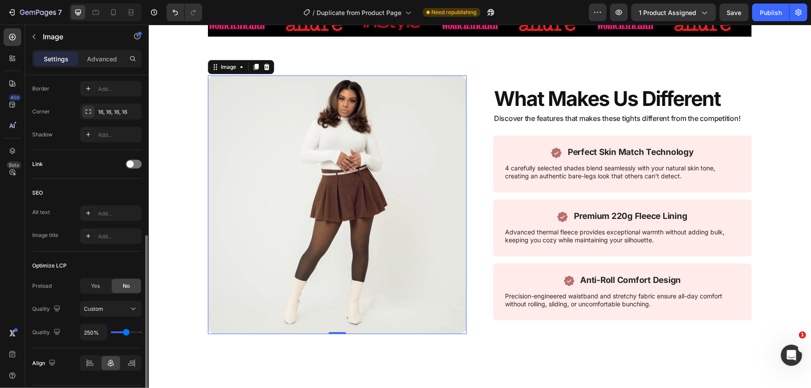
type input "300"
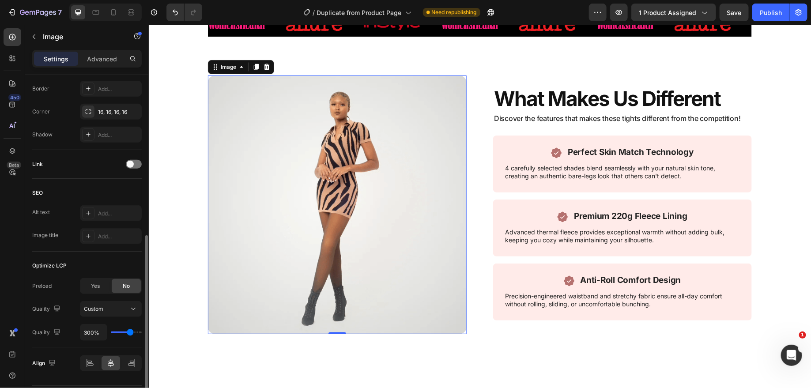
type input "350%"
type input "350"
type input "300%"
type input "300"
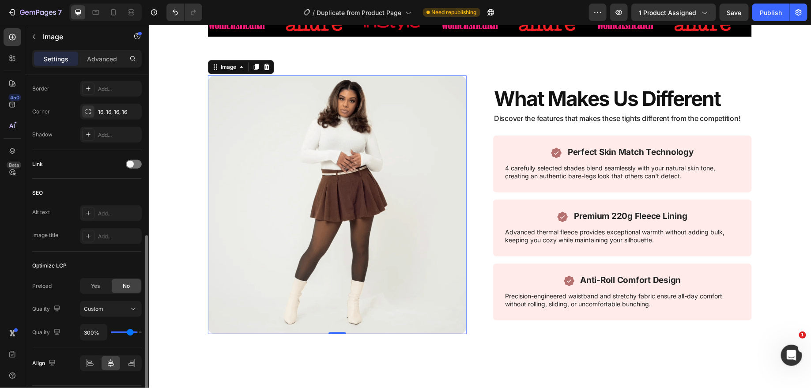
type input "250%"
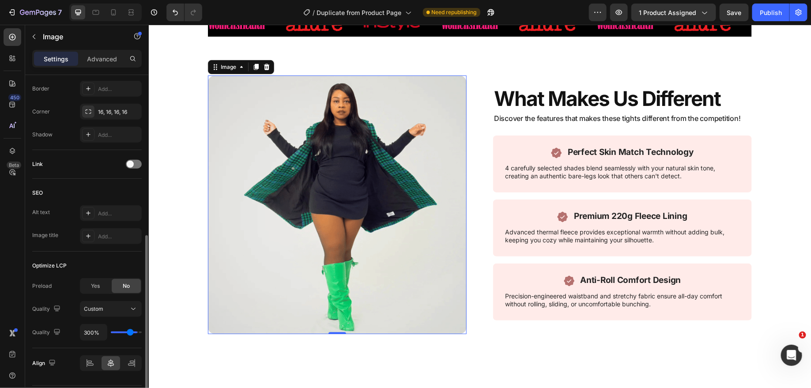
type input "250"
type input "200%"
type input "200"
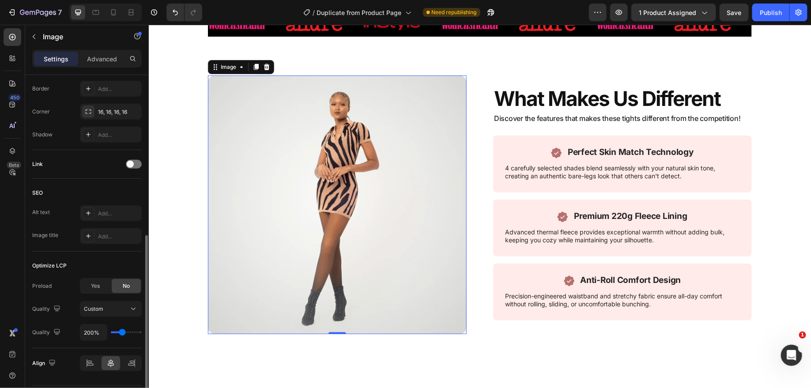
type input "150%"
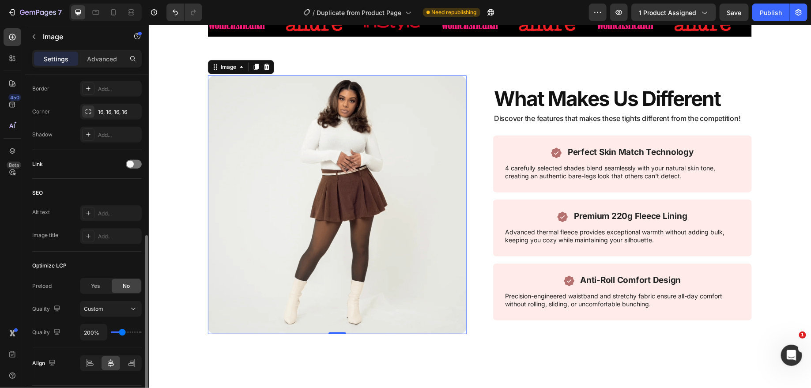
type input "150"
type input "100%"
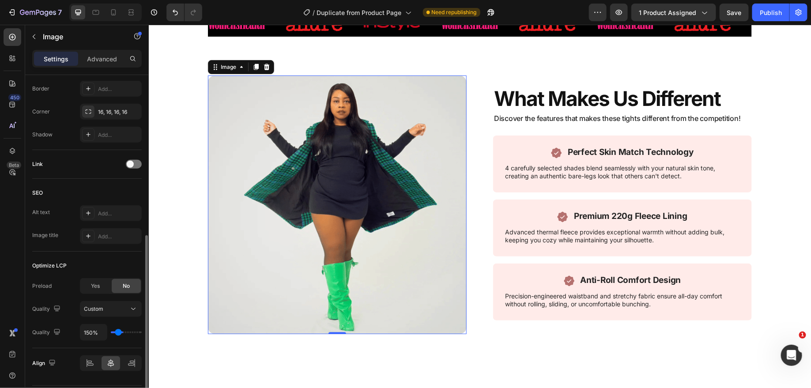
type input "100"
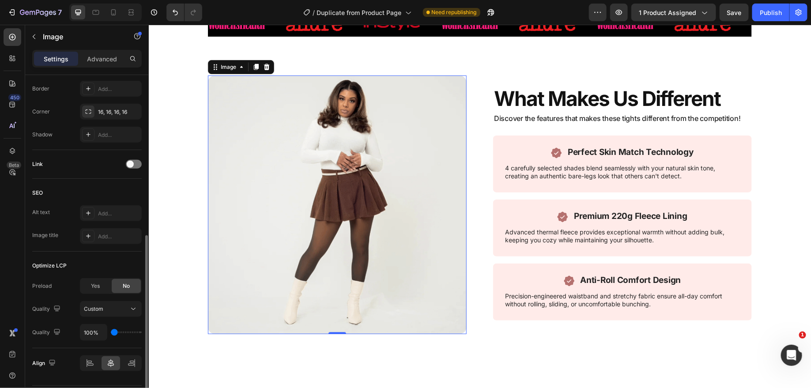
type input "150%"
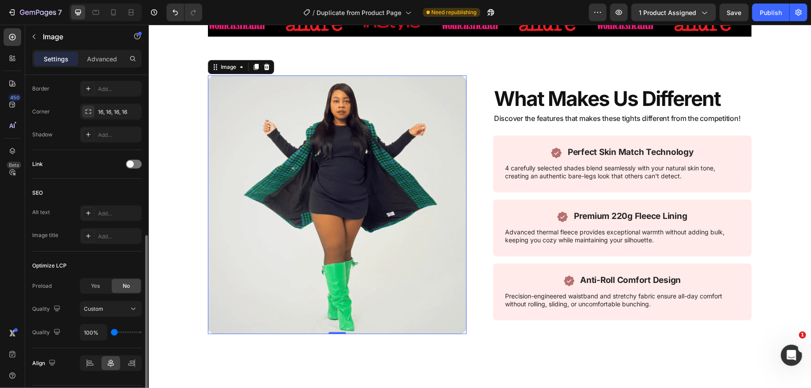
type input "150"
type input "200%"
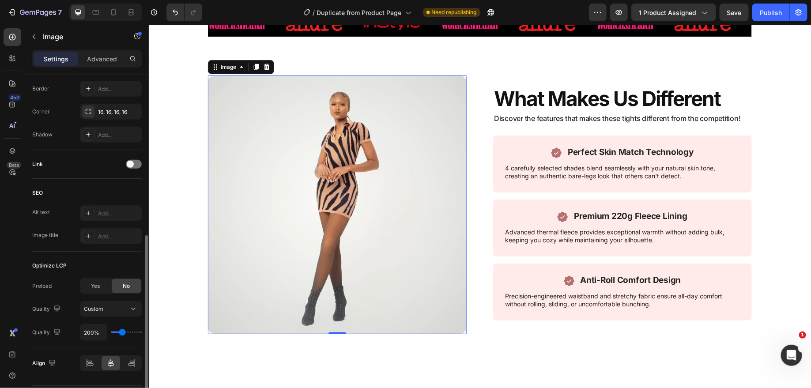
drag, startPoint x: 114, startPoint y: 328, endPoint x: 121, endPoint y: 326, distance: 6.9
type input "200"
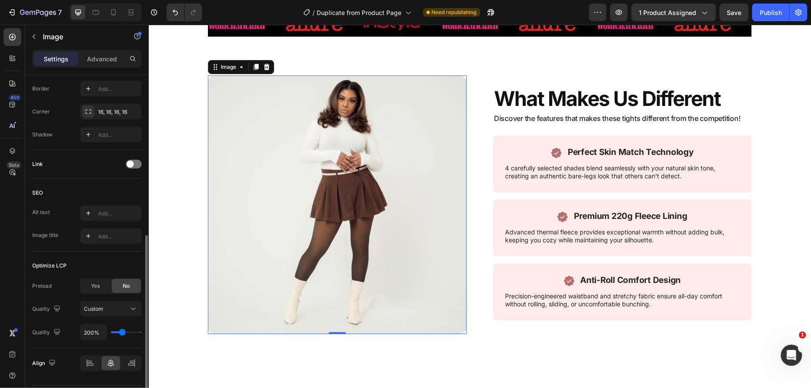
click at [121, 332] on input "range" at bounding box center [126, 333] width 31 height 2
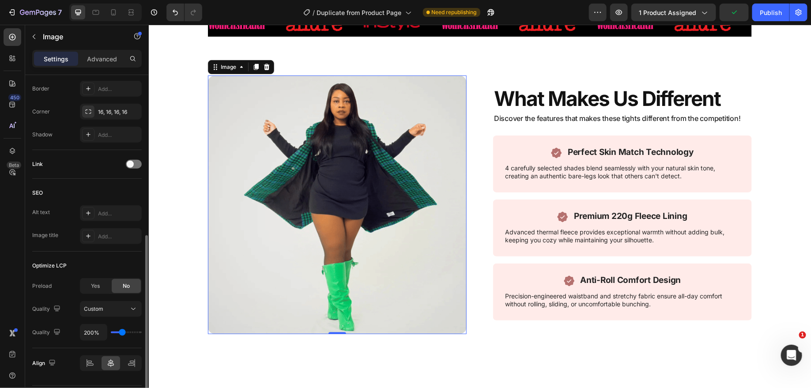
type input "250%"
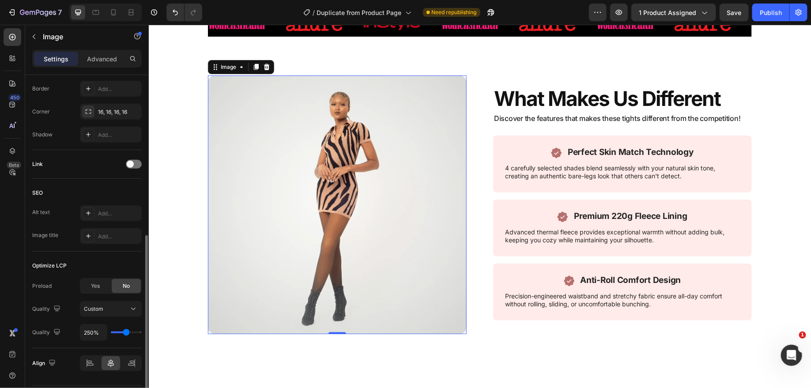
type input "250"
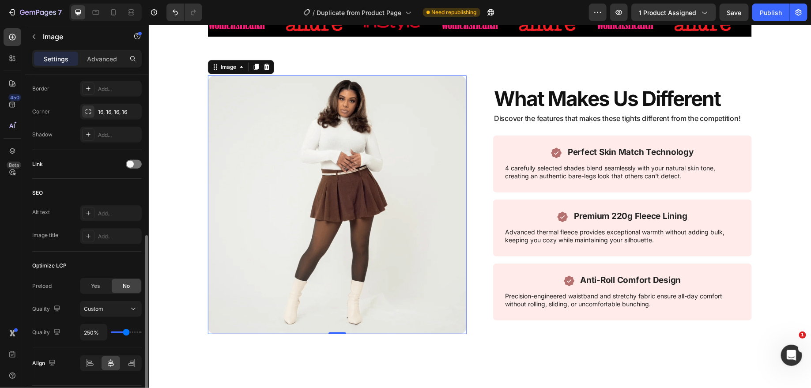
click at [125, 332] on input "range" at bounding box center [126, 333] width 31 height 2
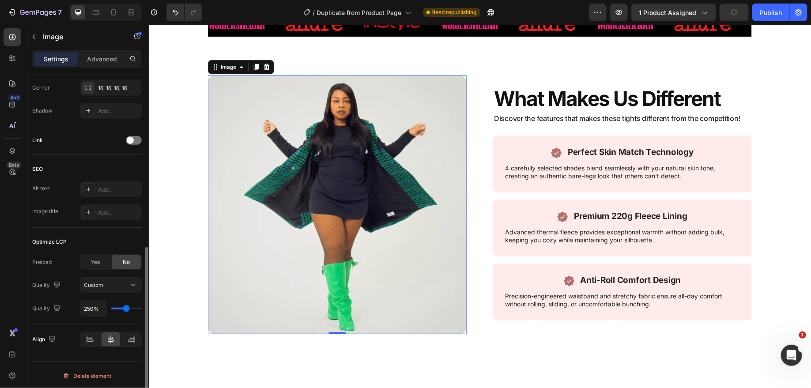
type input "300%"
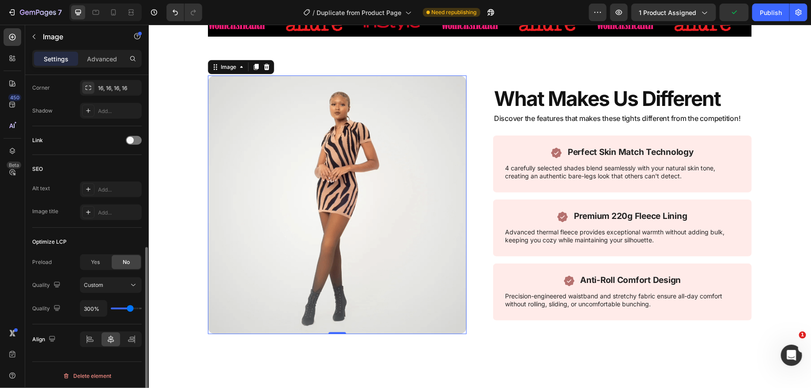
type input "300"
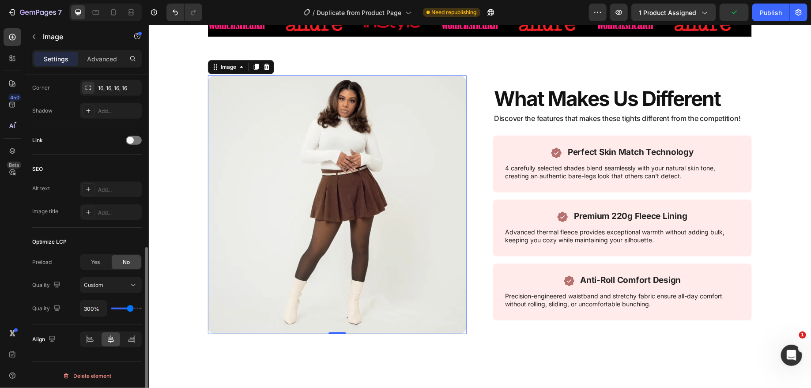
click at [130, 308] on input "range" at bounding box center [126, 309] width 31 height 2
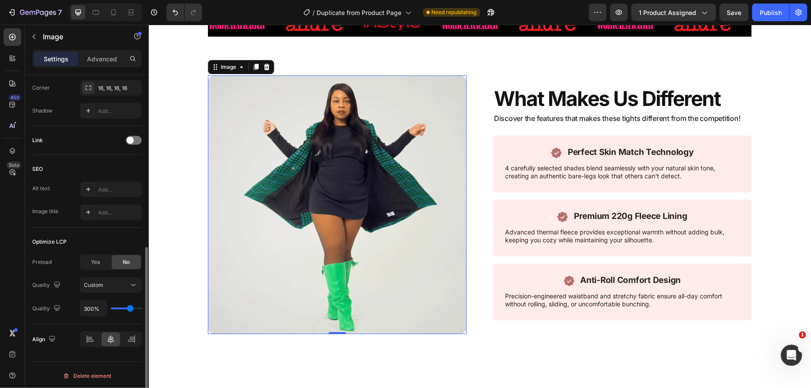
type input "250%"
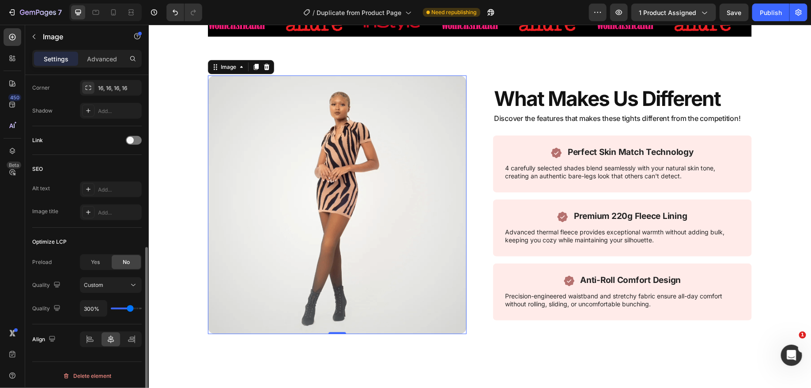
type input "250"
type input "200%"
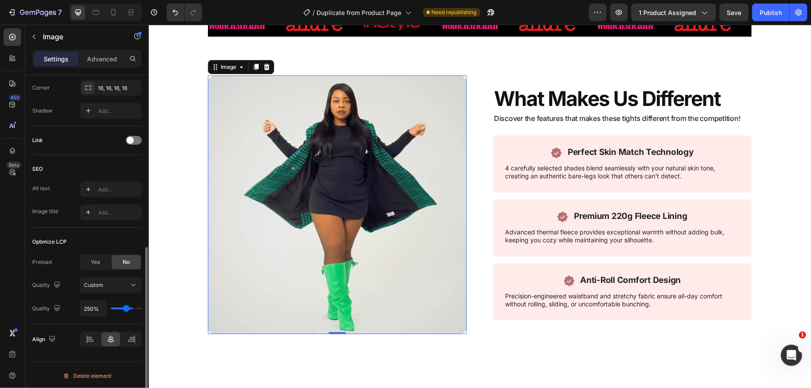
type input "200"
type input "100%"
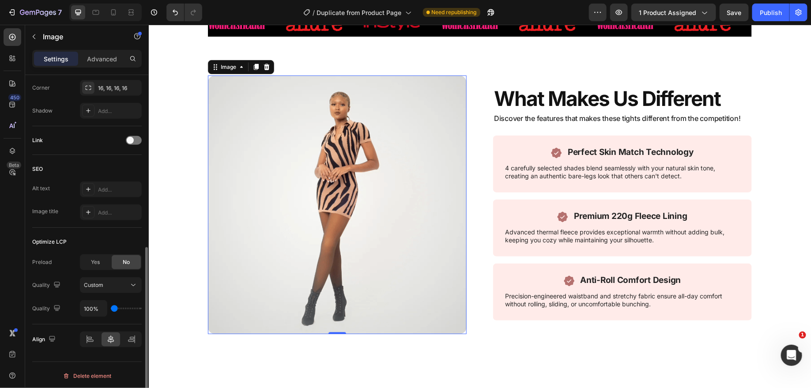
drag, startPoint x: 130, startPoint y: 307, endPoint x: 61, endPoint y: 300, distance: 68.7
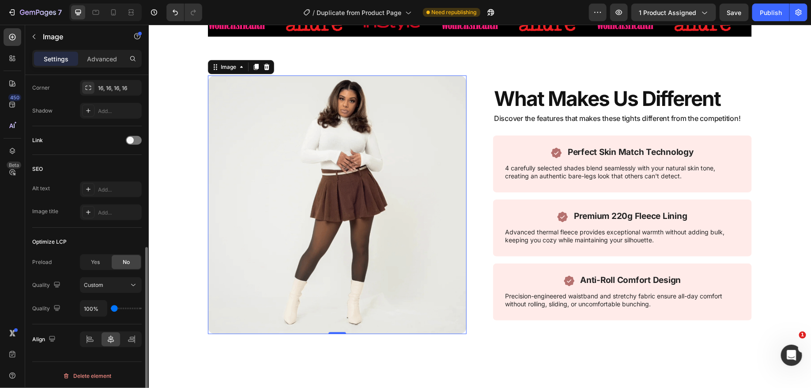
type input "100"
click at [111, 308] on input "range" at bounding box center [126, 309] width 31 height 2
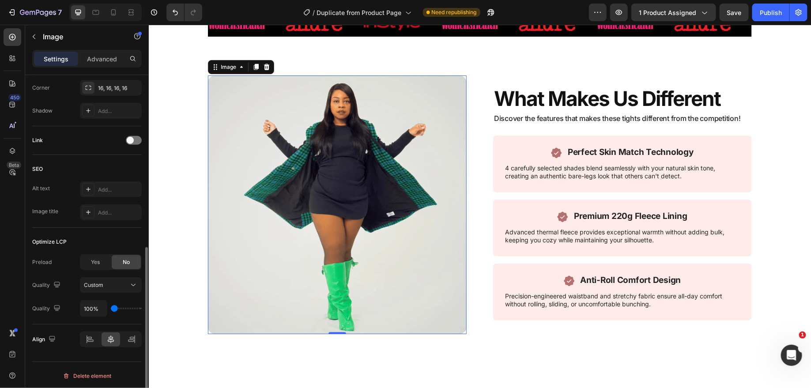
type input "150%"
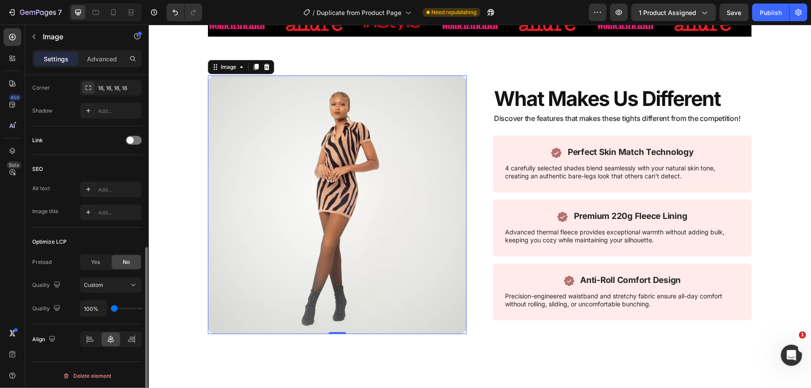
type input "150"
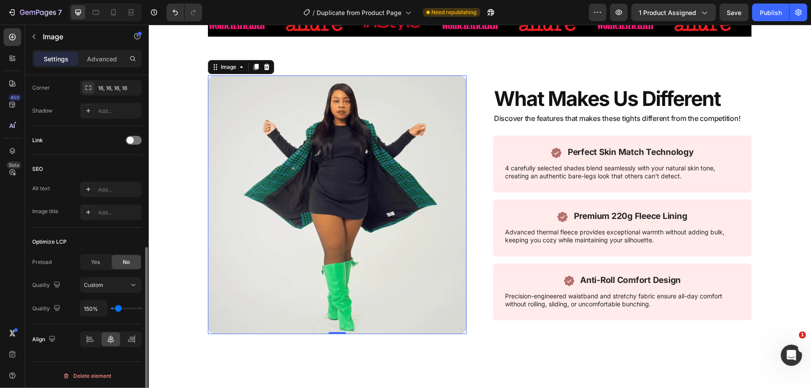
type input "200%"
type input "200"
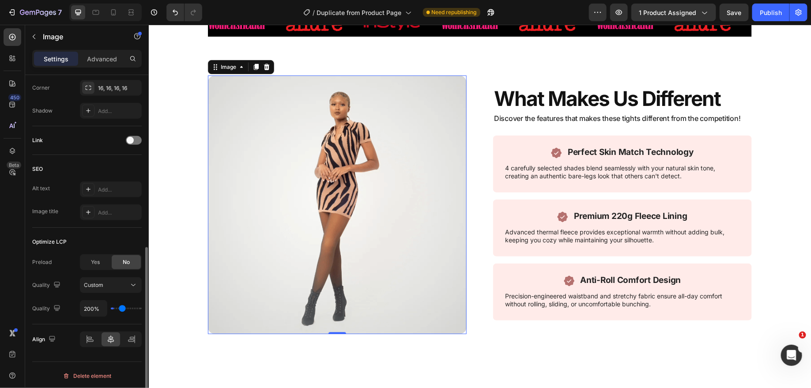
type input "250%"
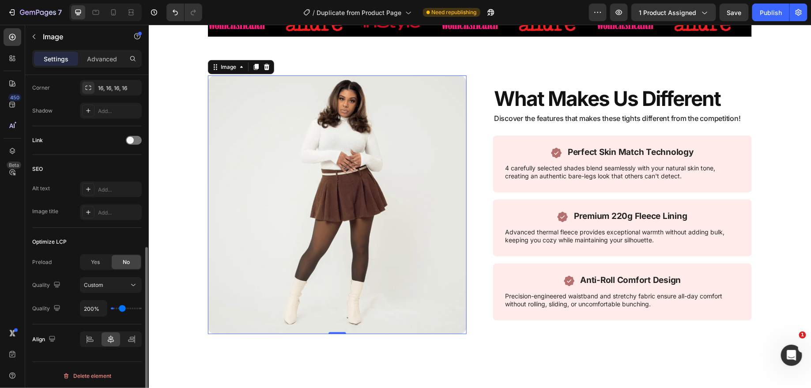
type input "250"
type input "300%"
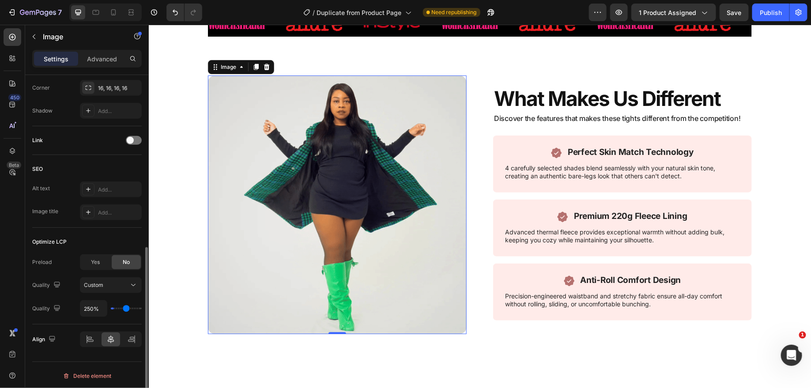
type input "300"
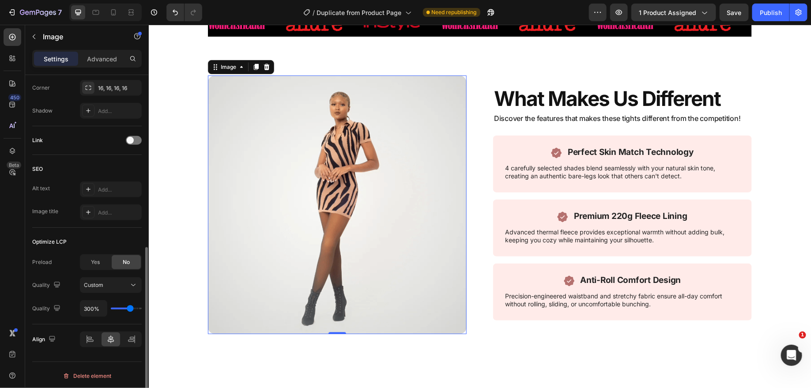
type input "350%"
type input "350"
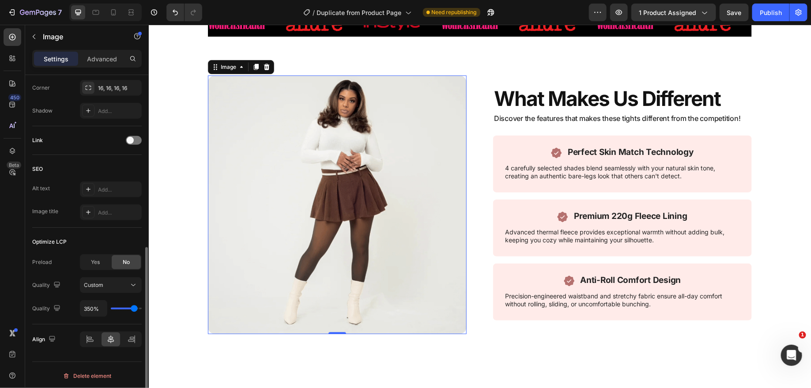
type input "400%"
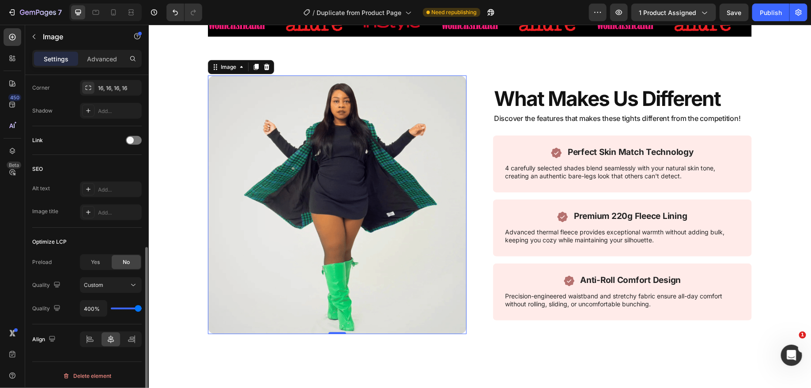
drag, startPoint x: 115, startPoint y: 308, endPoint x: 147, endPoint y: 302, distance: 32.2
type input "400"
click at [142, 308] on input "range" at bounding box center [126, 309] width 31 height 2
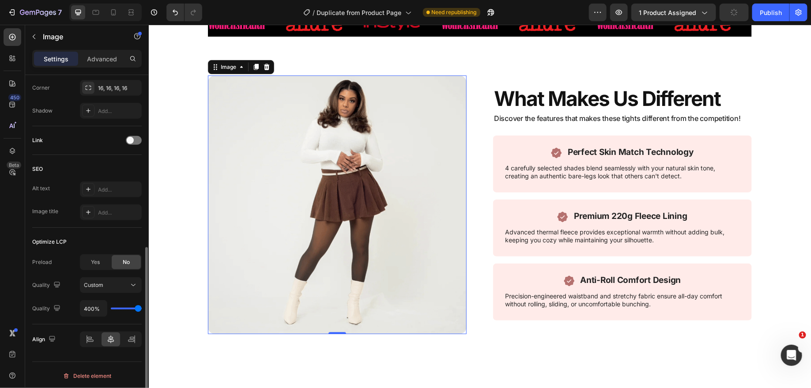
type input "300%"
type input "300"
type input "250%"
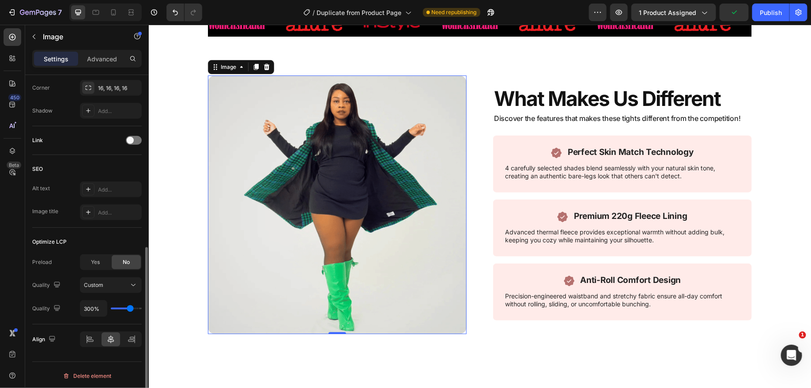
type input "250"
type input "200%"
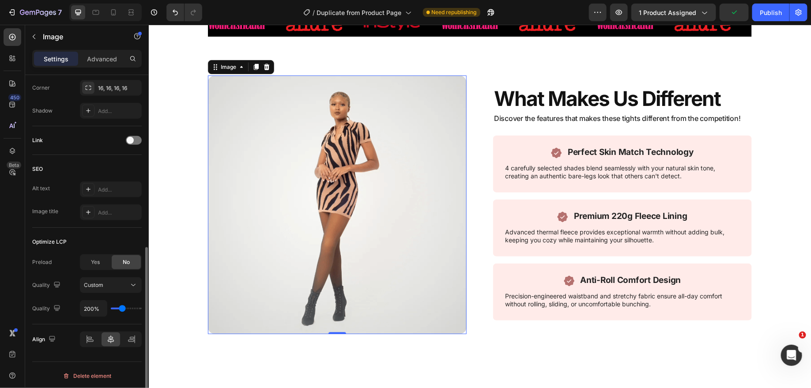
drag, startPoint x: 139, startPoint y: 305, endPoint x: 121, endPoint y: 305, distance: 17.7
type input "200"
click at [121, 308] on input "range" at bounding box center [126, 309] width 31 height 2
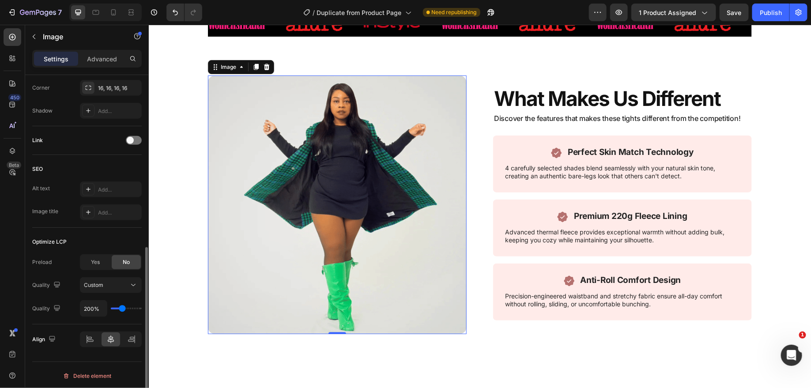
type input "250%"
type input "250"
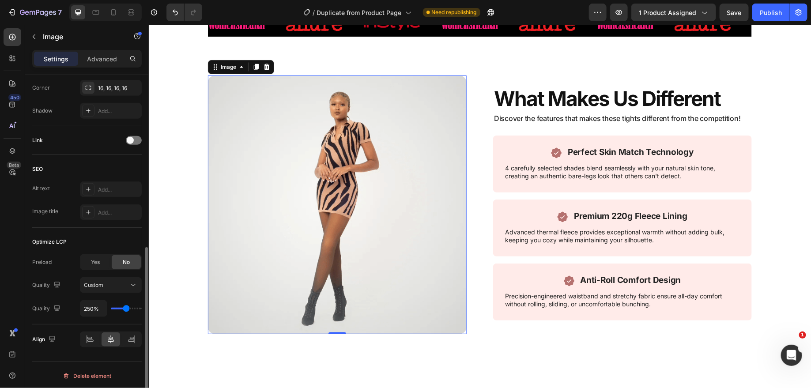
type input "300%"
drag, startPoint x: 121, startPoint y: 305, endPoint x: 130, endPoint y: 304, distance: 9.4
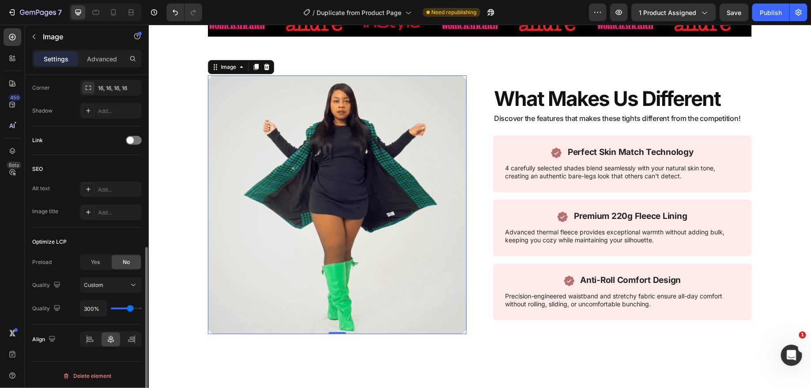
type input "300"
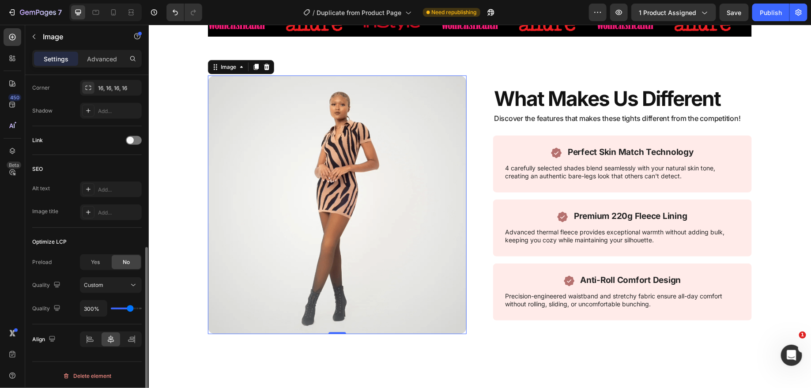
click at [131, 308] on input "range" at bounding box center [126, 309] width 31 height 2
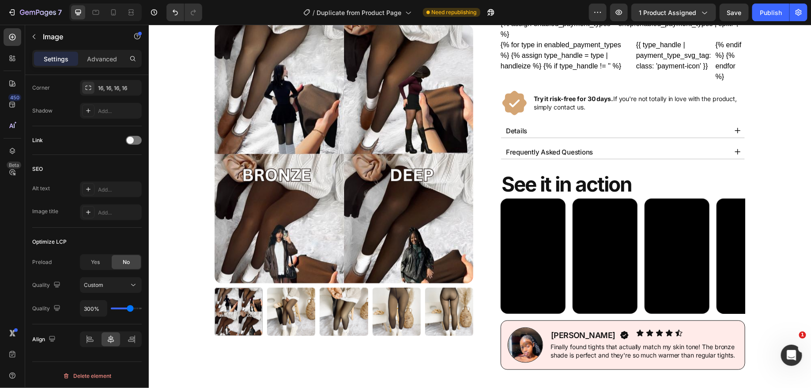
scroll to position [324, 0]
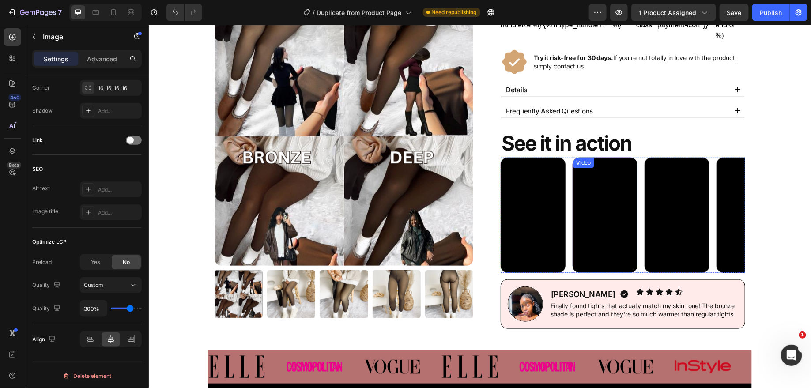
click at [609, 217] on video at bounding box center [604, 214] width 65 height 115
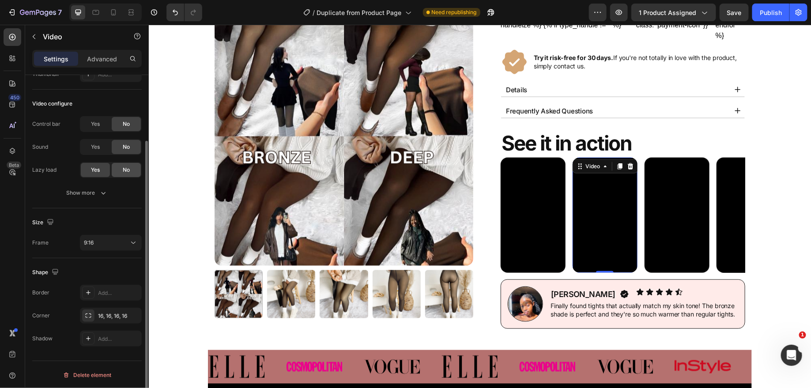
scroll to position [0, 0]
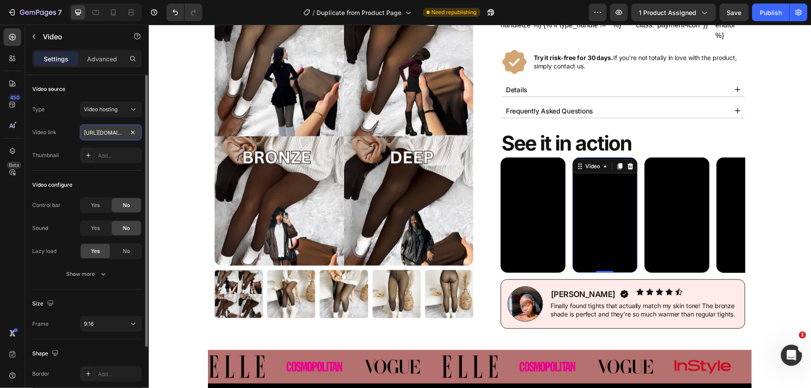
click at [106, 139] on input "[URL][DOMAIN_NAME]" at bounding box center [111, 132] width 62 height 16
paste input "e6901588c3c3473497930aa89e6e6c4"
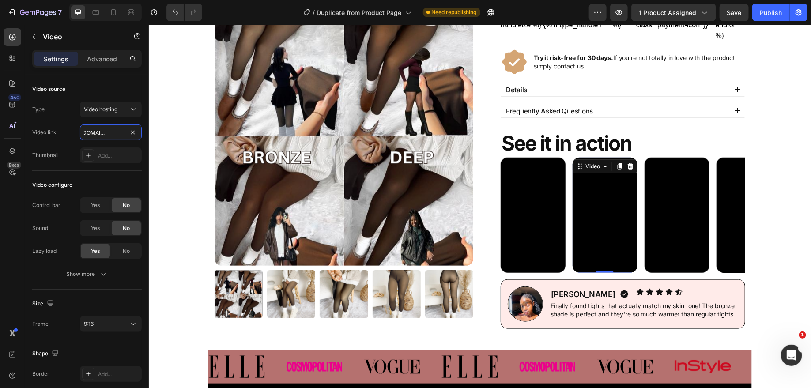
type input "[URL][DOMAIN_NAME]"
click at [69, 99] on div "Video source Type Video hosting Video link [URL][DOMAIN_NAME] Thumbnail Add..." at bounding box center [86, 123] width 109 height 96
click at [681, 222] on video at bounding box center [676, 214] width 65 height 115
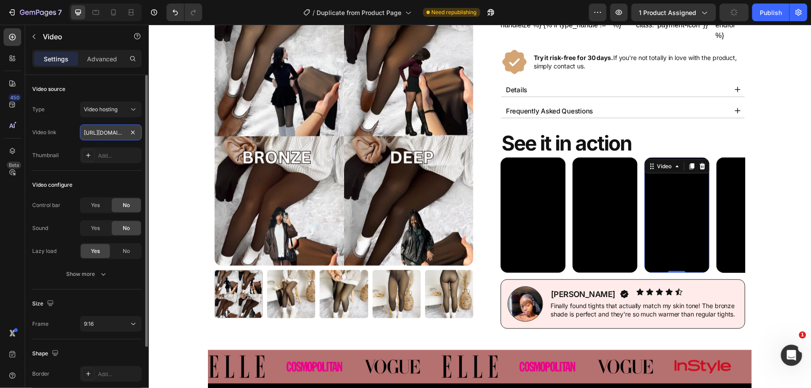
click at [98, 131] on input "[URL][DOMAIN_NAME]" at bounding box center [111, 132] width 62 height 16
paste input "8daa28034c364d0987430aab869836ff"
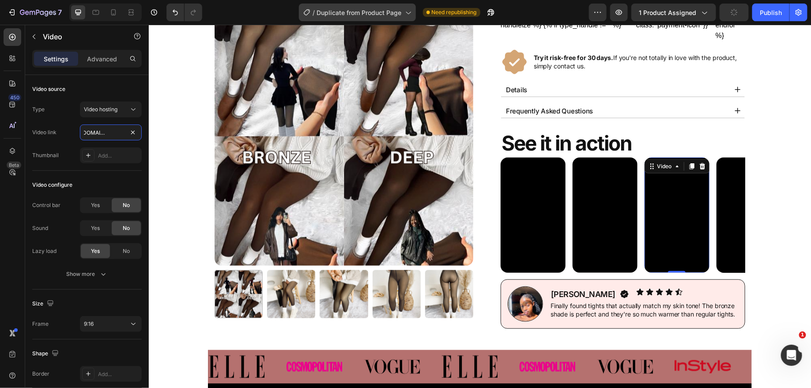
type input "[URL][DOMAIN_NAME]"
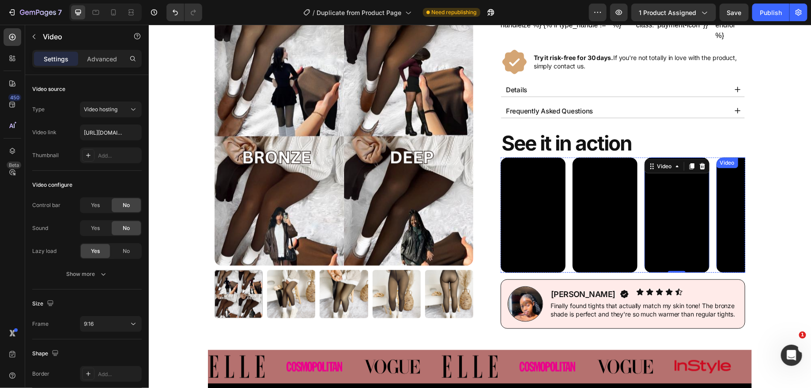
click at [730, 190] on video at bounding box center [748, 214] width 65 height 115
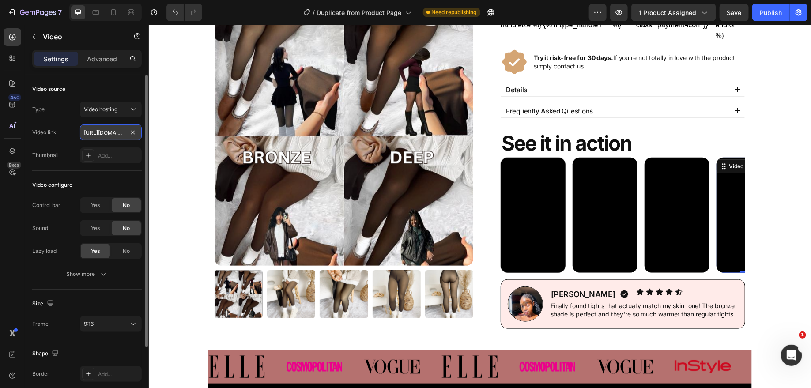
click at [102, 137] on input "[URL][DOMAIN_NAME]" at bounding box center [111, 132] width 62 height 16
paste input "df00af800d764f50875afd851f1b41e2"
type input "[URL][DOMAIN_NAME]"
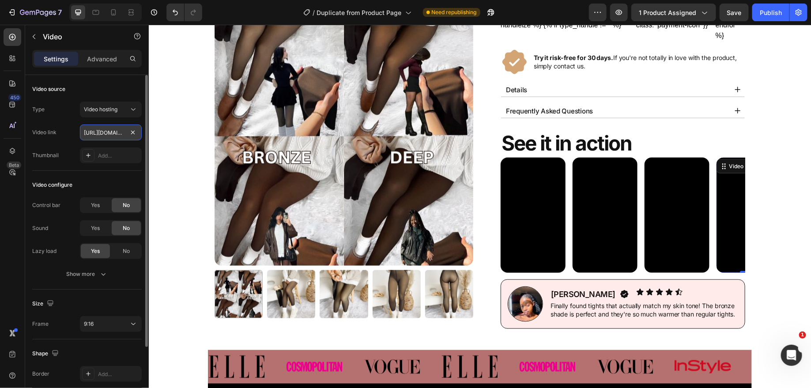
scroll to position [0, 160]
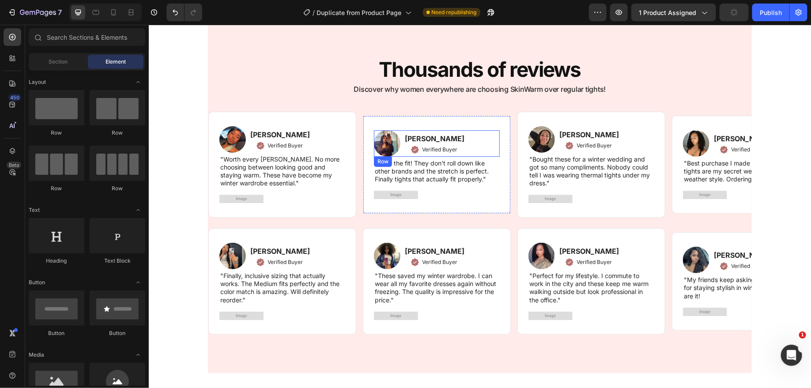
scroll to position [1219, 0]
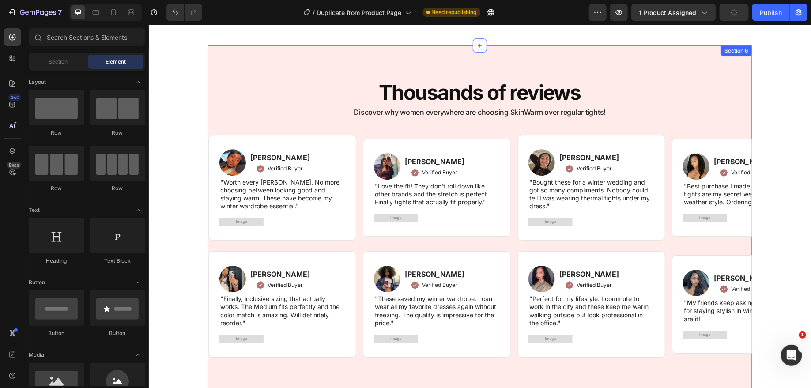
click at [251, 67] on div "Thousands of reviews Heading Discover why women everywhere are choosing SkinWar…" at bounding box center [479, 220] width 544 height 351
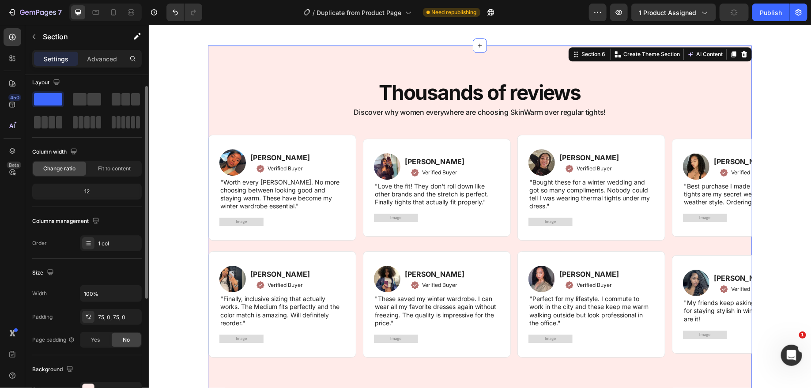
scroll to position [0, 0]
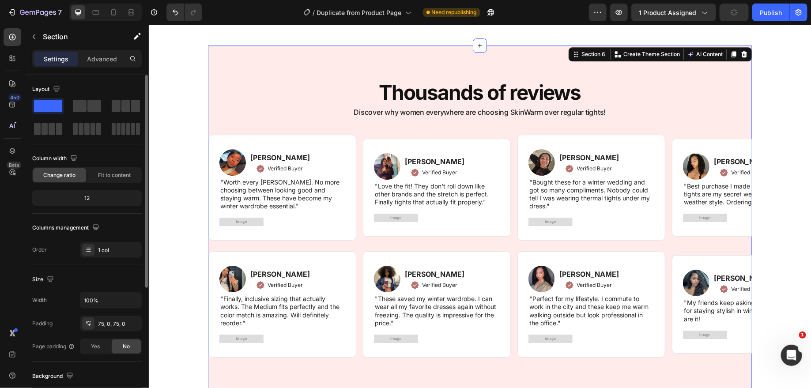
click at [81, 197] on div "12" at bounding box center [87, 198] width 106 height 12
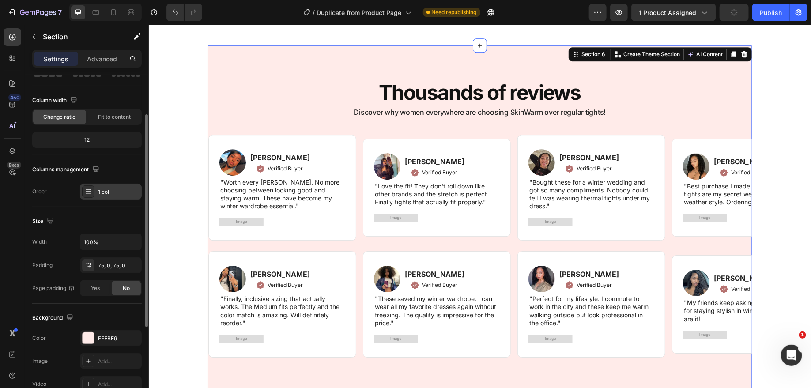
scroll to position [60, 0]
click at [113, 189] on div "1 col" at bounding box center [118, 190] width 41 height 8
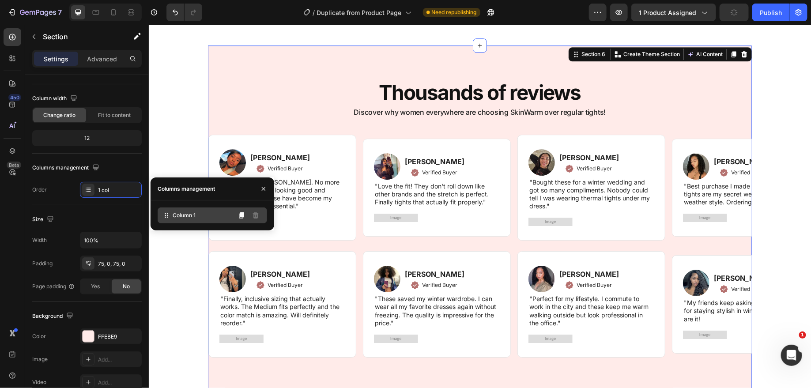
click at [193, 220] on div "Column 1" at bounding box center [212, 215] width 109 height 16
click at [82, 213] on div "Size" at bounding box center [86, 219] width 109 height 14
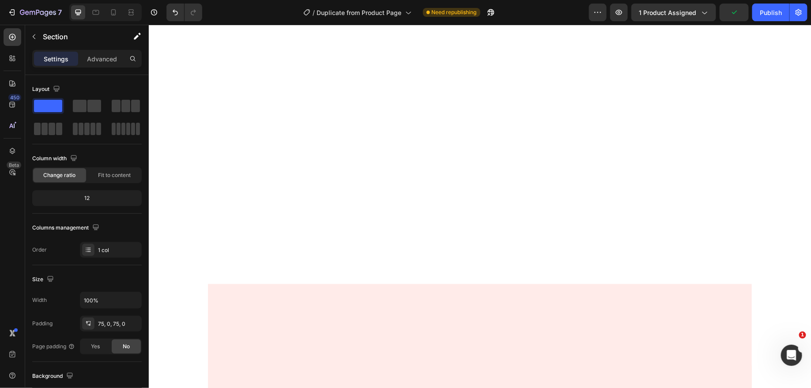
scroll to position [0, 0]
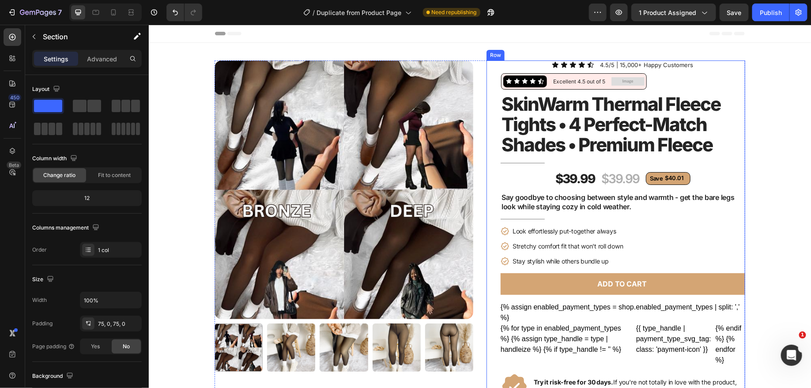
click at [531, 61] on div "Icon Icon Icon Icon Icon Icon List 4.5/5 | 15,000+ Happy Customers Text Block R…" at bounding box center [622, 356] width 245 height 593
click at [20, 150] on div at bounding box center [13, 151] width 18 height 18
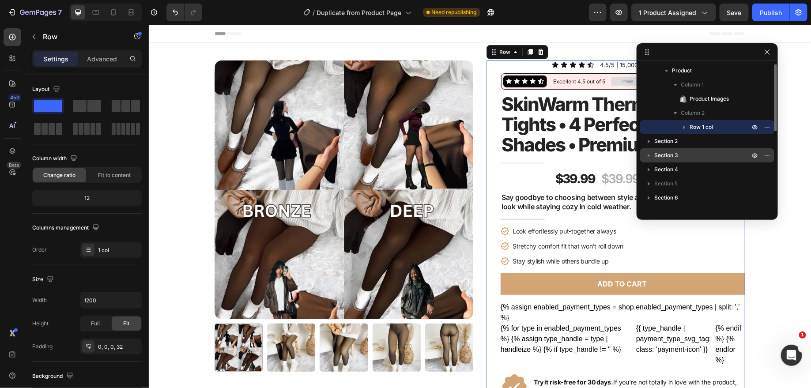
scroll to position [47, 0]
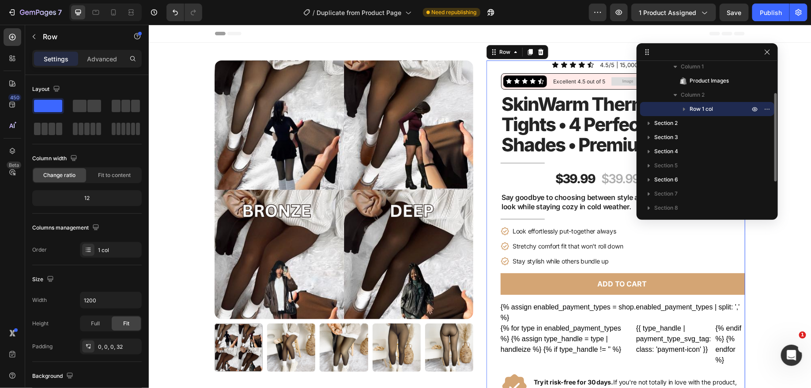
click at [683, 110] on icon "button" at bounding box center [684, 109] width 9 height 9
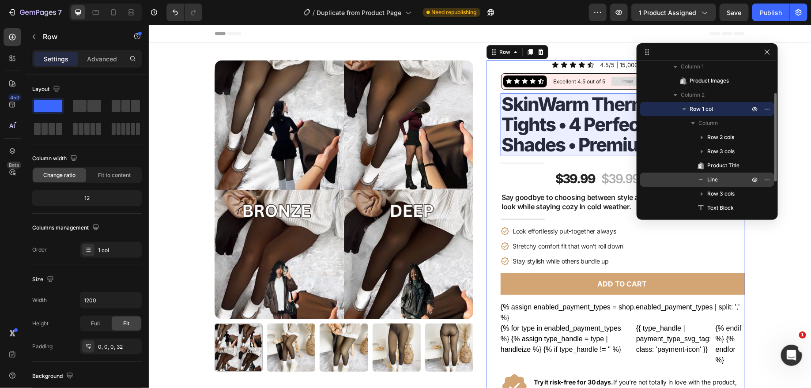
scroll to position [62, 0]
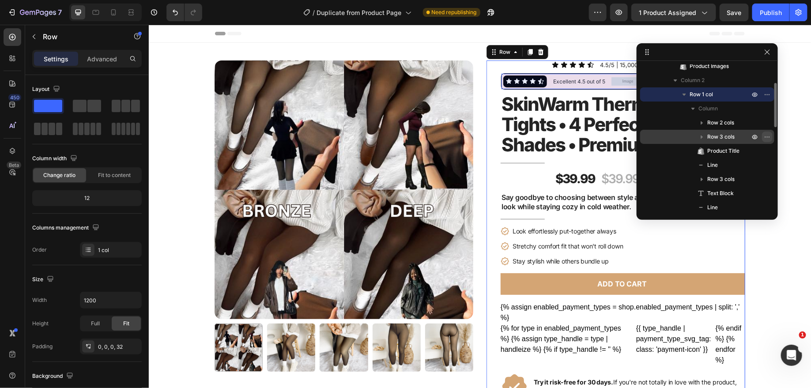
click at [766, 137] on icon "button" at bounding box center [767, 136] width 7 height 7
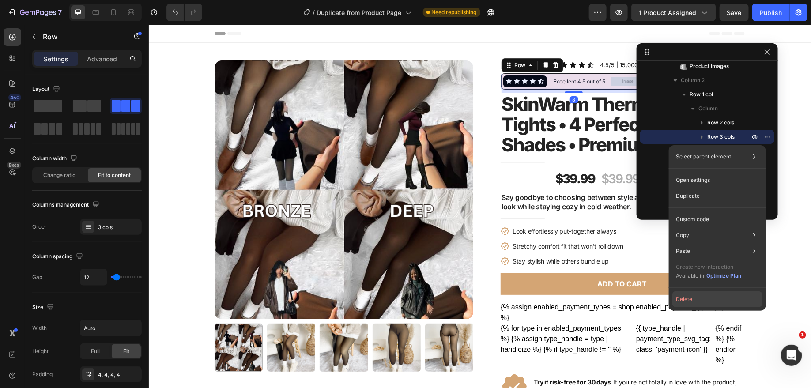
click at [697, 296] on button "Delete" at bounding box center [717, 299] width 90 height 16
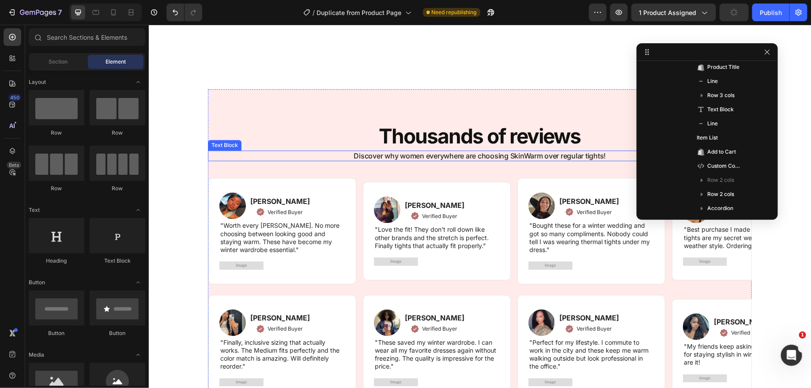
scroll to position [1312, 0]
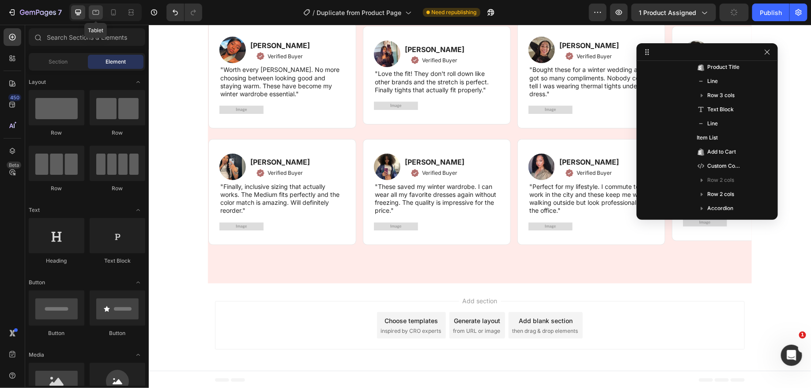
click at [101, 13] on div at bounding box center [96, 12] width 14 height 14
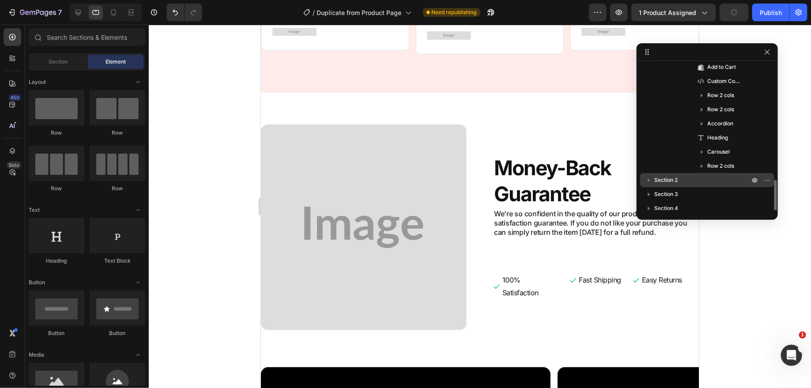
scroll to position [320, 0]
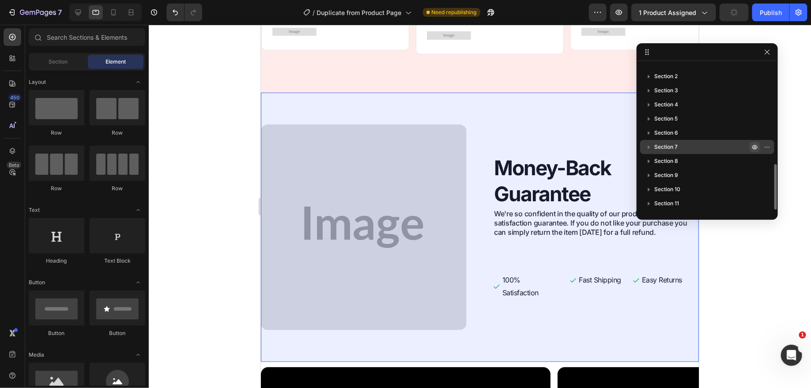
click at [756, 146] on icon "button" at bounding box center [754, 146] width 7 height 7
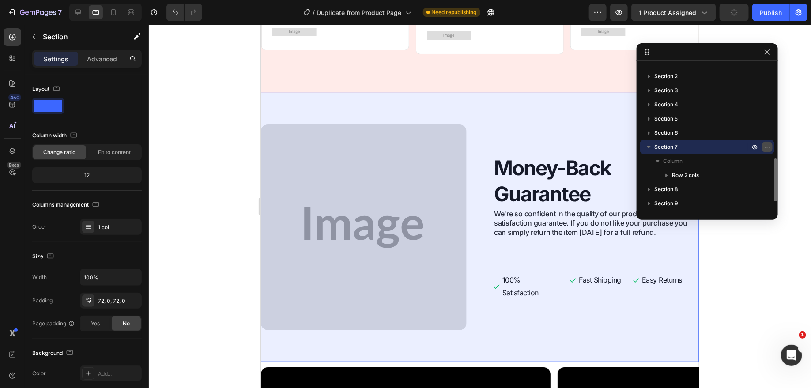
click at [768, 146] on icon "button" at bounding box center [767, 146] width 7 height 7
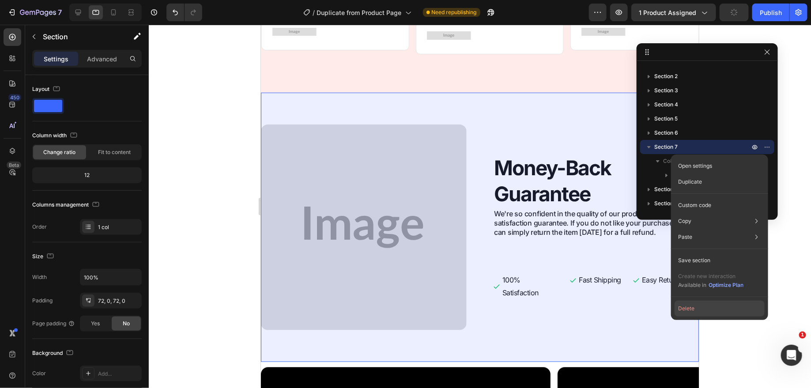
click at [700, 311] on button "Delete" at bounding box center [720, 309] width 90 height 16
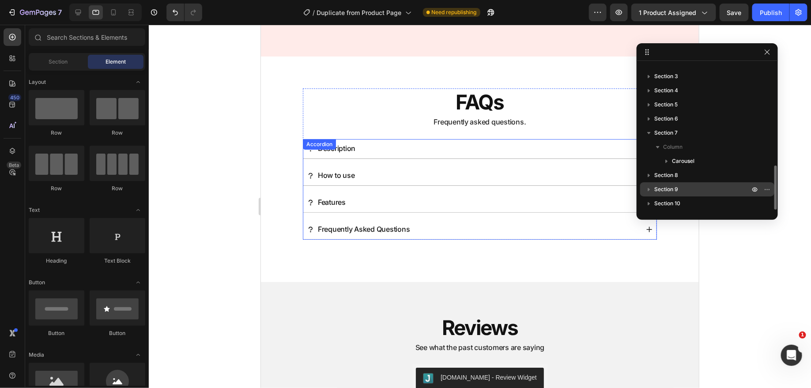
scroll to position [2693, 0]
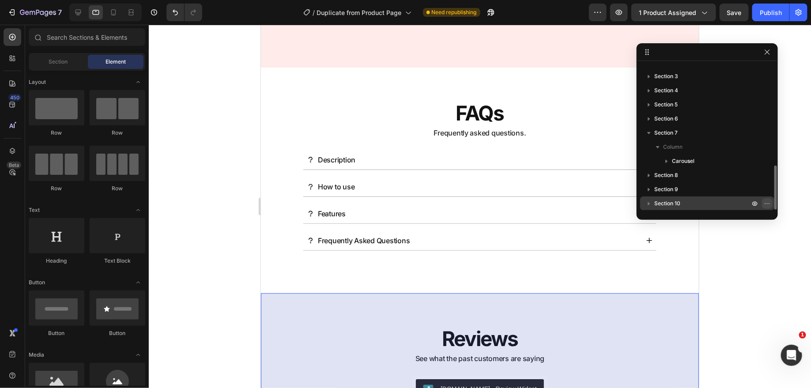
click at [765, 201] on icon "button" at bounding box center [767, 203] width 7 height 7
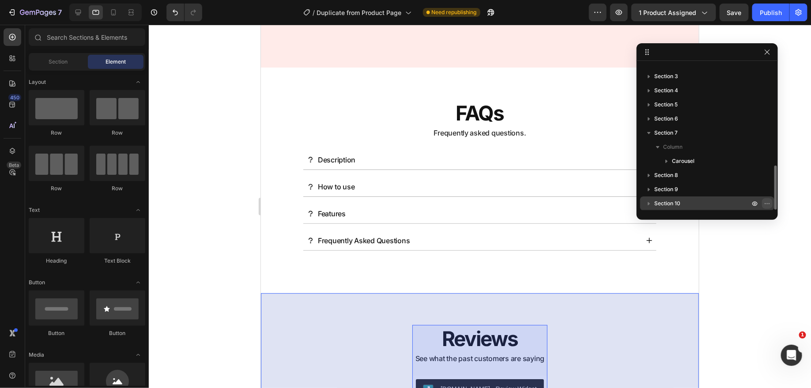
scroll to position [362, 0]
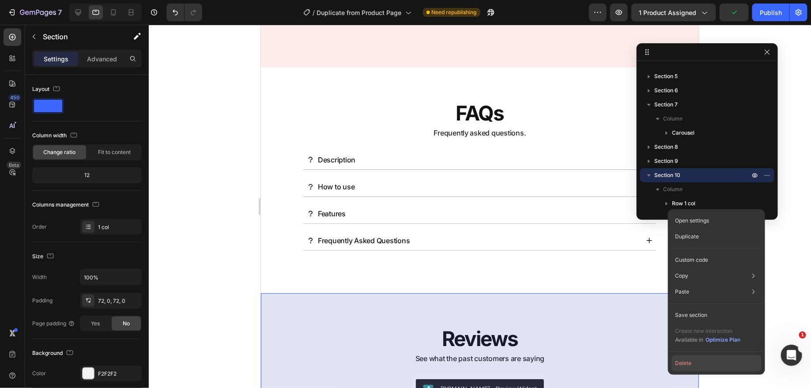
click at [705, 366] on button "Delete" at bounding box center [716, 363] width 90 height 16
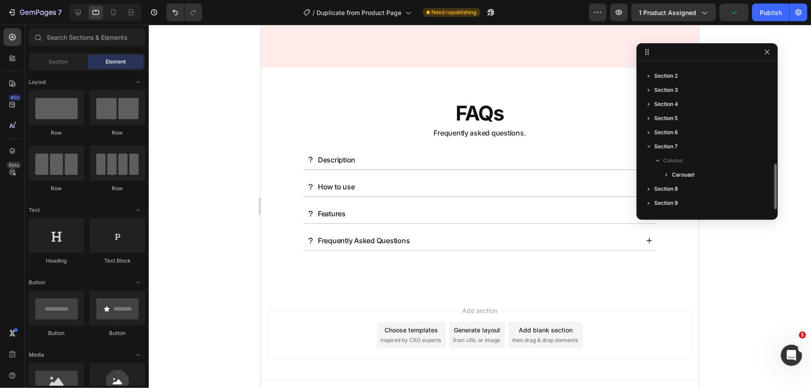
scroll to position [320, 0]
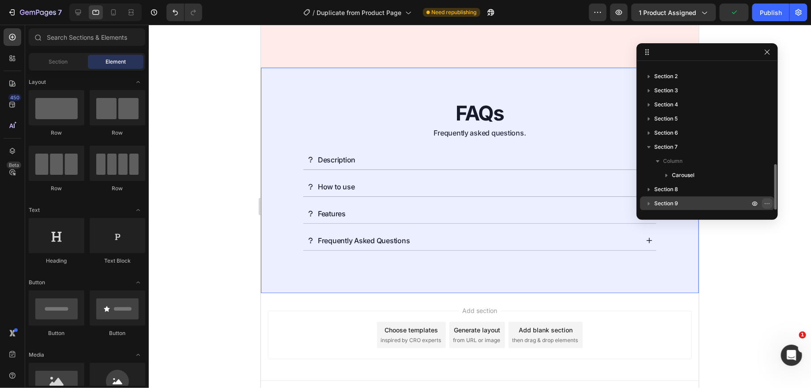
click at [764, 200] on icon "button" at bounding box center [767, 203] width 7 height 7
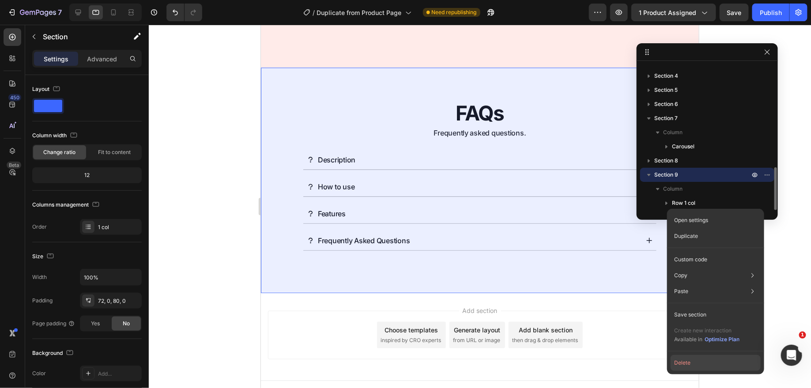
click at [698, 366] on button "Delete" at bounding box center [716, 363] width 90 height 16
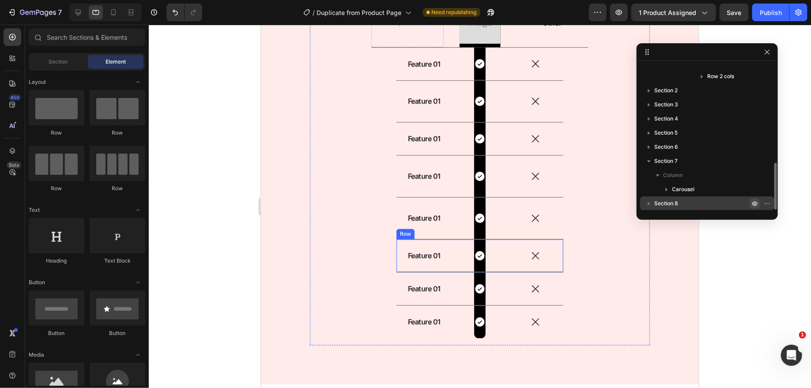
scroll to position [2362, 0]
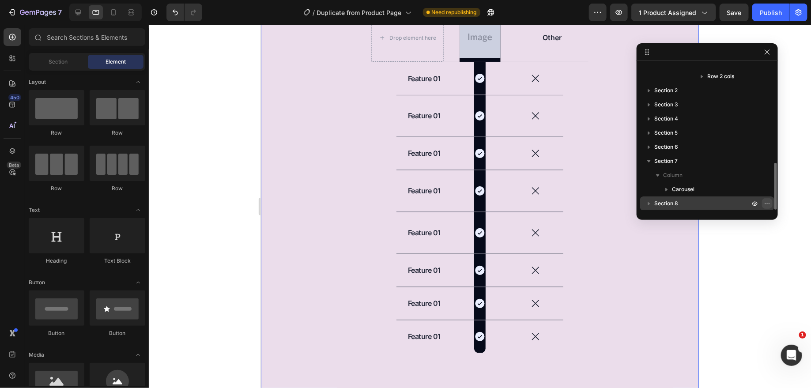
click at [769, 204] on icon "button" at bounding box center [767, 203] width 7 height 7
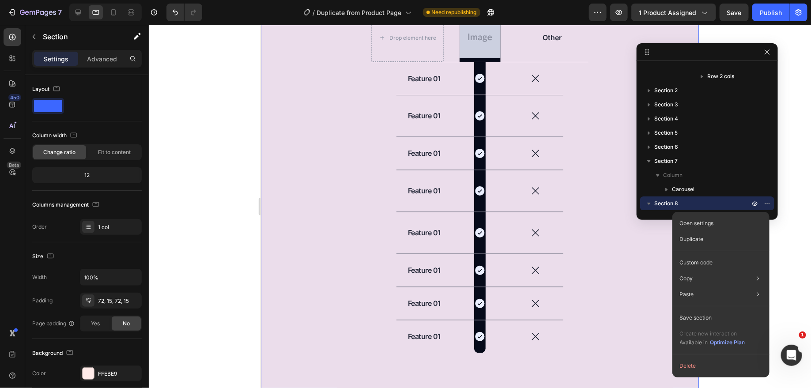
click at [711, 367] on button "Delete" at bounding box center [721, 366] width 90 height 16
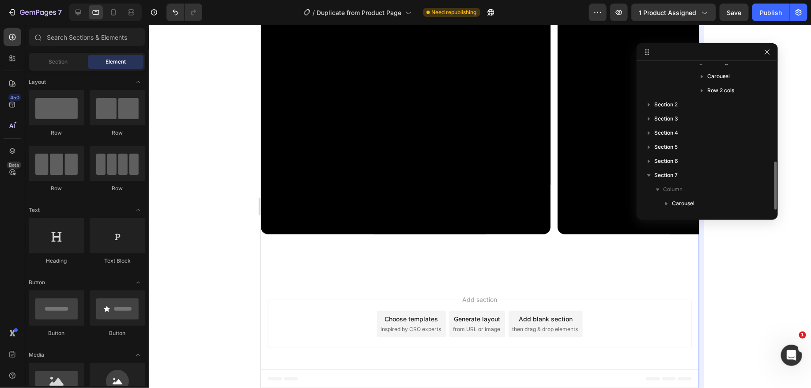
scroll to position [2011, 0]
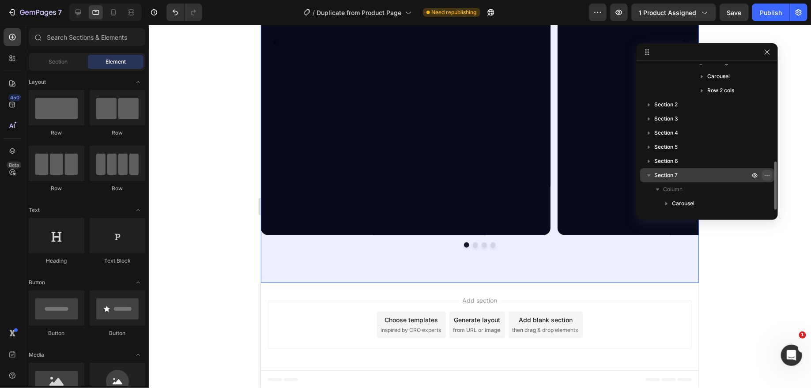
click at [765, 175] on icon "button" at bounding box center [765, 175] width 1 height 1
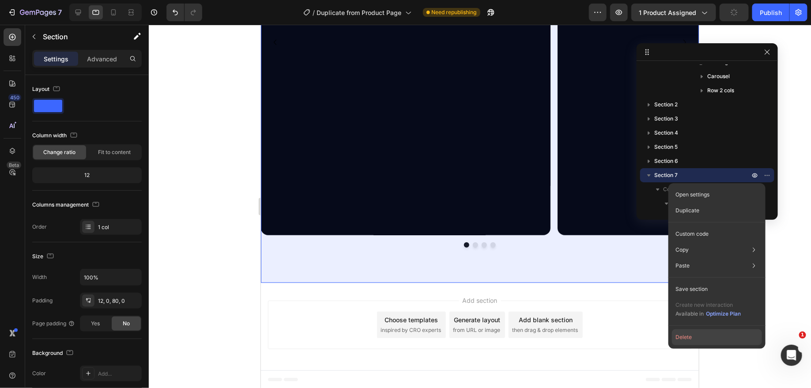
click at [712, 334] on button "Delete" at bounding box center [717, 337] width 90 height 16
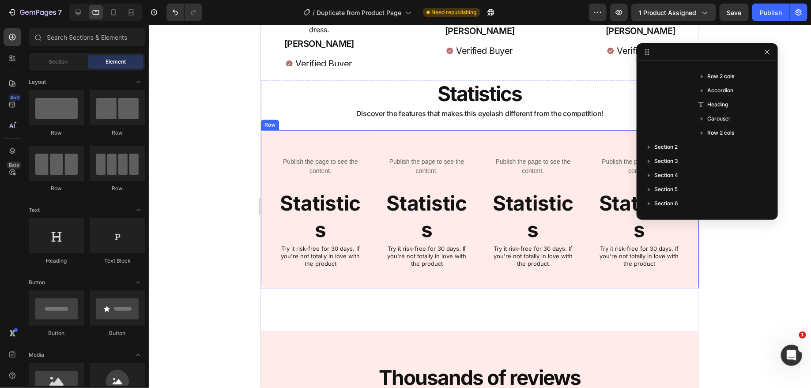
scroll to position [1178, 0]
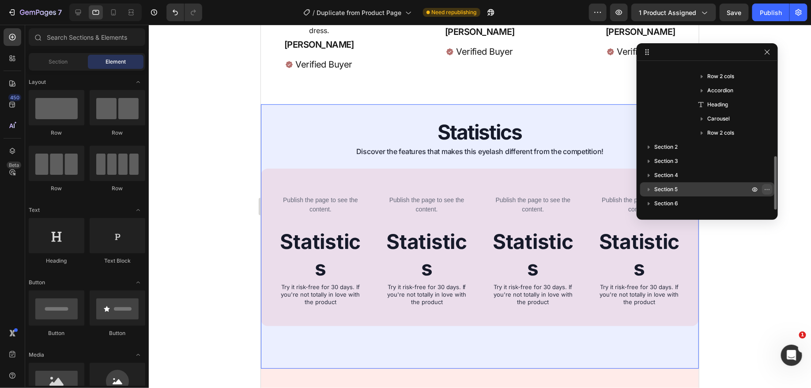
click at [769, 187] on icon "button" at bounding box center [767, 189] width 7 height 7
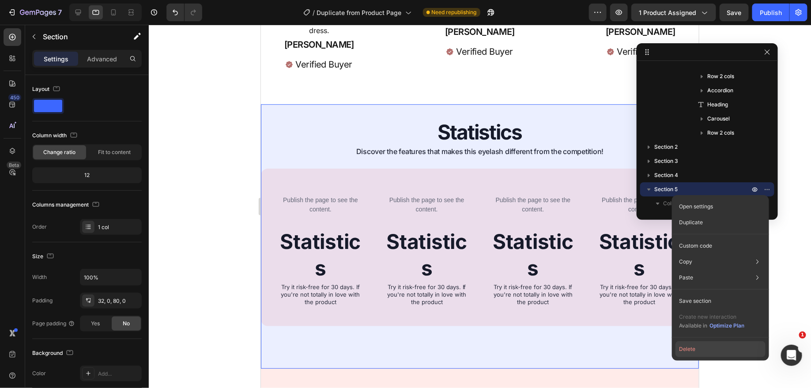
click at [697, 346] on button "Delete" at bounding box center [720, 349] width 90 height 16
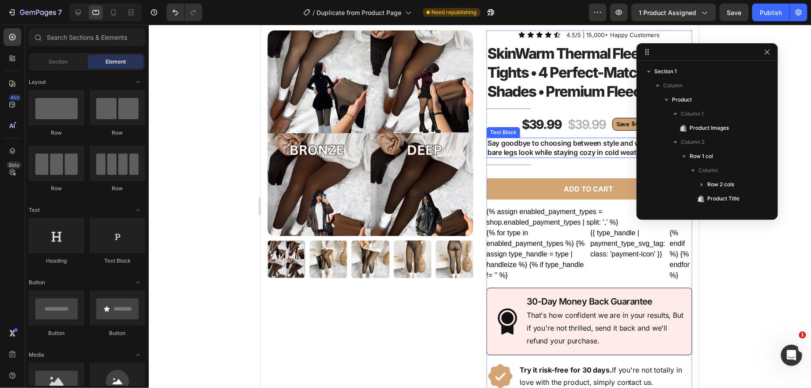
scroll to position [0, 0]
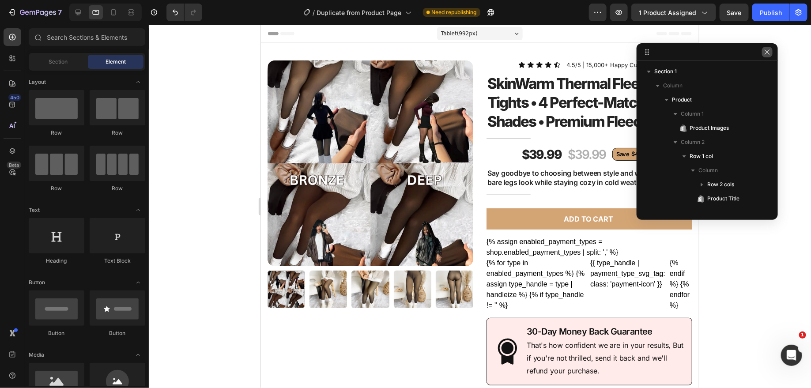
click at [768, 51] on icon "button" at bounding box center [767, 51] width 5 height 5
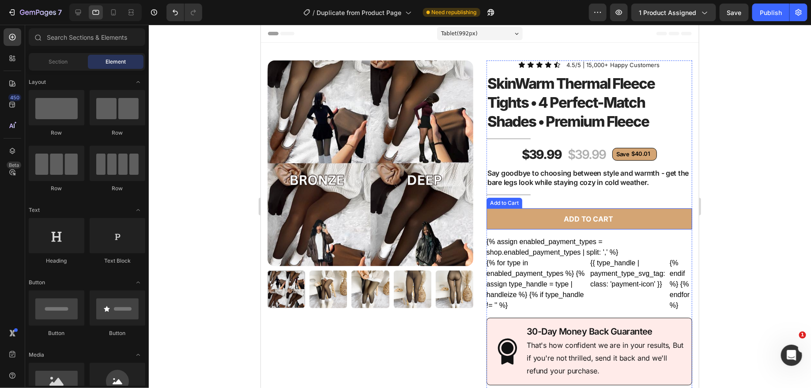
click at [498, 216] on button "Add to cart" at bounding box center [589, 219] width 206 height 22
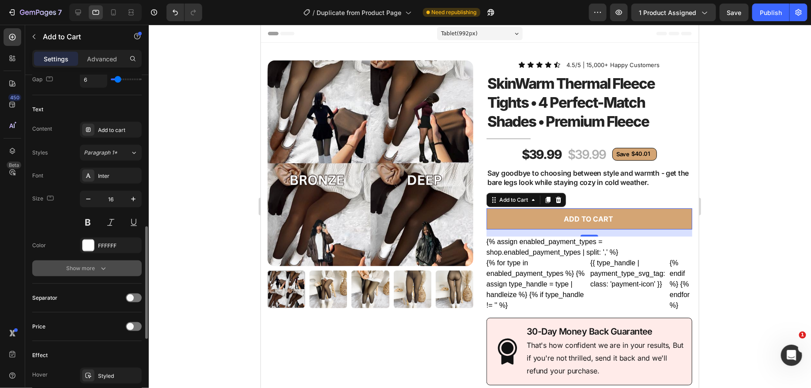
scroll to position [440, 0]
click at [110, 10] on icon at bounding box center [113, 12] width 9 height 9
type input "4"
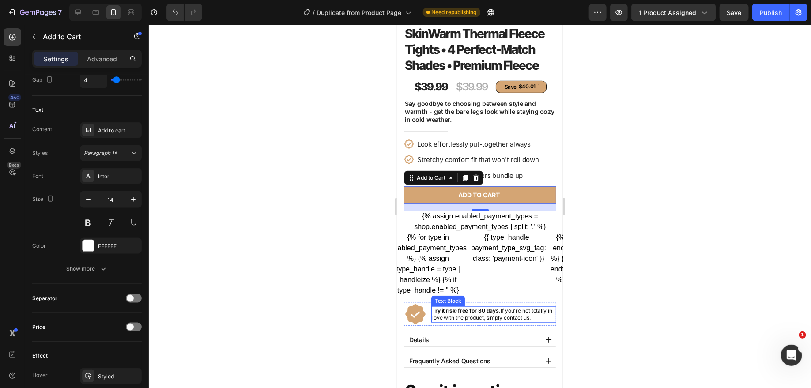
scroll to position [196, 0]
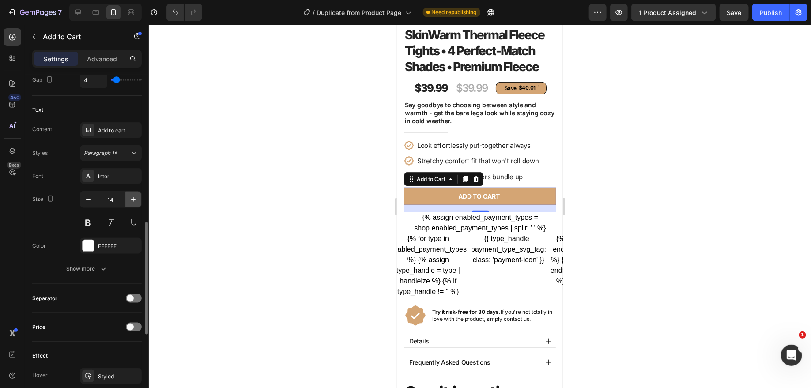
click at [134, 197] on icon "button" at bounding box center [133, 199] width 9 height 9
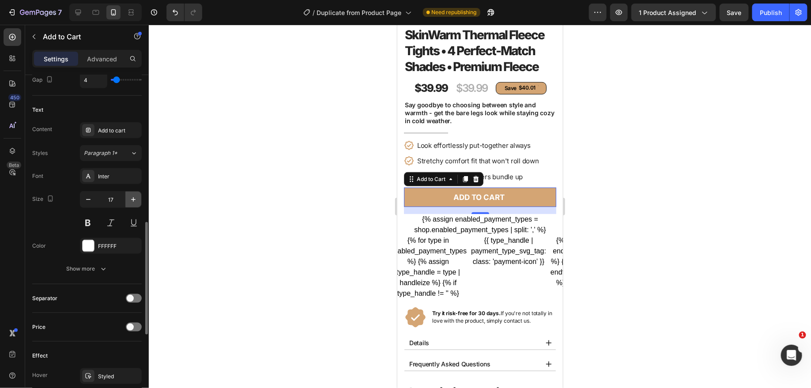
click at [134, 197] on icon "button" at bounding box center [133, 199] width 9 height 9
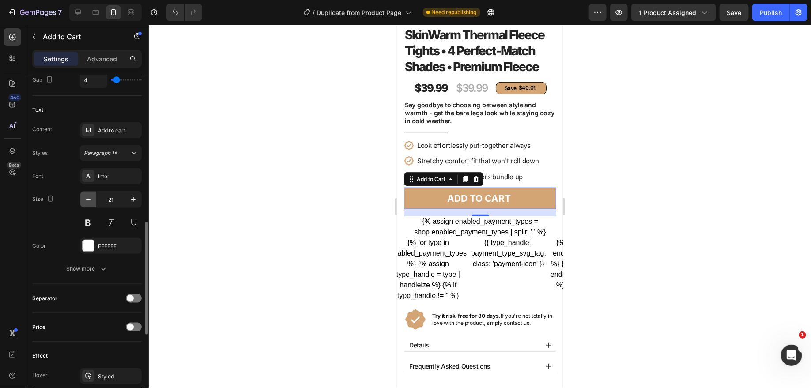
click at [89, 200] on icon "button" at bounding box center [88, 199] width 9 height 9
type input "20"
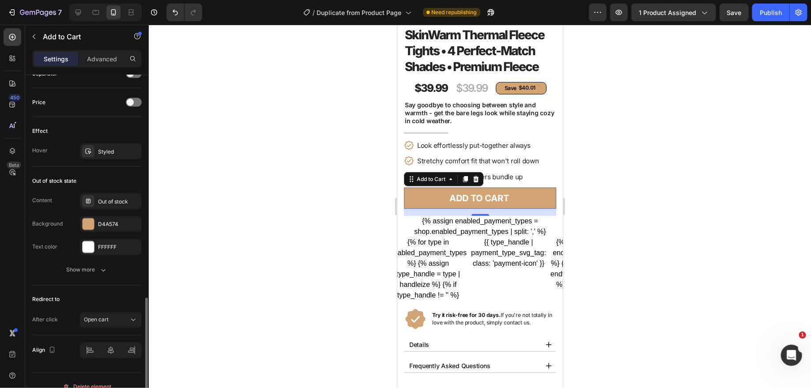
scroll to position [674, 0]
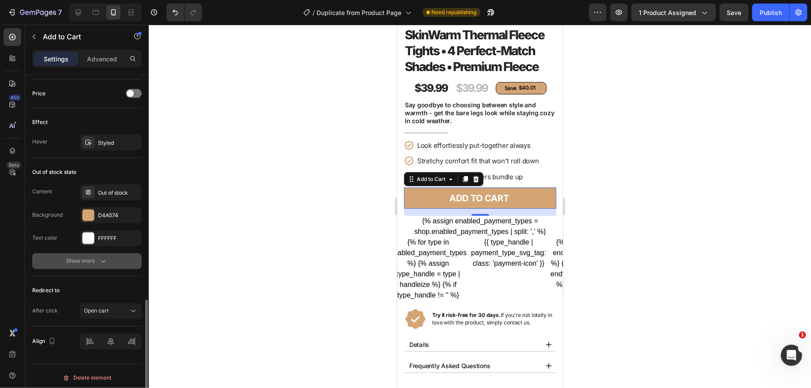
click at [76, 261] on div "Show more" at bounding box center [87, 261] width 41 height 9
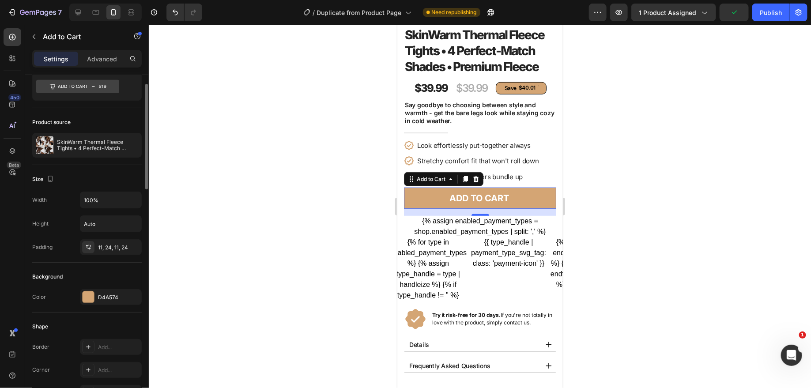
scroll to position [0, 0]
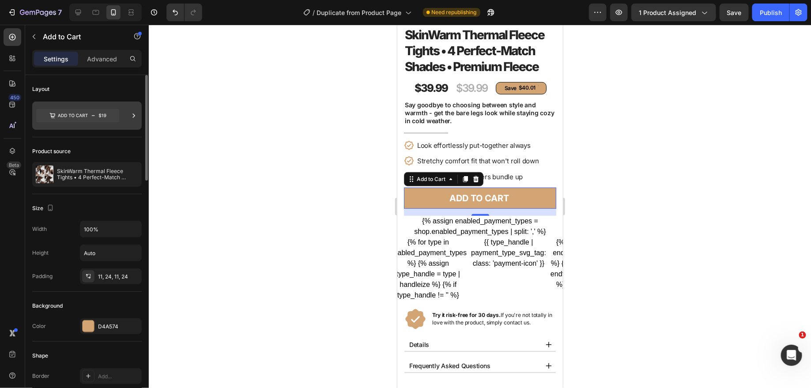
click at [120, 111] on div at bounding box center [86, 116] width 109 height 28
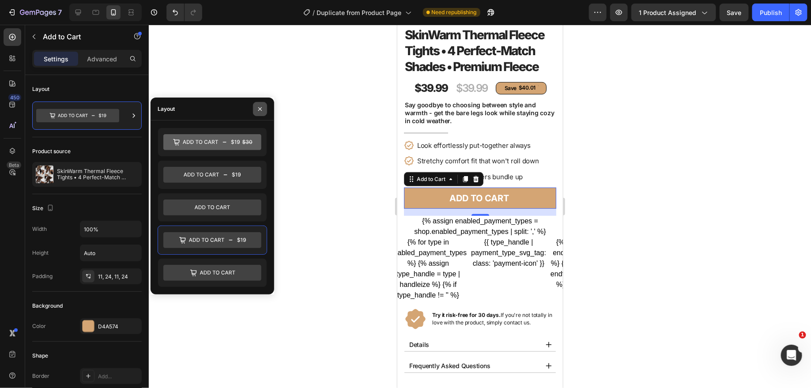
click at [261, 109] on icon "button" at bounding box center [259, 109] width 7 height 7
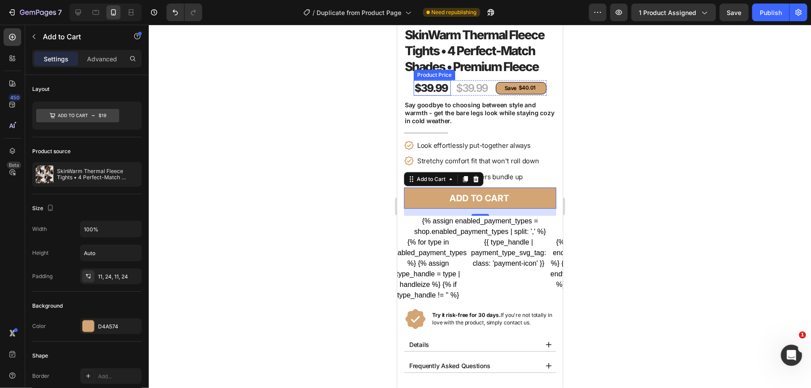
click at [420, 83] on div "$39.99" at bounding box center [430, 87] width 35 height 15
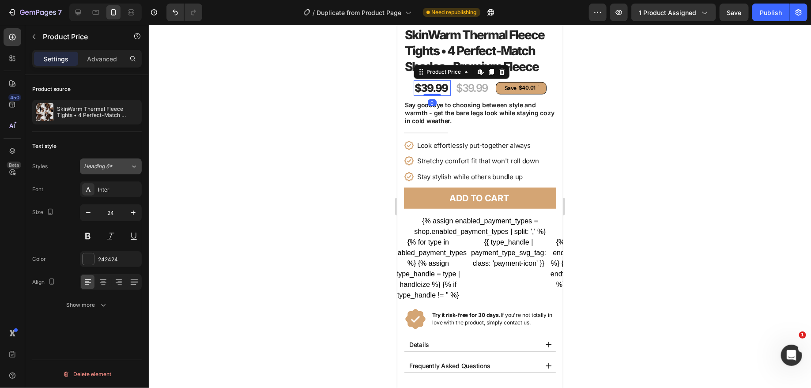
click at [96, 168] on span "Heading 6*" at bounding box center [98, 166] width 29 height 8
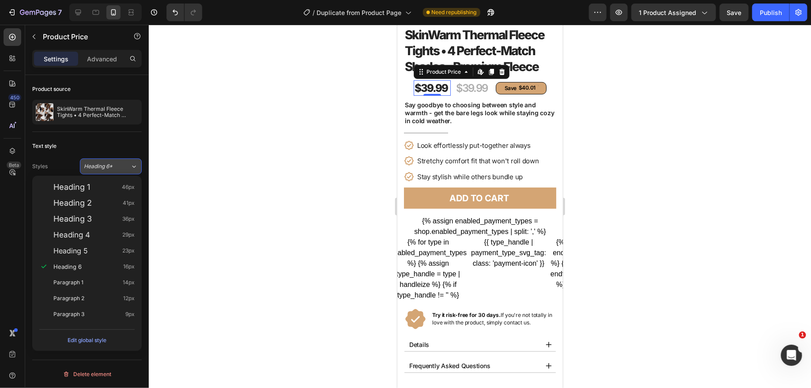
click at [97, 166] on span "Heading 6*" at bounding box center [98, 166] width 29 height 8
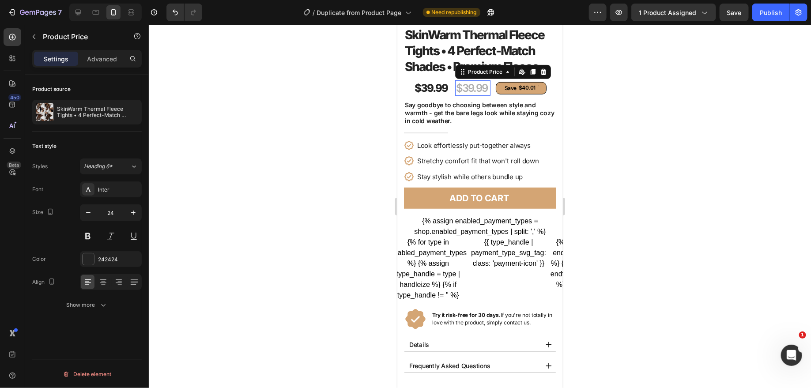
click at [468, 82] on div "$39.99" at bounding box center [471, 87] width 33 height 15
click at [430, 88] on div "$39.99" at bounding box center [430, 87] width 35 height 15
click at [478, 83] on div "$39.99" at bounding box center [471, 87] width 33 height 15
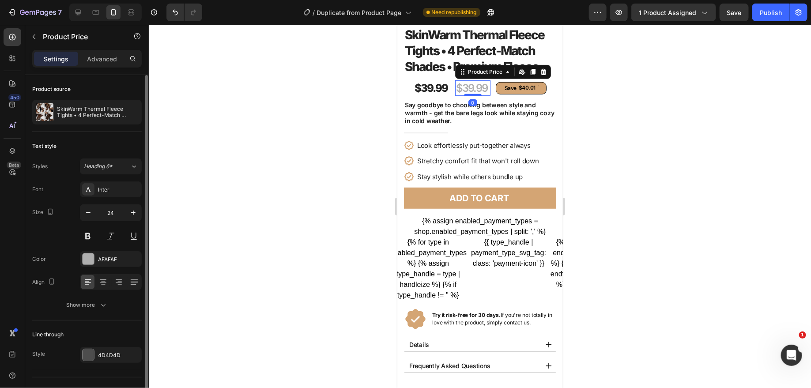
scroll to position [16, 0]
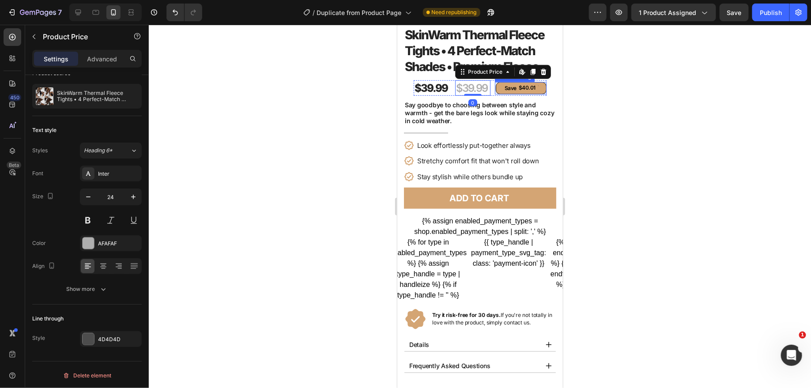
click at [529, 86] on div "$40.01" at bounding box center [526, 87] width 19 height 7
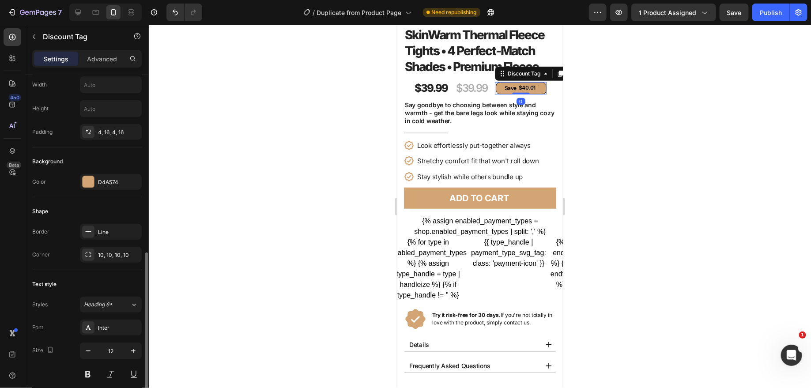
scroll to position [0, 0]
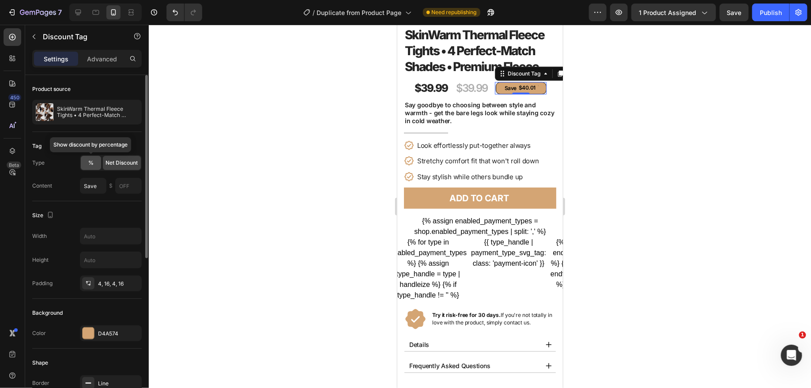
click at [90, 160] on span "%" at bounding box center [90, 163] width 5 height 8
click at [131, 160] on span "Net Discount" at bounding box center [122, 163] width 32 height 8
click at [90, 163] on span "%" at bounding box center [90, 163] width 5 height 8
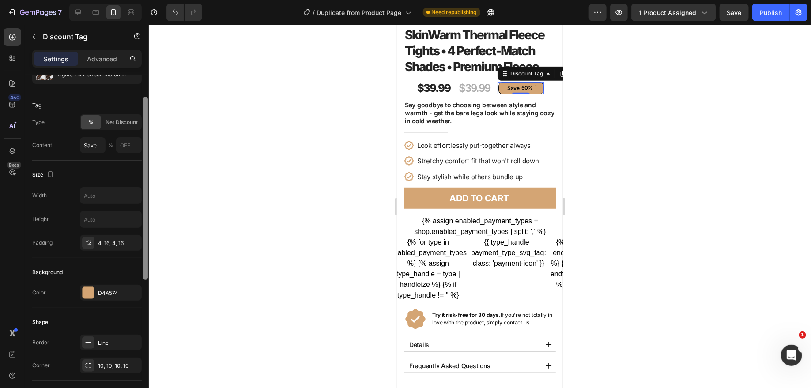
scroll to position [42, 0]
click at [136, 143] on input "text" at bounding box center [129, 144] width 26 height 16
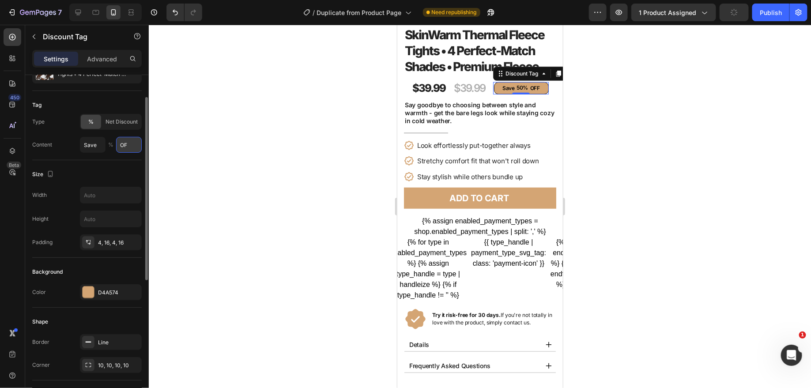
type input "O"
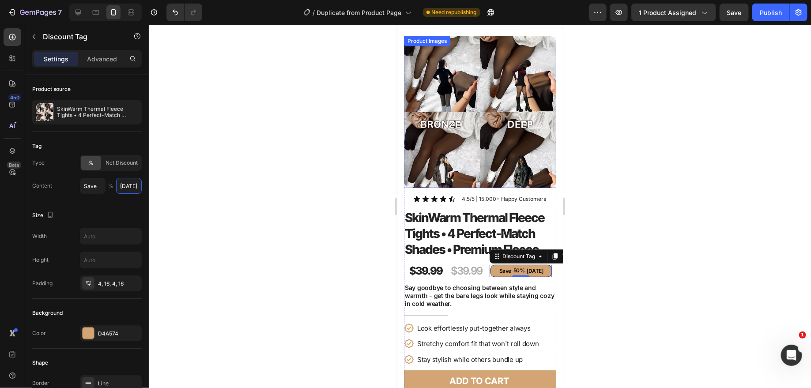
scroll to position [0, 0]
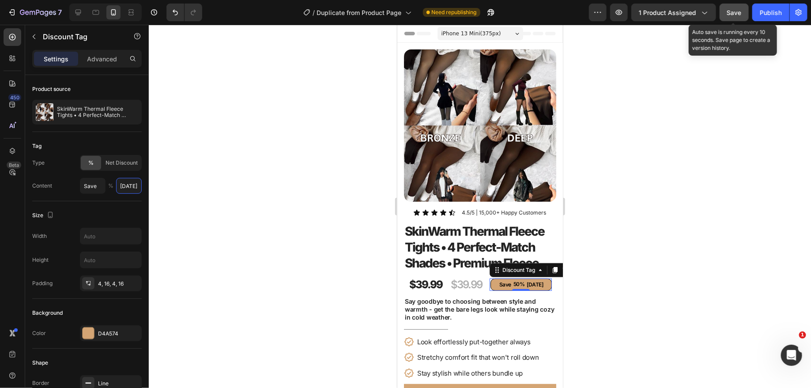
type input "[DATE]"
click at [729, 10] on span "Save" at bounding box center [734, 13] width 15 height 8
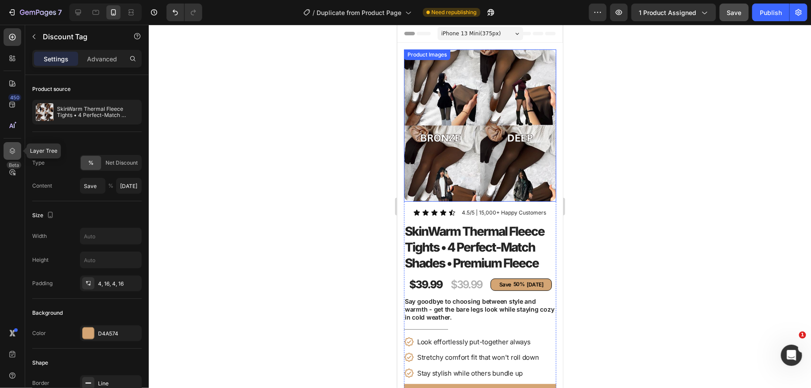
click at [18, 149] on div at bounding box center [13, 151] width 18 height 18
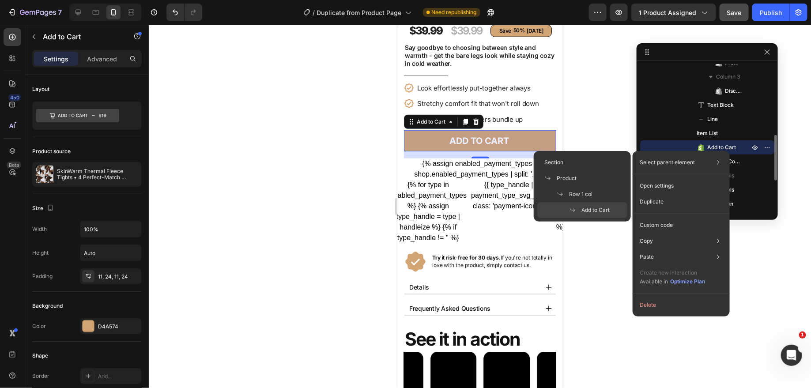
scroll to position [222, 0]
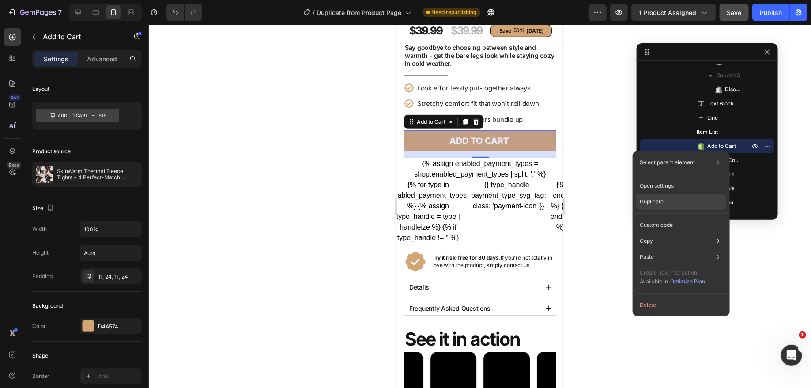
click at [676, 202] on div "Duplicate" at bounding box center [681, 202] width 90 height 16
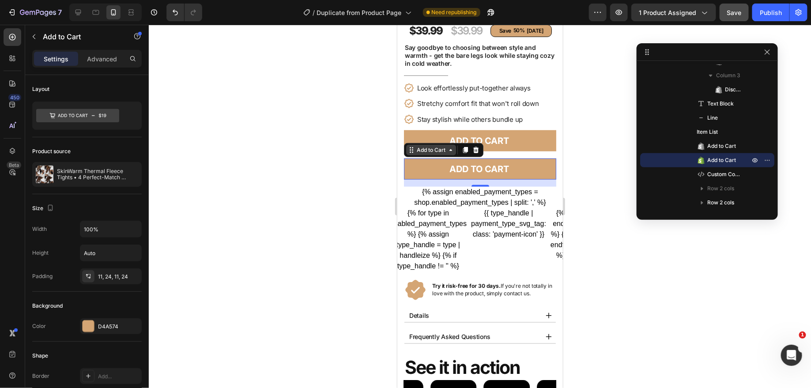
click at [448, 150] on icon at bounding box center [450, 149] width 7 height 7
click at [443, 150] on div "Add to Cart" at bounding box center [431, 150] width 32 height 8
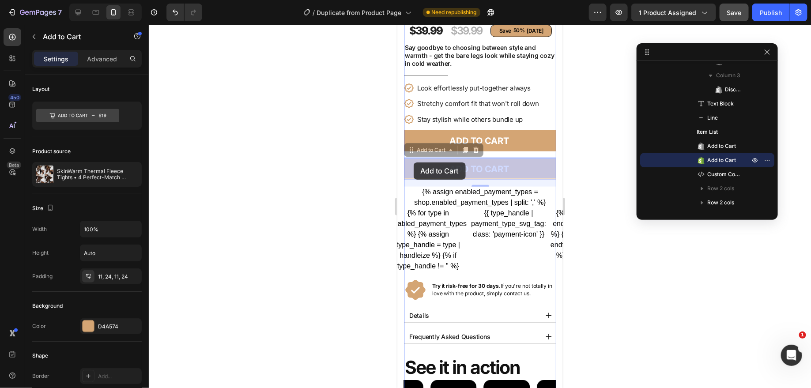
drag, startPoint x: 413, startPoint y: 149, endPoint x: 413, endPoint y: 162, distance: 13.3
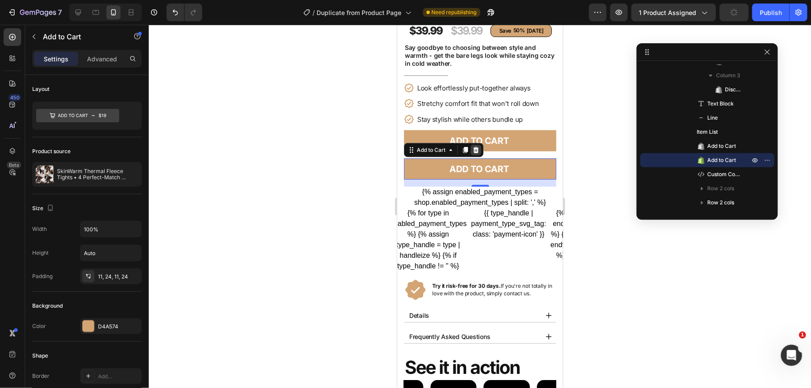
click at [476, 147] on icon at bounding box center [476, 150] width 6 height 6
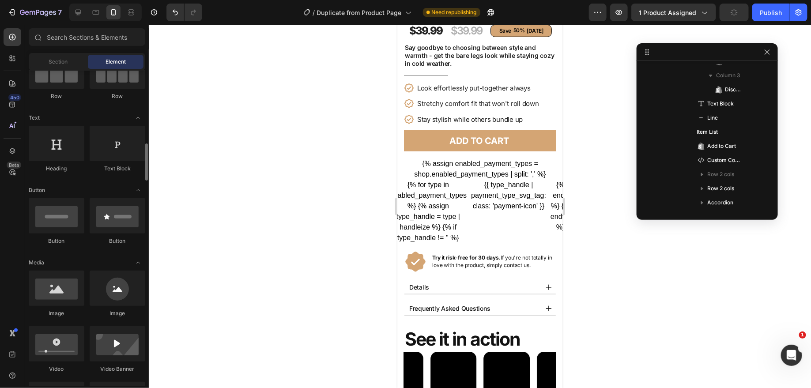
scroll to position [0, 0]
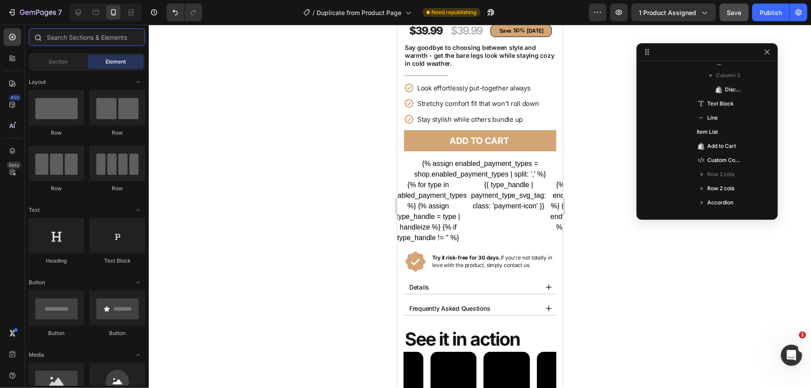
click at [88, 36] on input "text" at bounding box center [87, 37] width 117 height 18
type input "2"
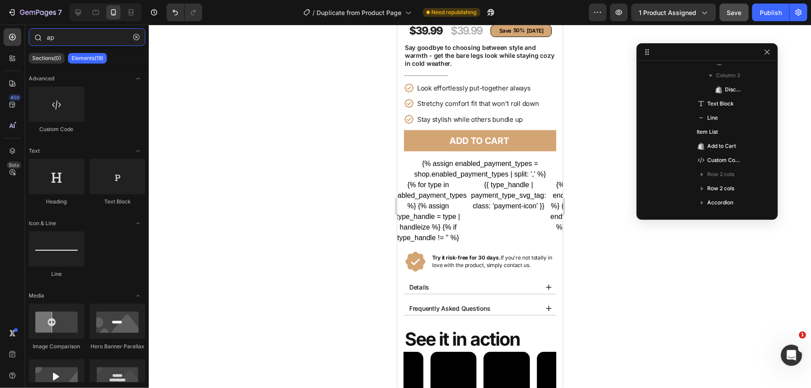
type input "a"
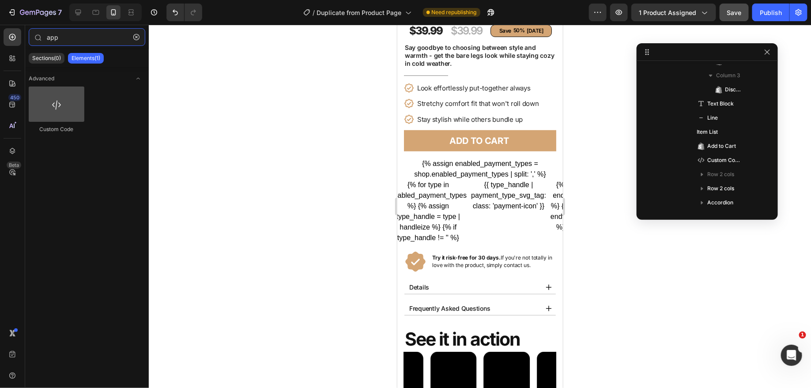
type input "app"
click at [45, 87] on div at bounding box center [57, 104] width 56 height 35
drag, startPoint x: 60, startPoint y: 106, endPoint x: 53, endPoint y: 111, distance: 9.1
click at [53, 111] on div at bounding box center [57, 104] width 56 height 35
click at [137, 39] on icon "button" at bounding box center [136, 37] width 6 height 6
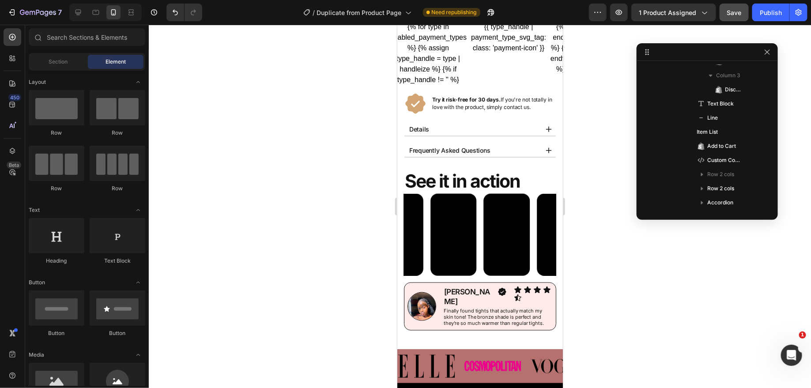
scroll to position [396, 0]
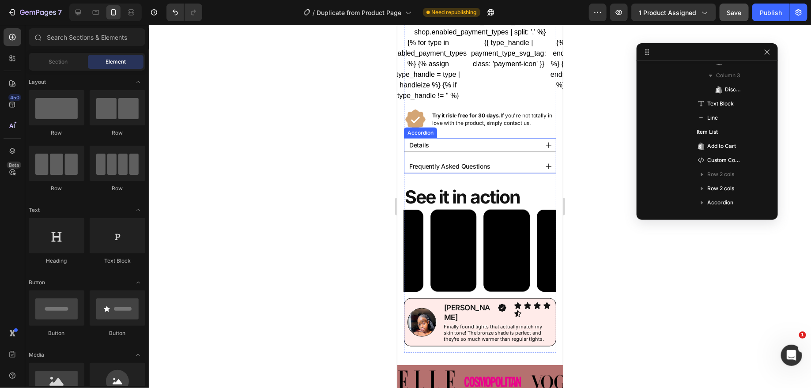
click at [514, 141] on div "Details" at bounding box center [472, 145] width 130 height 14
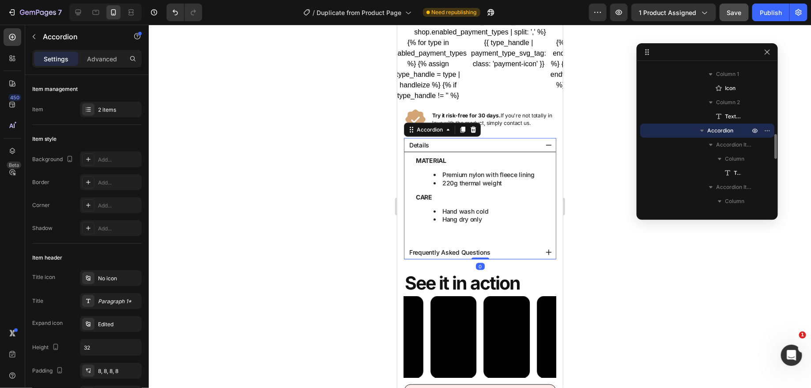
scroll to position [439, 0]
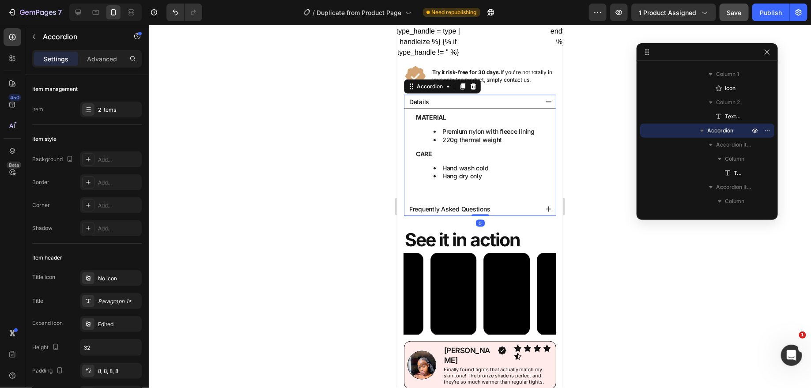
click at [514, 209] on div "Frequently Asked Questions" at bounding box center [472, 209] width 130 height 14
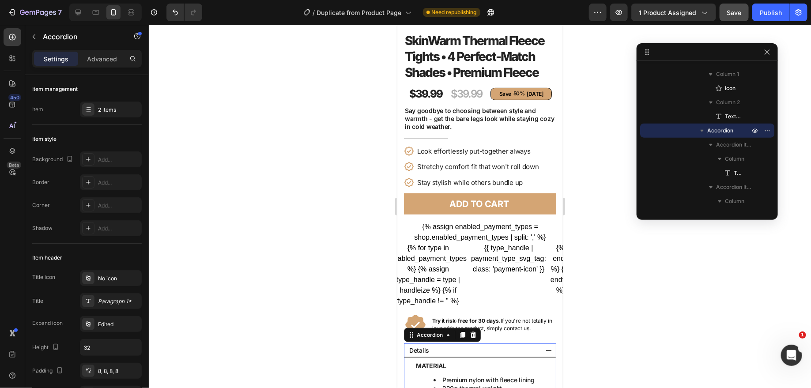
scroll to position [197, 0]
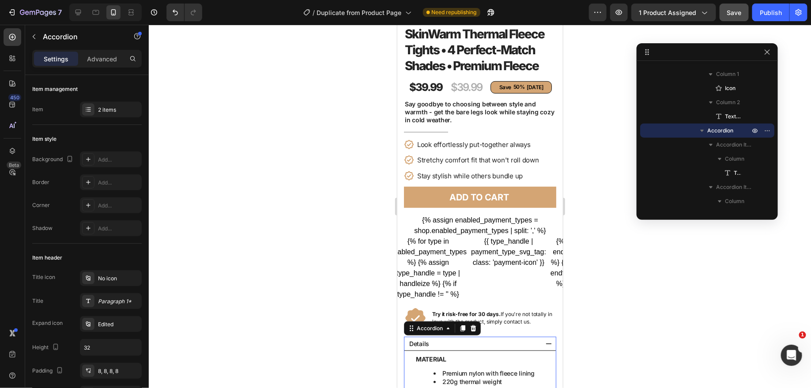
click at [109, 67] on div "Settings Advanced" at bounding box center [86, 59] width 109 height 18
click at [31, 42] on button "button" at bounding box center [34, 37] width 14 height 14
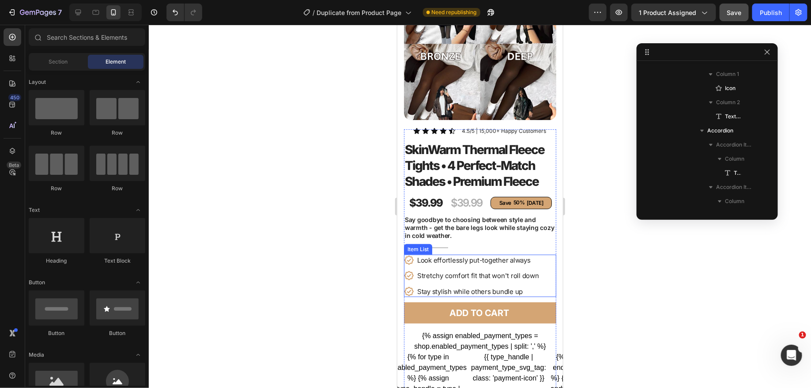
scroll to position [0, 0]
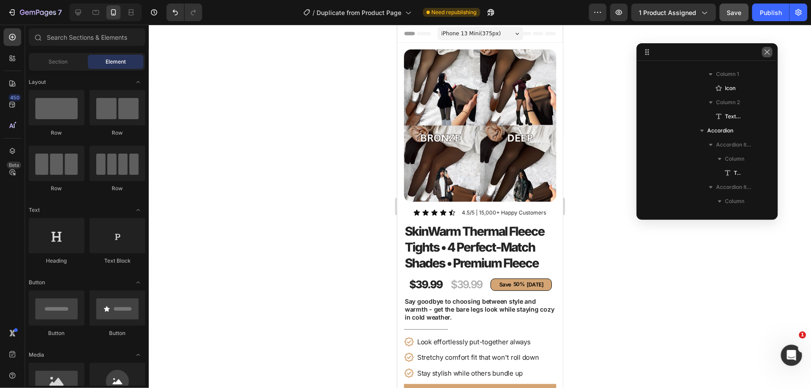
click at [769, 53] on icon "button" at bounding box center [767, 51] width 5 height 5
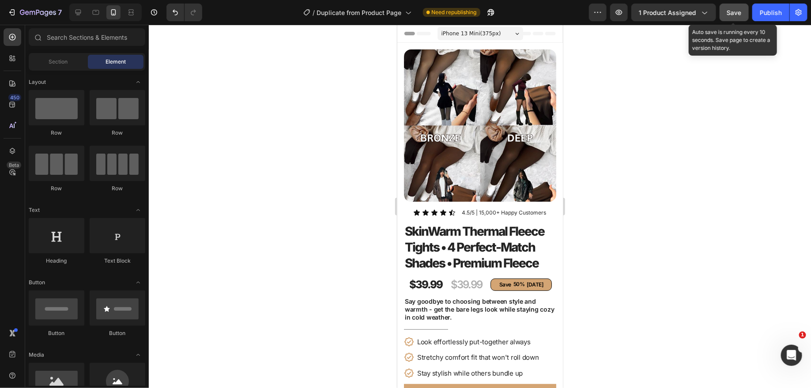
click at [724, 5] on button "Save" at bounding box center [734, 13] width 29 height 18
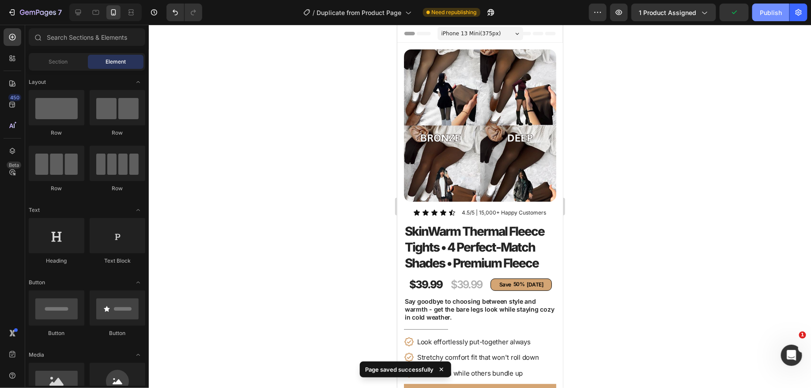
click at [773, 8] on div "Publish" at bounding box center [771, 12] width 22 height 9
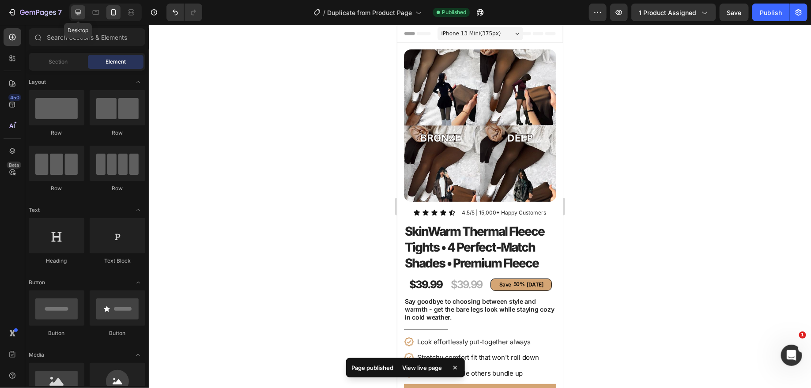
click at [75, 8] on icon at bounding box center [78, 12] width 9 height 9
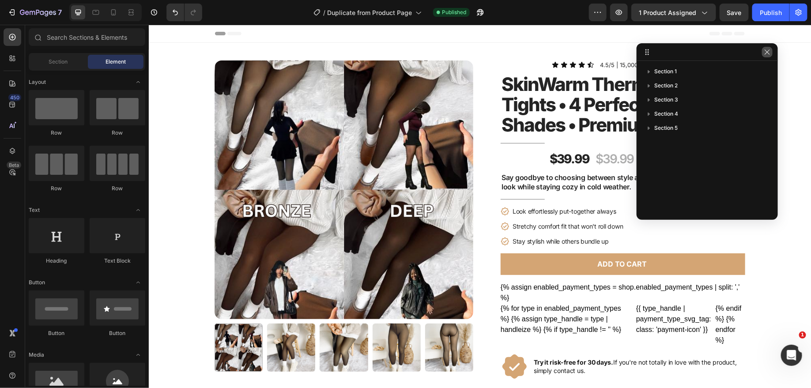
click at [763, 53] on button "button" at bounding box center [767, 52] width 11 height 11
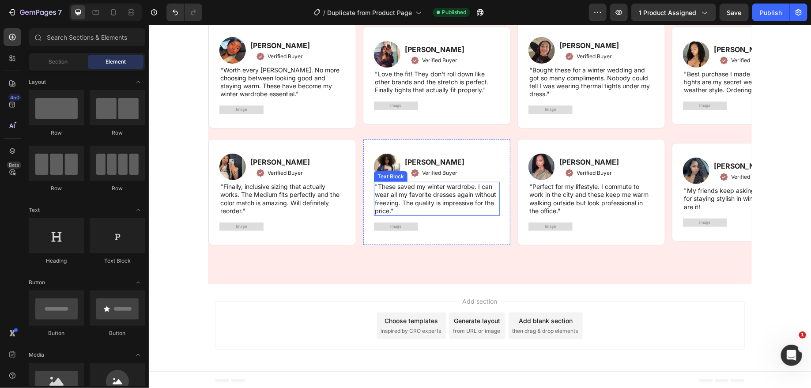
scroll to position [1622, 0]
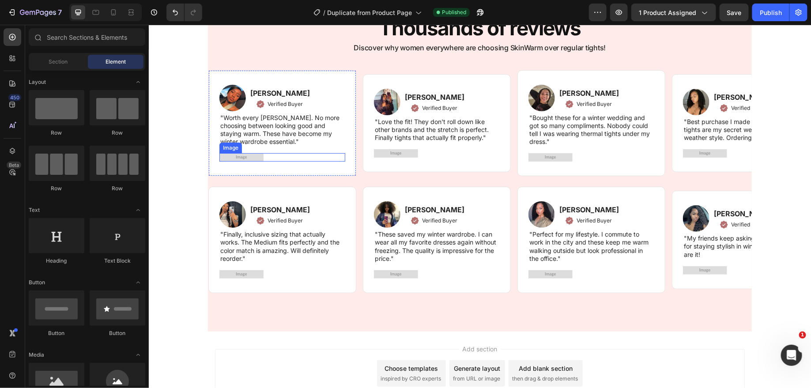
click at [249, 156] on img at bounding box center [241, 157] width 44 height 8
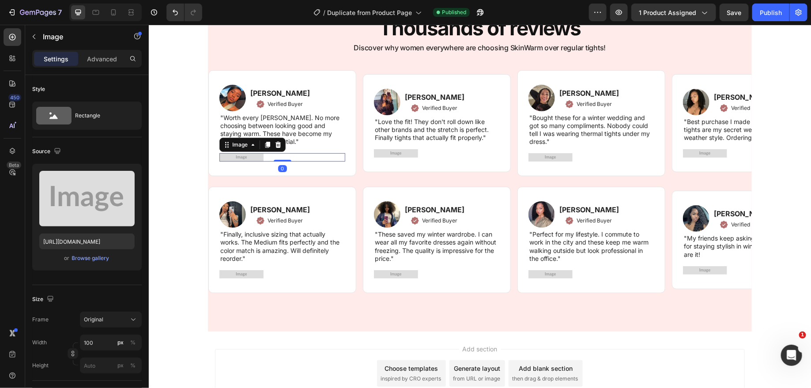
click at [279, 145] on icon at bounding box center [277, 144] width 7 height 7
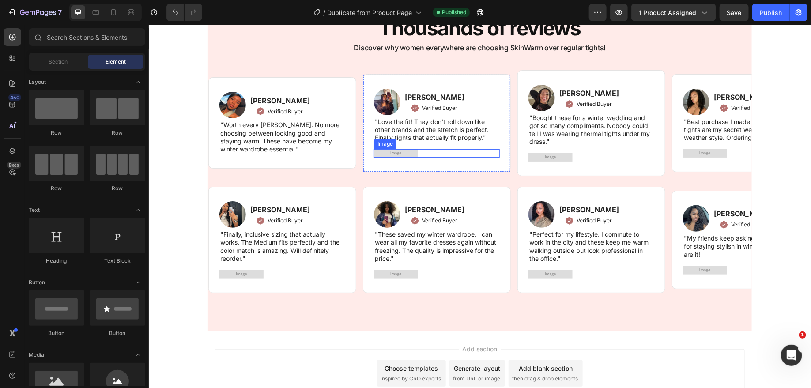
click at [407, 154] on img at bounding box center [395, 153] width 44 height 8
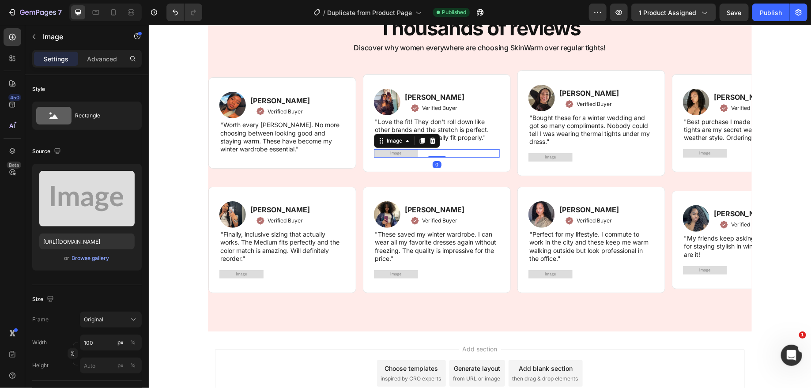
drag, startPoint x: 435, startPoint y: 141, endPoint x: 515, endPoint y: 142, distance: 79.5
click at [435, 141] on icon at bounding box center [432, 140] width 7 height 7
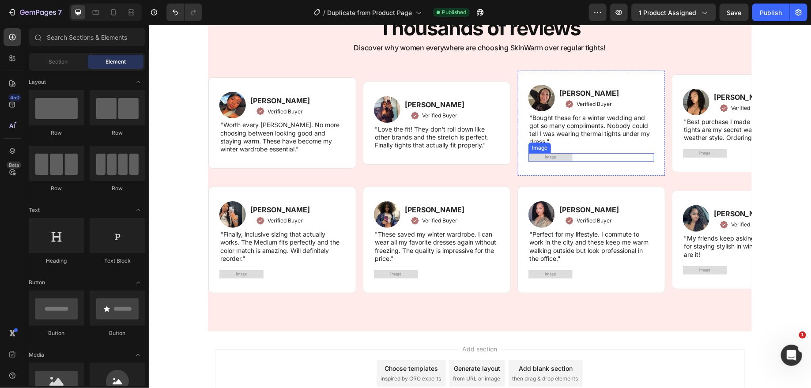
click at [573, 156] on div at bounding box center [591, 157] width 126 height 8
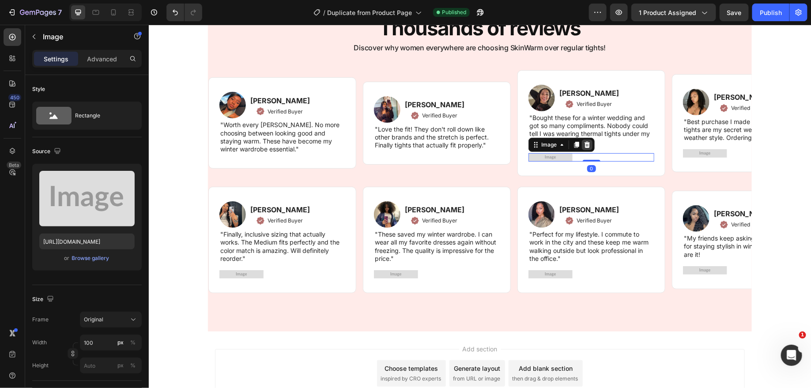
click at [588, 146] on icon at bounding box center [586, 144] width 7 height 7
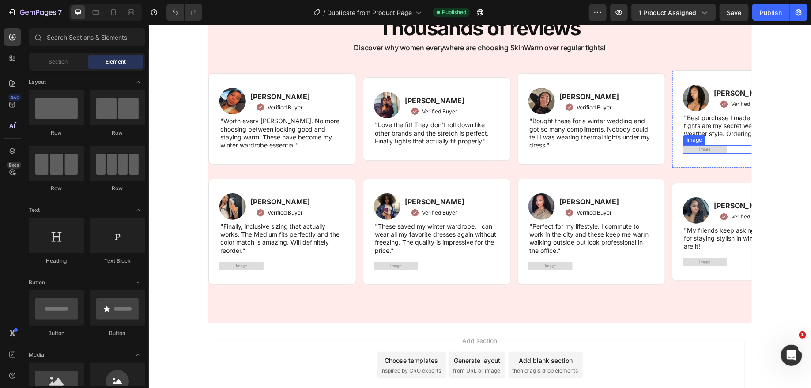
click at [711, 145] on img at bounding box center [704, 149] width 44 height 8
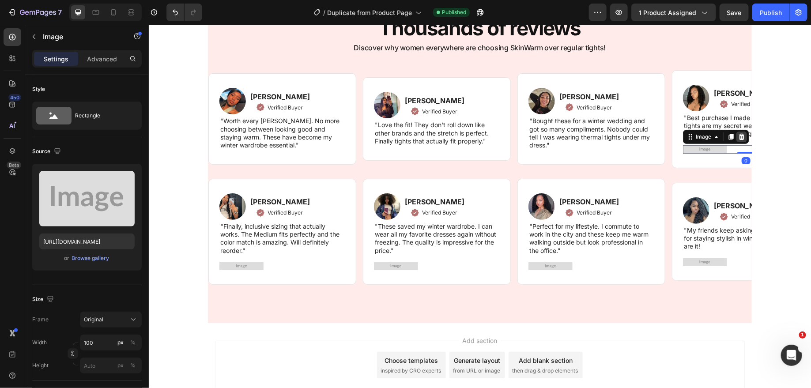
click at [744, 135] on div at bounding box center [741, 136] width 11 height 11
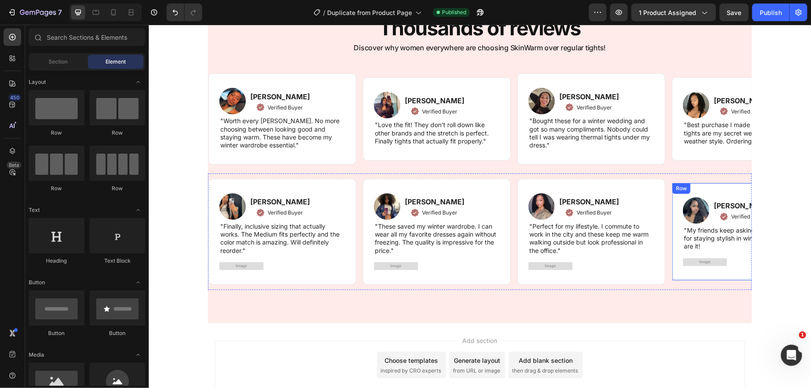
click at [719, 263] on img at bounding box center [704, 262] width 44 height 8
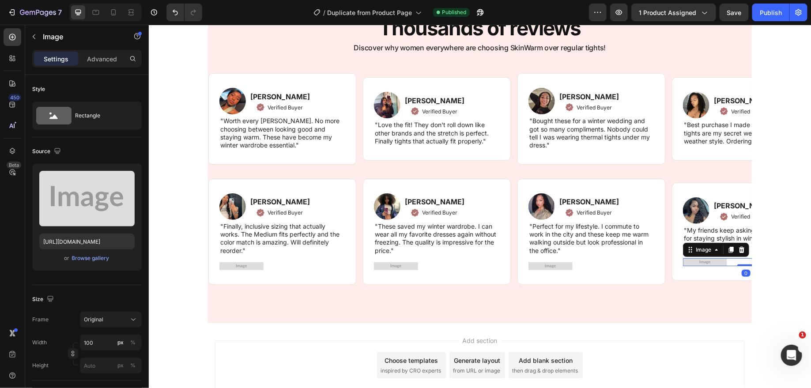
drag, startPoint x: 742, startPoint y: 246, endPoint x: 638, endPoint y: 268, distance: 105.6
click at [741, 246] on icon at bounding box center [742, 249] width 6 height 6
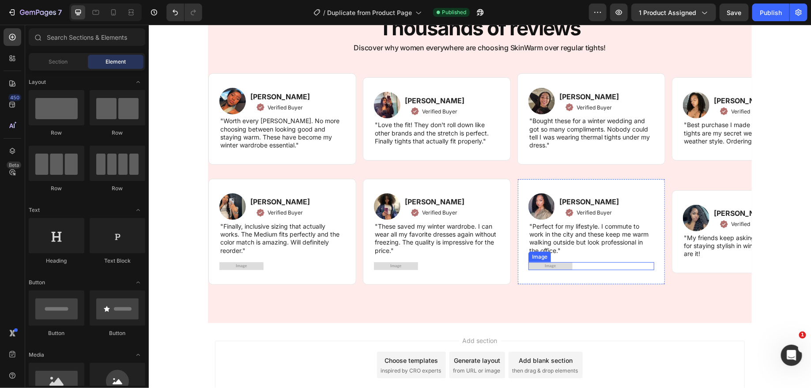
click at [582, 264] on div at bounding box center [591, 266] width 126 height 8
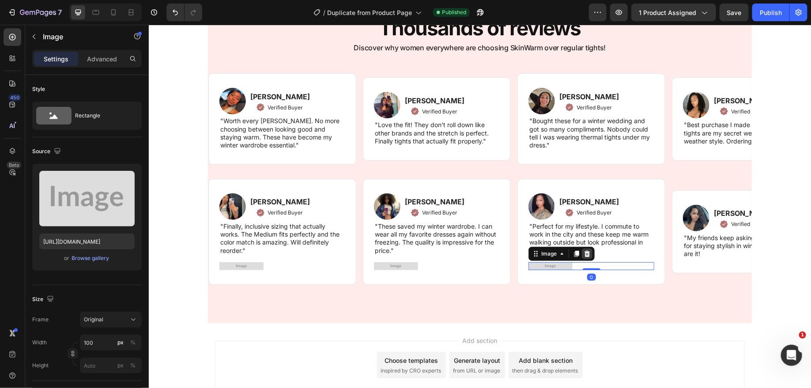
click at [588, 250] on icon at bounding box center [587, 253] width 6 height 6
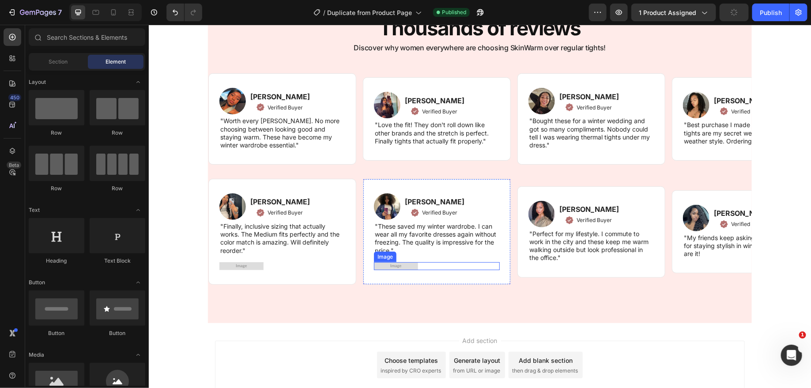
click at [413, 267] on img at bounding box center [395, 266] width 44 height 8
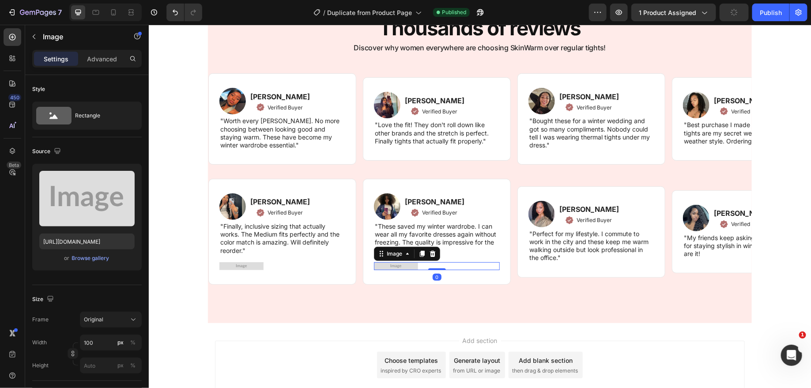
click at [435, 248] on div at bounding box center [432, 253] width 11 height 11
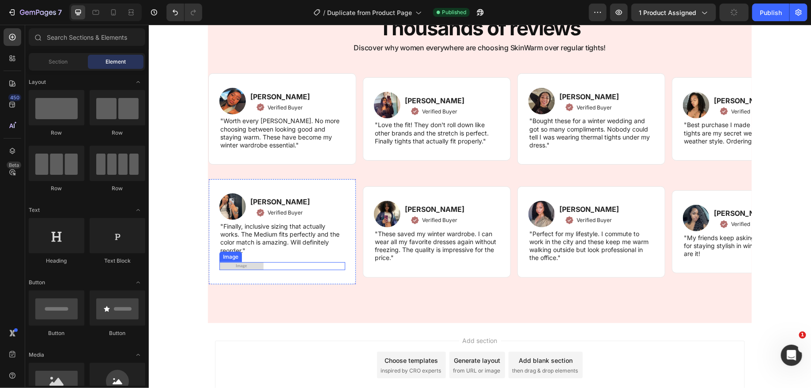
click at [265, 264] on div at bounding box center [282, 266] width 126 height 8
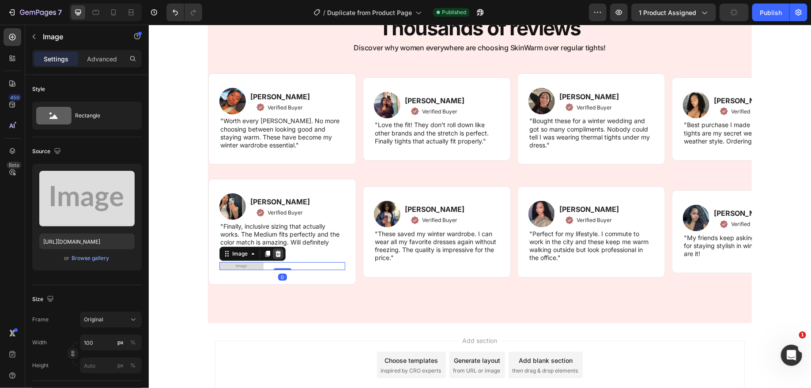
click at [277, 253] on icon at bounding box center [278, 253] width 6 height 6
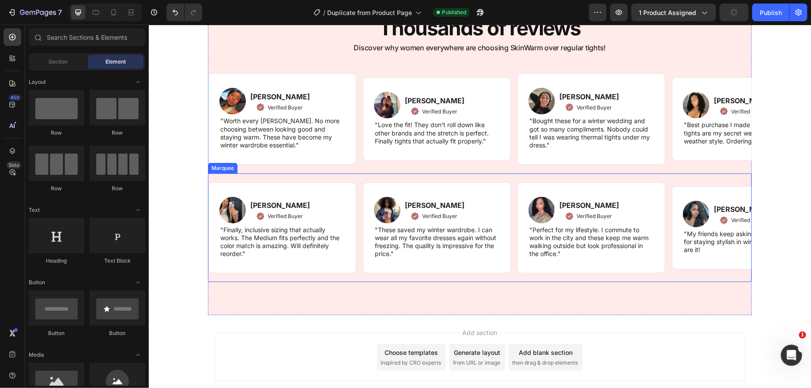
click at [665, 173] on div "Image Nina P. Text block Verified Buyer Item List Row "Finally, inclusive sizin…" at bounding box center [479, 227] width 544 height 109
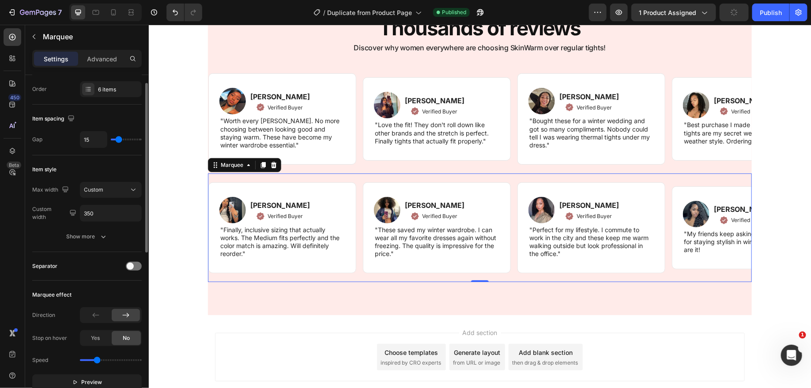
scroll to position [0, 0]
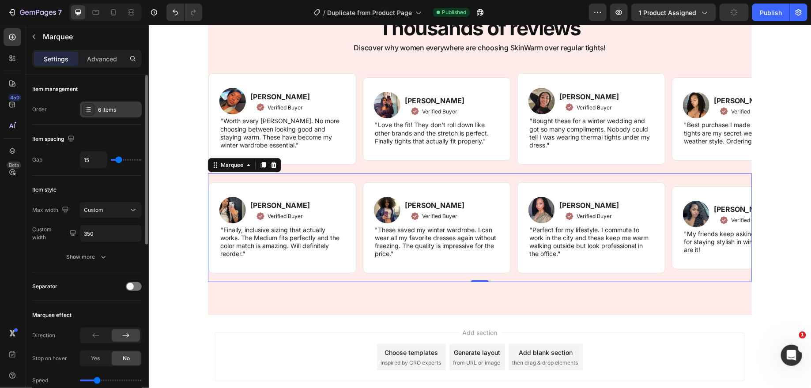
click at [103, 108] on div "6 items" at bounding box center [118, 110] width 41 height 8
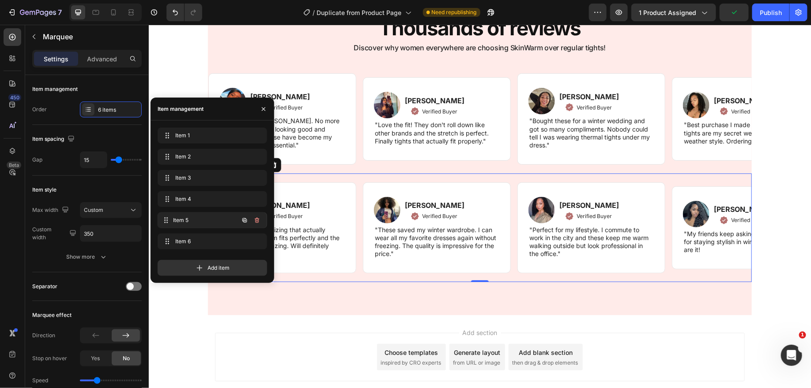
click at [202, 216] on div "Item 5 Item 5" at bounding box center [200, 220] width 78 height 12
click at [198, 226] on div "Item 5 Item 5" at bounding box center [212, 220] width 109 height 16
click at [201, 221] on span "Item 5" at bounding box center [200, 220] width 50 height 8
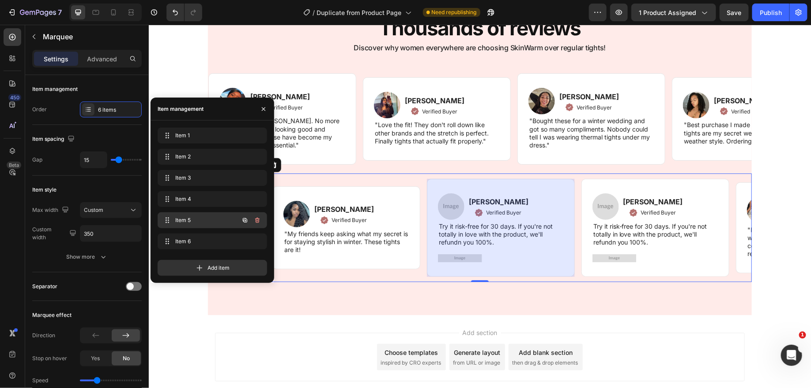
scroll to position [0, 420]
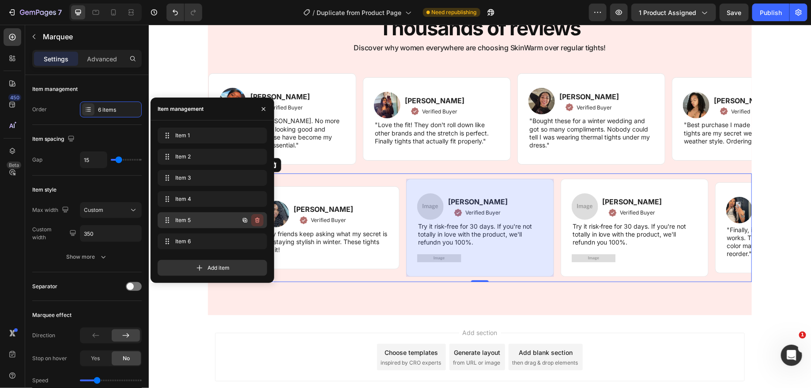
click at [256, 218] on icon "button" at bounding box center [257, 220] width 7 height 7
click at [255, 218] on div "Delete" at bounding box center [251, 220] width 16 height 8
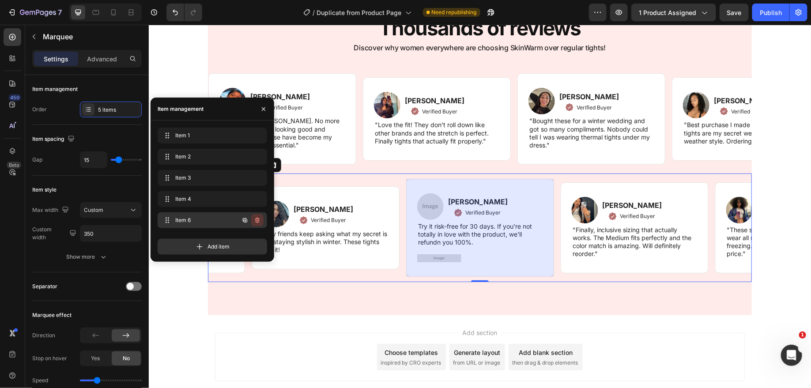
click at [257, 221] on icon "button" at bounding box center [257, 220] width 7 height 7
click at [253, 220] on div "Delete" at bounding box center [251, 220] width 16 height 8
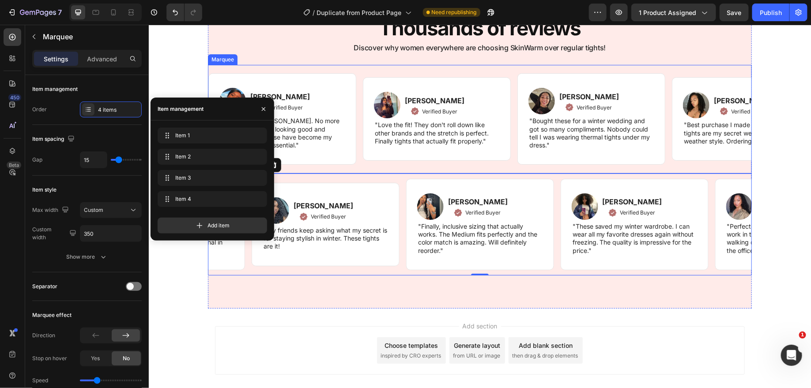
click at [324, 70] on div "Image Alicia M. Text block Verified Buyer Item List Row "Worth every penny. No …" at bounding box center [671, 119] width 927 height 98
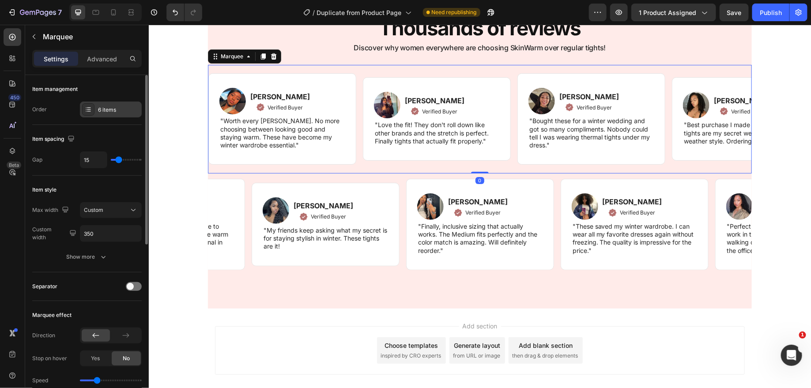
click at [107, 102] on div "6 items" at bounding box center [111, 110] width 62 height 16
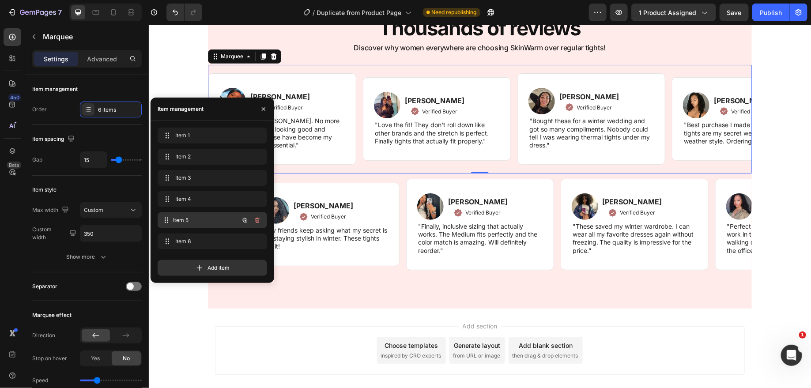
click at [209, 218] on span "Item 5" at bounding box center [205, 220] width 65 height 8
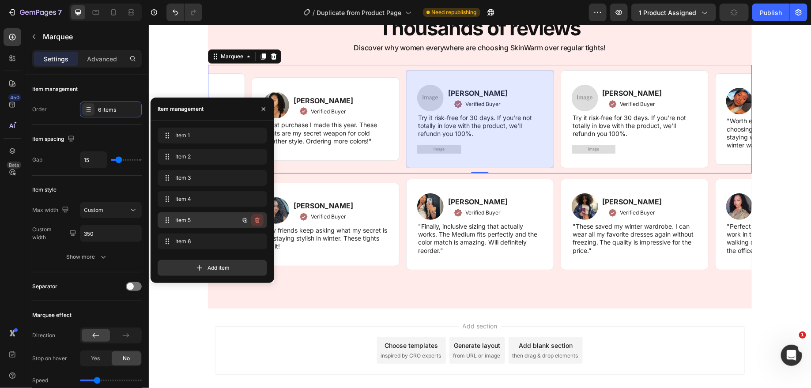
click at [256, 222] on icon "button" at bounding box center [257, 220] width 7 height 7
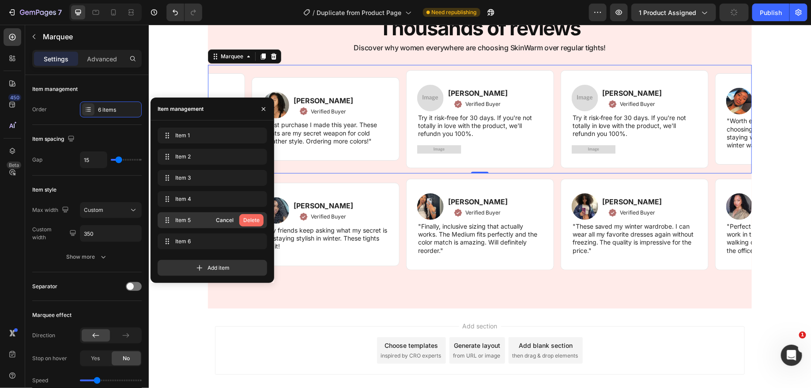
click at [253, 221] on div "Delete" at bounding box center [251, 220] width 16 height 8
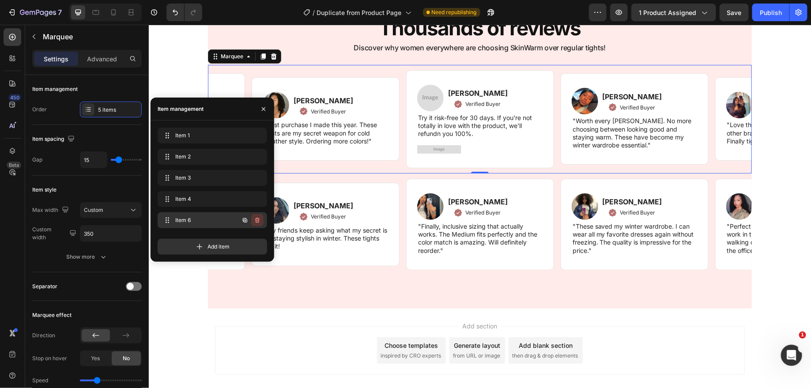
click at [258, 221] on icon "button" at bounding box center [257, 220] width 7 height 7
click at [251, 220] on div "Delete" at bounding box center [251, 220] width 16 height 8
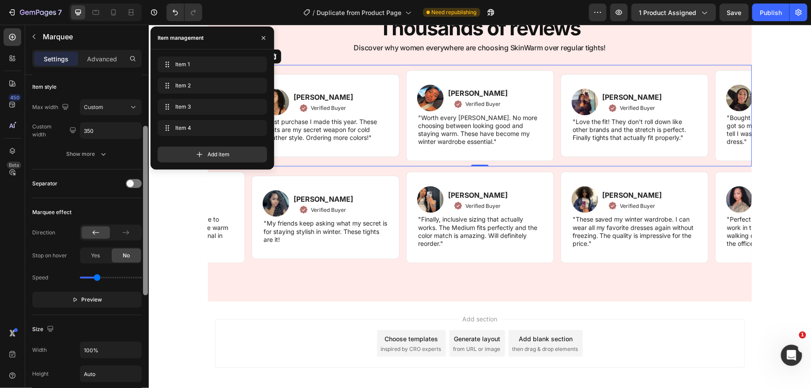
scroll to position [0, 0]
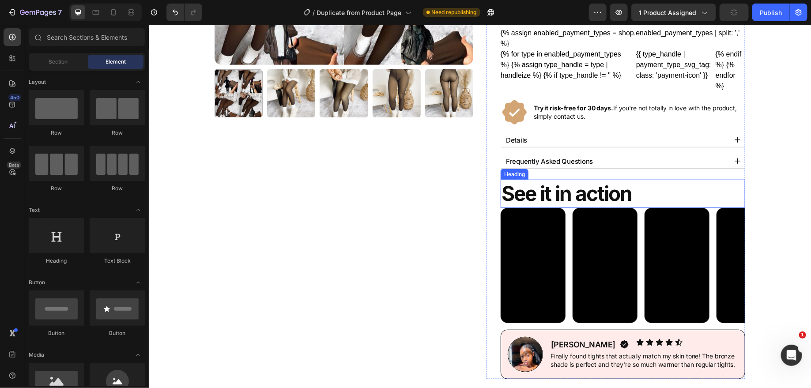
scroll to position [257, 0]
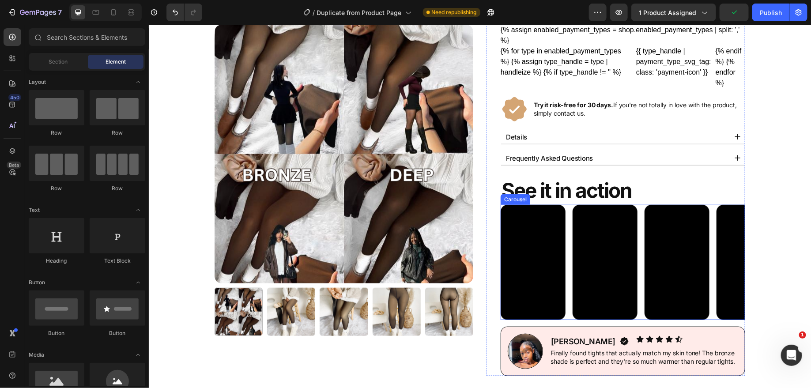
click at [569, 206] on div "Video Video Video Video" at bounding box center [622, 261] width 245 height 115
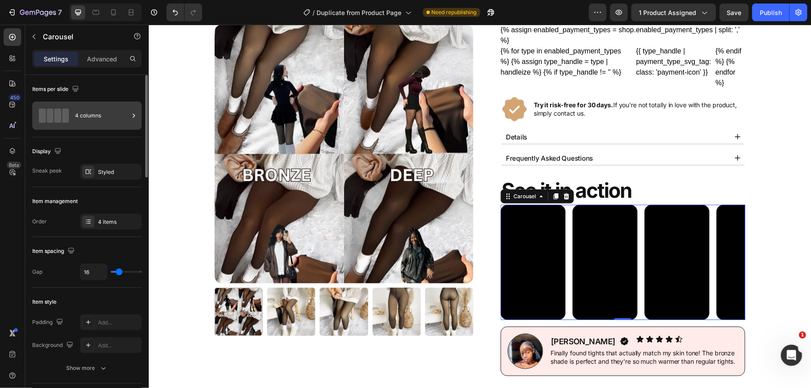
click at [109, 119] on div "4 columns" at bounding box center [102, 116] width 54 height 20
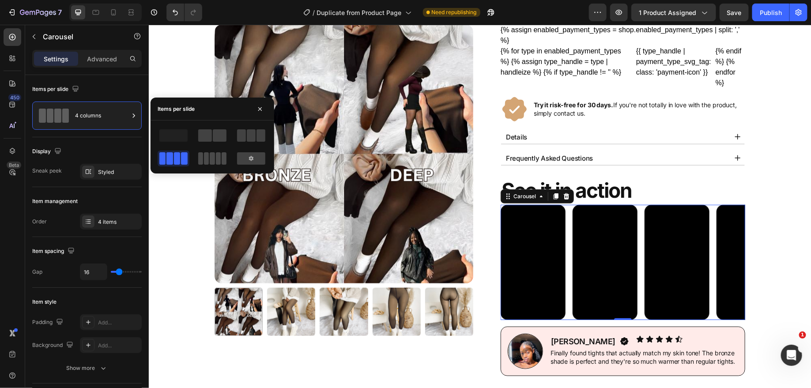
click at [209, 157] on div at bounding box center [212, 158] width 28 height 12
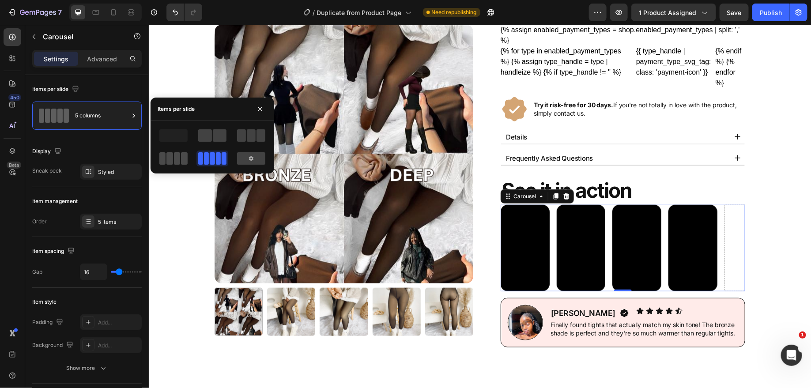
click at [177, 157] on span at bounding box center [177, 158] width 7 height 12
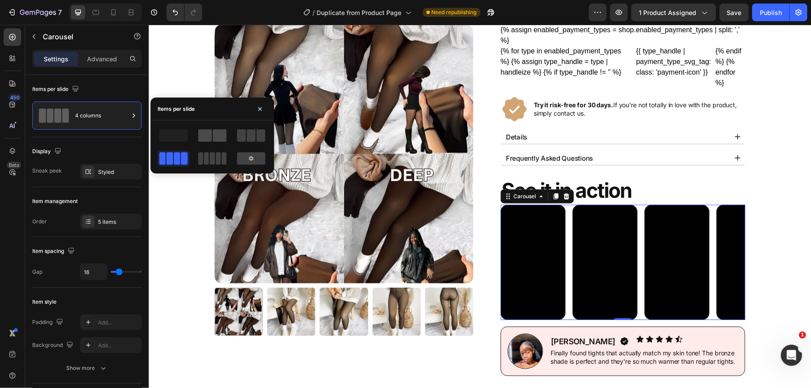
click at [225, 132] on span at bounding box center [220, 135] width 14 height 12
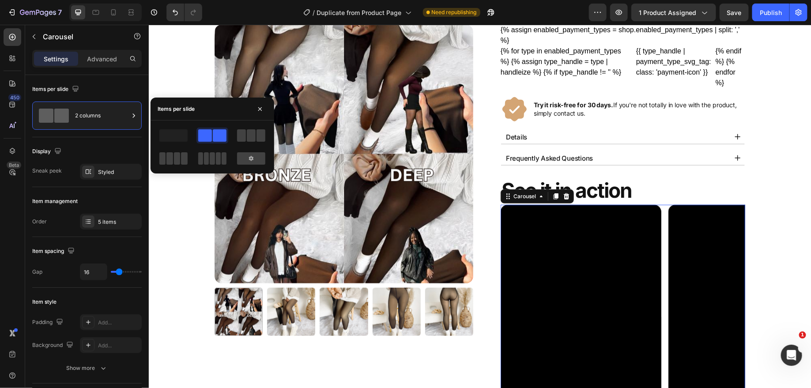
click at [181, 168] on div at bounding box center [213, 147] width 124 height 53
click at [181, 160] on span at bounding box center [184, 158] width 7 height 12
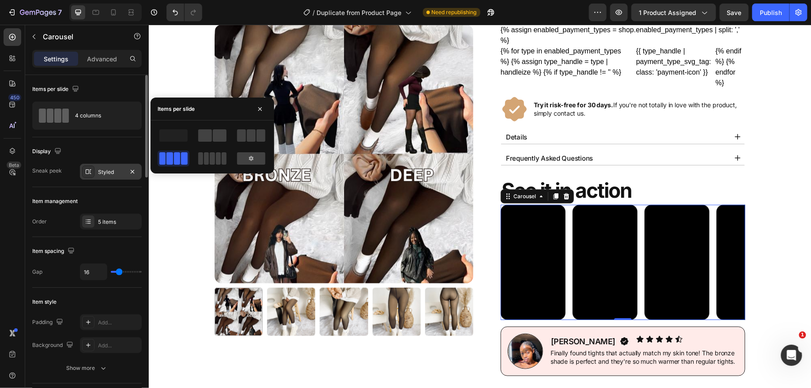
click at [88, 170] on icon at bounding box center [89, 172] width 6 height 4
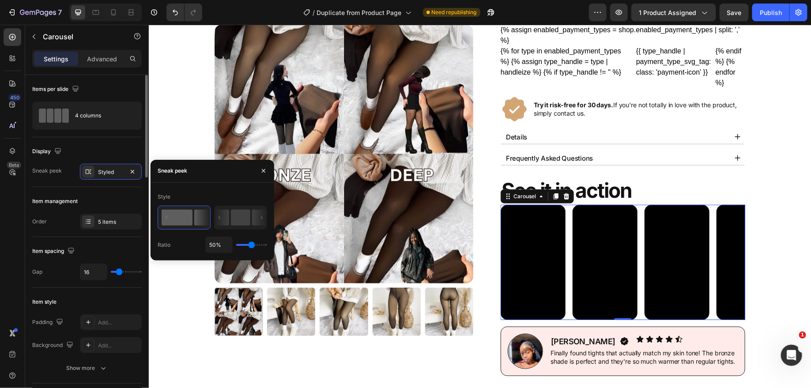
click at [69, 160] on div "Display Sneak peek Styled" at bounding box center [86, 162] width 109 height 50
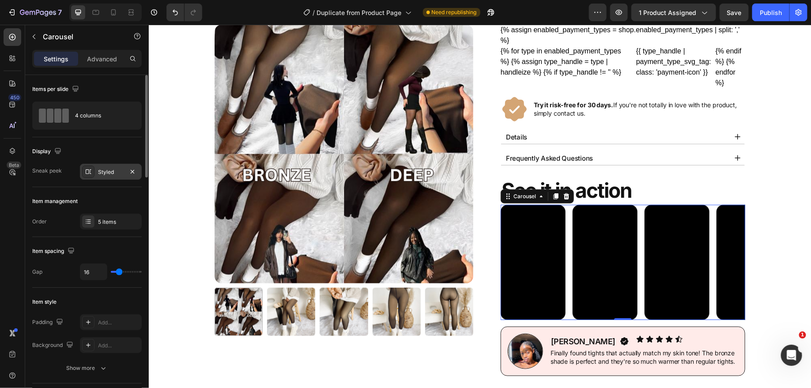
click at [86, 166] on div at bounding box center [88, 172] width 12 height 12
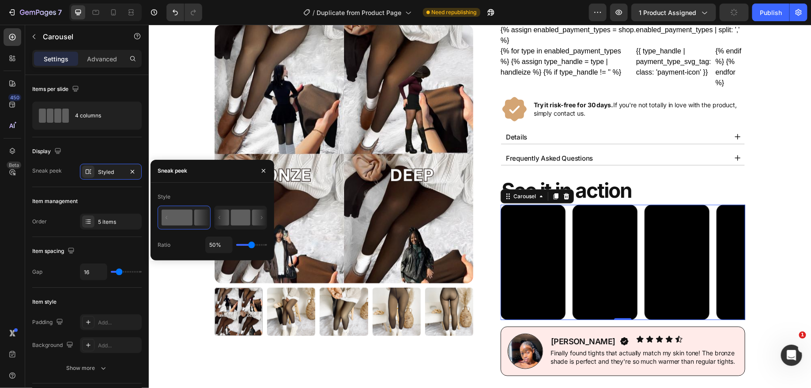
click at [241, 222] on rect at bounding box center [240, 218] width 19 height 16
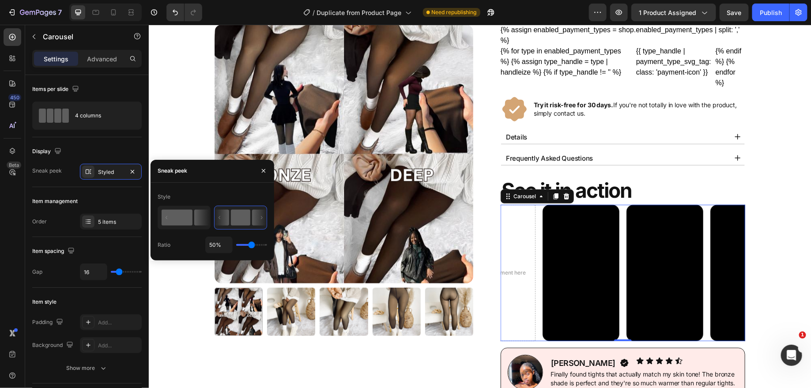
click at [168, 222] on rect at bounding box center [177, 218] width 31 height 16
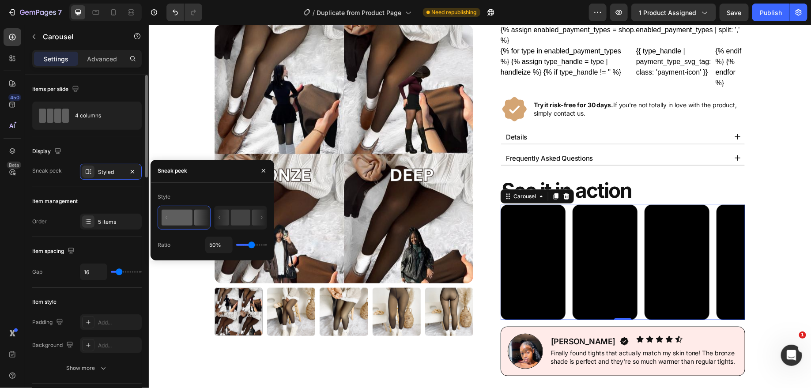
click at [80, 143] on div "Display Sneak peek Styled" at bounding box center [86, 162] width 109 height 50
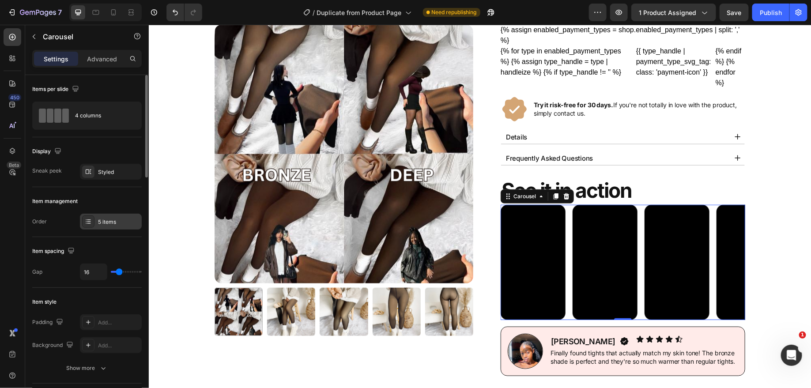
click at [106, 219] on div "5 items" at bounding box center [118, 222] width 41 height 8
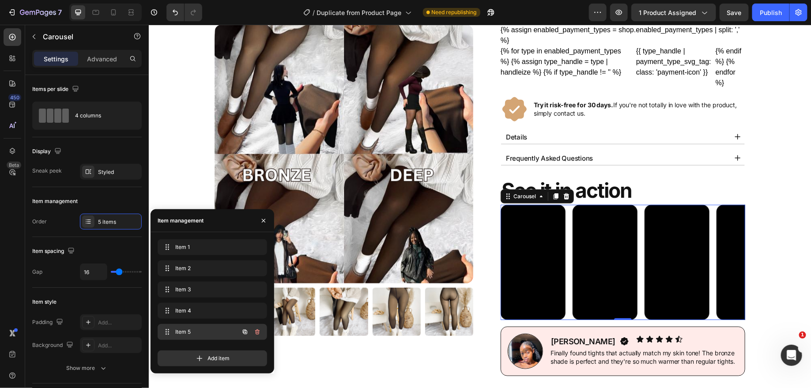
click at [208, 331] on span "Item 5" at bounding box center [200, 332] width 50 height 8
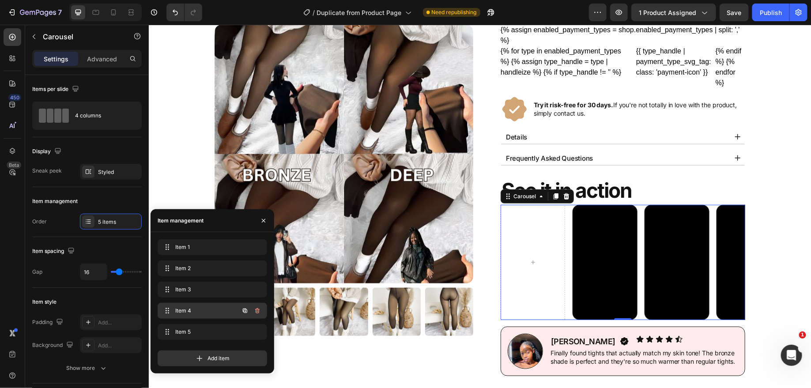
click at [205, 314] on span "Item 4" at bounding box center [200, 311] width 50 height 8
click at [194, 306] on div "Item 4 Item 4" at bounding box center [200, 311] width 78 height 12
click at [198, 290] on span "Item 3" at bounding box center [200, 290] width 50 height 8
click at [194, 258] on div "Item 1 Item 1" at bounding box center [212, 248] width 109 height 19
click at [190, 242] on div "Item 1 Item 1" at bounding box center [200, 247] width 78 height 12
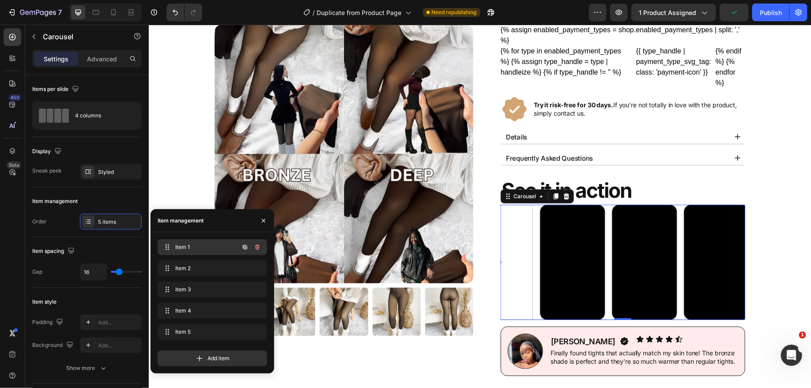
click at [190, 249] on span "Item 1" at bounding box center [200, 247] width 50 height 8
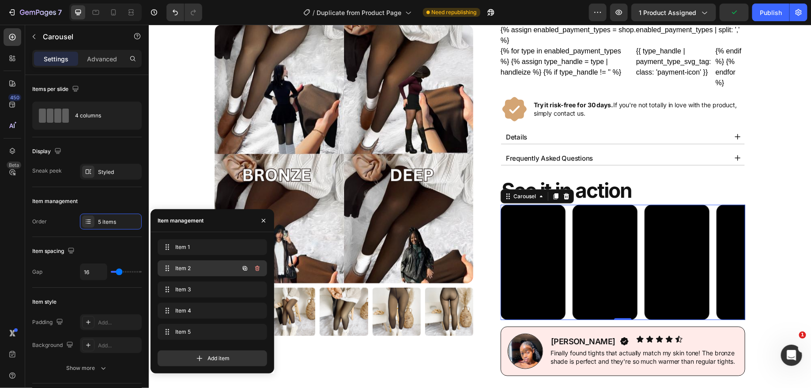
click at [193, 265] on span "Item 2" at bounding box center [200, 268] width 50 height 8
click at [193, 297] on div "Item 3 Item 3" at bounding box center [212, 290] width 109 height 16
click at [205, 311] on span "Item 4" at bounding box center [205, 311] width 65 height 8
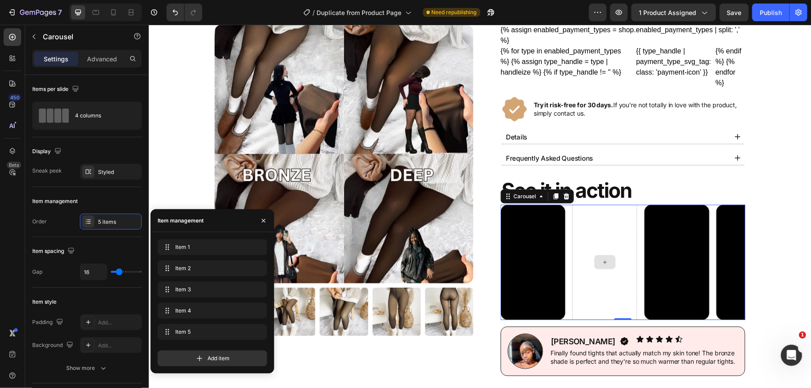
click at [610, 260] on div at bounding box center [604, 262] width 21 height 14
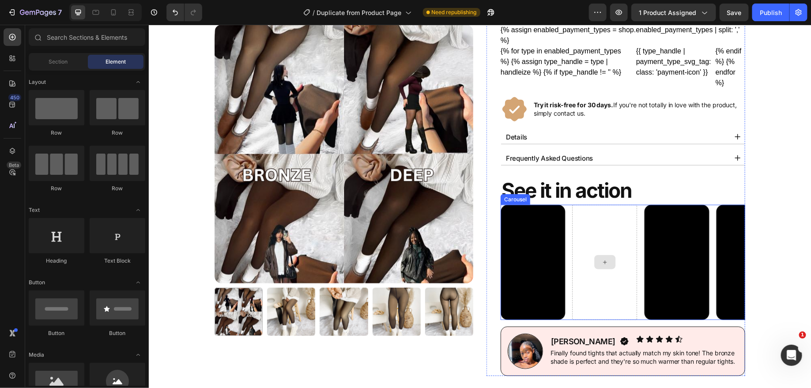
click at [606, 215] on div at bounding box center [604, 261] width 65 height 115
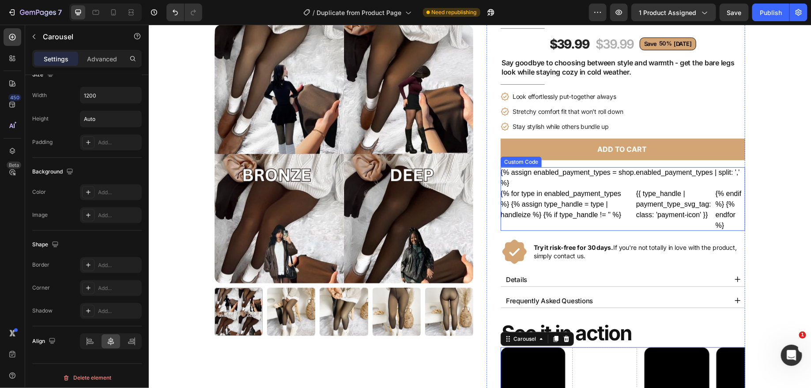
scroll to position [160, 0]
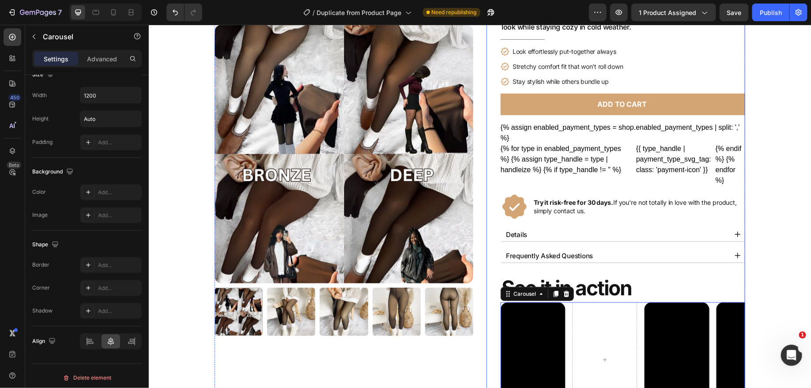
click at [604, 268] on div "Icon Icon Icon Icon Icon Icon List 4.5/5 | 15,000+ Happy Customers Text Block R…" at bounding box center [622, 186] width 245 height 573
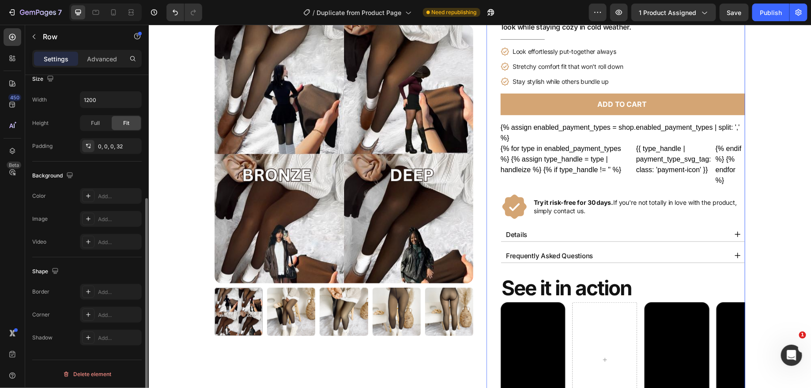
scroll to position [0, 0]
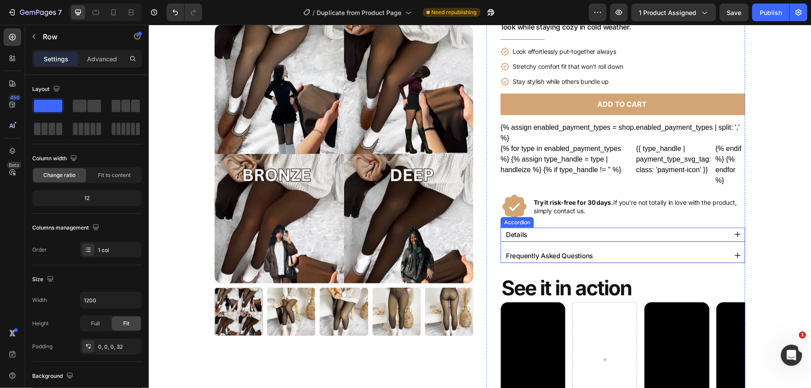
click at [579, 234] on div "Details" at bounding box center [615, 234] width 222 height 15
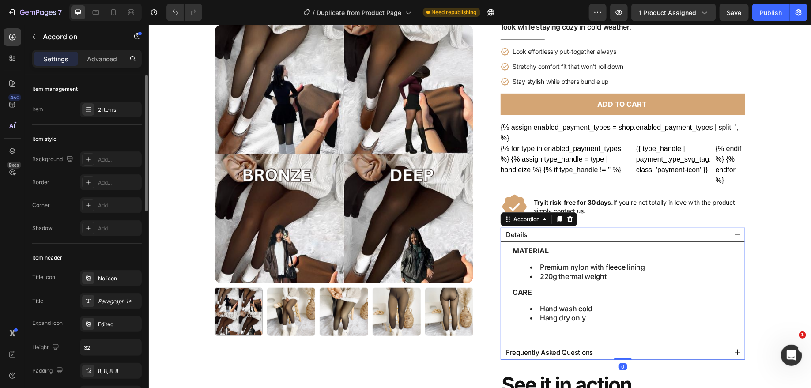
click at [96, 100] on div "Item management Item 2 items" at bounding box center [86, 100] width 109 height 50
click at [117, 116] on div "2 items" at bounding box center [111, 110] width 62 height 16
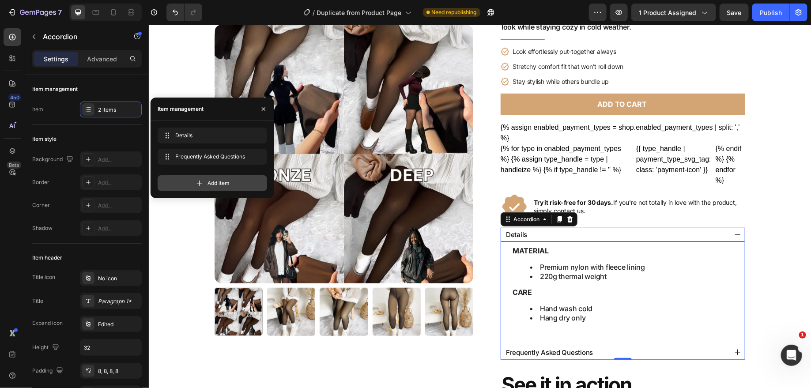
click at [214, 180] on span "Add item" at bounding box center [218, 183] width 22 height 8
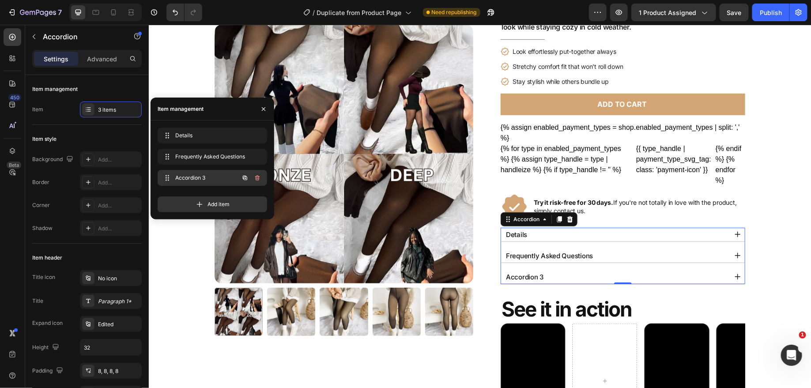
click at [219, 180] on span "Accordion 3" at bounding box center [200, 178] width 50 height 8
click at [208, 174] on span "Accordion 3" at bounding box center [200, 178] width 50 height 8
click at [206, 178] on span "Accordion 3" at bounding box center [200, 178] width 50 height 8
click at [205, 178] on span "Accordion 3" at bounding box center [205, 178] width 65 height 8
drag, startPoint x: 511, startPoint y: 267, endPoint x: 525, endPoint y: 268, distance: 14.2
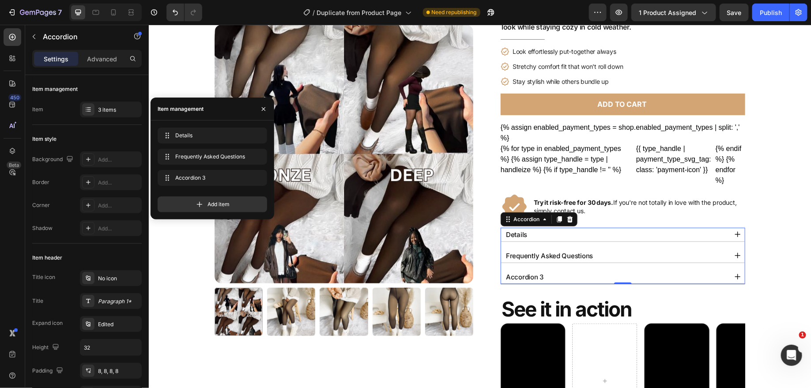
click at [512, 267] on div "Details Frequently Asked Questions Accordion 3" at bounding box center [622, 255] width 245 height 57
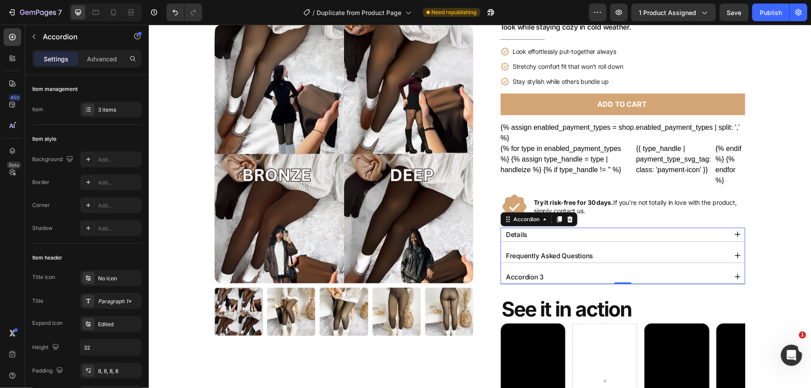
click at [547, 271] on div "Accordion 3" at bounding box center [615, 276] width 222 height 15
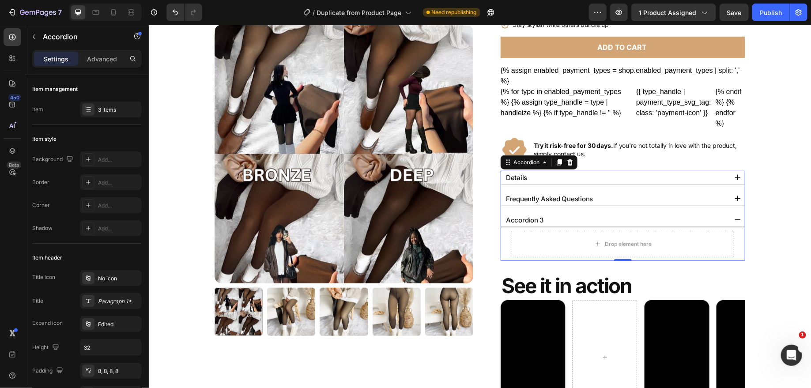
scroll to position [219, 0]
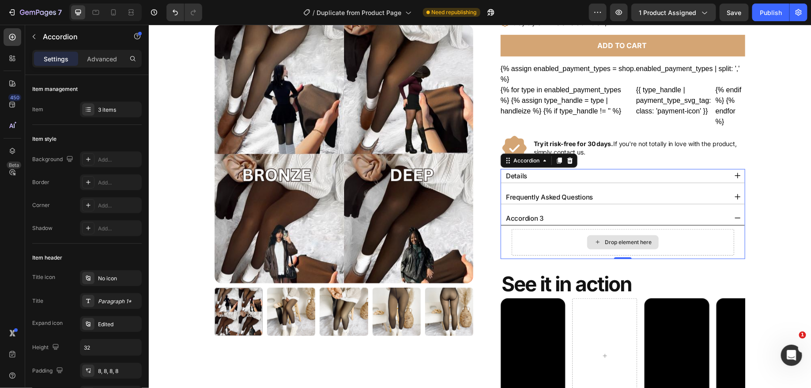
click at [624, 249] on div "Drop element here" at bounding box center [622, 242] width 222 height 26
click at [623, 240] on div "Drop element here" at bounding box center [627, 241] width 47 height 7
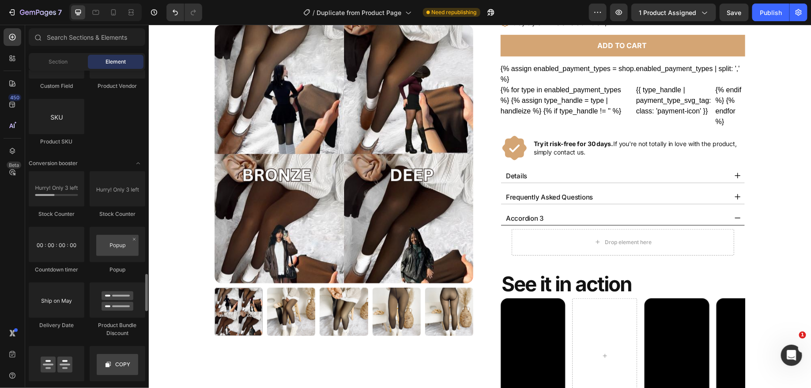
scroll to position [2360, 0]
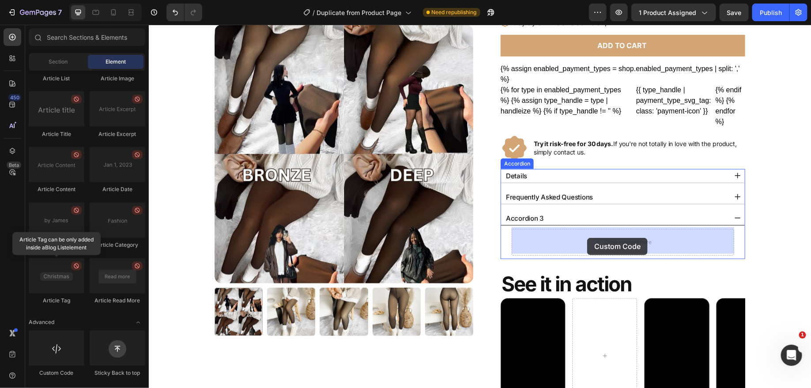
drag, startPoint x: 204, startPoint y: 380, endPoint x: 587, endPoint y: 237, distance: 408.7
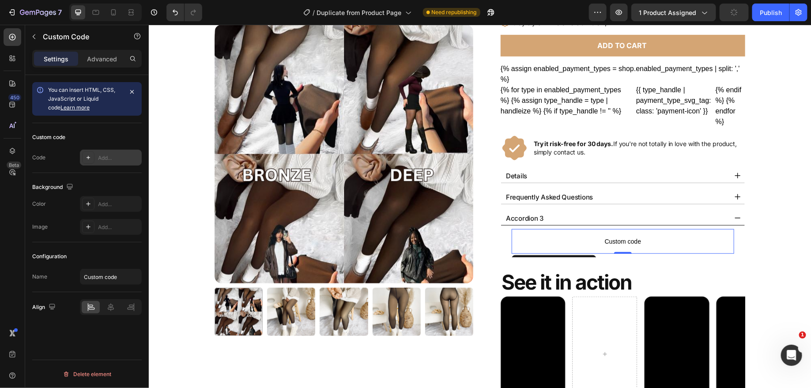
click at [111, 154] on div "Add..." at bounding box center [118, 158] width 41 height 8
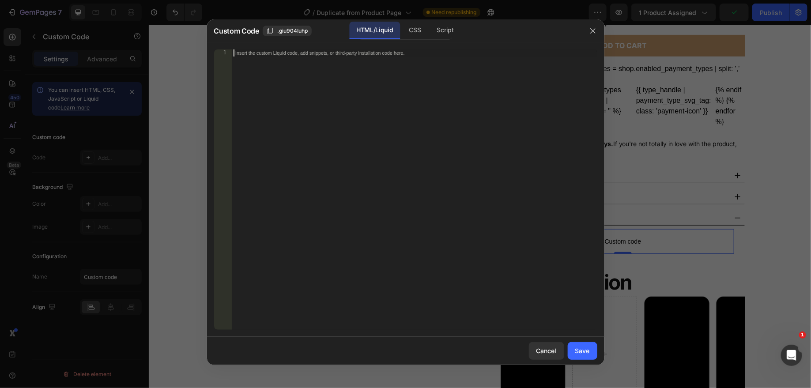
click at [279, 100] on div "Insert the custom Liquid code, add snippets, or third-party installation code h…" at bounding box center [415, 196] width 366 height 294
paste textarea "<!-- END KiwiSizing code !-->"
type textarea "<!-- END KiwiSizing code !-->"
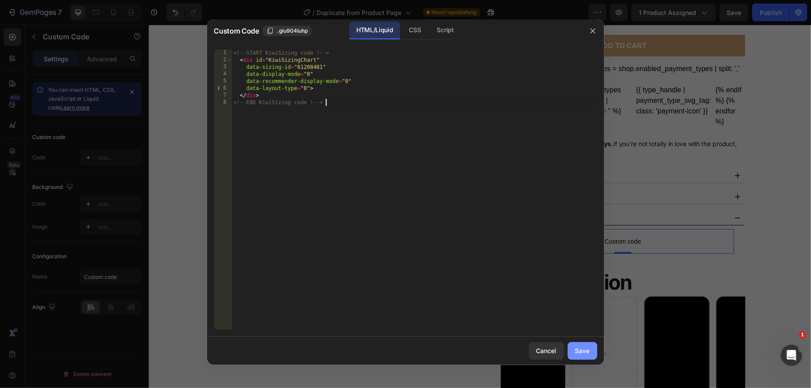
click at [588, 352] on div "Save" at bounding box center [582, 350] width 15 height 9
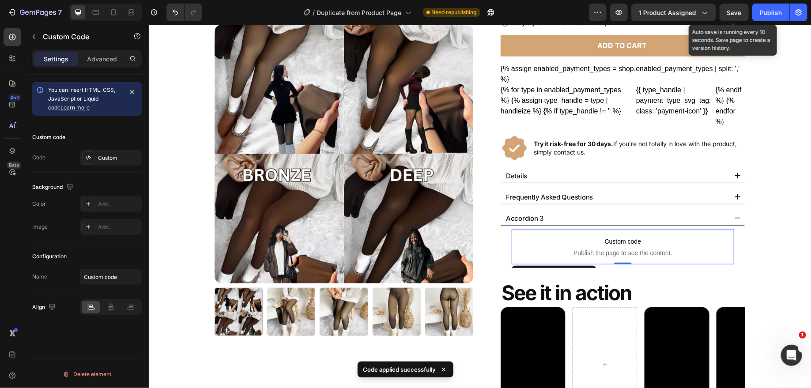
click at [735, 13] on span "Save" at bounding box center [734, 13] width 15 height 8
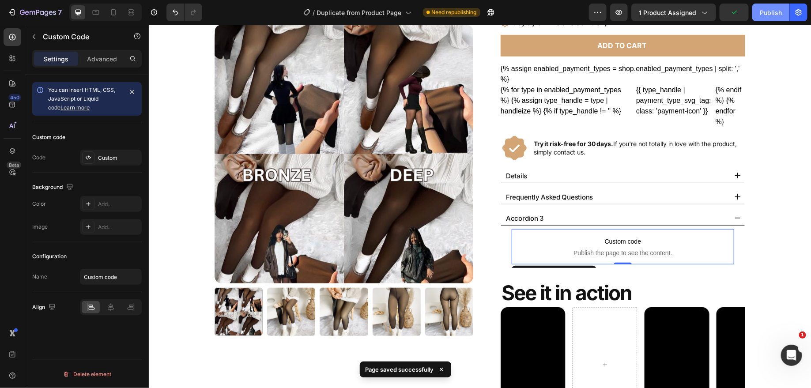
click at [767, 20] on button "Publish" at bounding box center [770, 13] width 37 height 18
click at [544, 215] on div "Accordion 3" at bounding box center [615, 218] width 222 height 15
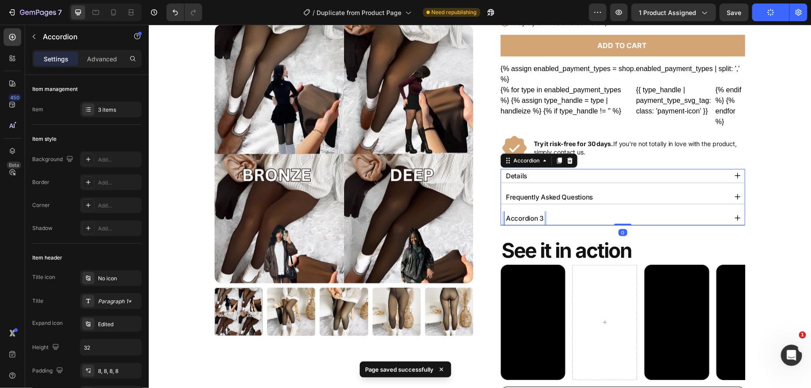
click at [541, 219] on div "Accordion 3" at bounding box center [524, 218] width 40 height 15
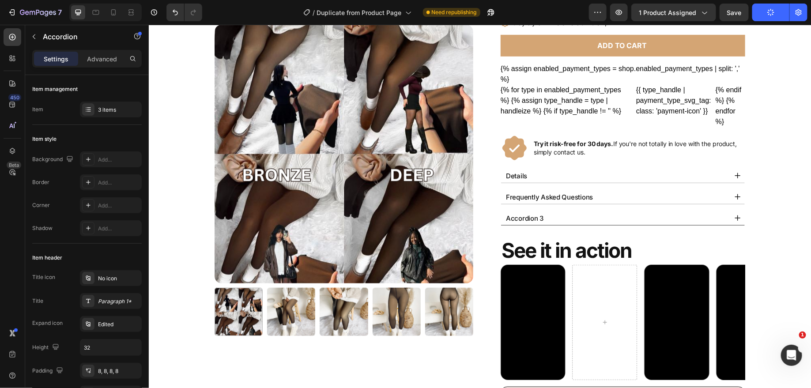
click at [547, 216] on div "Accordion 3" at bounding box center [615, 218] width 222 height 15
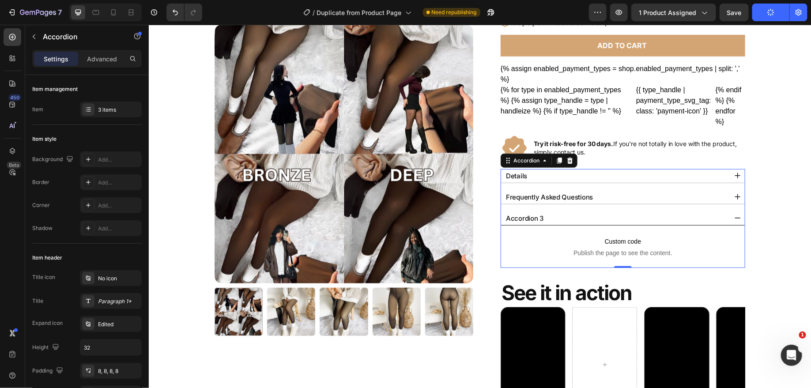
click at [535, 214] on p "Accordion 3" at bounding box center [524, 218] width 38 height 12
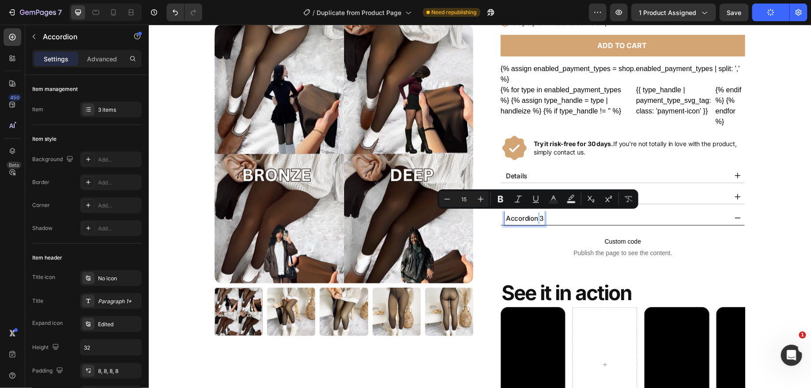
click at [535, 214] on p "Accordion 3" at bounding box center [524, 218] width 38 height 12
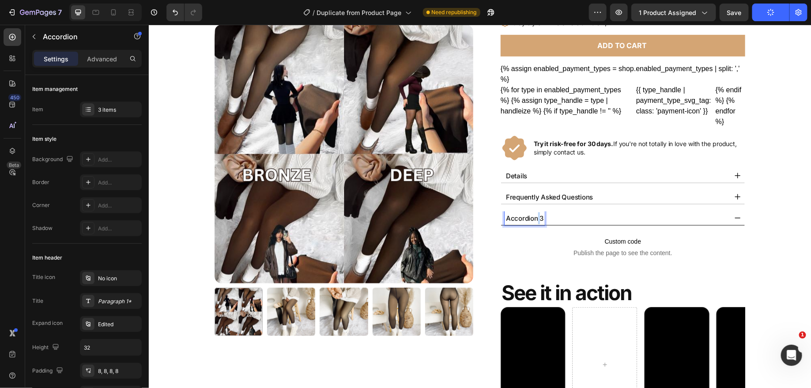
click at [535, 214] on p "Accordion 3" at bounding box center [524, 218] width 38 height 12
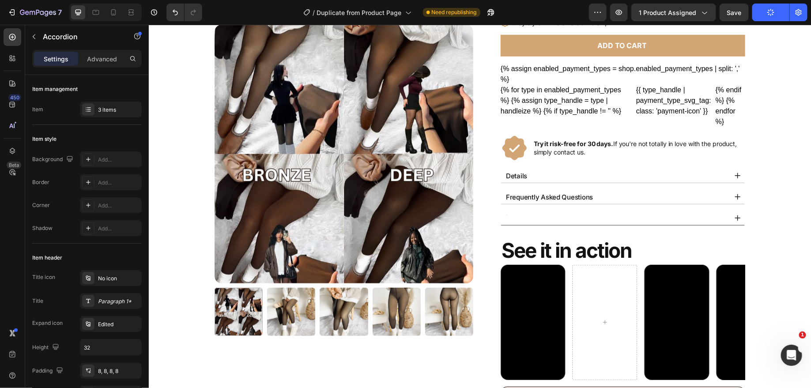
scroll to position [212, 0]
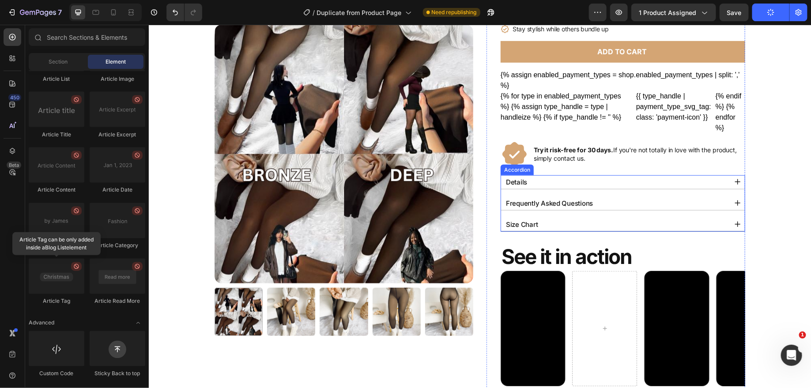
click at [733, 222] on div "Size Chart" at bounding box center [623, 224] width 244 height 14
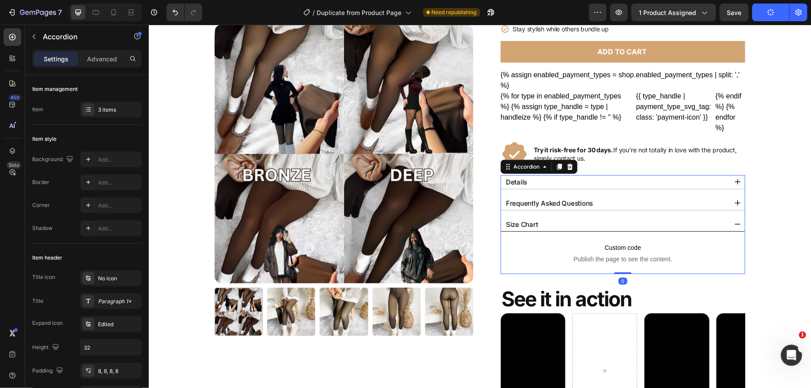
scroll to position [227, 0]
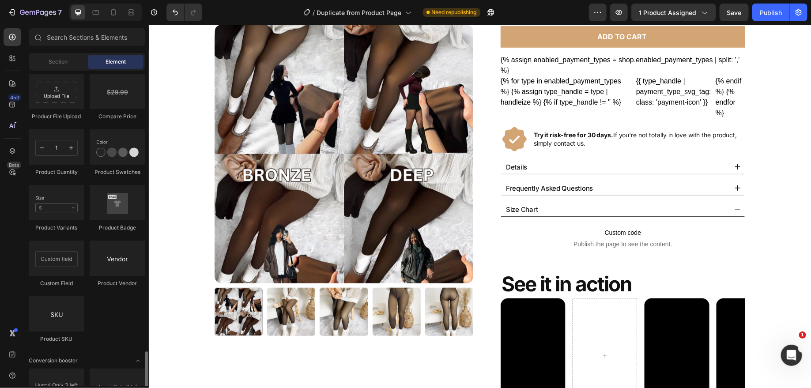
scroll to position [1222, 0]
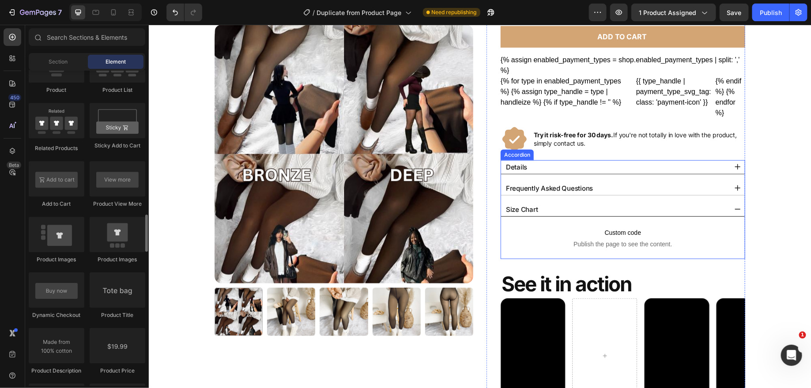
click at [566, 164] on div "Details" at bounding box center [615, 166] width 222 height 15
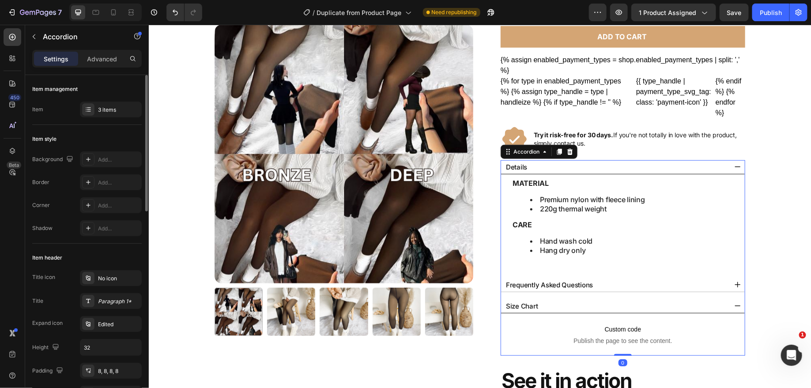
click at [98, 100] on div "Item management Item 3 items" at bounding box center [86, 100] width 109 height 50
click at [102, 106] on div "3 items" at bounding box center [118, 110] width 41 height 8
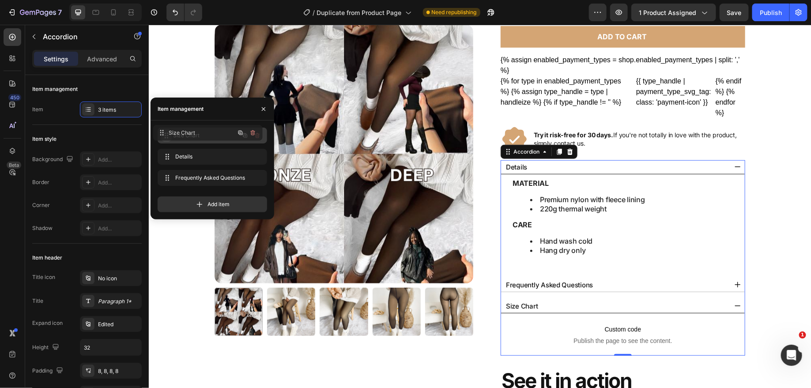
drag, startPoint x: 166, startPoint y: 177, endPoint x: 162, endPoint y: 132, distance: 45.2
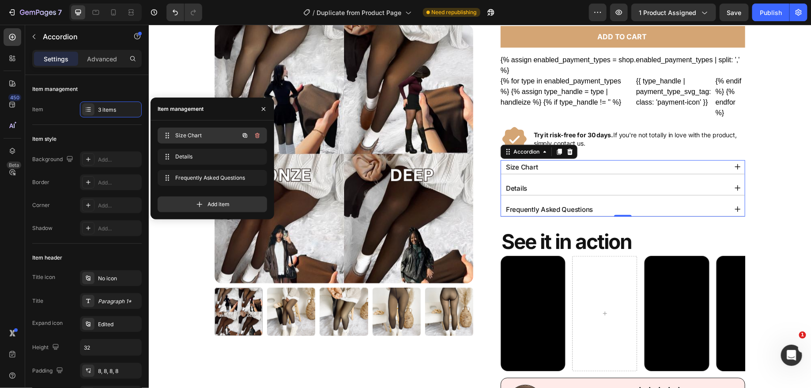
click at [206, 133] on span "Size Chart" at bounding box center [200, 136] width 50 height 8
click at [210, 134] on span "Size Chart" at bounding box center [200, 136] width 50 height 8
click at [165, 181] on icon at bounding box center [166, 177] width 7 height 7
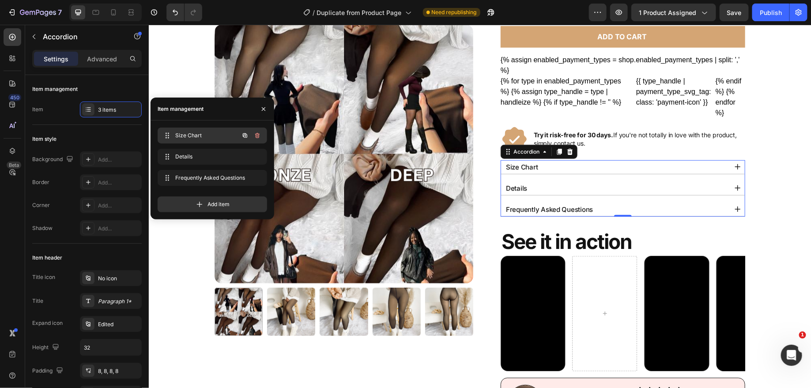
click at [186, 134] on span "Size Chart" at bounding box center [200, 136] width 50 height 8
click at [186, 134] on span "Size Chart" at bounding box center [205, 136] width 65 height 8
click at [198, 132] on span "Size Chart" at bounding box center [200, 136] width 50 height 8
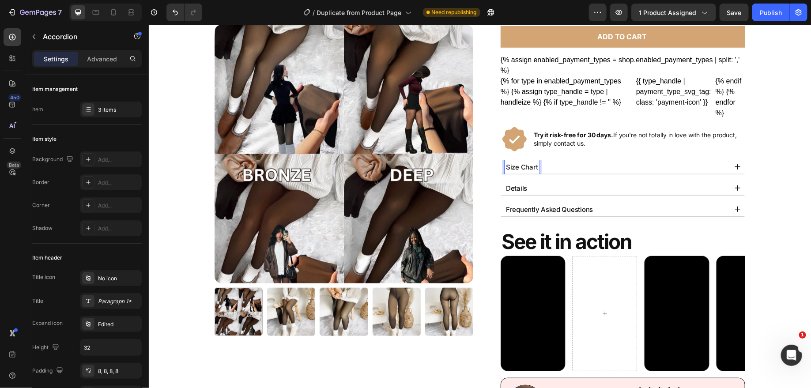
click at [519, 166] on p "Size Chart" at bounding box center [521, 167] width 32 height 12
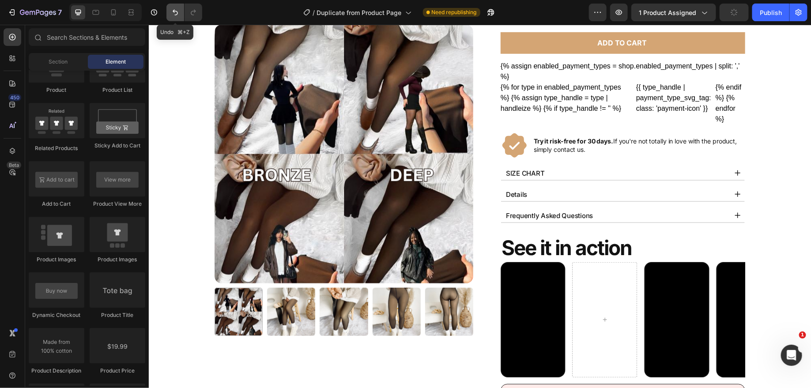
click at [173, 9] on icon "Undo/Redo" at bounding box center [175, 12] width 9 height 9
click at [176, 13] on icon "Undo/Redo" at bounding box center [175, 12] width 9 height 9
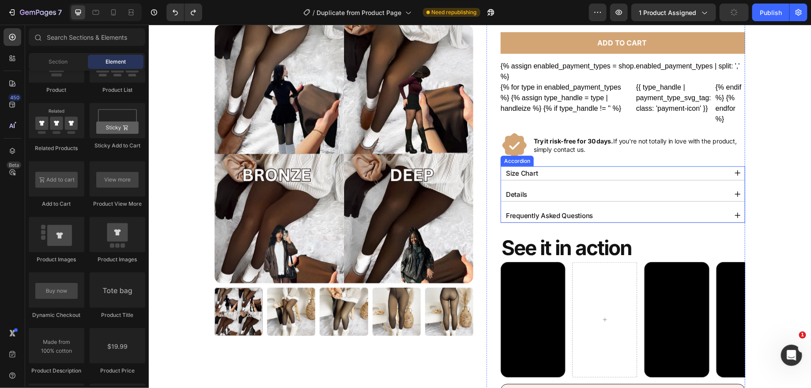
click at [535, 171] on p "Size Chart" at bounding box center [521, 173] width 32 height 12
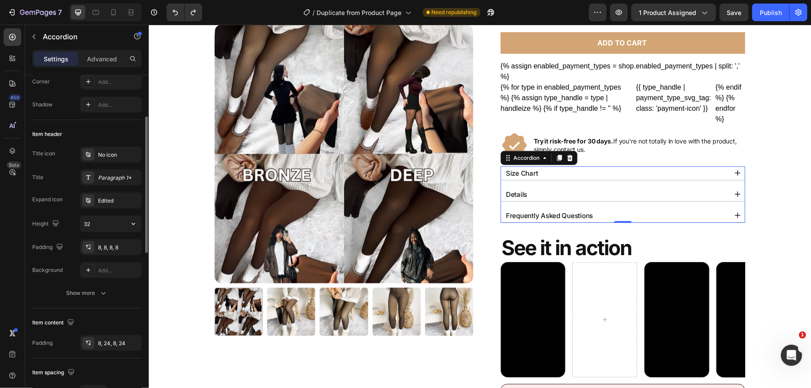
scroll to position [126, 0]
click at [96, 156] on div "No icon" at bounding box center [111, 152] width 62 height 16
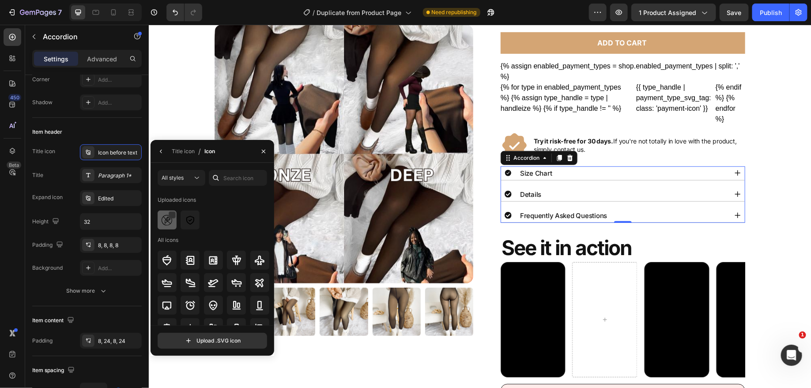
click at [167, 219] on img at bounding box center [167, 220] width 11 height 11
click at [190, 229] on div at bounding box center [190, 220] width 19 height 19
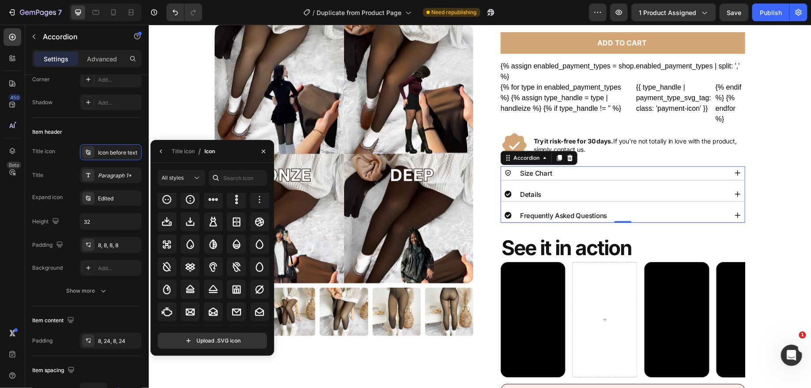
scroll to position [1976, 0]
click at [169, 197] on icon at bounding box center [167, 199] width 11 height 11
click at [185, 198] on icon at bounding box center [190, 199] width 11 height 11
click at [162, 201] on icon at bounding box center [167, 199] width 11 height 11
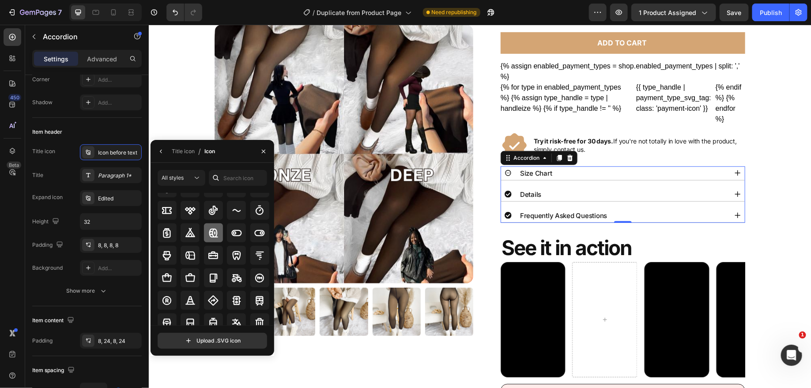
scroll to position [5276, 0]
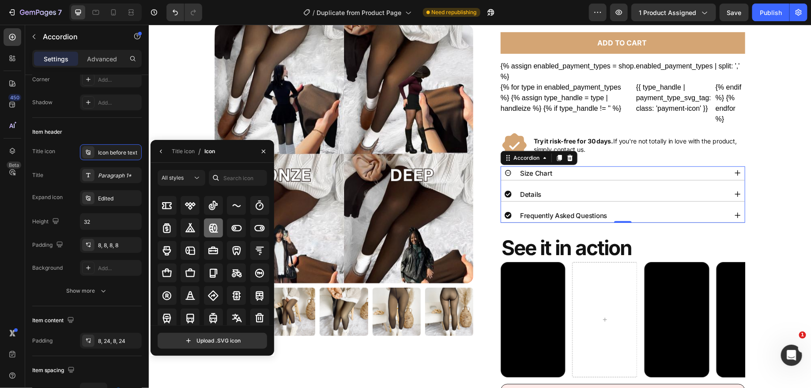
click at [213, 230] on icon at bounding box center [213, 228] width 11 height 11
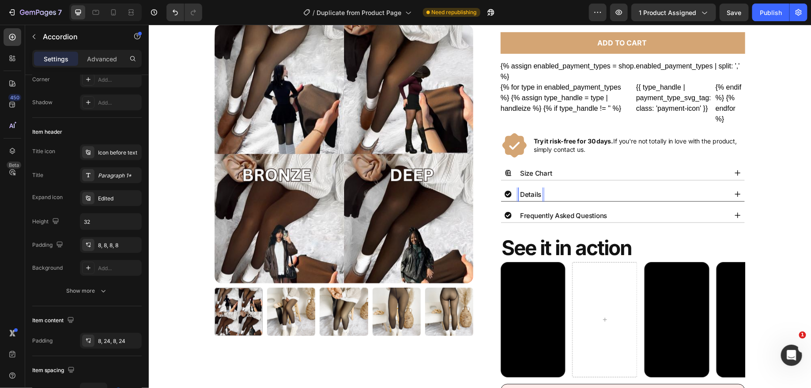
click at [562, 187] on div "Details" at bounding box center [615, 194] width 222 height 15
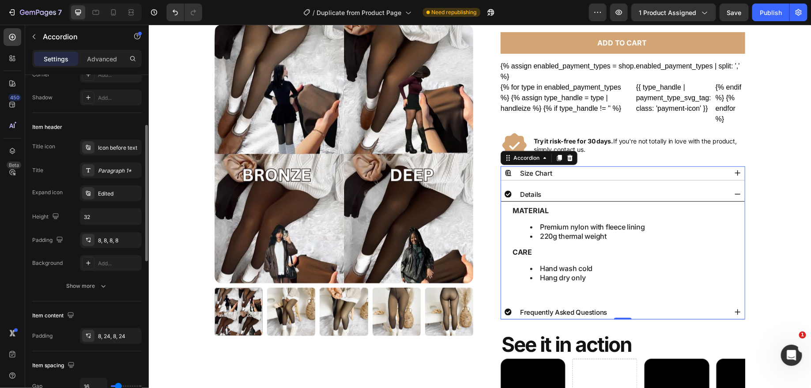
scroll to position [129, 0]
click at [112, 148] on div "Icon before text" at bounding box center [118, 150] width 41 height 8
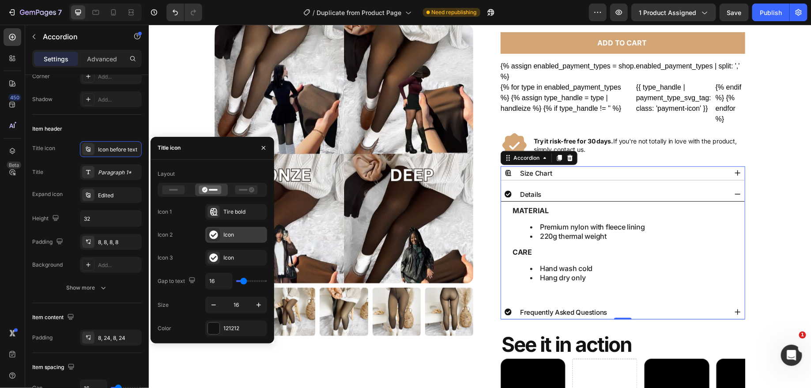
click at [224, 236] on div "Icon" at bounding box center [243, 235] width 41 height 8
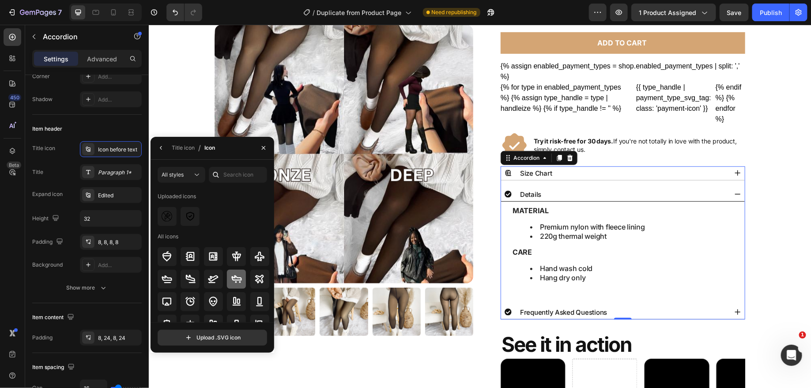
scroll to position [0, 0]
click at [235, 171] on input "text" at bounding box center [238, 175] width 58 height 16
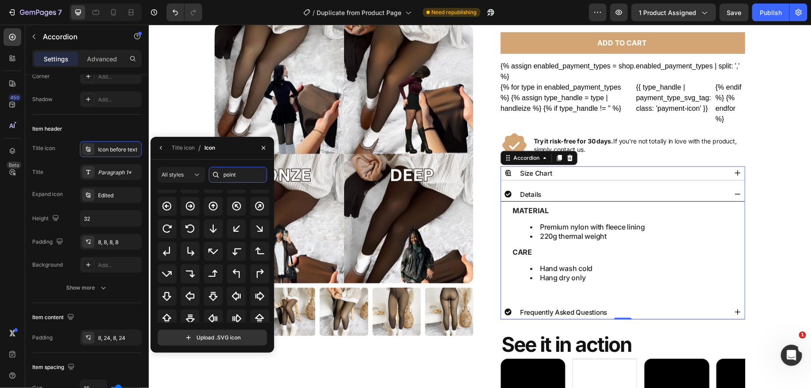
scroll to position [97, 0]
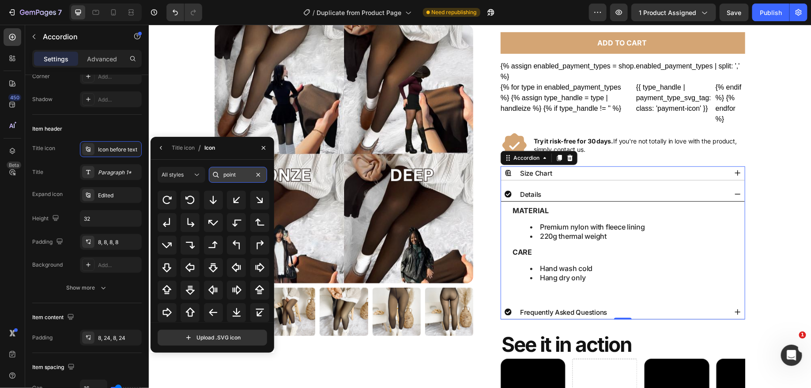
click at [244, 177] on input "point" at bounding box center [238, 175] width 58 height 16
type input "p"
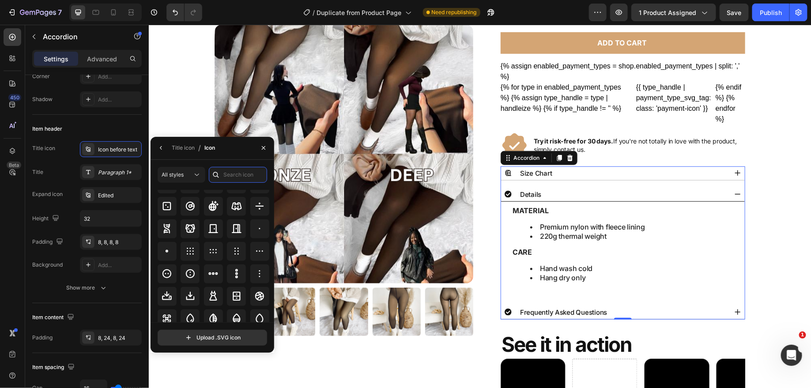
scroll to position [1919, 0]
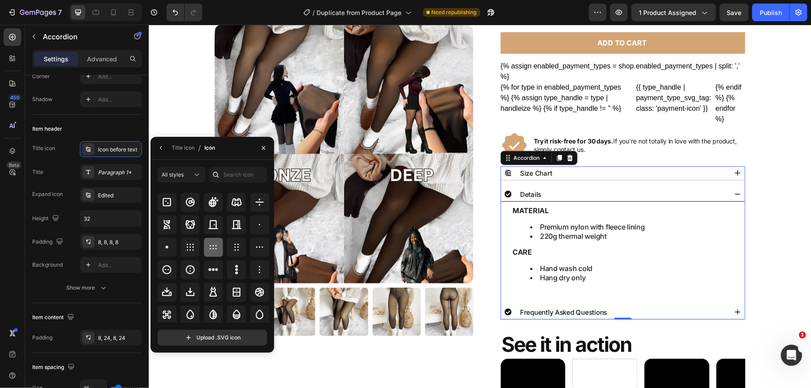
click at [208, 245] on icon at bounding box center [213, 247] width 11 height 11
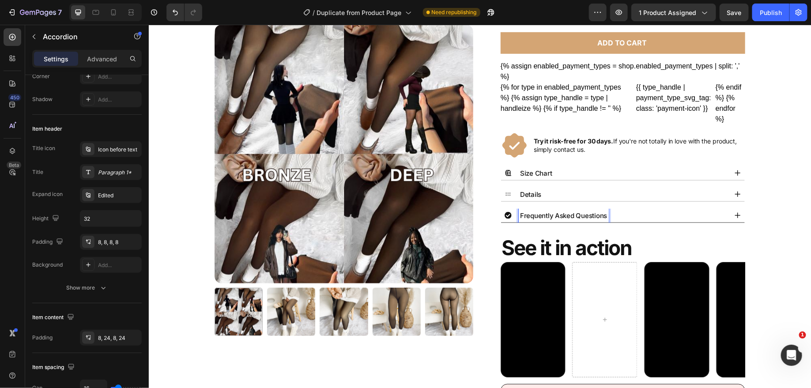
click at [539, 212] on p "Frequently Asked Questions" at bounding box center [563, 215] width 87 height 12
click at [110, 143] on div "Icon before text" at bounding box center [111, 149] width 62 height 16
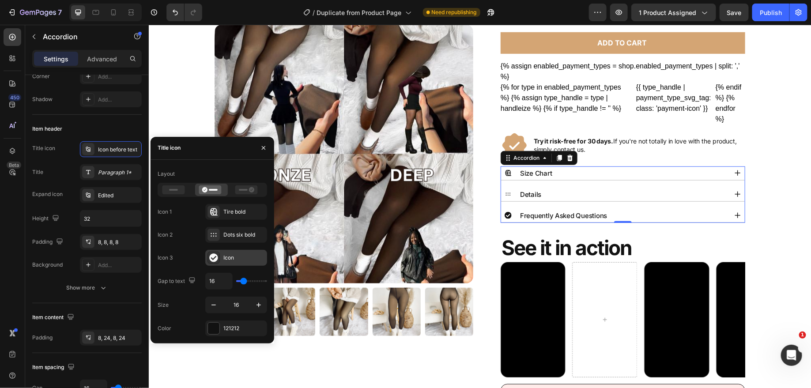
click div "Icon"
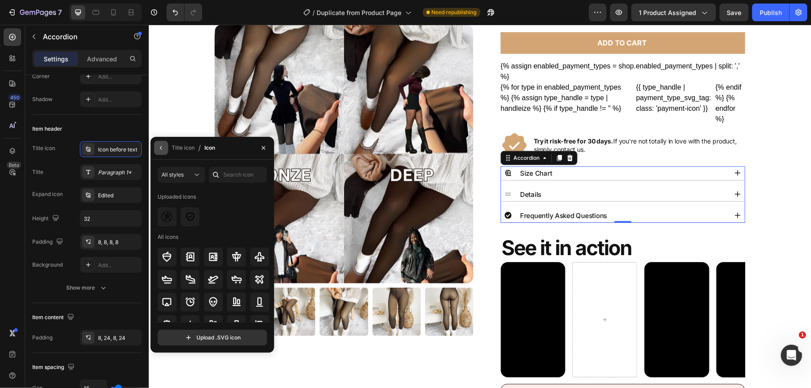
click icon "button"
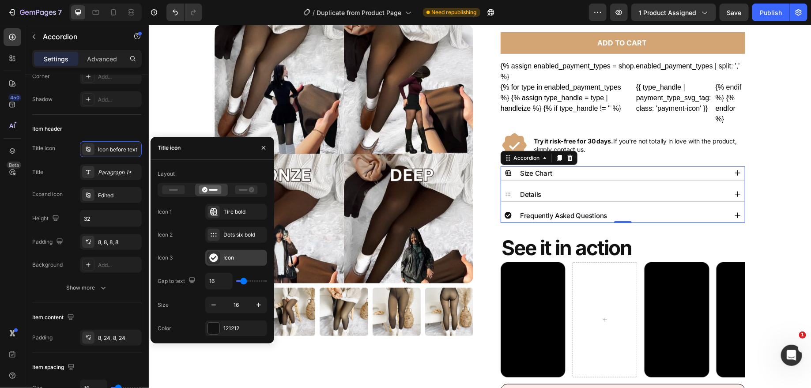
click div "Icon"
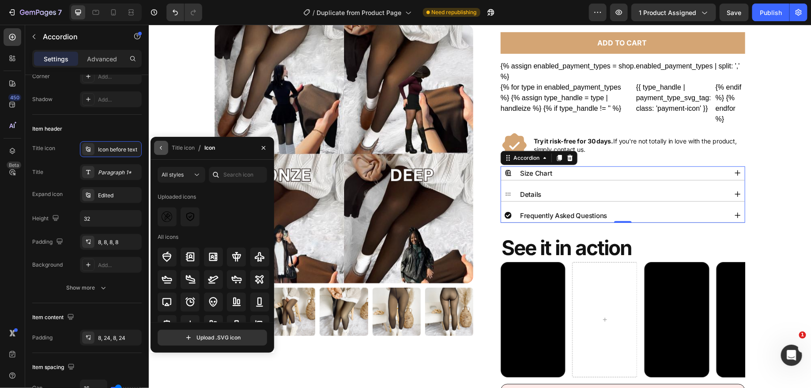
click icon "button"
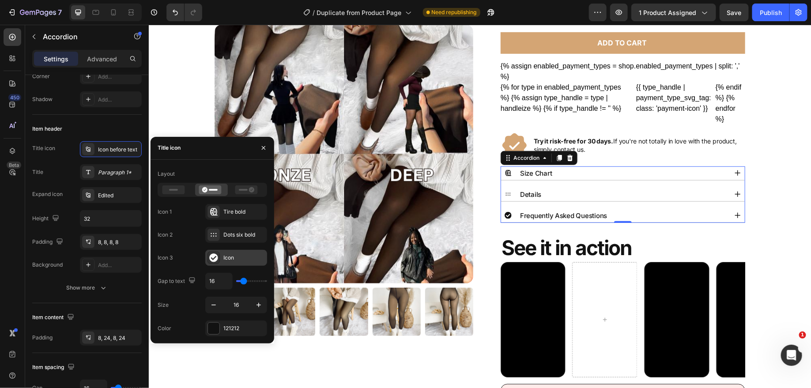
click div "Icon"
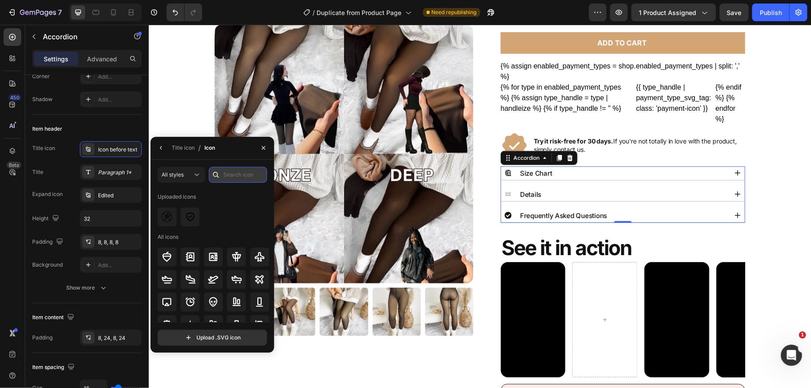
click input "text"
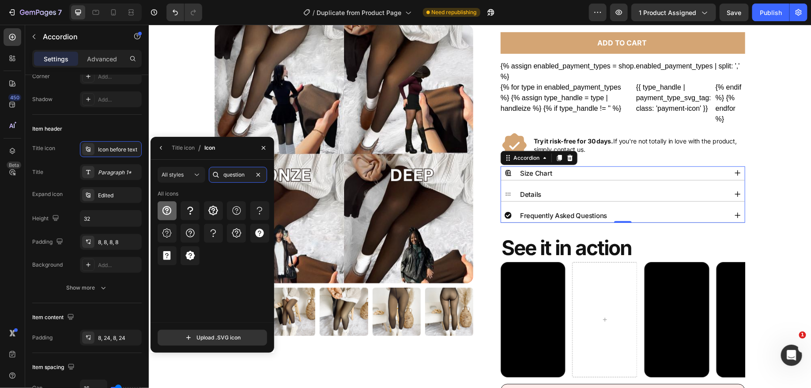
type input "question"
click icon
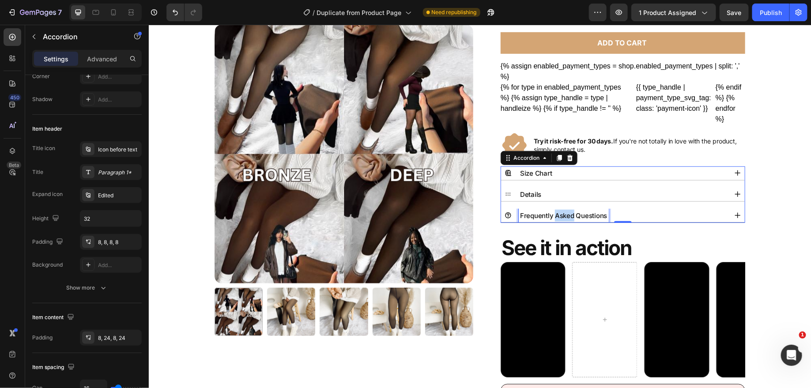
click p "Frequently Asked Questions"
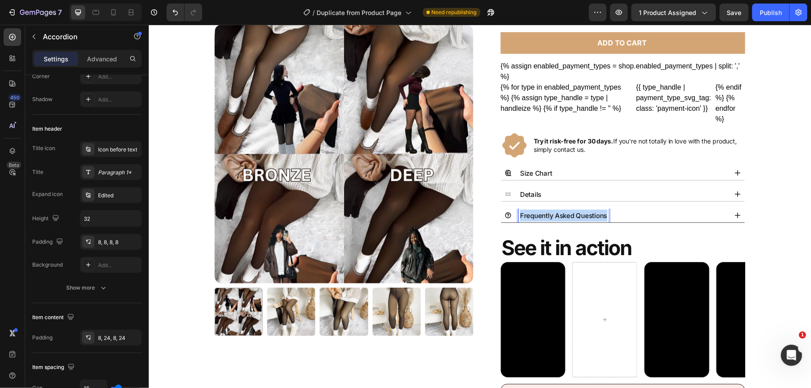
click p "Frequently Asked Questions"
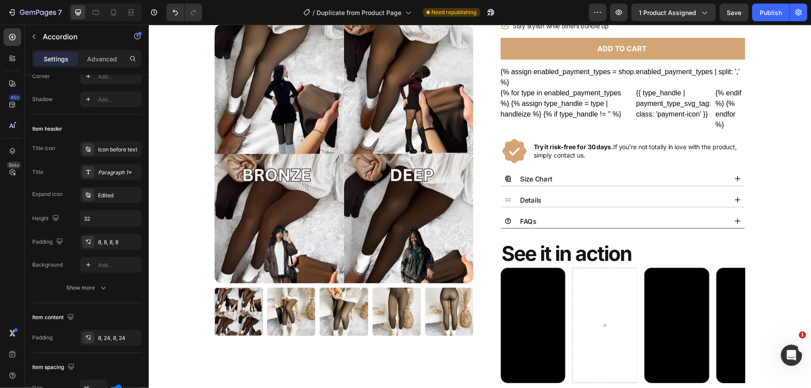
click div "Product Images Icon Icon Icon Icon Icon Icon List 4.5/5 | 15,000+ Happy Custome…"
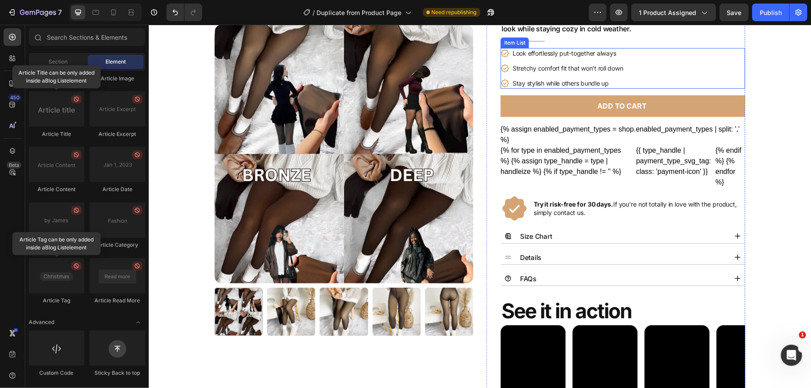
scroll to position [160, 0]
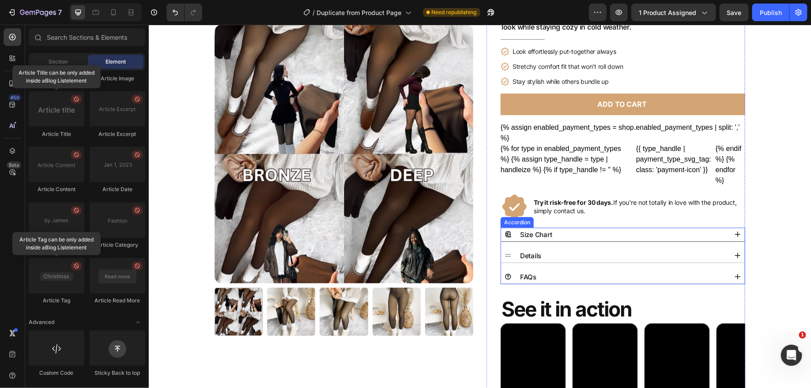
click div "Size Chart"
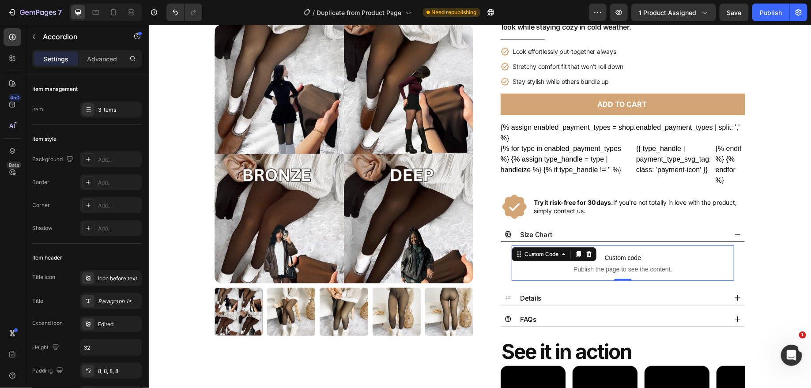
click span "Custom code"
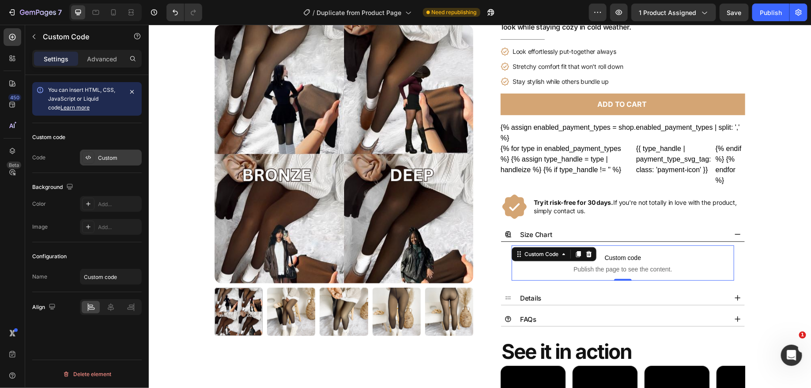
click div "Custom"
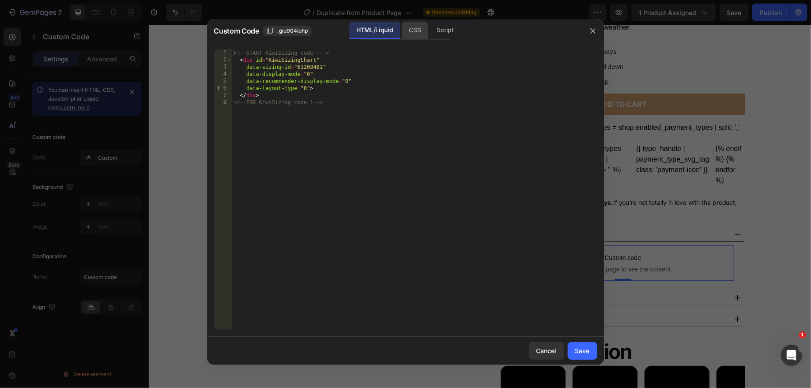
click div "CSS"
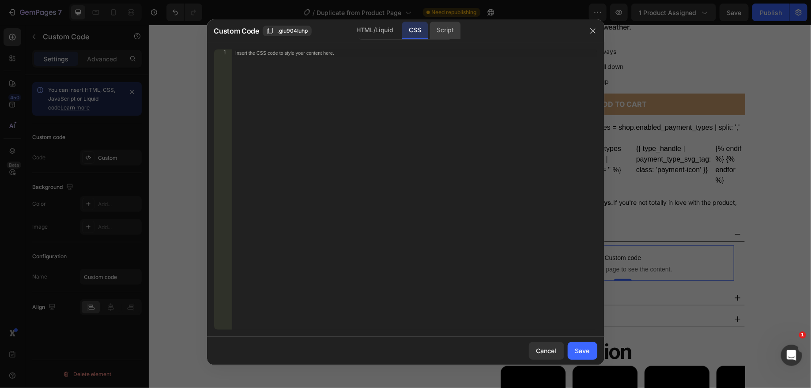
click div "Script"
click div "CSS"
click div "Custom Code .giu904Iuhp HTML/Liquid CSS Script"
click div "HTML/Liquid"
click at [437, 24] on div "Script" at bounding box center [445, 31] width 31 height 18
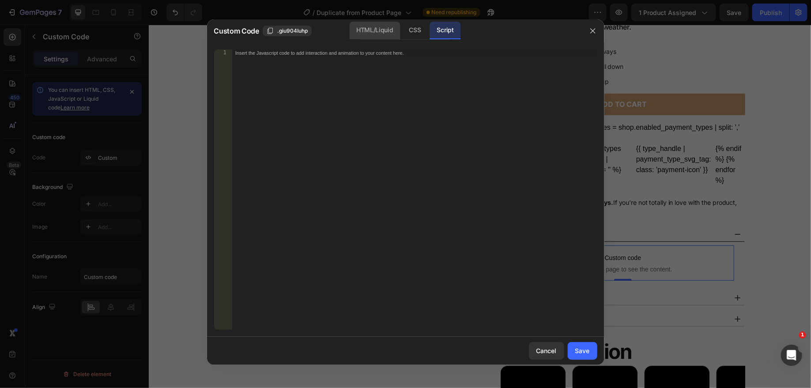
click at [392, 27] on div "HTML/Liquid" at bounding box center [374, 31] width 51 height 18
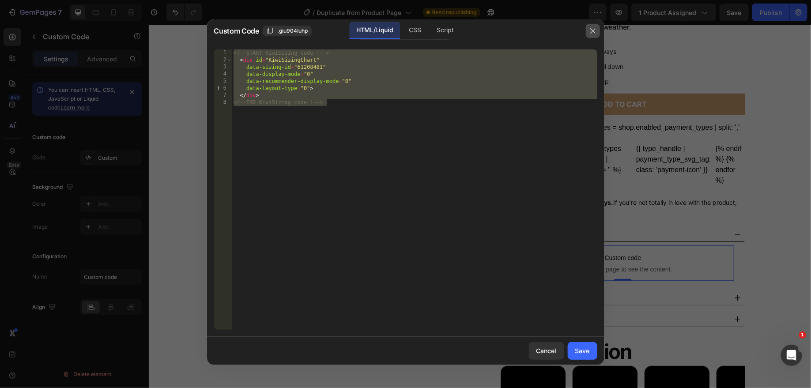
click at [590, 30] on icon "button" at bounding box center [592, 30] width 7 height 7
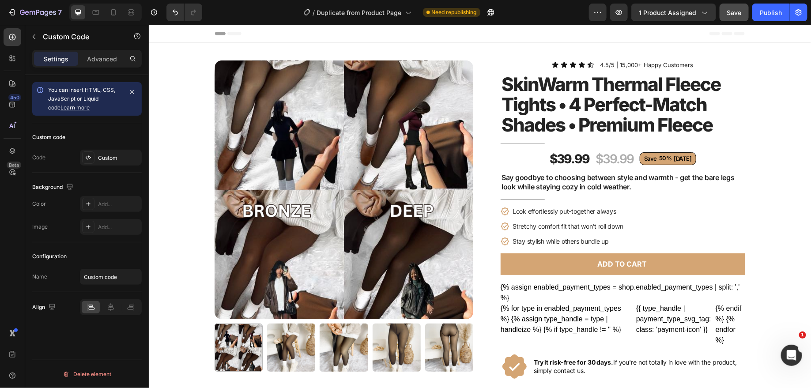
click at [735, 15] on span "Save" at bounding box center [734, 13] width 15 height 8
click at [778, 12] on div "Publish" at bounding box center [771, 12] width 22 height 9
